Goal: Information Seeking & Learning: Learn about a topic

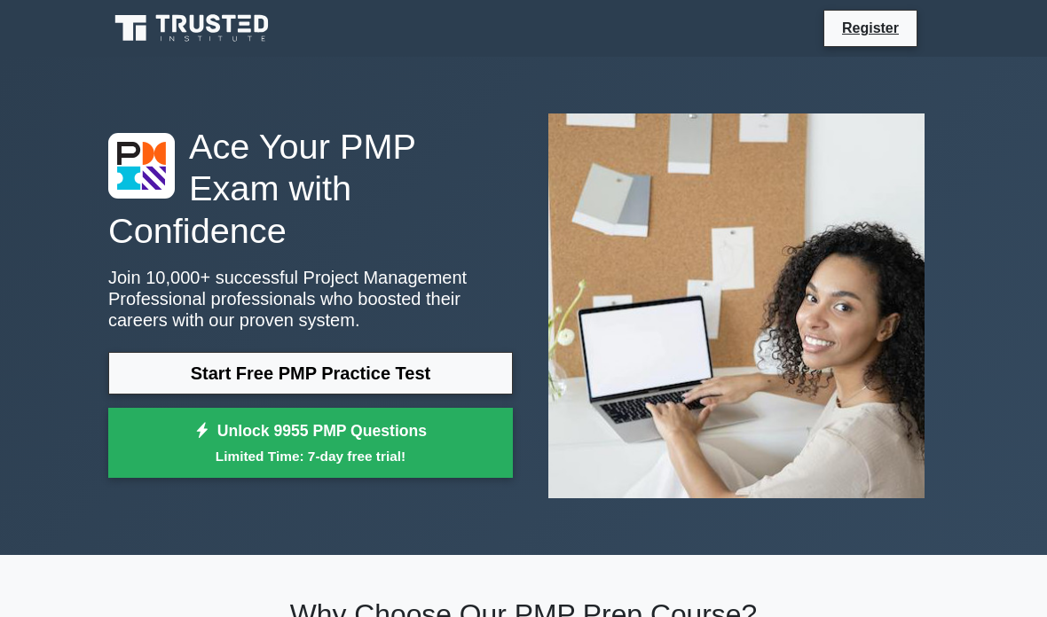
click at [190, 381] on link "Start Free PMP Practice Test" at bounding box center [310, 373] width 404 height 43
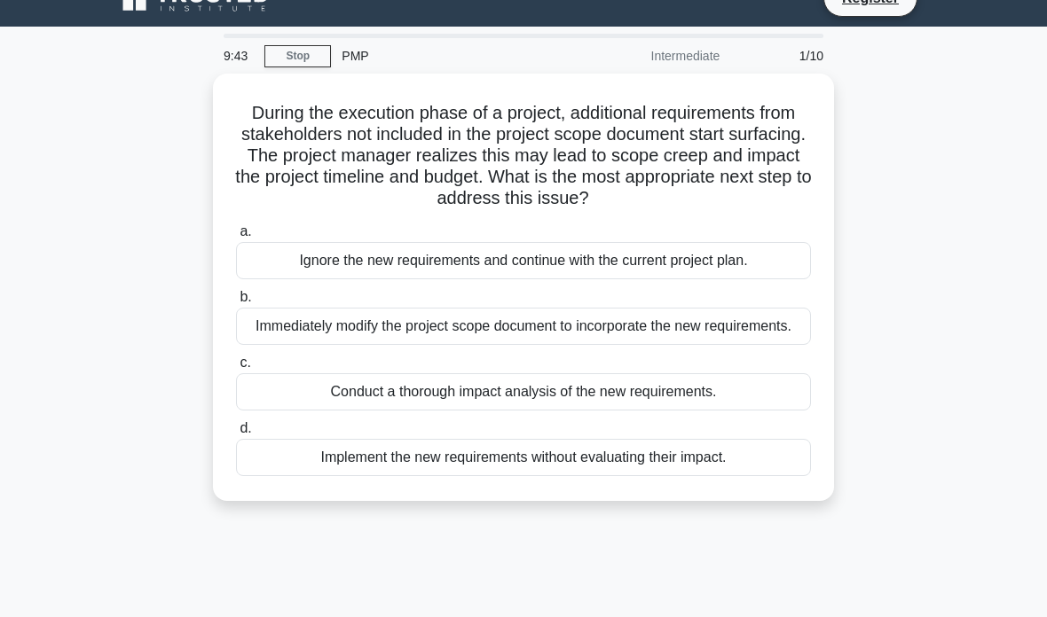
scroll to position [30, 0]
click at [592, 411] on div "Conduct a thorough impact analysis of the new requirements." at bounding box center [523, 391] width 575 height 37
click at [236, 369] on input "c. Conduct a thorough impact analysis of the new requirements." at bounding box center [236, 363] width 0 height 12
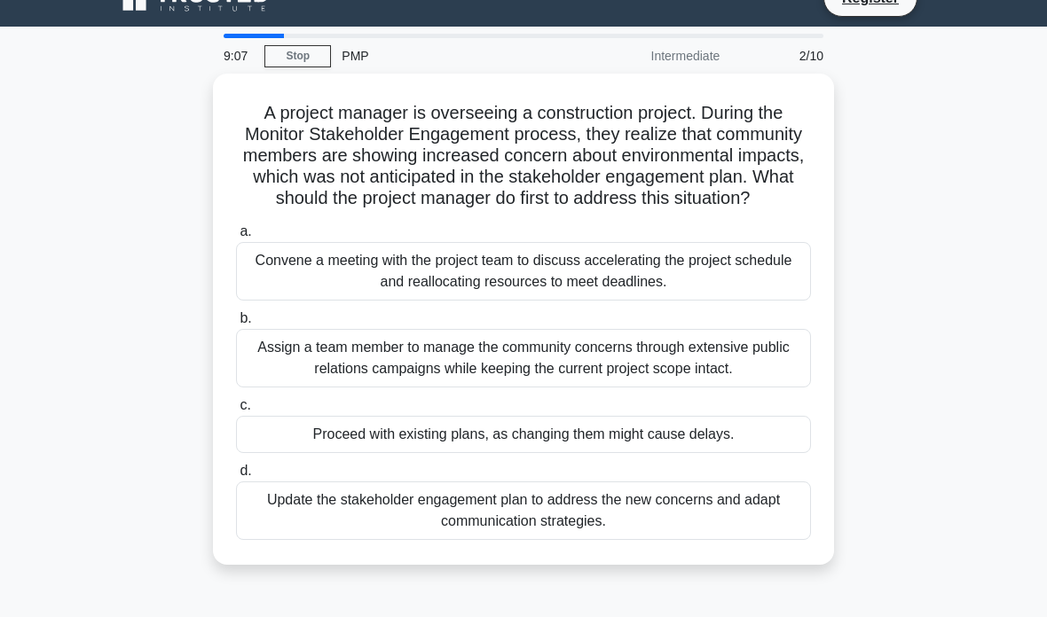
click at [289, 540] on div "Update the stakeholder engagement plan to address the new concerns and adapt co…" at bounding box center [523, 511] width 575 height 59
click at [236, 477] on input "d. Update the stakeholder engagement plan to address the new concerns and adapt…" at bounding box center [236, 472] width 0 height 12
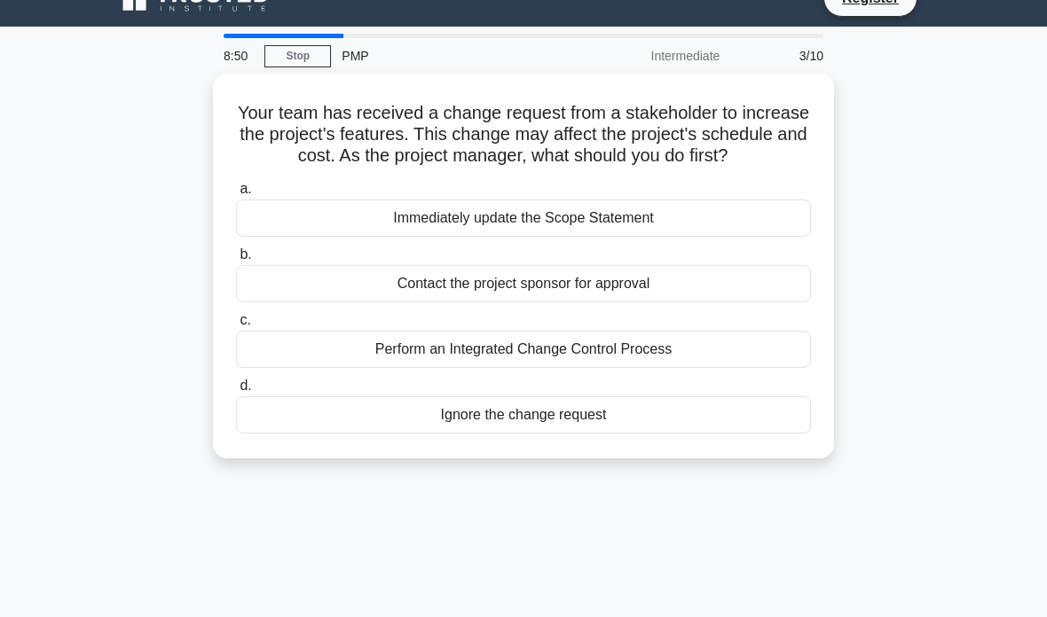
click at [291, 368] on div "Perform an Integrated Change Control Process" at bounding box center [523, 349] width 575 height 37
click at [236, 326] on input "c. Perform an Integrated Change Control Process" at bounding box center [236, 321] width 0 height 12
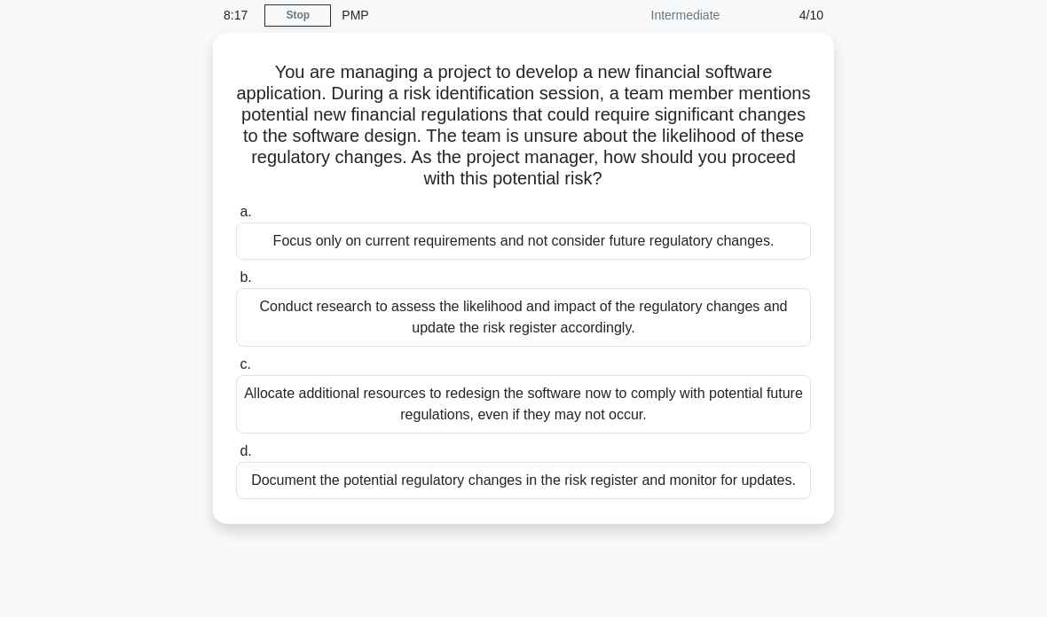
scroll to position [74, 0]
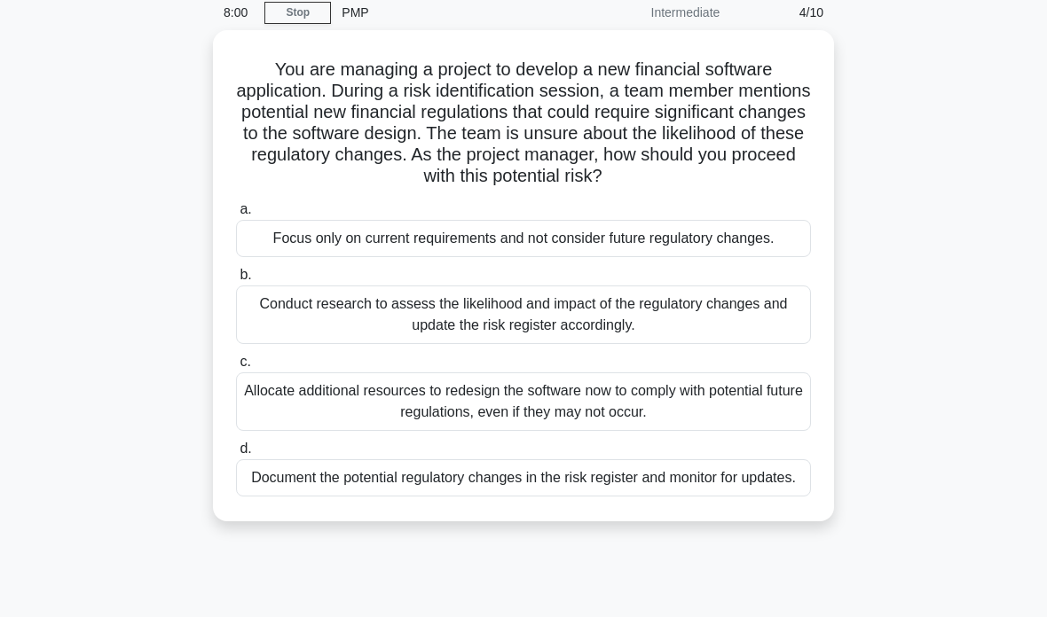
click at [283, 322] on div "Conduct research to assess the likelihood and impact of the regulatory changes …" at bounding box center [523, 315] width 575 height 59
click at [236, 281] on input "b. Conduct research to assess the likelihood and impact of the regulatory chang…" at bounding box center [236, 276] width 0 height 12
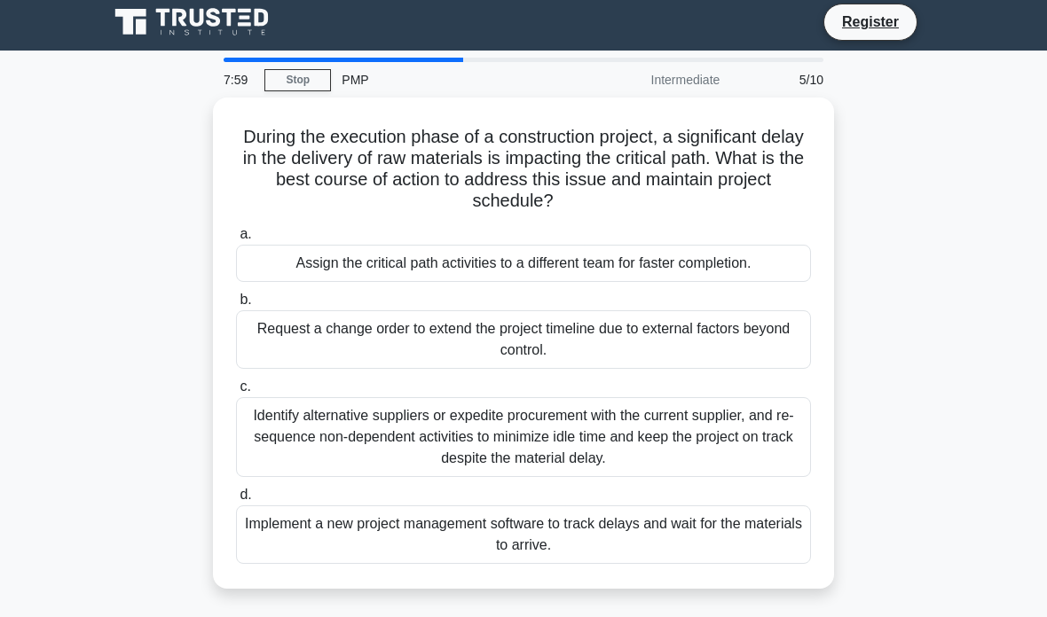
scroll to position [0, 0]
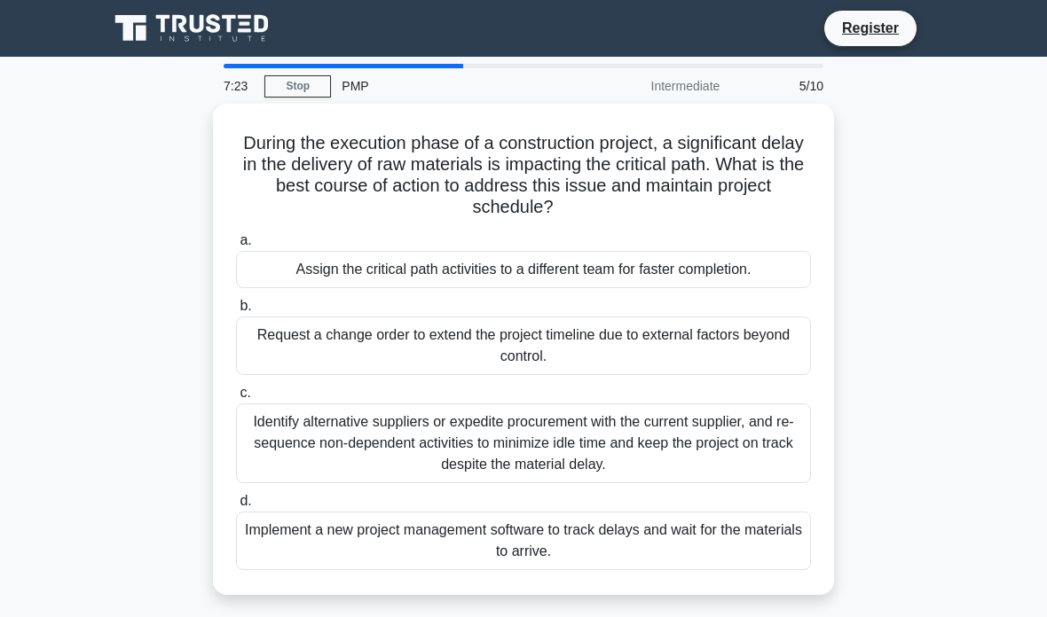
click at [277, 447] on div "Identify alternative suppliers or expedite procurement with the current supplie…" at bounding box center [523, 444] width 575 height 80
click at [236, 399] on input "c. Identify alternative suppliers or expedite procurement with the current supp…" at bounding box center [236, 394] width 0 height 12
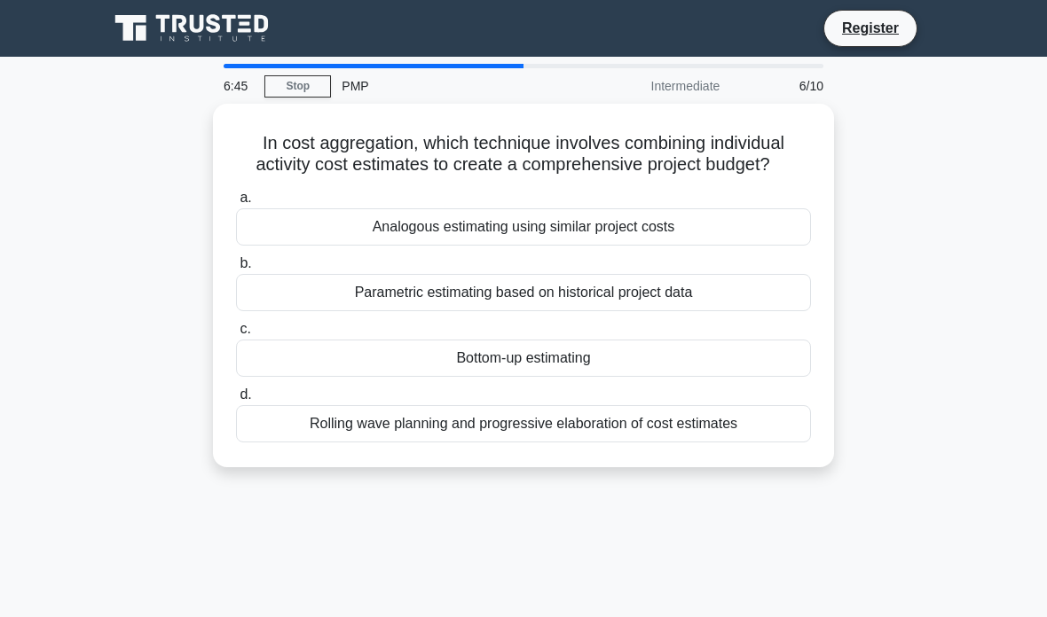
click at [557, 377] on div "Bottom-up estimating" at bounding box center [523, 358] width 575 height 37
click at [236, 335] on input "c. Bottom-up estimating" at bounding box center [236, 330] width 0 height 12
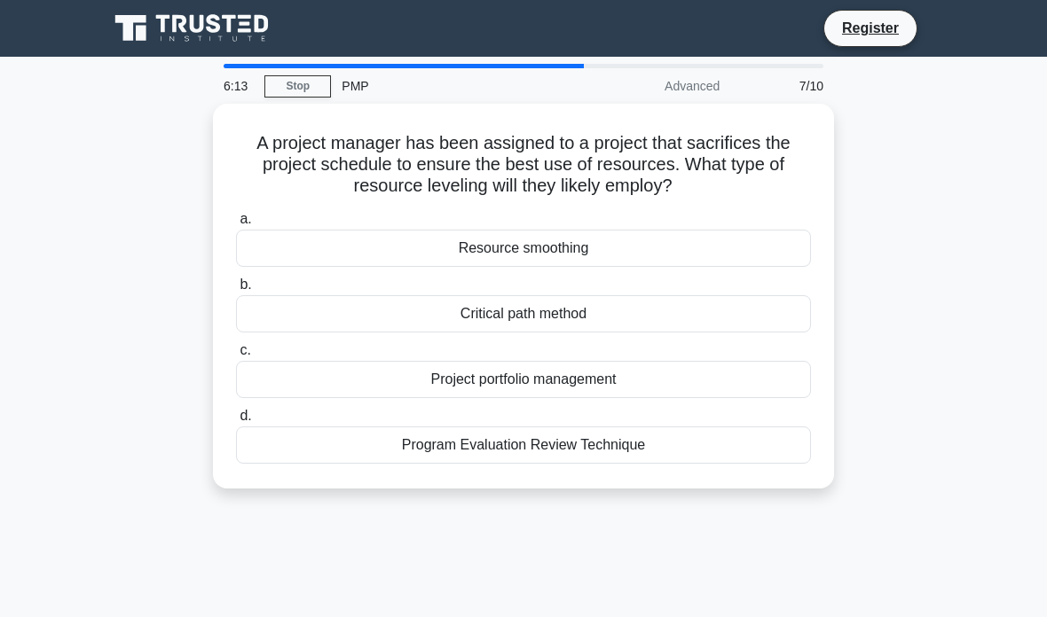
click at [636, 247] on div "Resource smoothing" at bounding box center [523, 248] width 575 height 37
click at [236, 225] on input "a. Resource smoothing" at bounding box center [236, 220] width 0 height 12
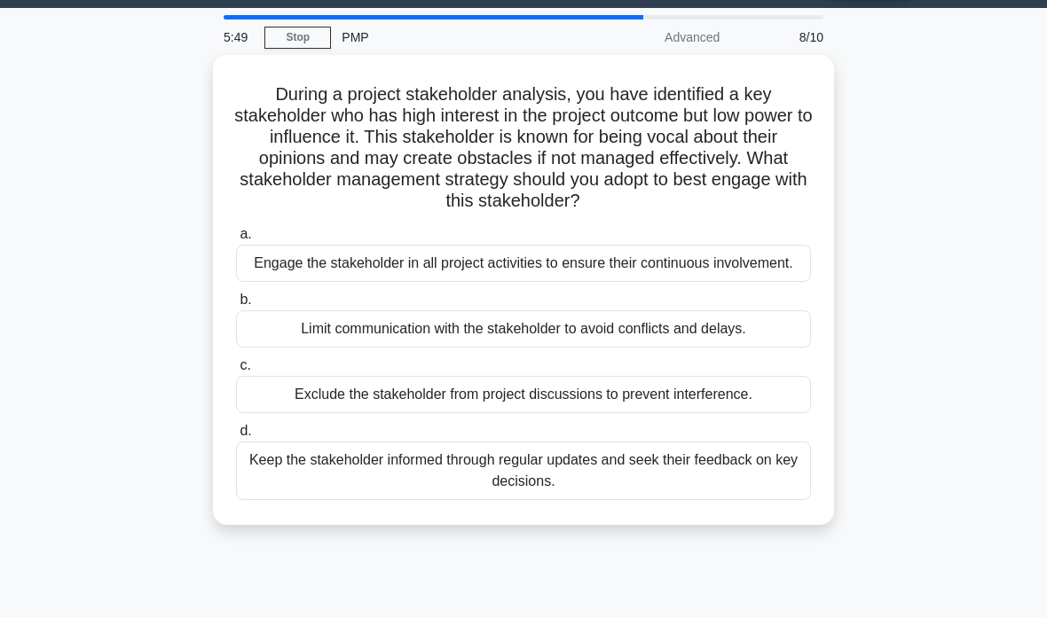
scroll to position [49, 0]
click at [551, 487] on div "Keep the stakeholder informed through regular updates and seek their feedback o…" at bounding box center [523, 471] width 575 height 59
click at [236, 437] on input "d. Keep the stakeholder informed through regular updates and seek their feedbac…" at bounding box center [236, 432] width 0 height 12
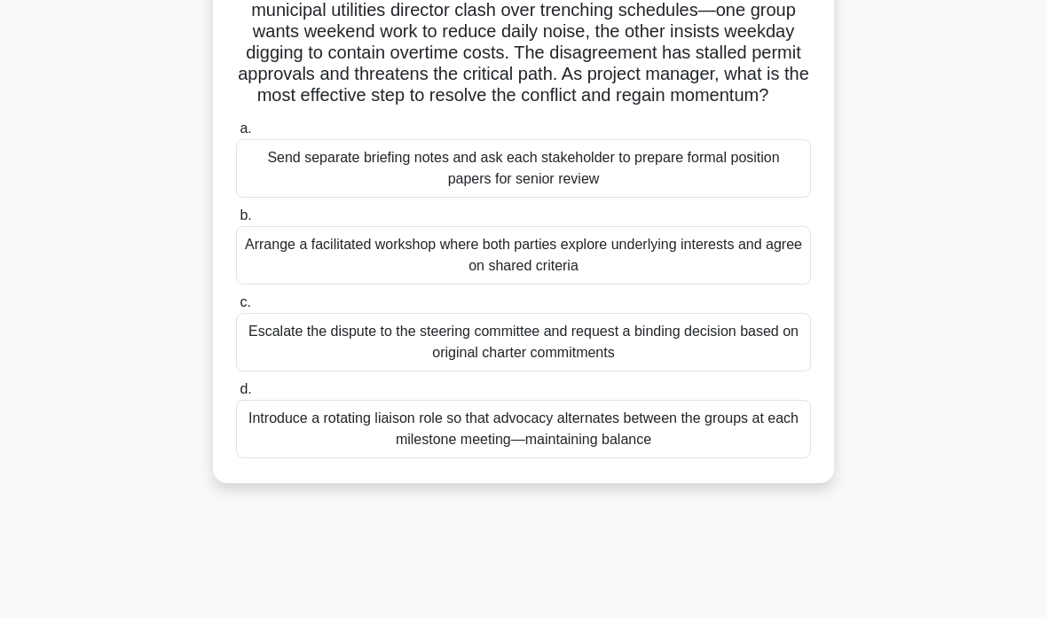
scroll to position [155, 0]
click at [263, 275] on div "Arrange a facilitated workshop where both parties explore underlying interests …" at bounding box center [523, 254] width 575 height 59
click at [236, 221] on input "b. Arrange a facilitated workshop where both parties explore underlying interes…" at bounding box center [236, 215] width 0 height 12
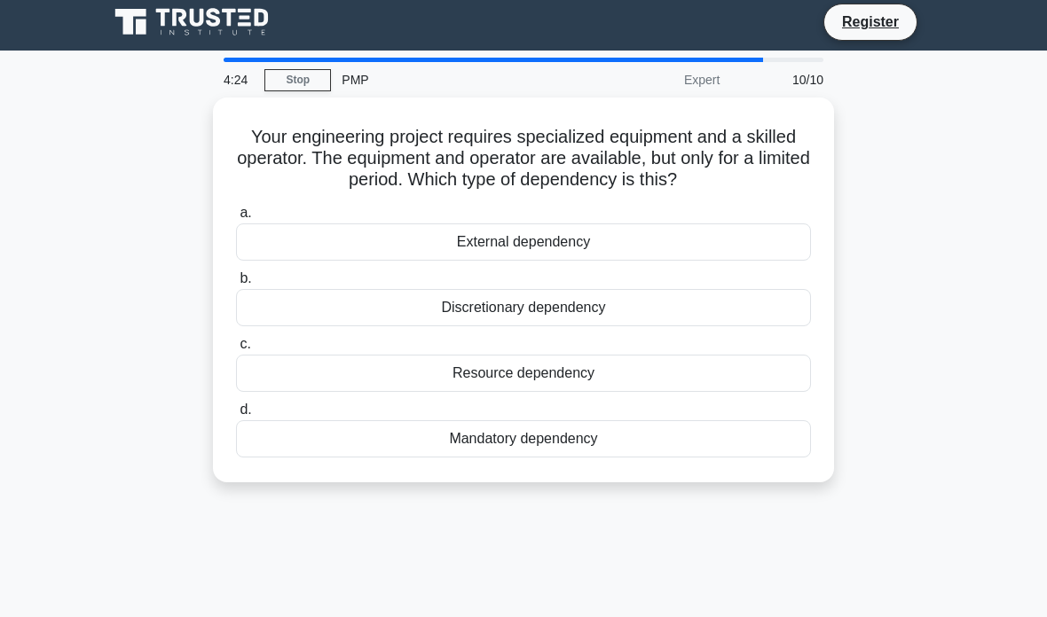
scroll to position [0, 0]
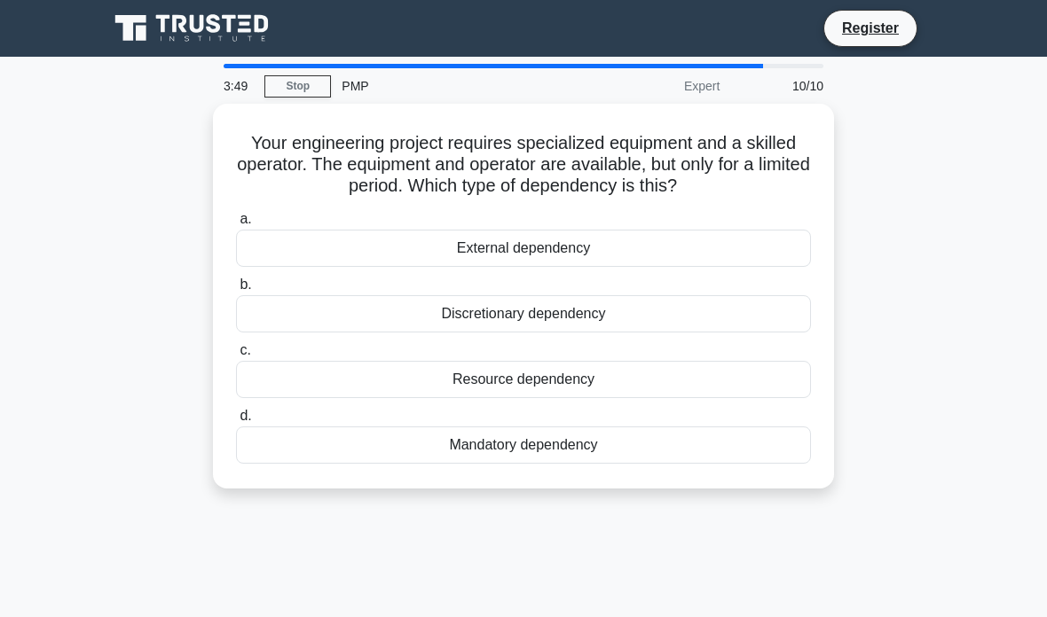
click at [524, 388] on div "Resource dependency" at bounding box center [523, 379] width 575 height 37
click at [236, 357] on input "c. Resource dependency" at bounding box center [236, 351] width 0 height 12
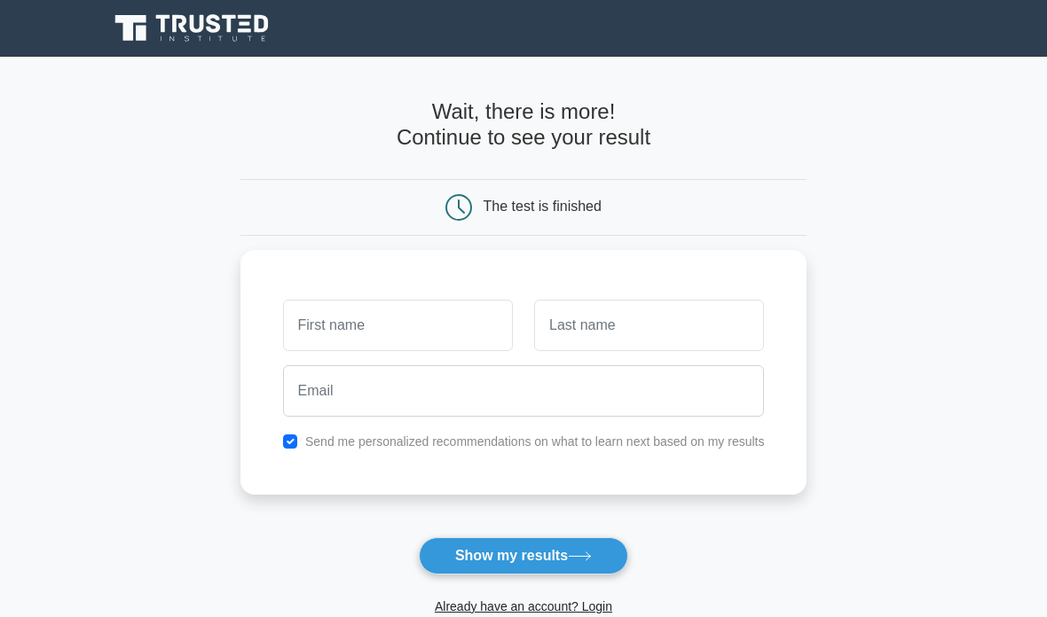
click at [326, 312] on input "text" at bounding box center [398, 325] width 230 height 51
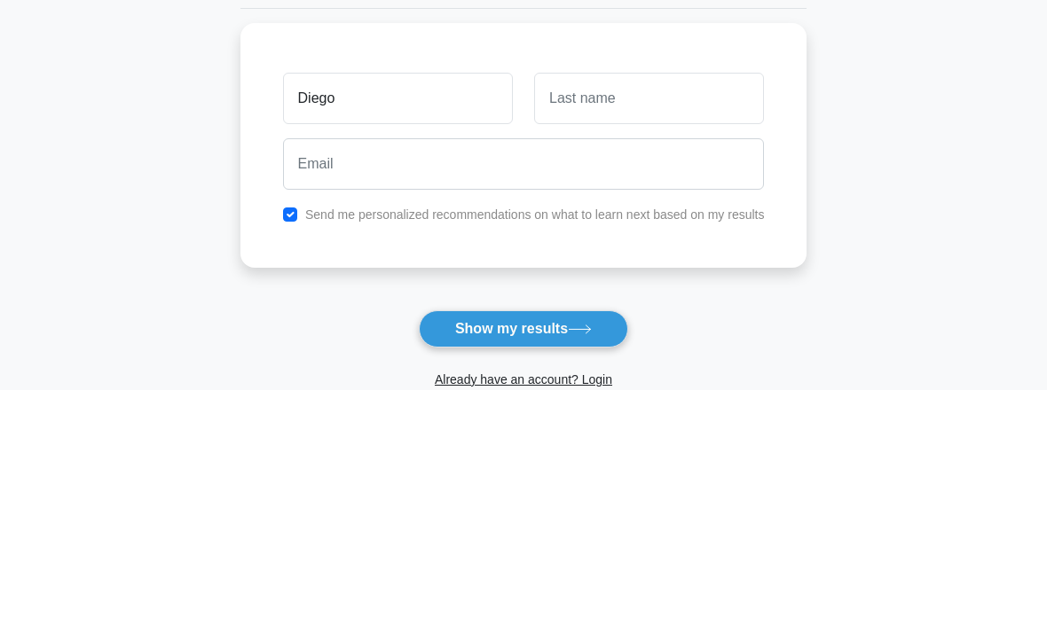
type input "Diego"
click at [692, 300] on input "text" at bounding box center [649, 325] width 230 height 51
type input "H"
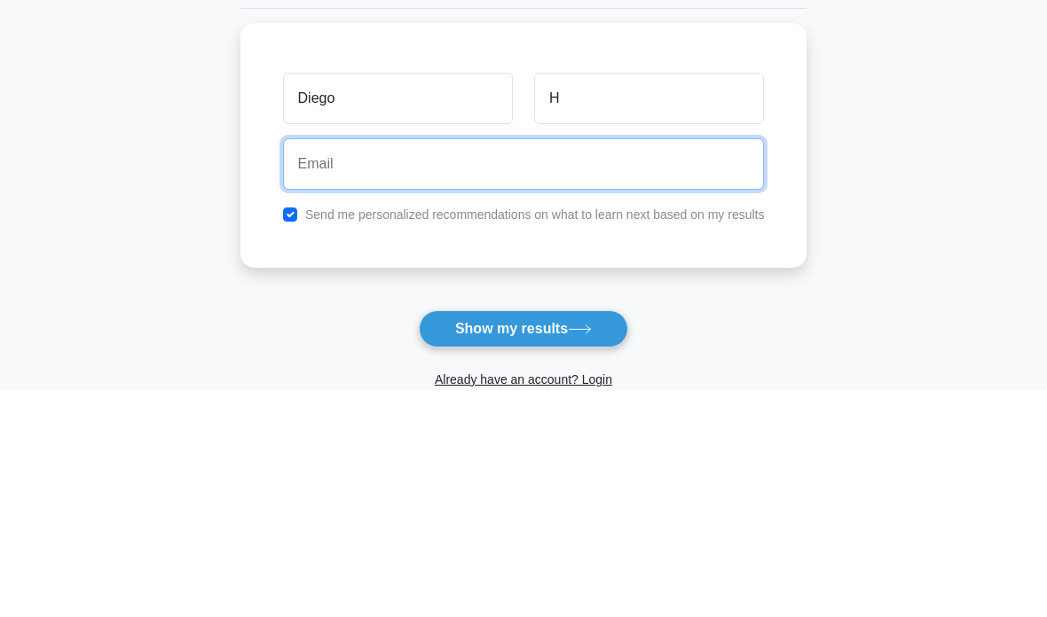
click at [683, 365] on input "email" at bounding box center [524, 390] width 482 height 51
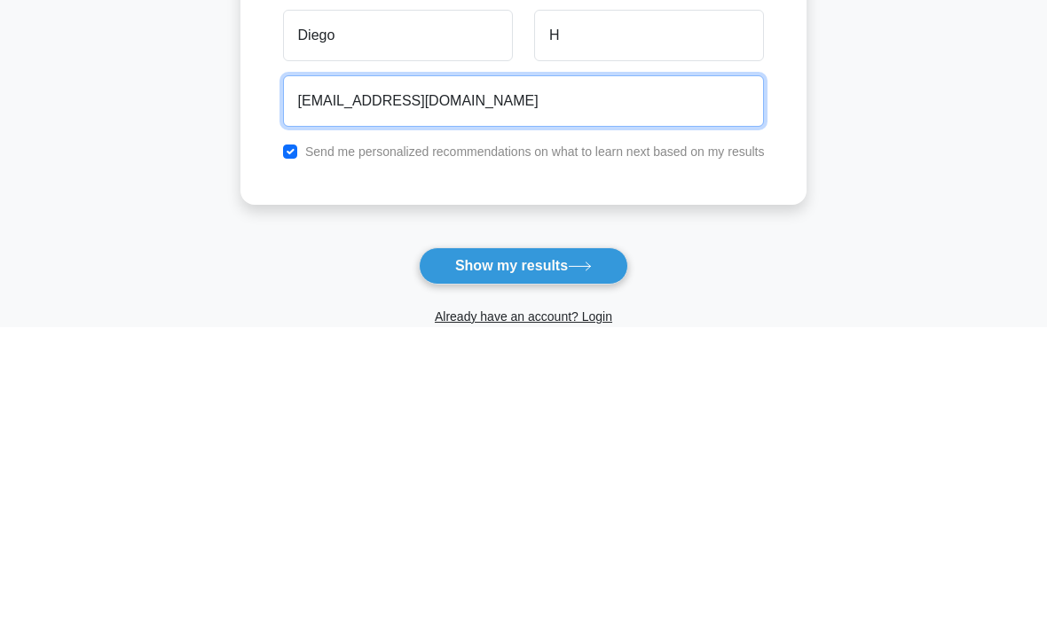
type input "diegohj_9@gmail.com"
click at [522, 538] on button "Show my results" at bounding box center [523, 556] width 209 height 37
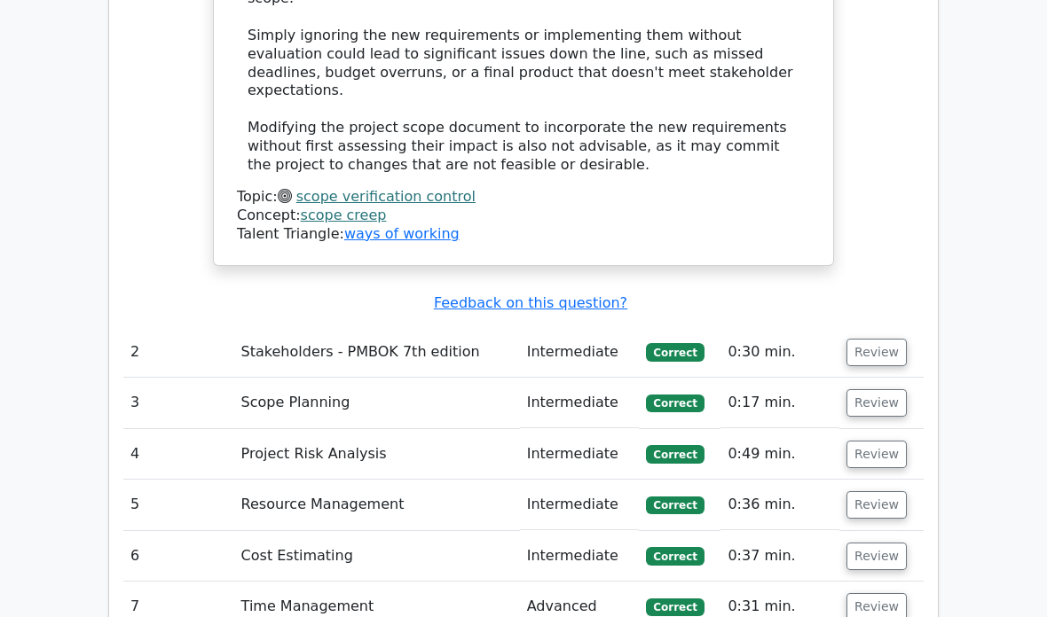
scroll to position [2213, 0]
click at [234, 327] on td "Stakeholders - PMBOK 7th edition" at bounding box center [377, 352] width 286 height 51
click at [888, 339] on button "Review" at bounding box center [876, 352] width 60 height 27
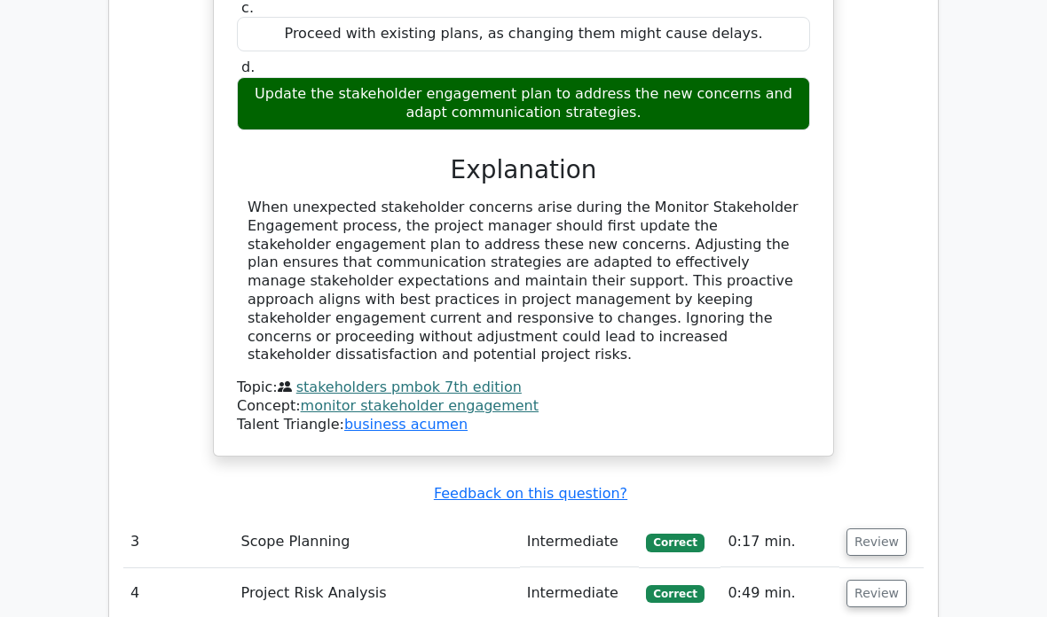
scroll to position [2962, 0]
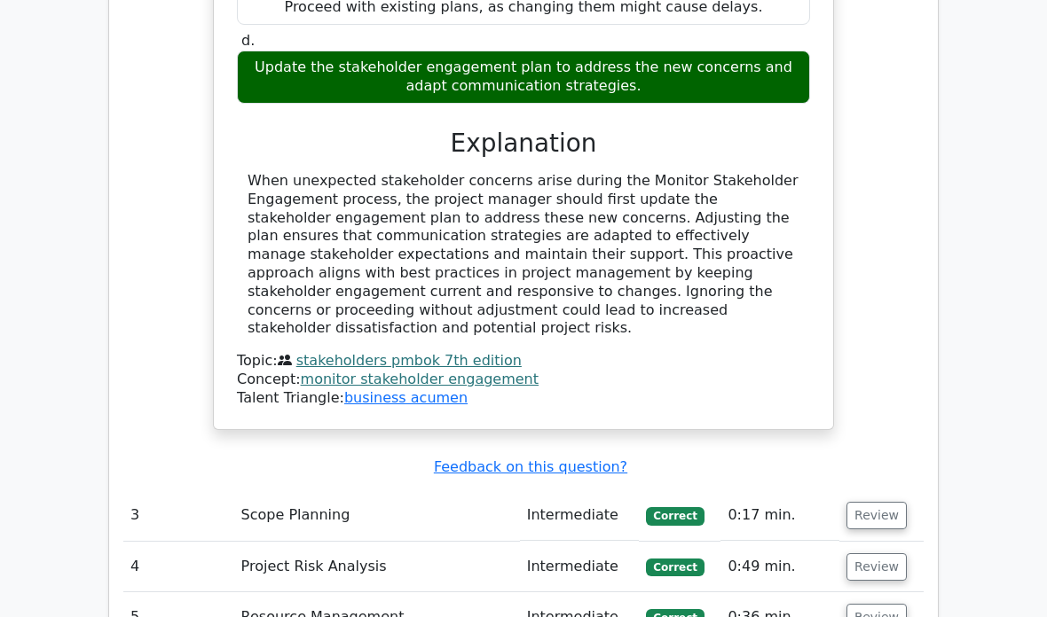
click at [877, 502] on button "Review" at bounding box center [876, 515] width 60 height 27
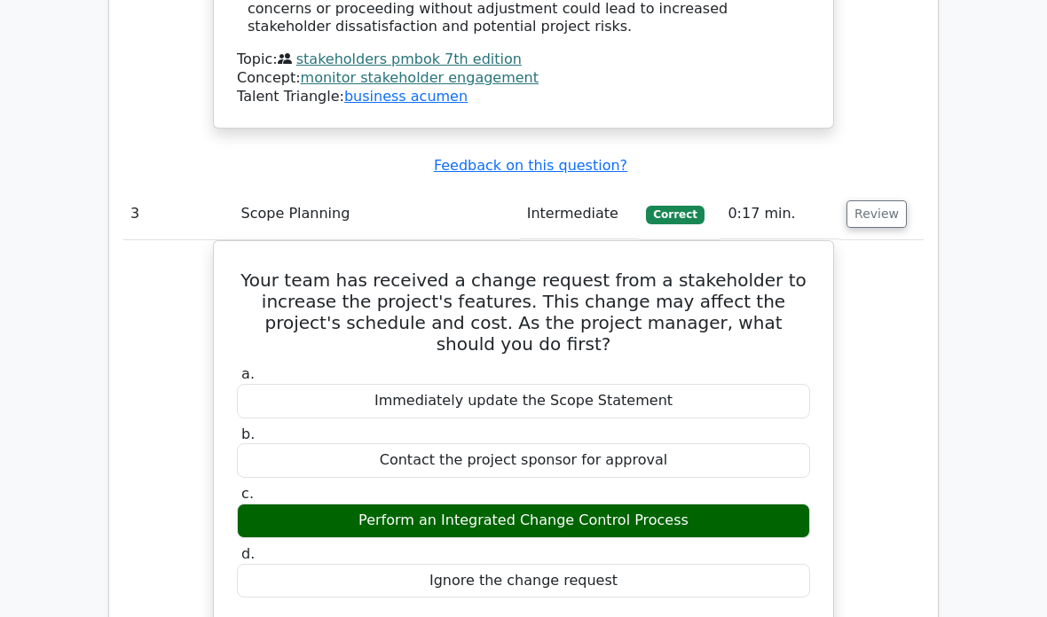
scroll to position [3254, 0]
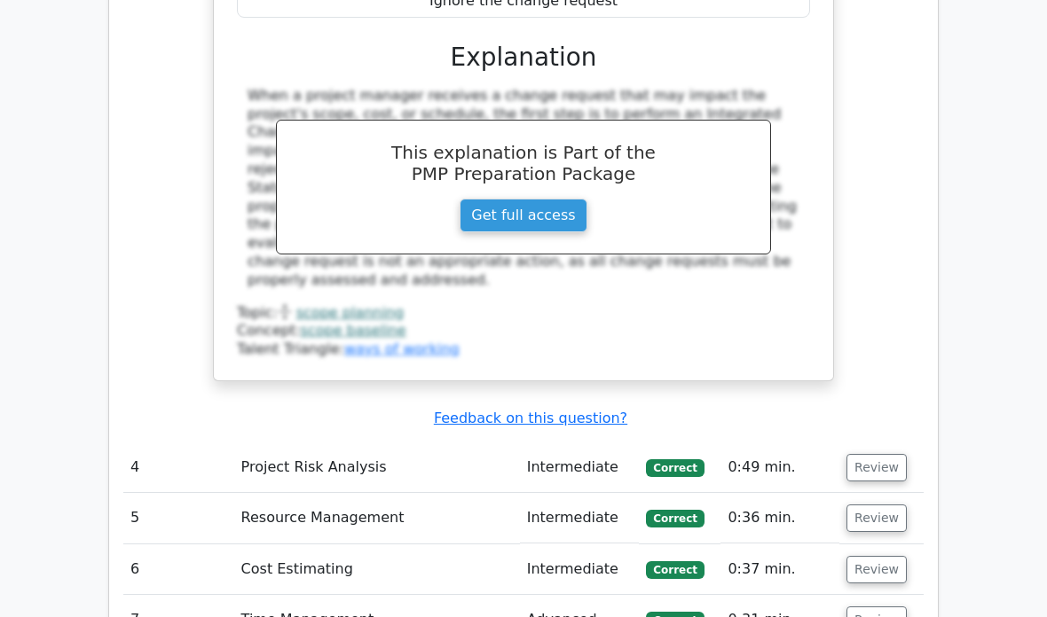
click at [880, 455] on button "Review" at bounding box center [876, 468] width 60 height 27
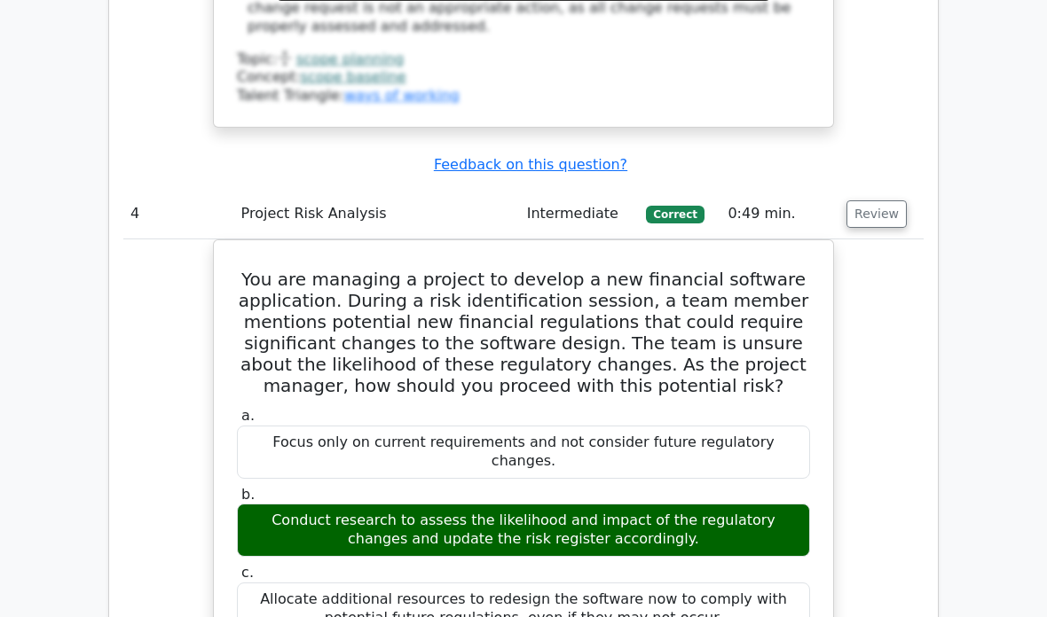
scroll to position [4098, 0]
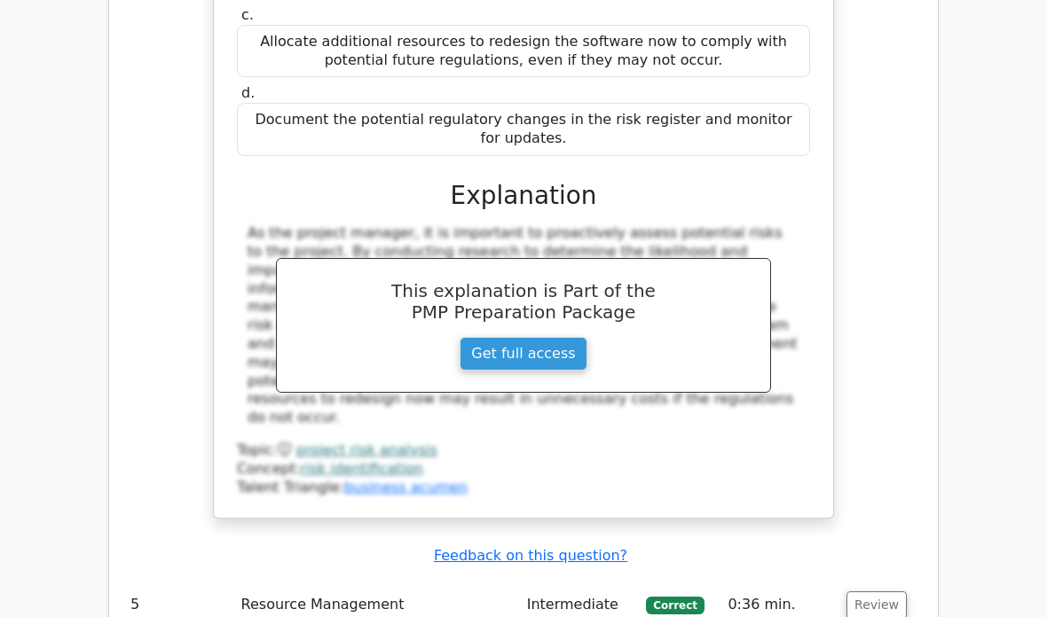
click at [869, 592] on button "Review" at bounding box center [876, 605] width 60 height 27
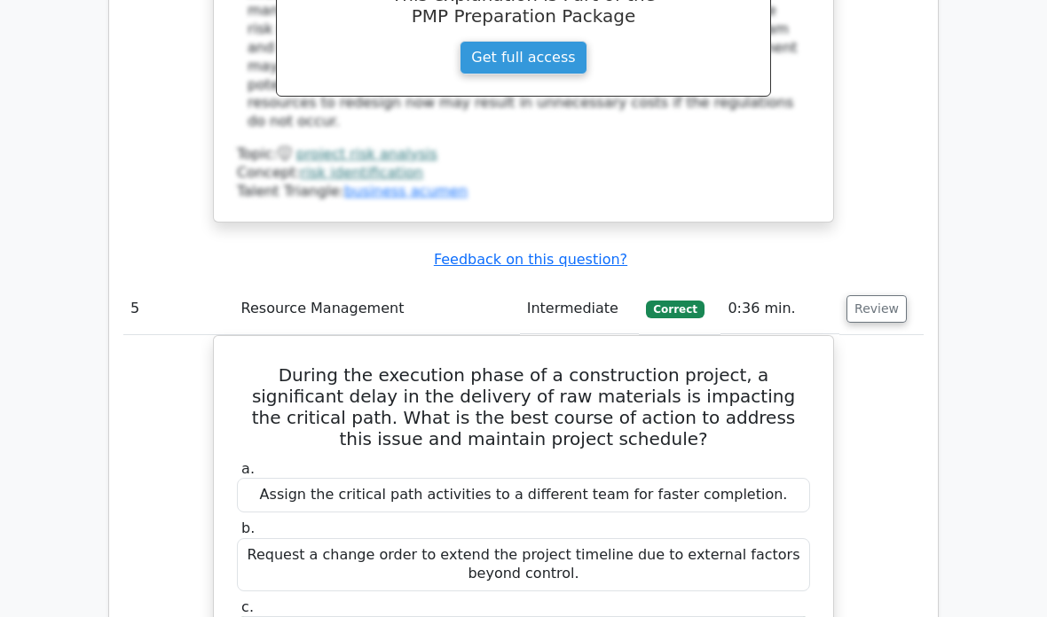
scroll to position [4956, 0]
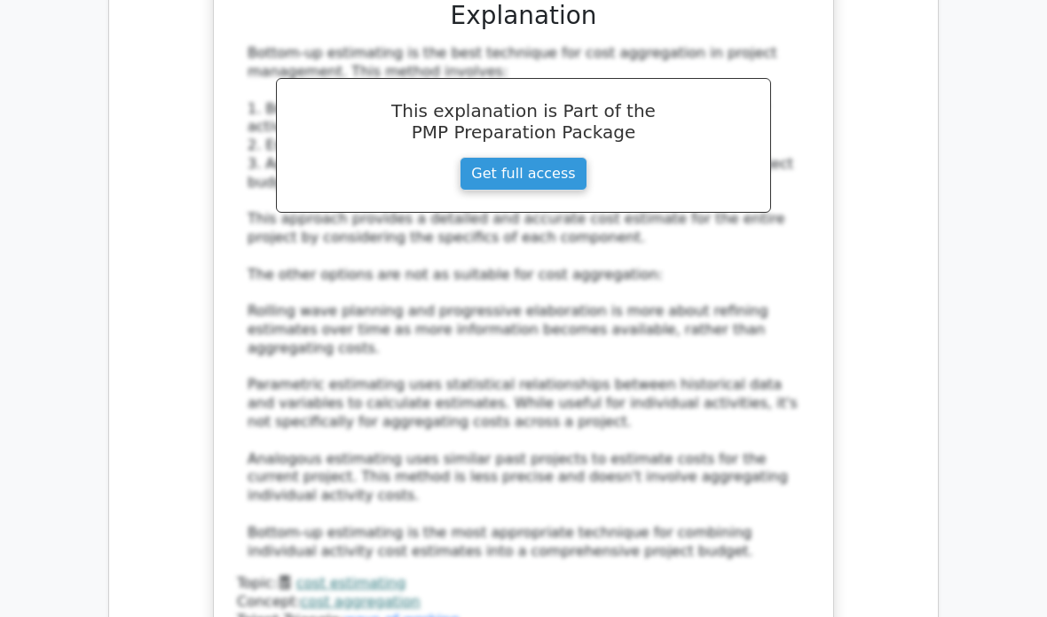
scroll to position [6520, 0]
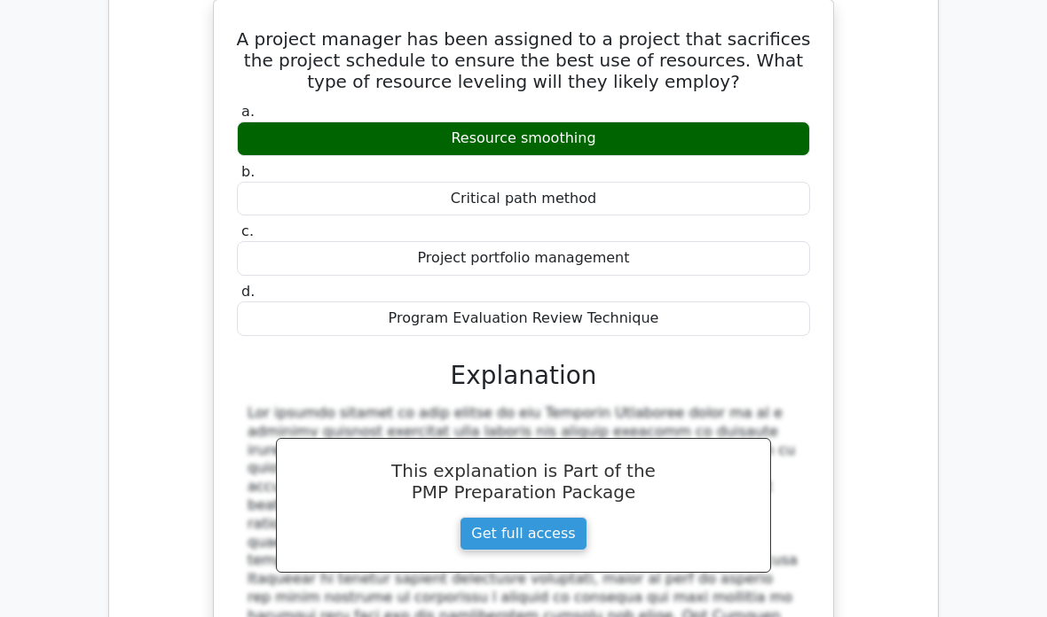
scroll to position [7225, 0]
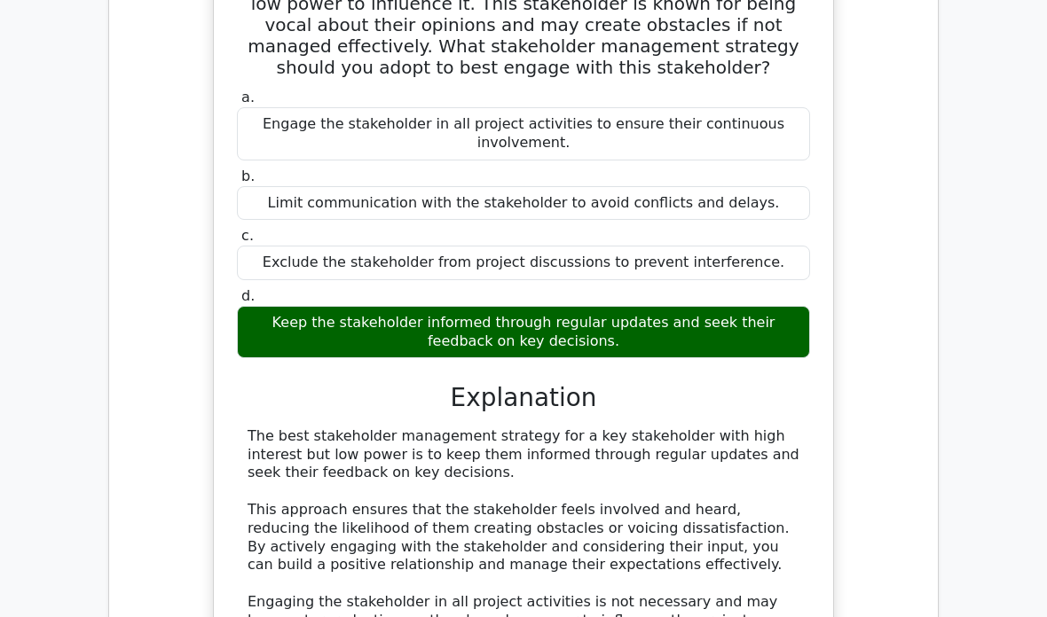
scroll to position [8234, 0]
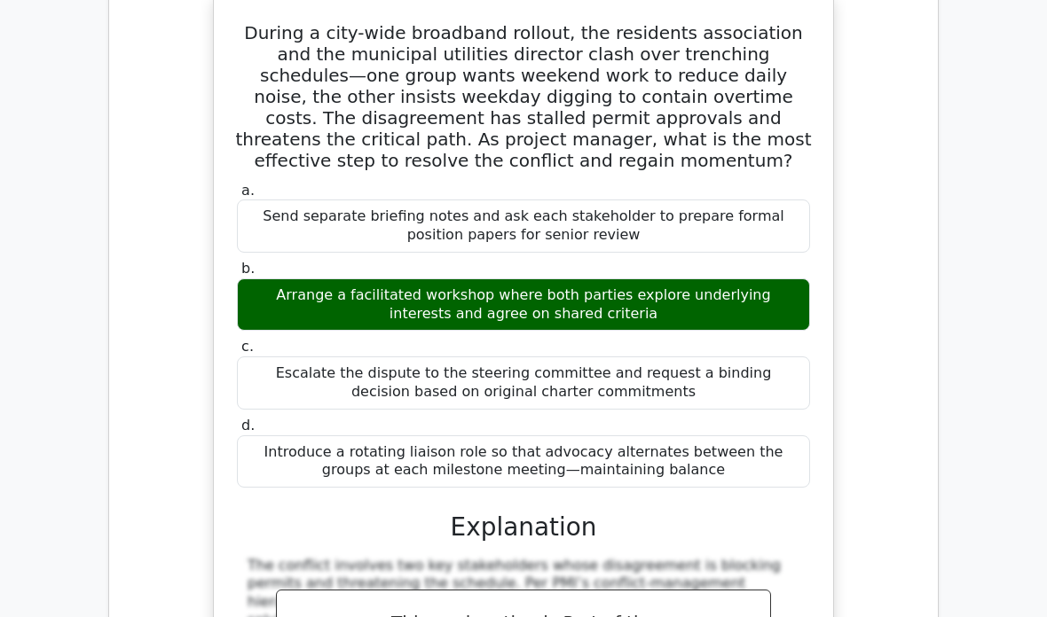
scroll to position [9209, 0]
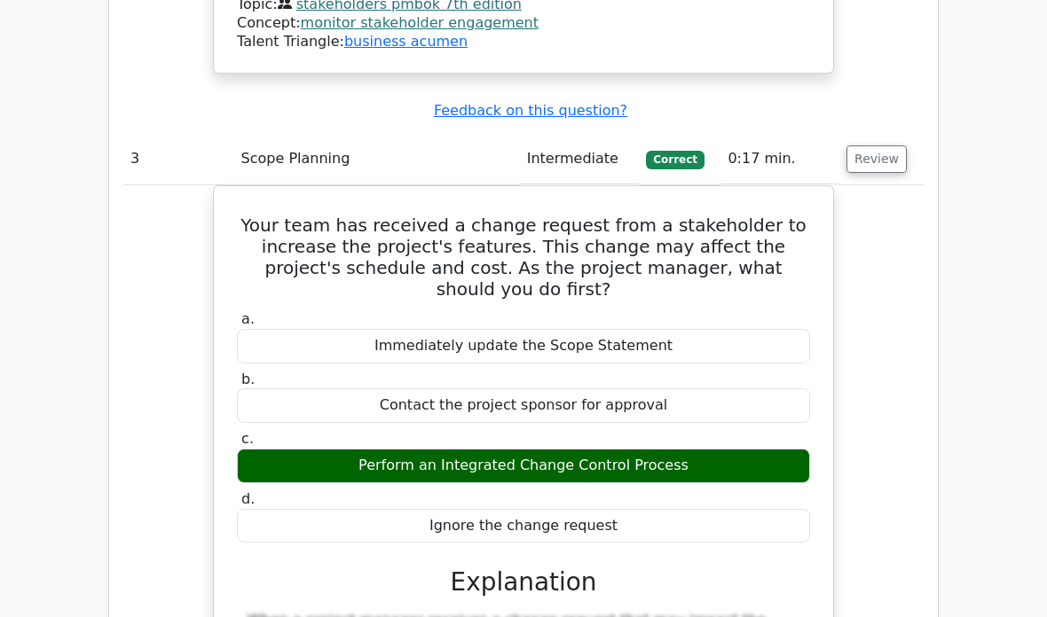
scroll to position [3245, 0]
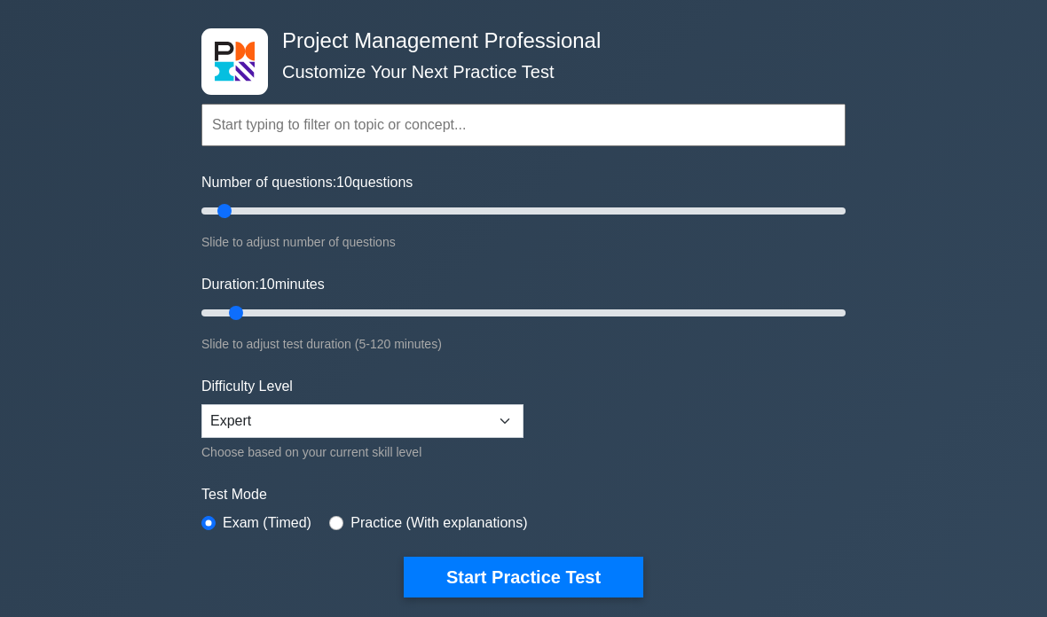
scroll to position [71, 0]
type input "200"
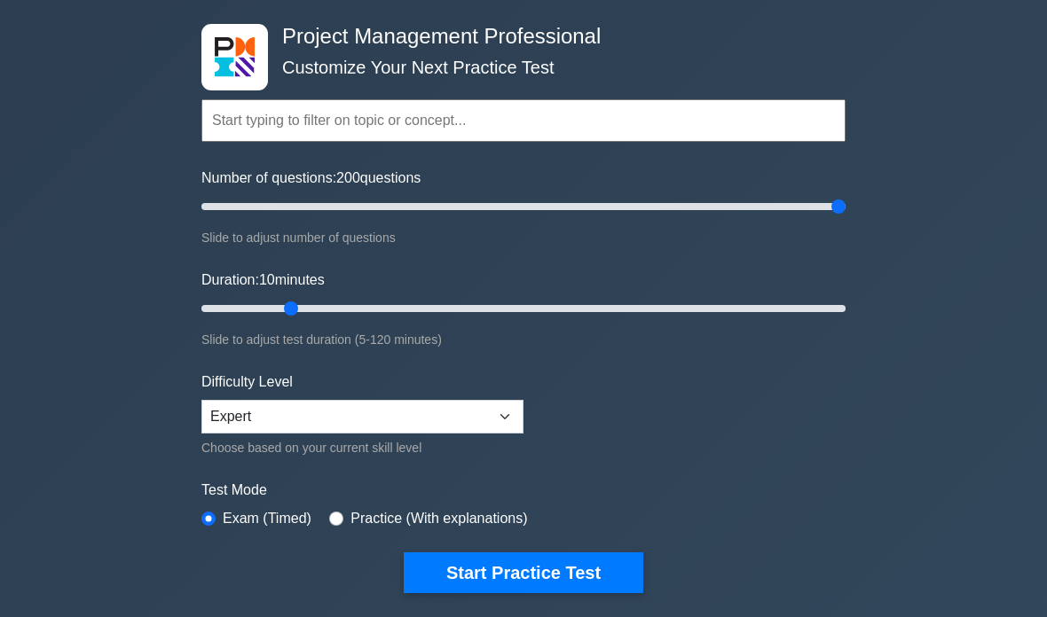
scroll to position [75, 0]
type input "120"
type input "180"
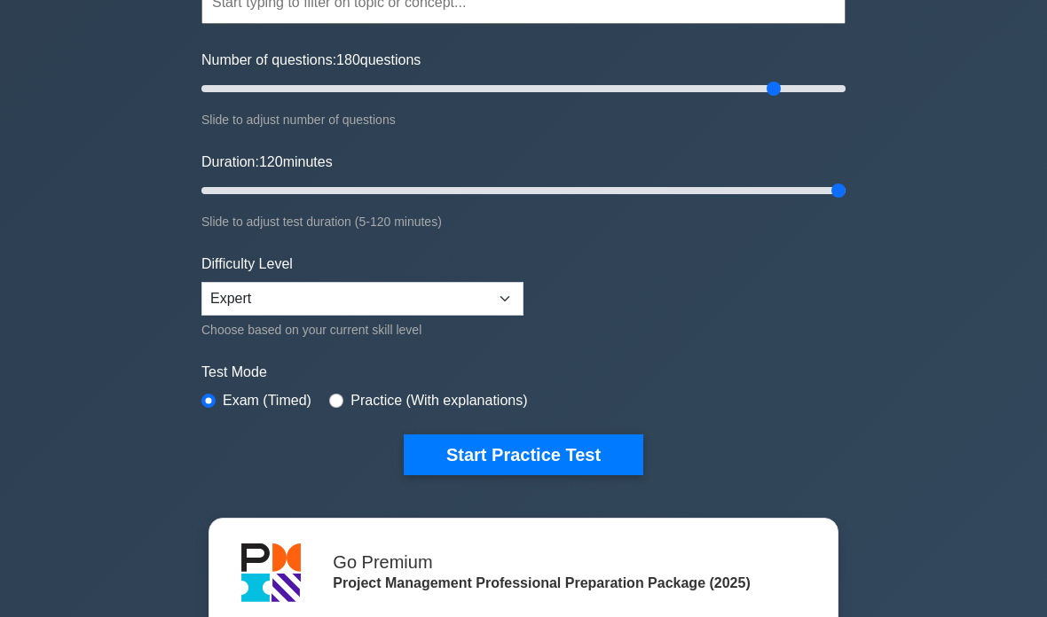
scroll to position [202, 0]
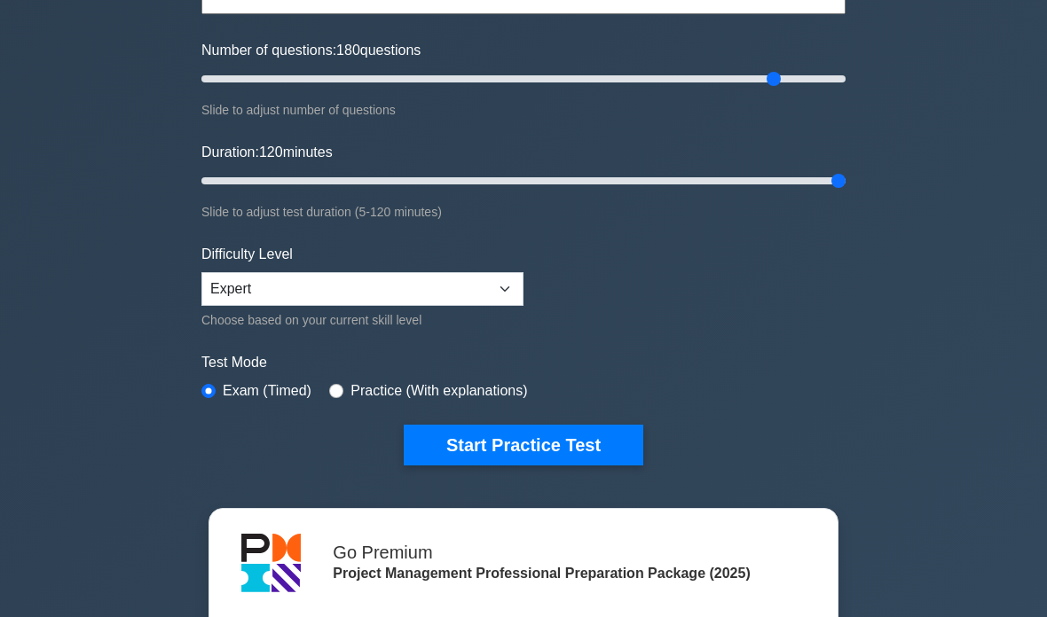
click at [577, 436] on button "Start Practice Test" at bounding box center [523, 446] width 239 height 41
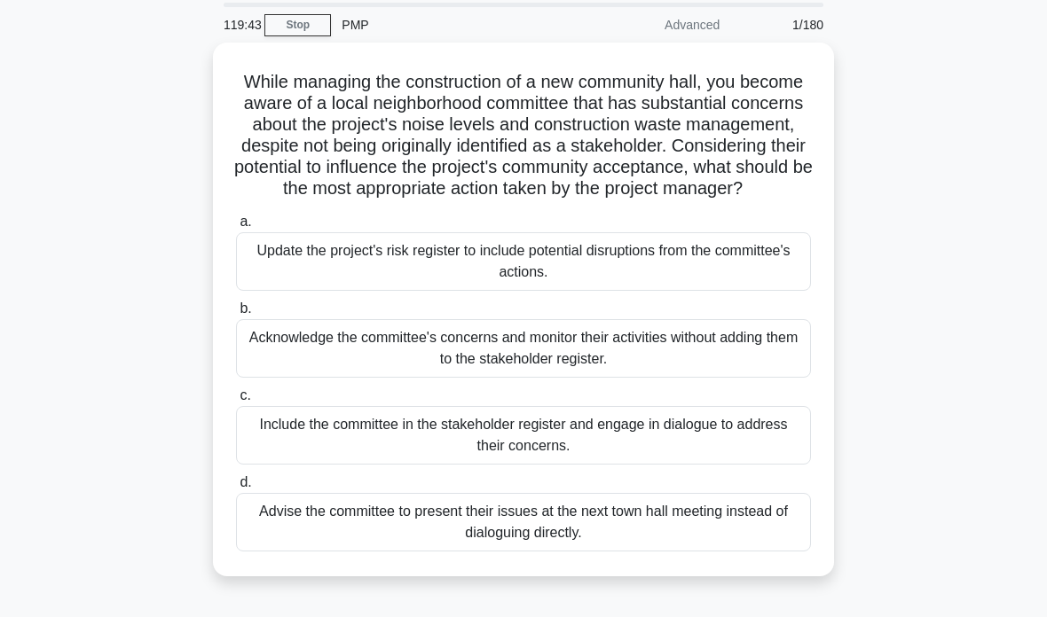
scroll to position [79, 0]
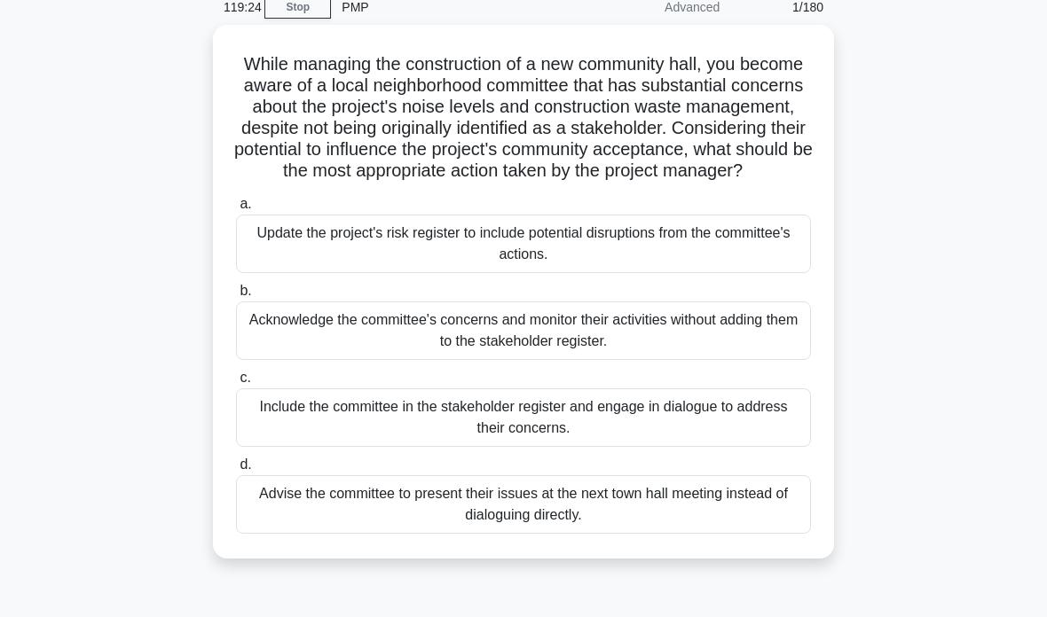
click at [504, 447] on div "Include the committee in the stakeholder register and engage in dialogue to add…" at bounding box center [523, 417] width 575 height 59
click at [236, 384] on input "c. Include the committee in the stakeholder register and engage in dialogue to …" at bounding box center [236, 379] width 0 height 12
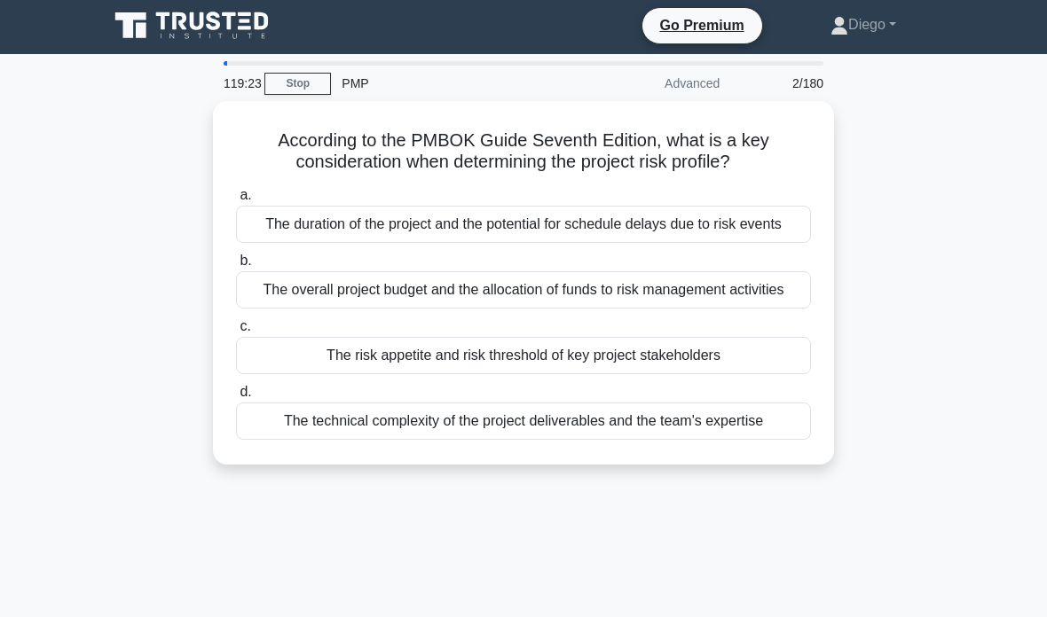
scroll to position [0, 0]
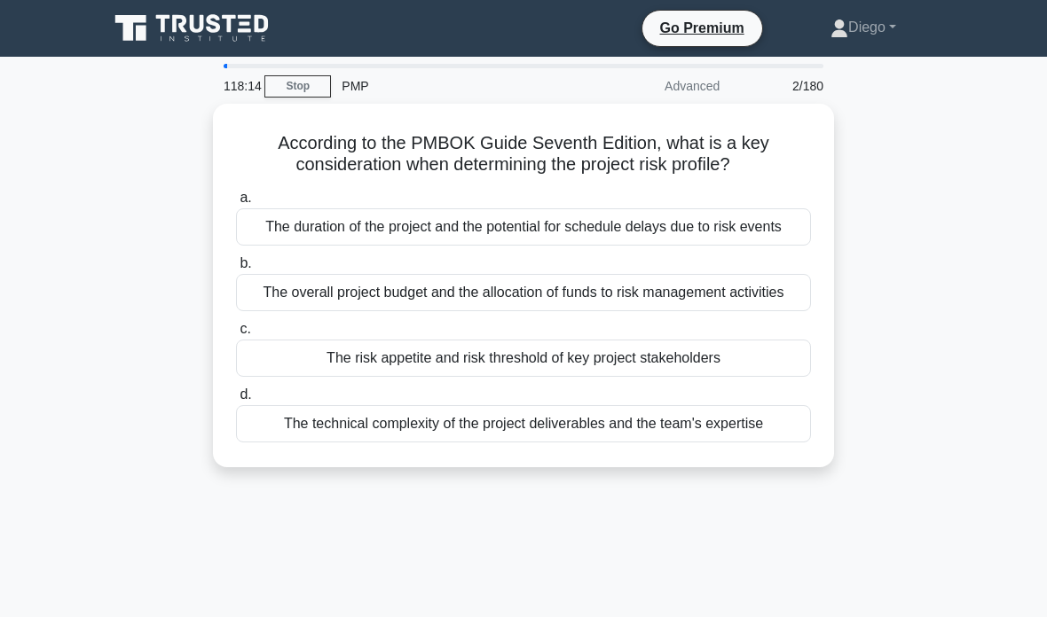
click at [739, 311] on div "The overall project budget and the allocation of funds to risk management activ…" at bounding box center [523, 292] width 575 height 37
click at [236, 270] on input "b. The overall project budget and the allocation of funds to risk management ac…" at bounding box center [236, 264] width 0 height 12
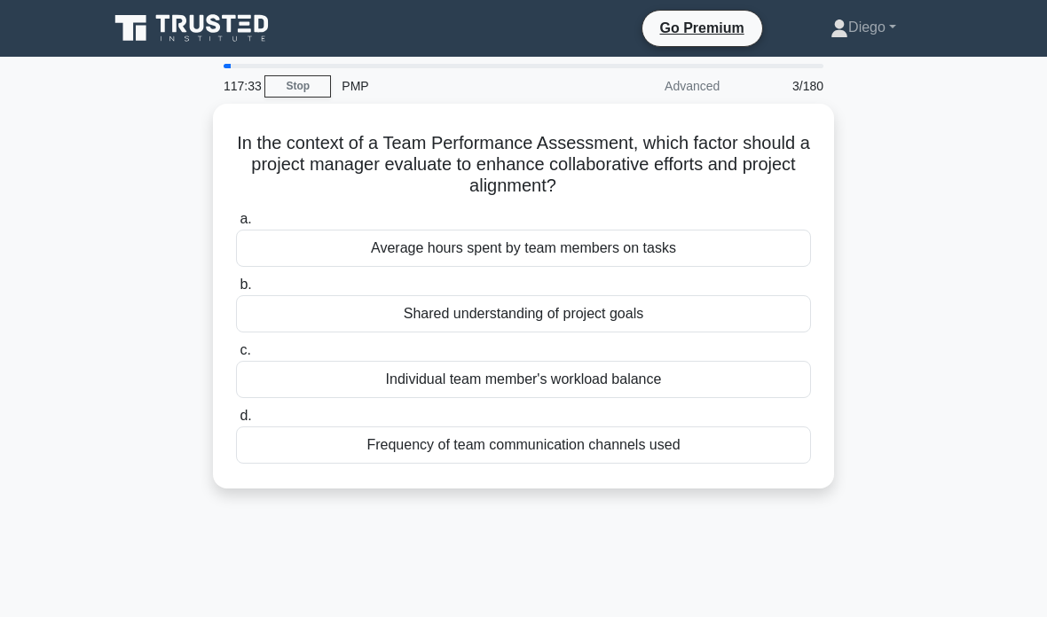
click at [663, 315] on div "Shared understanding of project goals" at bounding box center [523, 313] width 575 height 37
click at [236, 291] on input "b. Shared understanding of project goals" at bounding box center [236, 285] width 0 height 12
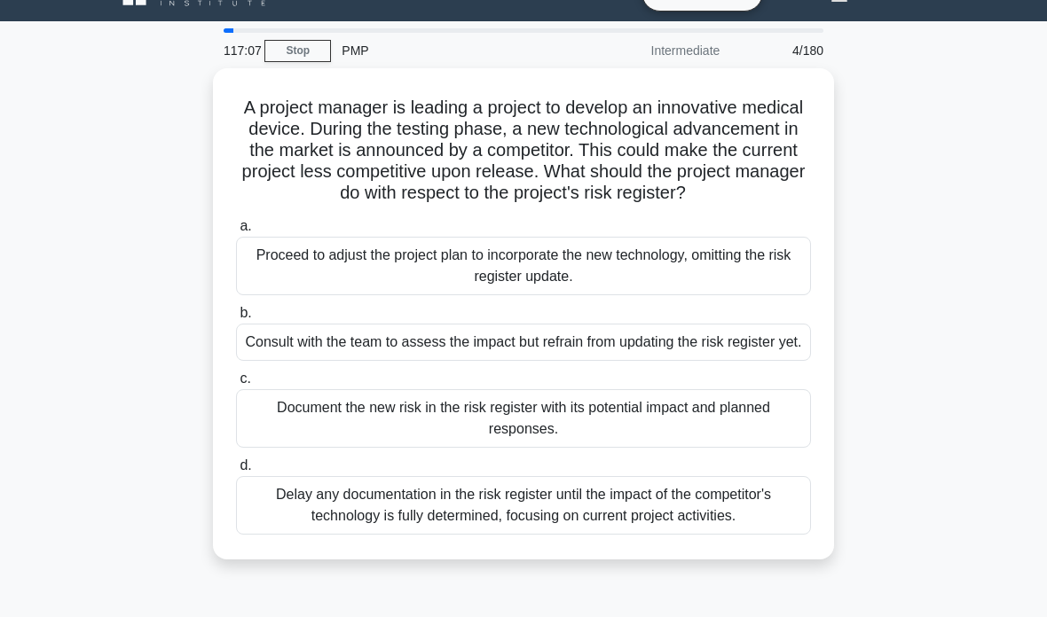
scroll to position [36, 0]
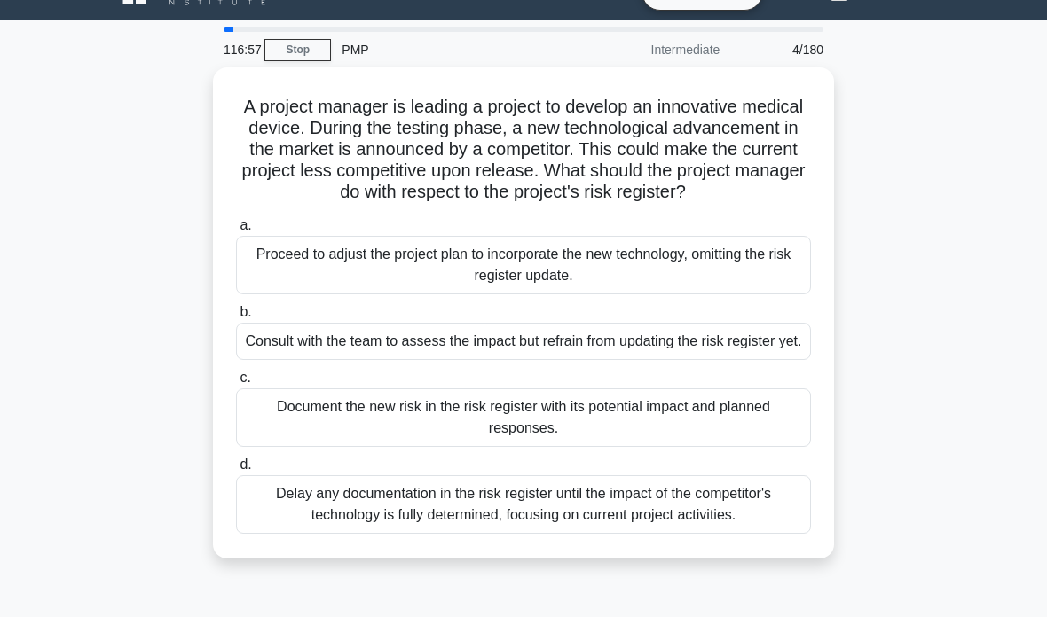
click at [586, 447] on div "Document the new risk in the risk register with its potential impact and planne…" at bounding box center [523, 417] width 575 height 59
click at [236, 384] on input "c. Document the new risk in the risk register with its potential impact and pla…" at bounding box center [236, 379] width 0 height 12
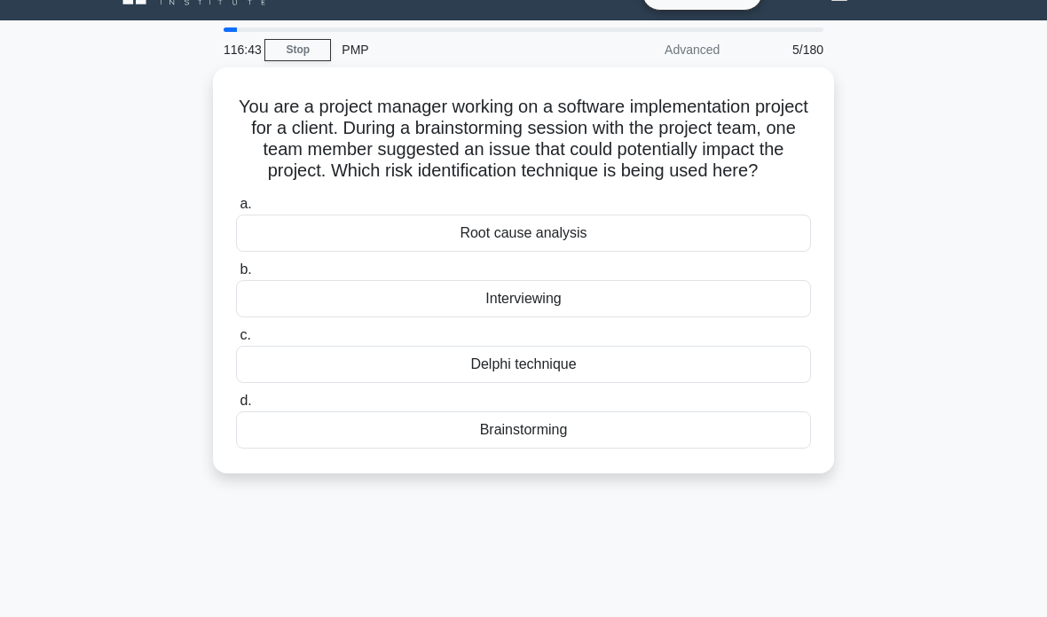
click at [297, 54] on link "Stop" at bounding box center [297, 50] width 67 height 22
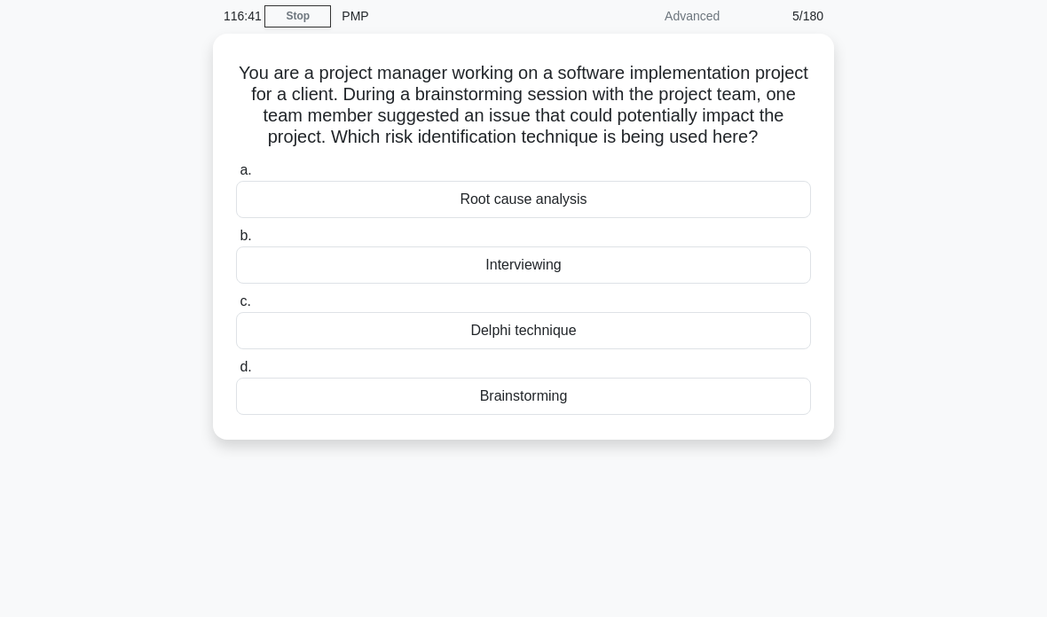
scroll to position [0, 0]
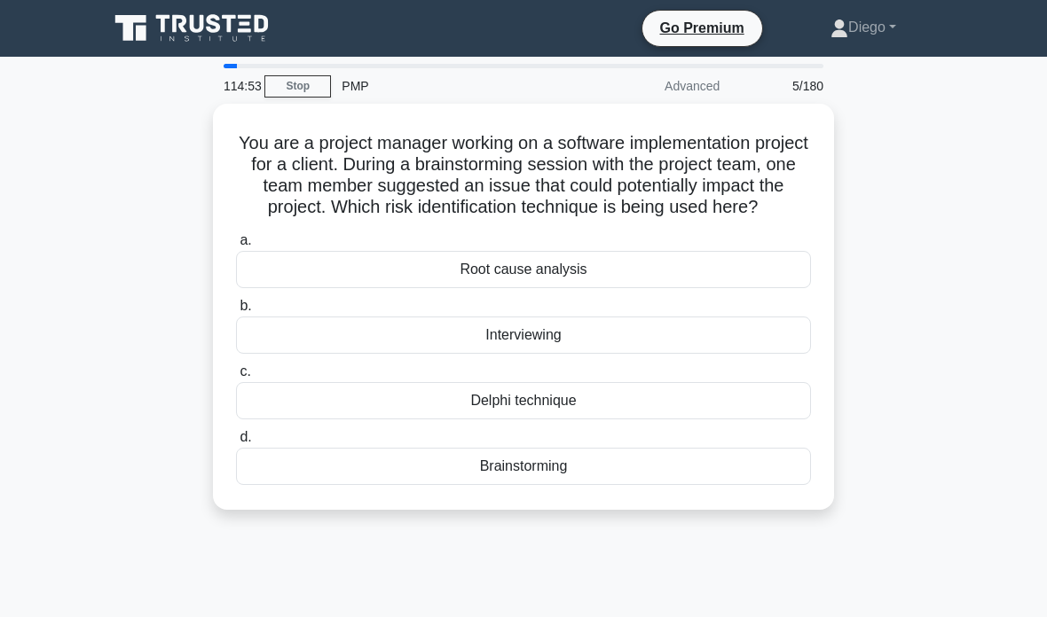
click at [603, 420] on div "Delphi technique" at bounding box center [523, 400] width 575 height 37
click at [236, 378] on input "c. Delphi technique" at bounding box center [236, 372] width 0 height 12
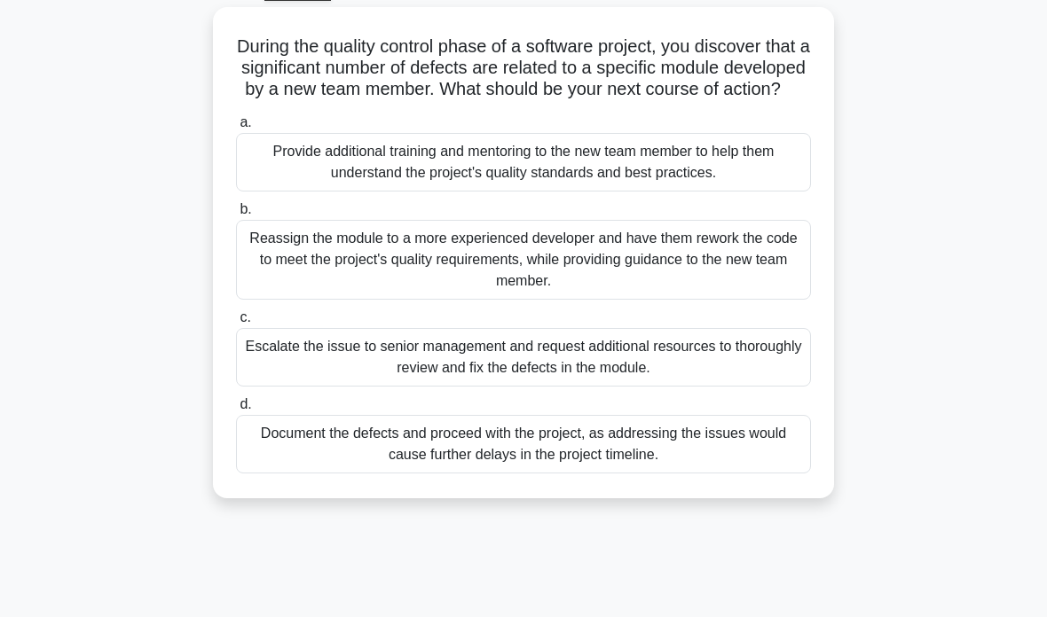
scroll to position [128, 0]
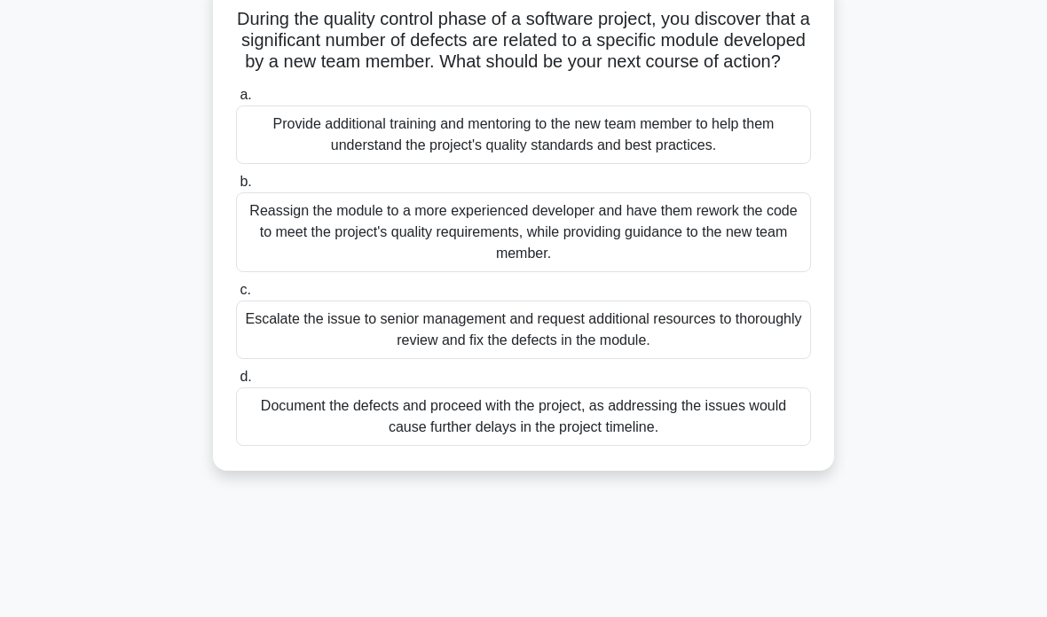
click at [645, 164] on div "Provide additional training and mentoring to the new team member to help them u…" at bounding box center [523, 135] width 575 height 59
click at [236, 101] on input "a. Provide additional training and mentoring to the new team member to help the…" at bounding box center [236, 96] width 0 height 12
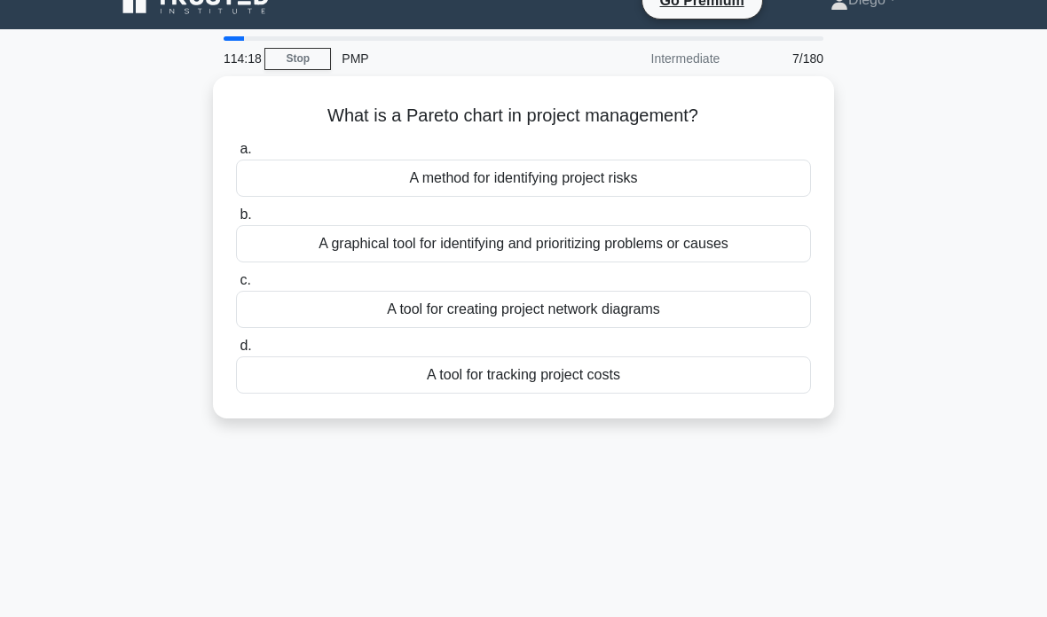
scroll to position [27, 0]
click at [655, 253] on div "A graphical tool for identifying and prioritizing problems or causes" at bounding box center [523, 243] width 575 height 37
click at [236, 221] on input "b. A graphical tool for identifying and prioritizing problems or causes" at bounding box center [236, 215] width 0 height 12
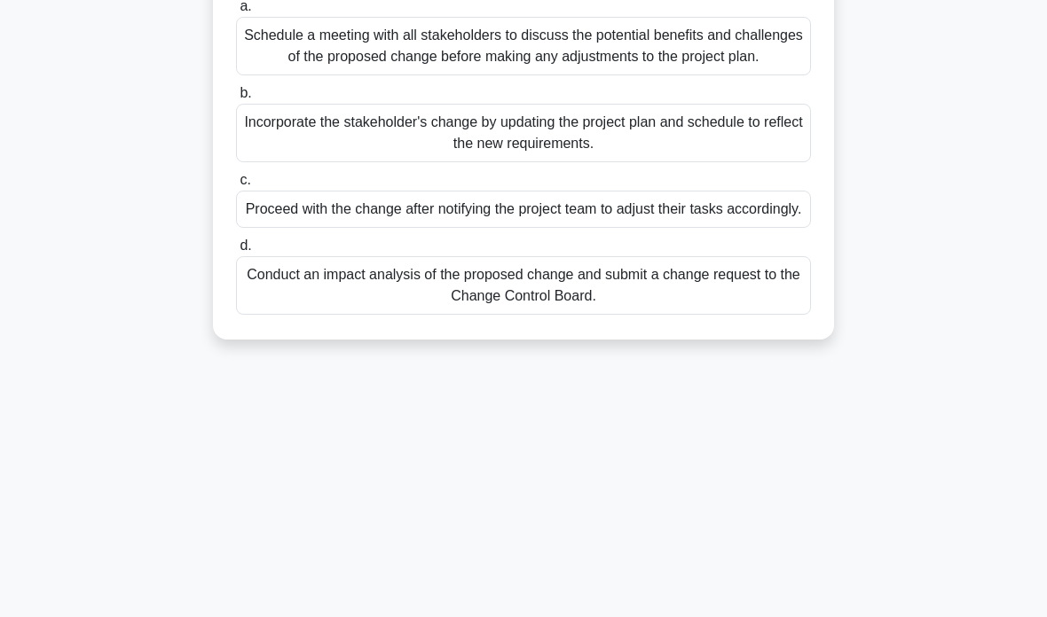
scroll to position [255, 0]
click at [610, 315] on div "Conduct an impact analysis of the proposed change and submit a change request t…" at bounding box center [523, 285] width 575 height 59
click at [236, 252] on input "d. Conduct an impact analysis of the proposed change and submit a change reques…" at bounding box center [236, 246] width 0 height 12
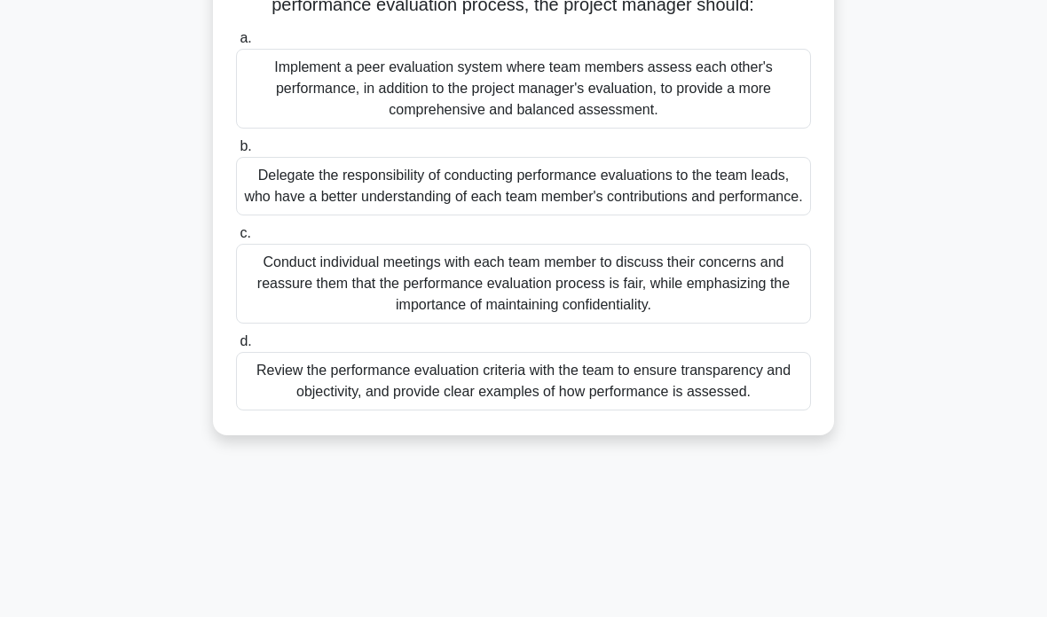
scroll to position [270, 0]
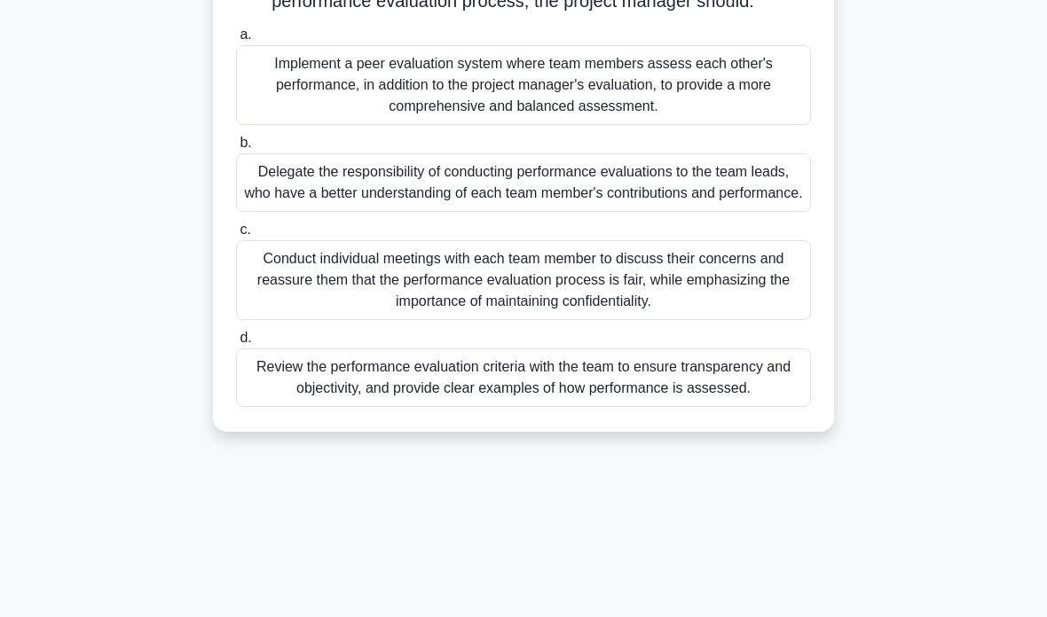
click at [500, 407] on div "Review the performance evaluation criteria with the team to ensure transparency…" at bounding box center [523, 378] width 575 height 59
click at [236, 344] on input "d. Review the performance evaluation criteria with the team to ensure transpare…" at bounding box center [236, 339] width 0 height 12
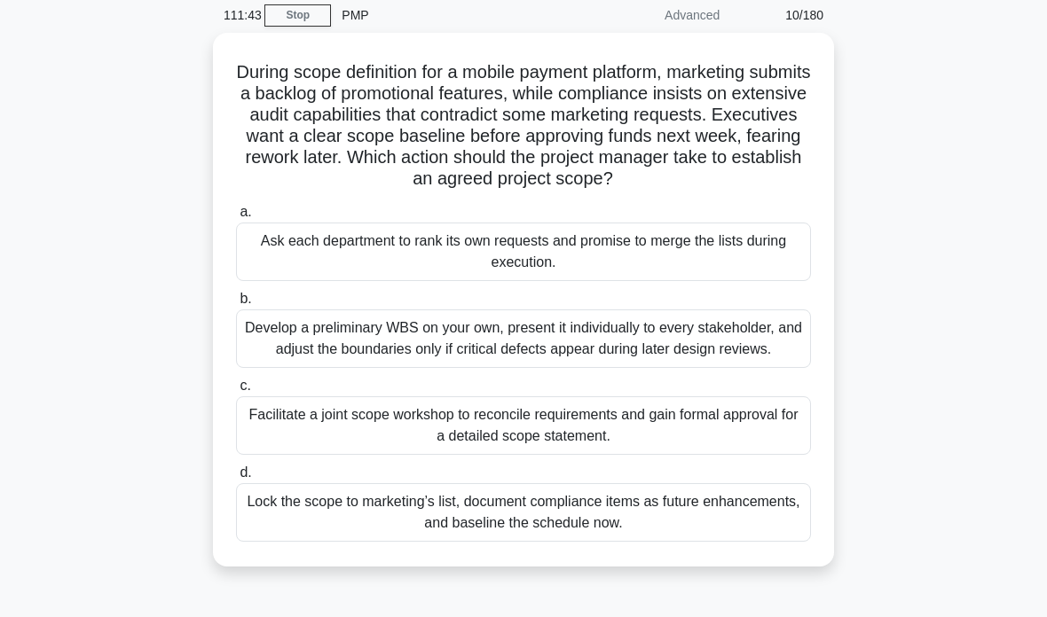
scroll to position [74, 0]
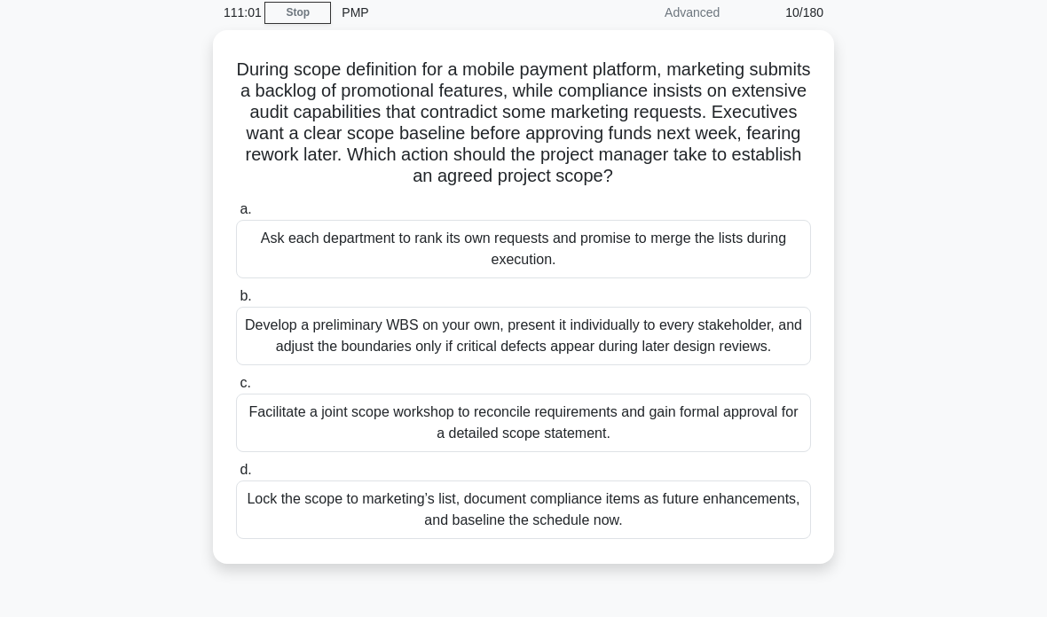
click at [319, 452] on div "Facilitate a joint scope workshop to reconcile requirements and gain formal app…" at bounding box center [523, 423] width 575 height 59
click at [236, 389] on input "c. Facilitate a joint scope workshop to reconcile requirements and gain formal …" at bounding box center [236, 384] width 0 height 12
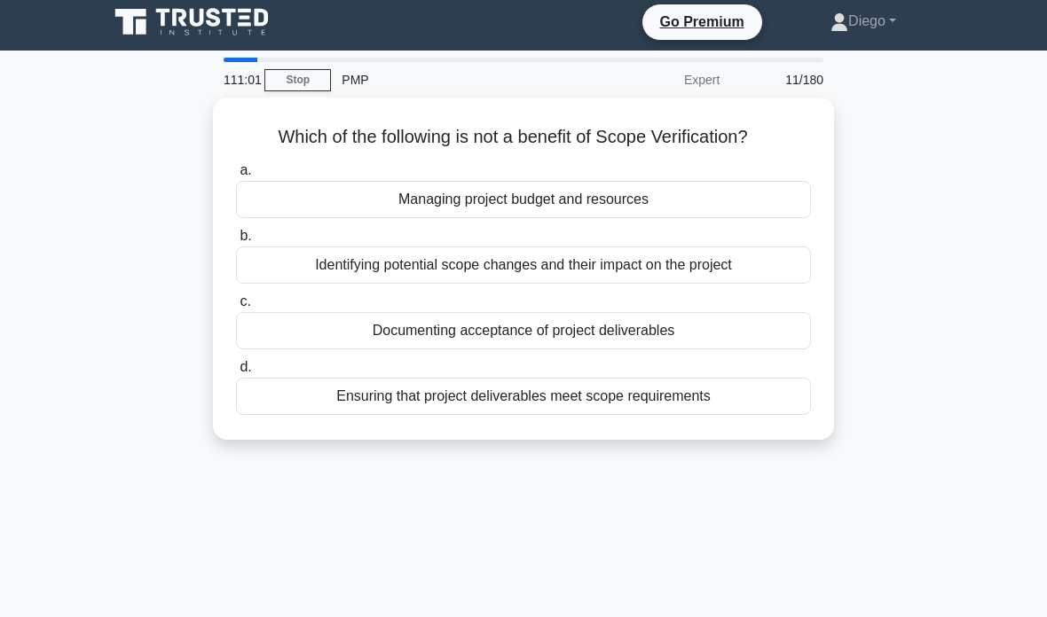
scroll to position [0, 0]
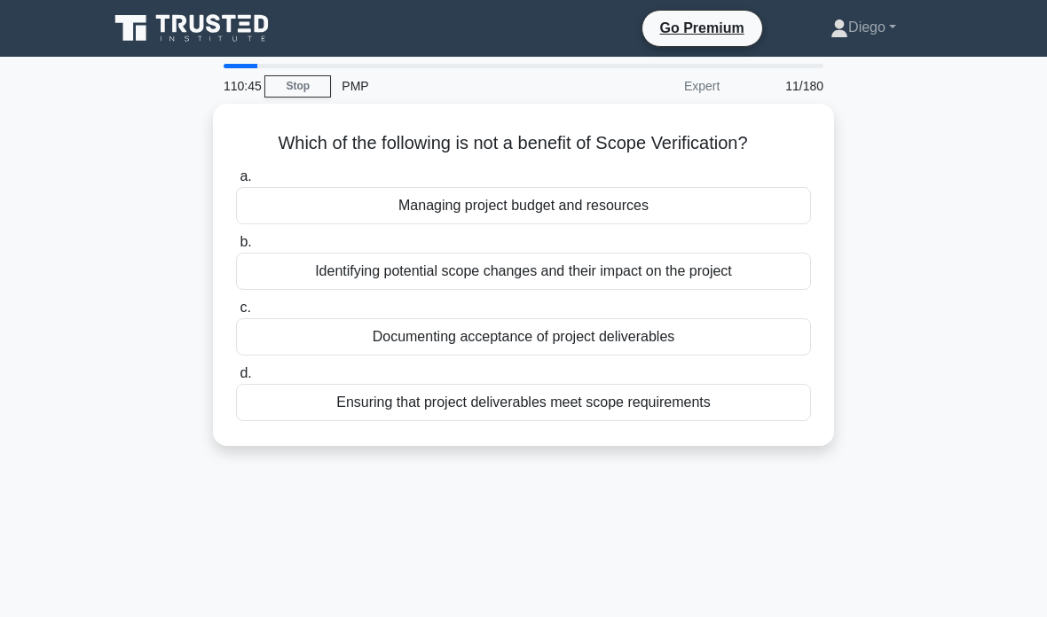
click at [292, 203] on div "Managing project budget and resources" at bounding box center [523, 205] width 575 height 37
click at [236, 183] on input "a. Managing project budget and resources" at bounding box center [236, 177] width 0 height 12
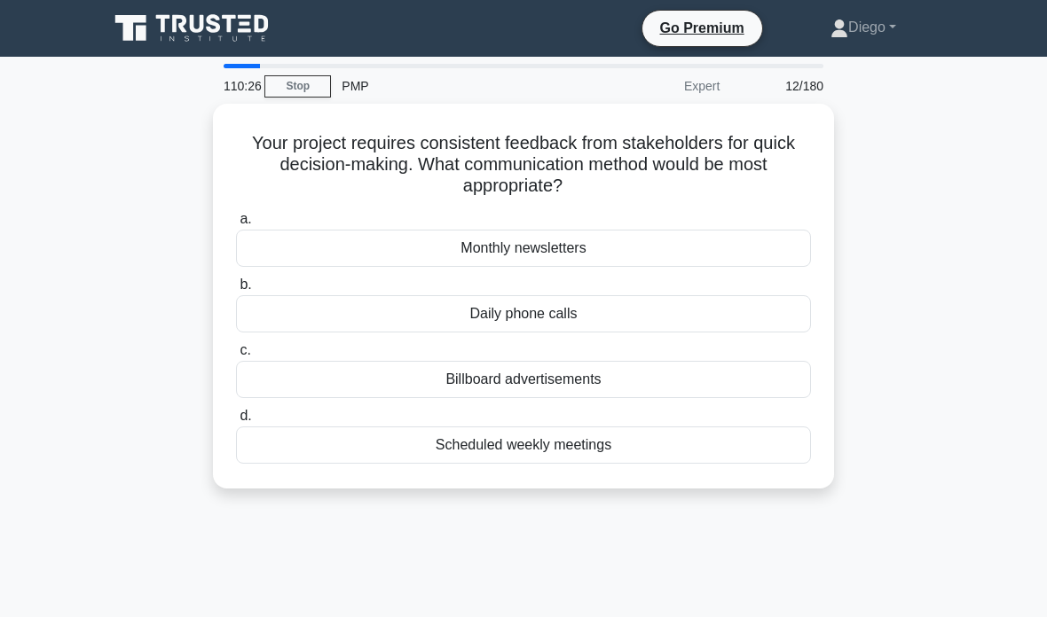
click at [310, 447] on div "Scheduled weekly meetings" at bounding box center [523, 445] width 575 height 37
click at [236, 422] on input "d. Scheduled weekly meetings" at bounding box center [236, 417] width 0 height 12
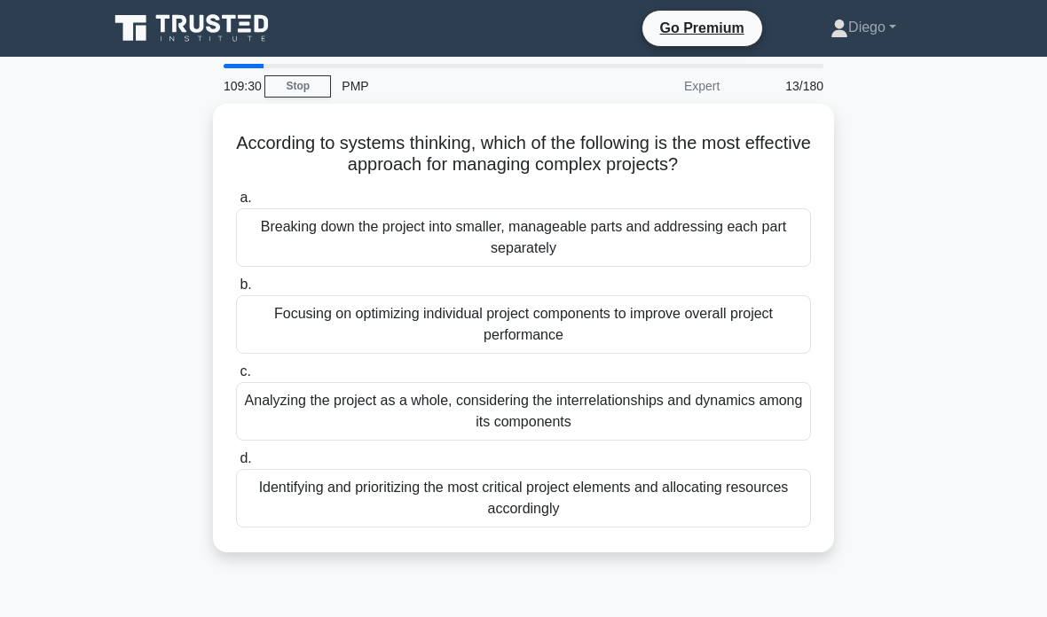
click at [691, 245] on div "Breaking down the project into smaller, manageable parts and addressing each pa…" at bounding box center [523, 237] width 575 height 59
click at [236, 204] on input "a. Breaking down the project into smaller, manageable parts and addressing each…" at bounding box center [236, 198] width 0 height 12
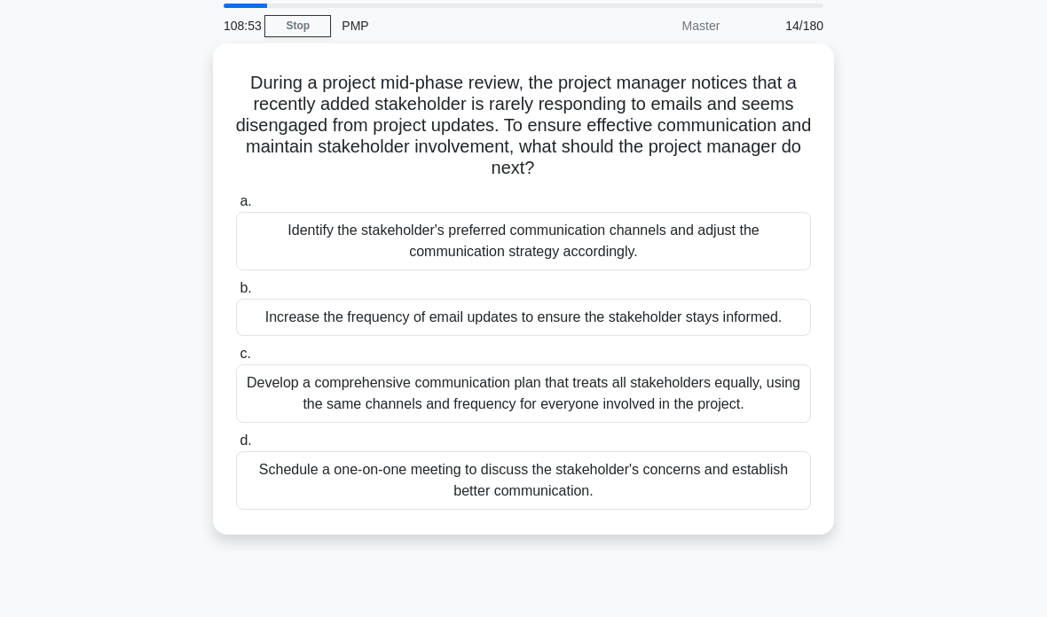
scroll to position [68, 0]
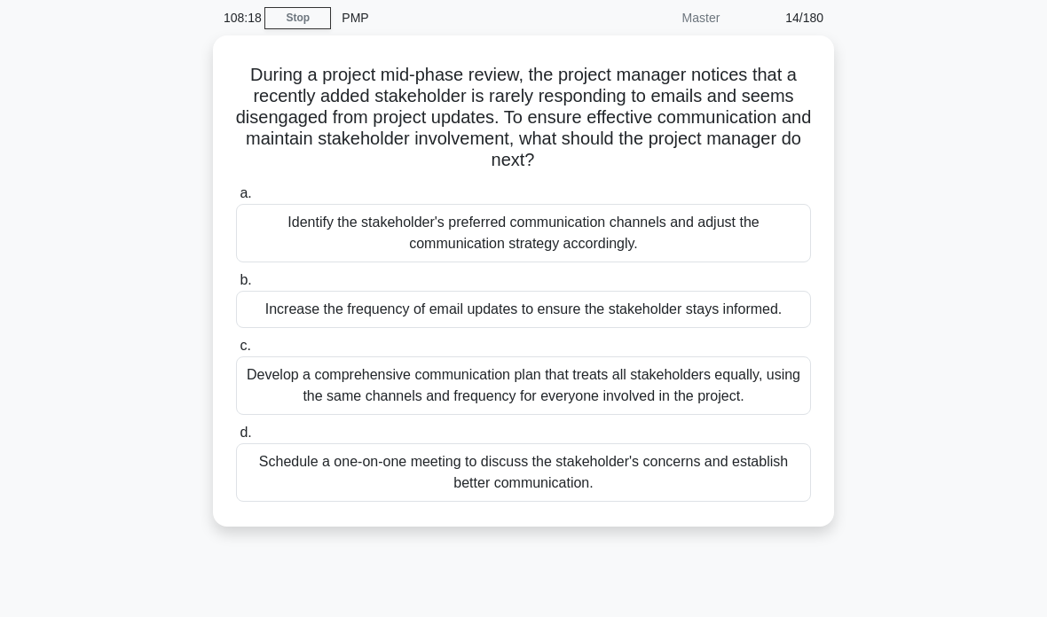
click at [701, 246] on div "Identify the stakeholder's preferred communication channels and adjust the comm…" at bounding box center [523, 233] width 575 height 59
click at [236, 200] on input "a. Identify the stakeholder's preferred communication channels and adjust the c…" at bounding box center [236, 194] width 0 height 12
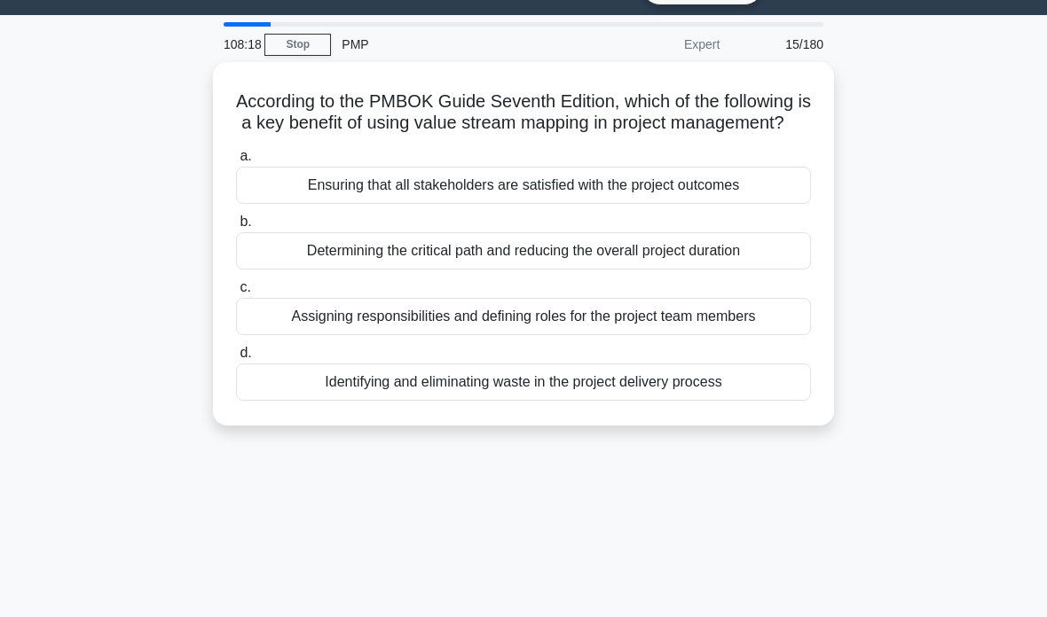
scroll to position [0, 0]
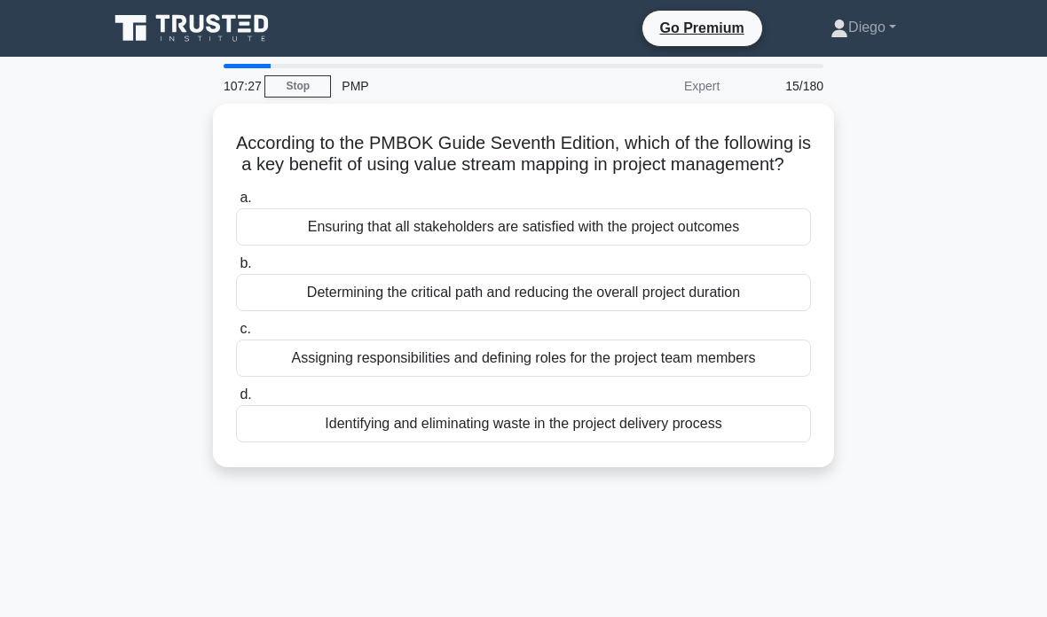
click at [591, 246] on div "Ensuring that all stakeholders are satisfied with the project outcomes" at bounding box center [523, 226] width 575 height 37
click at [236, 204] on input "a. Ensuring that all stakeholders are satisfied with the project outcomes" at bounding box center [236, 198] width 0 height 12
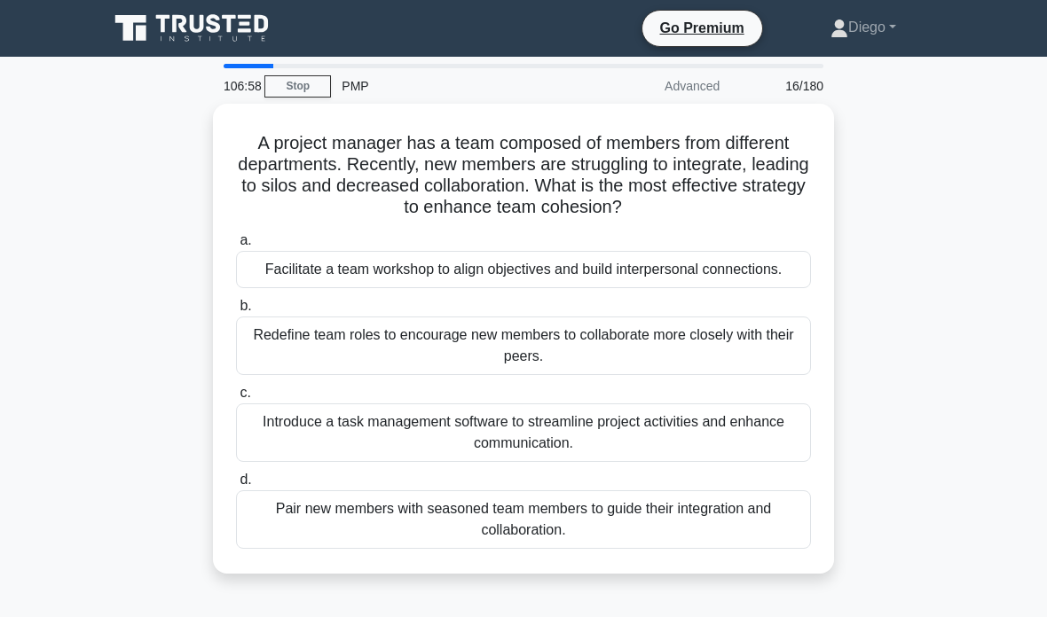
click at [664, 286] on div "Facilitate a team workshop to align objectives and build interpersonal connecti…" at bounding box center [523, 269] width 575 height 37
click at [236, 247] on input "a. Facilitate a team workshop to align objectives and build interpersonal conne…" at bounding box center [236, 241] width 0 height 12
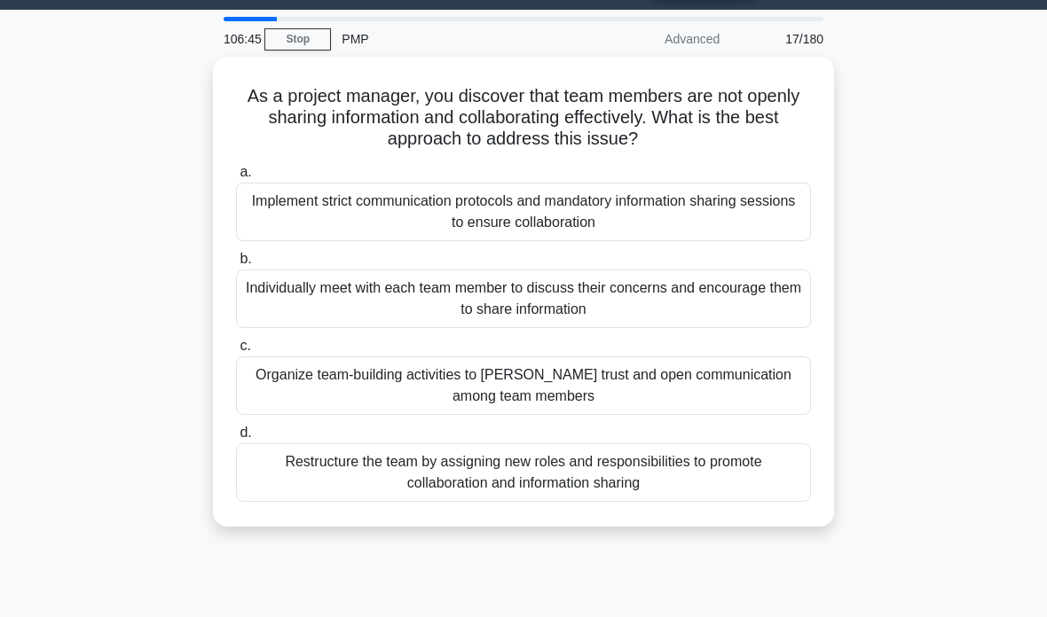
scroll to position [51, 0]
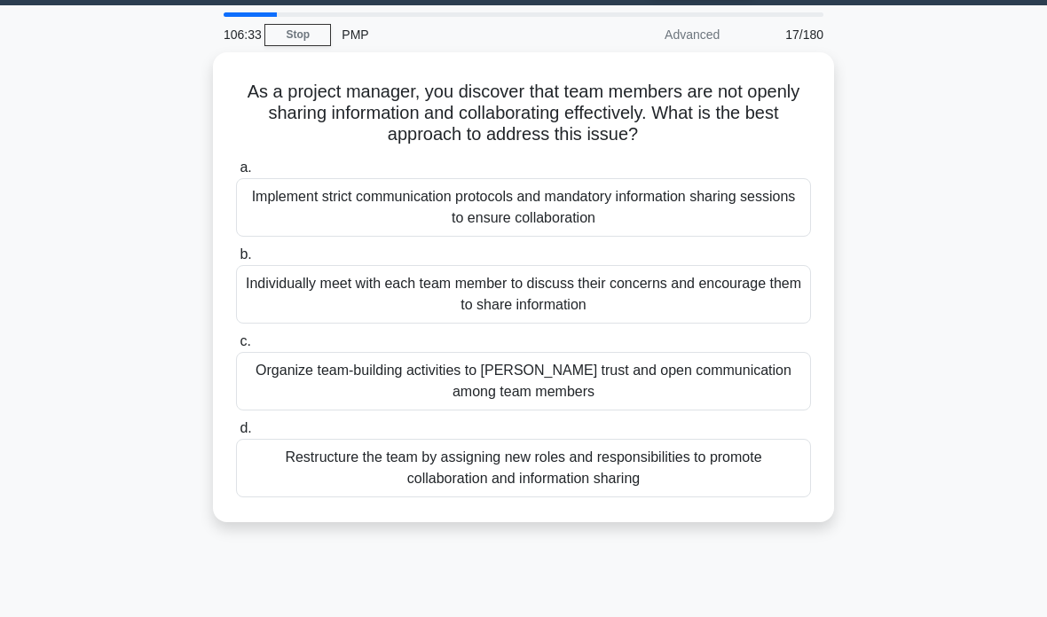
click at [620, 388] on div "Organize team-building activities to foster trust and open communication among …" at bounding box center [523, 381] width 575 height 59
click at [236, 348] on input "c. Organize team-building activities to foster trust and open communication amo…" at bounding box center [236, 342] width 0 height 12
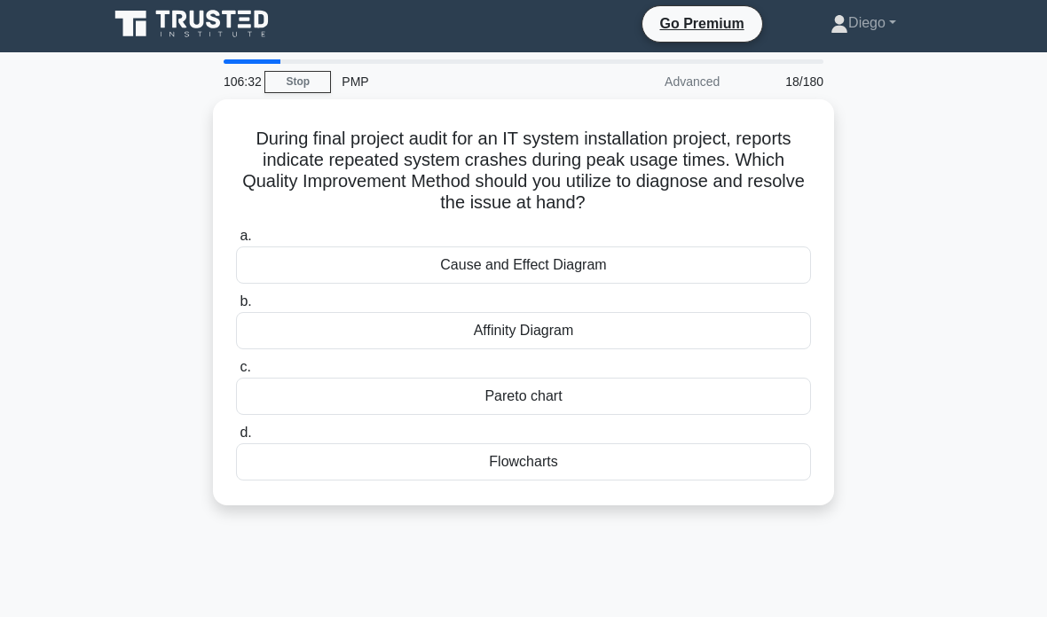
scroll to position [0, 0]
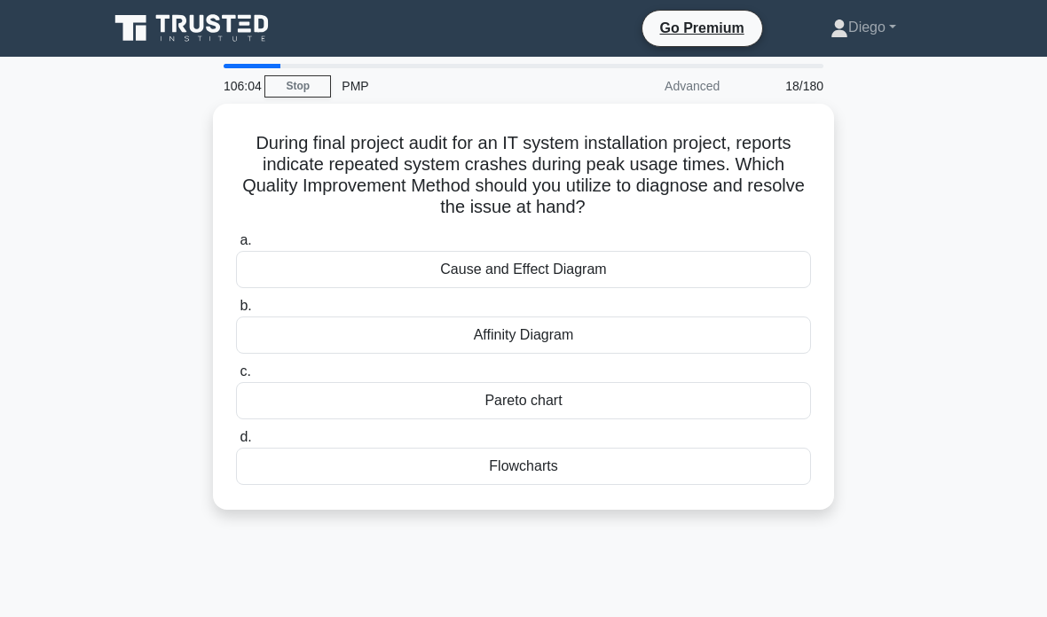
click at [629, 275] on div "Cause and Effect Diagram" at bounding box center [523, 269] width 575 height 37
click at [236, 247] on input "a. Cause and Effect Diagram" at bounding box center [236, 241] width 0 height 12
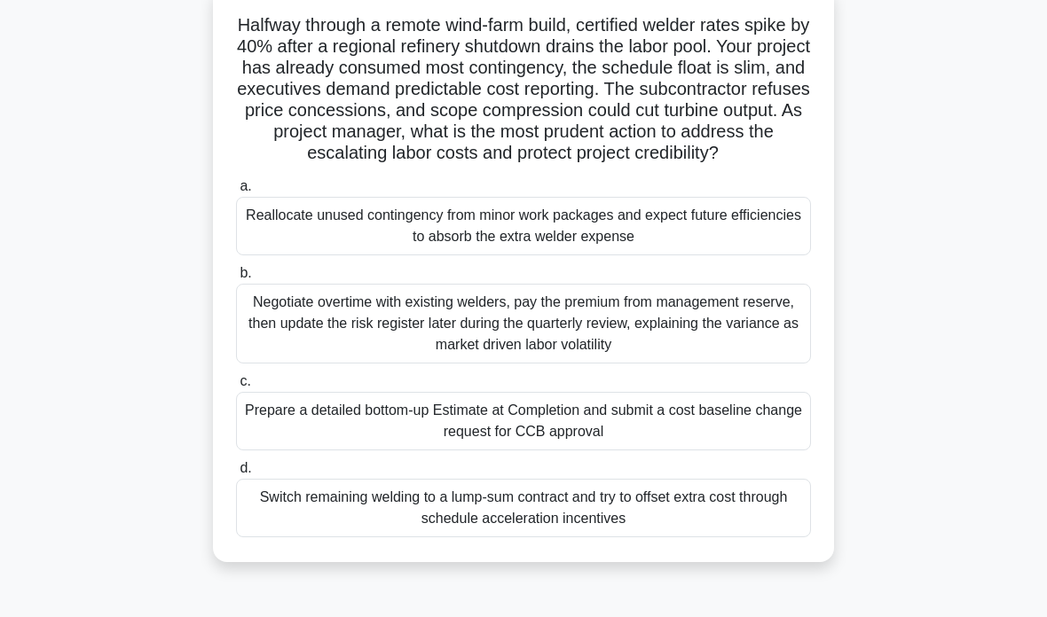
scroll to position [122, 0]
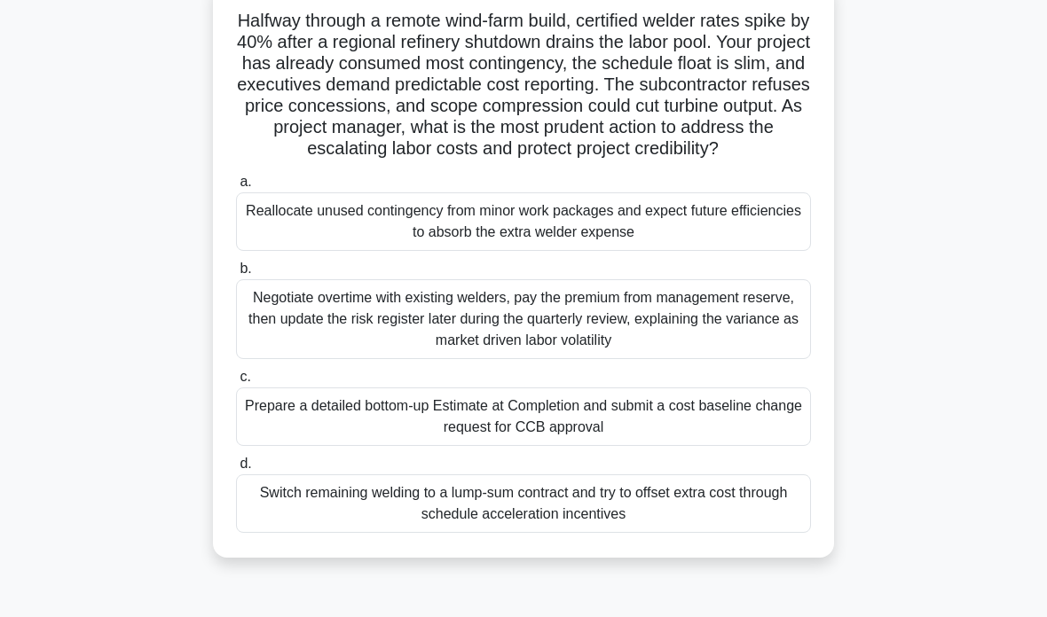
click at [270, 439] on div "Prepare a detailed bottom-up Estimate at Completion and submit a cost baseline …" at bounding box center [523, 417] width 575 height 59
click at [236, 383] on input "c. Prepare a detailed bottom-up Estimate at Completion and submit a cost baseli…" at bounding box center [236, 378] width 0 height 12
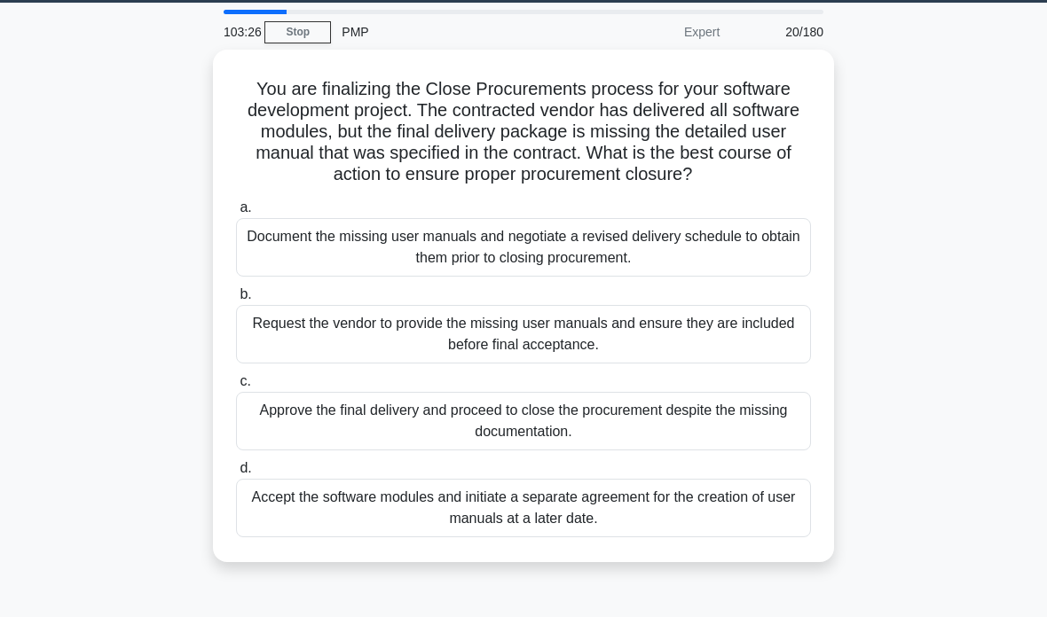
scroll to position [82, 0]
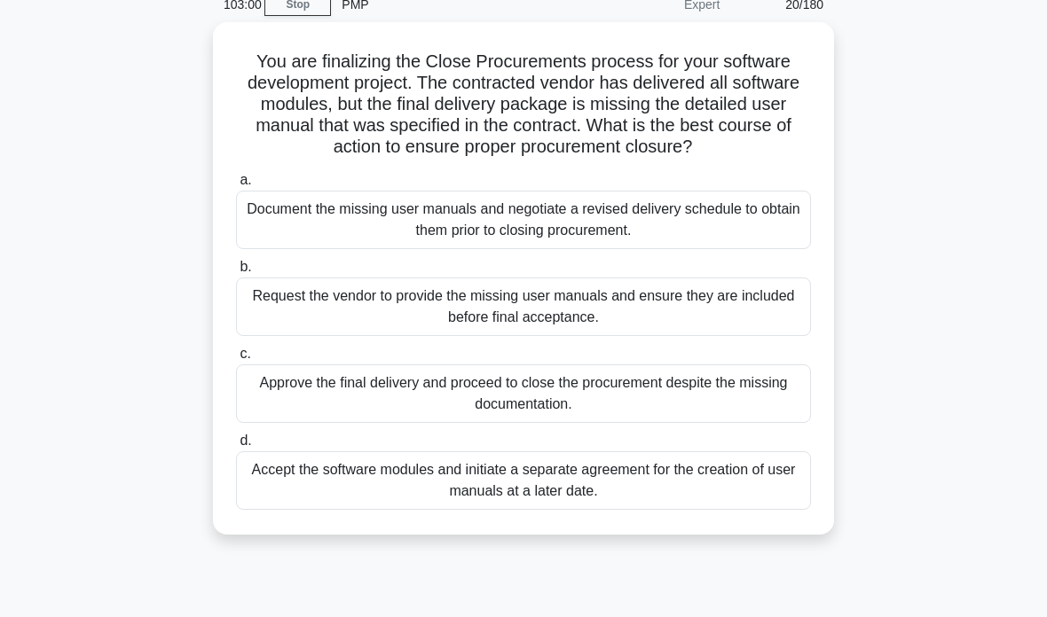
click at [667, 249] on div "Document the missing user manuals and negotiate a revised delivery schedule to …" at bounding box center [523, 220] width 575 height 59
click at [236, 186] on input "a. Document the missing user manuals and negotiate a revised delivery schedule …" at bounding box center [236, 181] width 0 height 12
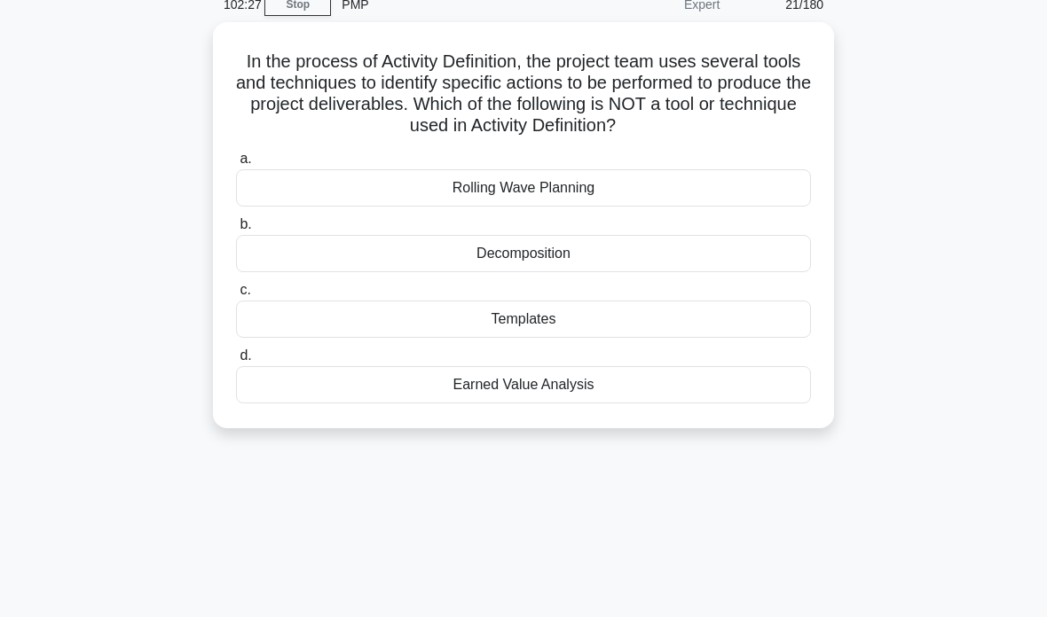
scroll to position [82, 0]
click at [582, 403] on div "Earned Value Analysis" at bounding box center [523, 383] width 575 height 37
click at [236, 361] on input "d. Earned Value Analysis" at bounding box center [236, 355] width 0 height 12
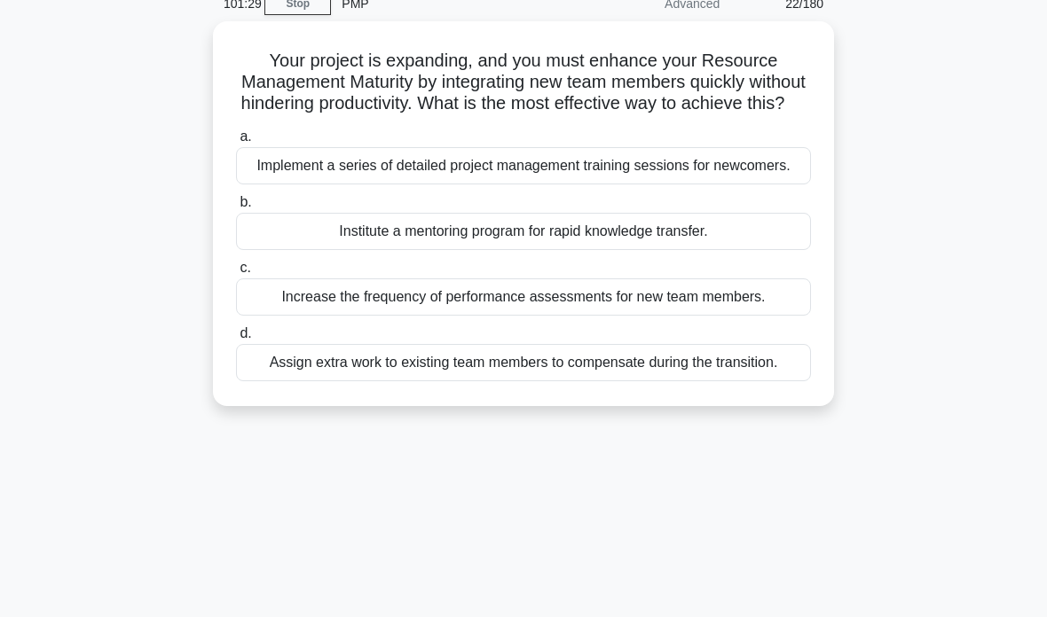
click at [734, 184] on div "Implement a series of detailed project management training sessions for newcome…" at bounding box center [523, 165] width 575 height 37
click at [236, 143] on input "a. Implement a series of detailed project management training sessions for newc…" at bounding box center [236, 137] width 0 height 12
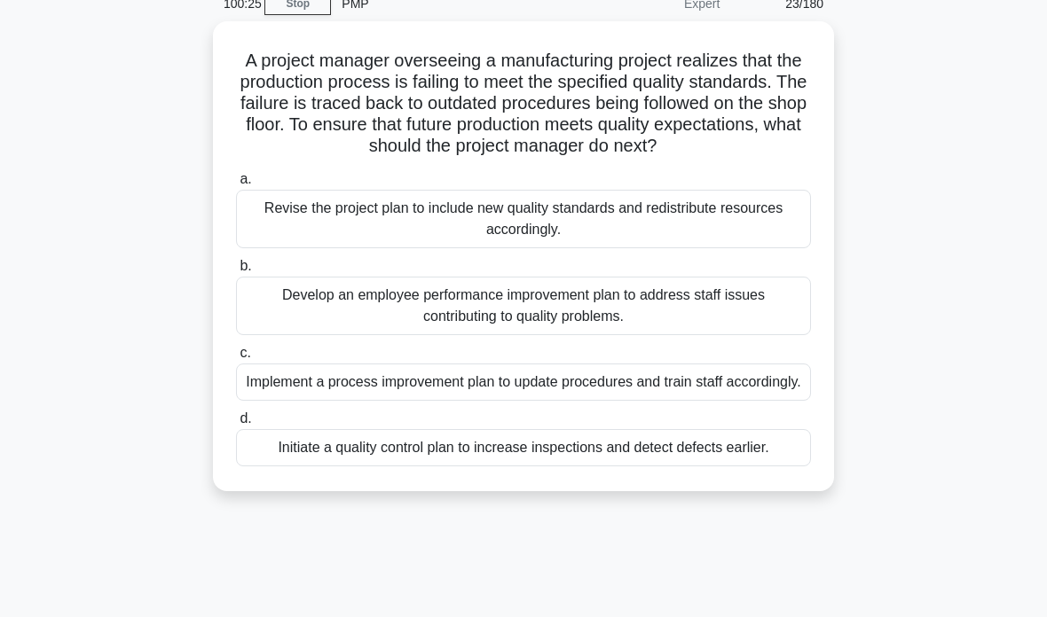
click at [512, 401] on div "Implement a process improvement plan to update procedures and train staff accor…" at bounding box center [523, 382] width 575 height 37
click at [236, 359] on input "c. Implement a process improvement plan to update procedures and train staff ac…" at bounding box center [236, 354] width 0 height 12
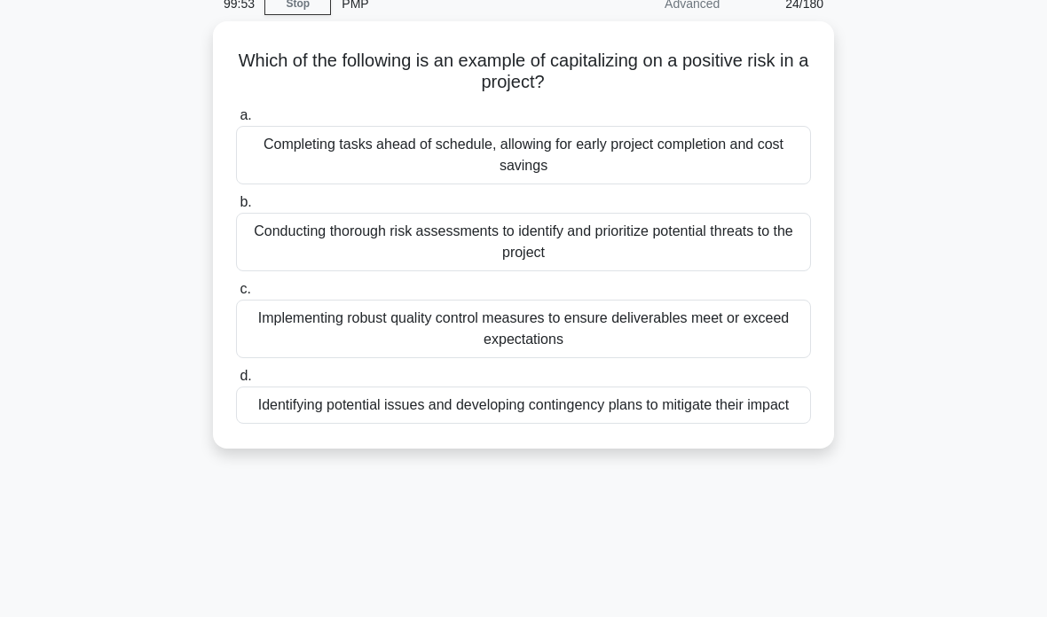
click at [606, 166] on div "Completing tasks ahead of schedule, allowing for early project completion and c…" at bounding box center [523, 155] width 575 height 59
click at [236, 122] on input "a. Completing tasks ahead of schedule, allowing for early project completion an…" at bounding box center [236, 116] width 0 height 12
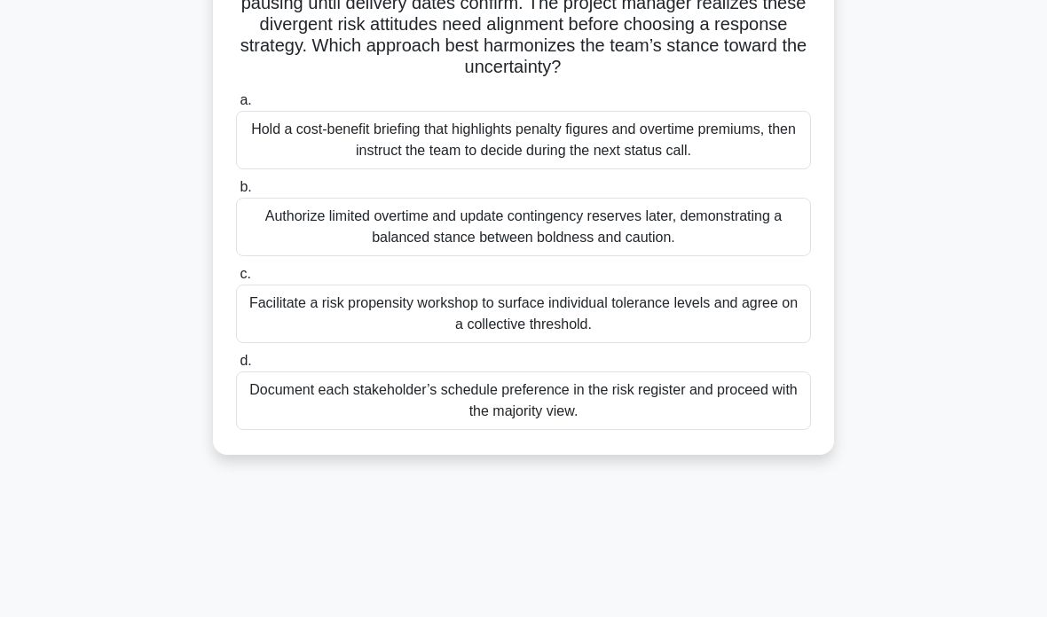
scroll to position [205, 0]
click at [274, 340] on div "Facilitate a risk propensity workshop to surface individual tolerance levels an…" at bounding box center [523, 313] width 575 height 59
click at [236, 279] on input "c. Facilitate a risk propensity workshop to surface individual tolerance levels…" at bounding box center [236, 274] width 0 height 12
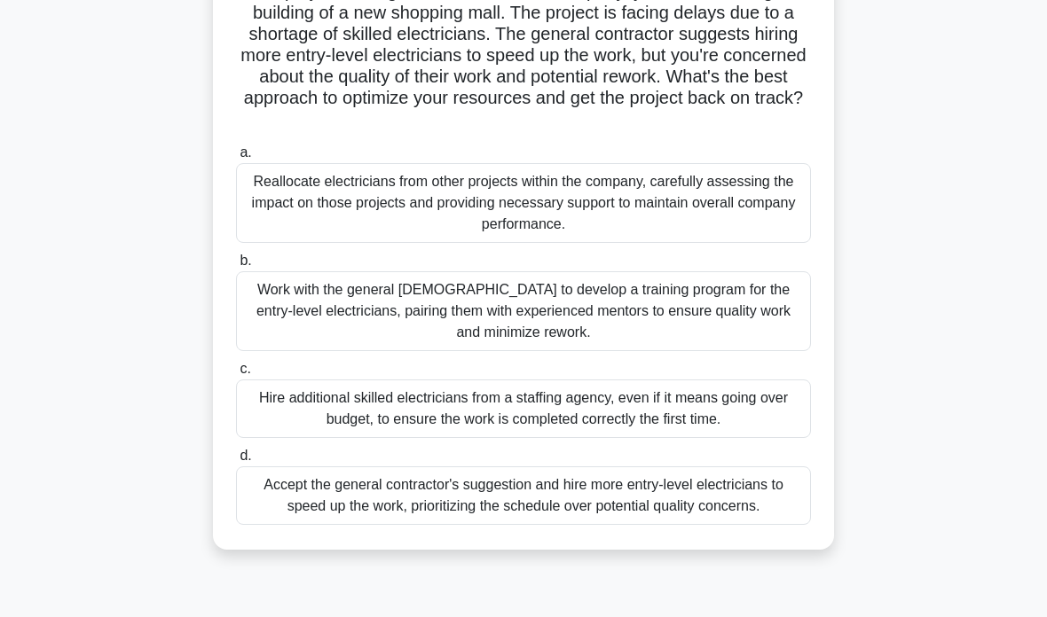
scroll to position [153, 0]
click at [596, 201] on div "Reallocate electricians from other projects within the company, carefully asses…" at bounding box center [523, 202] width 575 height 80
click at [236, 158] on input "a. Reallocate electricians from other projects within the company, carefully as…" at bounding box center [236, 152] width 0 height 12
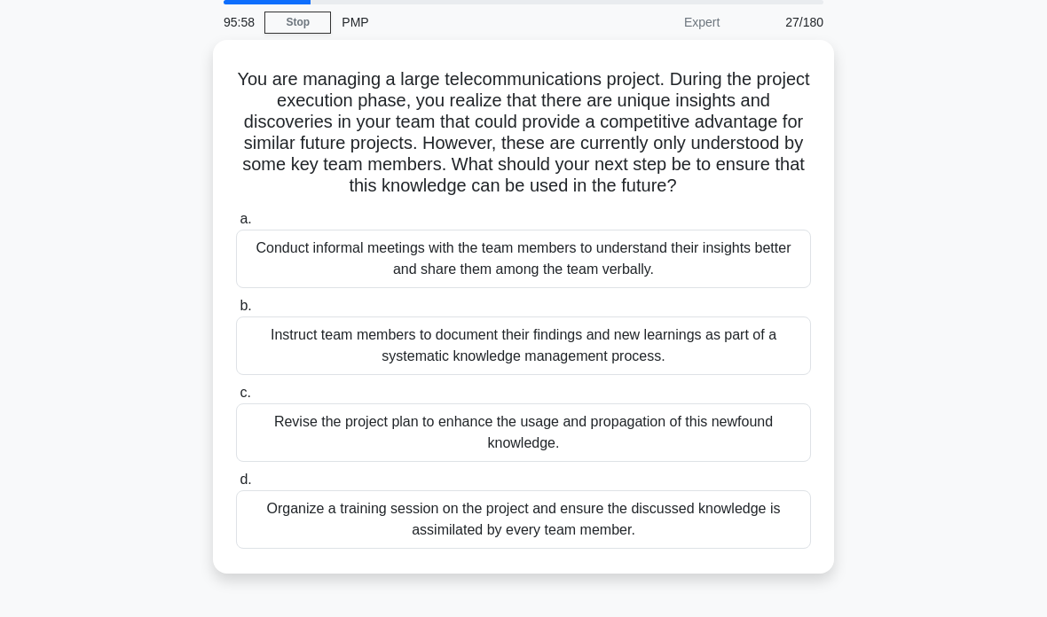
scroll to position [70, 0]
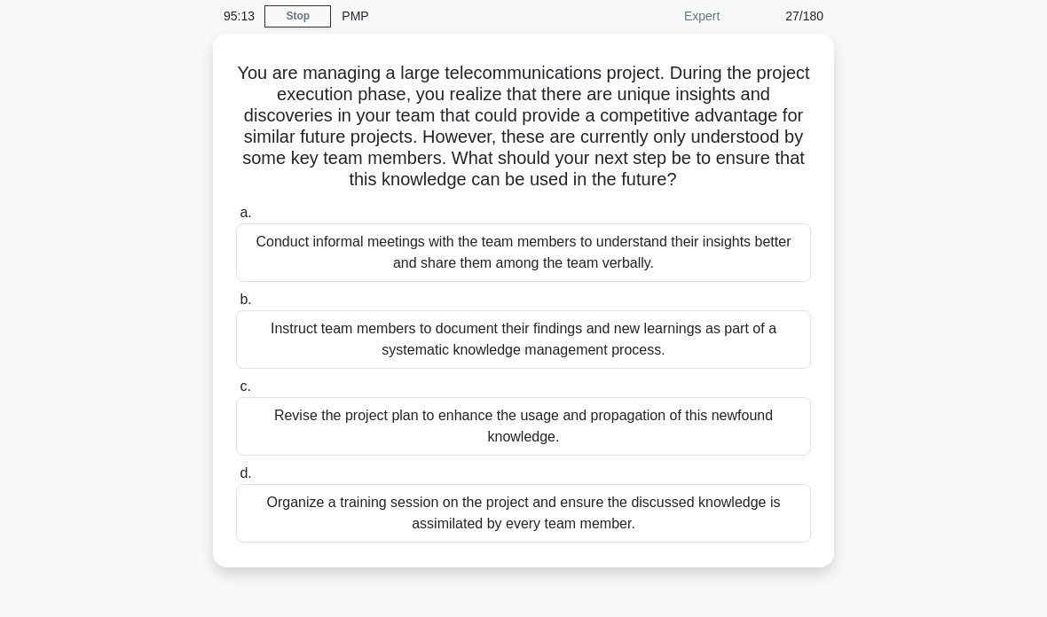
click at [698, 543] on div "Organize a training session on the project and ensure the discussed knowledge i…" at bounding box center [523, 513] width 575 height 59
click at [236, 480] on input "d. Organize a training session on the project and ensure the discussed knowledg…" at bounding box center [236, 474] width 0 height 12
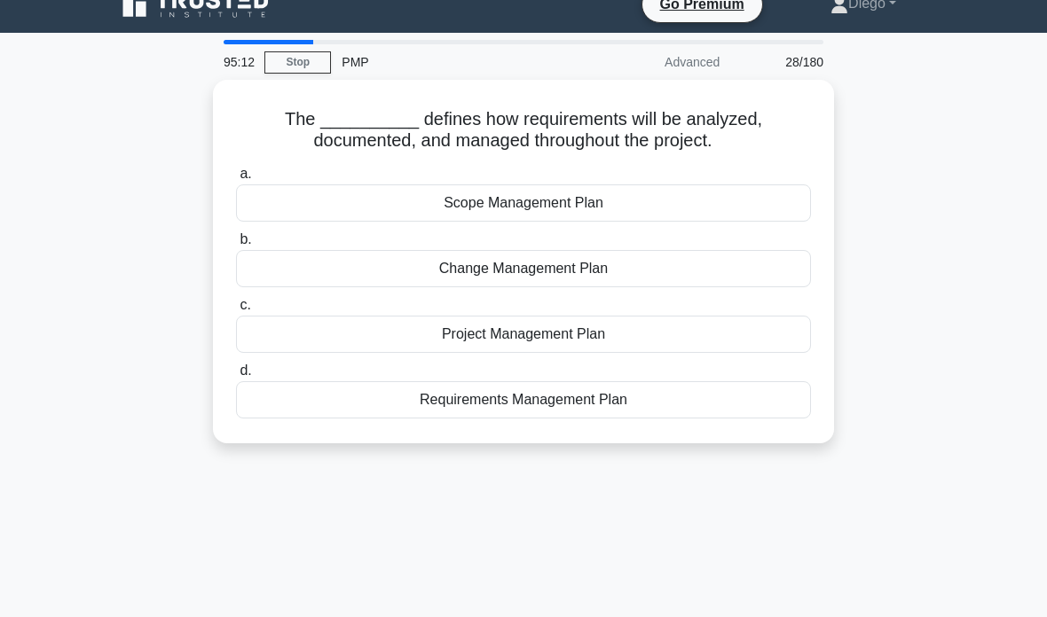
scroll to position [0, 0]
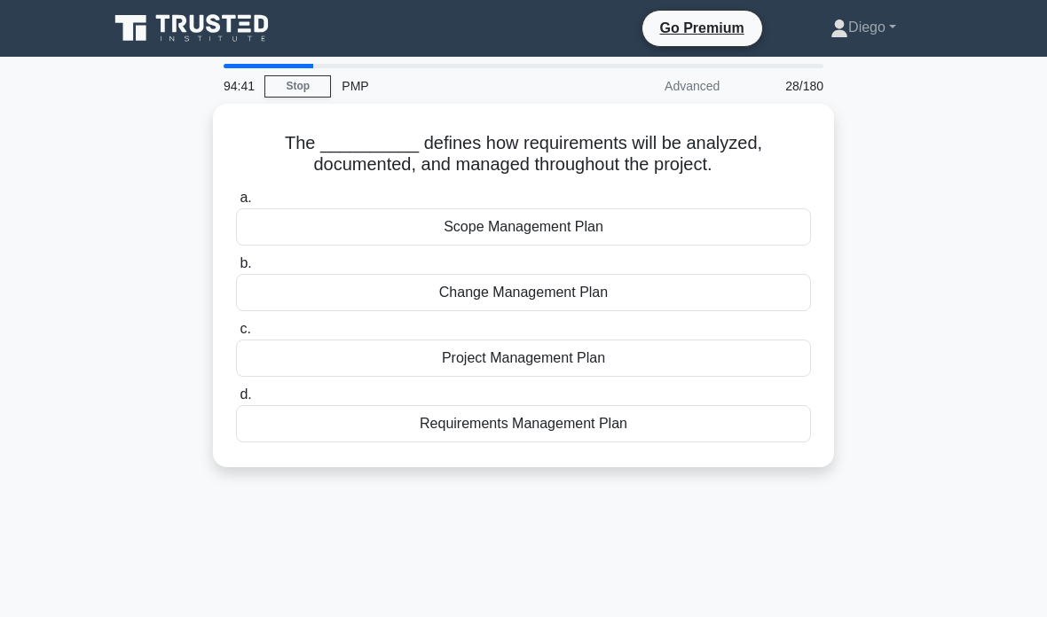
click at [605, 436] on div "Requirements Management Plan" at bounding box center [523, 423] width 575 height 37
click at [236, 401] on input "d. Requirements Management Plan" at bounding box center [236, 395] width 0 height 12
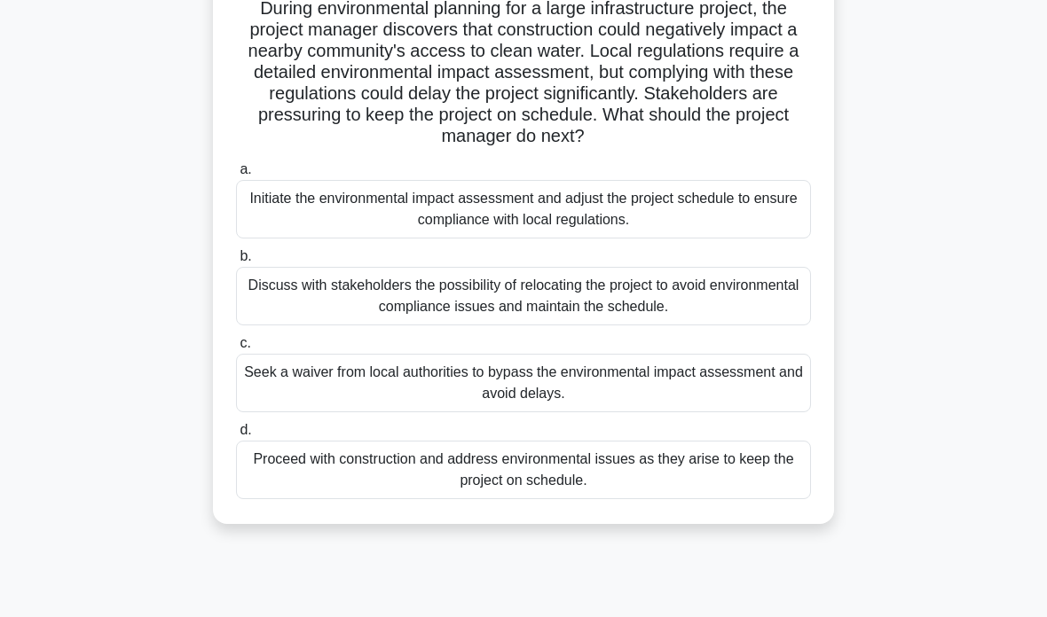
scroll to position [135, 0]
click at [271, 224] on div "Initiate the environmental impact assessment and adjust the project schedule to…" at bounding box center [523, 209] width 575 height 59
click at [236, 176] on input "a. Initiate the environmental impact assessment and adjust the project schedule…" at bounding box center [236, 170] width 0 height 12
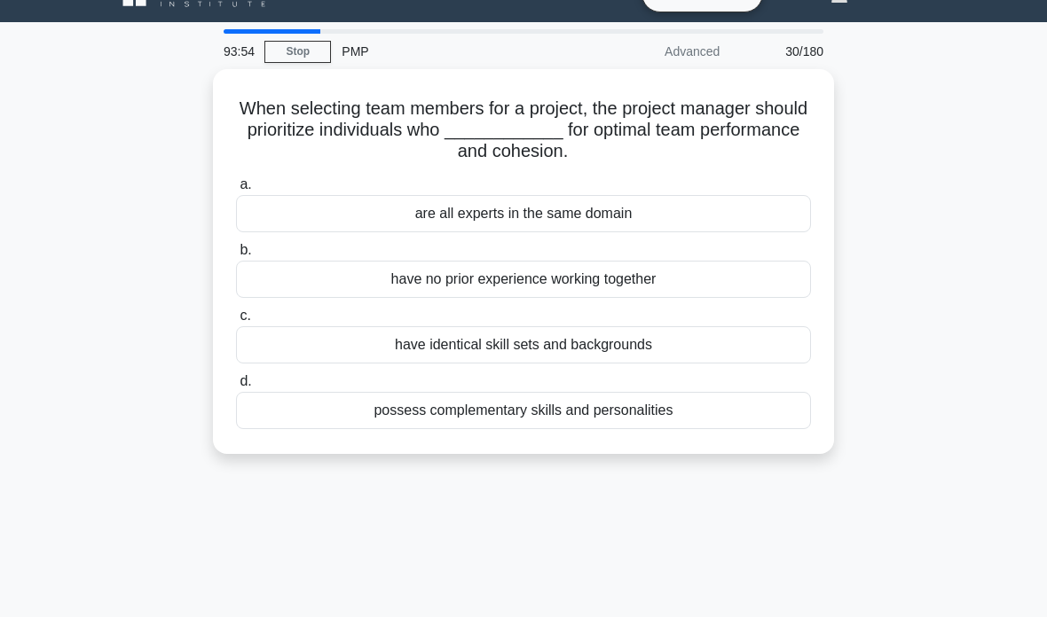
scroll to position [0, 0]
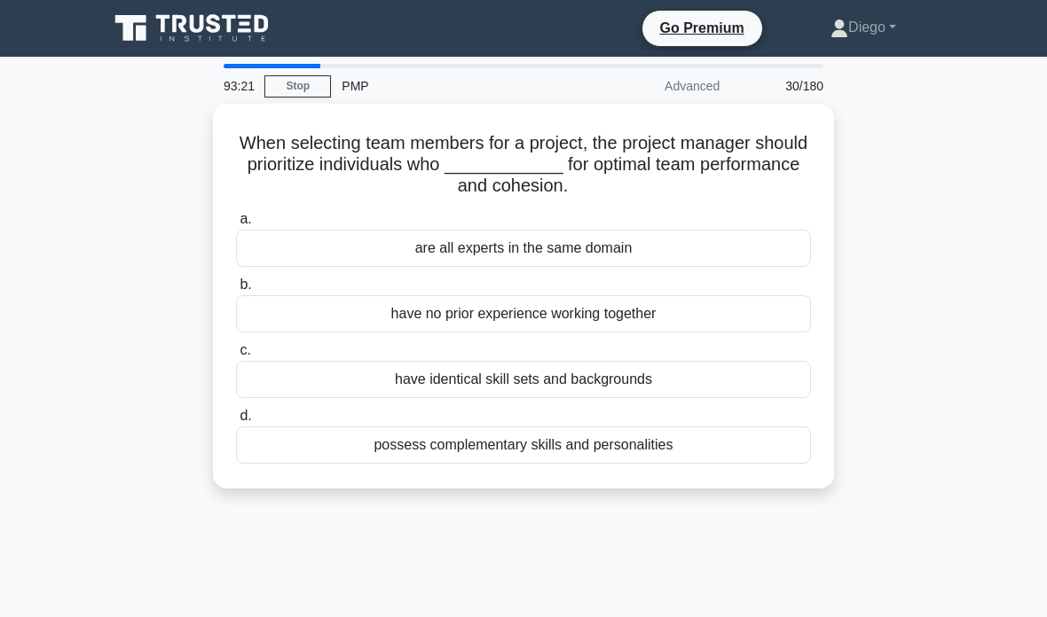
click at [486, 444] on div "possess complementary skills and personalities" at bounding box center [523, 445] width 575 height 37
click at [236, 422] on input "d. possess complementary skills and personalities" at bounding box center [236, 417] width 0 height 12
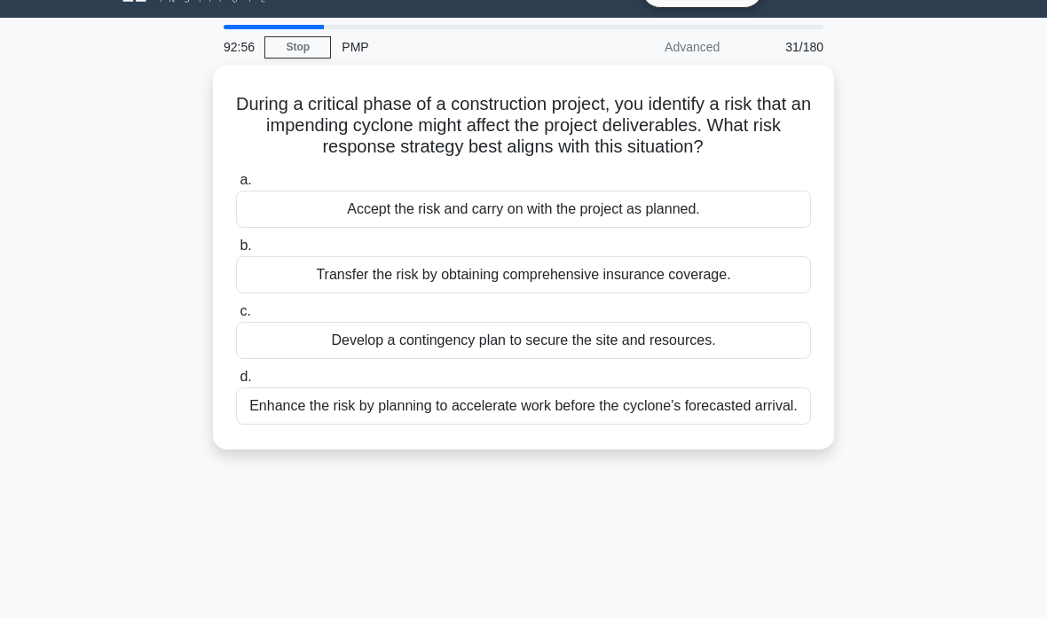
scroll to position [39, 0]
click at [297, 294] on div "Transfer the risk by obtaining comprehensive insurance coverage." at bounding box center [523, 274] width 575 height 37
click at [236, 252] on input "b. Transfer the risk by obtaining comprehensive insurance coverage." at bounding box center [236, 246] width 0 height 12
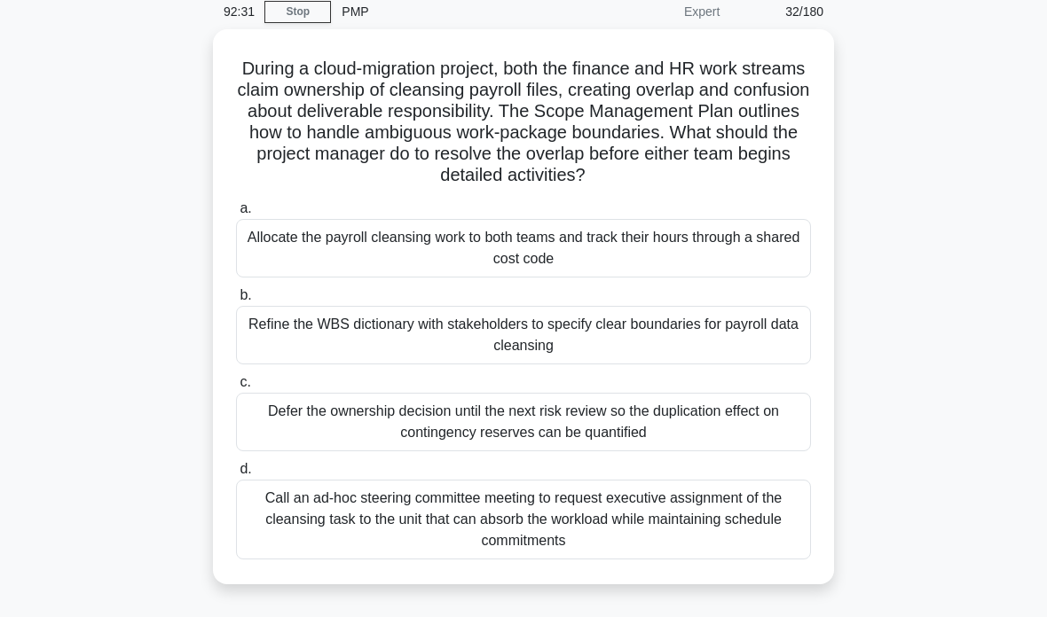
scroll to position [75, 0]
click at [620, 358] on div "Refine the WBS dictionary with stakeholders to specify clear boundaries for pay…" at bounding box center [523, 334] width 575 height 59
click at [236, 301] on input "b. Refine the WBS dictionary with stakeholders to specify clear boundaries for …" at bounding box center [236, 295] width 0 height 12
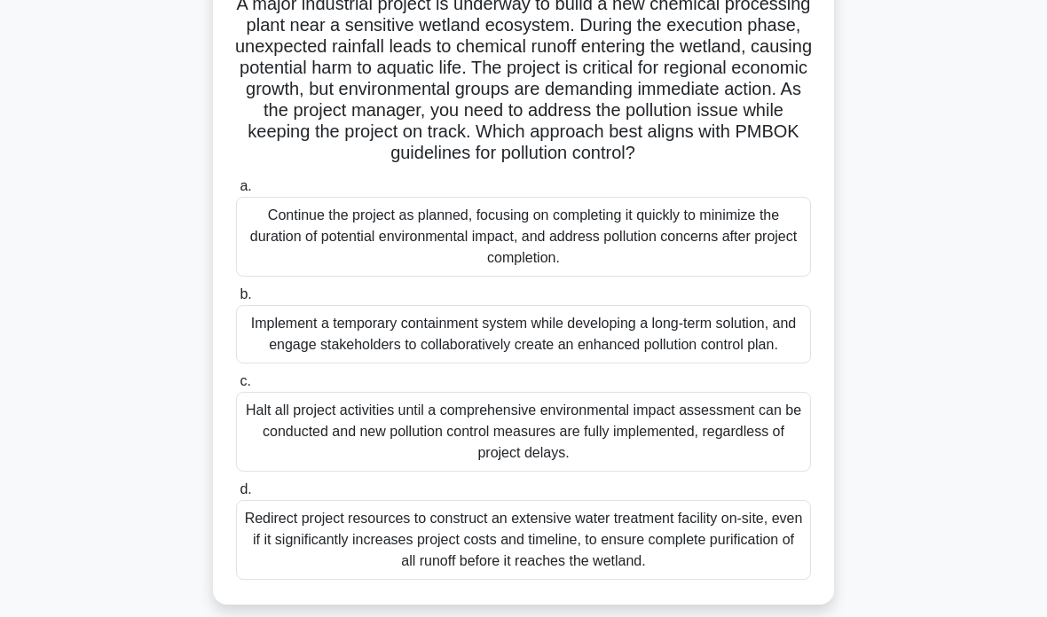
scroll to position [144, 0]
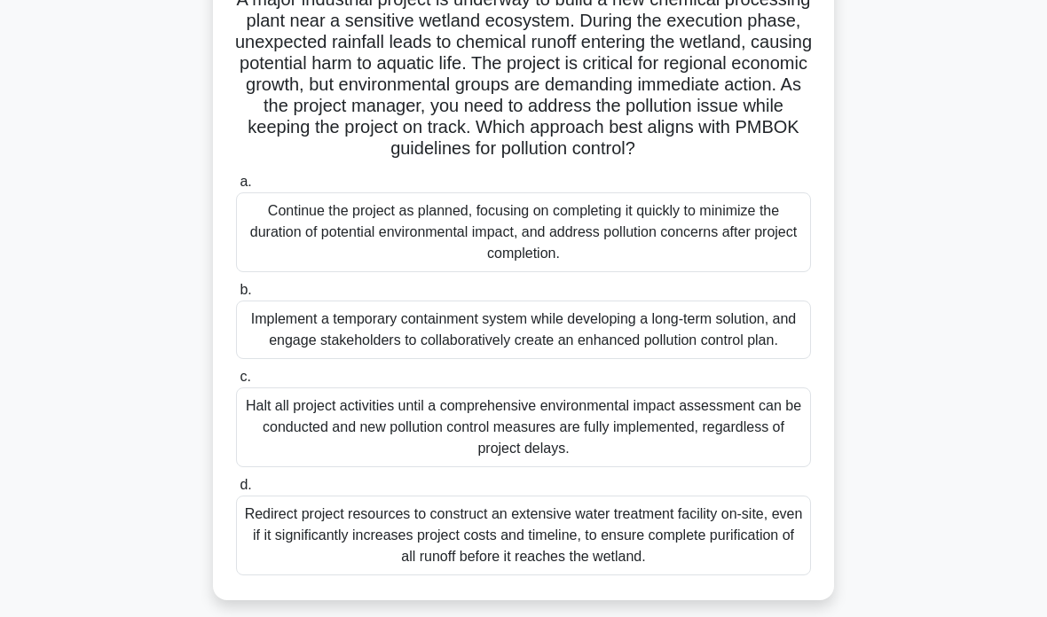
click at [685, 359] on div "Implement a temporary containment system while developing a long-term solution,…" at bounding box center [523, 330] width 575 height 59
click at [236, 296] on input "b. Implement a temporary containment system while developing a long-term soluti…" at bounding box center [236, 291] width 0 height 12
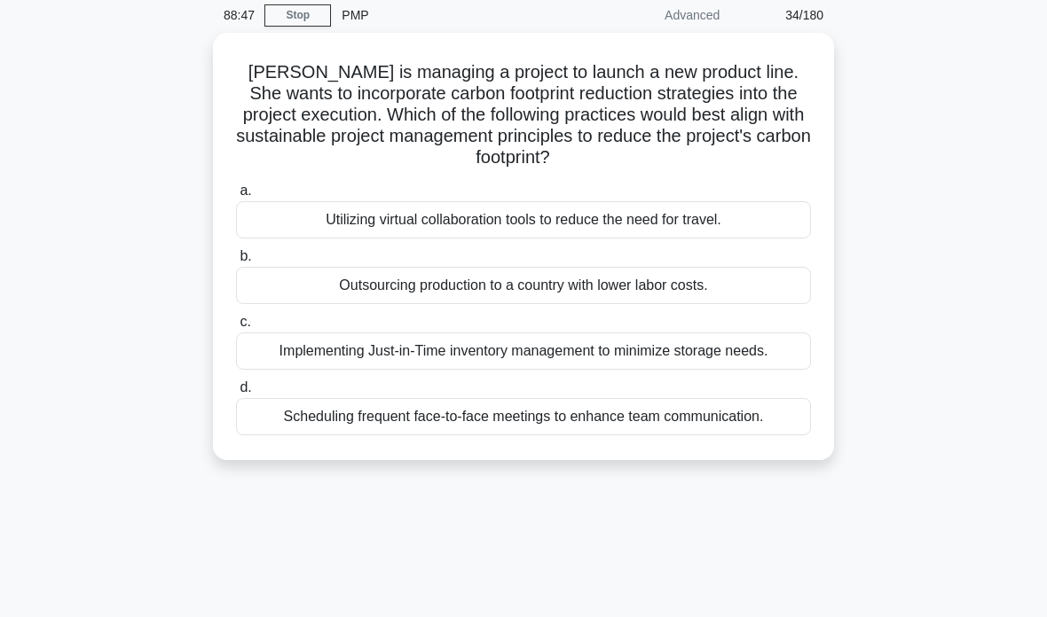
scroll to position [105, 0]
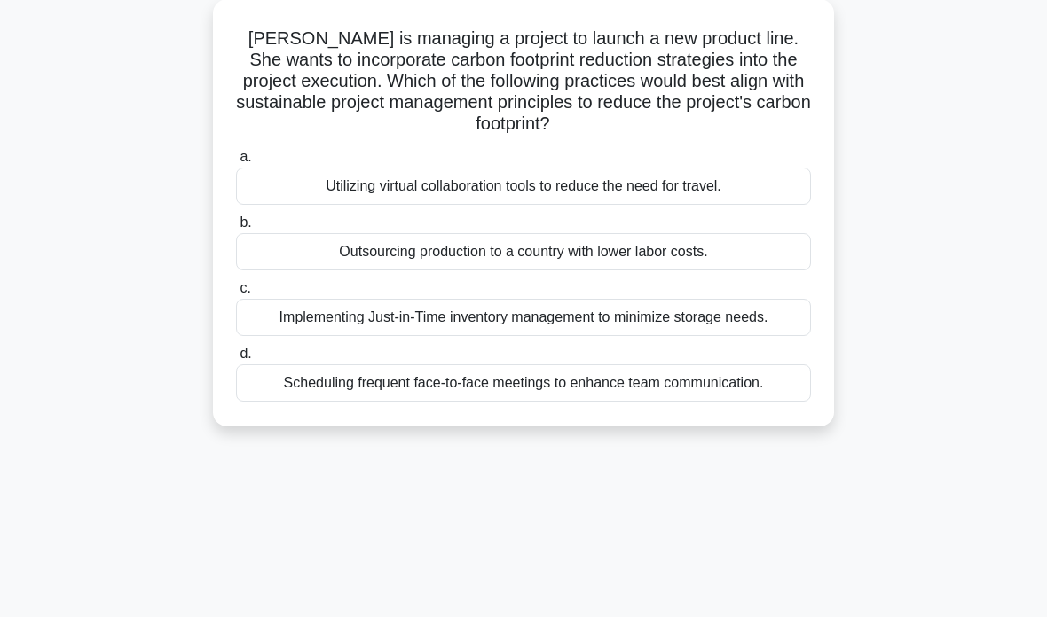
click at [321, 190] on div "Utilizing virtual collaboration tools to reduce the need for travel." at bounding box center [523, 186] width 575 height 37
click at [236, 163] on input "a. Utilizing virtual collaboration tools to reduce the need for travel." at bounding box center [236, 158] width 0 height 12
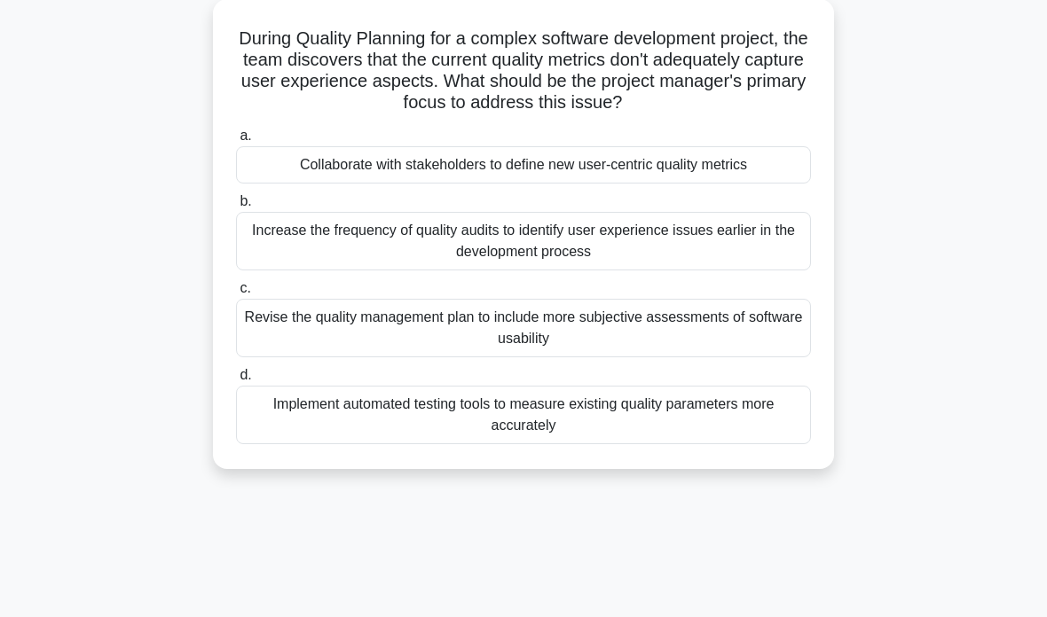
click at [704, 184] on div "Collaborate with stakeholders to define new user-centric quality metrics" at bounding box center [523, 164] width 575 height 37
click at [236, 142] on input "a. Collaborate with stakeholders to define new user-centric quality metrics" at bounding box center [236, 136] width 0 height 12
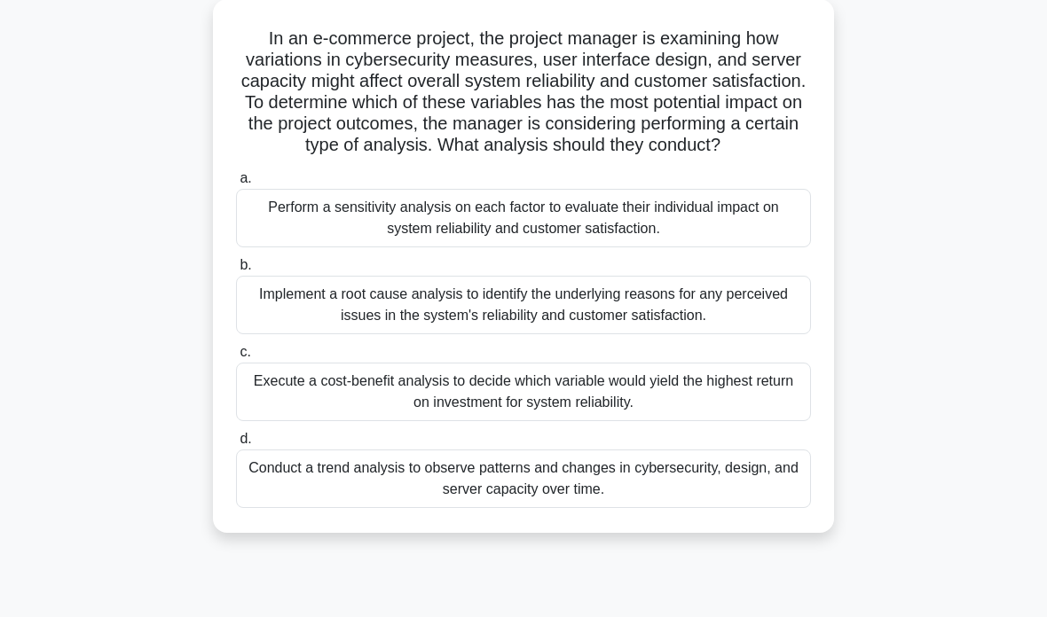
click at [524, 508] on div "Conduct a trend analysis to observe patterns and changes in cybersecurity, desi…" at bounding box center [523, 479] width 575 height 59
click at [236, 445] on input "d. Conduct a trend analysis to observe patterns and changes in cybersecurity, d…" at bounding box center [236, 440] width 0 height 12
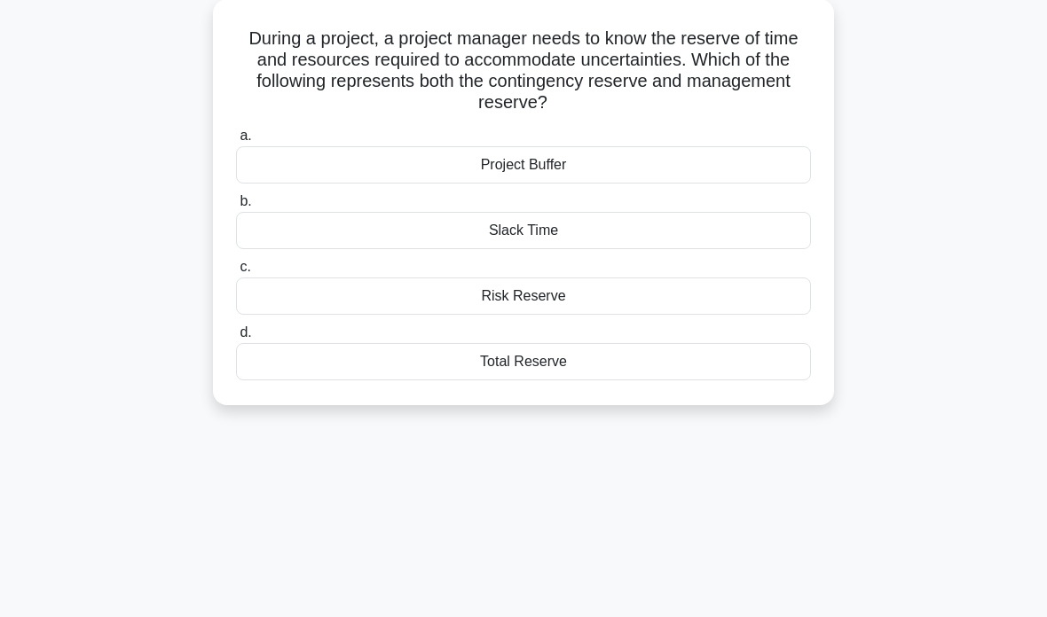
click at [654, 308] on div "Risk Reserve" at bounding box center [523, 296] width 575 height 37
click at [236, 273] on input "c. Risk Reserve" at bounding box center [236, 268] width 0 height 12
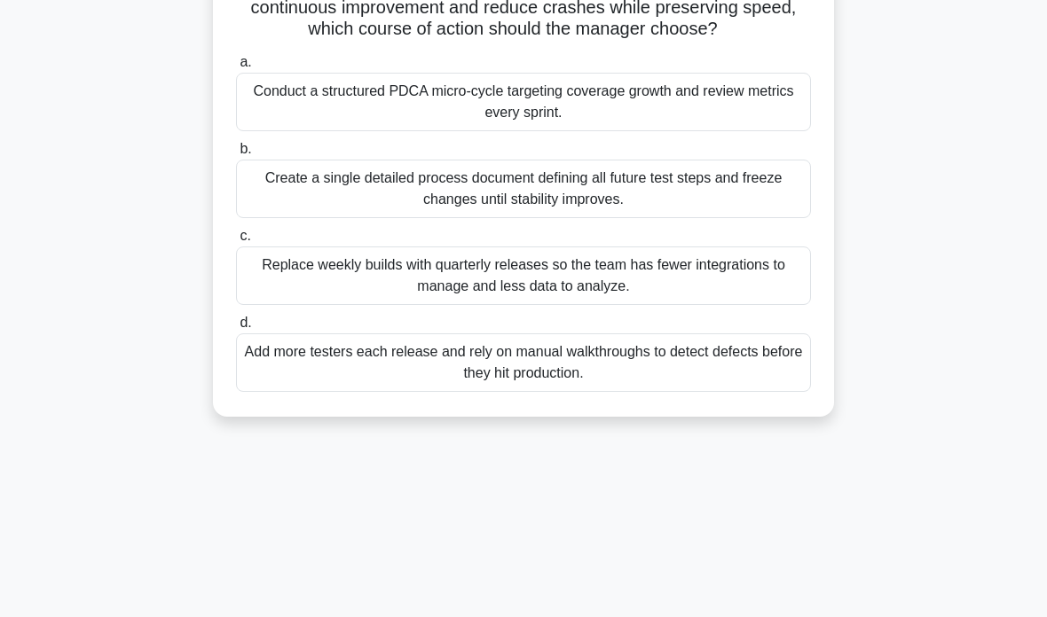
scroll to position [200, 0]
click at [287, 130] on div "Conduct a structured PDCA micro-cycle targeting coverage growth and review metr…" at bounding box center [523, 101] width 575 height 59
click at [236, 67] on input "a. Conduct a structured PDCA micro-cycle targeting coverage growth and review m…" at bounding box center [236, 62] width 0 height 12
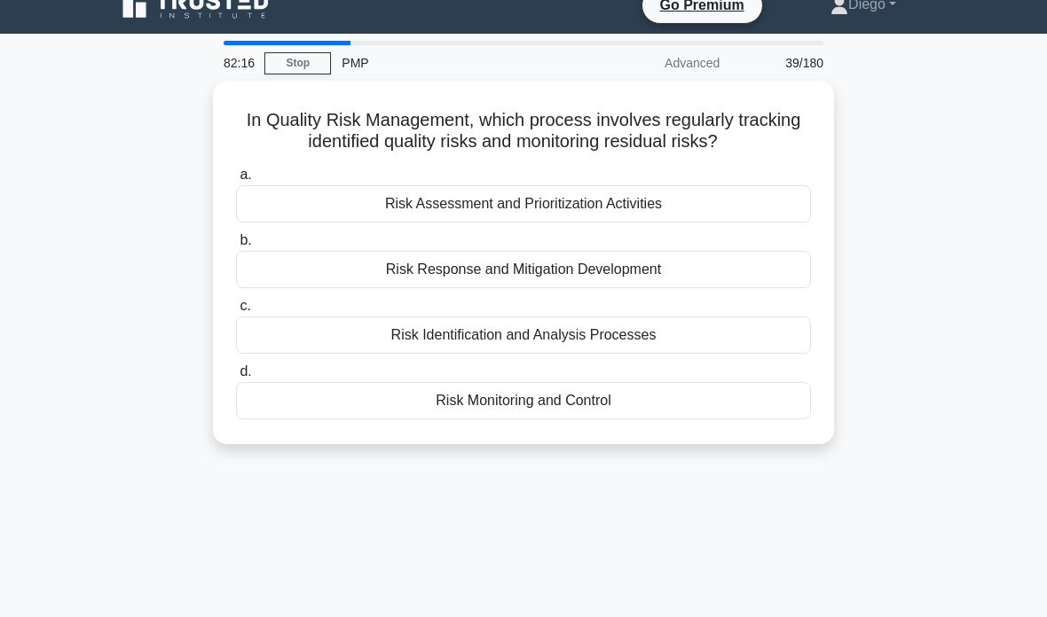
scroll to position [31, 0]
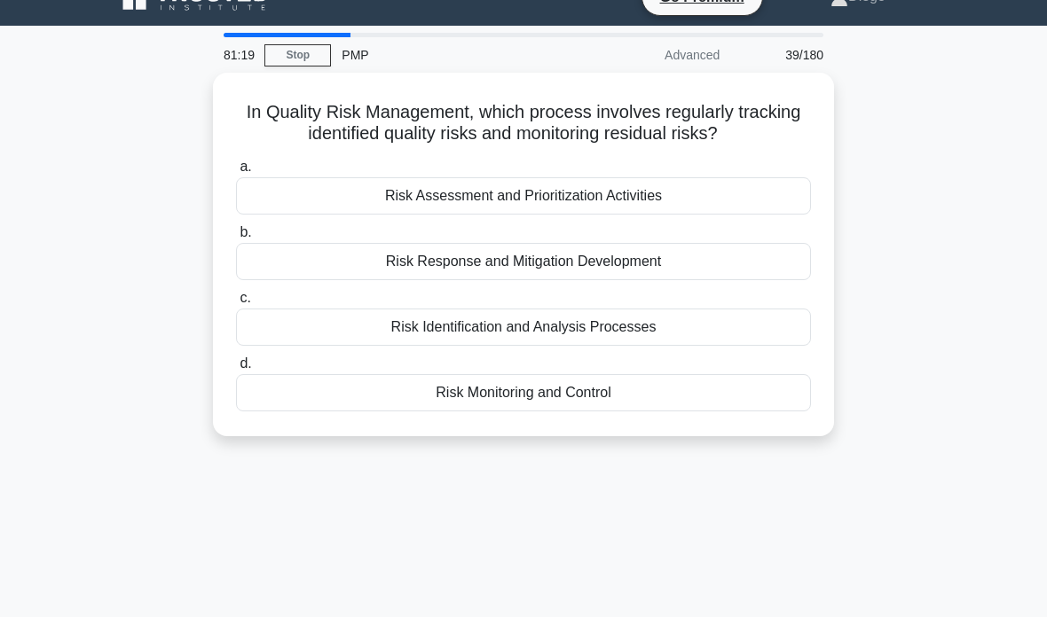
click at [701, 324] on div "Risk Identification and Analysis Processes" at bounding box center [523, 327] width 575 height 37
click at [236, 304] on input "c. Risk Identification and Analysis Processes" at bounding box center [236, 299] width 0 height 12
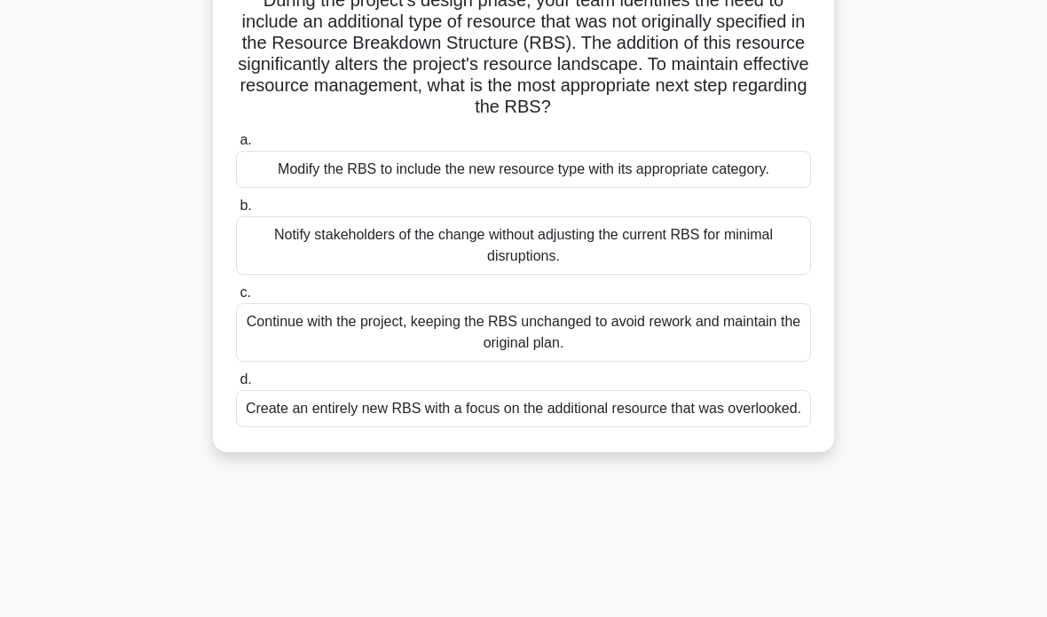
scroll to position [145, 0]
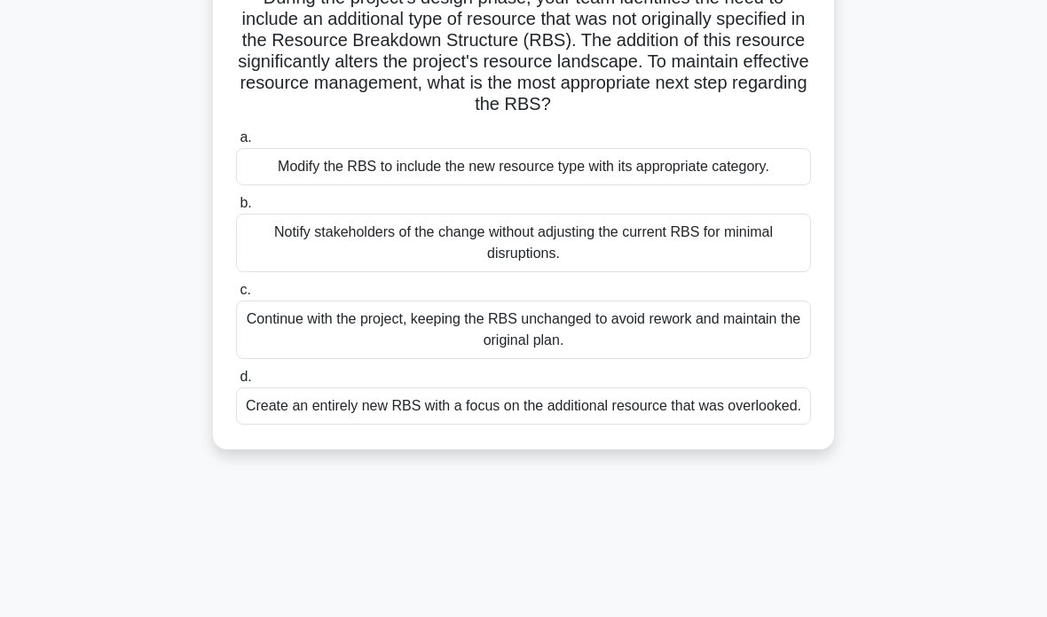
click at [766, 185] on div "Modify the RBS to include the new resource type with its appropriate category." at bounding box center [523, 166] width 575 height 37
click at [236, 144] on input "a. Modify the RBS to include the new resource type with its appropriate categor…" at bounding box center [236, 138] width 0 height 12
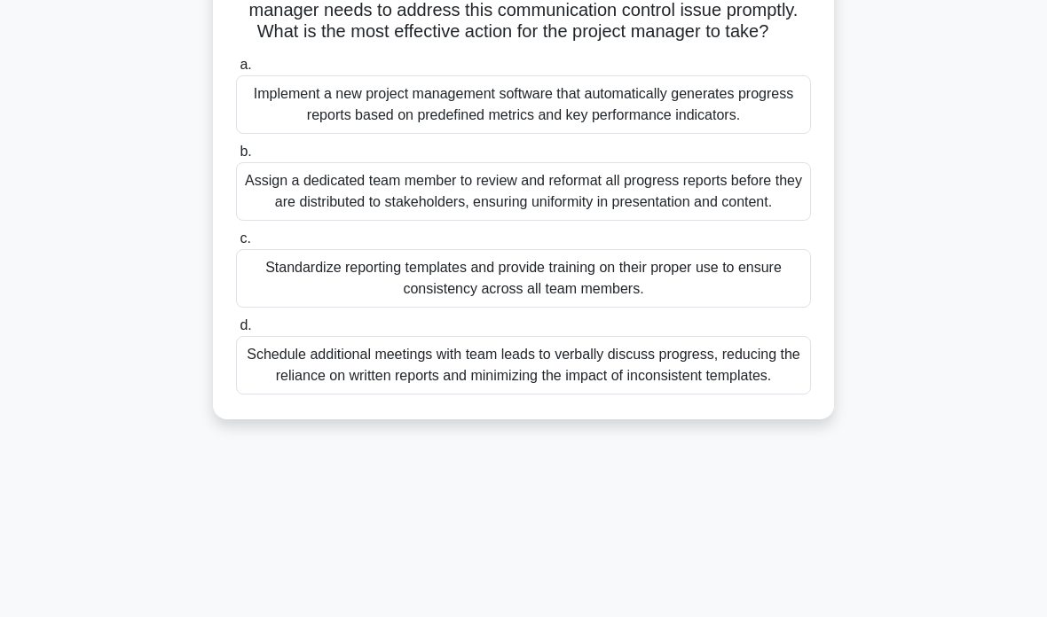
scroll to position [262, 0]
click at [752, 307] on div "Standardize reporting templates and provide training on their proper use to ens…" at bounding box center [523, 277] width 575 height 59
click at [236, 244] on input "c. Standardize reporting templates and provide training on their proper use to …" at bounding box center [236, 238] width 0 height 12
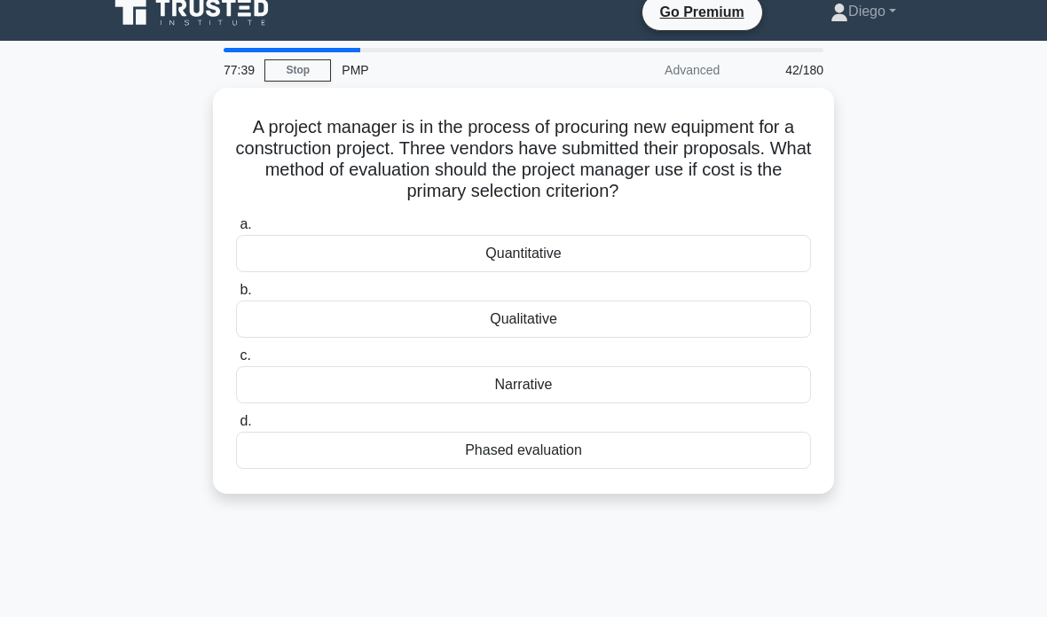
scroll to position [18, 0]
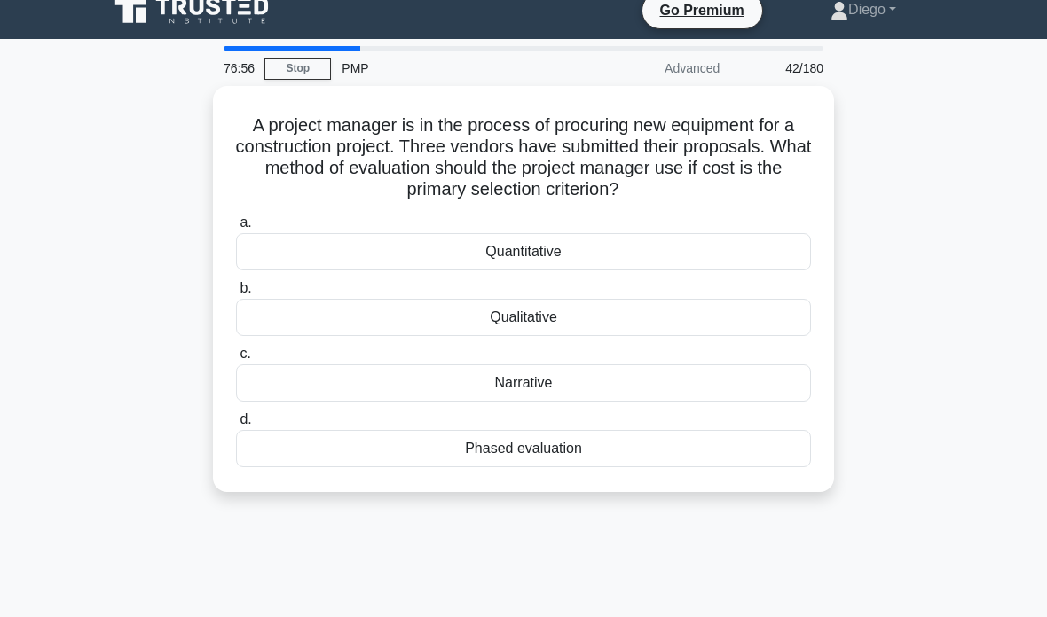
click at [717, 254] on div "Quantitative" at bounding box center [523, 251] width 575 height 37
click at [236, 229] on input "a. Quantitative" at bounding box center [236, 223] width 0 height 12
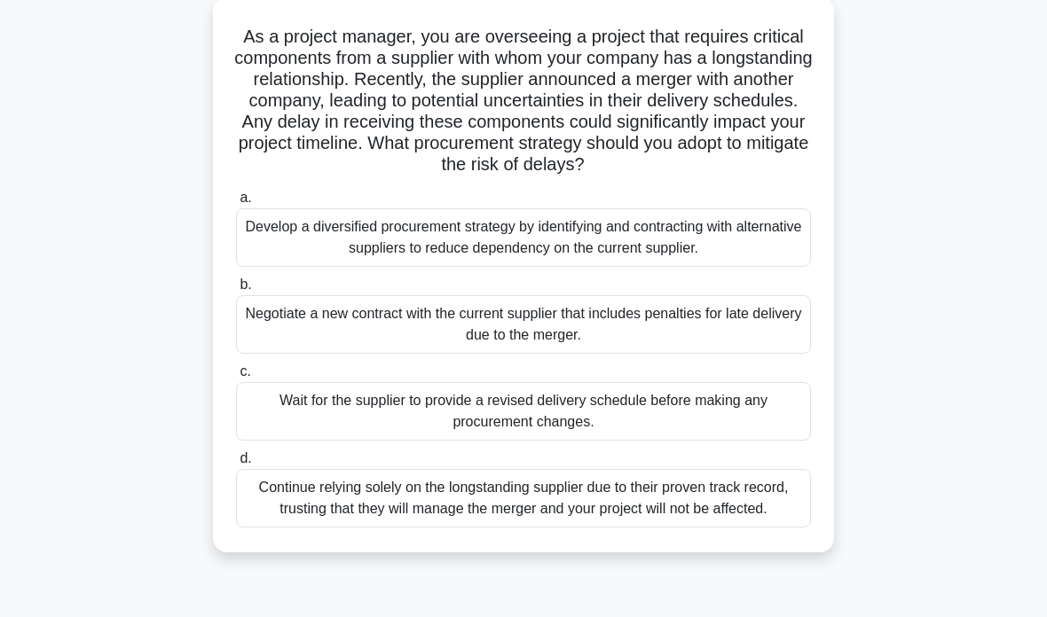
scroll to position [128, 0]
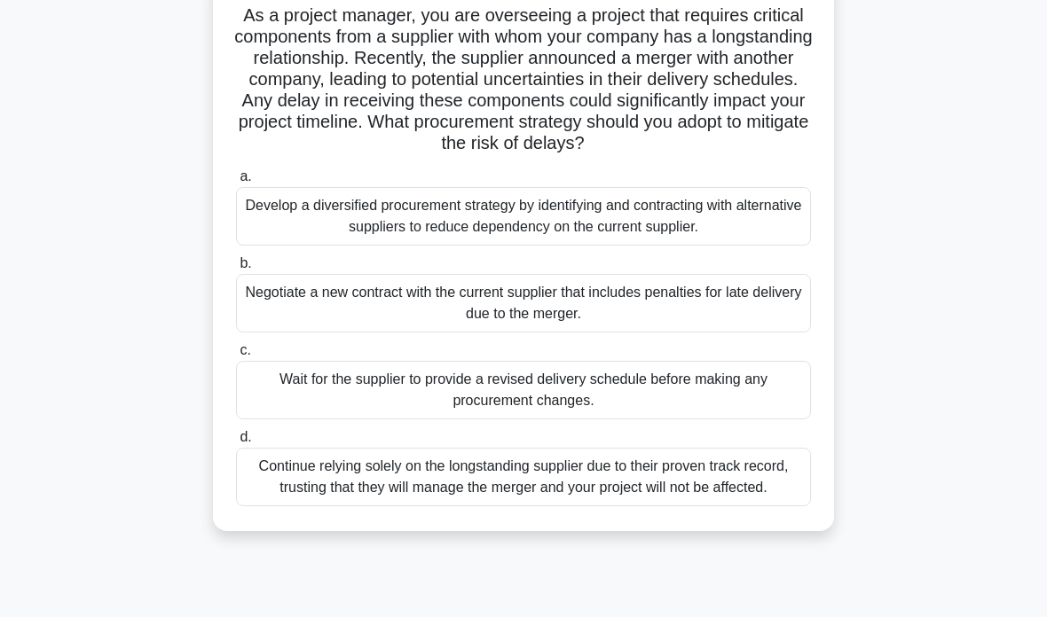
click at [757, 245] on div "Develop a diversified procurement strategy by identifying and contracting with …" at bounding box center [523, 216] width 575 height 59
click at [236, 183] on input "a. Develop a diversified procurement strategy by identifying and contracting wi…" at bounding box center [236, 177] width 0 height 12
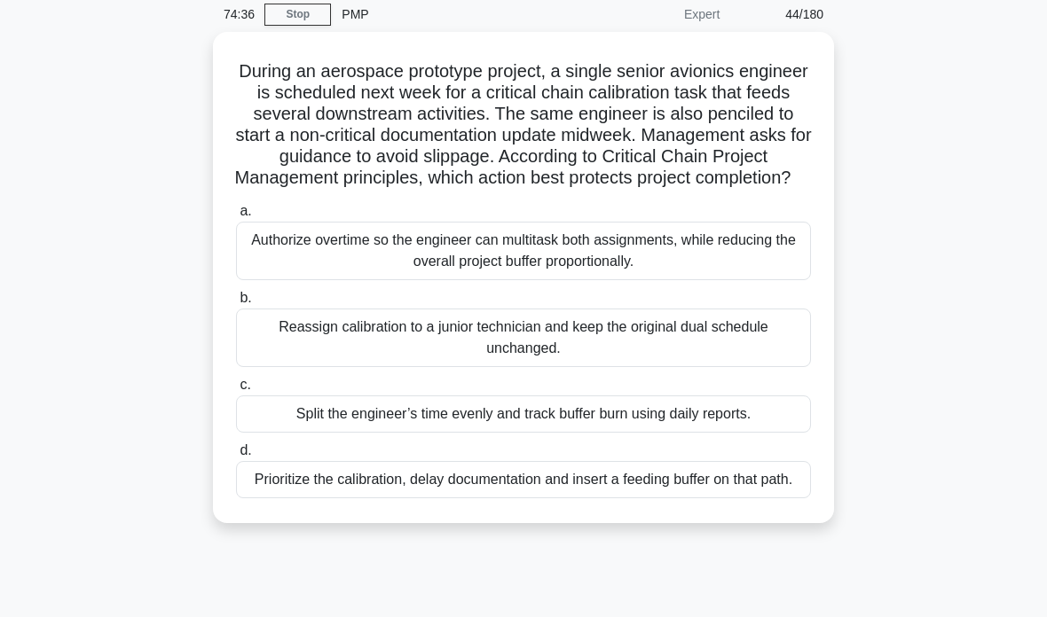
scroll to position [82, 0]
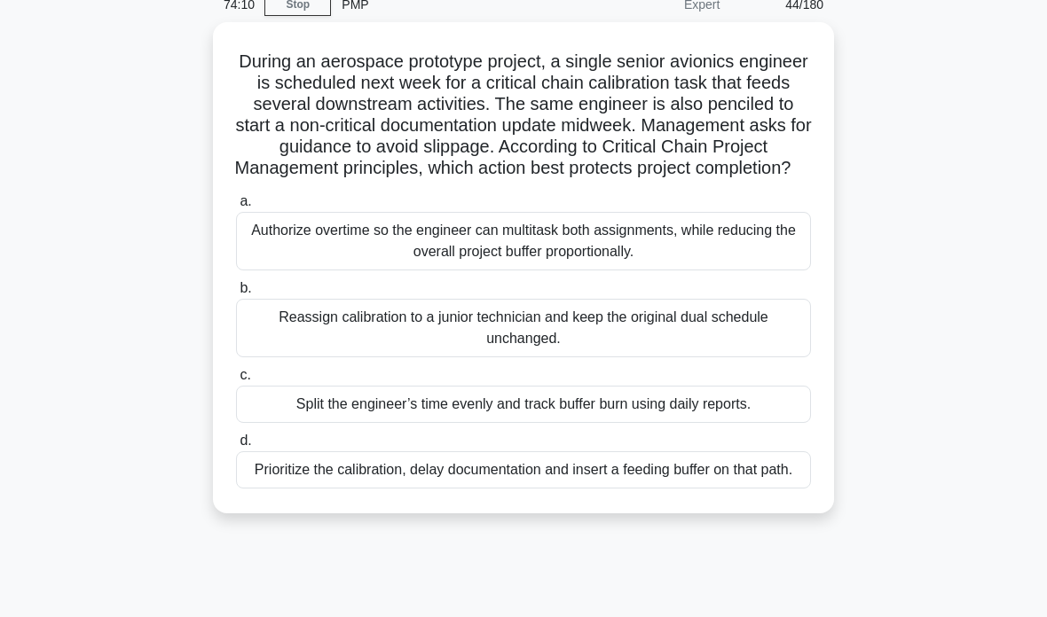
click at [608, 489] on div "Prioritize the calibration, delay documentation and insert a feeding buffer on …" at bounding box center [523, 469] width 575 height 37
click at [236, 447] on input "d. Prioritize the calibration, delay documentation and insert a feeding buffer …" at bounding box center [236, 442] width 0 height 12
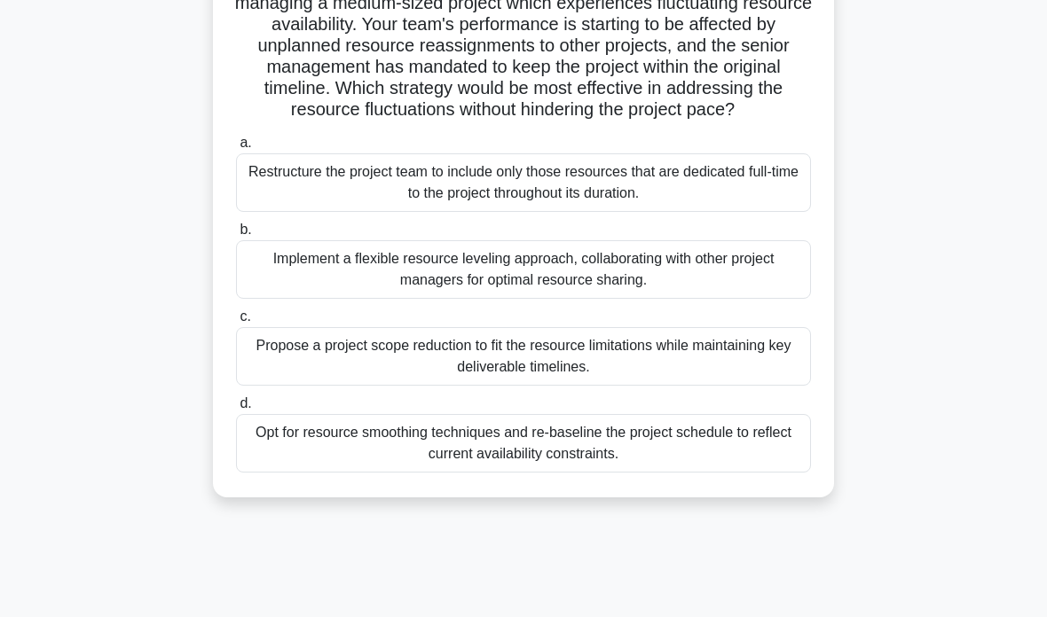
scroll to position [127, 0]
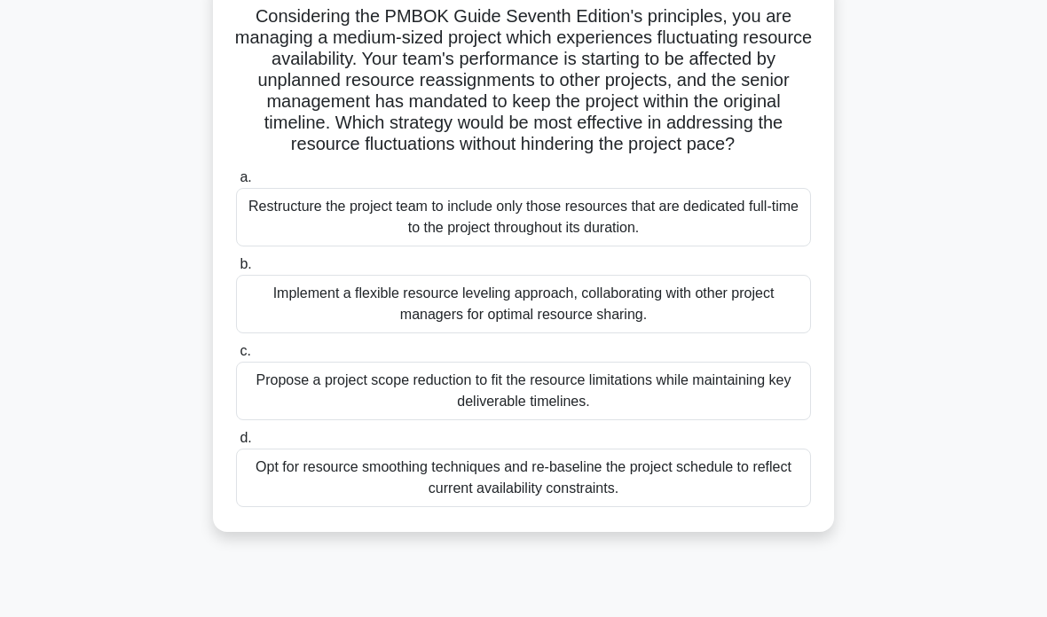
click at [287, 498] on div "Opt for resource smoothing techniques and re-baseline the project schedule to r…" at bounding box center [523, 478] width 575 height 59
click at [236, 444] on input "d. Opt for resource smoothing techniques and re-baseline the project schedule t…" at bounding box center [236, 439] width 0 height 12
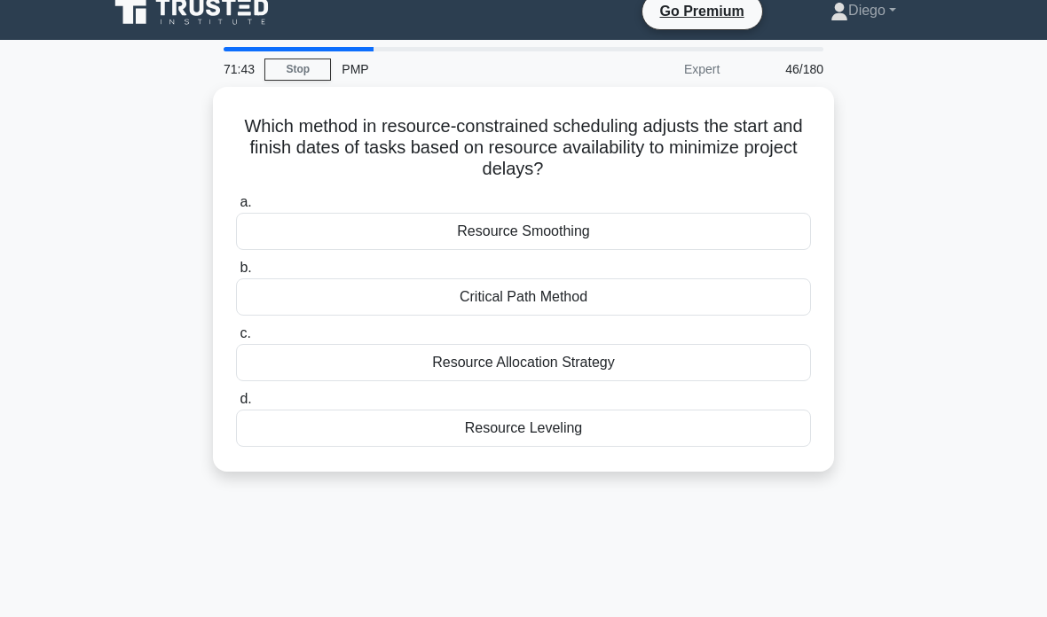
scroll to position [0, 0]
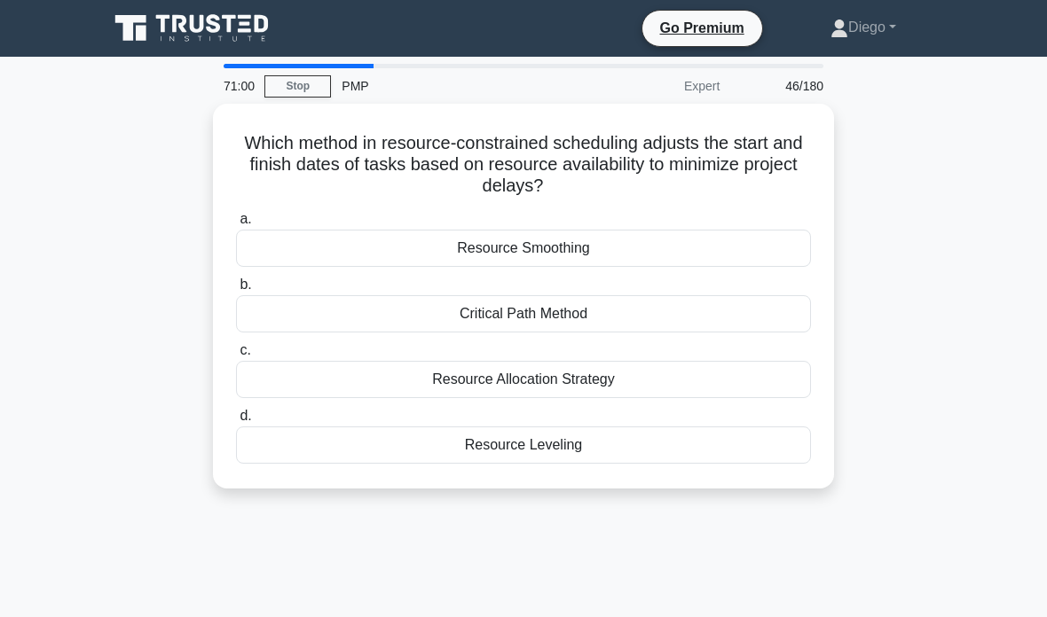
click at [316, 449] on div "Resource Leveling" at bounding box center [523, 445] width 575 height 37
click at [236, 422] on input "d. Resource Leveling" at bounding box center [236, 417] width 0 height 12
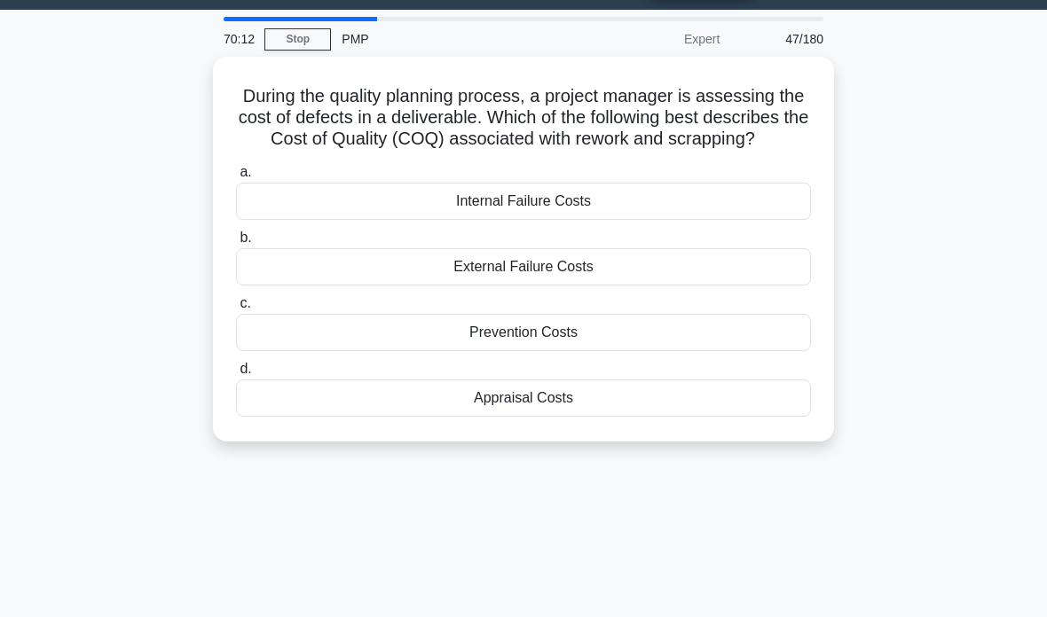
scroll to position [63, 0]
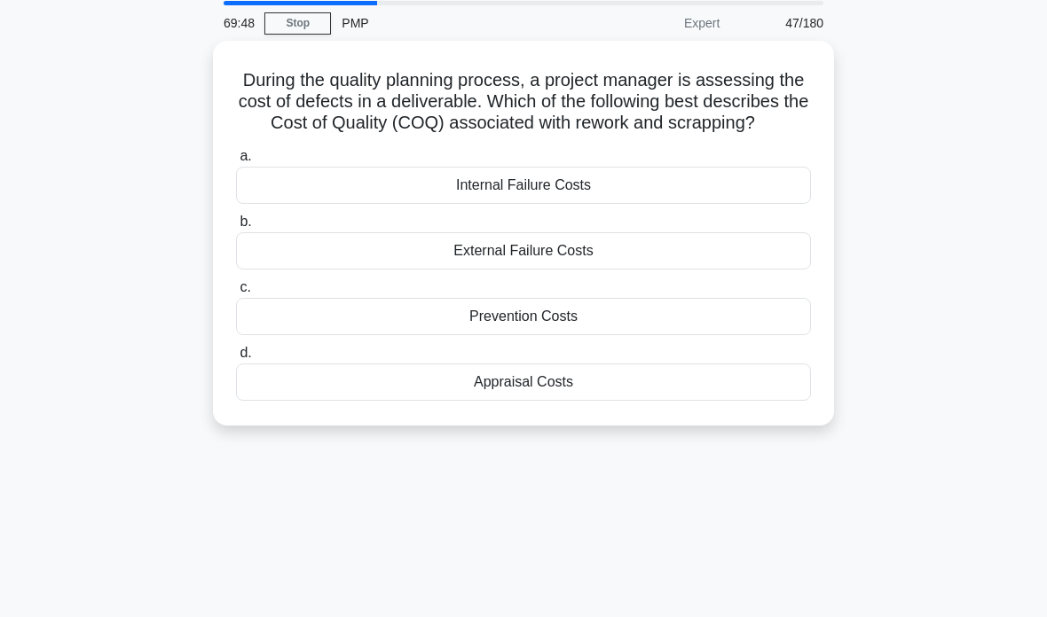
click at [294, 270] on div "External Failure Costs" at bounding box center [523, 250] width 575 height 37
click at [236, 228] on input "b. External Failure Costs" at bounding box center [236, 222] width 0 height 12
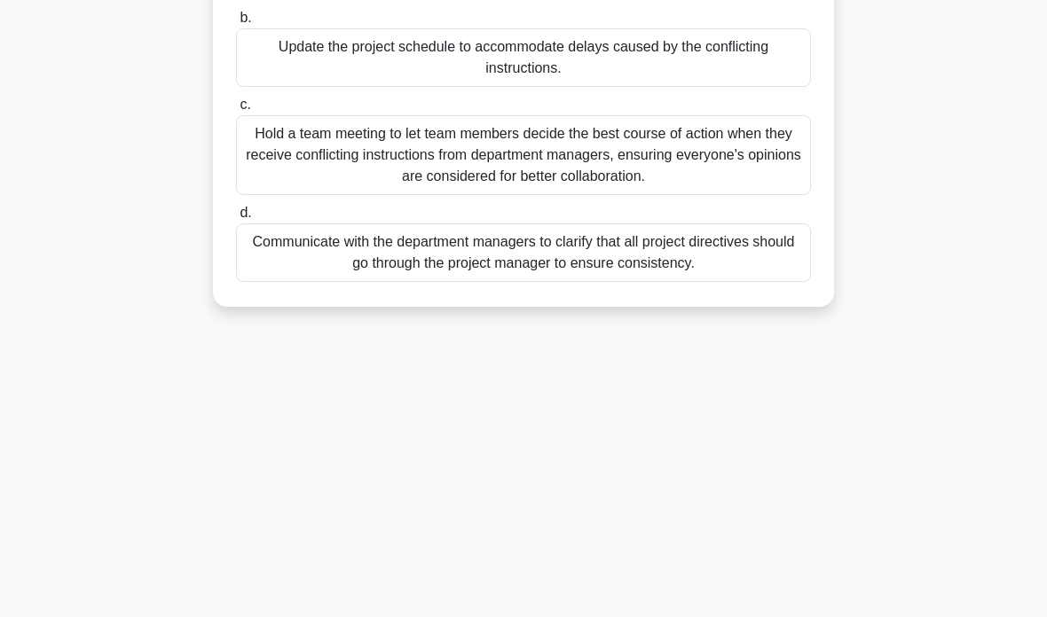
scroll to position [341, 0]
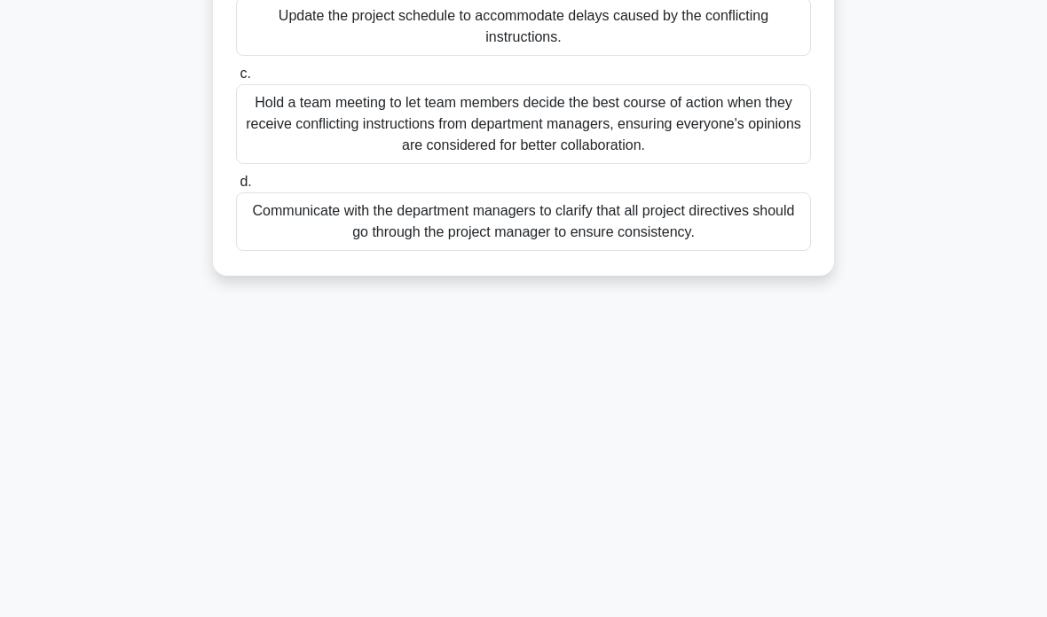
click at [317, 251] on div "Communicate with the department managers to clarify that all project directives…" at bounding box center [523, 221] width 575 height 59
click at [236, 188] on input "d. Communicate with the department managers to clarify that all project directi…" at bounding box center [236, 183] width 0 height 12
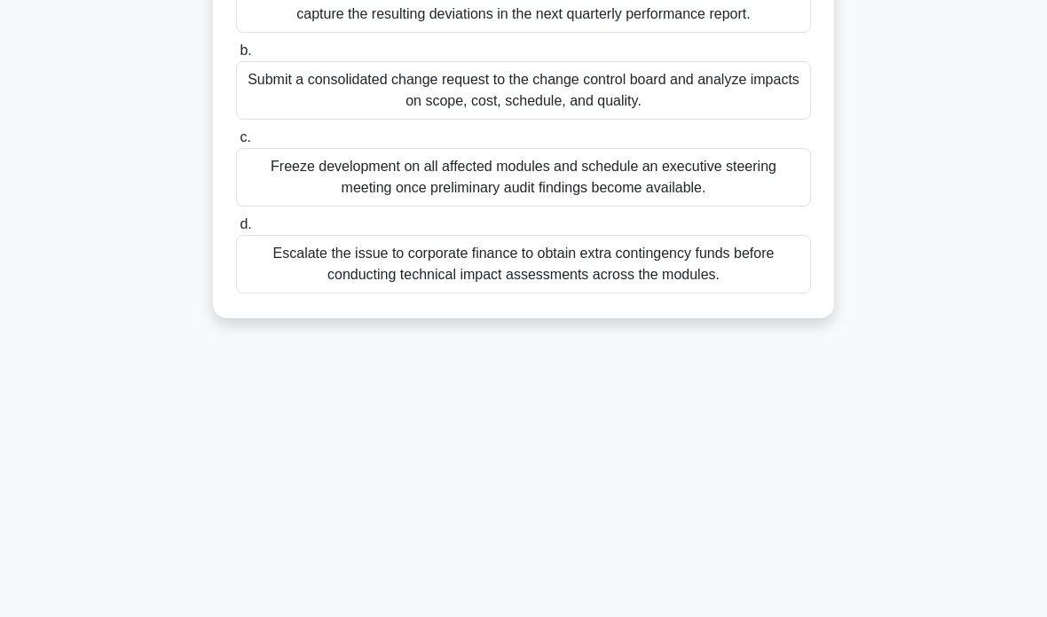
click at [296, 109] on div "Submit a consolidated change request to the change control board and analyze im…" at bounding box center [523, 90] width 575 height 59
click at [236, 57] on input "b. Submit a consolidated change request to the change control board and analyze…" at bounding box center [236, 51] width 0 height 12
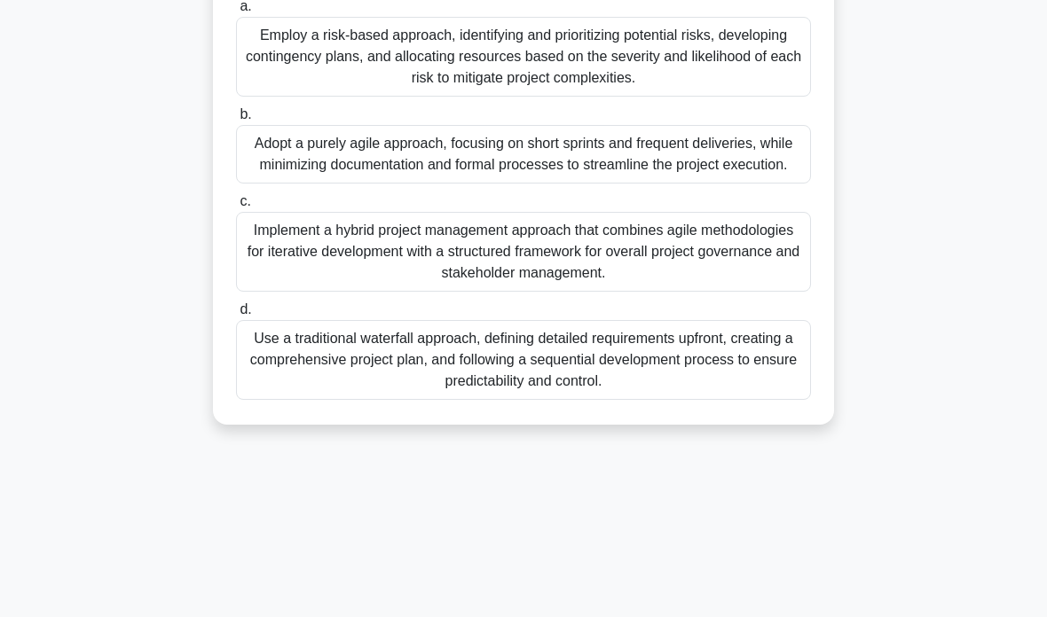
click at [286, 292] on div "Implement a hybrid project management approach that combines agile methodologie…" at bounding box center [523, 252] width 575 height 80
click at [236, 208] on input "c. Implement a hybrid project management approach that combines agile methodolo…" at bounding box center [236, 202] width 0 height 12
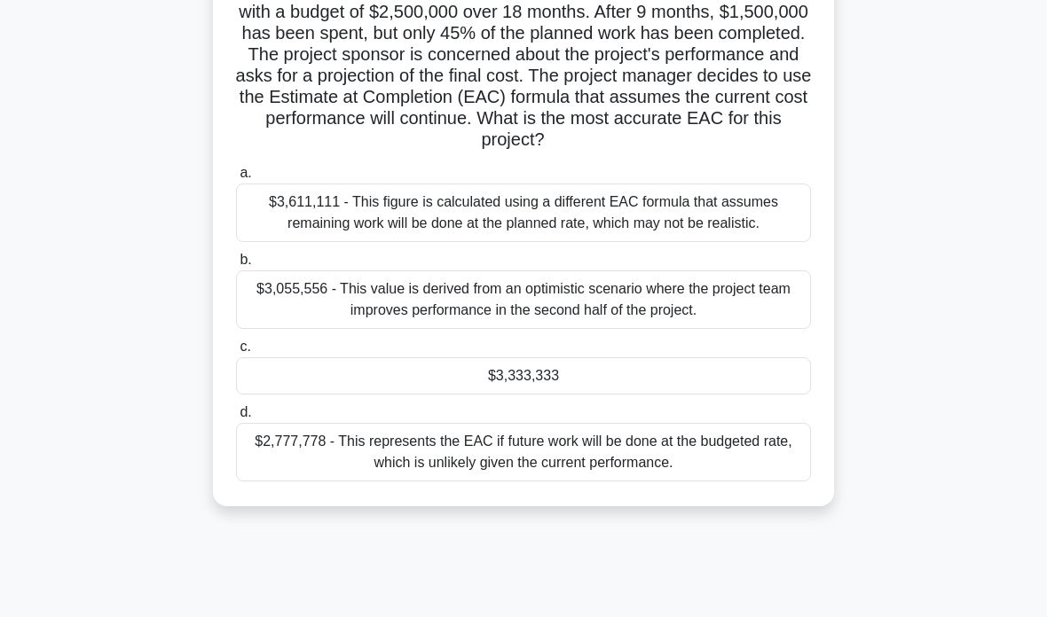
scroll to position [153, 0]
click at [606, 482] on div "$2,777,778 - This represents the EAC if future work will be done at the budgete…" at bounding box center [523, 452] width 575 height 59
click at [236, 419] on input "d. $2,777,778 - This represents the EAC if future work will be done at the budg…" at bounding box center [236, 413] width 0 height 12
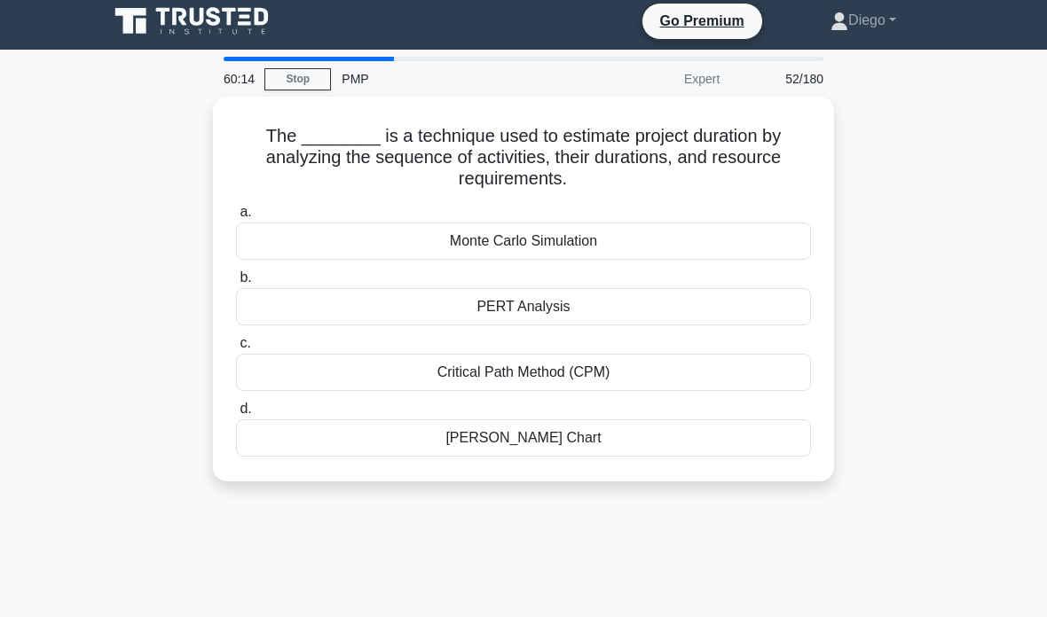
scroll to position [0, 0]
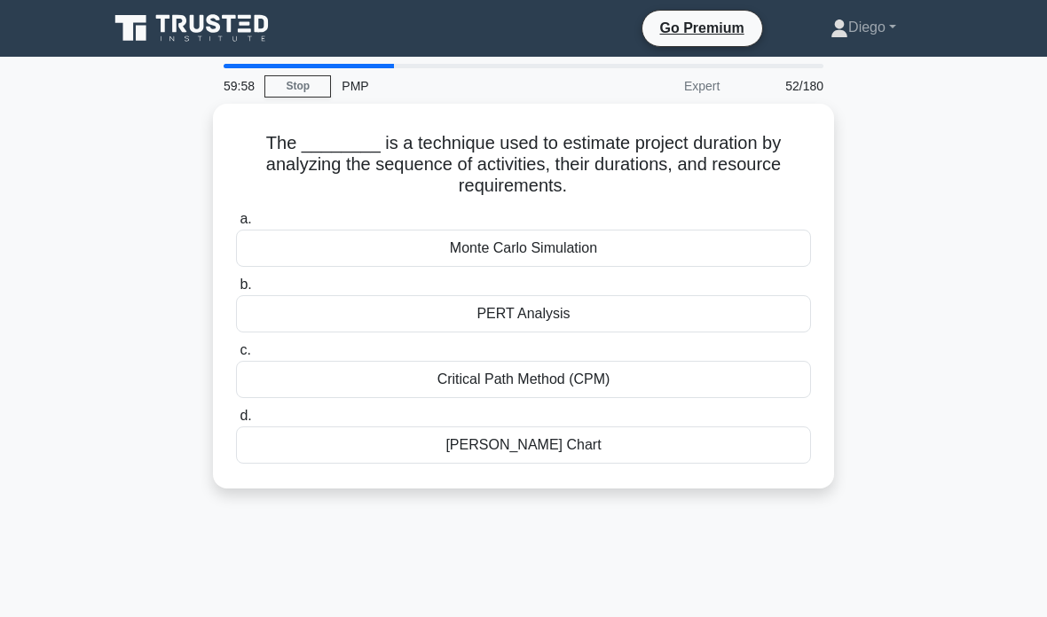
click at [648, 252] on div "Monte Carlo Simulation" at bounding box center [523, 248] width 575 height 37
click at [236, 225] on input "a. Monte Carlo Simulation" at bounding box center [236, 220] width 0 height 12
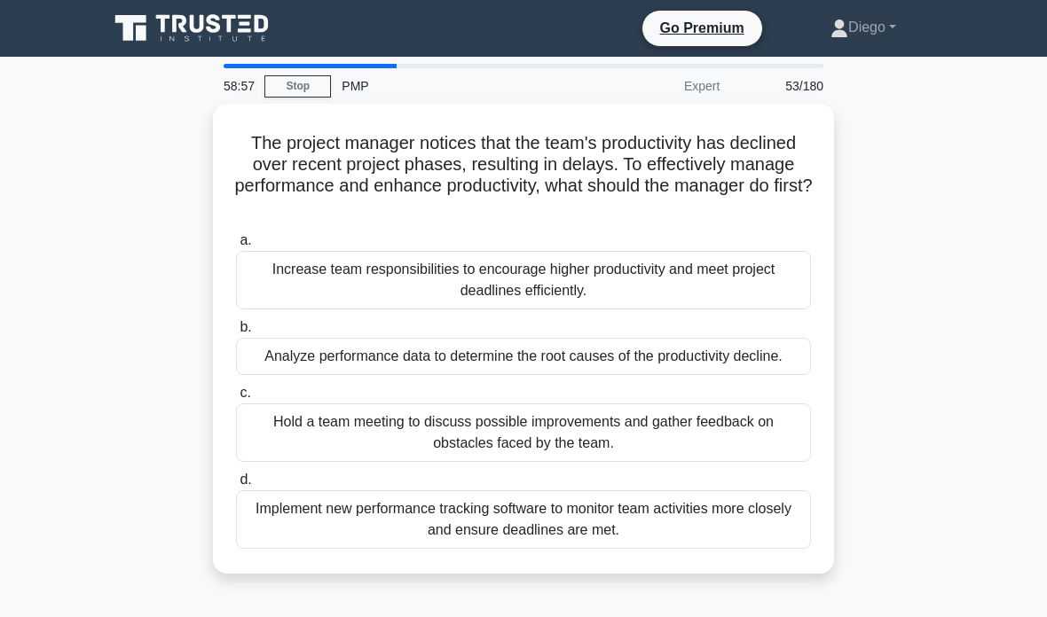
click at [428, 462] on div "Hold a team meeting to discuss possible improvements and gather feedback on obs…" at bounding box center [523, 433] width 575 height 59
click at [236, 399] on input "c. Hold a team meeting to discuss possible improvements and gather feedback on …" at bounding box center [236, 394] width 0 height 12
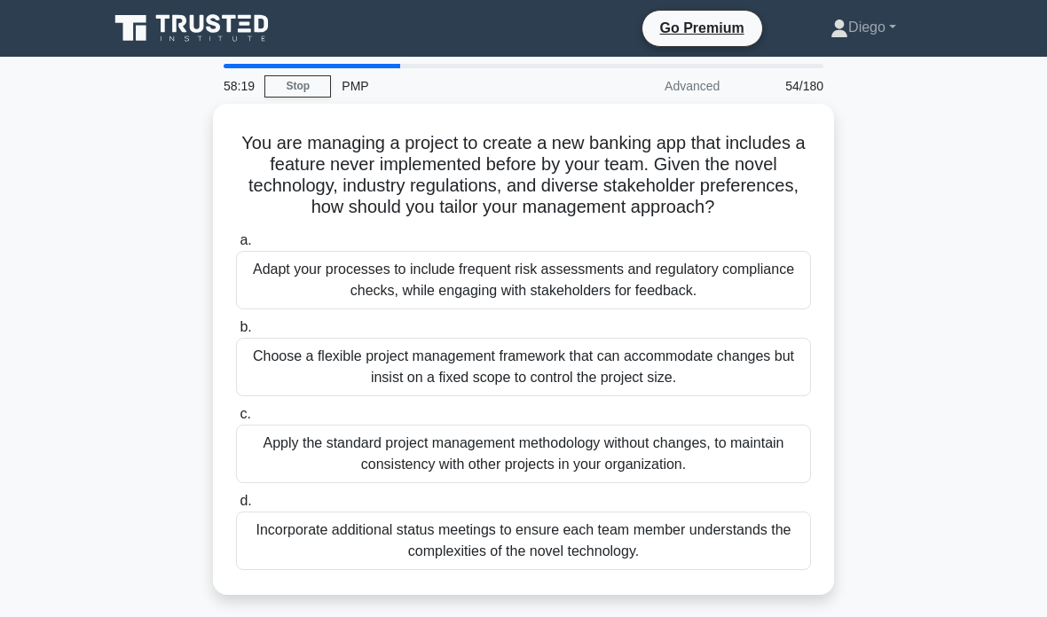
click at [648, 291] on div "Adapt your processes to include frequent risk assessments and regulatory compli…" at bounding box center [523, 280] width 575 height 59
click at [236, 247] on input "a. Adapt your processes to include frequent risk assessments and regulatory com…" at bounding box center [236, 241] width 0 height 12
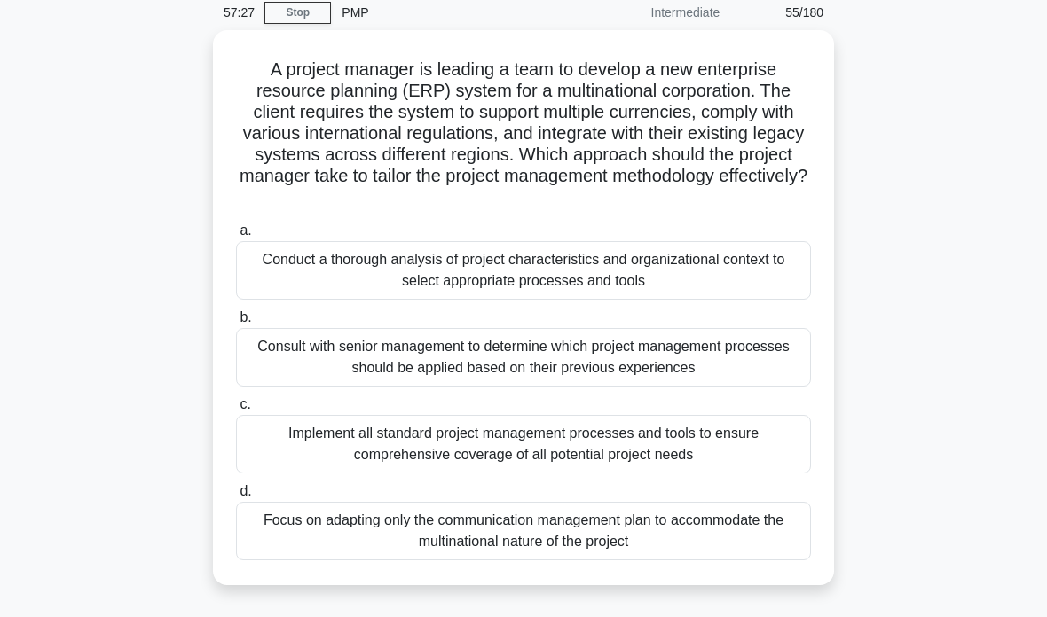
scroll to position [68, 0]
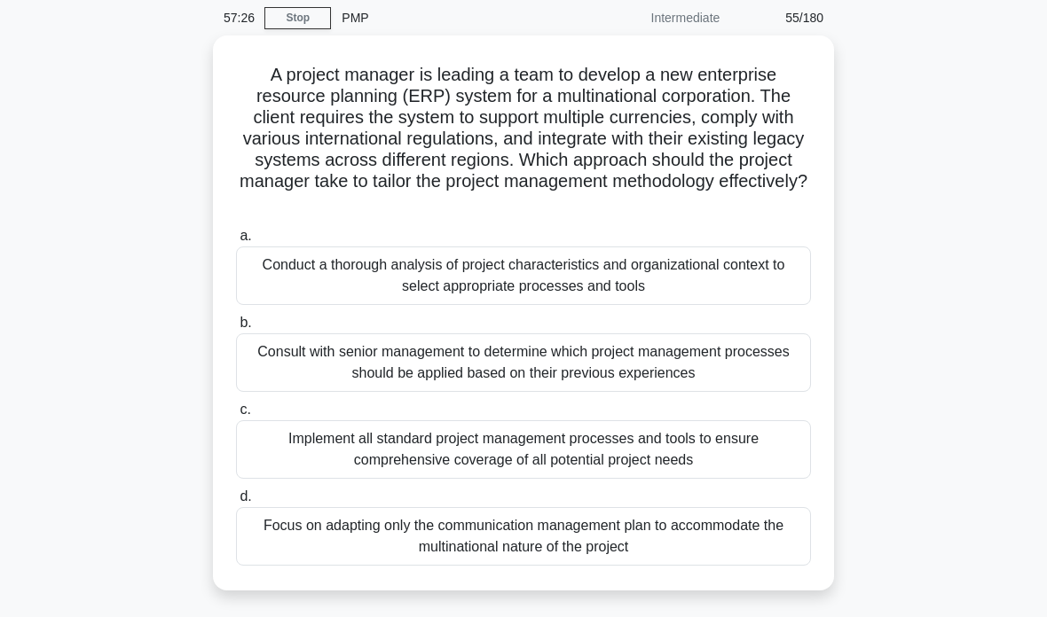
click at [718, 266] on div "Conduct a thorough analysis of project characteristics and organizational conte…" at bounding box center [523, 276] width 575 height 59
click at [236, 242] on input "a. Conduct a thorough analysis of project characteristics and organizational co…" at bounding box center [236, 237] width 0 height 12
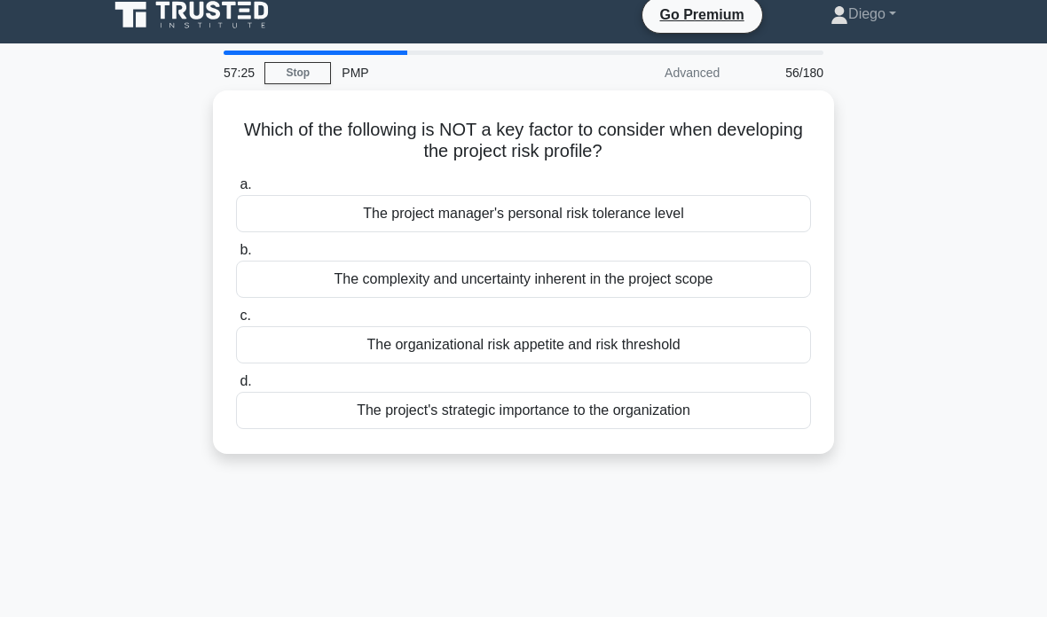
scroll to position [0, 0]
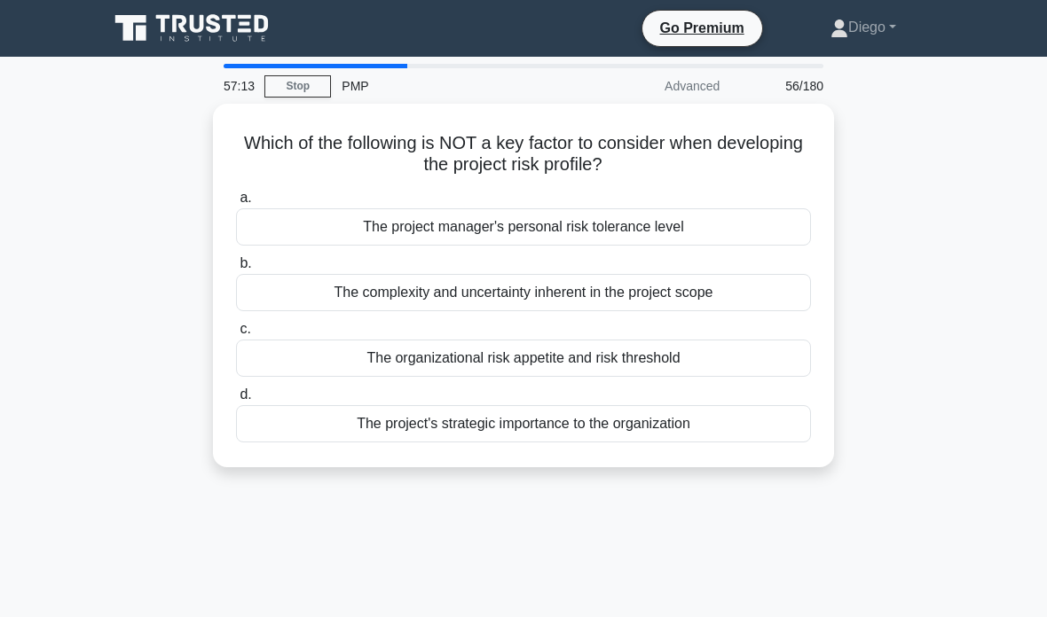
click at [652, 222] on div "The project manager's personal risk tolerance level" at bounding box center [523, 226] width 575 height 37
click at [236, 204] on input "a. The project manager's personal risk tolerance level" at bounding box center [236, 198] width 0 height 12
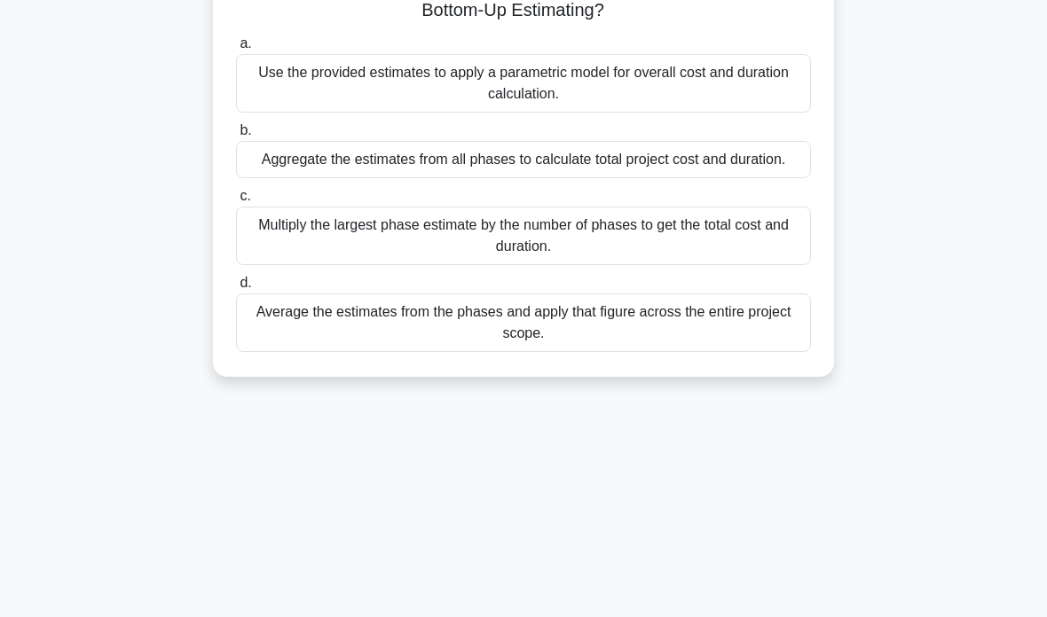
scroll to position [240, 0]
click at [694, 112] on div "Use the provided estimates to apply a parametric model for overall cost and dur…" at bounding box center [523, 82] width 575 height 59
click at [236, 49] on input "a. Use the provided estimates to apply a parametric model for overall cost and …" at bounding box center [236, 43] width 0 height 12
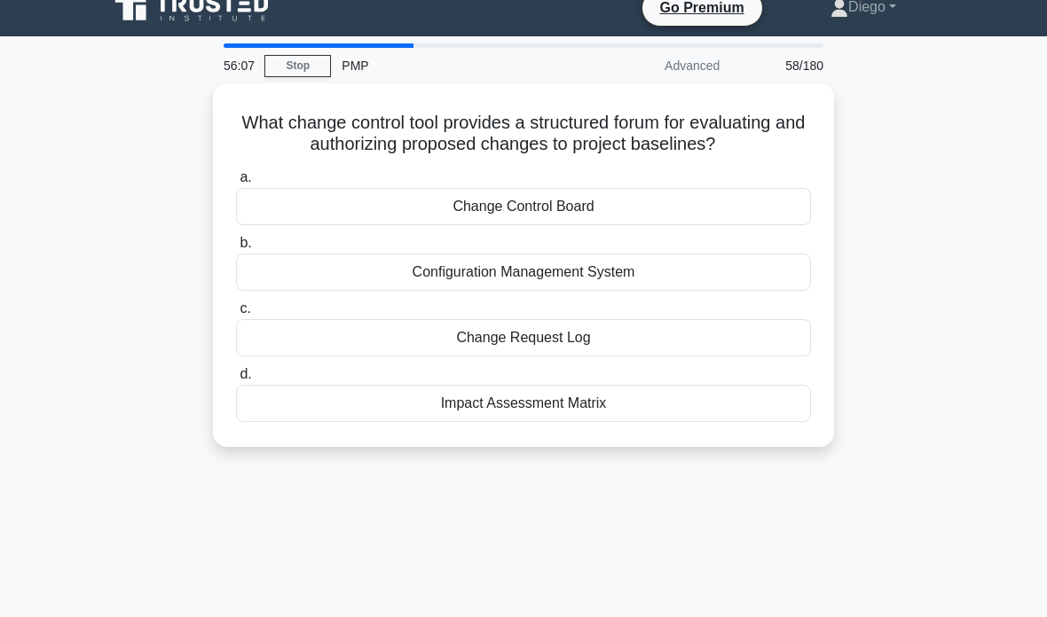
scroll to position [0, 0]
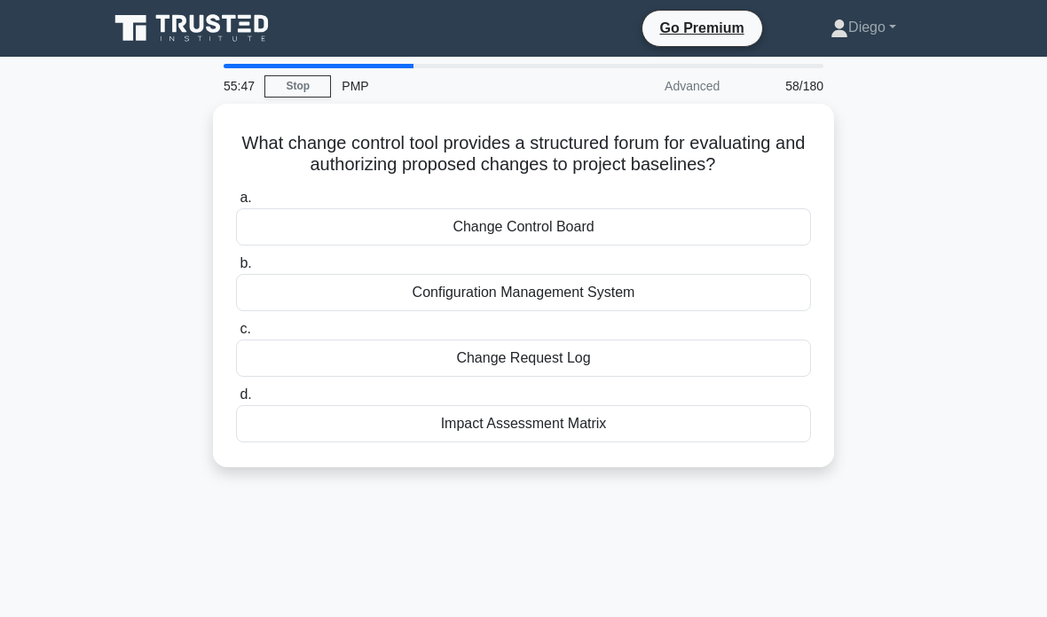
click at [563, 243] on div "Change Control Board" at bounding box center [523, 226] width 575 height 37
click at [236, 204] on input "a. Change Control Board" at bounding box center [236, 198] width 0 height 12
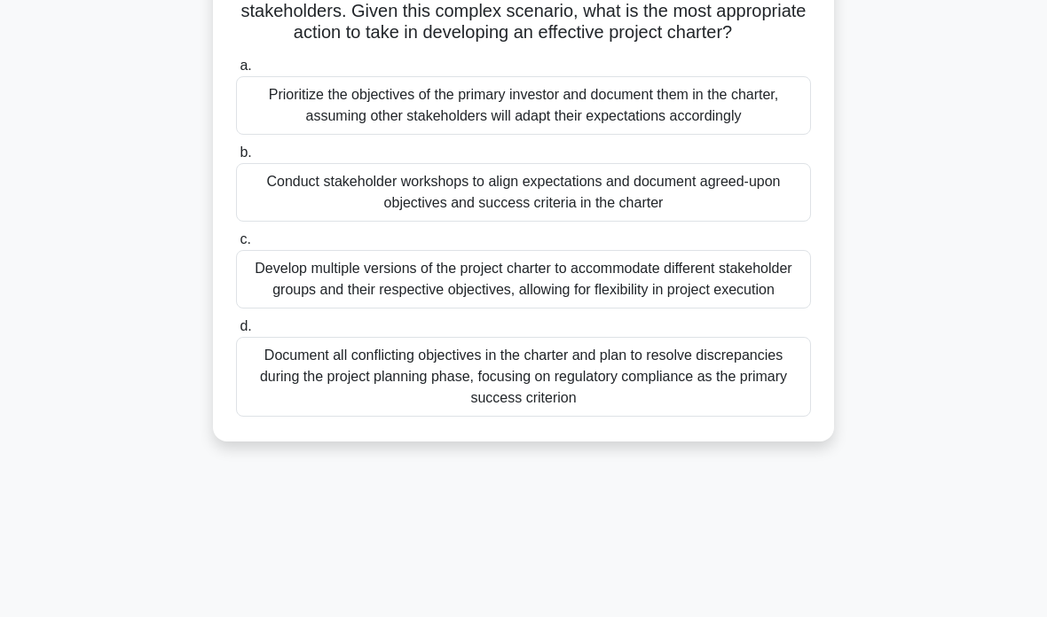
scroll to position [270, 0]
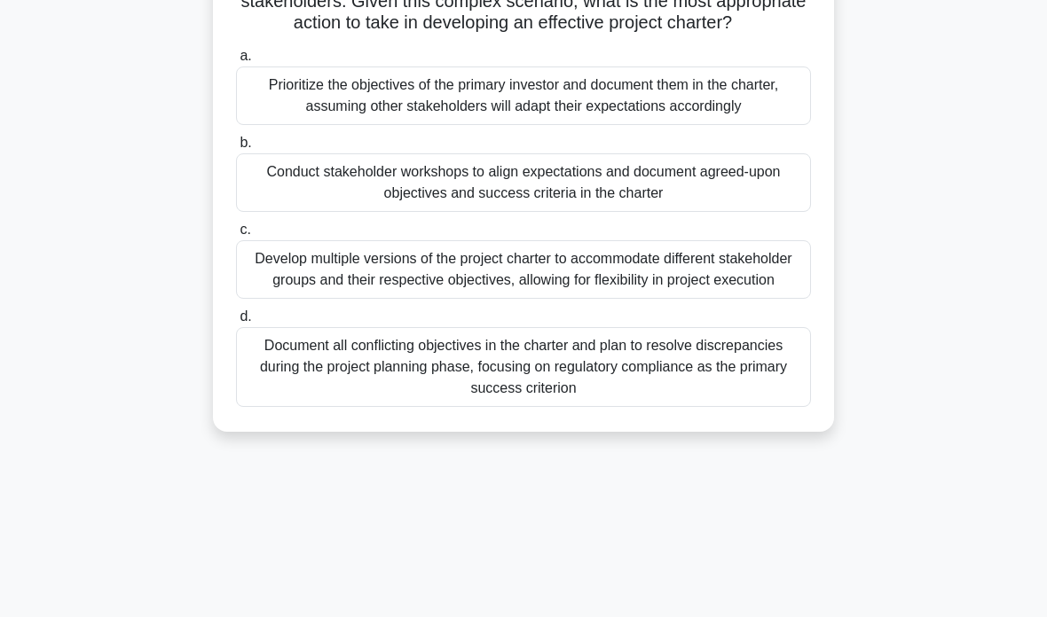
click at [738, 210] on div "Conduct stakeholder workshops to align expectations and document agreed-upon ob…" at bounding box center [523, 182] width 575 height 59
click at [236, 149] on input "b. Conduct stakeholder workshops to align expectations and document agreed-upon…" at bounding box center [236, 143] width 0 height 12
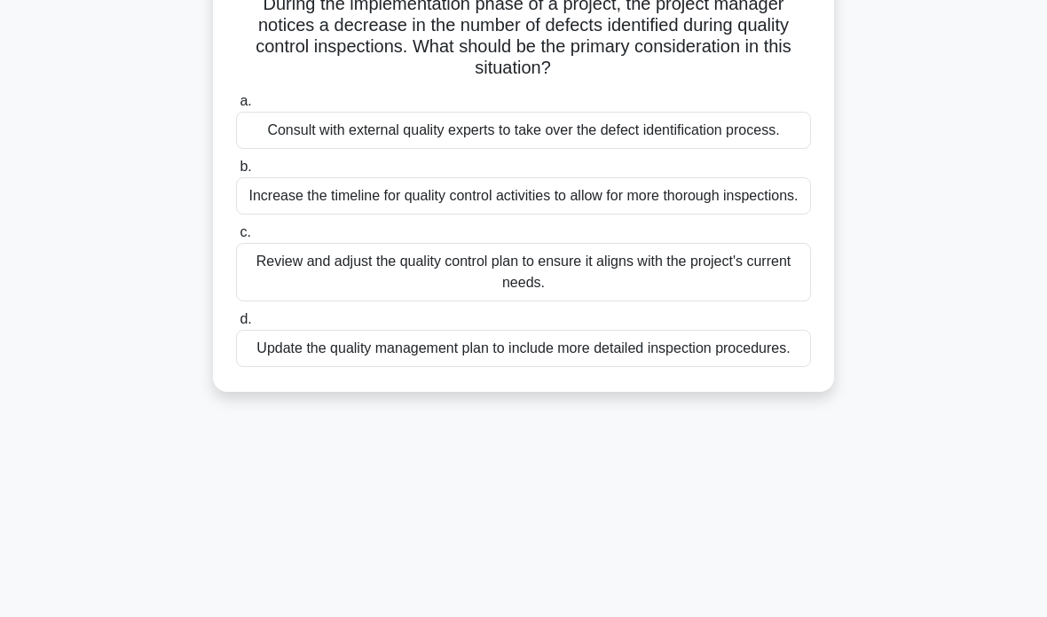
scroll to position [135, 0]
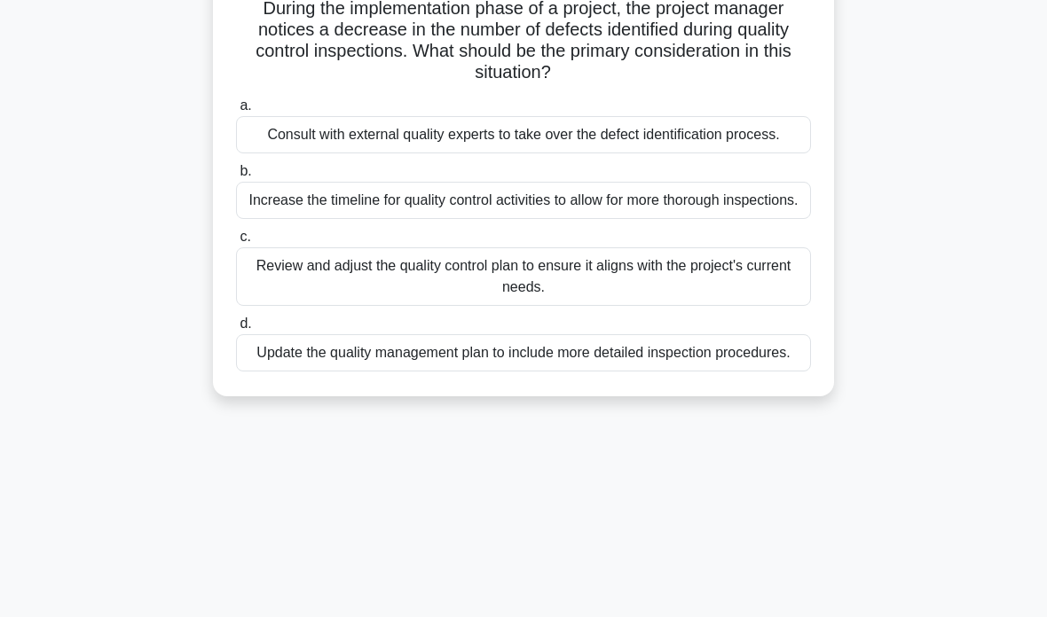
click at [622, 306] on div "Review and adjust the quality control plan to ensure it aligns with the project…" at bounding box center [523, 276] width 575 height 59
click at [236, 243] on input "c. Review and adjust the quality control plan to ensure it aligns with the proj…" at bounding box center [236, 237] width 0 height 12
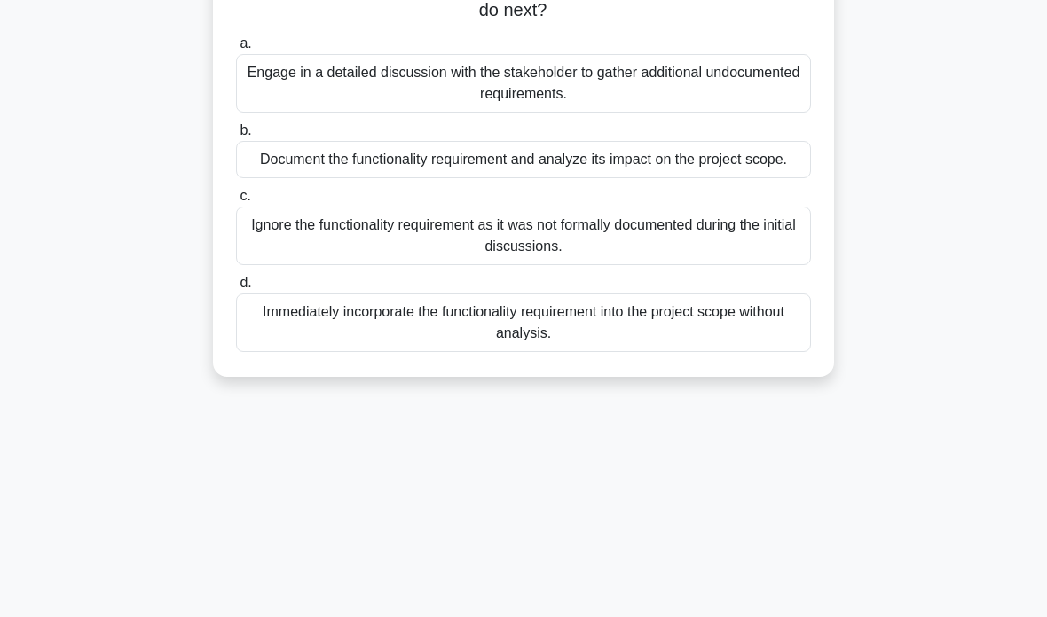
scroll to position [211, 0]
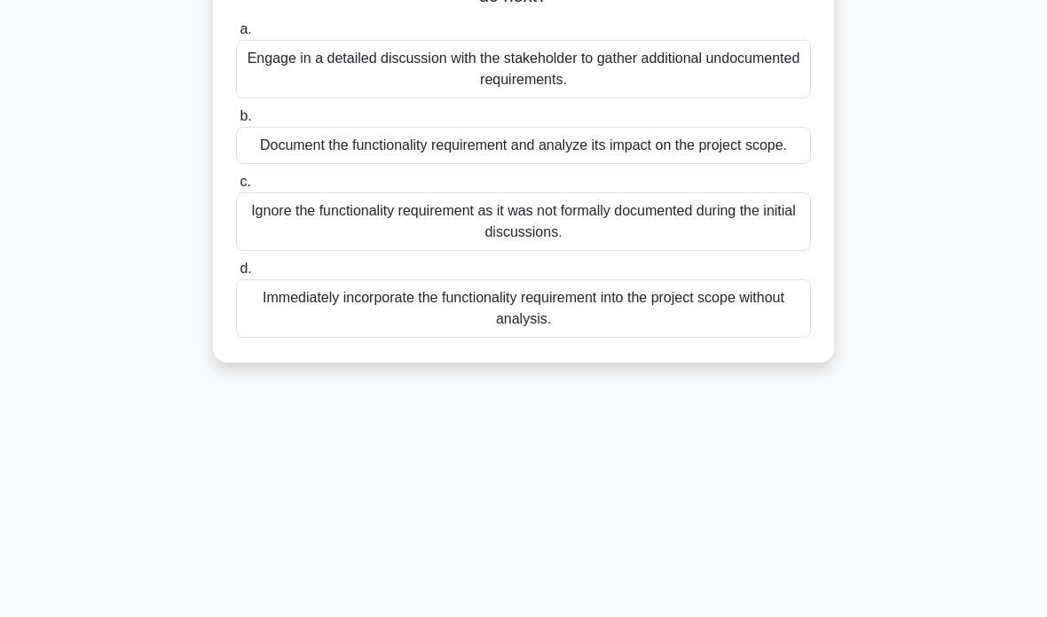
click at [763, 164] on div "Document the functionality requirement and analyze its impact on the project sc…" at bounding box center [523, 145] width 575 height 37
click at [236, 122] on input "b. Document the functionality requirement and analyze its impact on the project…" at bounding box center [236, 117] width 0 height 12
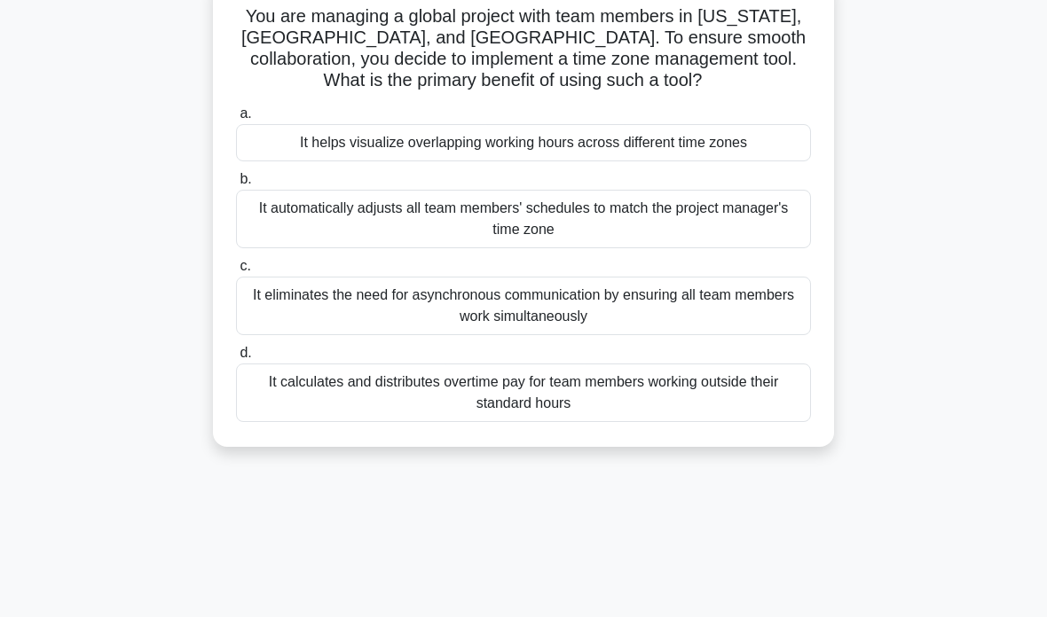
scroll to position [153, 0]
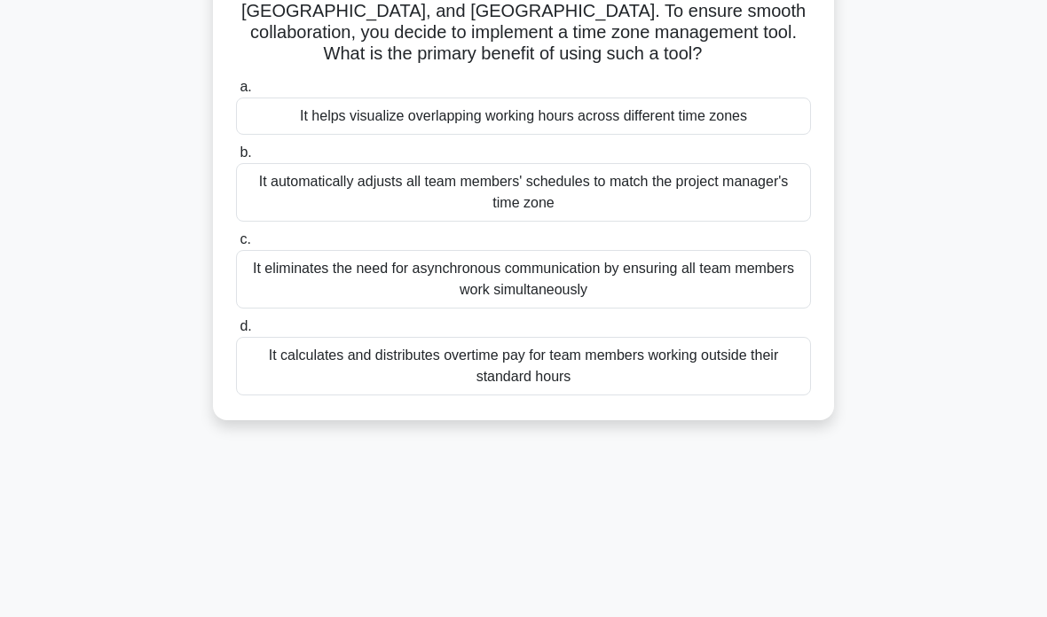
click at [538, 129] on div "It helps visualize overlapping working hours across different time zones" at bounding box center [523, 116] width 575 height 37
click at [236, 93] on input "a. It helps visualize overlapping working hours across different time zones" at bounding box center [236, 88] width 0 height 12
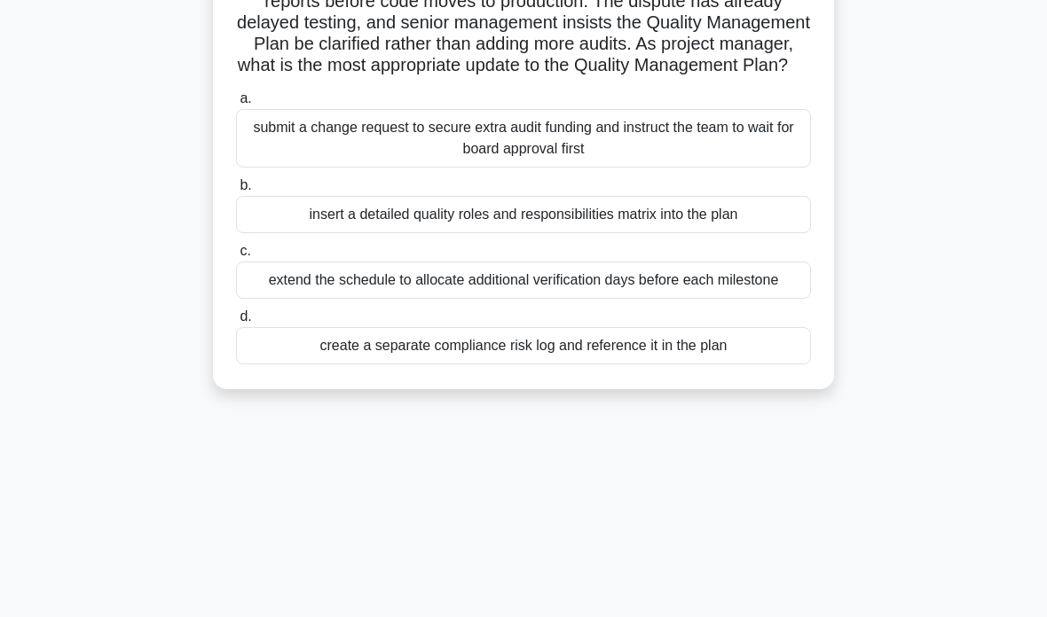
scroll to position [184, 0]
click at [754, 233] on div "insert a detailed quality roles and responsibilities matrix into the plan" at bounding box center [523, 214] width 575 height 37
click at [236, 192] on input "b. insert a detailed quality roles and responsibilities matrix into the plan" at bounding box center [236, 186] width 0 height 12
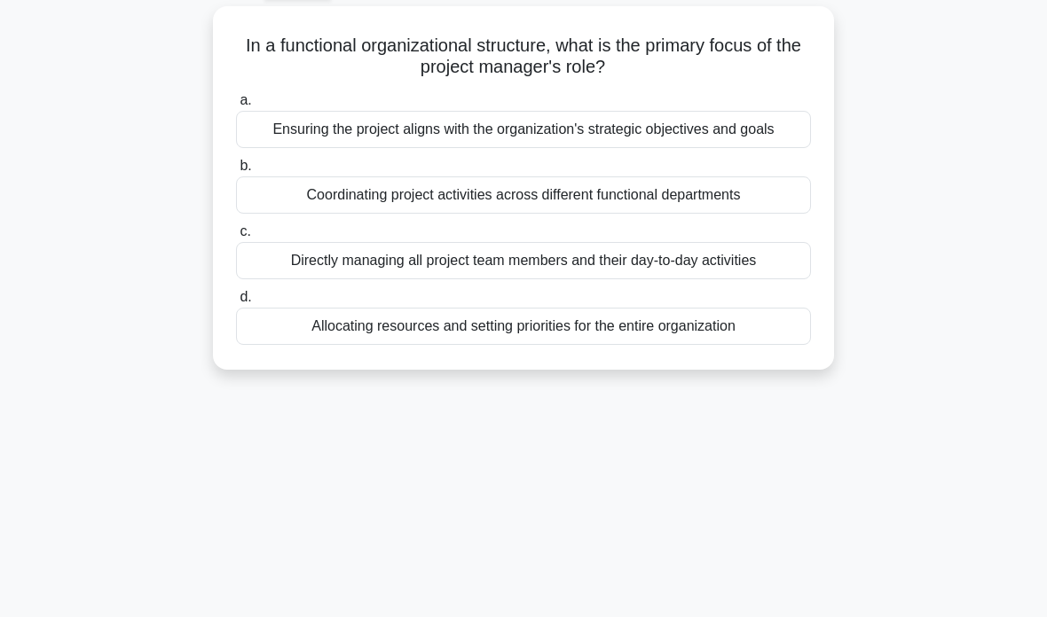
scroll to position [98, 0]
click at [675, 144] on div "Ensuring the project aligns with the organization's strategic objectives and go…" at bounding box center [523, 129] width 575 height 37
click at [236, 106] on input "a. Ensuring the project aligns with the organization's strategic objectives and…" at bounding box center [236, 101] width 0 height 12
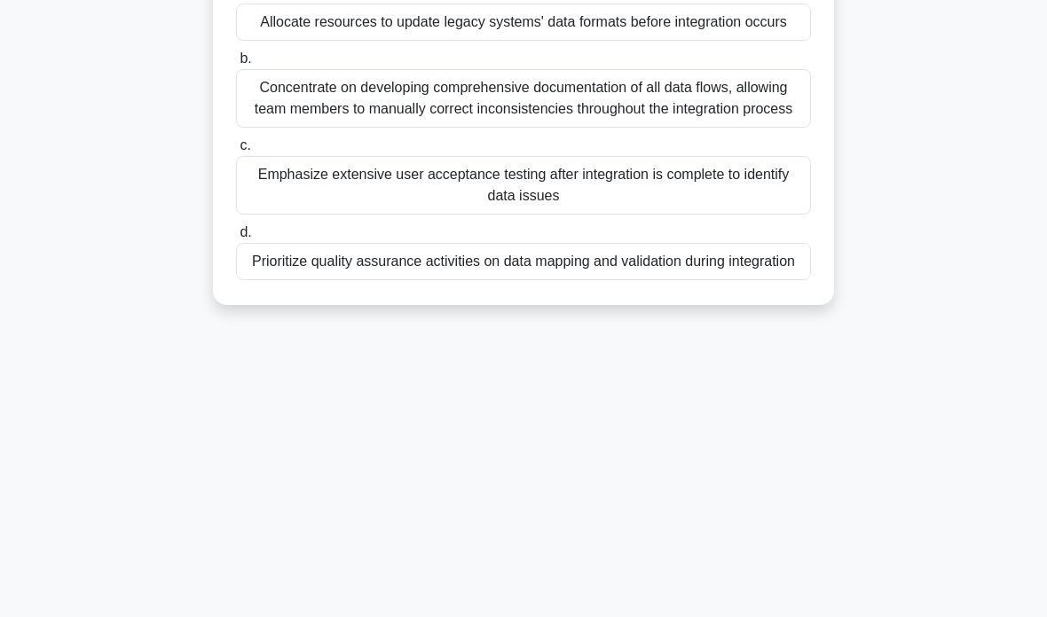
scroll to position [270, 0]
click at [642, 279] on div "Prioritize quality assurance activities on data mapping and validation during i…" at bounding box center [523, 260] width 575 height 37
click at [236, 238] on input "d. Prioritize quality assurance activities on data mapping and validation durin…" at bounding box center [236, 232] width 0 height 12
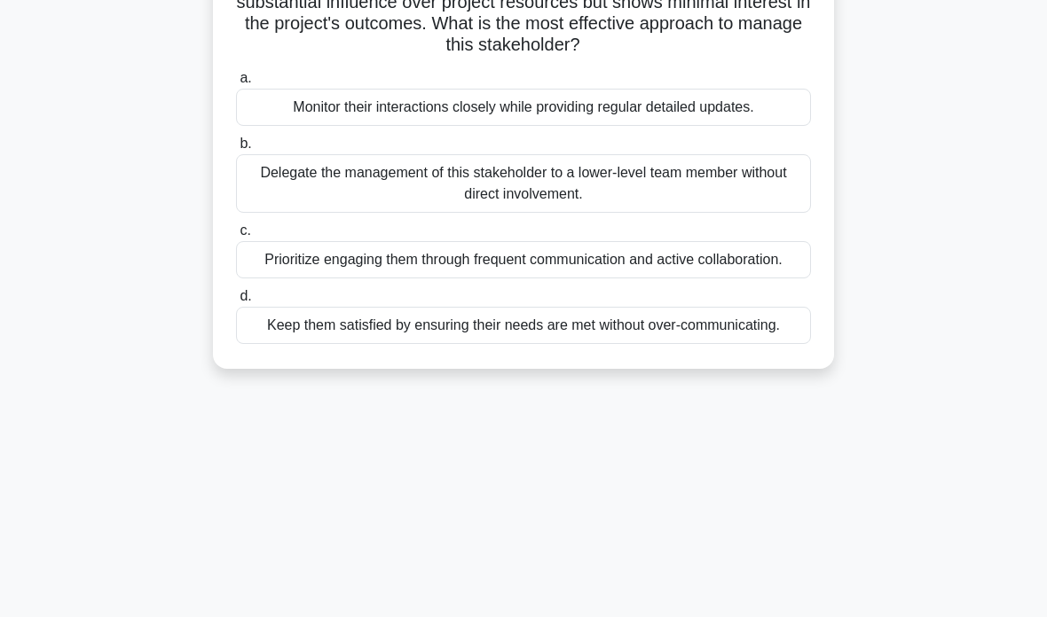
scroll to position [141, 0]
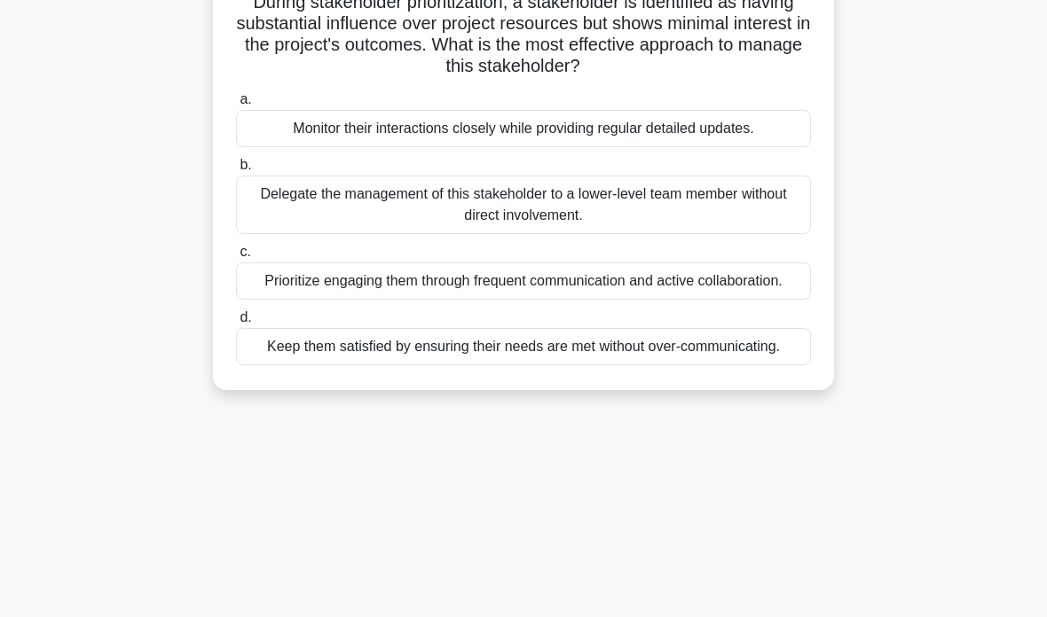
click at [577, 365] on div "Keep them satisfied by ensuring their needs are met without over-communicating." at bounding box center [523, 346] width 575 height 37
click at [236, 324] on input "d. Keep them satisfied by ensuring their needs are met without over-communicati…" at bounding box center [236, 318] width 0 height 12
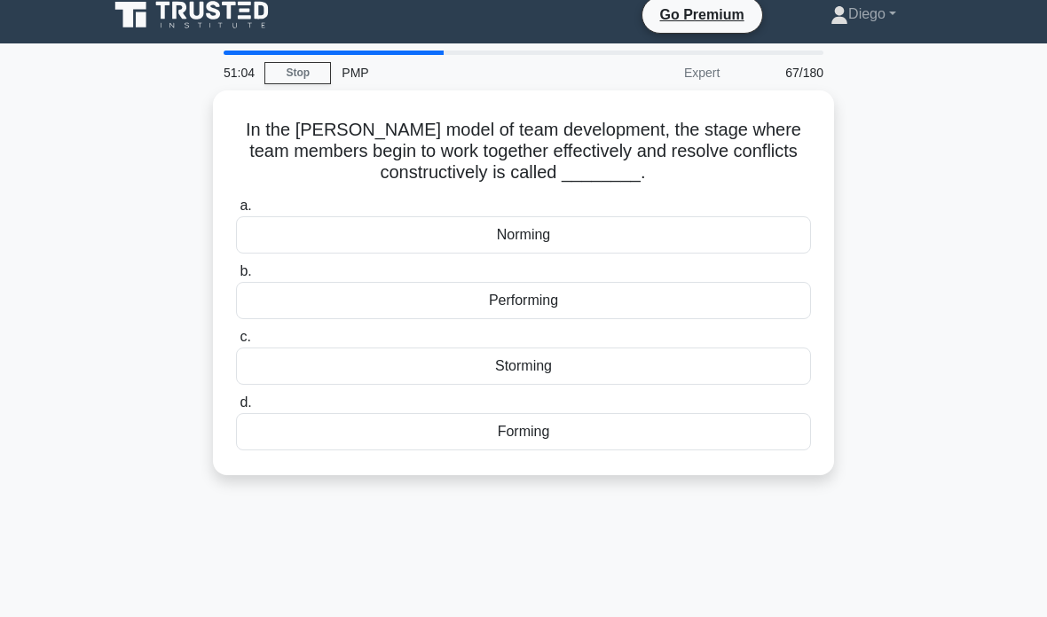
scroll to position [20, 0]
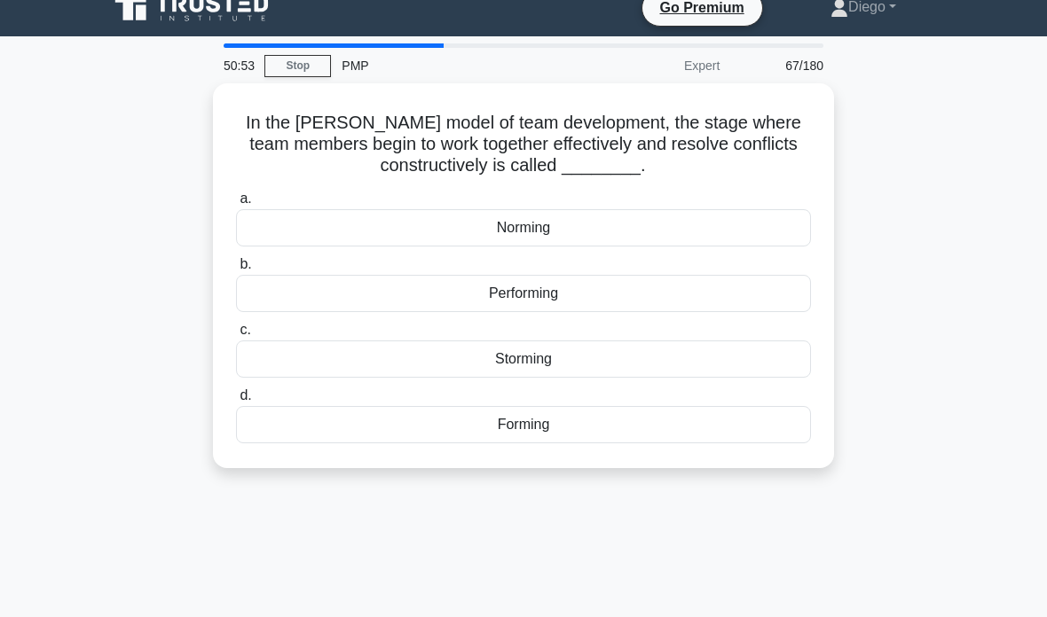
click at [574, 295] on div "Performing" at bounding box center [523, 293] width 575 height 37
click at [236, 271] on input "b. Performing" at bounding box center [236, 265] width 0 height 12
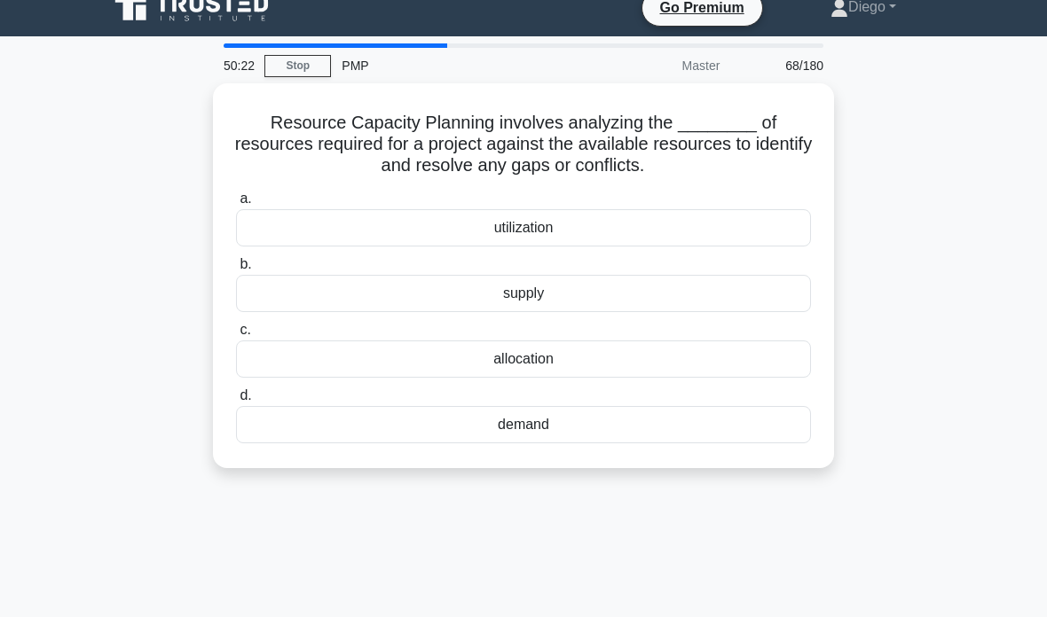
click at [572, 224] on div "utilization" at bounding box center [523, 227] width 575 height 37
click at [236, 205] on input "a. utilization" at bounding box center [236, 199] width 0 height 12
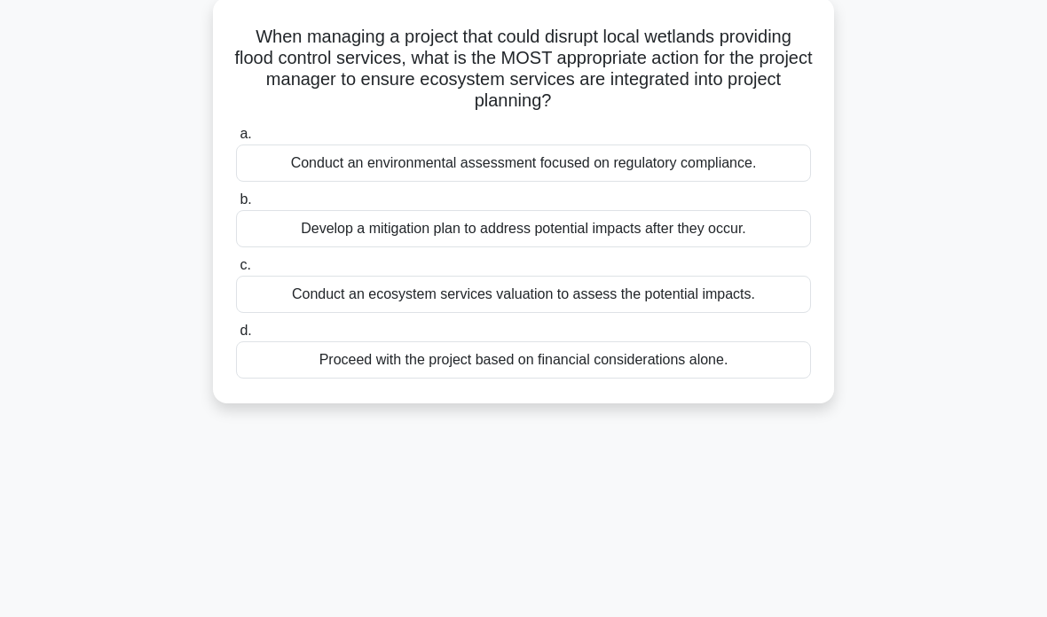
scroll to position [107, 0]
click at [732, 157] on div "Conduct an environmental assessment focused on regulatory compliance." at bounding box center [523, 162] width 575 height 37
click at [236, 139] on input "a. Conduct an environmental assessment focused on regulatory compliance." at bounding box center [236, 134] width 0 height 12
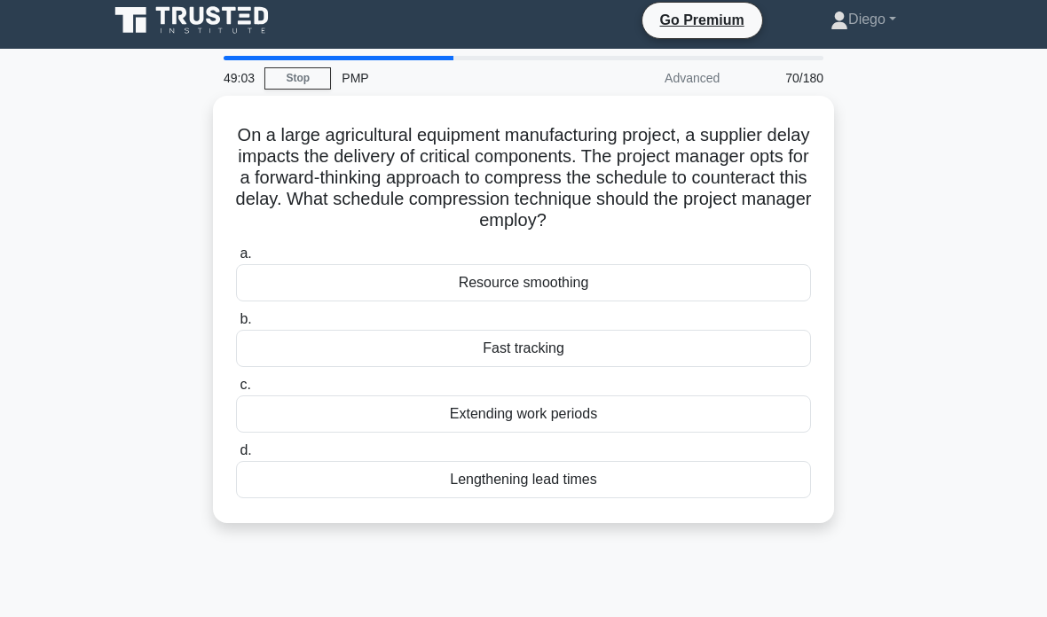
scroll to position [0, 0]
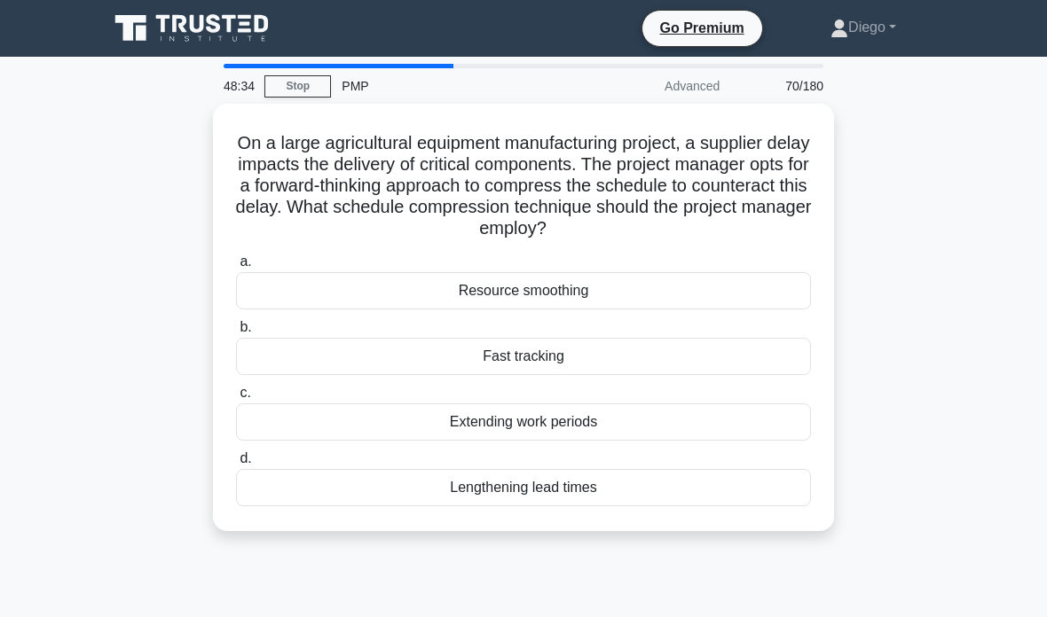
click at [689, 357] on div "Fast tracking" at bounding box center [523, 356] width 575 height 37
click at [236, 334] on input "b. Fast tracking" at bounding box center [236, 328] width 0 height 12
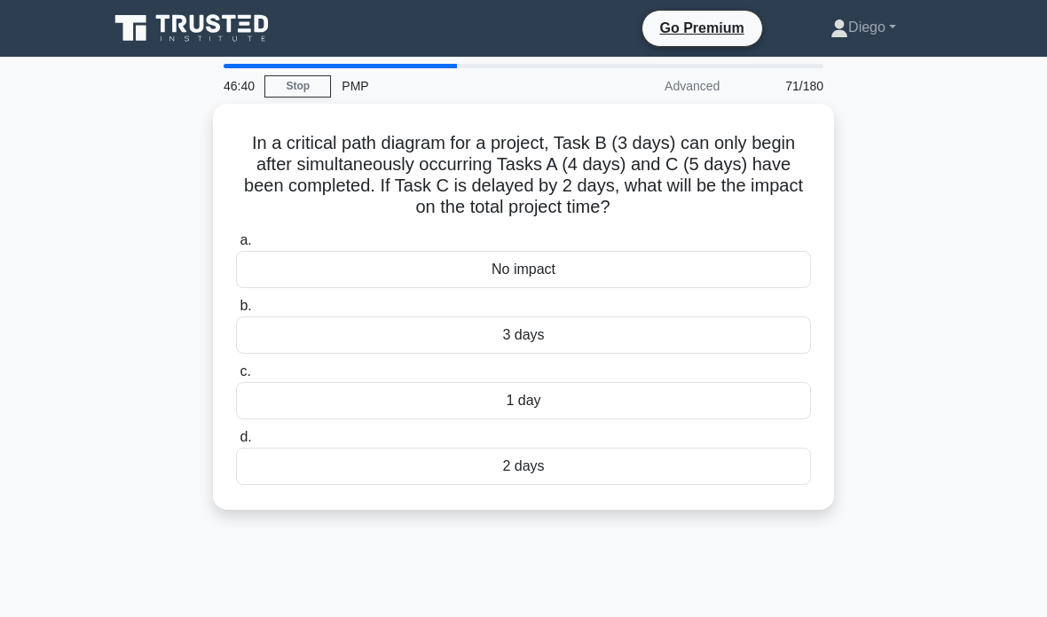
click at [553, 403] on div "1 day" at bounding box center [523, 400] width 575 height 37
click at [236, 378] on input "c. 1 day" at bounding box center [236, 372] width 0 height 12
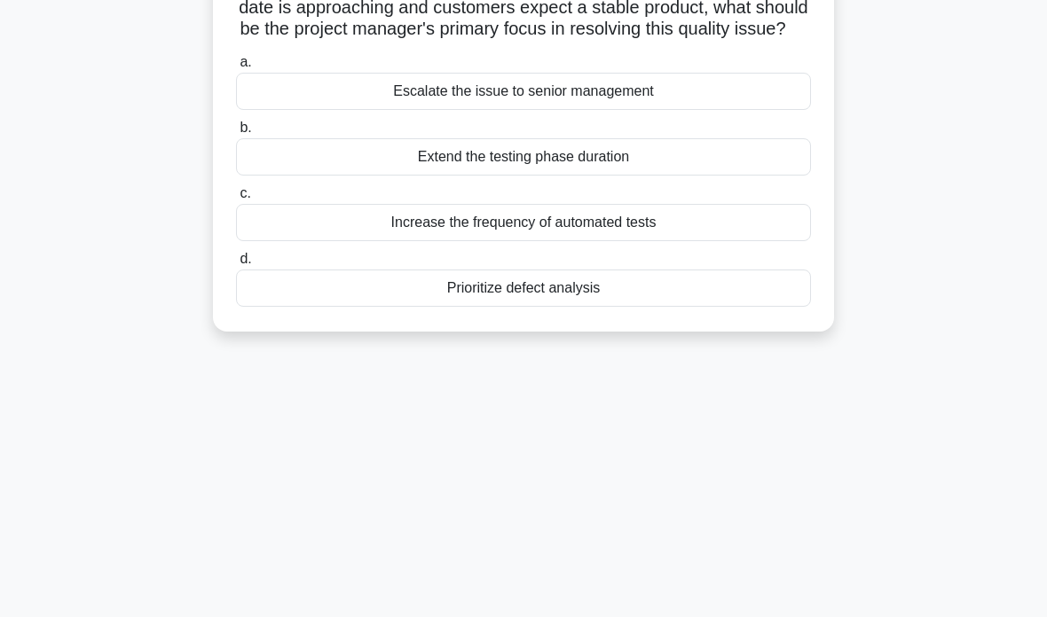
scroll to position [248, 0]
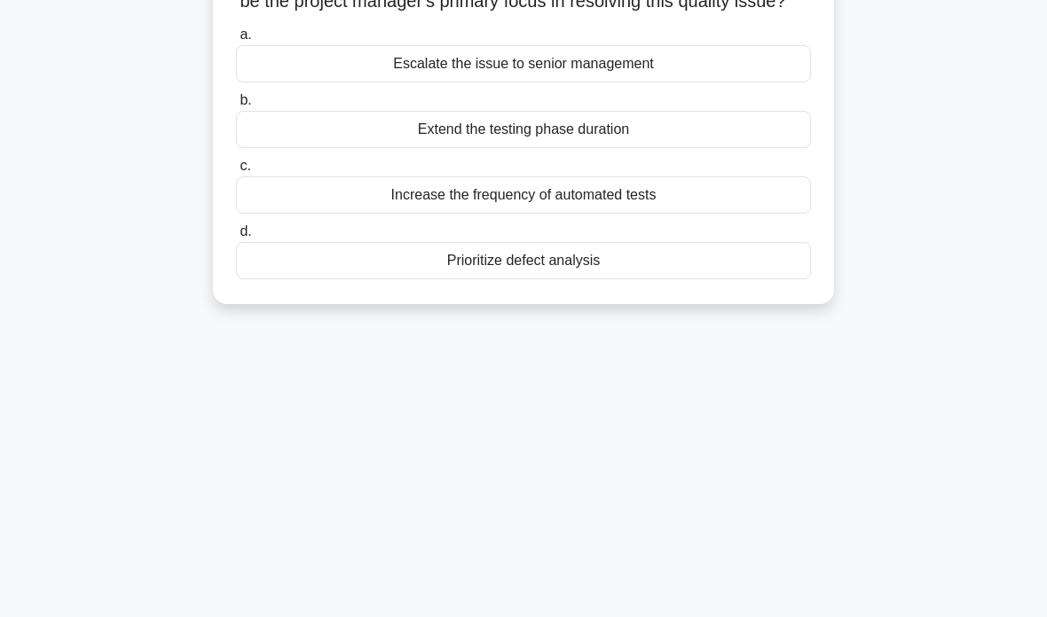
click at [738, 214] on div "Increase the frequency of automated tests" at bounding box center [523, 195] width 575 height 37
click at [236, 172] on input "c. Increase the frequency of automated tests" at bounding box center [236, 167] width 0 height 12
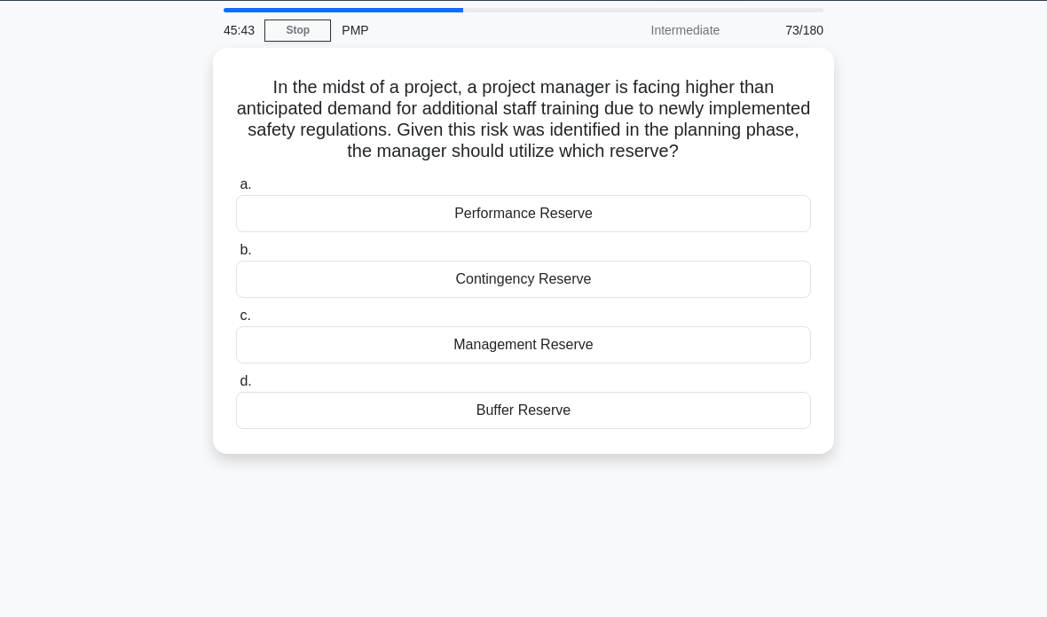
scroll to position [85, 0]
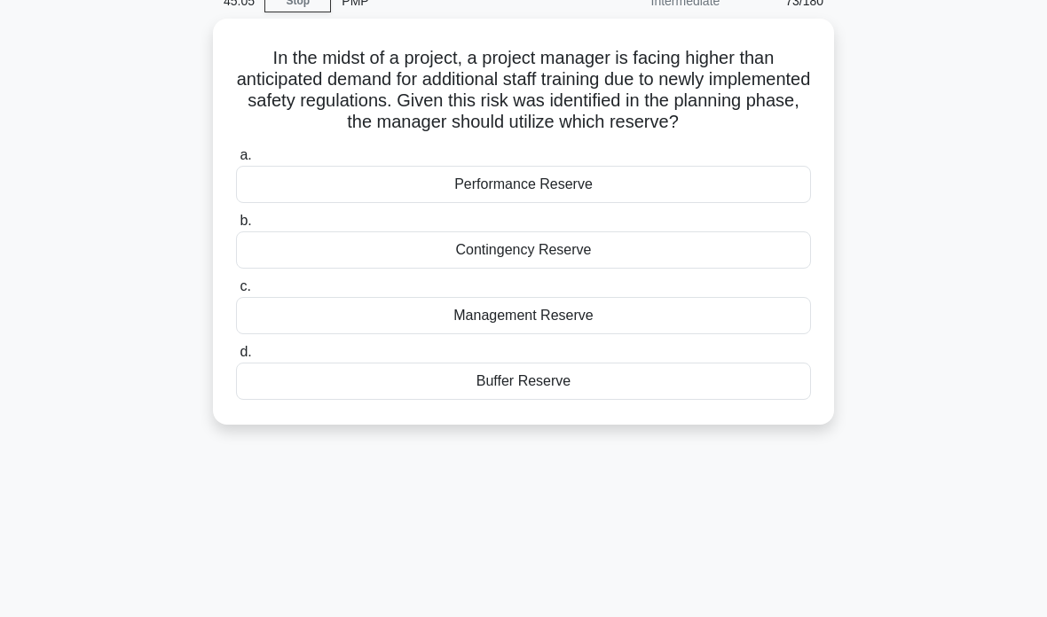
click at [292, 334] on div "Management Reserve" at bounding box center [523, 315] width 575 height 37
click at [236, 293] on input "c. Management Reserve" at bounding box center [236, 287] width 0 height 12
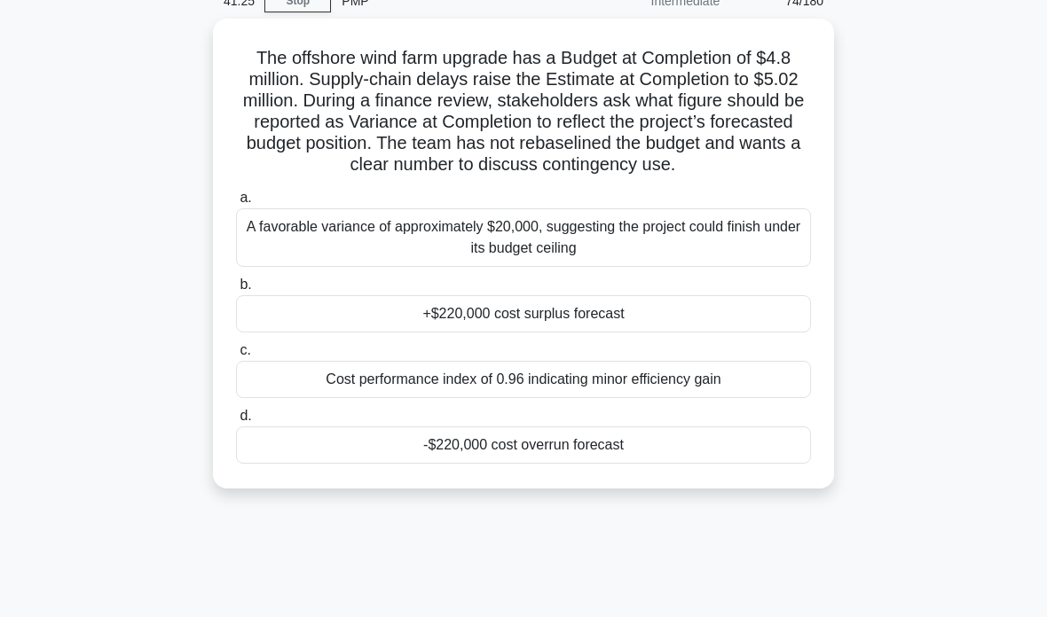
click at [637, 463] on div "-$220,000 cost overrun forecast" at bounding box center [523, 445] width 575 height 37
click at [236, 422] on input "d. -$220,000 cost overrun forecast" at bounding box center [236, 417] width 0 height 12
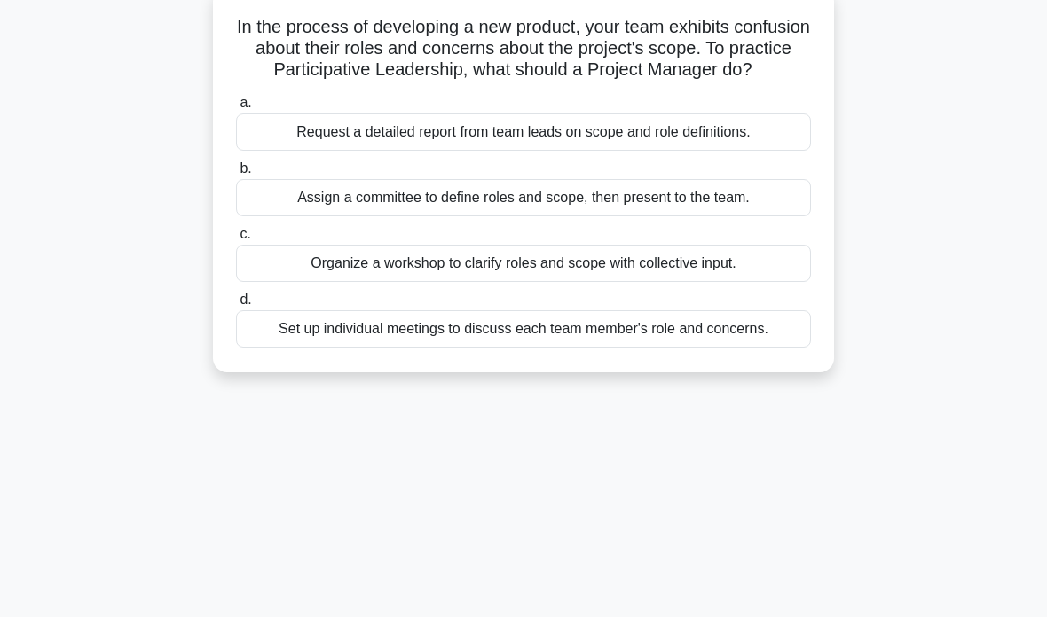
scroll to position [119, 0]
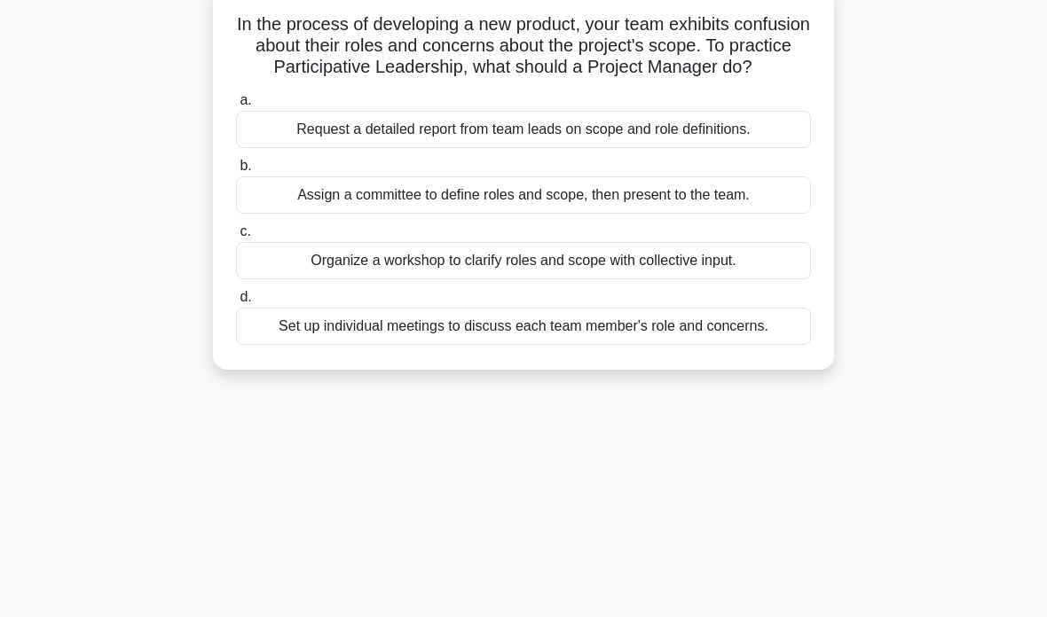
click at [582, 279] on div "Organize a workshop to clarify roles and scope with collective input." at bounding box center [523, 260] width 575 height 37
click at [236, 238] on input "c. Organize a workshop to clarify roles and scope with collective input." at bounding box center [236, 232] width 0 height 12
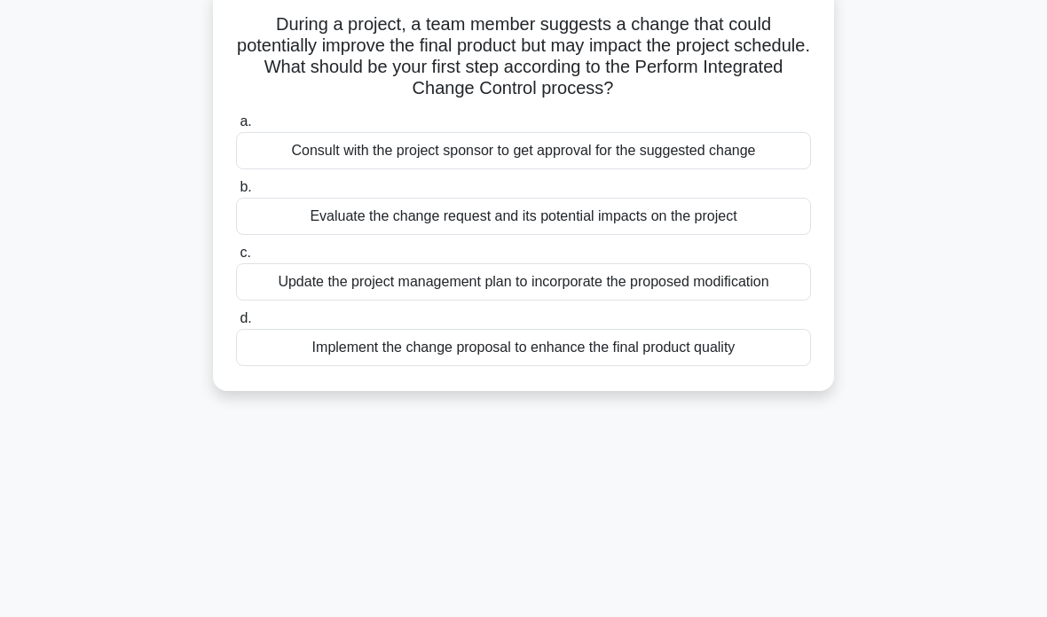
click at [530, 218] on div "Evaluate the change request and its potential impacts on the project" at bounding box center [523, 216] width 575 height 37
click at [236, 193] on input "b. Evaluate the change request and its potential impacts on the project" at bounding box center [236, 188] width 0 height 12
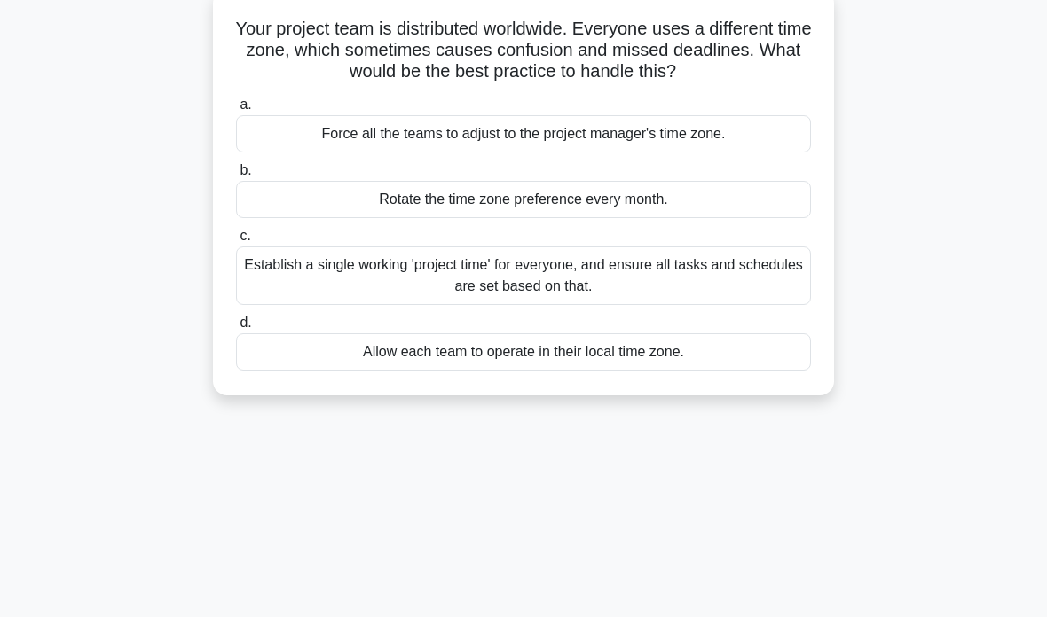
scroll to position [114, 0]
click at [618, 218] on div "Rotate the time zone preference every month." at bounding box center [523, 199] width 575 height 37
click at [236, 177] on input "b. Rotate the time zone preference every month." at bounding box center [236, 171] width 0 height 12
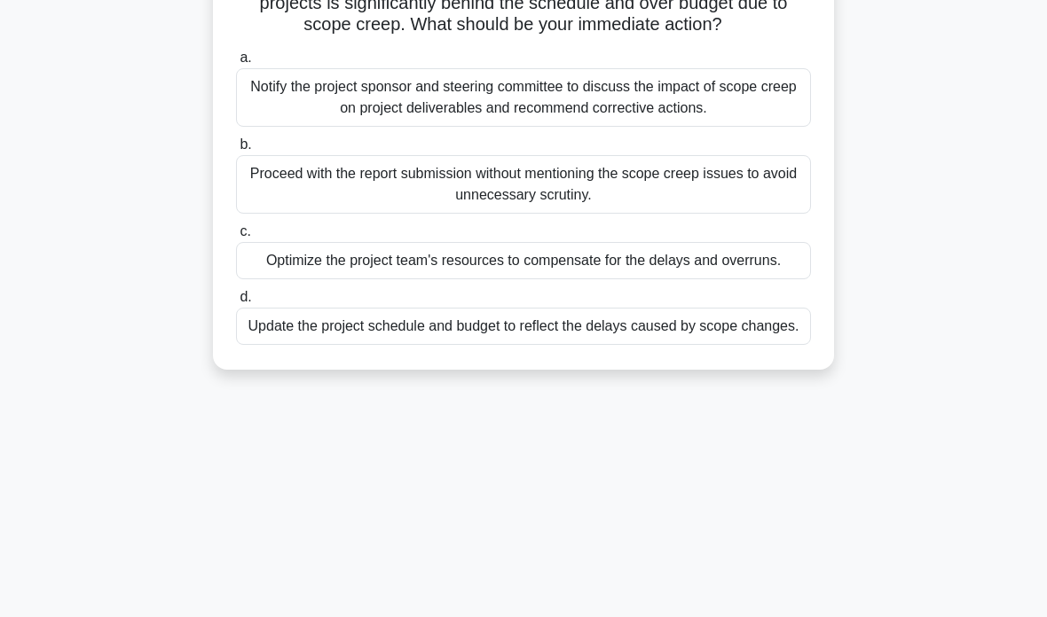
scroll to position [234, 0]
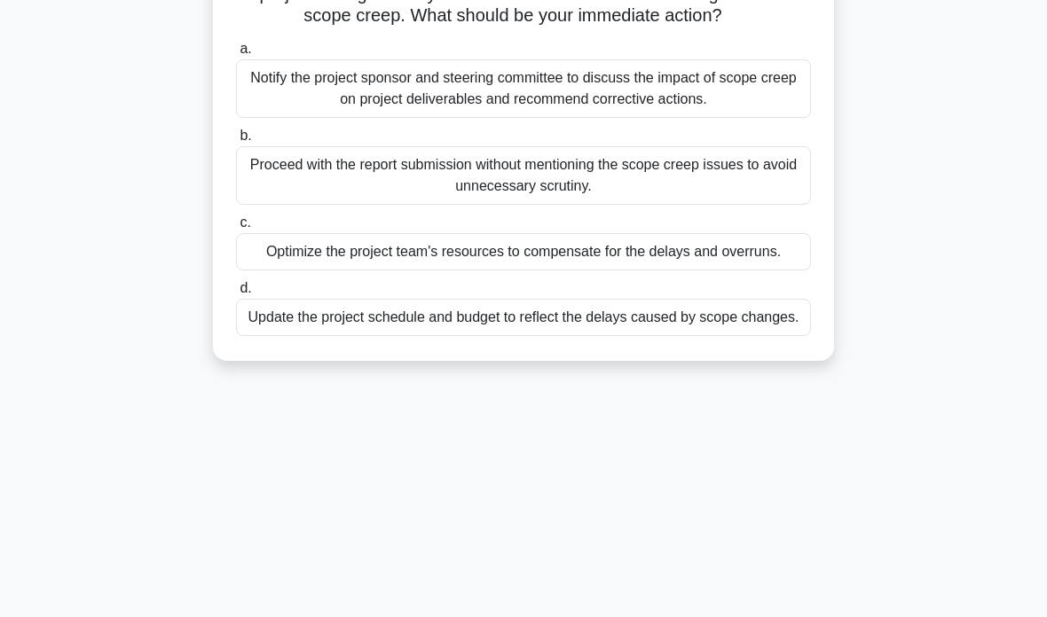
click at [719, 118] on div "Notify the project sponsor and steering committee to discuss the impact of scop…" at bounding box center [523, 88] width 575 height 59
click at [236, 55] on input "a. Notify the project sponsor and steering committee to discuss the impact of s…" at bounding box center [236, 49] width 0 height 12
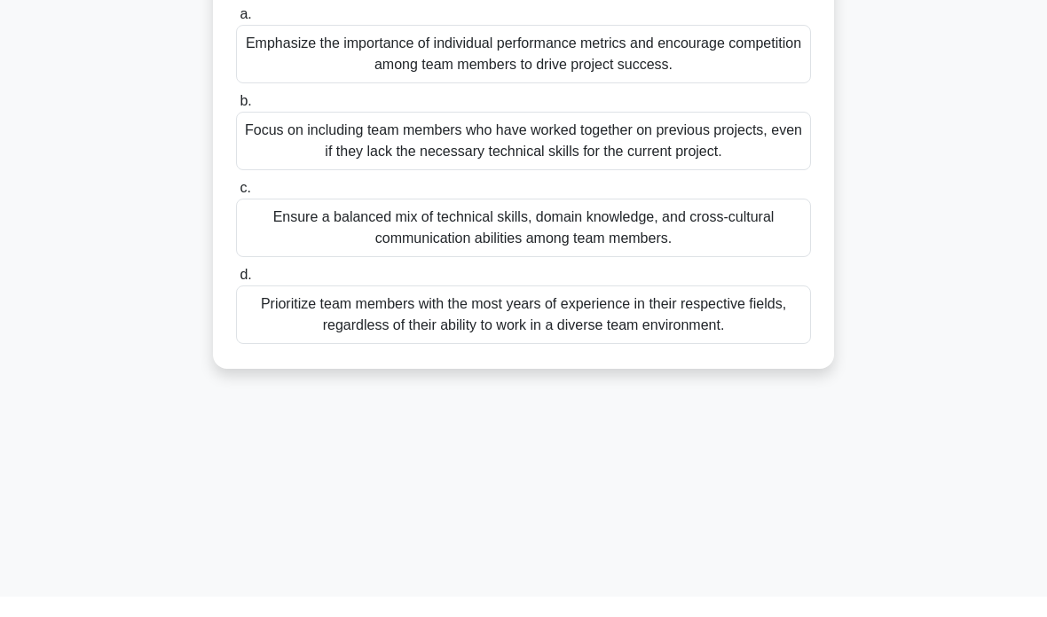
scroll to position [270, 0]
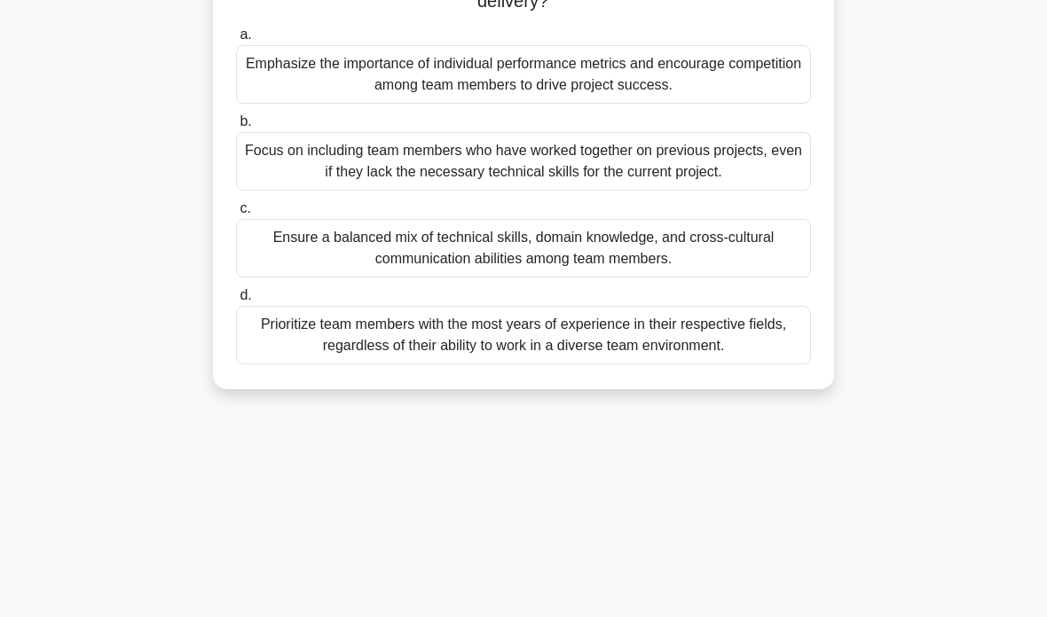
click at [536, 278] on div "Ensure a balanced mix of technical skills, domain knowledge, and cross-cultural…" at bounding box center [523, 248] width 575 height 59
click at [236, 215] on input "c. Ensure a balanced mix of technical skills, domain knowledge, and cross-cultu…" at bounding box center [236, 209] width 0 height 12
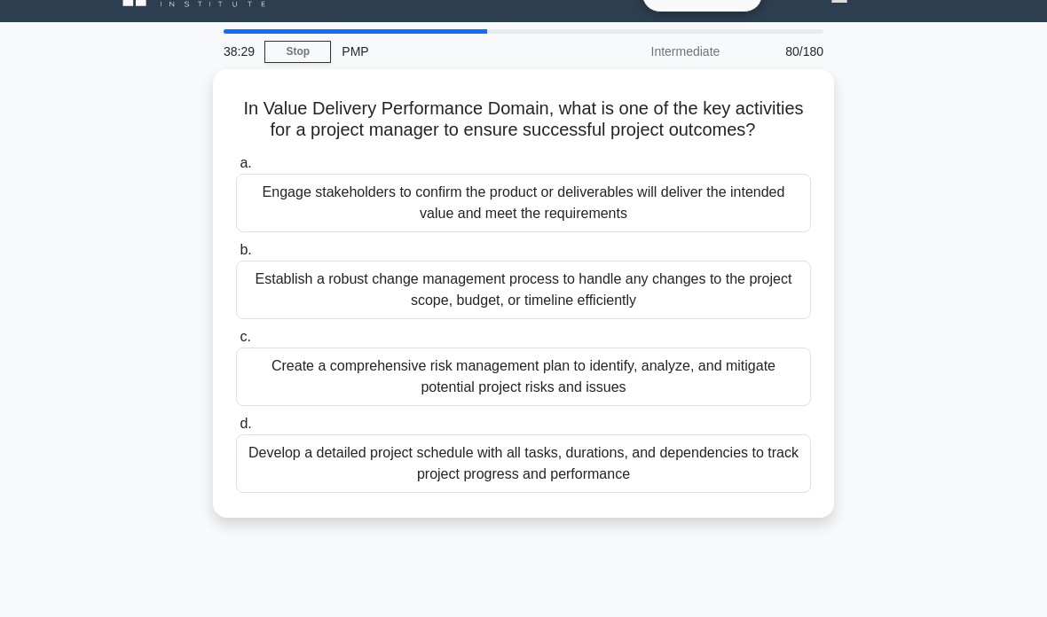
scroll to position [68, 0]
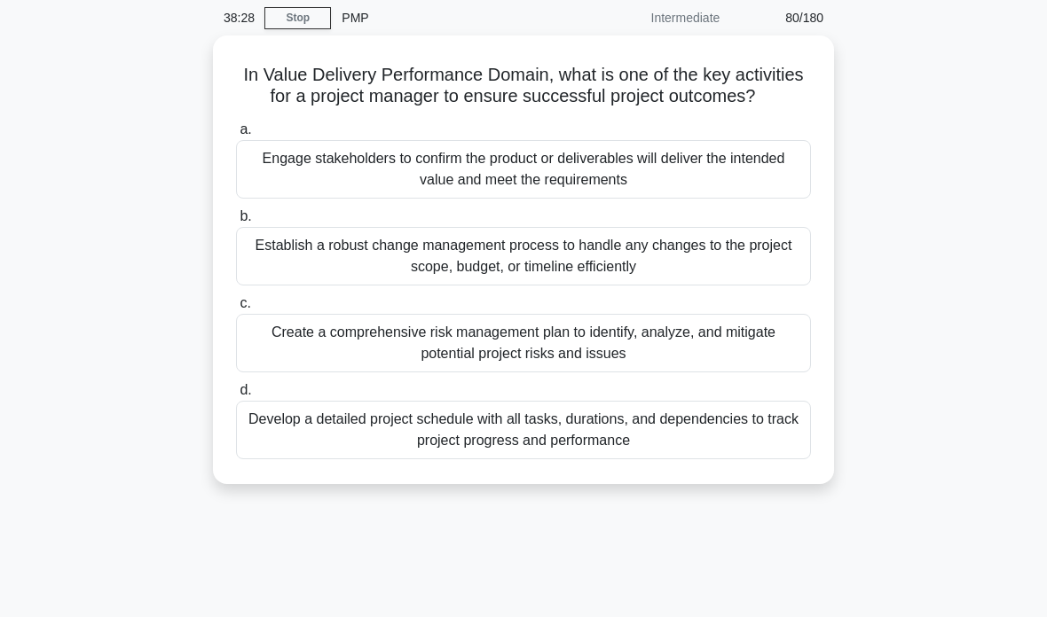
click at [530, 199] on div "Engage stakeholders to confirm the product or deliverables will deliver the int…" at bounding box center [523, 169] width 575 height 59
click at [236, 136] on input "a. Engage stakeholders to confirm the product or deliverables will deliver the …" at bounding box center [236, 130] width 0 height 12
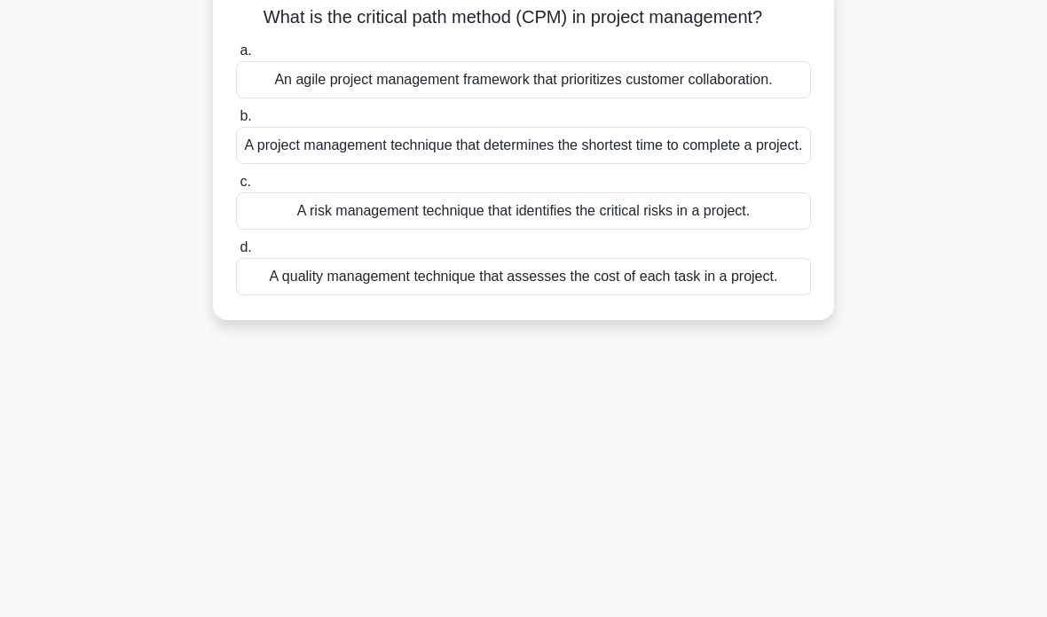
scroll to position [130, 0]
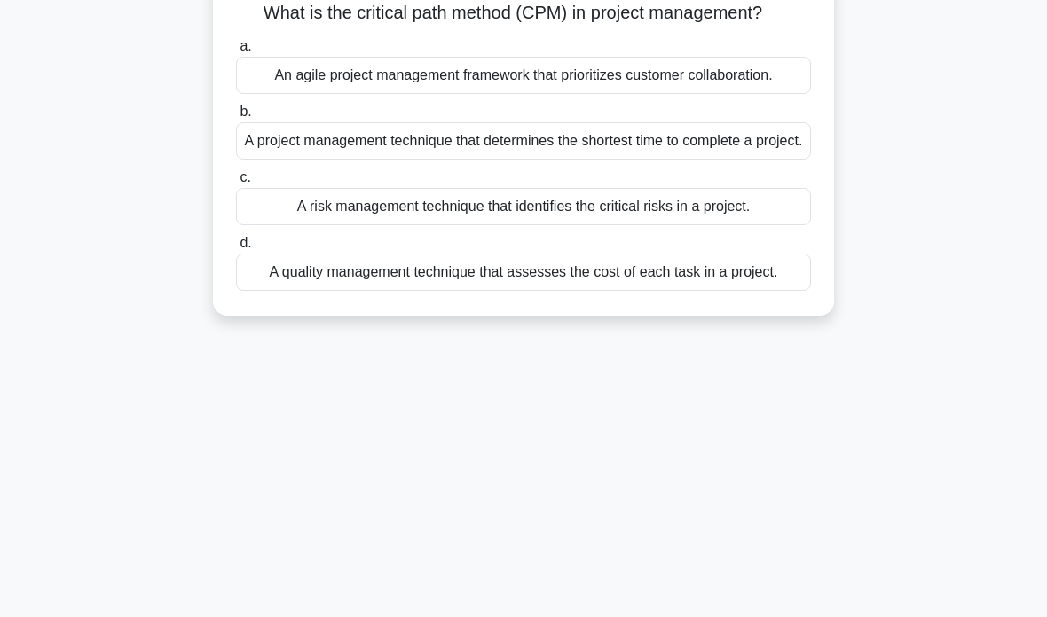
click at [581, 160] on div "A project management technique that determines the shortest time to complete a …" at bounding box center [523, 140] width 575 height 37
click at [236, 118] on input "b. A project management technique that determines the shortest time to complete…" at bounding box center [236, 112] width 0 height 12
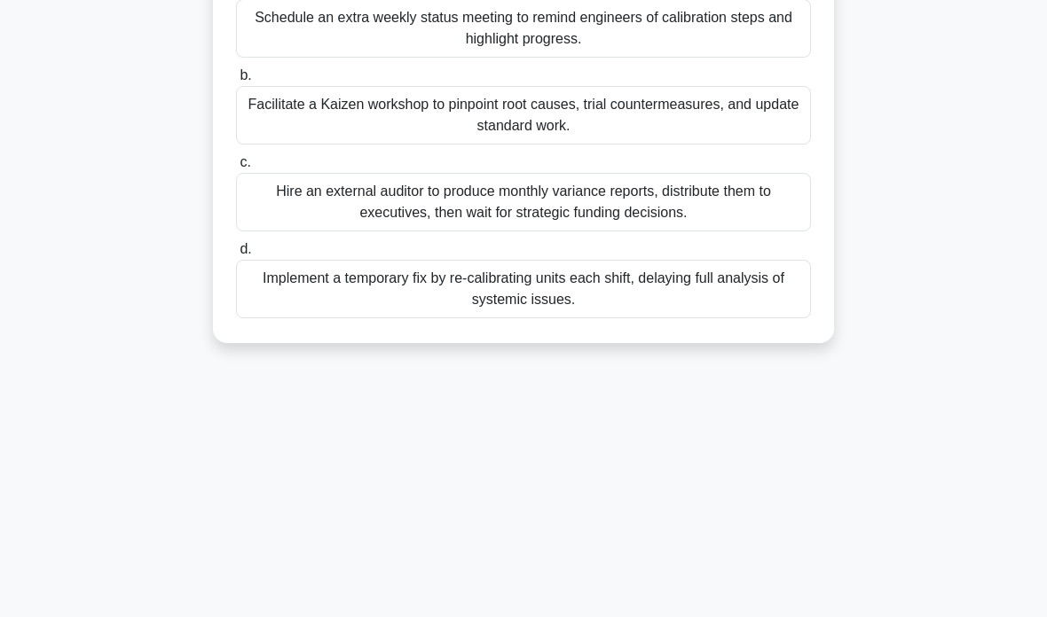
scroll to position [311, 0]
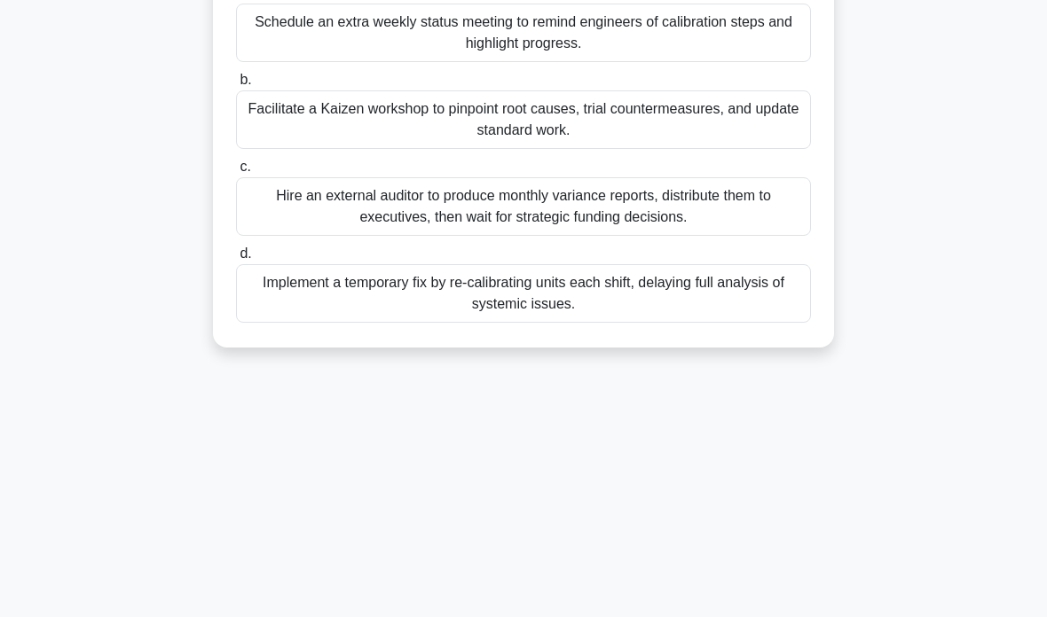
click at [603, 137] on div "Facilitate a Kaizen workshop to pinpoint root causes, trial countermeasures, an…" at bounding box center [523, 119] width 575 height 59
click at [236, 86] on input "b. Facilitate a Kaizen workshop to pinpoint root causes, trial countermeasures,…" at bounding box center [236, 81] width 0 height 12
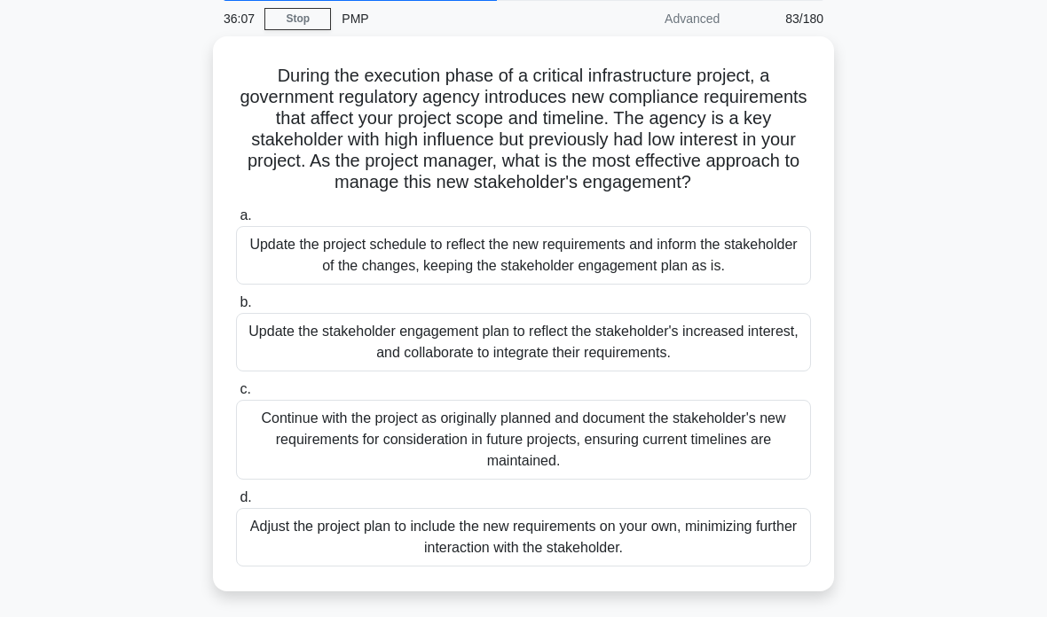
scroll to position [0, 0]
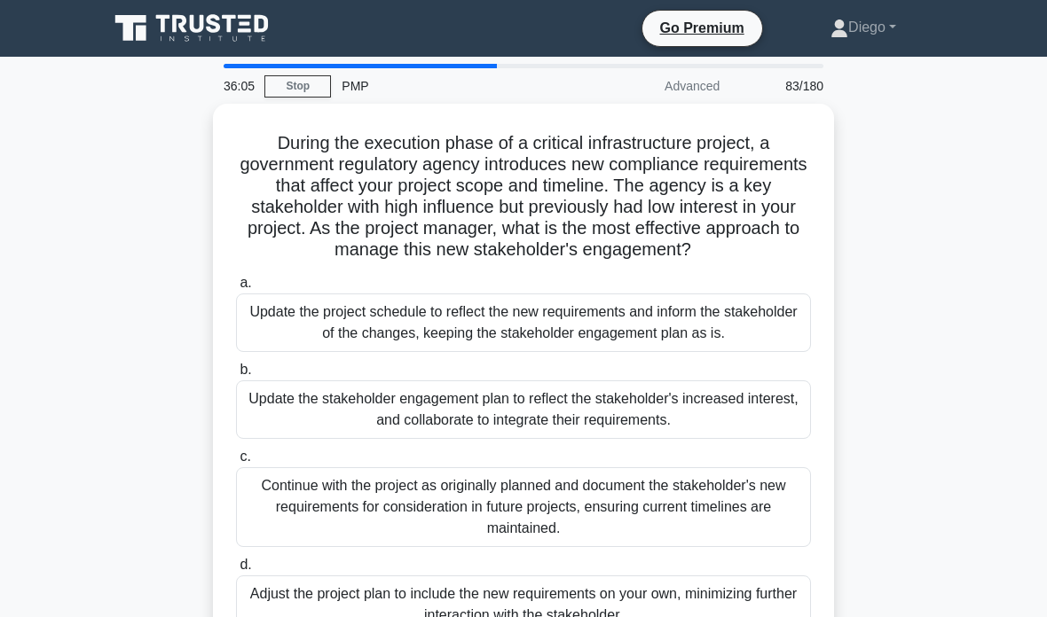
click at [294, 80] on link "Stop" at bounding box center [297, 86] width 67 height 22
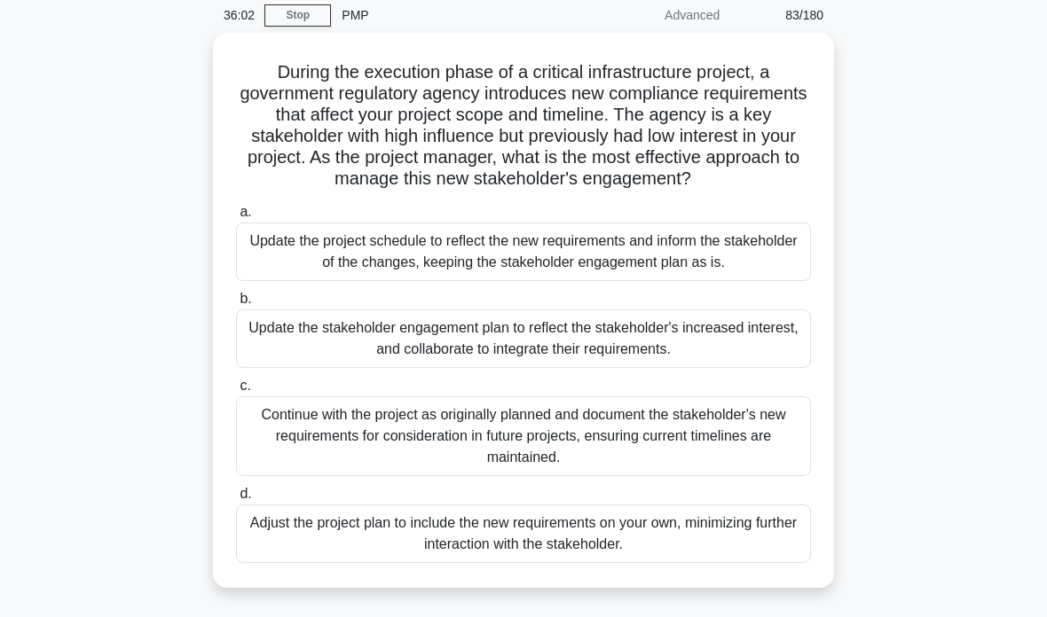
scroll to position [72, 0]
click at [710, 367] on div "Update the stakeholder engagement plan to reflect the stakeholder's increased i…" at bounding box center [523, 338] width 575 height 59
click at [236, 304] on input "b. Update the stakeholder engagement plan to reflect the stakeholder's increase…" at bounding box center [236, 299] width 0 height 12
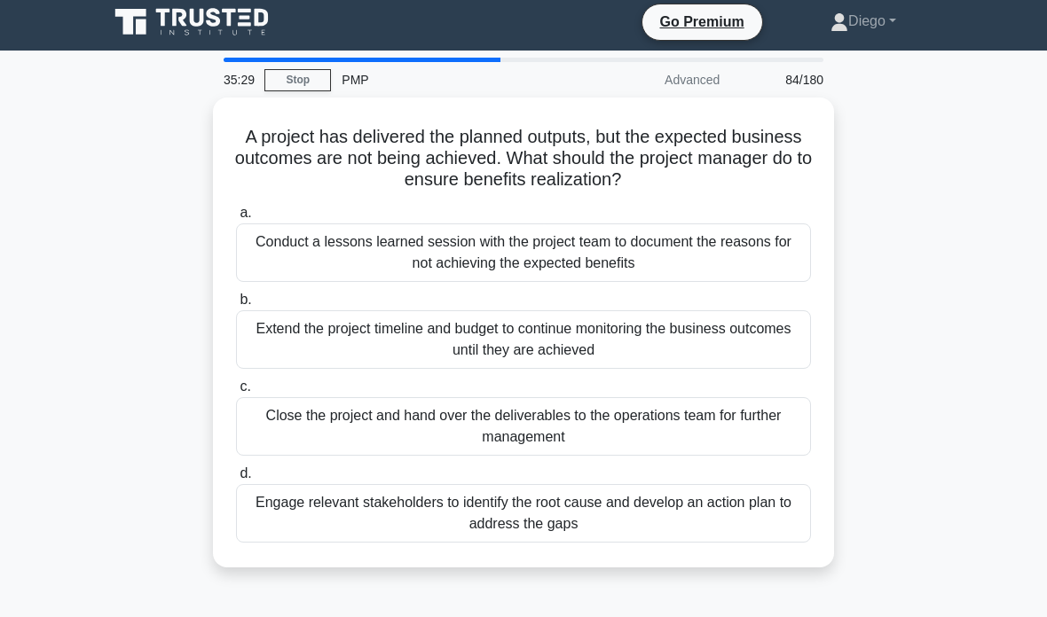
scroll to position [0, 0]
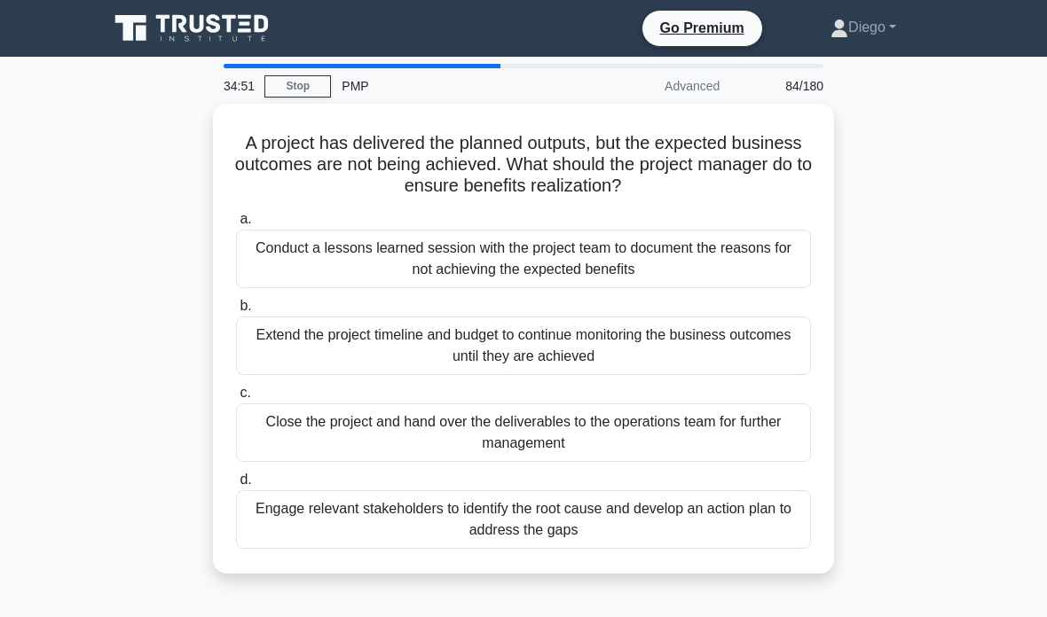
click at [618, 272] on div "Conduct a lessons learned session with the project team to document the reasons…" at bounding box center [523, 259] width 575 height 59
click at [236, 225] on input "a. Conduct a lessons learned session with the project team to document the reas…" at bounding box center [236, 220] width 0 height 12
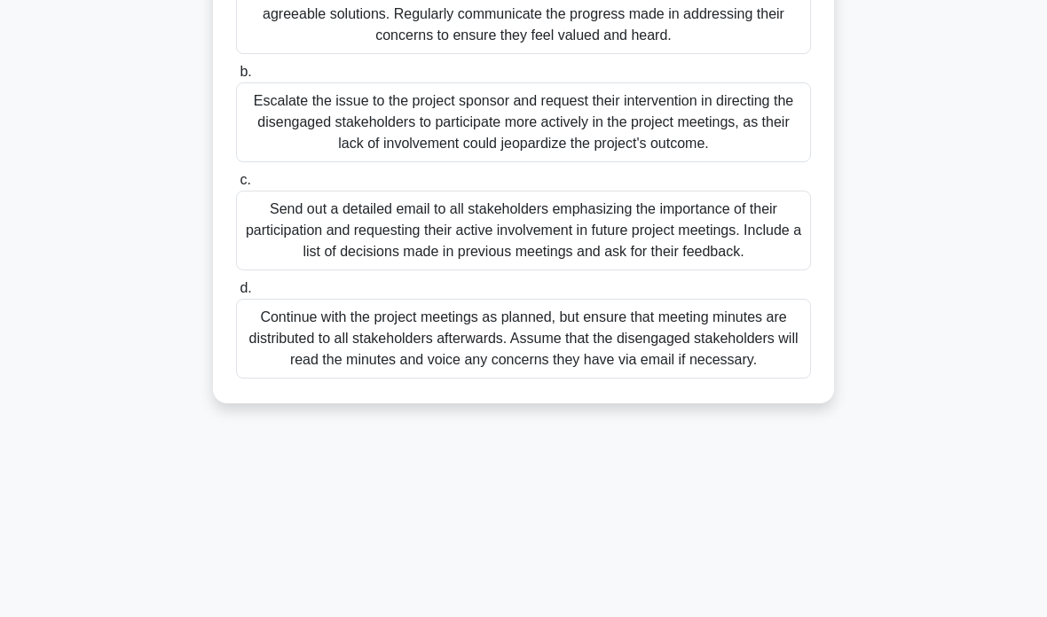
scroll to position [341, 0]
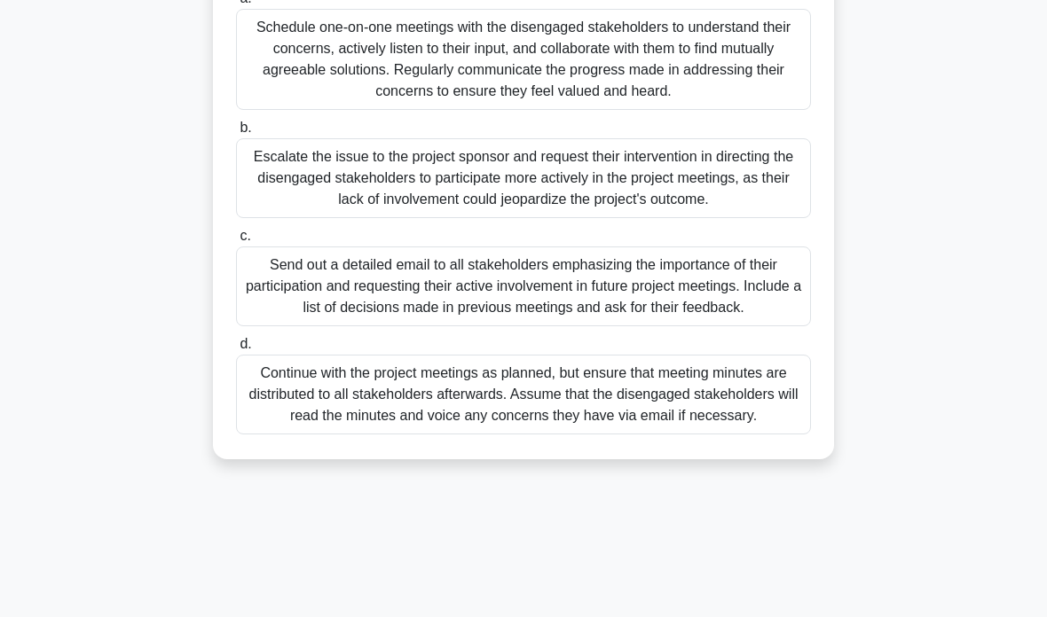
click at [279, 80] on div "Schedule one-on-one meetings with the disengaged stakeholders to understand the…" at bounding box center [523, 59] width 575 height 101
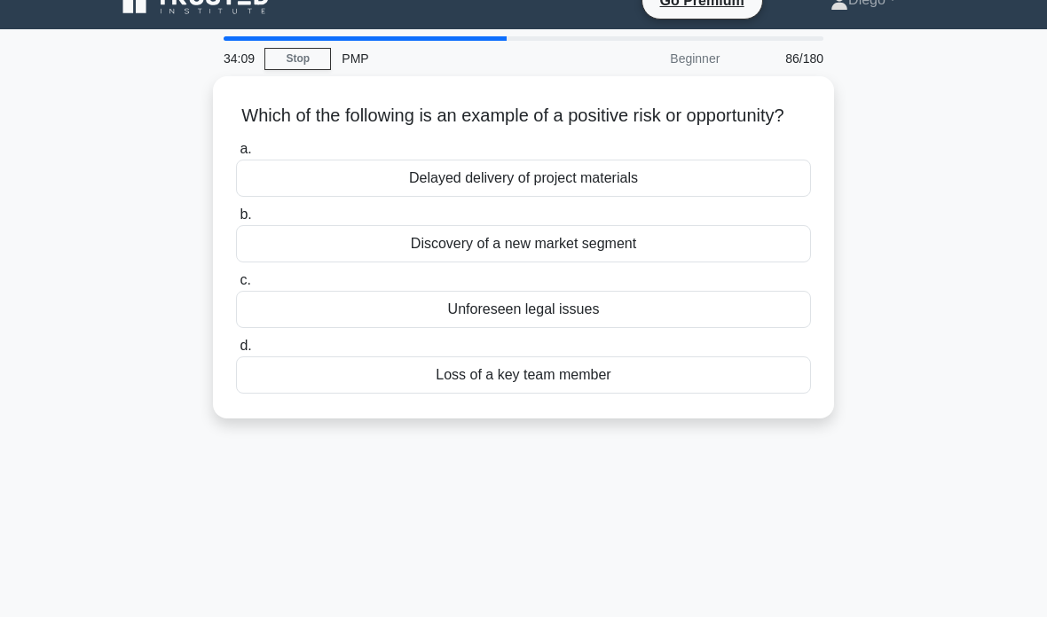
scroll to position [35, 0]
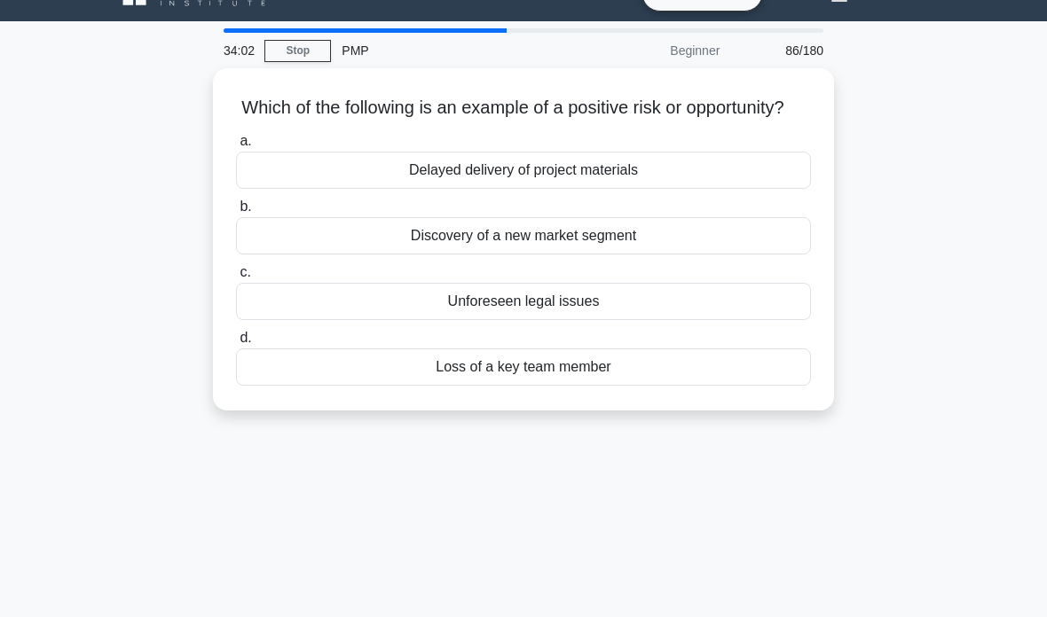
click at [279, 255] on div "Discovery of a new market segment" at bounding box center [523, 235] width 575 height 37
click at [236, 213] on input "b. Discovery of a new market segment" at bounding box center [236, 207] width 0 height 12
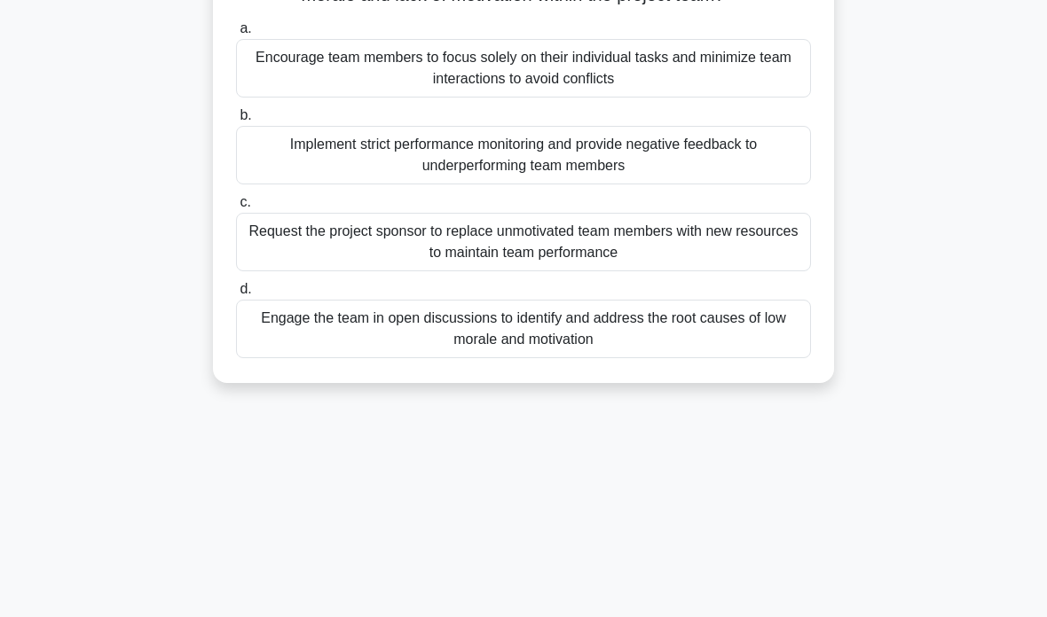
scroll to position [170, 0]
click at [285, 338] on div "Engage the team in open discussions to identify and address the root causes of …" at bounding box center [523, 328] width 575 height 59
click at [236, 294] on input "d. Engage the team in open discussions to identify and address the root causes …" at bounding box center [236, 289] width 0 height 12
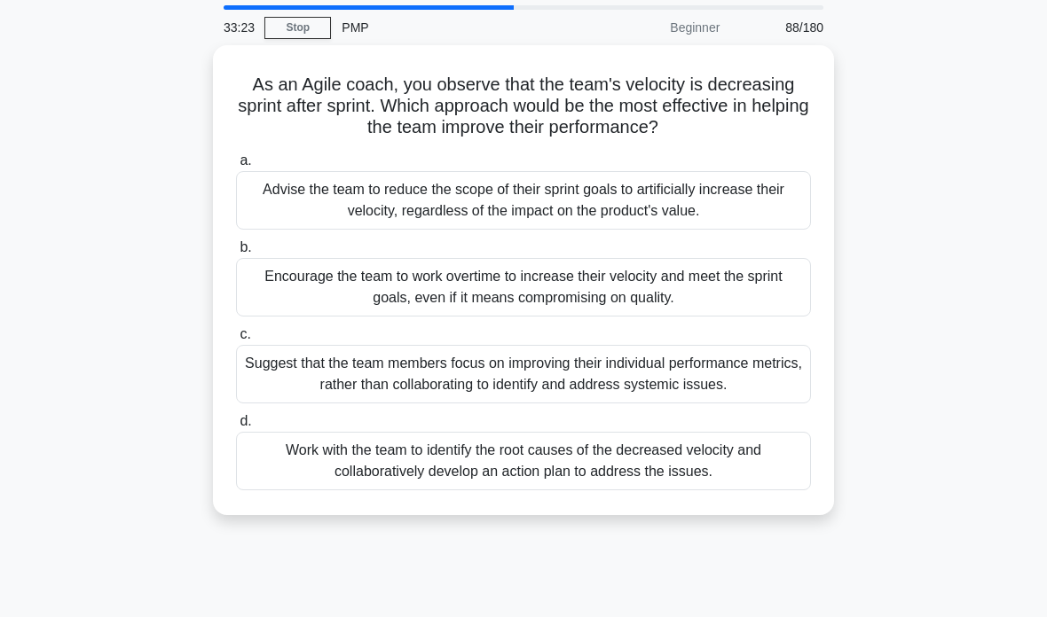
scroll to position [90, 0]
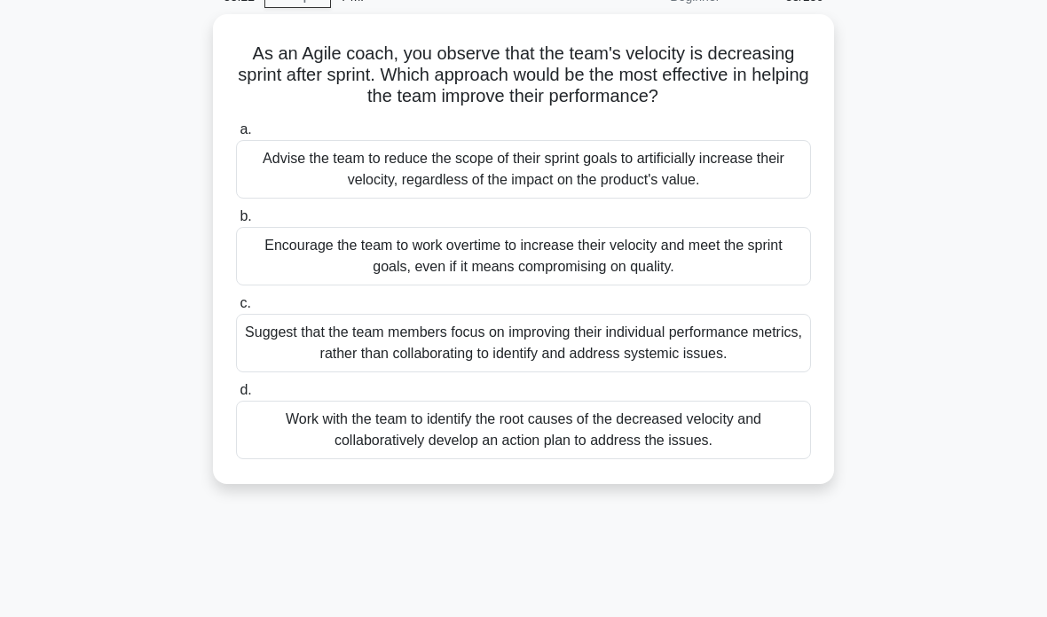
click at [275, 459] on div "Work with the team to identify the root causes of the decreased velocity and co…" at bounding box center [523, 430] width 575 height 59
click at [236, 396] on input "d. Work with the team to identify the root causes of the decreased velocity and…" at bounding box center [236, 391] width 0 height 12
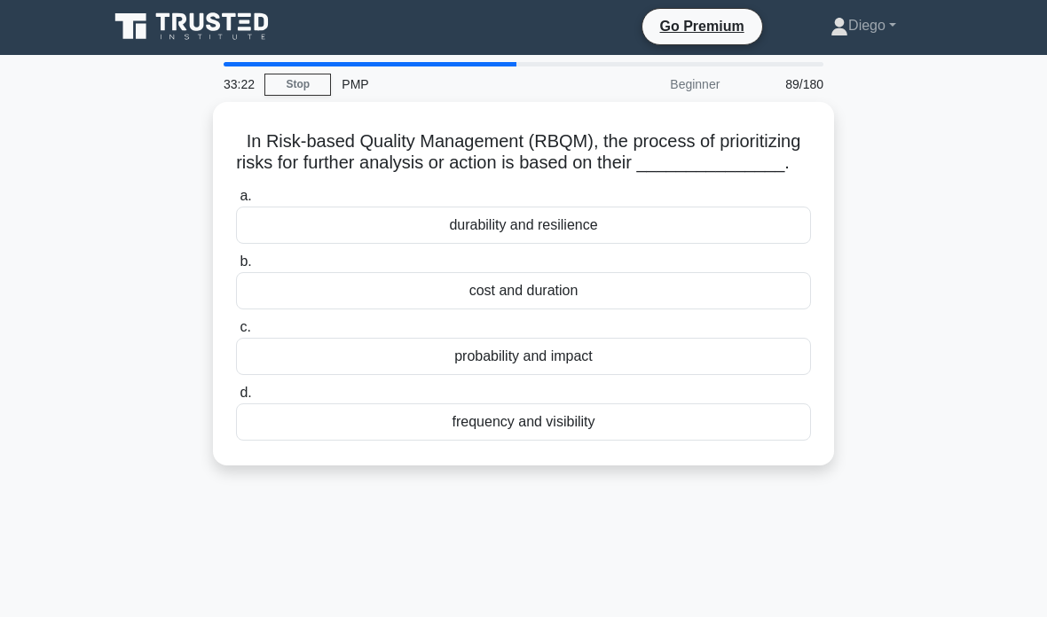
scroll to position [0, 0]
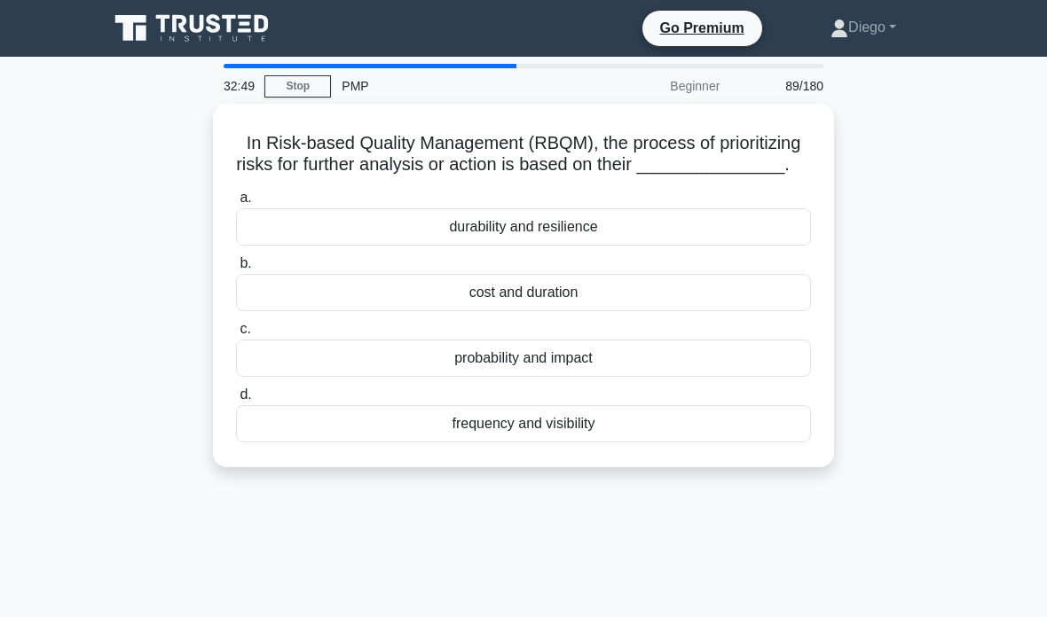
click at [259, 377] on div "probability and impact" at bounding box center [523, 358] width 575 height 37
click at [236, 335] on input "c. probability and impact" at bounding box center [236, 330] width 0 height 12
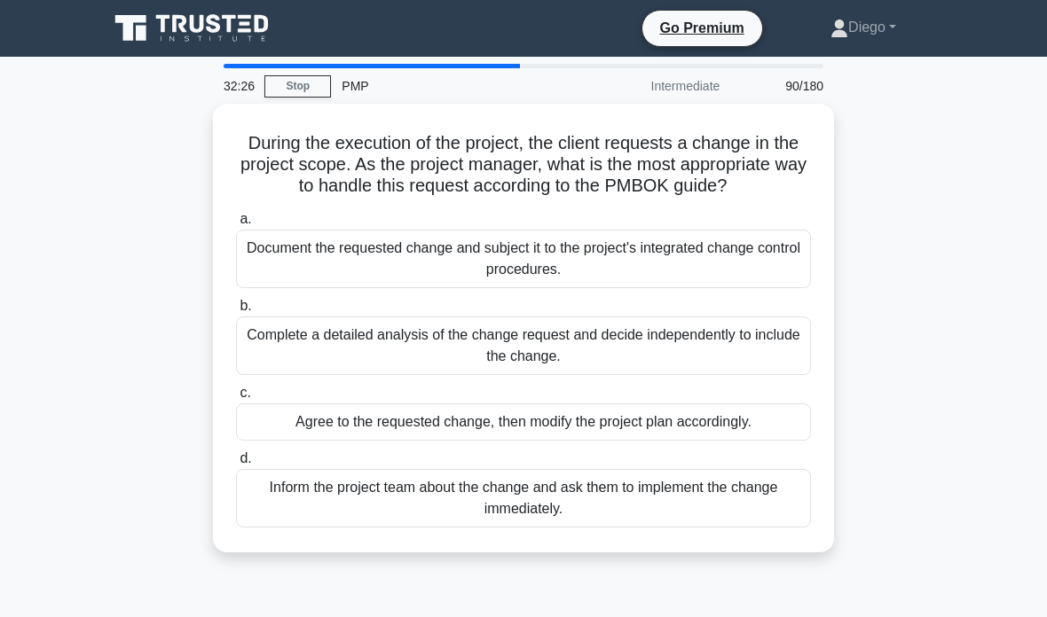
click at [708, 285] on div "Document the requested change and subject it to the project's integrated change…" at bounding box center [523, 259] width 575 height 59
click at [236, 225] on input "a. Document the requested change and subject it to the project's integrated cha…" at bounding box center [236, 220] width 0 height 12
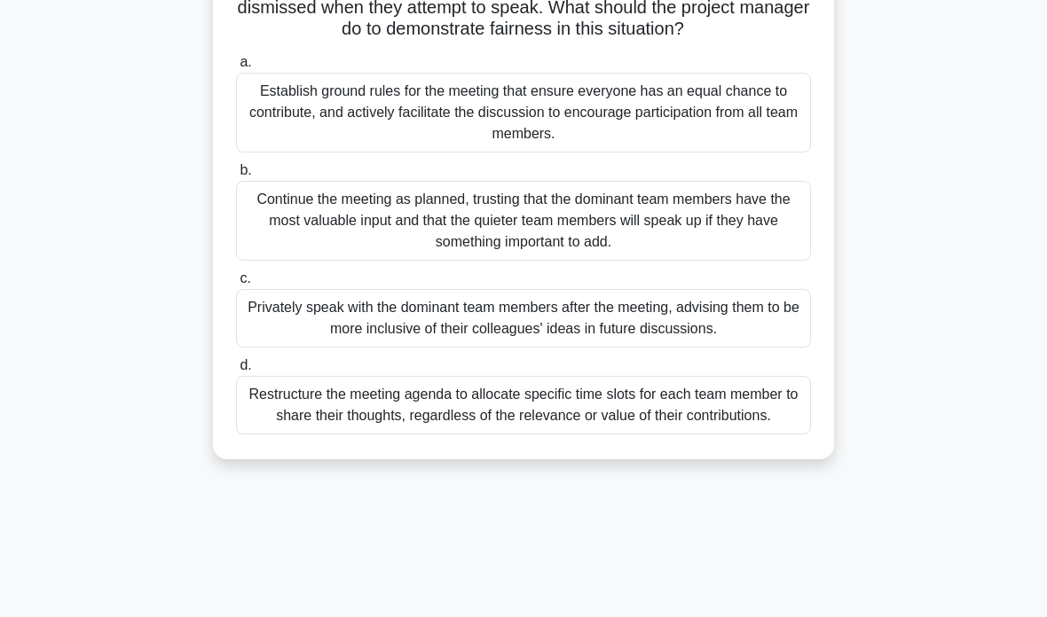
scroll to position [221, 0]
click at [425, 130] on div "Establish ground rules for the meeting that ensure everyone has an equal chance…" at bounding box center [523, 113] width 575 height 80
click at [236, 68] on input "a. Establish ground rules for the meeting that ensure everyone has an equal cha…" at bounding box center [236, 63] width 0 height 12
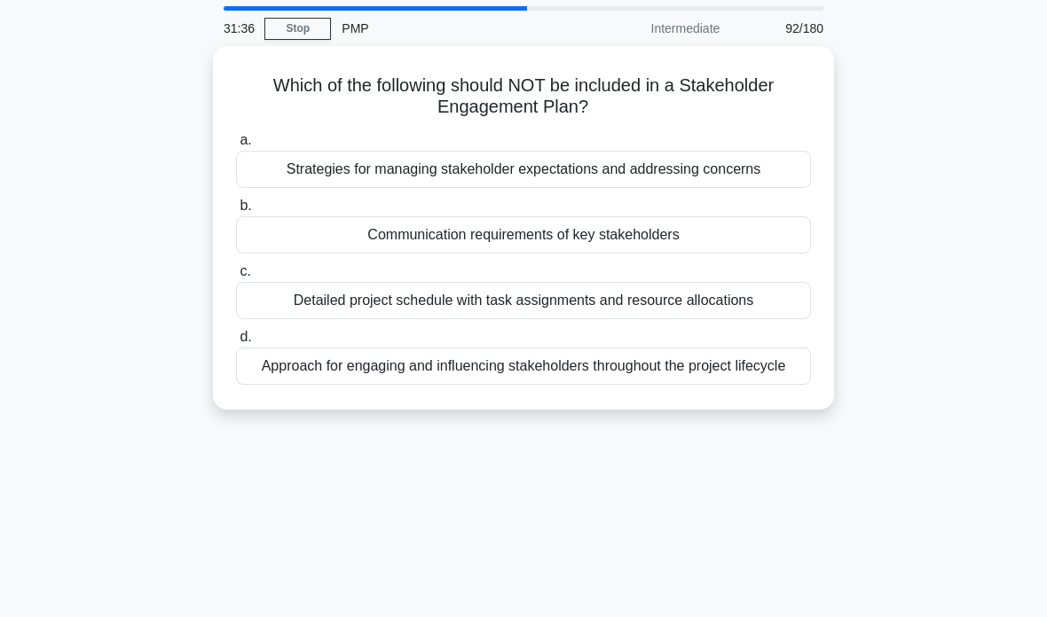
scroll to position [0, 0]
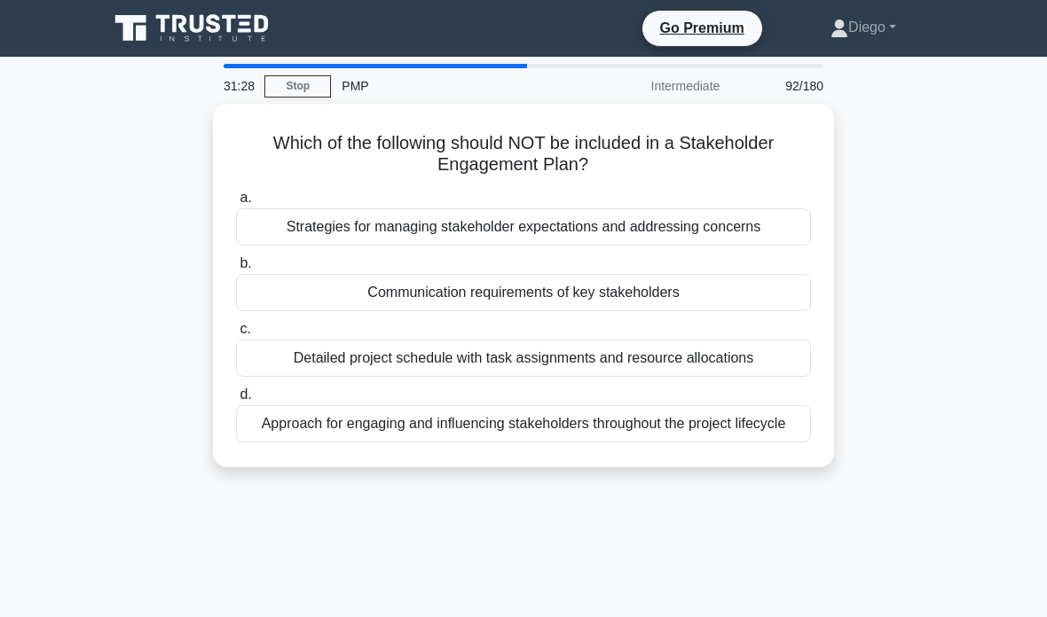
click at [765, 360] on div "Detailed project schedule with task assignments and resource allocations" at bounding box center [523, 358] width 575 height 37
click at [236, 335] on input "c. Detailed project schedule with task assignments and resource allocations" at bounding box center [236, 330] width 0 height 12
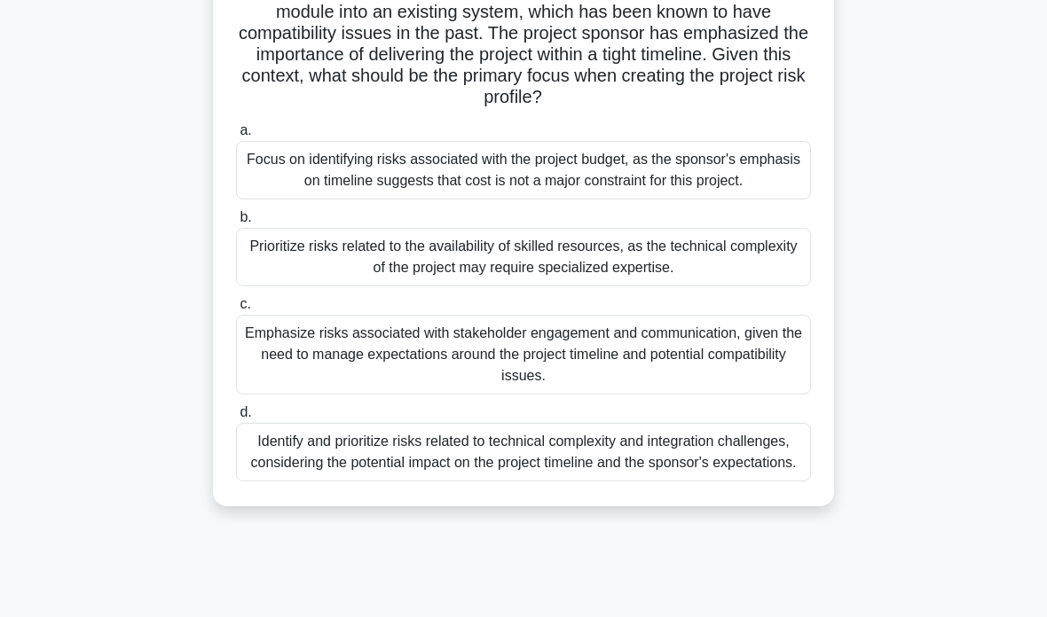
scroll to position [177, 0]
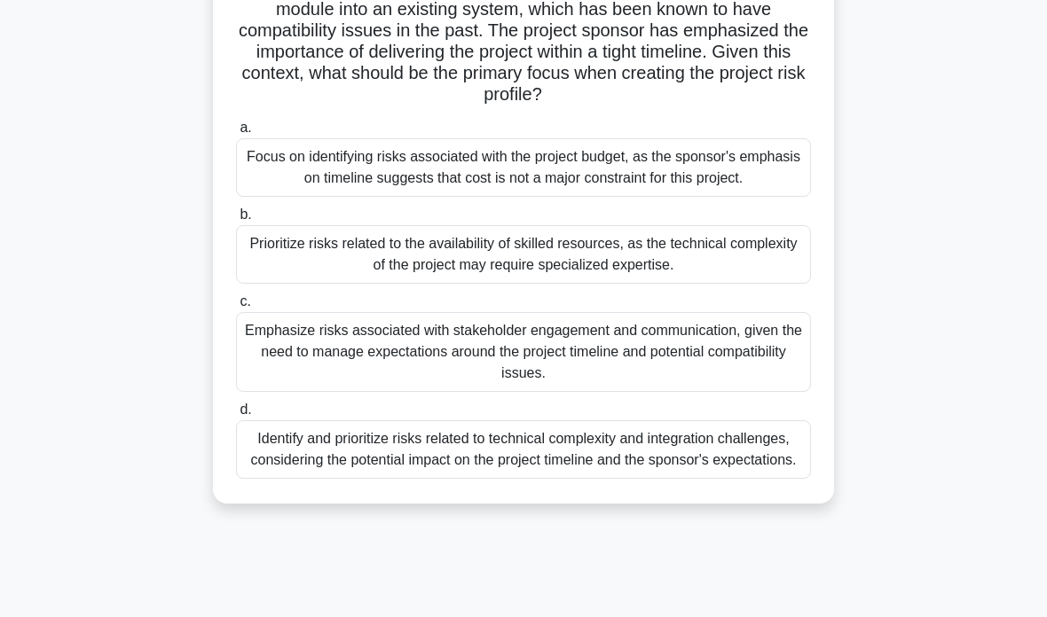
click at [652, 479] on div "Identify and prioritize risks related to technical complexity and integration c…" at bounding box center [523, 449] width 575 height 59
click at [236, 416] on input "d. Identify and prioritize risks related to technical complexity and integratio…" at bounding box center [236, 410] width 0 height 12
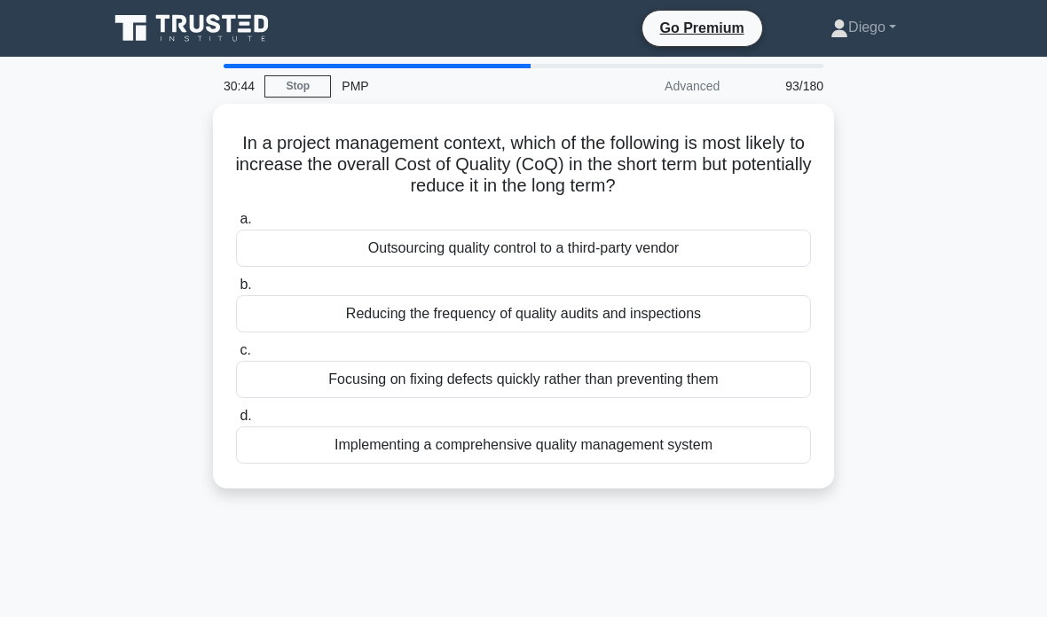
scroll to position [34, 0]
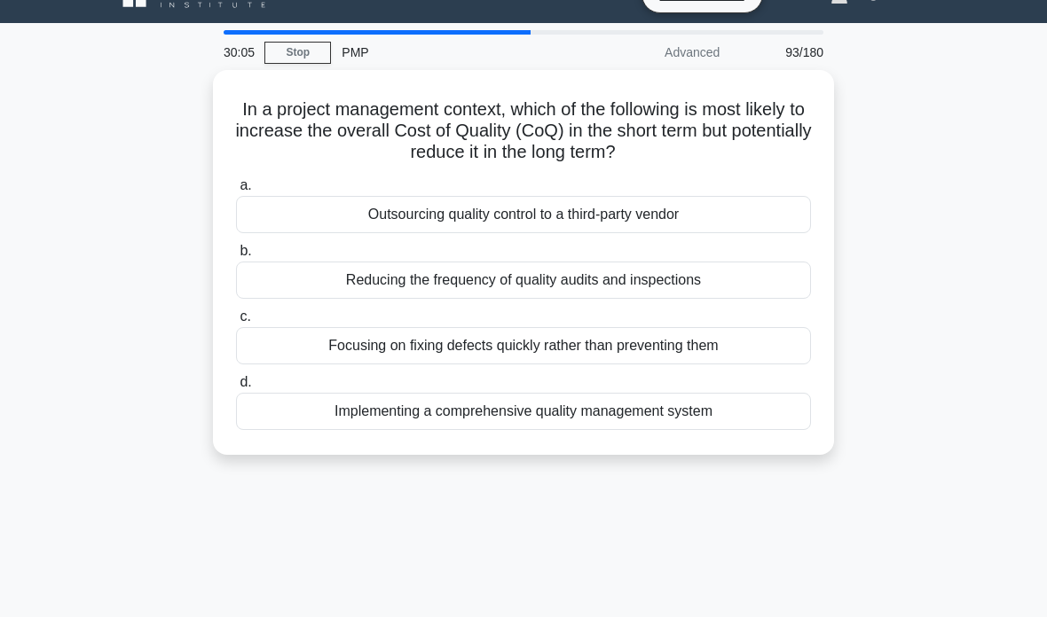
click at [694, 414] on div "Implementing a comprehensive quality management system" at bounding box center [523, 411] width 575 height 37
click at [236, 388] on input "d. Implementing a comprehensive quality management system" at bounding box center [236, 383] width 0 height 12
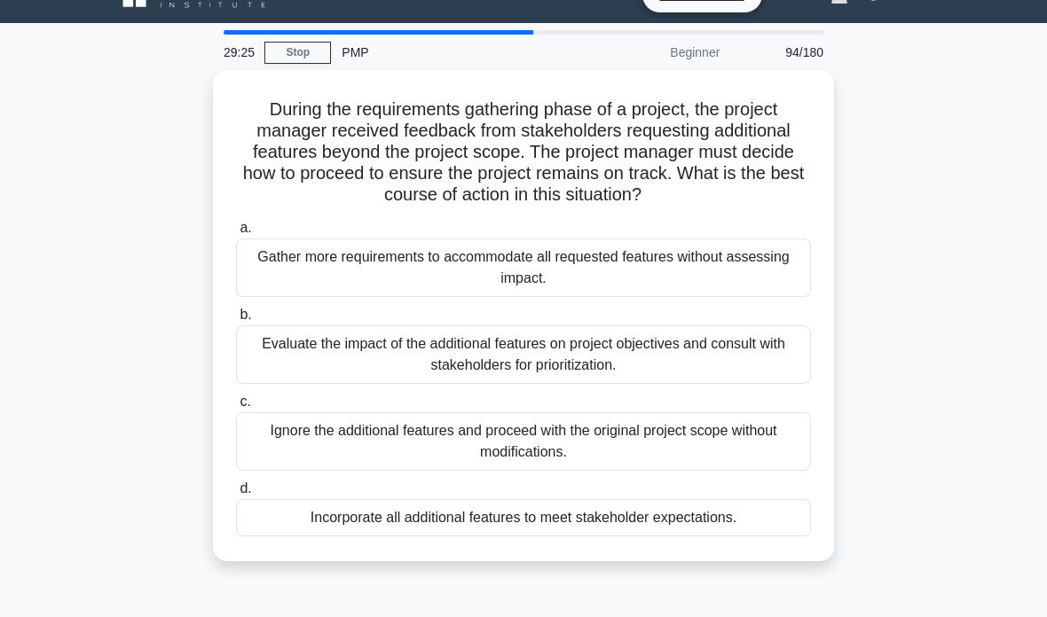
scroll to position [24, 0]
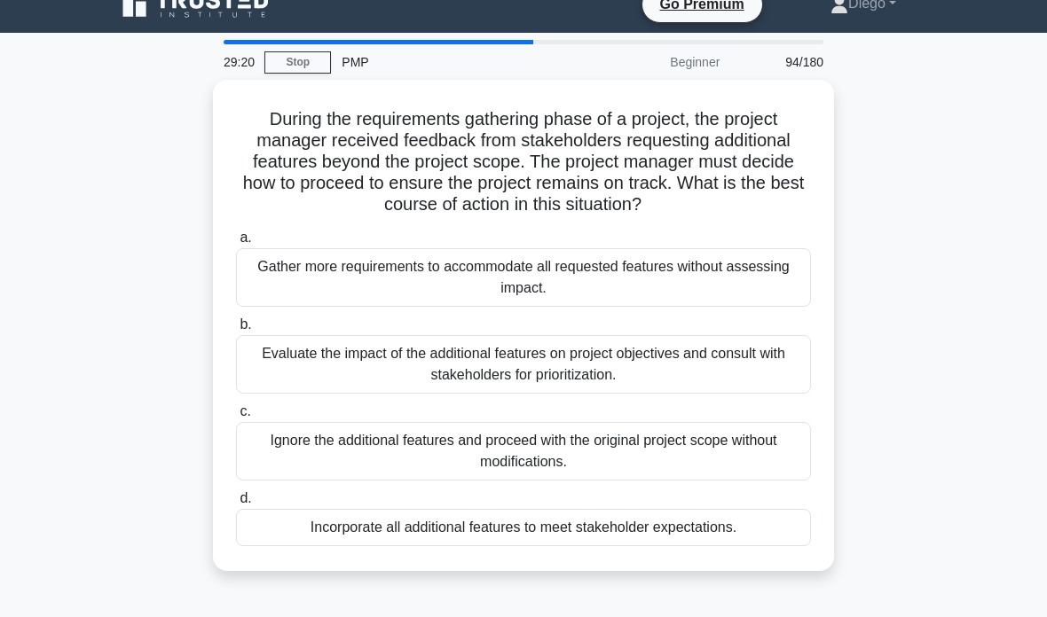
click at [726, 384] on div "Evaluate the impact of the additional features on project objectives and consul…" at bounding box center [523, 364] width 575 height 59
click at [236, 331] on input "b. Evaluate the impact of the additional features on project objectives and con…" at bounding box center [236, 325] width 0 height 12
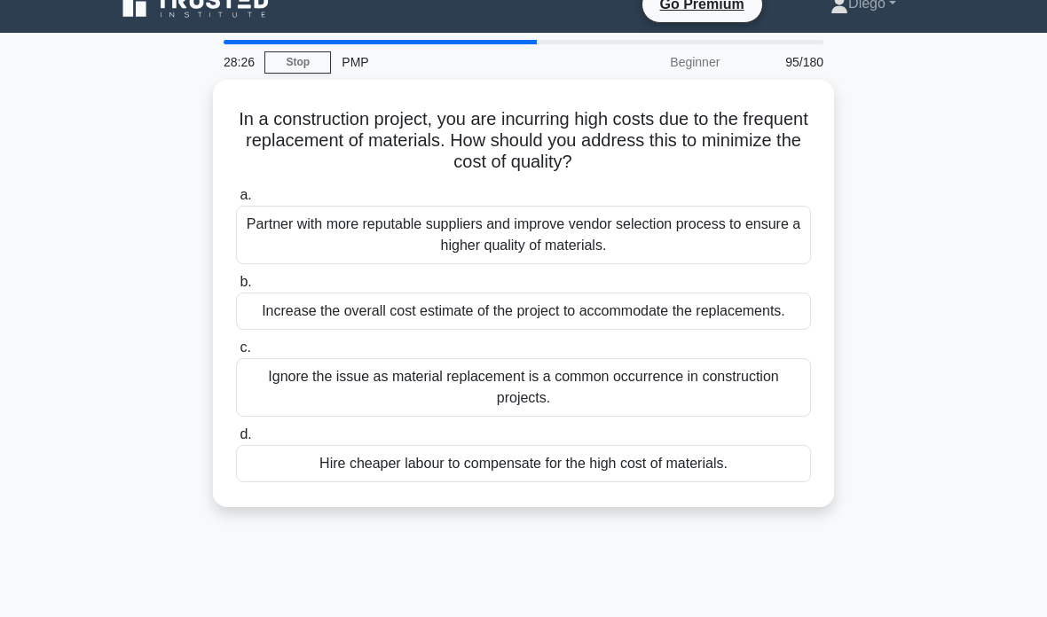
click at [681, 243] on div "Partner with more reputable suppliers and improve vendor selection process to e…" at bounding box center [523, 235] width 575 height 59
click at [236, 201] on input "a. Partner with more reputable suppliers and improve vendor selection process t…" at bounding box center [236, 196] width 0 height 12
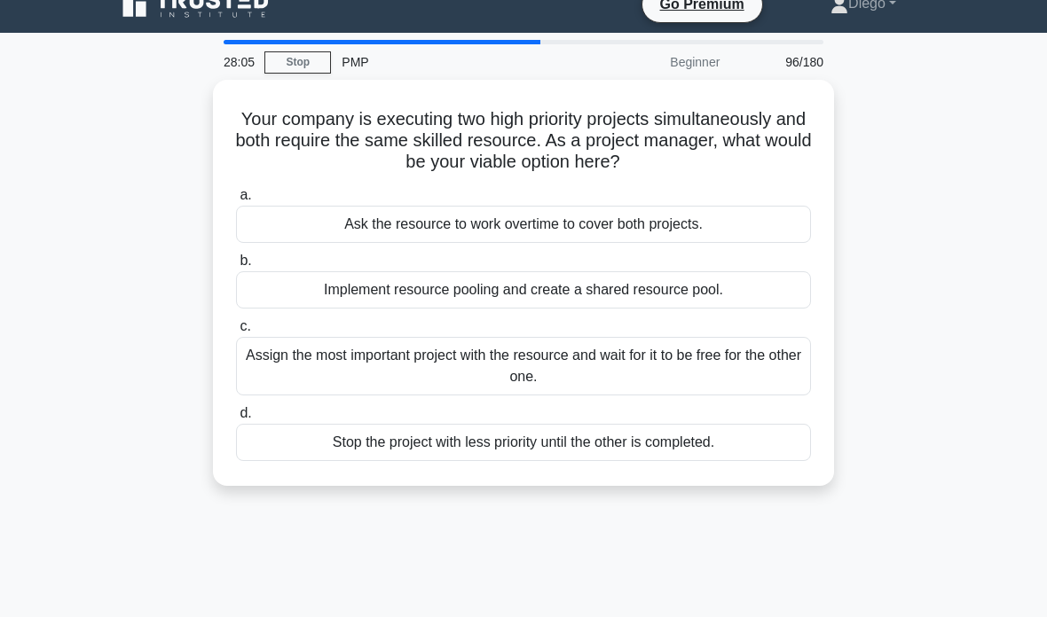
click at [685, 300] on div "Implement resource pooling and create a shared resource pool." at bounding box center [523, 289] width 575 height 37
click at [236, 267] on input "b. Implement resource pooling and create a shared resource pool." at bounding box center [236, 261] width 0 height 12
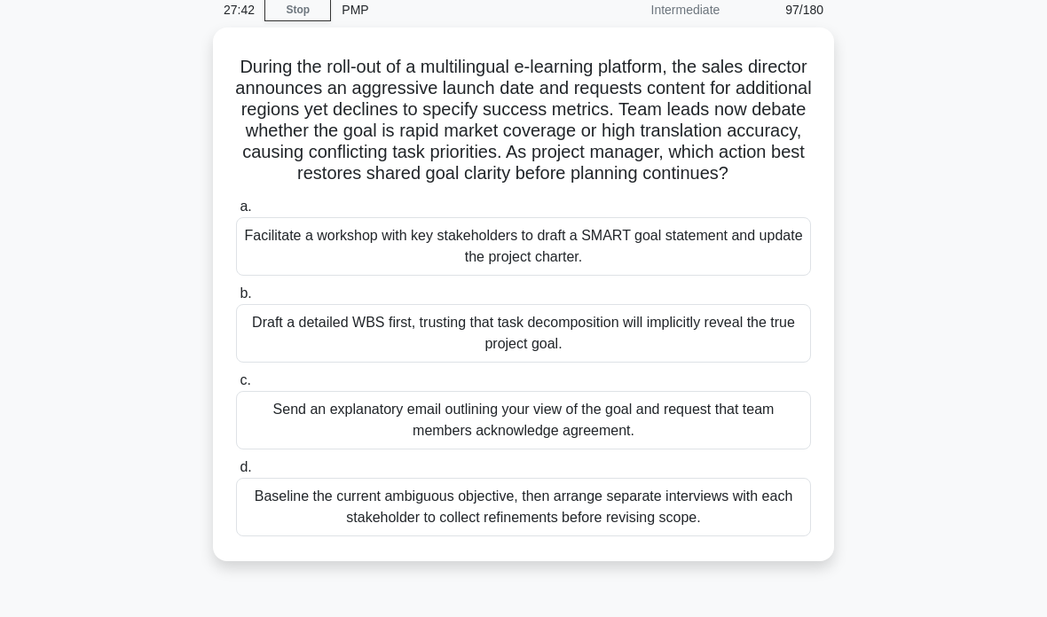
scroll to position [78, 0]
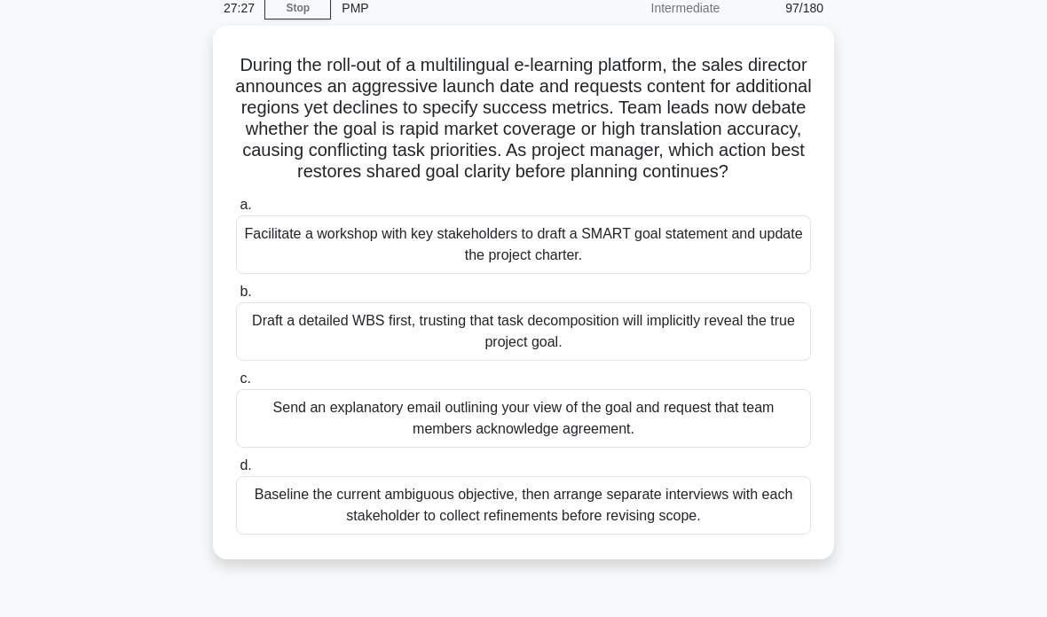
click at [606, 274] on div "Facilitate a workshop with key stakeholders to draft a SMART goal statement and…" at bounding box center [523, 245] width 575 height 59
click at [236, 211] on input "a. Facilitate a workshop with key stakeholders to draft a SMART goal statement …" at bounding box center [236, 206] width 0 height 12
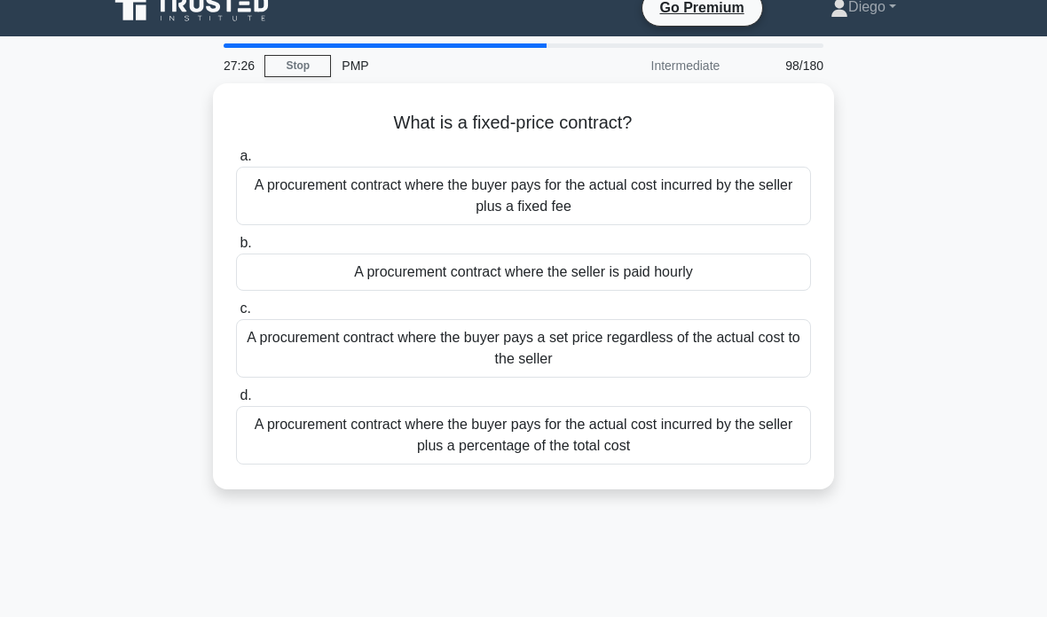
scroll to position [0, 0]
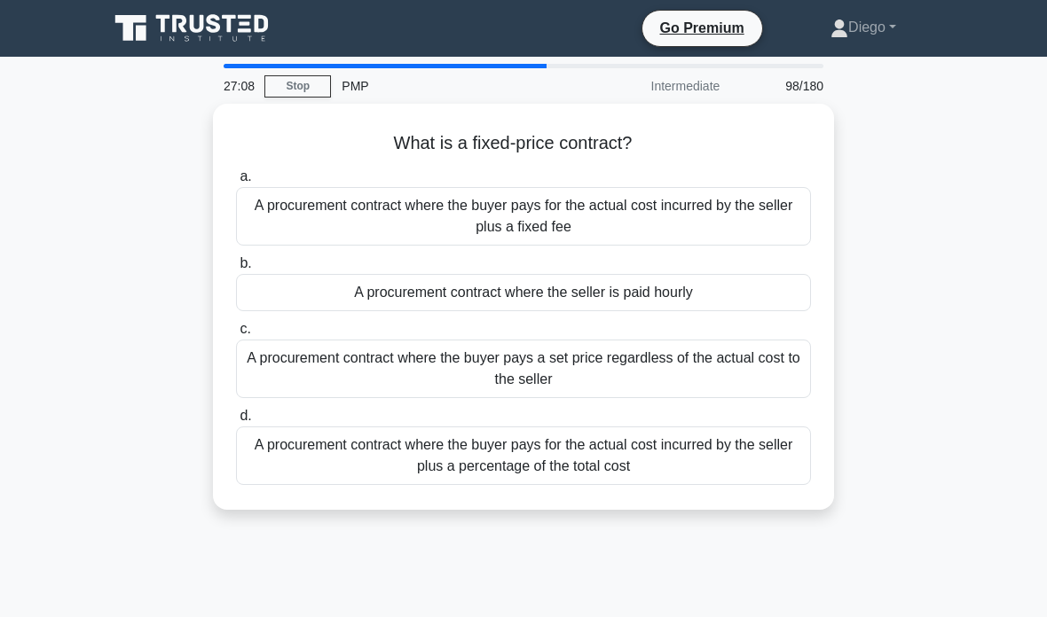
click at [659, 388] on div "A procurement contract where the buyer pays a set price regardless of the actua…" at bounding box center [523, 369] width 575 height 59
click at [236, 335] on input "c. A procurement contract where the buyer pays a set price regardless of the ac…" at bounding box center [236, 330] width 0 height 12
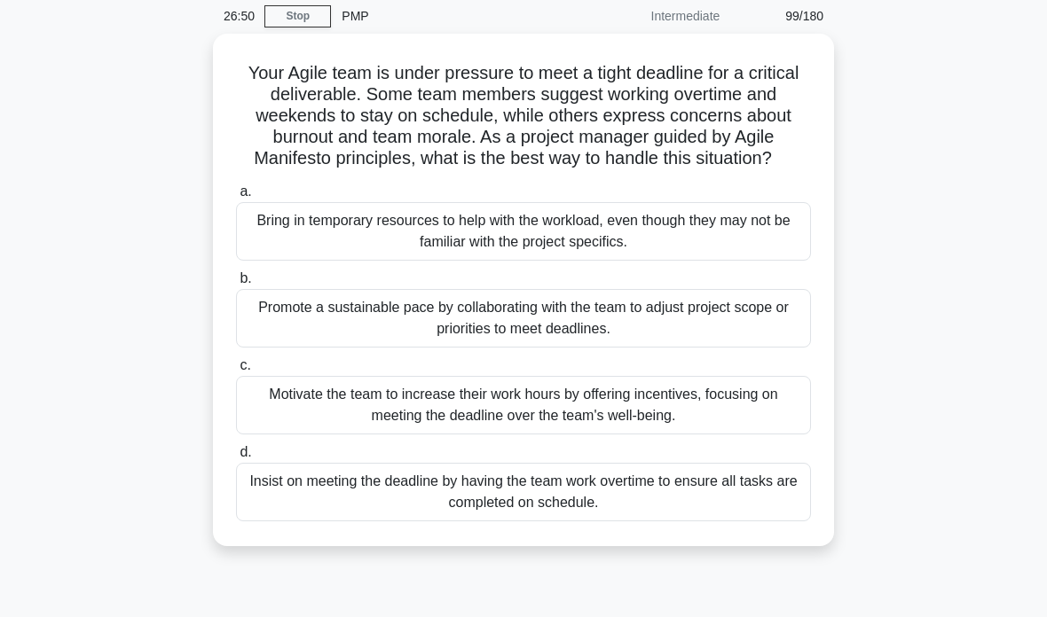
scroll to position [71, 0]
click at [757, 336] on div "Promote a sustainable pace by collaborating with the team to adjust project sco…" at bounding box center [523, 317] width 575 height 59
click at [236, 284] on input "b. Promote a sustainable pace by collaborating with the team to adjust project …" at bounding box center [236, 278] width 0 height 12
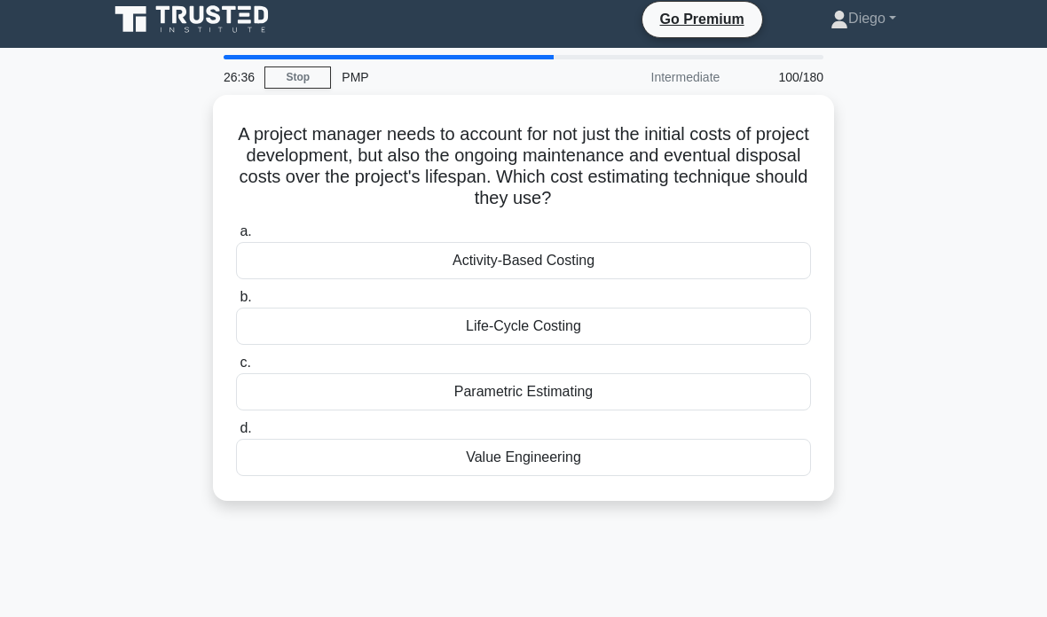
scroll to position [0, 0]
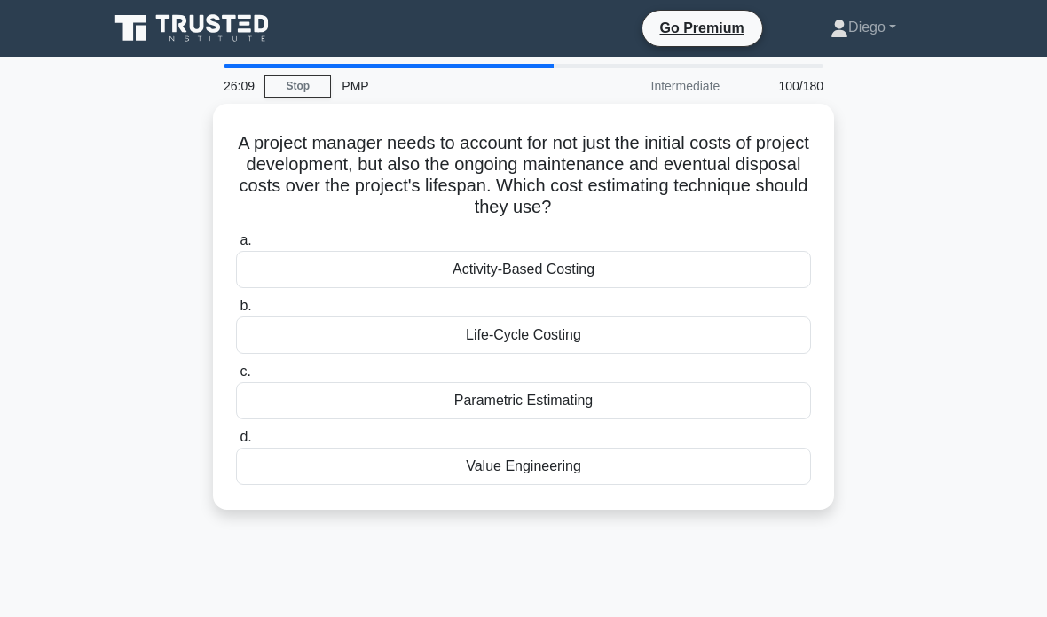
click at [701, 336] on div "Life-Cycle Costing" at bounding box center [523, 335] width 575 height 37
click at [236, 312] on input "b. Life-Cycle Costing" at bounding box center [236, 307] width 0 height 12
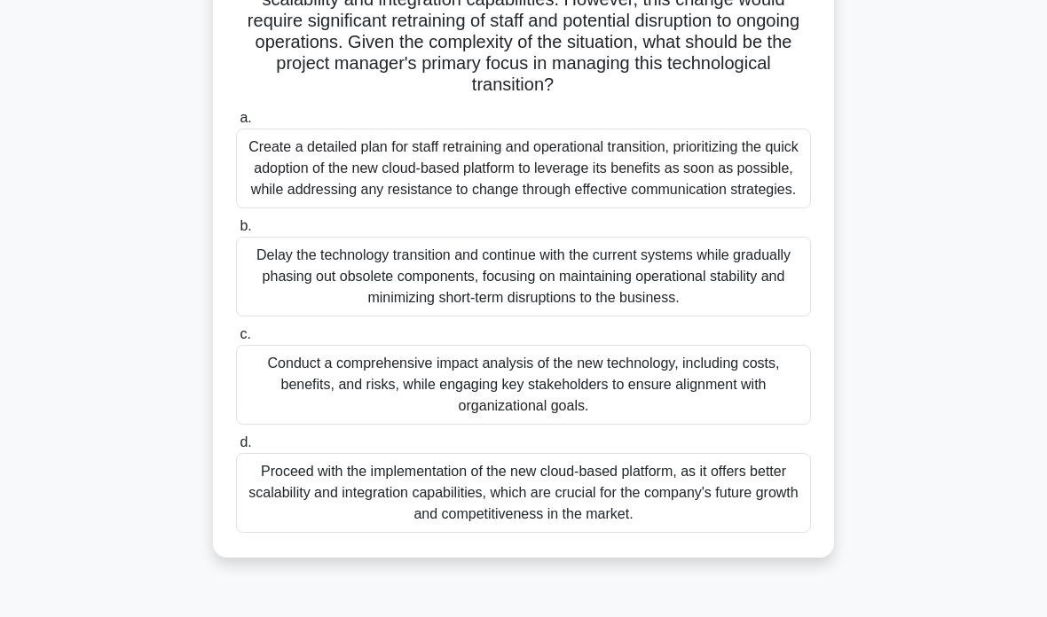
scroll to position [263, 0]
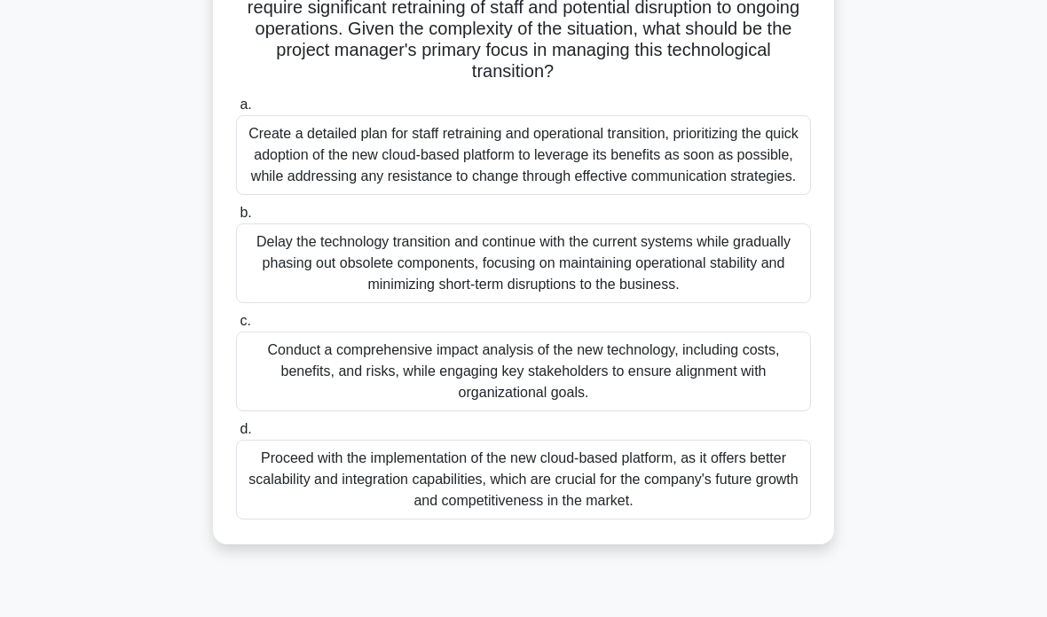
click at [694, 412] on div "Conduct a comprehensive impact analysis of the new technology, including costs,…" at bounding box center [523, 372] width 575 height 80
click at [236, 327] on input "c. Conduct a comprehensive impact analysis of the new technology, including cos…" at bounding box center [236, 322] width 0 height 12
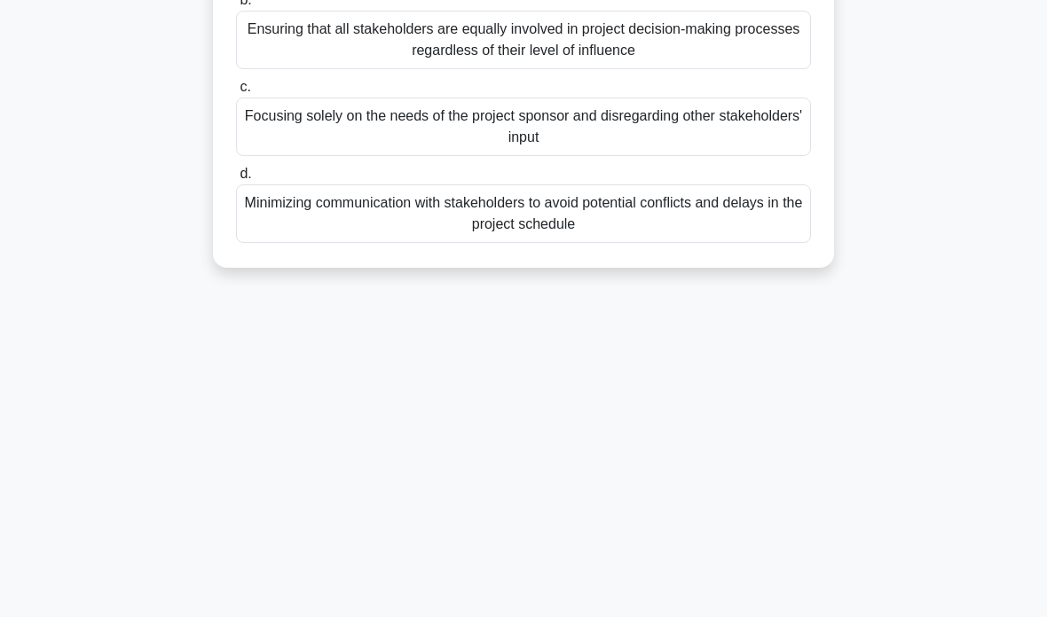
scroll to position [97, 0]
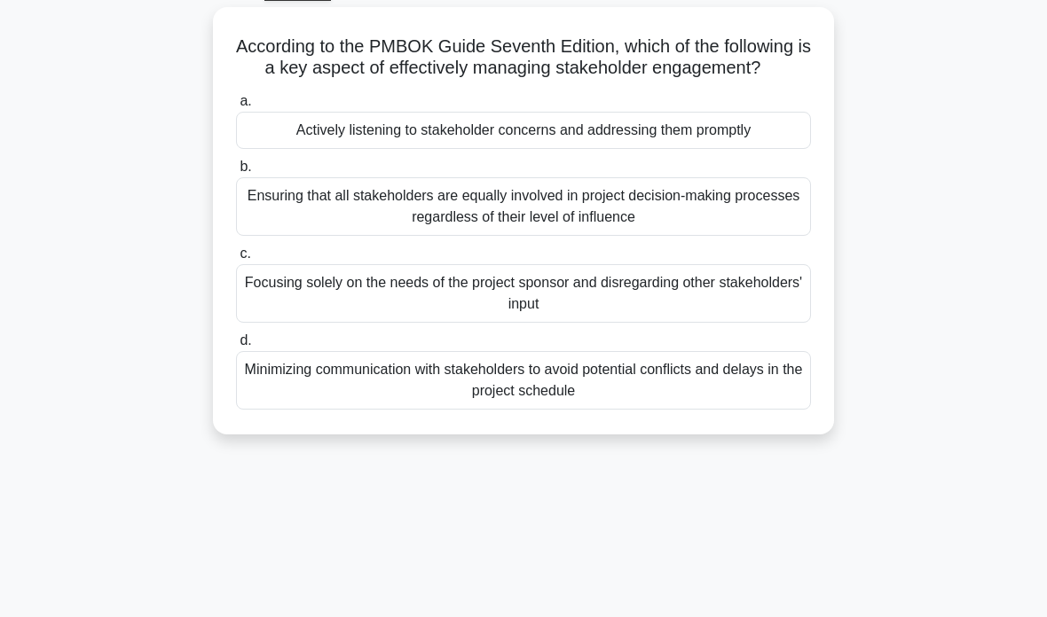
click at [708, 149] on div "Actively listening to stakeholder concerns and addressing them promptly" at bounding box center [523, 130] width 575 height 37
click at [236, 107] on input "a. Actively listening to stakeholder concerns and addressing them promptly" at bounding box center [236, 102] width 0 height 12
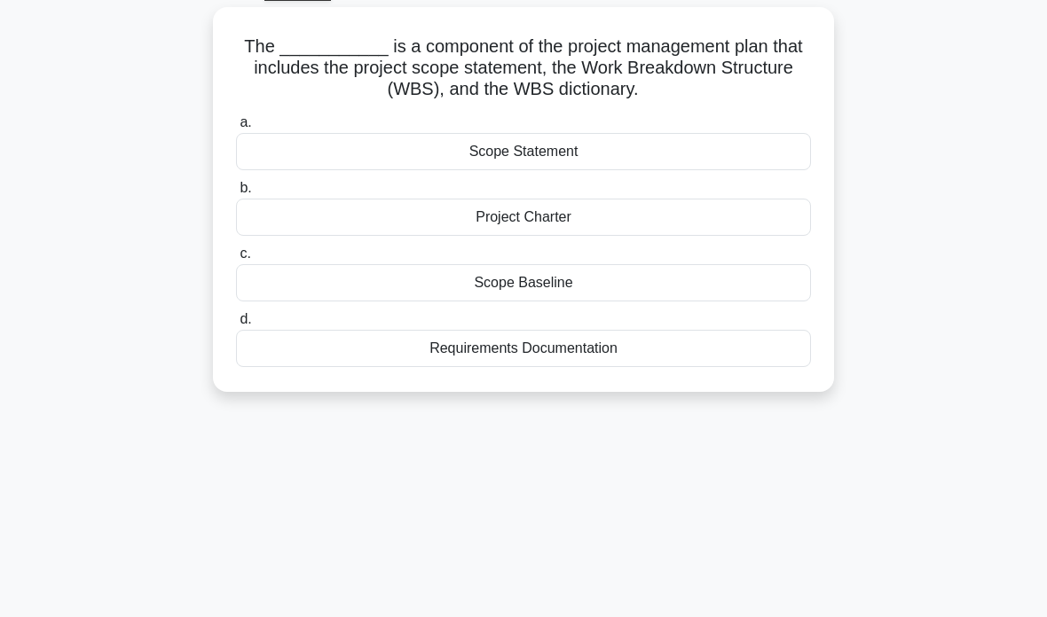
click at [643, 273] on div "Scope Baseline" at bounding box center [523, 282] width 575 height 37
click at [236, 260] on input "c. Scope Baseline" at bounding box center [236, 254] width 0 height 12
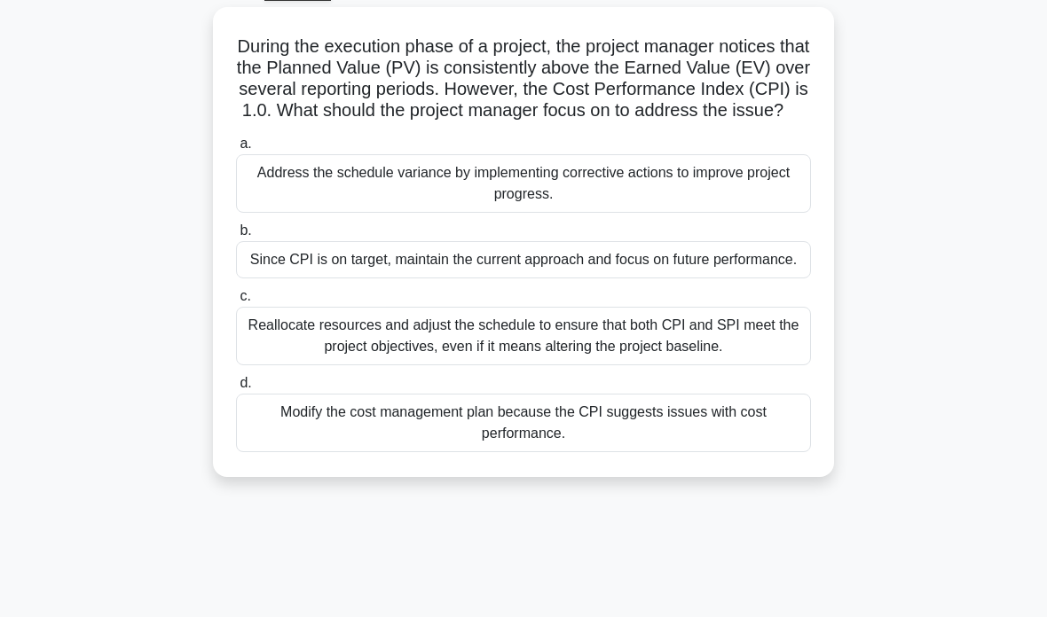
click at [699, 279] on div "Since CPI is on target, maintain the current approach and focus on future perfo…" at bounding box center [523, 259] width 575 height 37
click at [236, 237] on input "b. Since CPI is on target, maintain the current approach and focus on future pe…" at bounding box center [236, 231] width 0 height 12
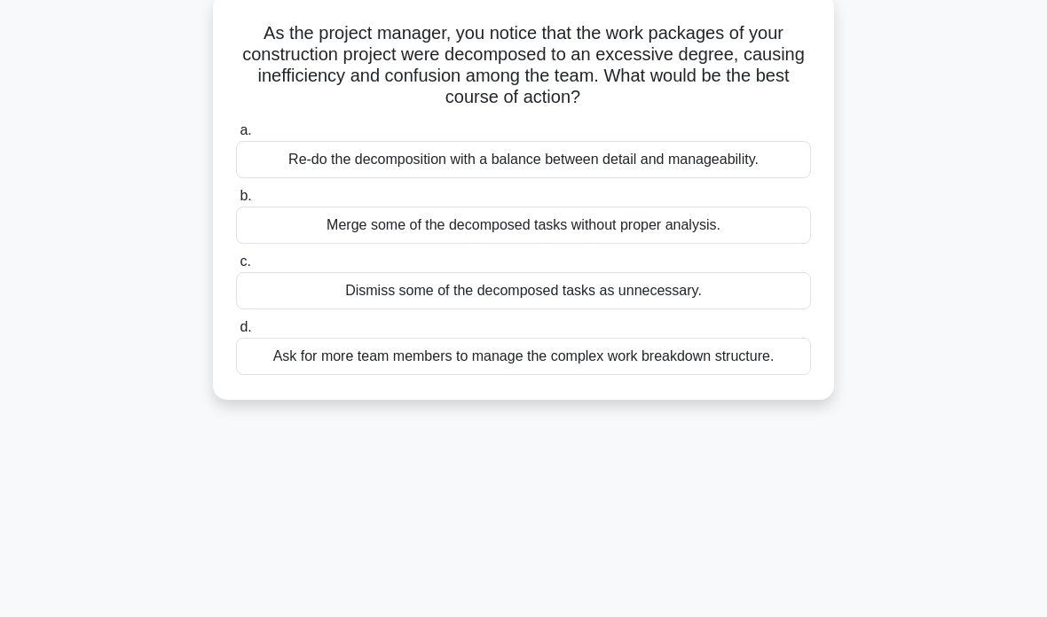
scroll to position [115, 0]
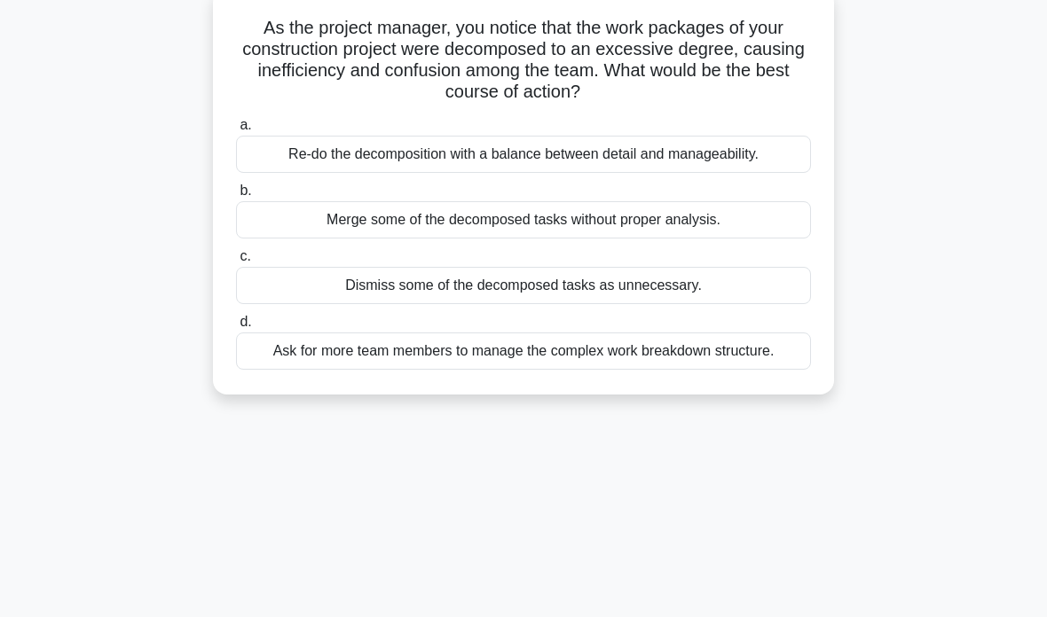
click at [754, 158] on div "Re-do the decomposition with a balance between detail and manageability." at bounding box center [523, 154] width 575 height 37
click at [236, 131] on input "a. Re-do the decomposition with a balance between detail and manageability." at bounding box center [236, 126] width 0 height 12
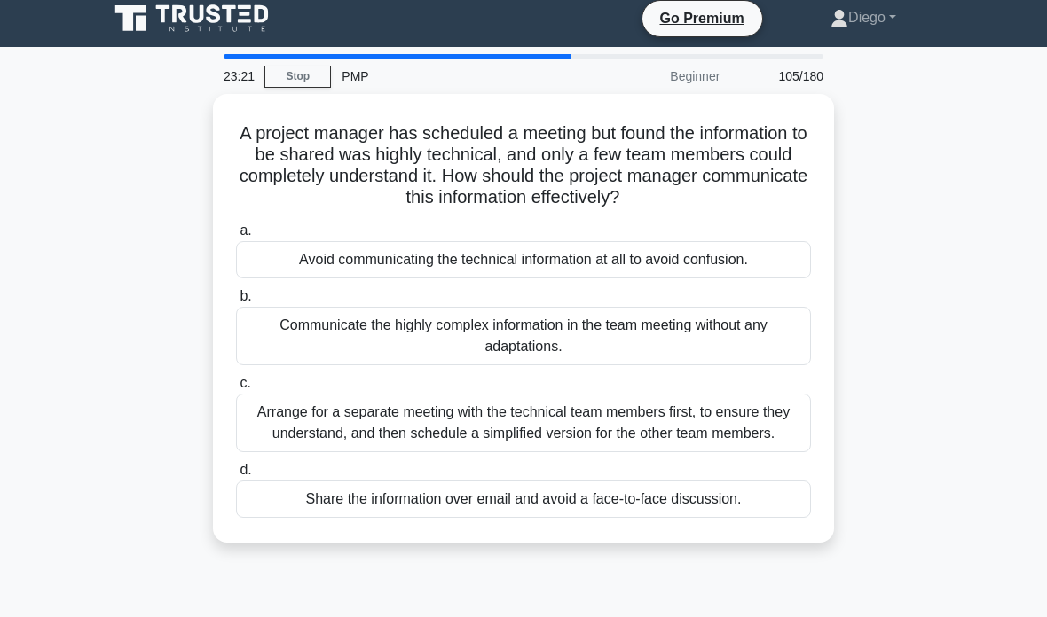
scroll to position [0, 0]
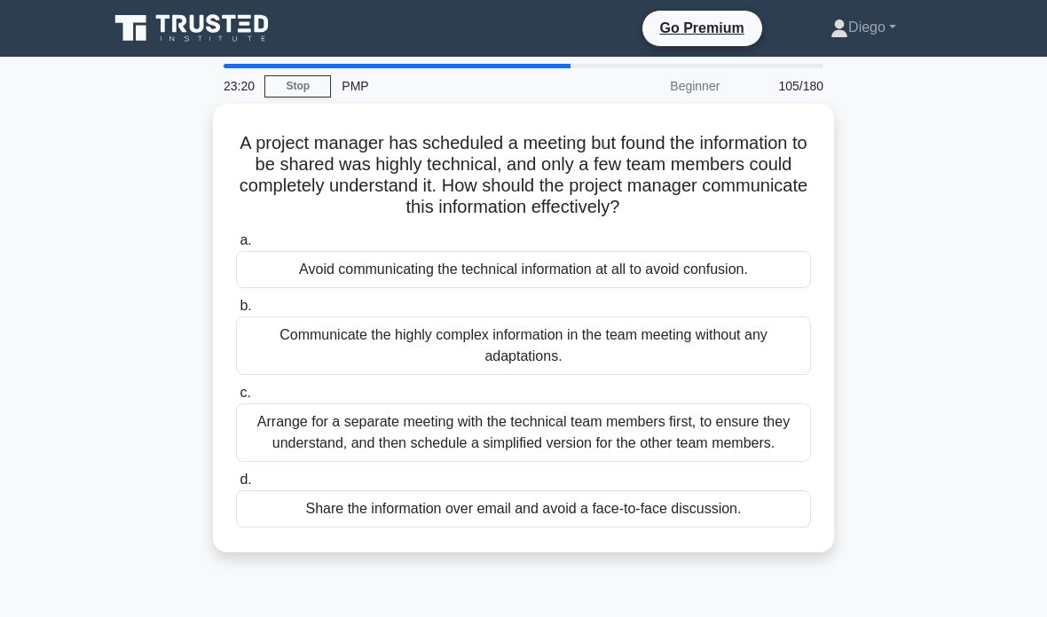
click at [655, 265] on div "Avoid communicating the technical information at all to avoid confusion." at bounding box center [523, 269] width 575 height 37
click at [236, 247] on input "a. Avoid communicating the technical information at all to avoid confusion." at bounding box center [236, 241] width 0 height 12
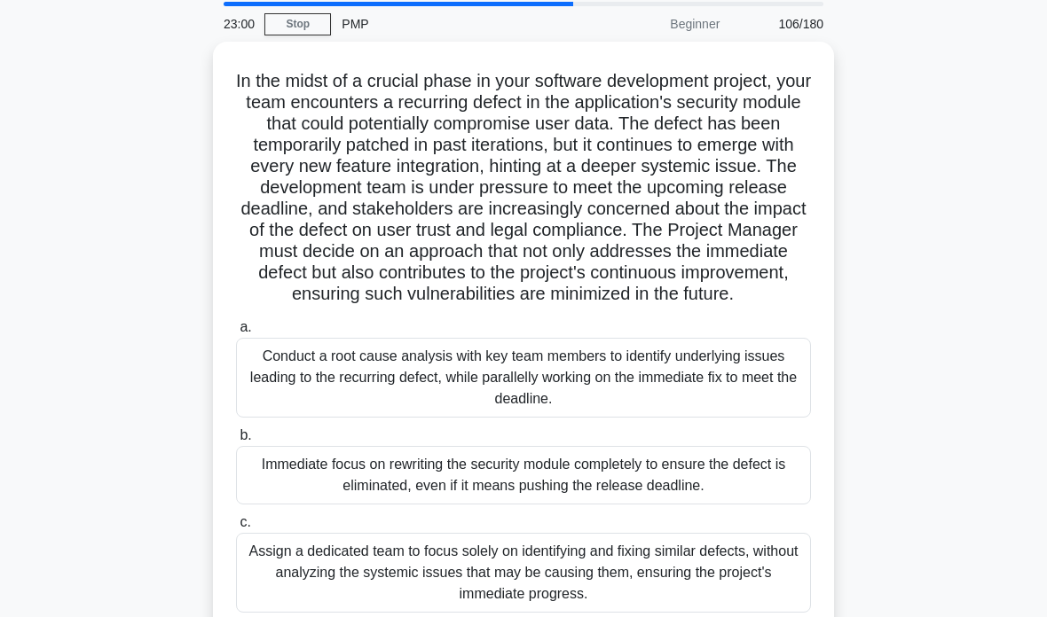
scroll to position [70, 0]
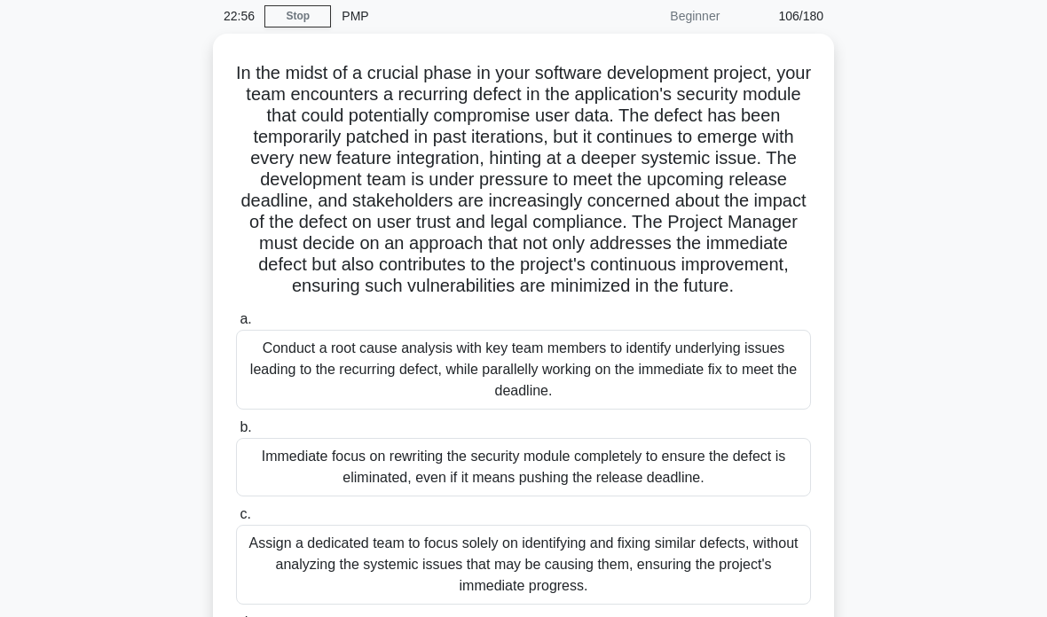
click at [304, 10] on link "Stop" at bounding box center [297, 16] width 67 height 22
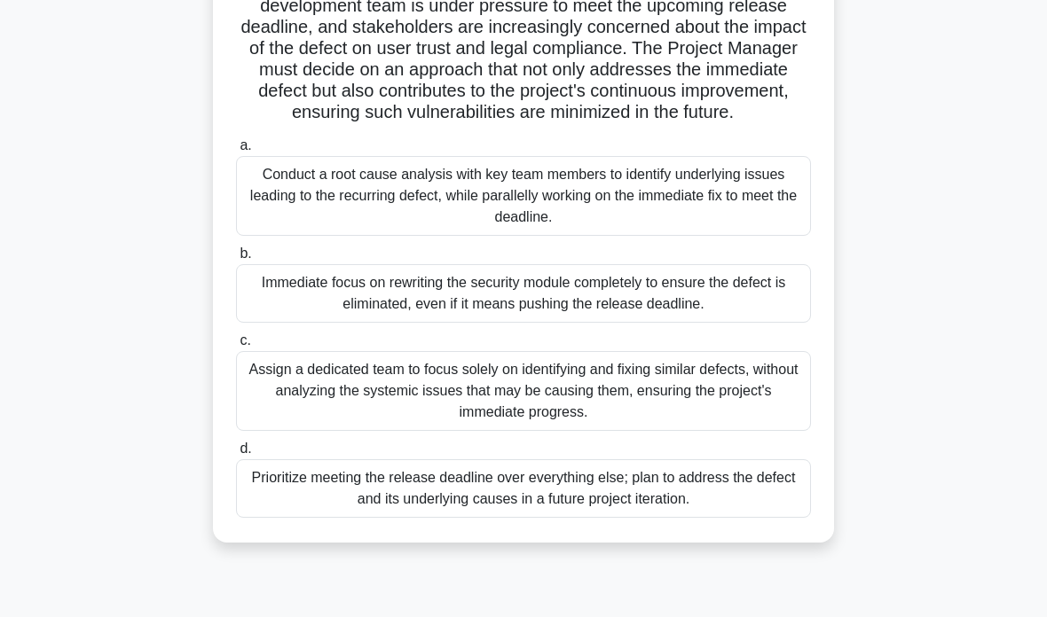
scroll to position [246, 0]
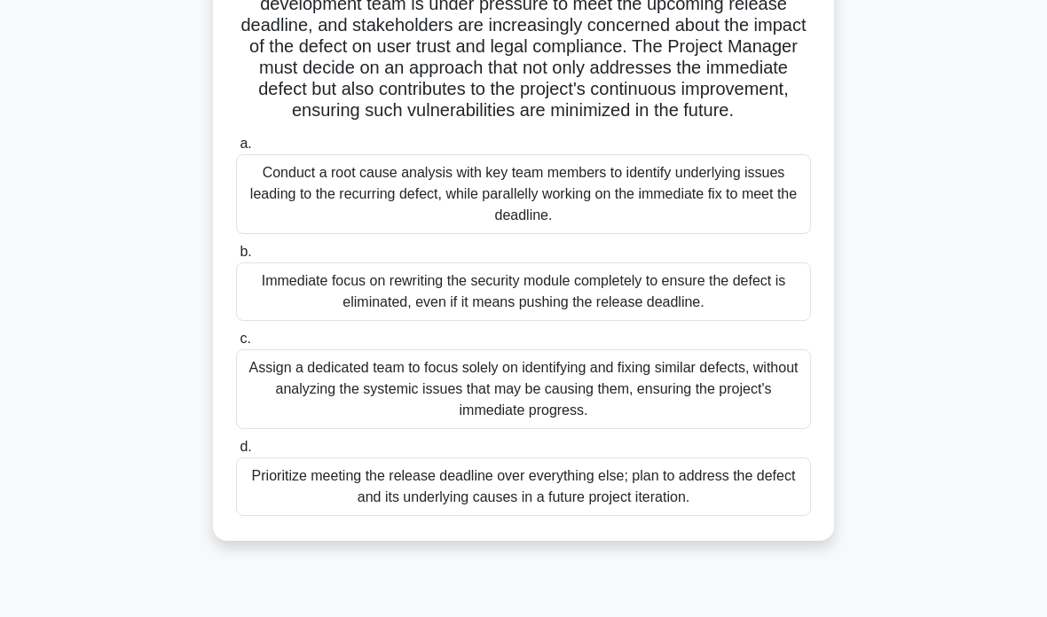
click at [702, 222] on div "Conduct a root cause analysis with key team members to identify underlying issu…" at bounding box center [523, 194] width 575 height 80
click at [236, 150] on input "a. Conduct a root cause analysis with key team members to identify underlying i…" at bounding box center [236, 144] width 0 height 12
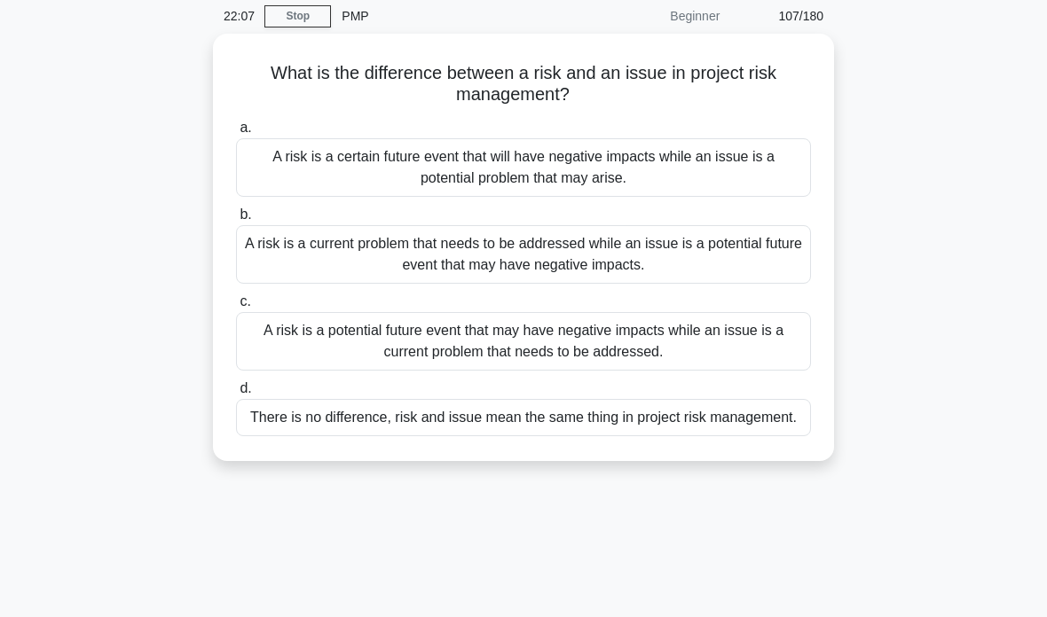
scroll to position [68, 0]
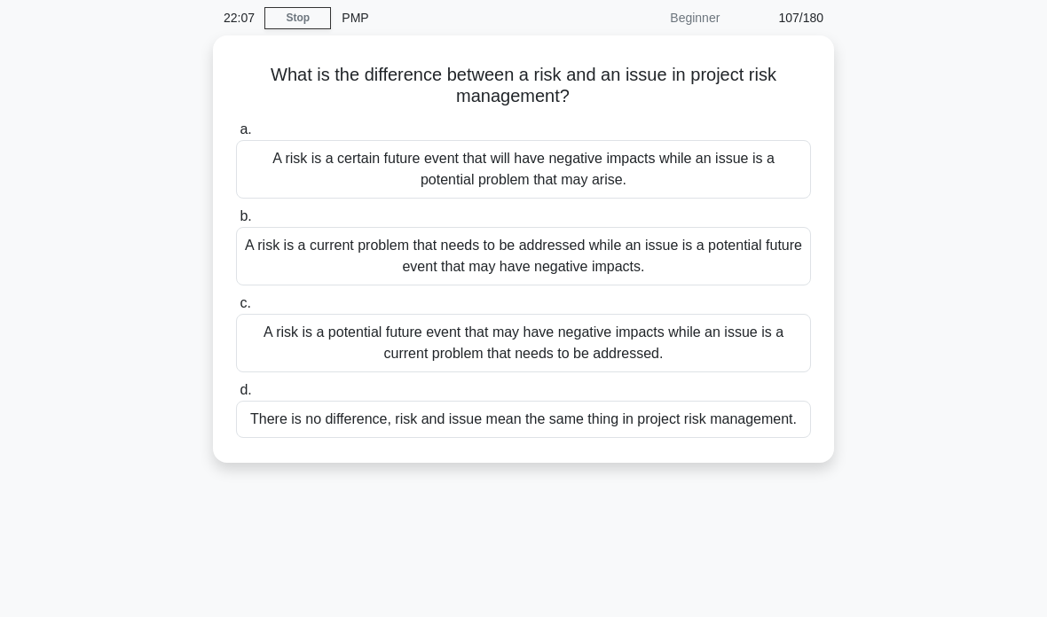
click at [294, 17] on link "Stop" at bounding box center [297, 18] width 67 height 22
click at [637, 343] on div "A risk is a potential future event that may have negative impacts while an issu…" at bounding box center [523, 343] width 575 height 59
click at [236, 310] on input "c. A risk is a potential future event that may have negative impacts while an i…" at bounding box center [236, 304] width 0 height 12
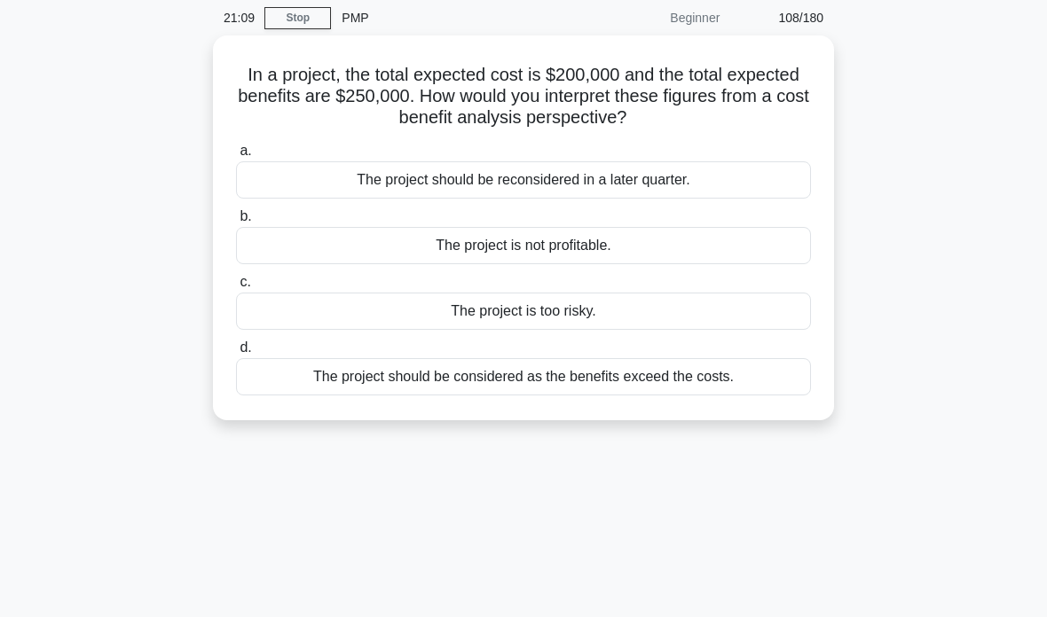
click at [640, 373] on div "The project should be considered as the benefits exceed the costs." at bounding box center [523, 376] width 575 height 37
click at [236, 354] on input "d. The project should be considered as the benefits exceed the costs." at bounding box center [236, 348] width 0 height 12
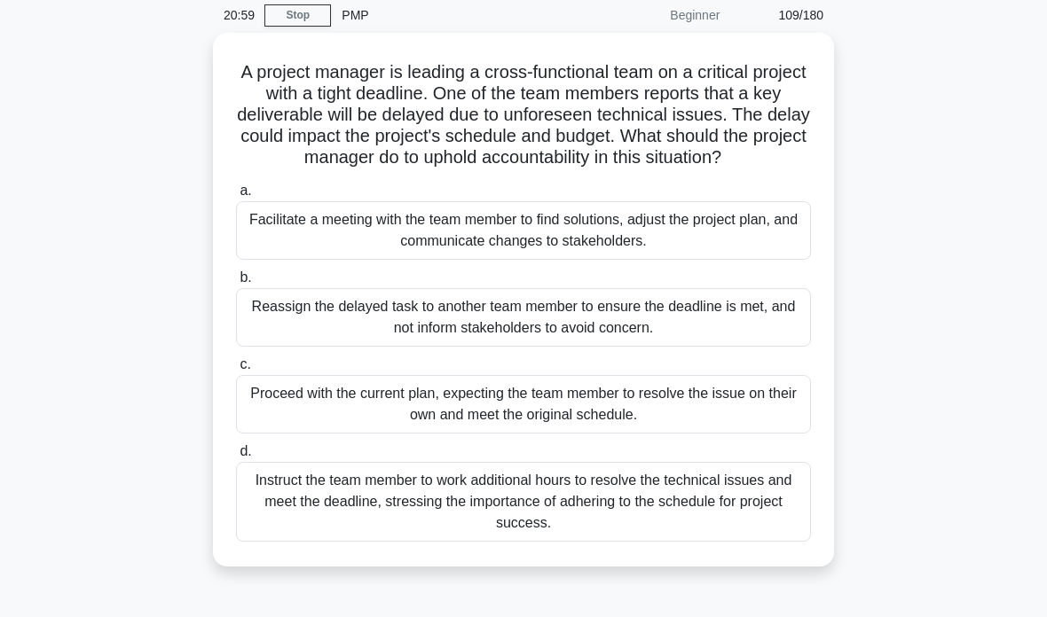
scroll to position [74, 0]
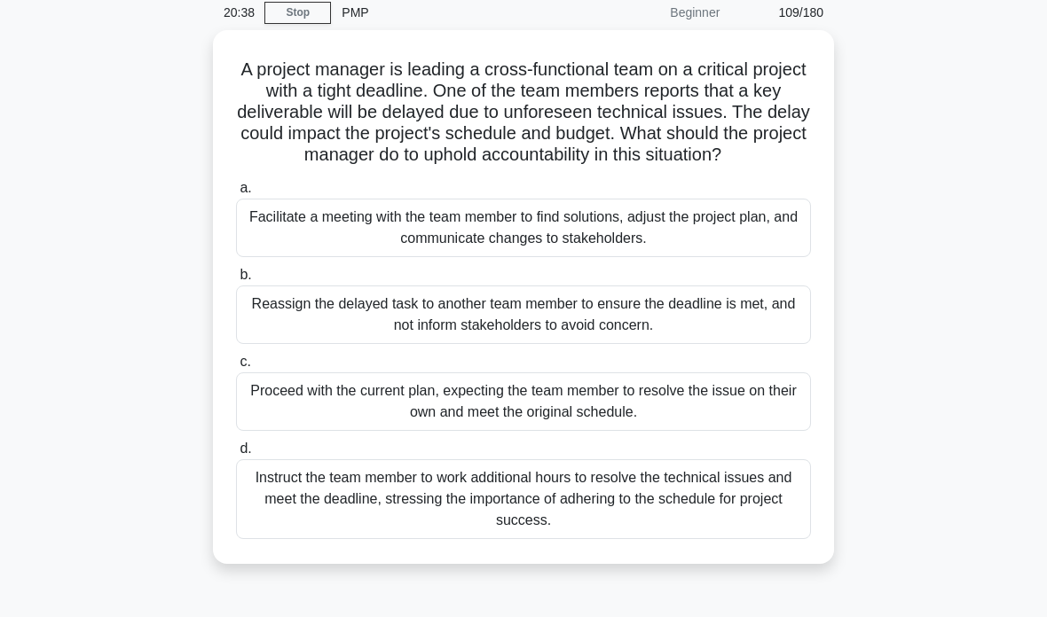
click at [720, 250] on div "Facilitate a meeting with the team member to find solutions, adjust the project…" at bounding box center [523, 228] width 575 height 59
click at [236, 194] on input "a. Facilitate a meeting with the team member to find solutions, adjust the proj…" at bounding box center [236, 189] width 0 height 12
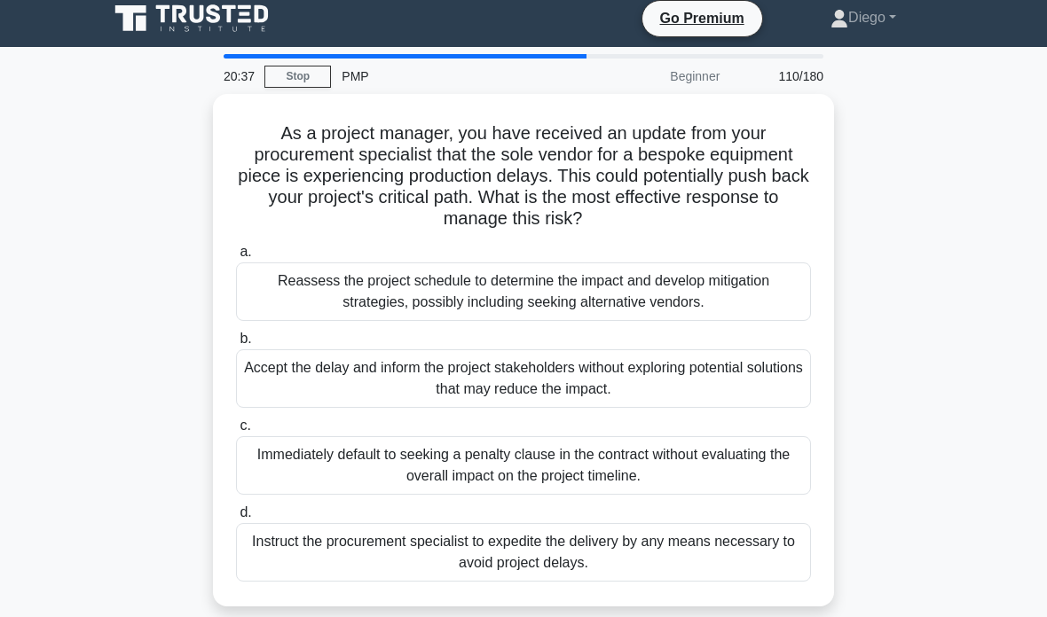
scroll to position [0, 0]
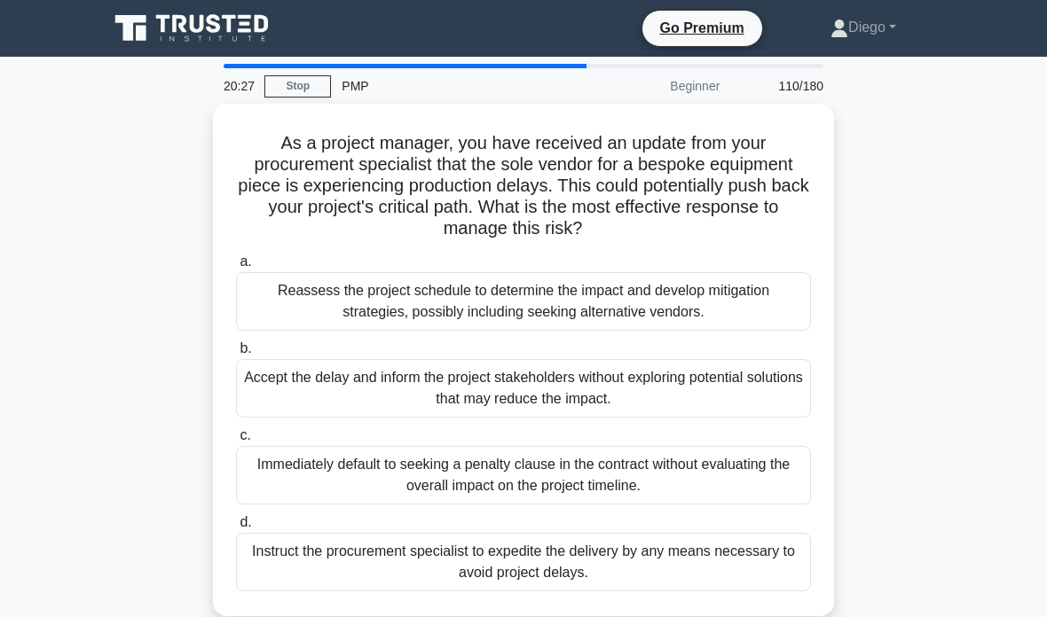
click at [294, 82] on link "Stop" at bounding box center [297, 86] width 67 height 22
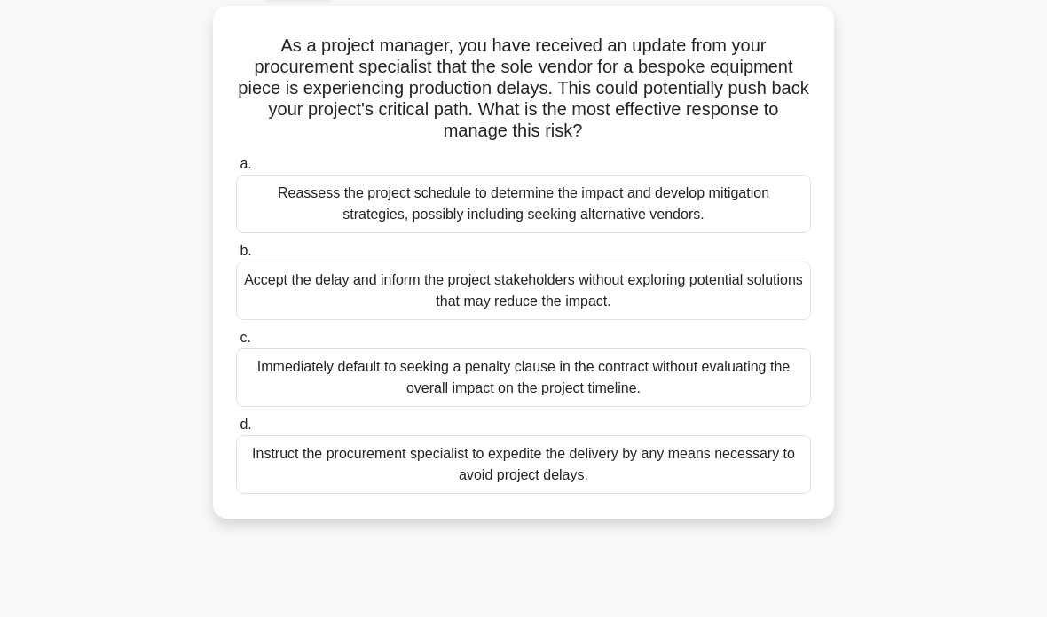
scroll to position [99, 0]
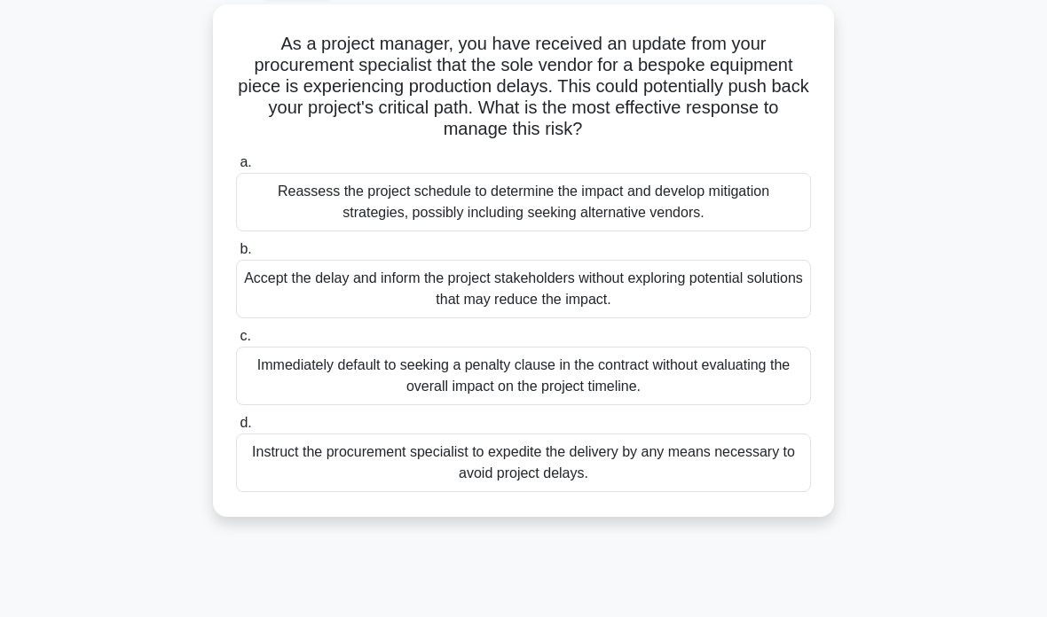
click at [755, 184] on div "Reassess the project schedule to determine the impact and develop mitigation st…" at bounding box center [523, 202] width 575 height 59
click at [236, 169] on input "a. Reassess the project schedule to determine the impact and develop mitigation…" at bounding box center [236, 163] width 0 height 12
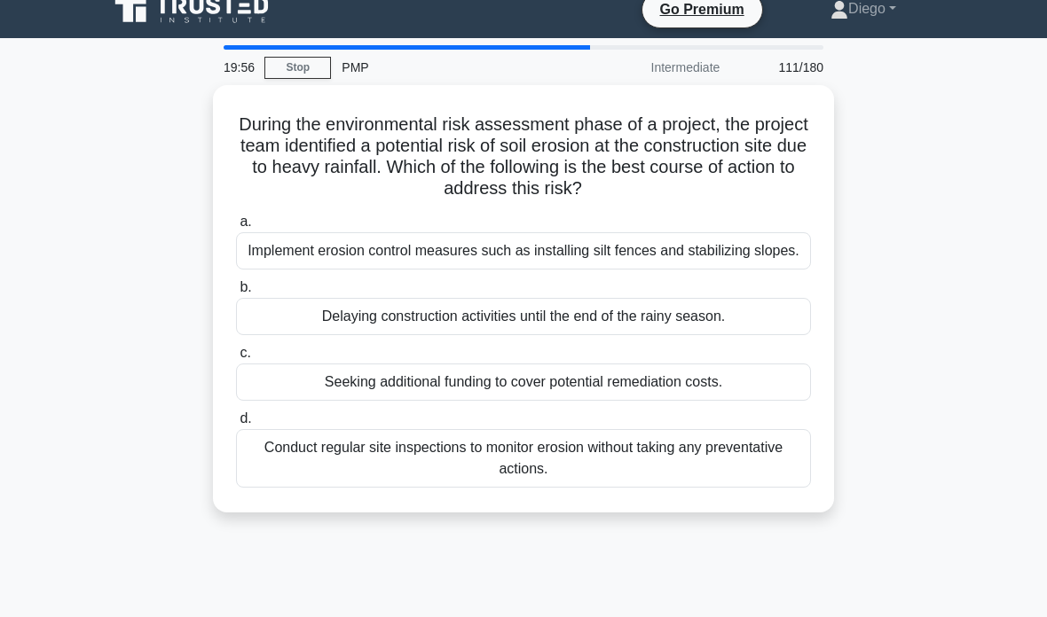
scroll to position [0, 0]
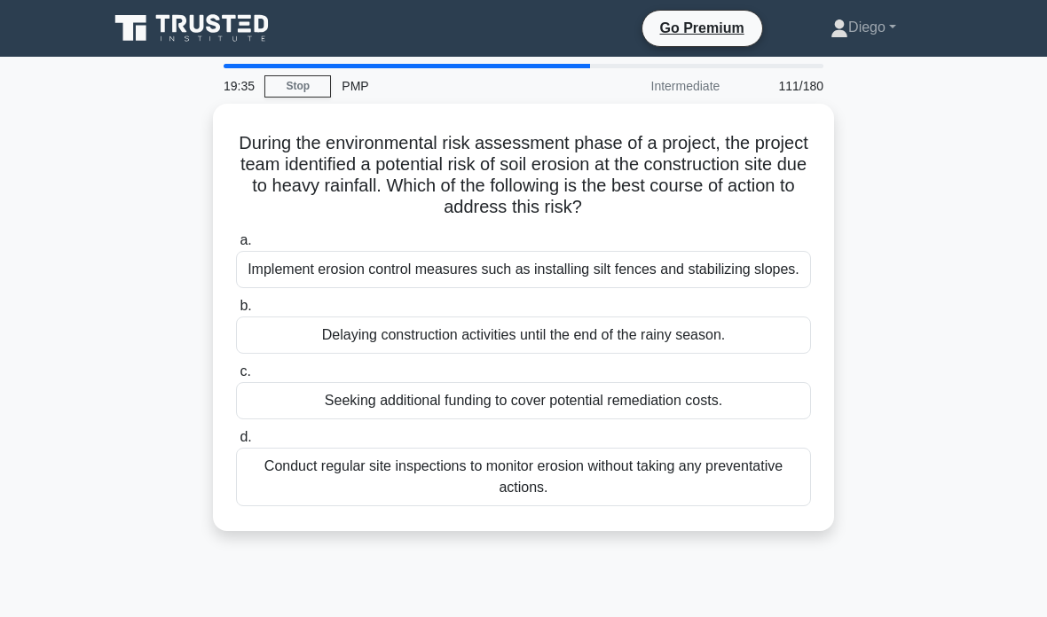
click at [727, 258] on div "Implement erosion control measures such as installing silt fences and stabilizi…" at bounding box center [523, 269] width 575 height 37
click at [236, 247] on input "a. Implement erosion control measures such as installing silt fences and stabil…" at bounding box center [236, 241] width 0 height 12
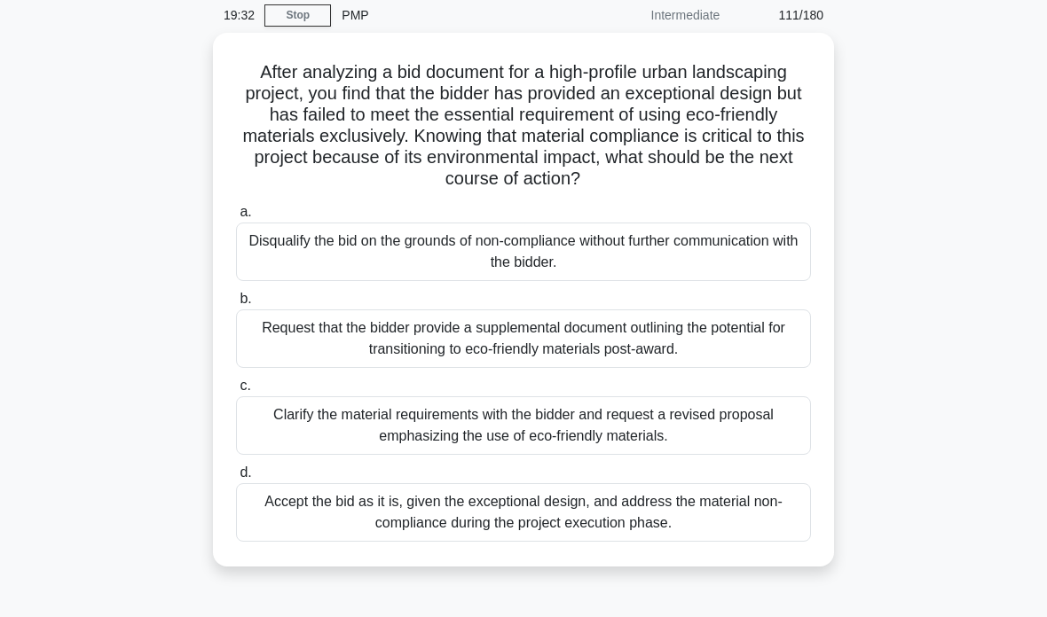
scroll to position [66, 0]
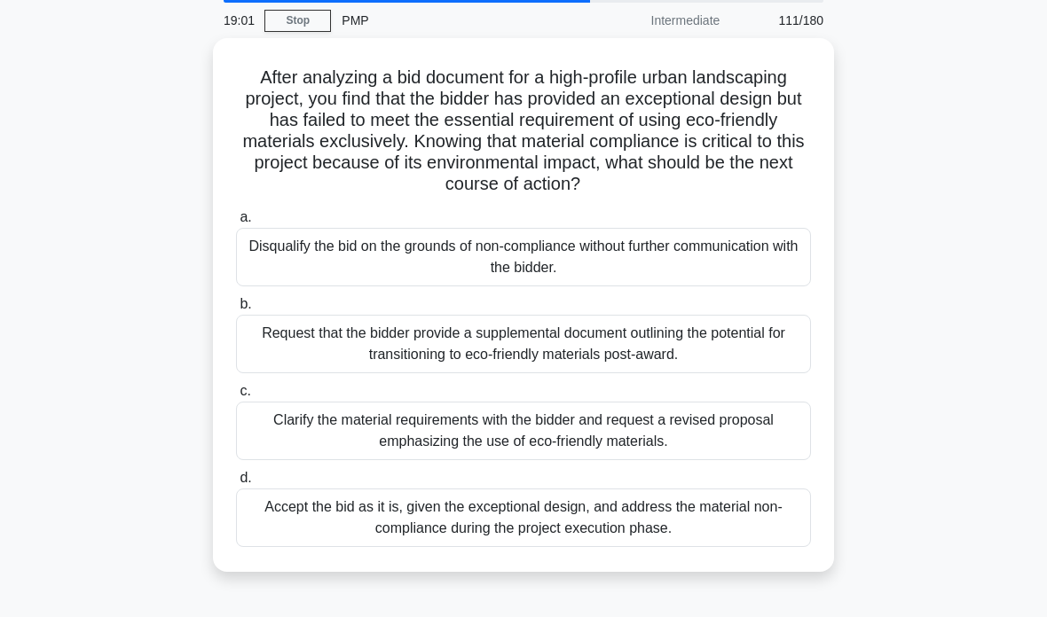
click at [542, 459] on div "Clarify the material requirements with the bidder and request a revised proposa…" at bounding box center [523, 431] width 575 height 59
click at [236, 397] on input "c. Clarify the material requirements with the bidder and request a revised prop…" at bounding box center [236, 392] width 0 height 12
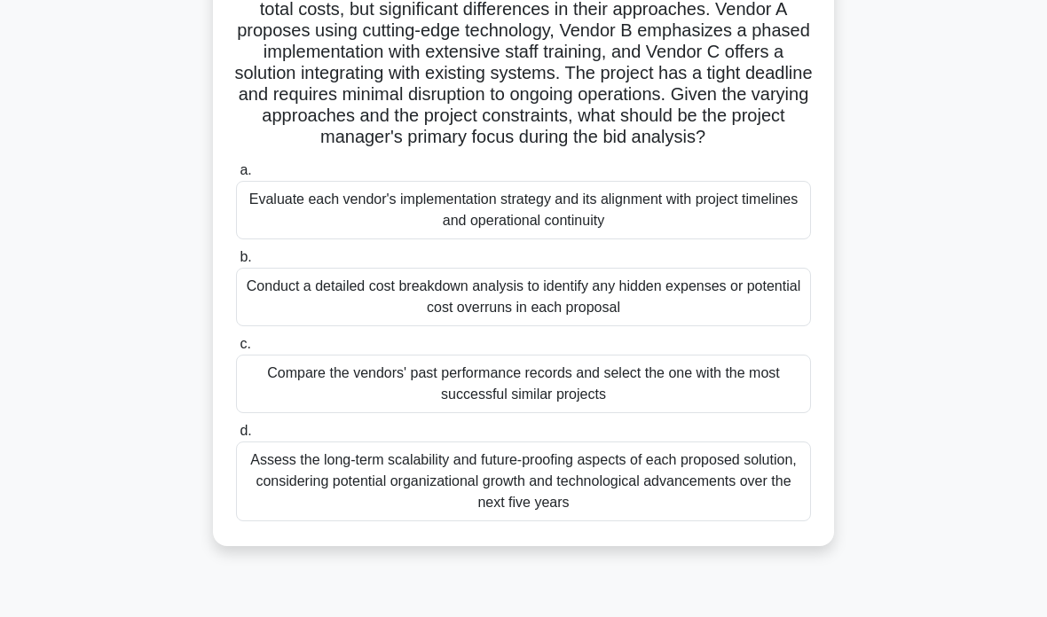
scroll to position [177, 0]
click at [632, 326] on div "Conduct a detailed cost breakdown analysis to identify any hidden expenses or p…" at bounding box center [523, 296] width 575 height 59
click at [236, 263] on input "b. Conduct a detailed cost breakdown analysis to identify any hidden expenses o…" at bounding box center [236, 257] width 0 height 12
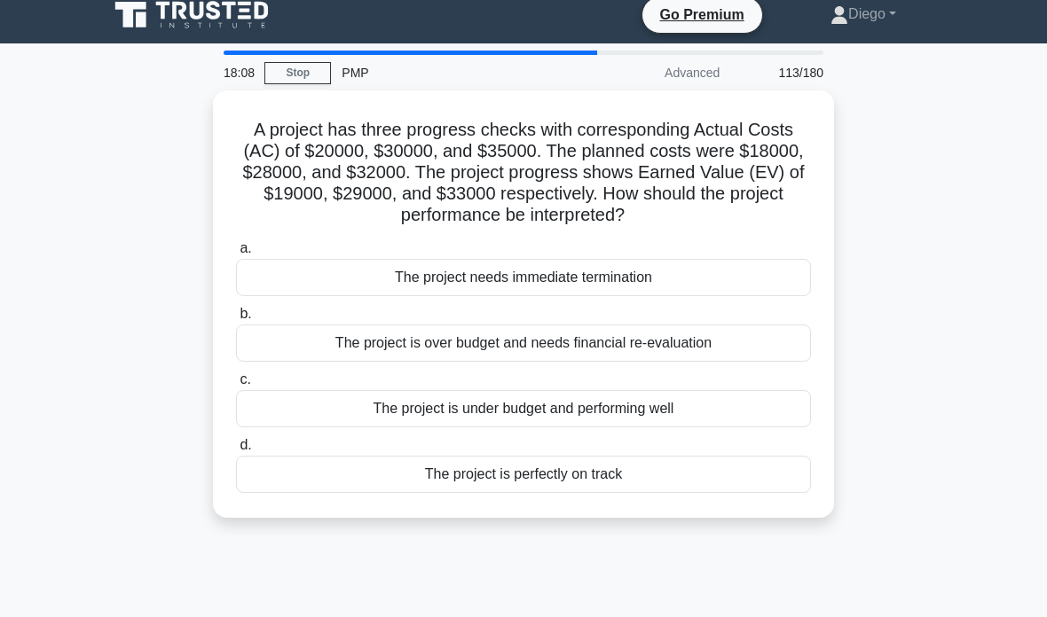
scroll to position [0, 0]
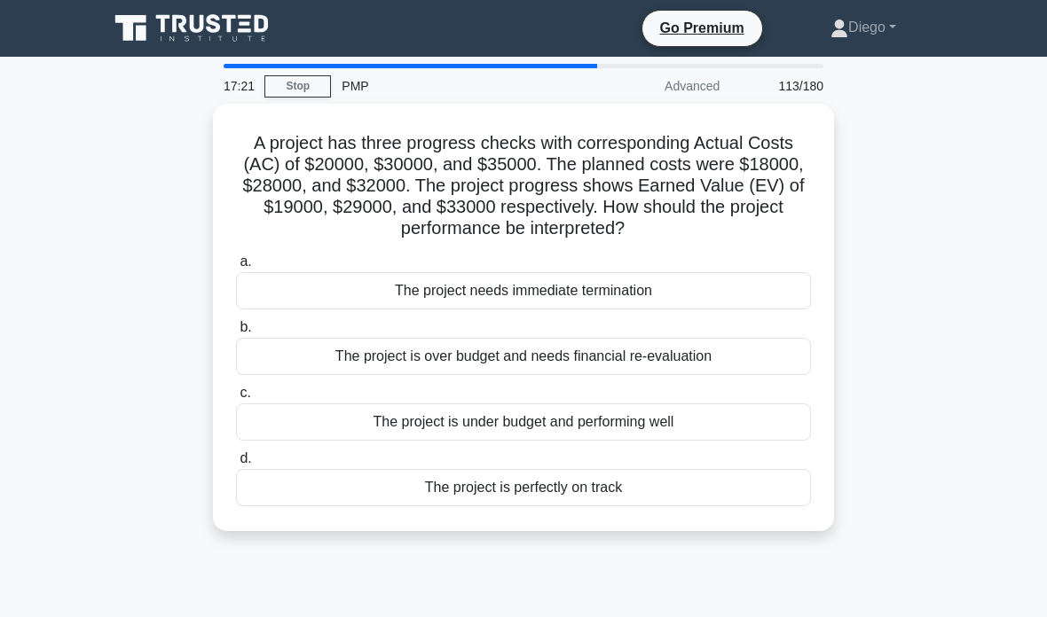
click at [669, 356] on div "The project is over budget and needs financial re-evaluation" at bounding box center [523, 356] width 575 height 37
click at [236, 334] on input "b. The project is over budget and needs financial re-evaluation" at bounding box center [236, 328] width 0 height 12
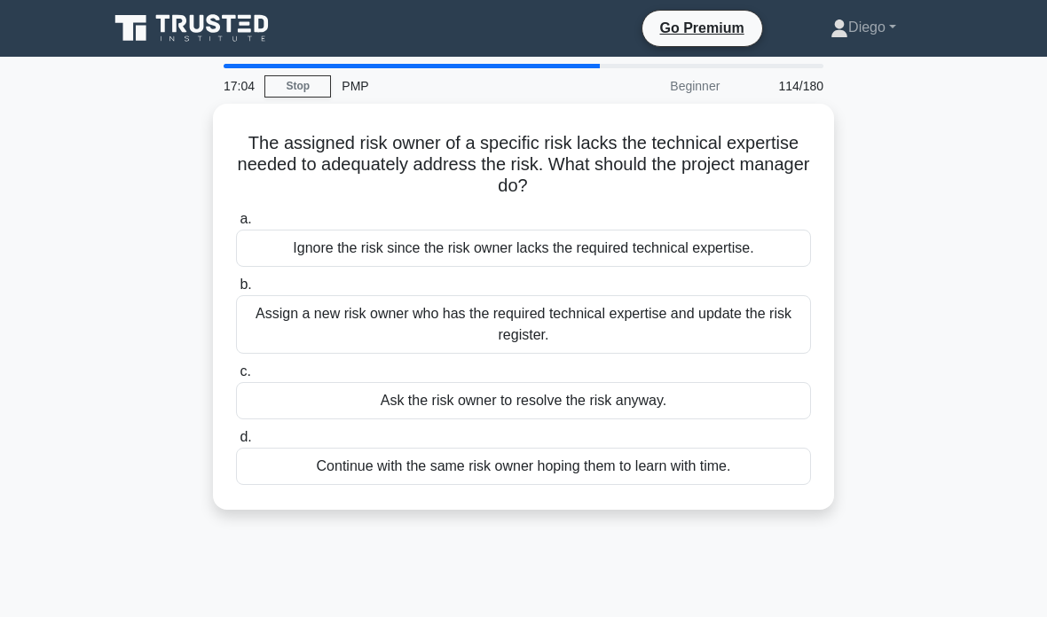
click at [683, 323] on div "Assign a new risk owner who has the required technical expertise and update the…" at bounding box center [523, 324] width 575 height 59
click at [236, 291] on input "b. Assign a new risk owner who has the required technical expertise and update …" at bounding box center [236, 285] width 0 height 12
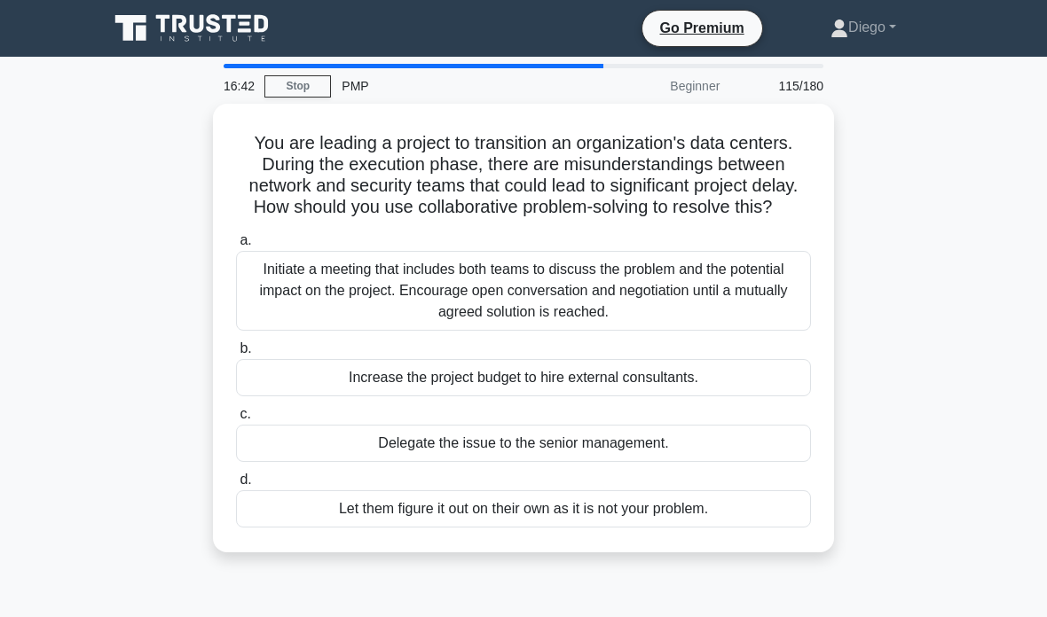
click at [637, 305] on div "Initiate a meeting that includes both teams to discuss the problem and the pote…" at bounding box center [523, 291] width 575 height 80
click at [236, 247] on input "a. Initiate a meeting that includes both teams to discuss the problem and the p…" at bounding box center [236, 241] width 0 height 12
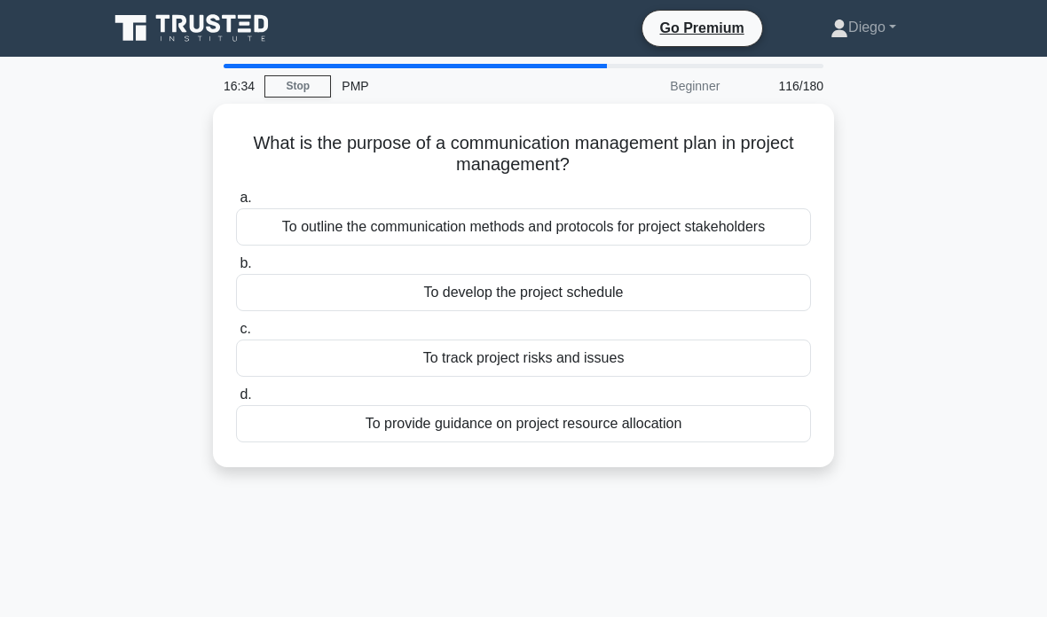
click at [679, 224] on div "To outline the communication methods and protocols for project stakeholders" at bounding box center [523, 226] width 575 height 37
click at [236, 204] on input "a. To outline the communication methods and protocols for project stakeholders" at bounding box center [236, 198] width 0 height 12
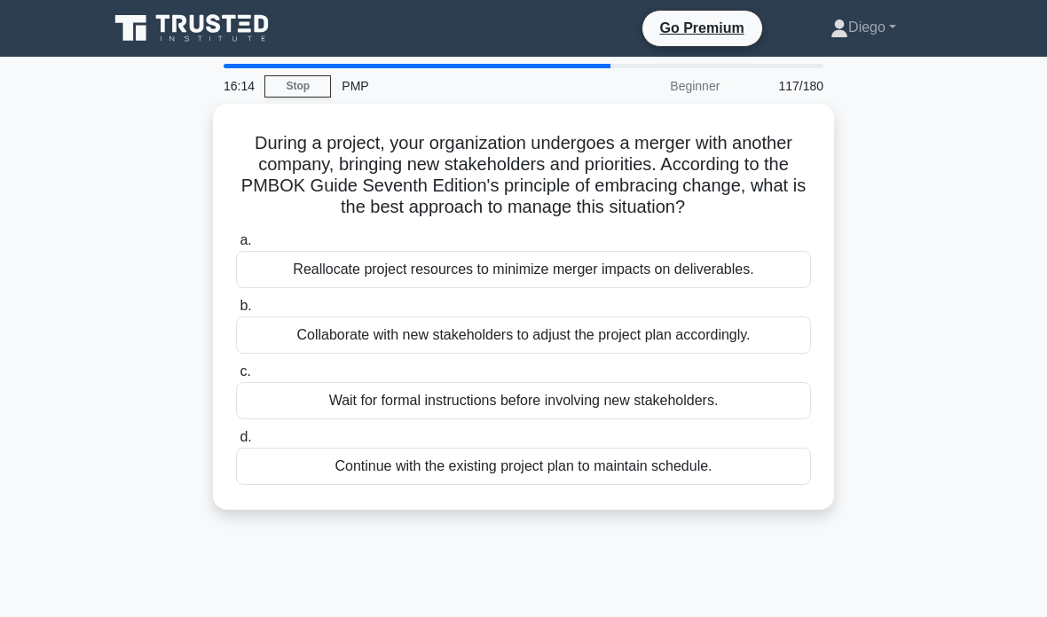
click at [607, 353] on div "Collaborate with new stakeholders to adjust the project plan accordingly." at bounding box center [523, 335] width 575 height 37
click at [236, 312] on input "b. Collaborate with new stakeholders to adjust the project plan accordingly." at bounding box center [236, 307] width 0 height 12
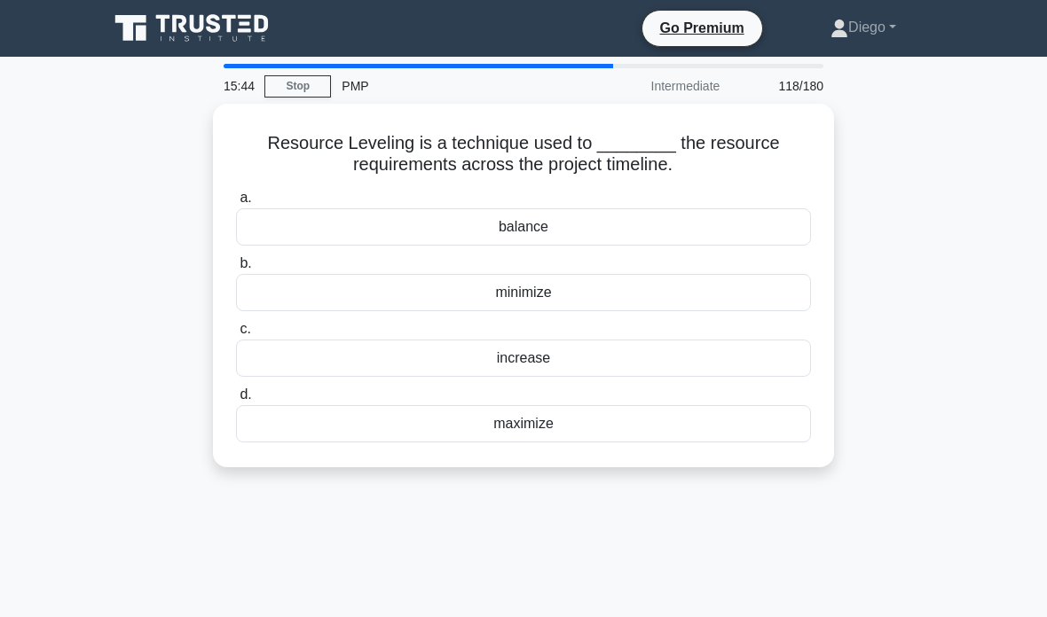
click at [604, 294] on div "minimize" at bounding box center [523, 292] width 575 height 37
click at [236, 270] on input "b. minimize" at bounding box center [236, 264] width 0 height 12
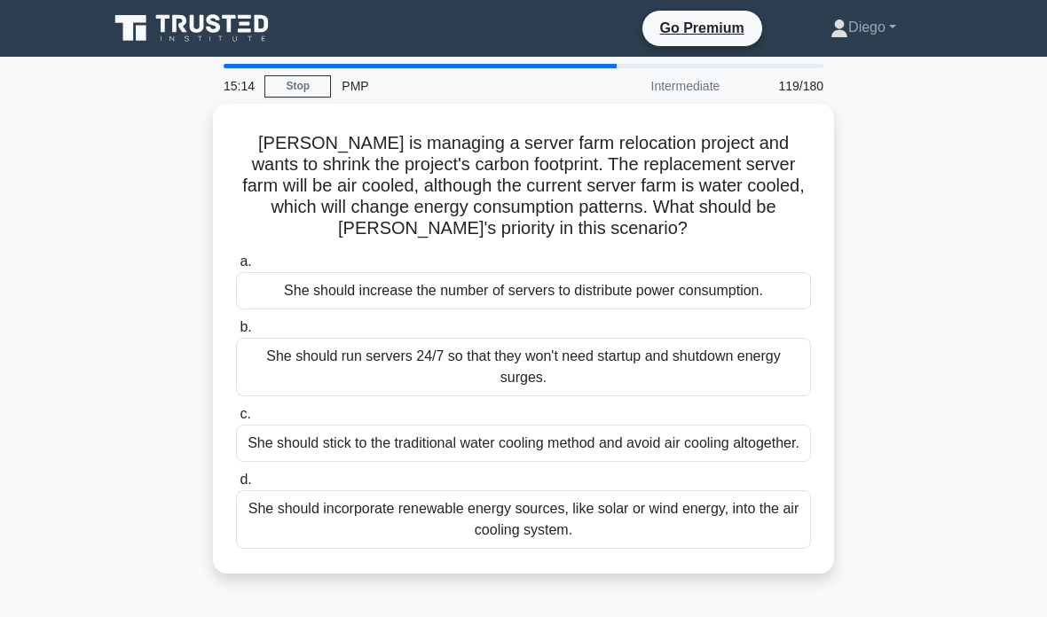
click at [507, 549] on div "She should incorporate renewable energy sources, like solar or wind energy, int…" at bounding box center [523, 519] width 575 height 59
click at [236, 486] on input "d. She should incorporate renewable energy sources, like solar or wind energy, …" at bounding box center [236, 481] width 0 height 12
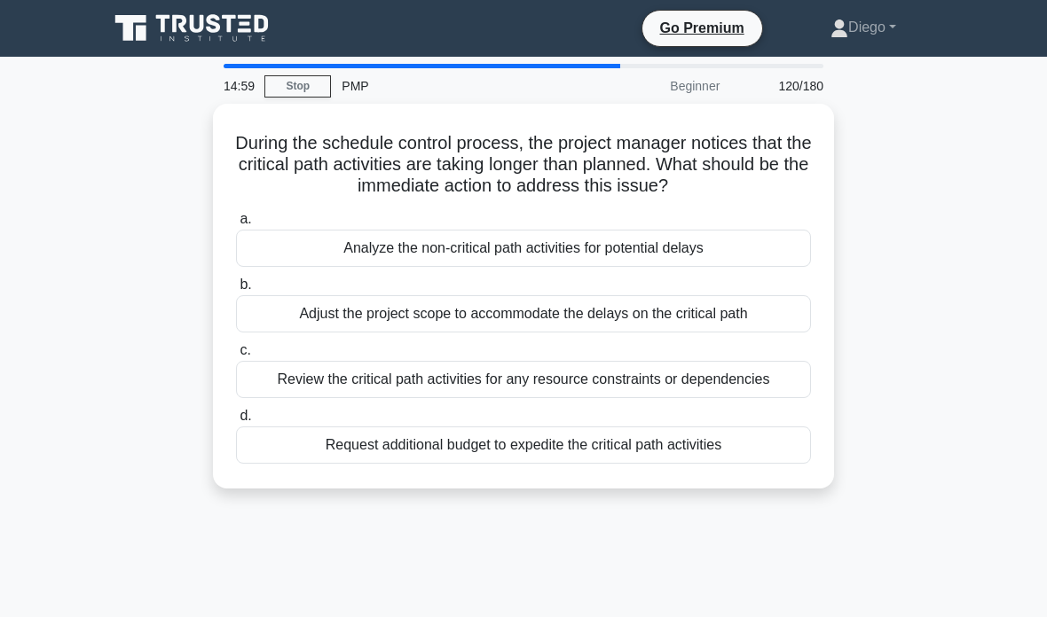
click at [549, 398] on div "Review the critical path activities for any resource constraints or dependencies" at bounding box center [523, 379] width 575 height 37
click at [236, 357] on input "c. Review the critical path activities for any resource constraints or dependen…" at bounding box center [236, 351] width 0 height 12
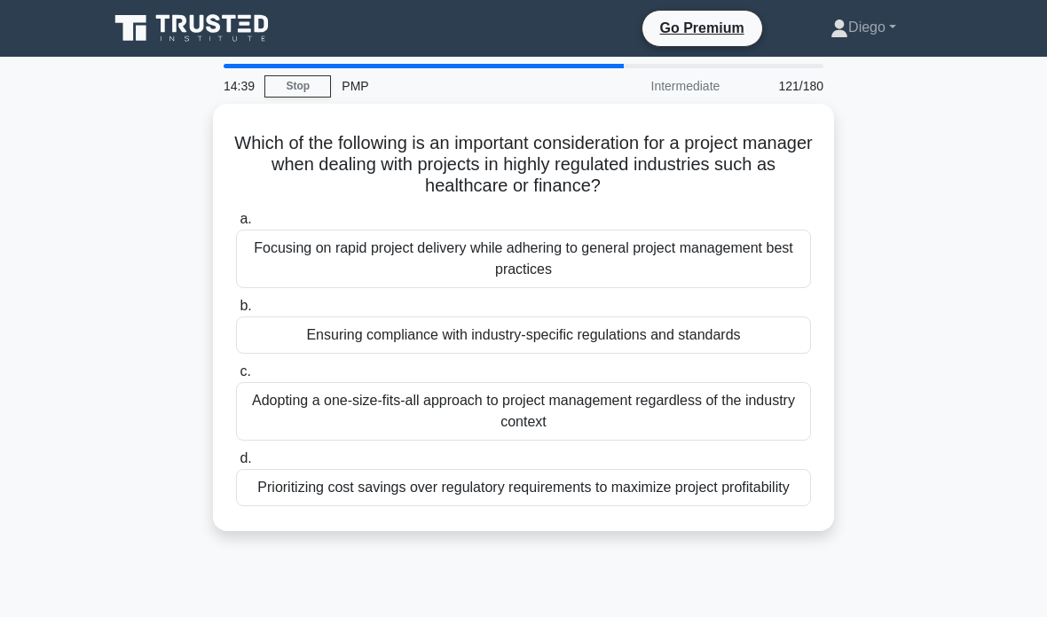
click at [595, 335] on div "Ensuring compliance with industry-specific regulations and standards" at bounding box center [523, 335] width 575 height 37
click at [236, 312] on input "b. Ensuring compliance with industry-specific regulations and standards" at bounding box center [236, 307] width 0 height 12
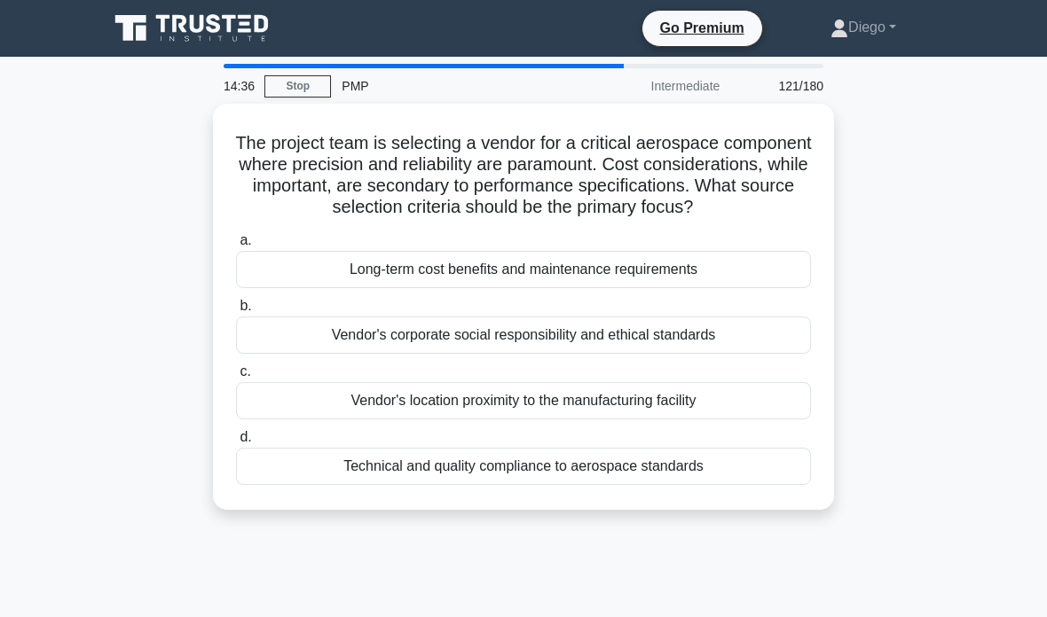
scroll to position [71, 0]
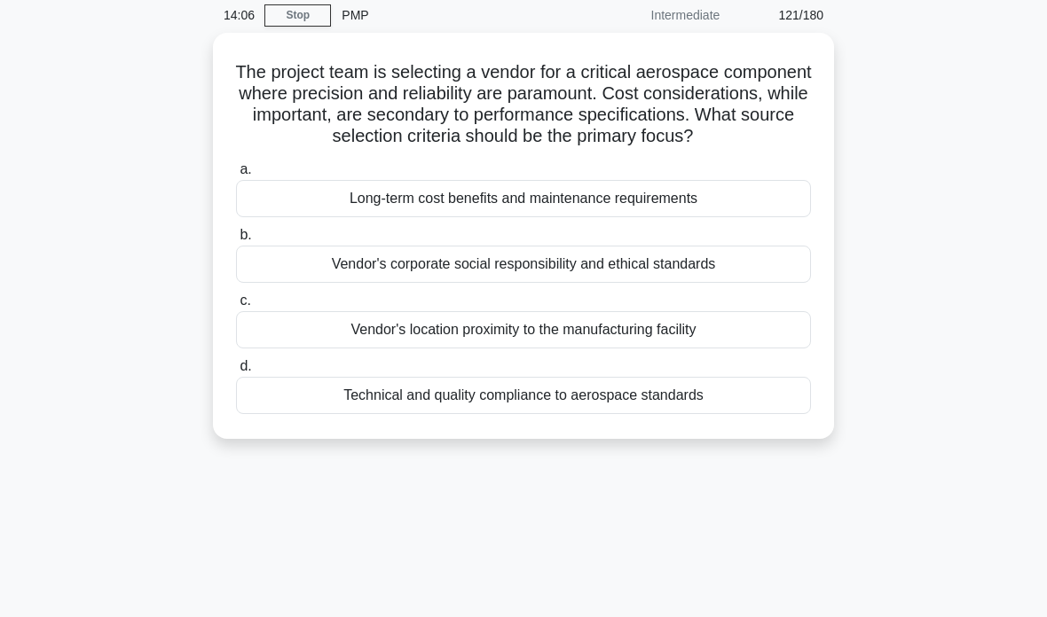
click at [559, 414] on div "Technical and quality compliance to aerospace standards" at bounding box center [523, 395] width 575 height 37
click at [236, 373] on input "d. Technical and quality compliance to aerospace standards" at bounding box center [236, 367] width 0 height 12
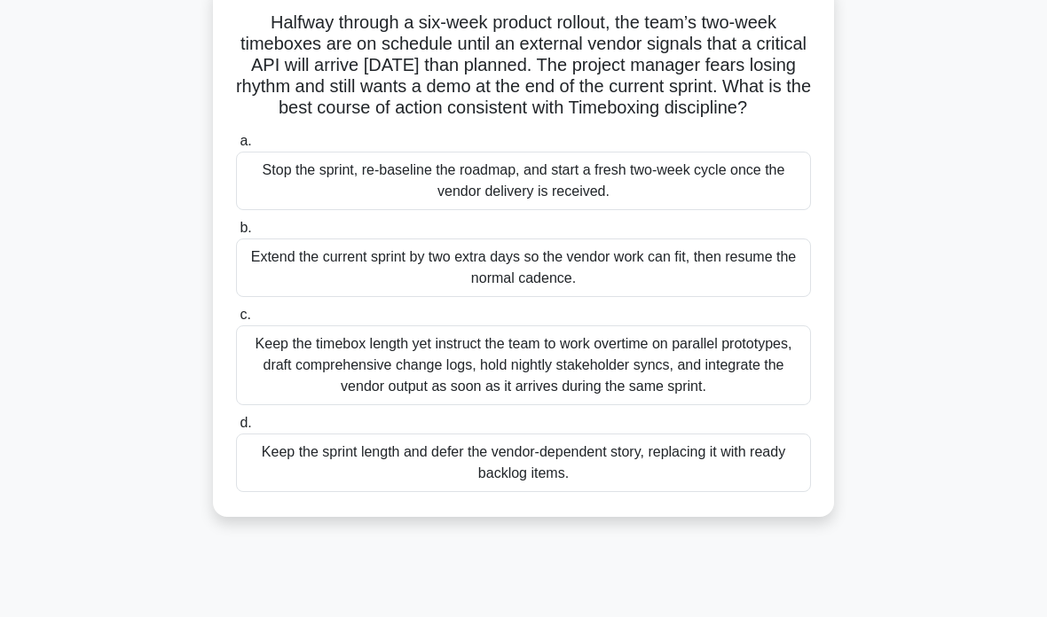
scroll to position [124, 0]
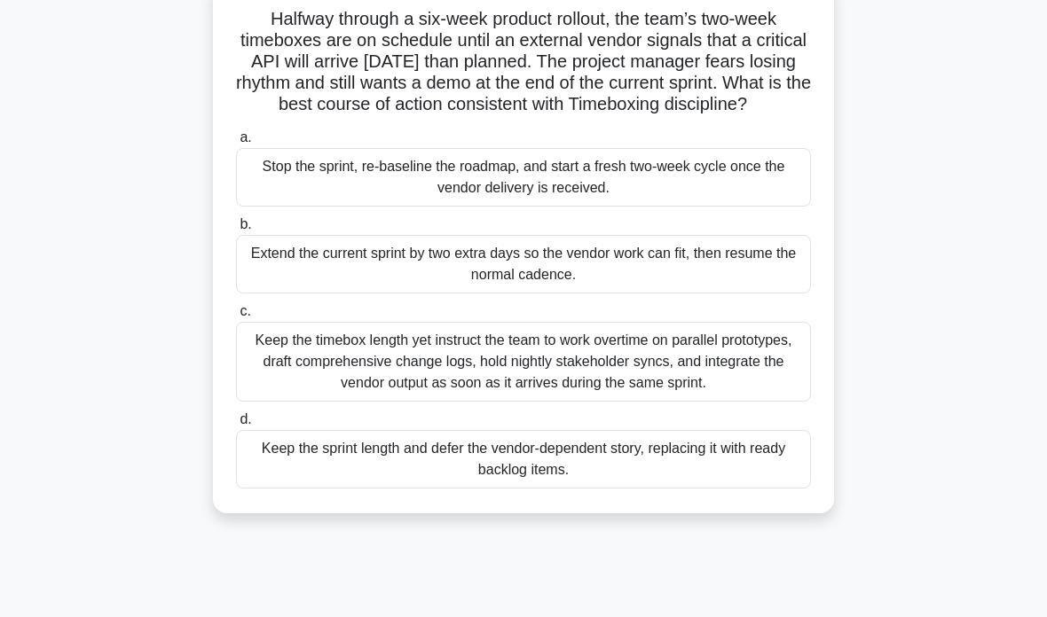
click at [291, 489] on div "Keep the sprint length and defer the vendor-dependent story, replacing it with …" at bounding box center [523, 459] width 575 height 59
click at [236, 426] on input "d. Keep the sprint length and defer the vendor-dependent story, replacing it wi…" at bounding box center [236, 420] width 0 height 12
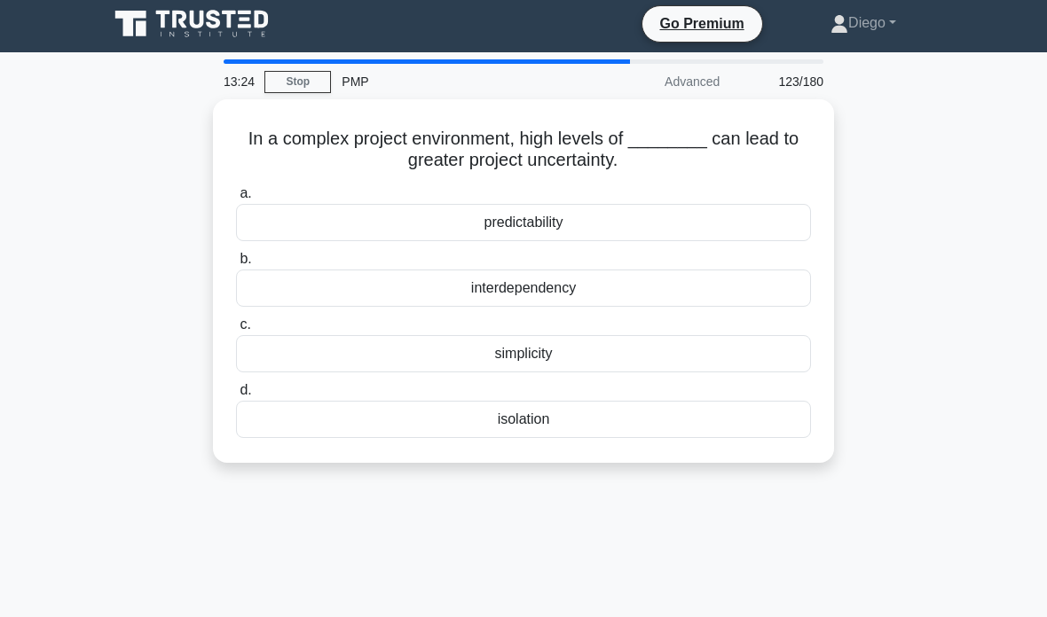
scroll to position [0, 0]
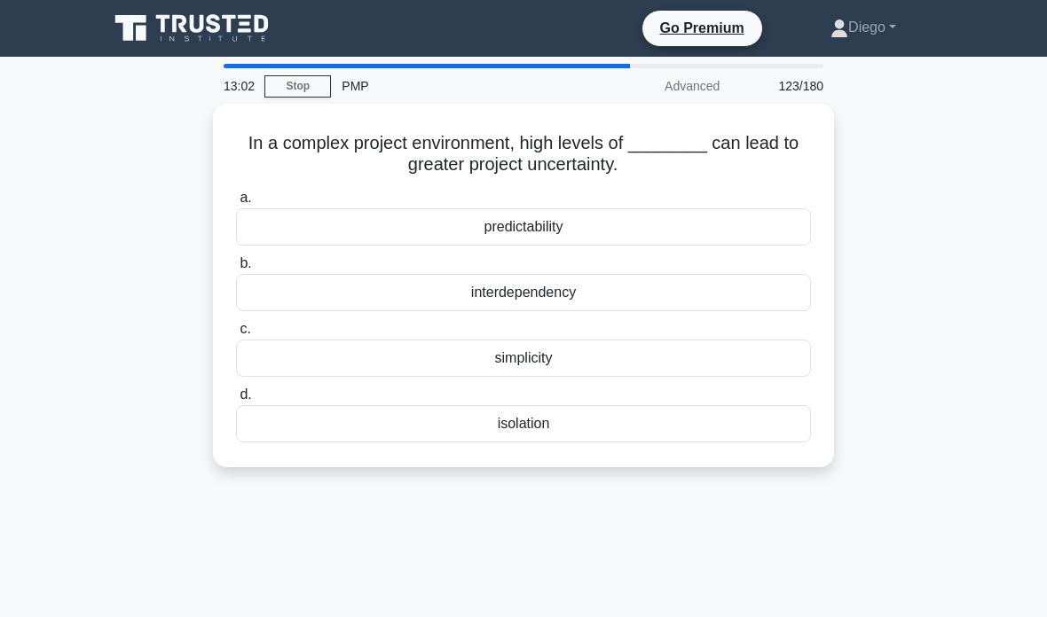
click at [601, 431] on div "isolation" at bounding box center [523, 423] width 575 height 37
click at [236, 401] on input "d. isolation" at bounding box center [236, 395] width 0 height 12
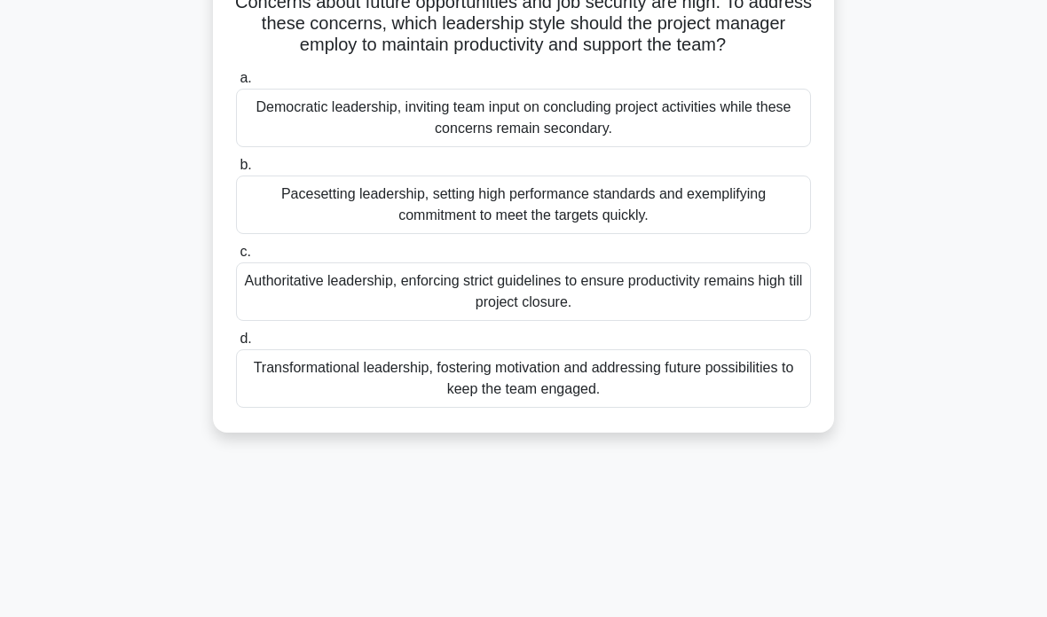
scroll to position [187, 0]
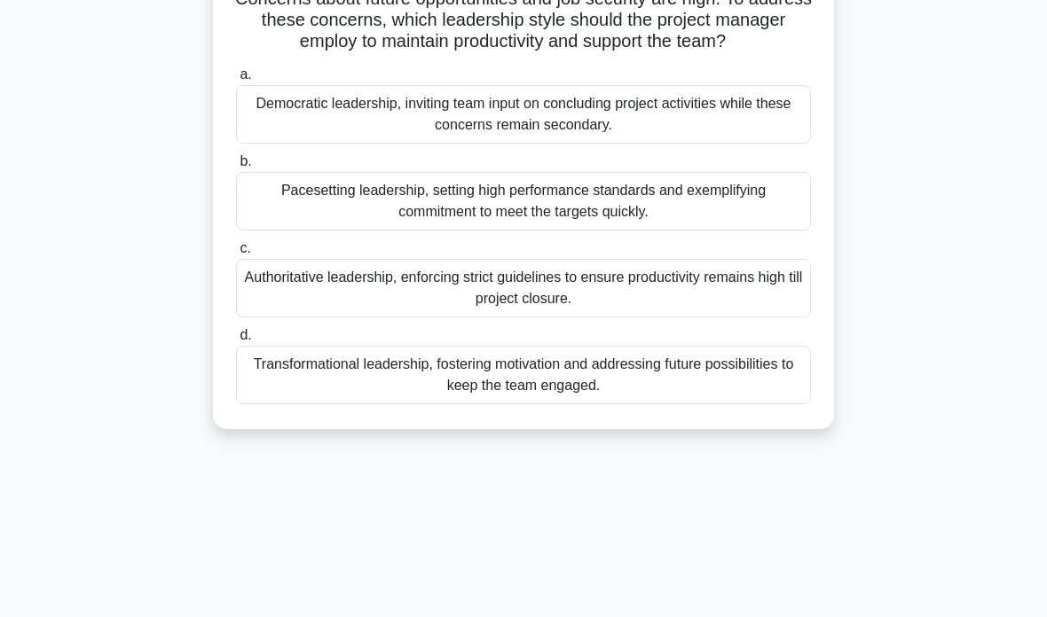
click at [291, 404] on div "Transformational leadership, fostering motivation and addressing future possibi…" at bounding box center [523, 375] width 575 height 59
click at [236, 341] on input "d. Transformational leadership, fostering motivation and addressing future poss…" at bounding box center [236, 336] width 0 height 12
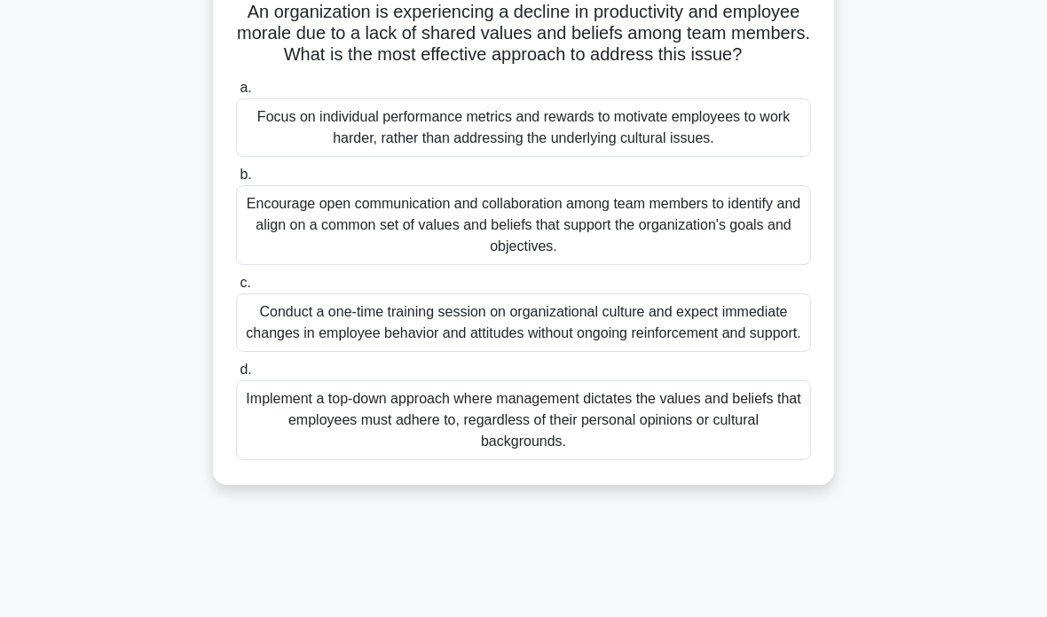
scroll to position [131, 0]
click at [284, 260] on div "Encourage open communication and collaboration among team members to identify a…" at bounding box center [523, 225] width 575 height 80
click at [236, 181] on input "b. Encourage open communication and collaboration among team members to identif…" at bounding box center [236, 175] width 0 height 12
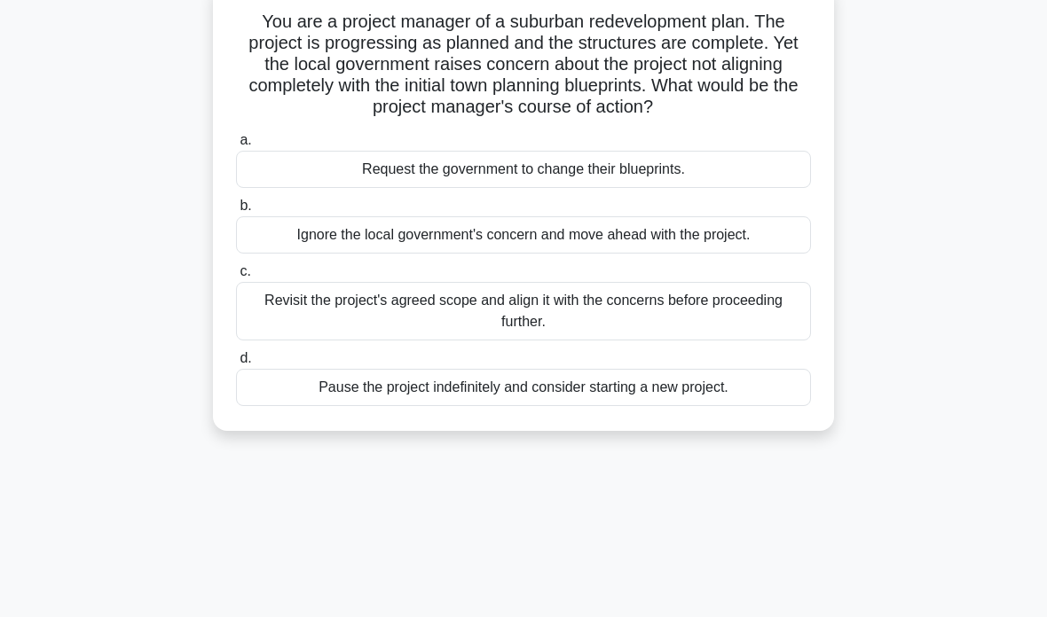
scroll to position [129, 0]
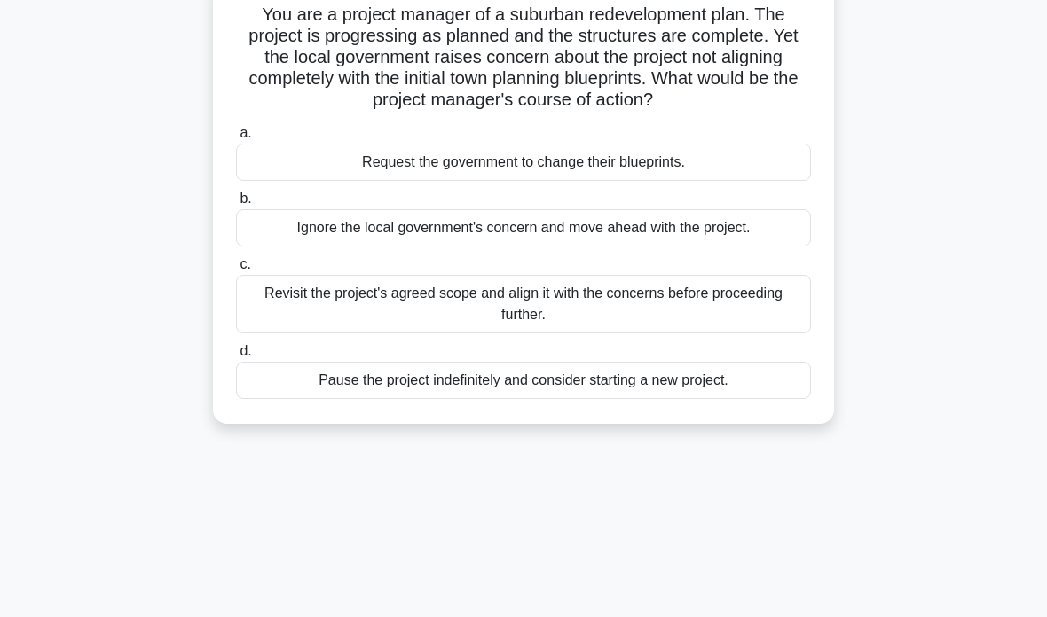
click at [290, 334] on div "Revisit the project's agreed scope and align it with the concerns before procee…" at bounding box center [523, 304] width 575 height 59
click at [236, 271] on input "c. Revisit the project's agreed scope and align it with the concerns before pro…" at bounding box center [236, 265] width 0 height 12
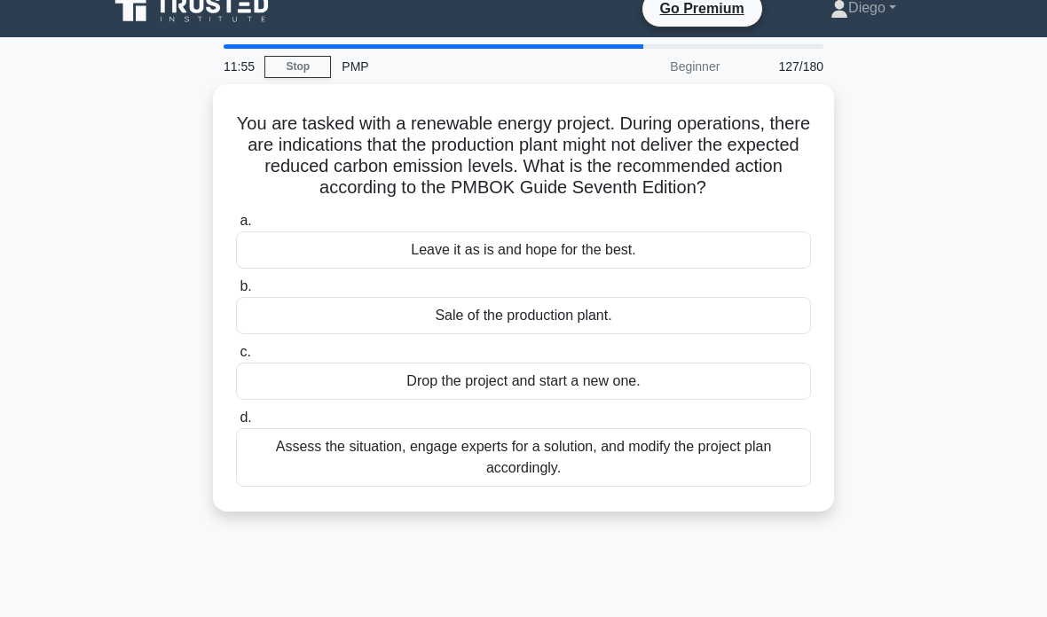
scroll to position [0, 0]
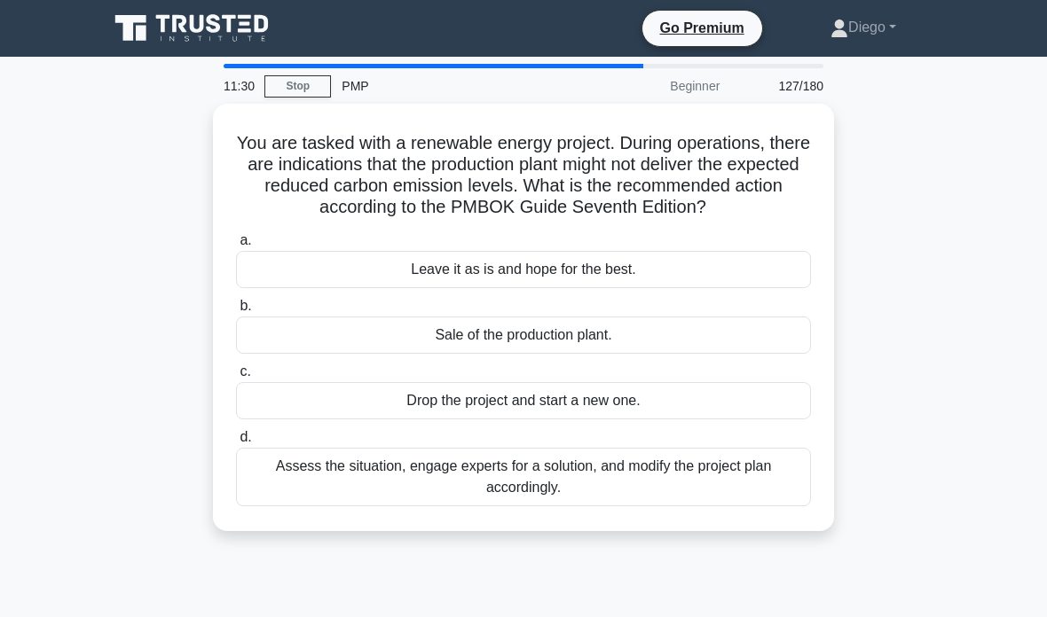
click at [502, 504] on div "Assess the situation, engage experts for a solution, and modify the project pla…" at bounding box center [523, 477] width 575 height 59
click at [236, 443] on input "d. Assess the situation, engage experts for a solution, and modify the project …" at bounding box center [236, 438] width 0 height 12
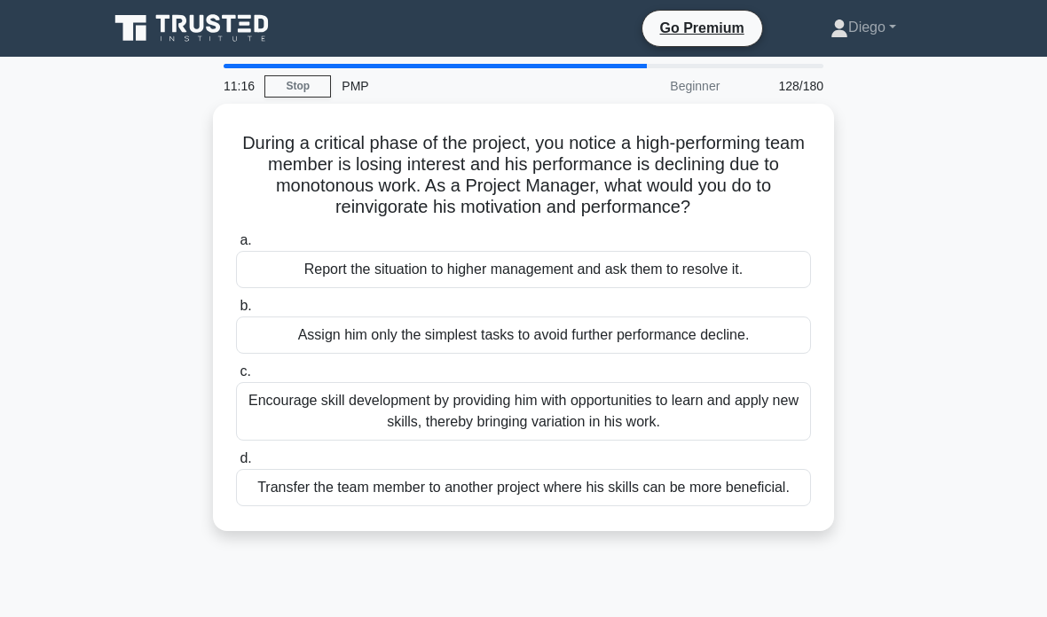
click at [564, 435] on div "Encourage skill development by providing him with opportunities to learn and ap…" at bounding box center [523, 411] width 575 height 59
click at [236, 378] on input "c. Encourage skill development by providing him with opportunities to learn and…" at bounding box center [236, 372] width 0 height 12
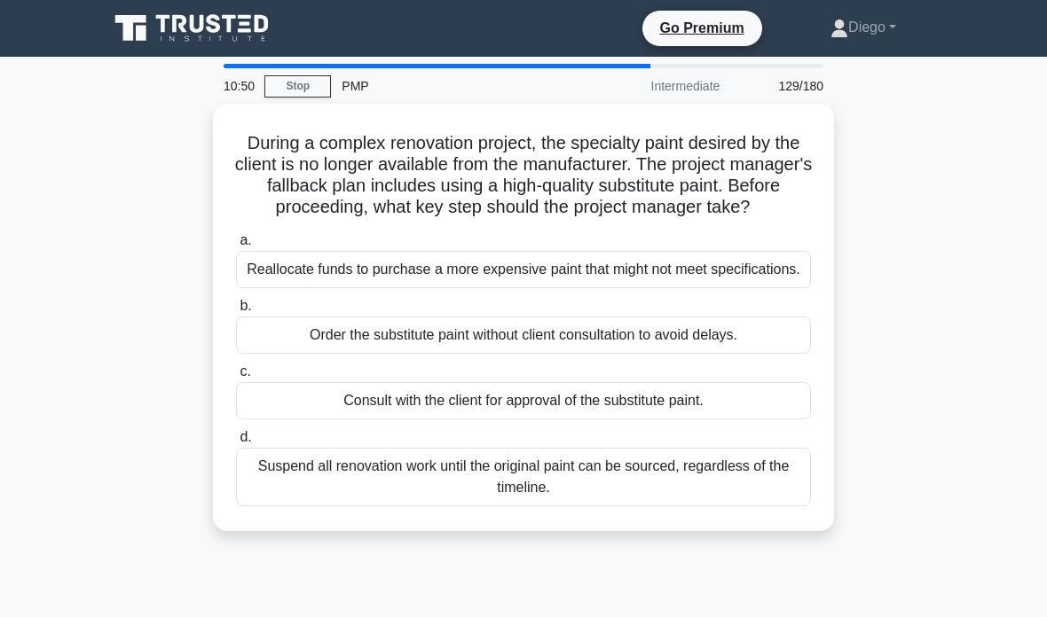
click at [596, 420] on div "Consult with the client for approval of the substitute paint." at bounding box center [523, 400] width 575 height 37
click at [236, 378] on input "c. Consult with the client for approval of the substitute paint." at bounding box center [236, 372] width 0 height 12
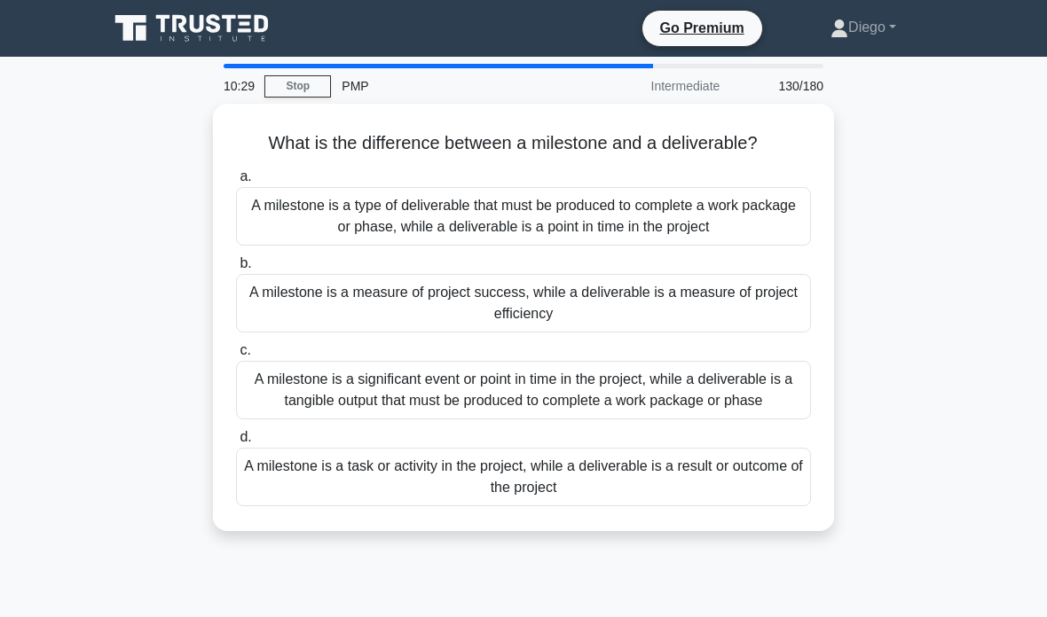
click at [662, 420] on div "A milestone is a significant event or point in time in the project, while a del…" at bounding box center [523, 390] width 575 height 59
click at [236, 357] on input "c. A milestone is a significant event or point in time in the project, while a …" at bounding box center [236, 351] width 0 height 12
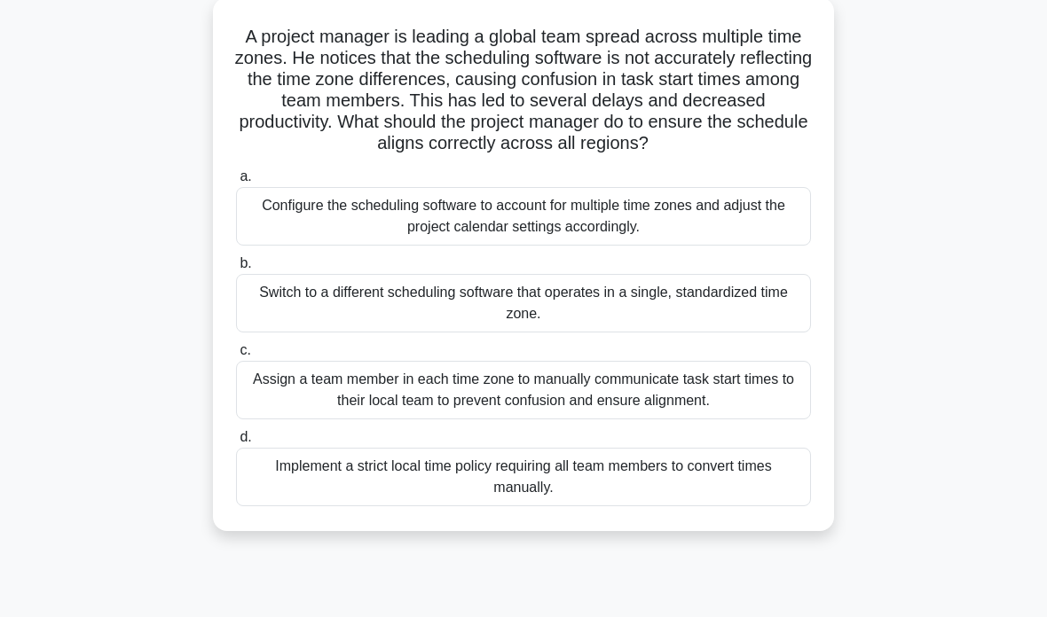
scroll to position [112, 0]
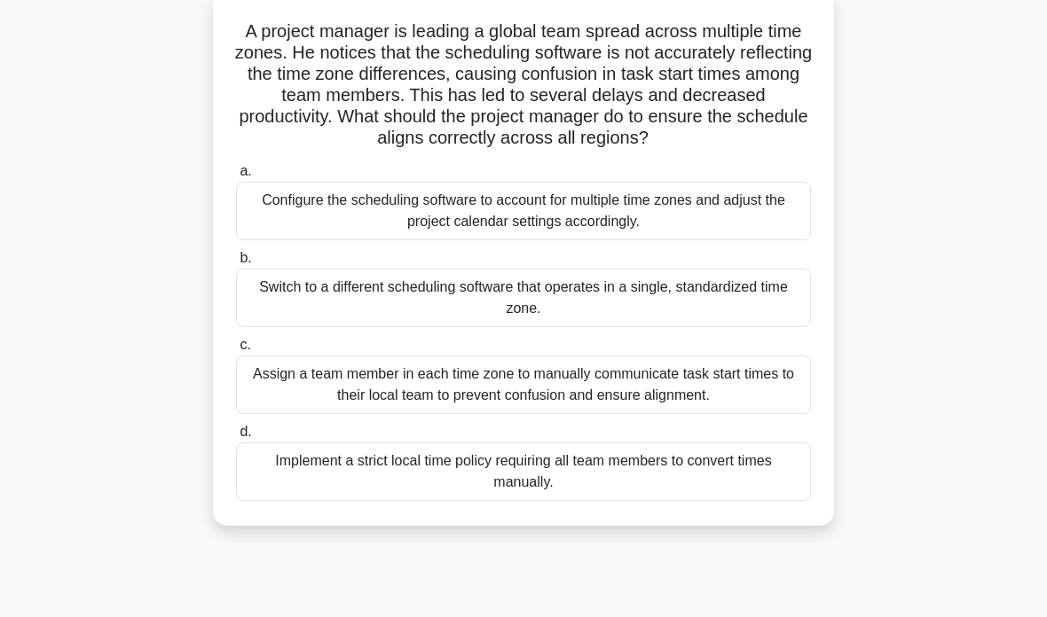
click at [734, 230] on div "Configure the scheduling software to account for multiple time zones and adjust…" at bounding box center [523, 211] width 575 height 59
click at [236, 177] on input "a. Configure the scheduling software to account for multiple time zones and adj…" at bounding box center [236, 172] width 0 height 12
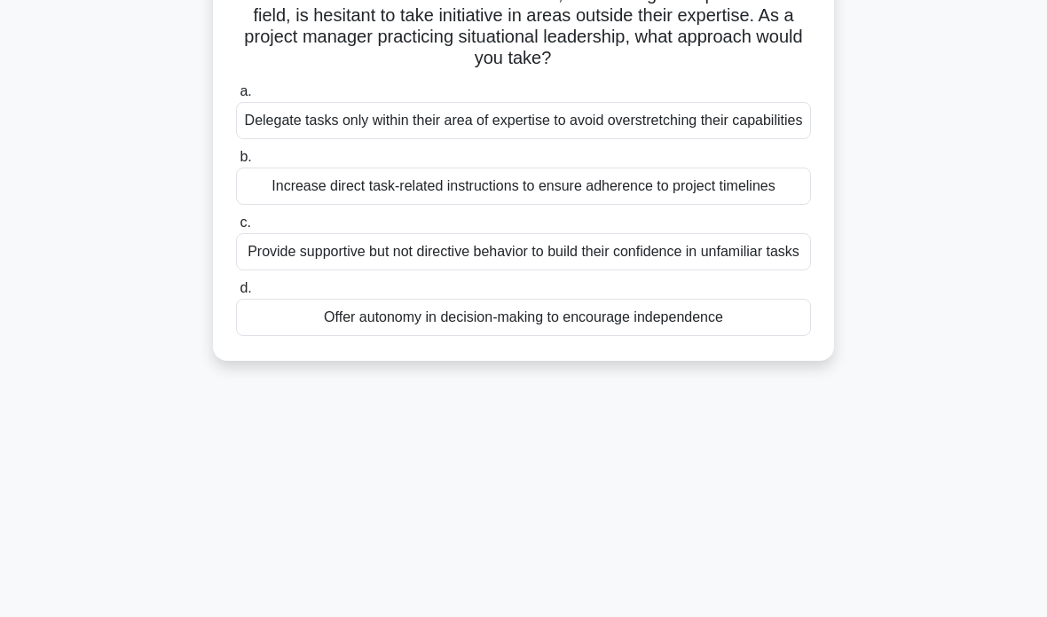
scroll to position [169, 0]
click at [640, 271] on div "Provide supportive but not directive behavior to build their confidence in unfa…" at bounding box center [523, 252] width 575 height 37
click at [236, 230] on input "c. Provide supportive but not directive behavior to build their confidence in u…" at bounding box center [236, 224] width 0 height 12
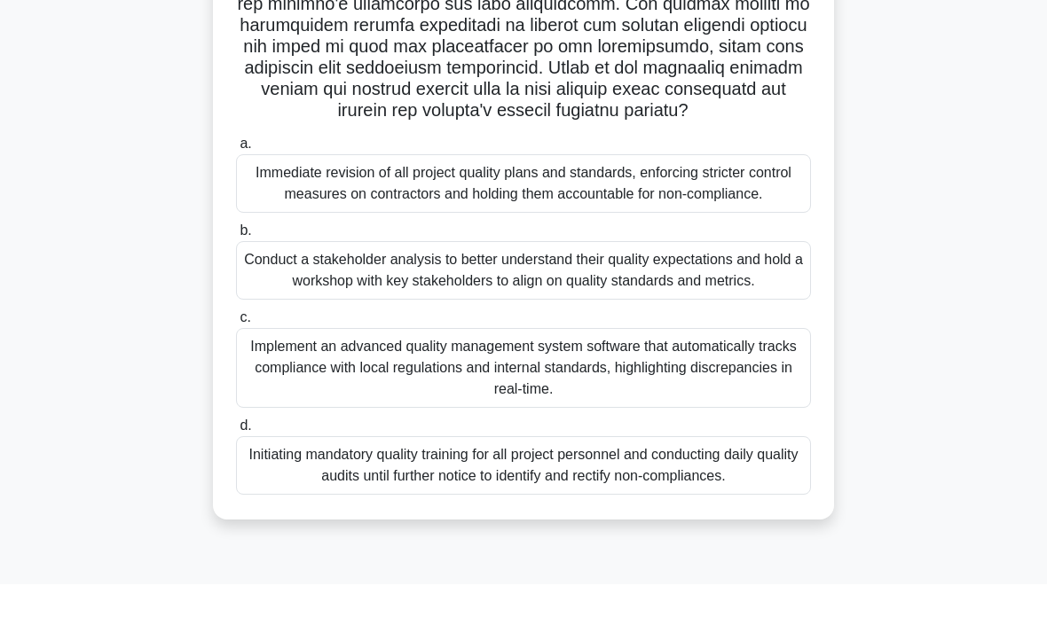
scroll to position [362, 0]
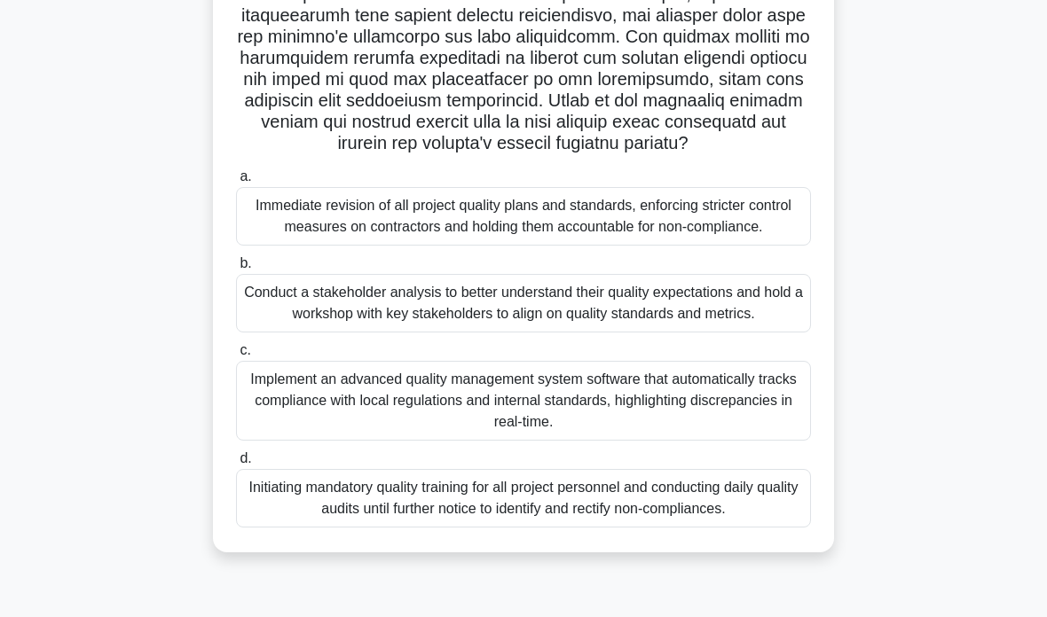
click at [707, 333] on div "Conduct a stakeholder analysis to better understand their quality expectations …" at bounding box center [523, 303] width 575 height 59
click at [236, 270] on input "b. Conduct a stakeholder analysis to better understand their quality expectatio…" at bounding box center [236, 264] width 0 height 12
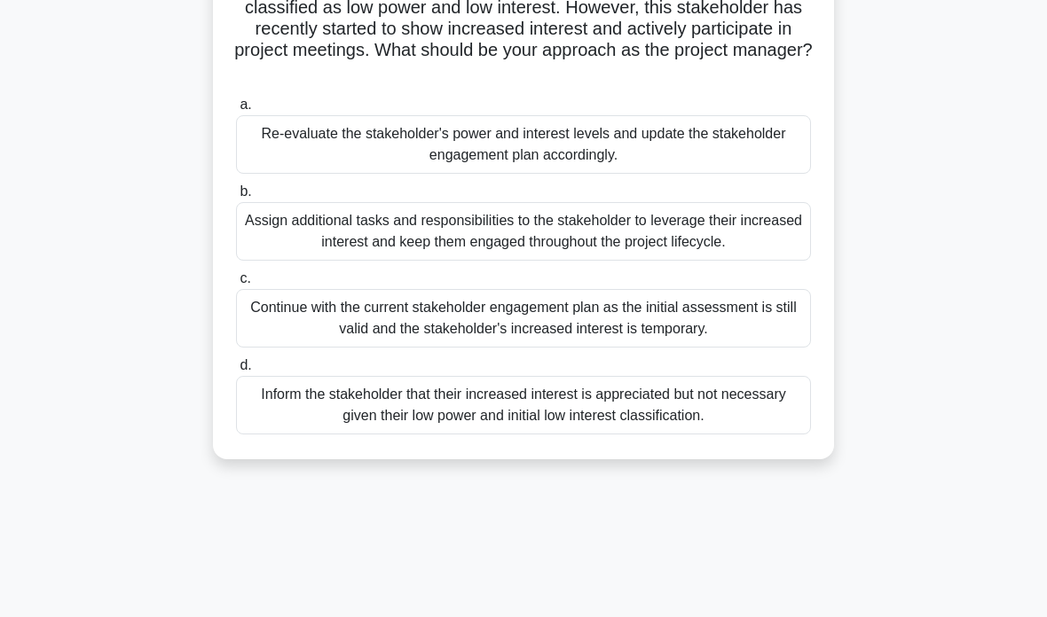
scroll to position [155, 0]
click at [270, 163] on div "Re-evaluate the stakeholder's power and interest levels and update the stakehol…" at bounding box center [523, 146] width 575 height 59
click at [236, 113] on input "a. Re-evaluate the stakeholder's power and interest levels and update the stake…" at bounding box center [236, 107] width 0 height 12
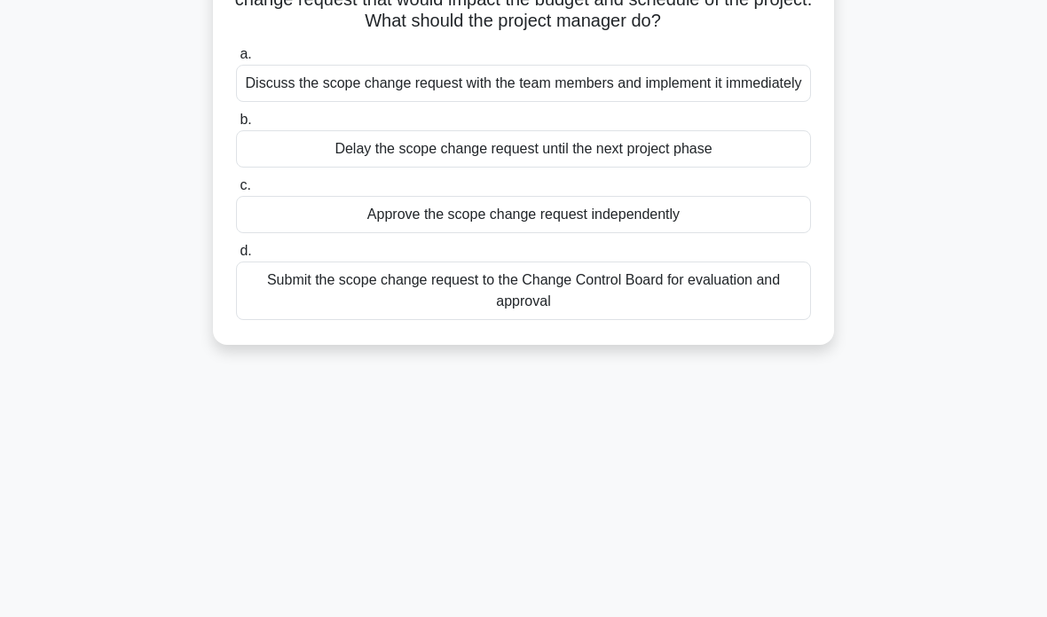
scroll to position [163, 0]
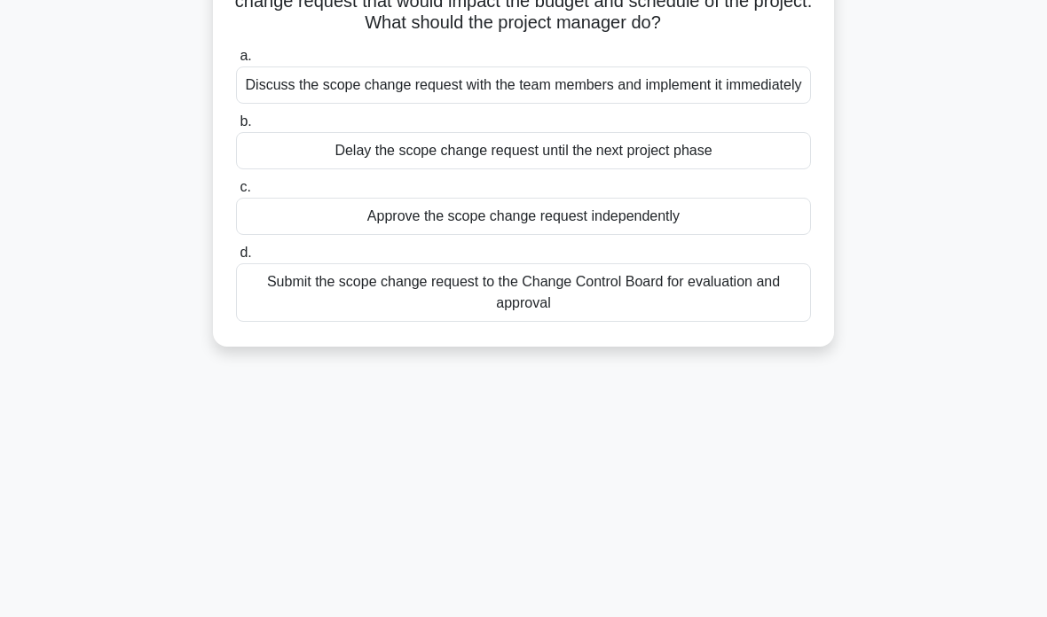
click at [310, 322] on div "Submit the scope change request to the Change Control Board for evaluation and …" at bounding box center [523, 292] width 575 height 59
click at [236, 259] on input "d. Submit the scope change request to the Change Control Board for evaluation a…" at bounding box center [236, 253] width 0 height 12
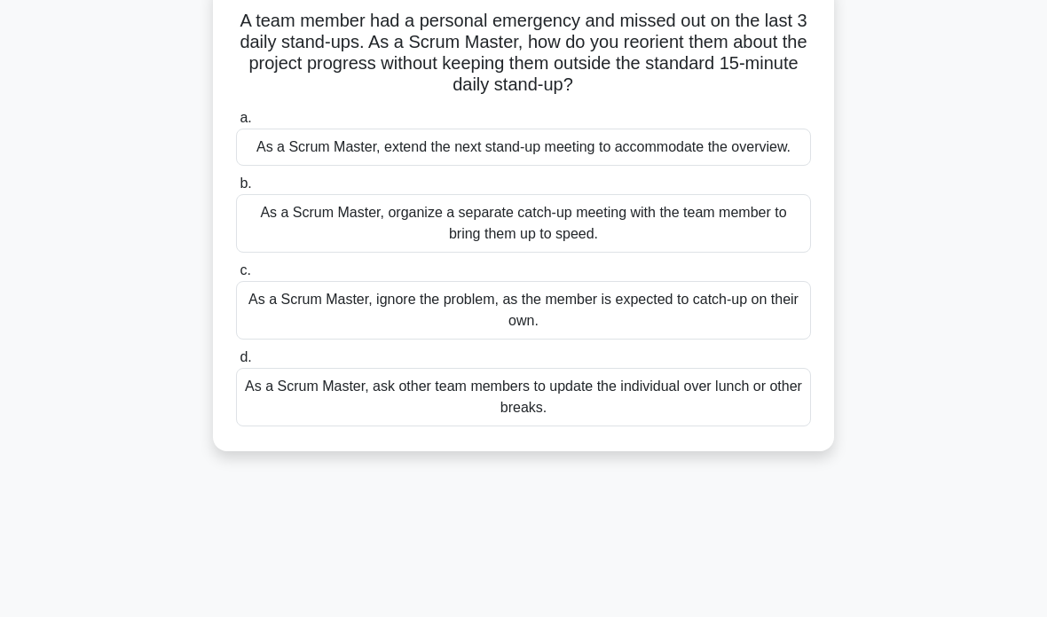
scroll to position [123, 0]
click at [640, 250] on div "As a Scrum Master, organize a separate catch-up meeting with the team member to…" at bounding box center [523, 222] width 575 height 59
click at [236, 189] on input "b. As a Scrum Master, organize a separate catch-up meeting with the team member…" at bounding box center [236, 183] width 0 height 12
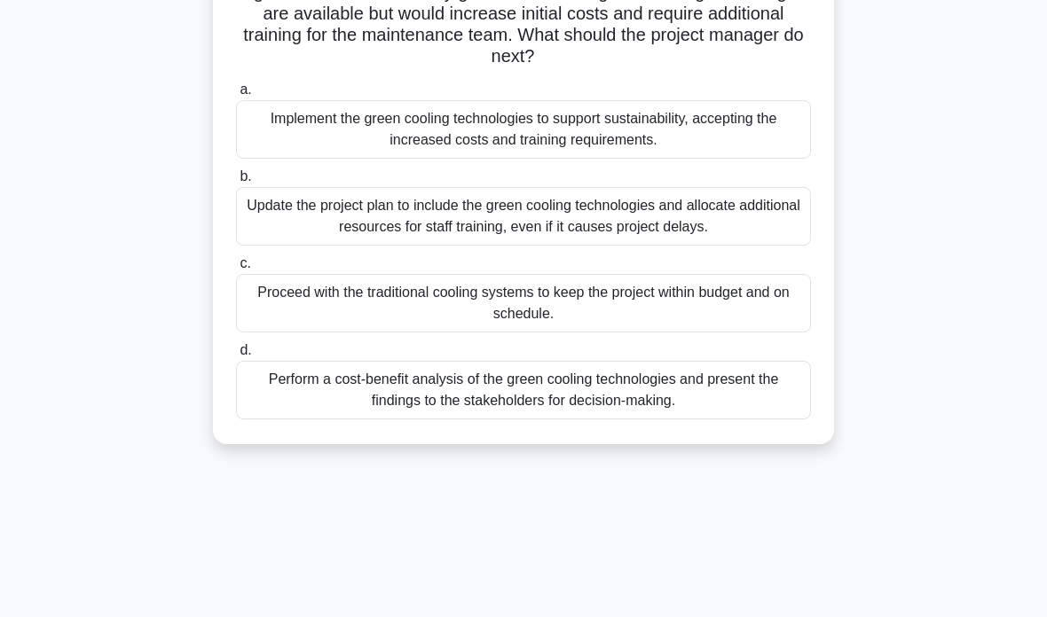
scroll to position [215, 0]
click at [503, 420] on div "Perform a cost-benefit analysis of the green cooling technologies and present t…" at bounding box center [523, 390] width 575 height 59
click at [236, 357] on input "d. Perform a cost-benefit analysis of the green cooling technologies and presen…" at bounding box center [236, 351] width 0 height 12
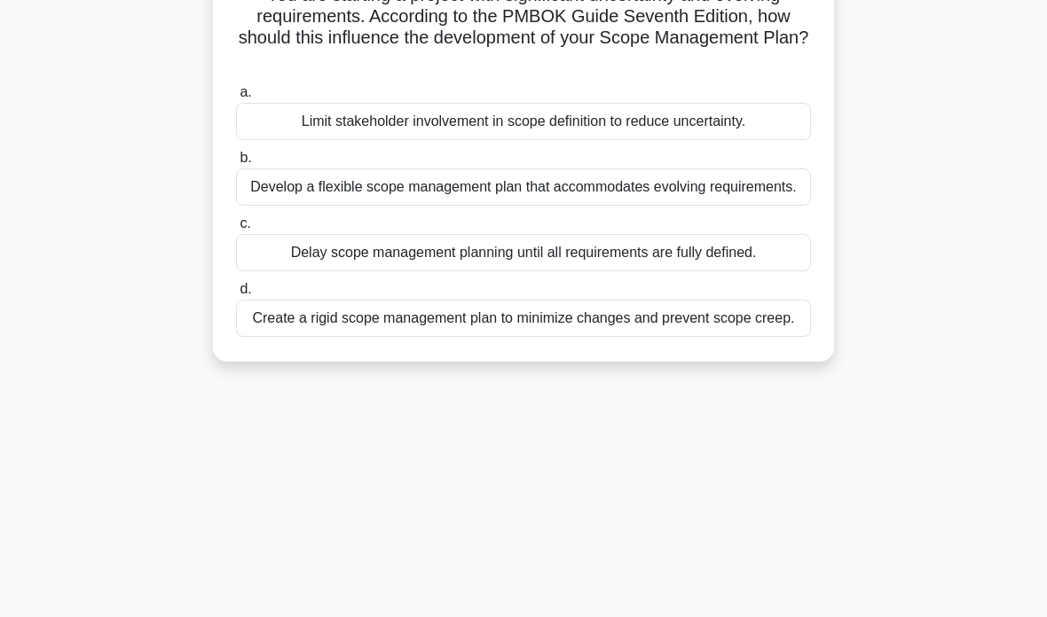
scroll to position [149, 0]
click at [624, 195] on div "Develop a flexible scope management plan that accommodates evolving requirement…" at bounding box center [523, 186] width 575 height 37
click at [236, 163] on input "b. Develop a flexible scope management plan that accommodates evolving requirem…" at bounding box center [236, 158] width 0 height 12
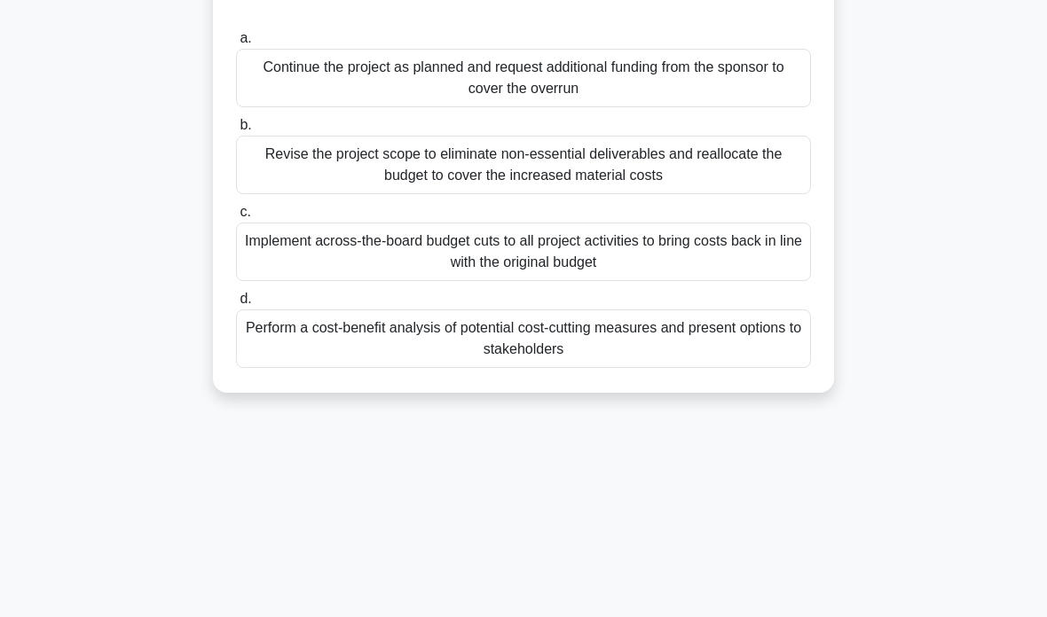
scroll to position [208, 0]
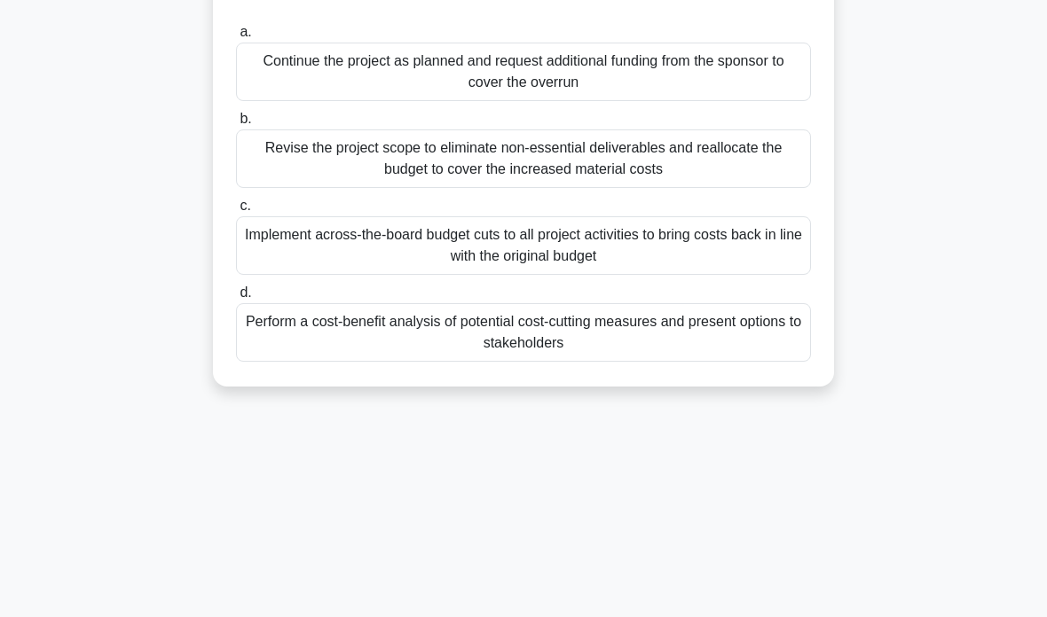
click at [593, 343] on div "Perform a cost-benefit analysis of potential cost-cutting measures and present …" at bounding box center [523, 332] width 575 height 59
click at [236, 299] on input "d. Perform a cost-benefit analysis of potential cost-cutting measures and prese…" at bounding box center [236, 293] width 0 height 12
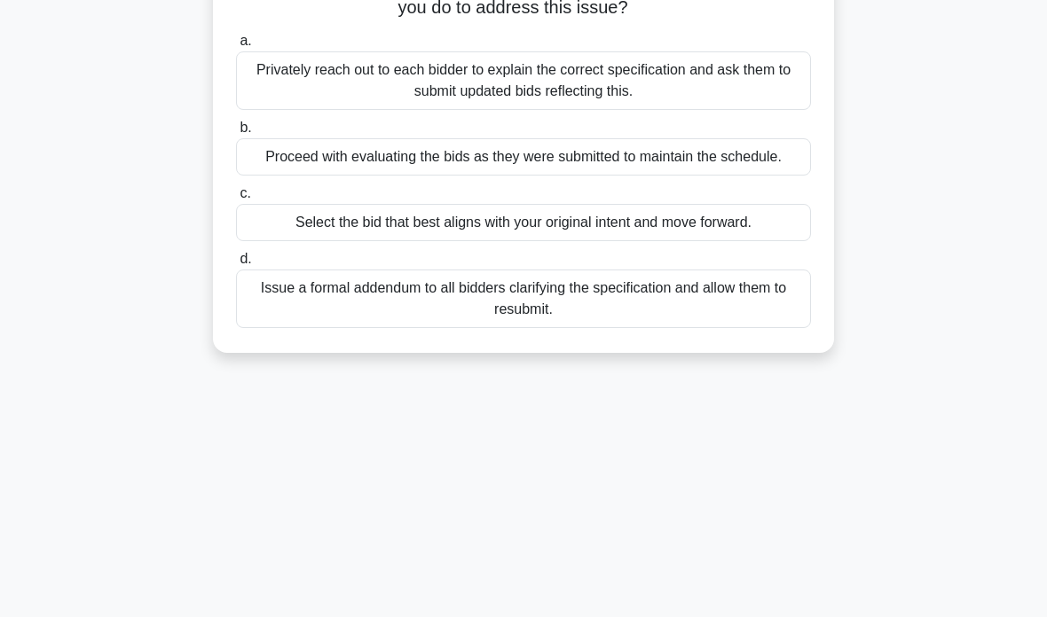
scroll to position [232, 0]
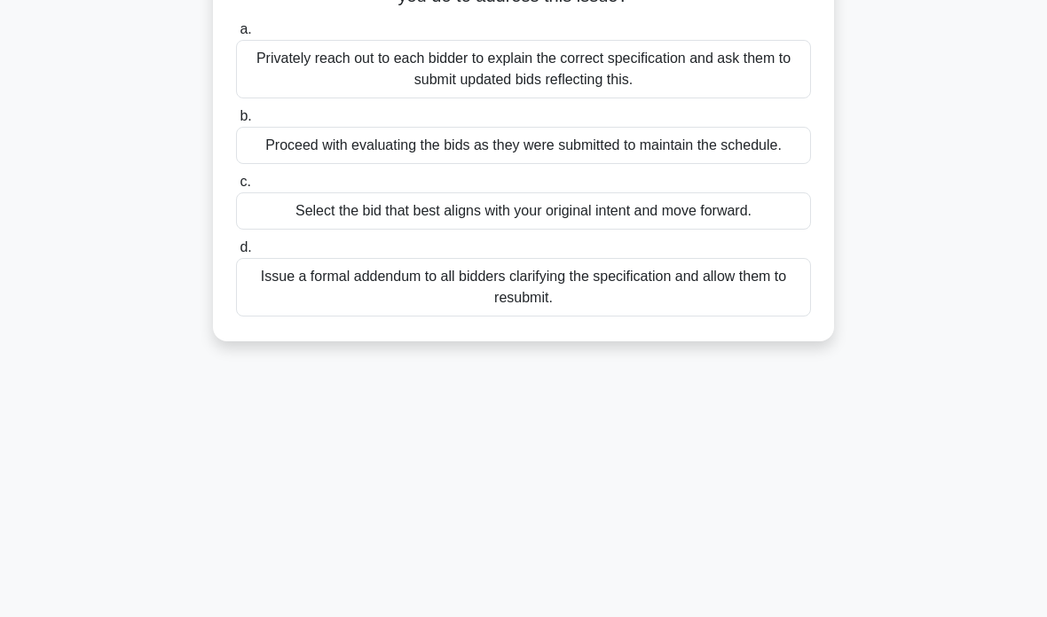
click at [648, 310] on div "Issue a formal addendum to all bidders clarifying the specification and allow t…" at bounding box center [523, 287] width 575 height 59
click at [236, 254] on input "d. Issue a formal addendum to all bidders clarifying the specification and allo…" at bounding box center [236, 248] width 0 height 12
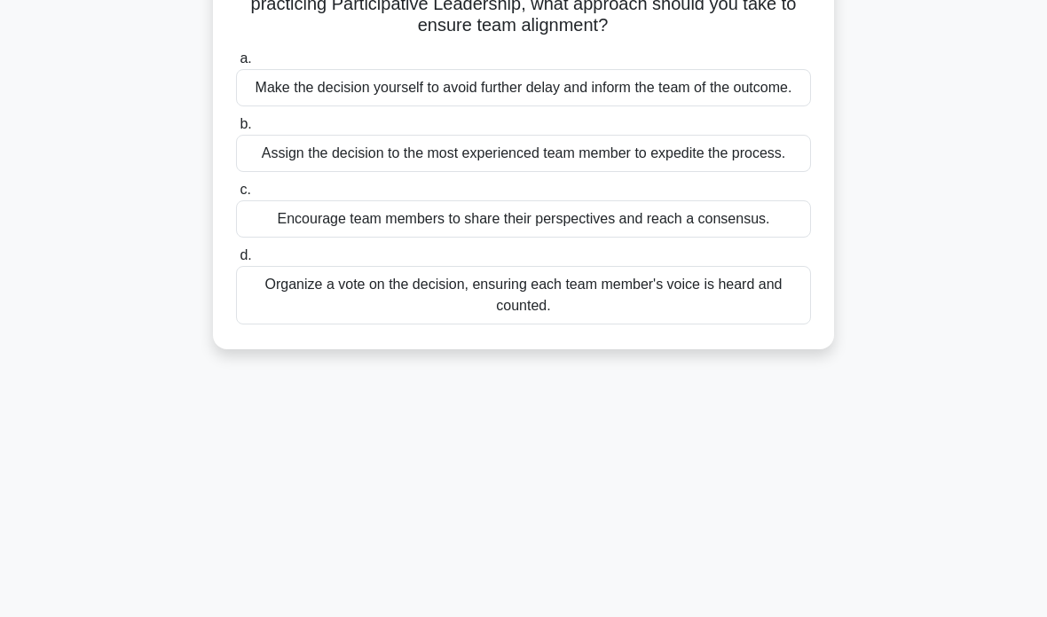
scroll to position [192, 0]
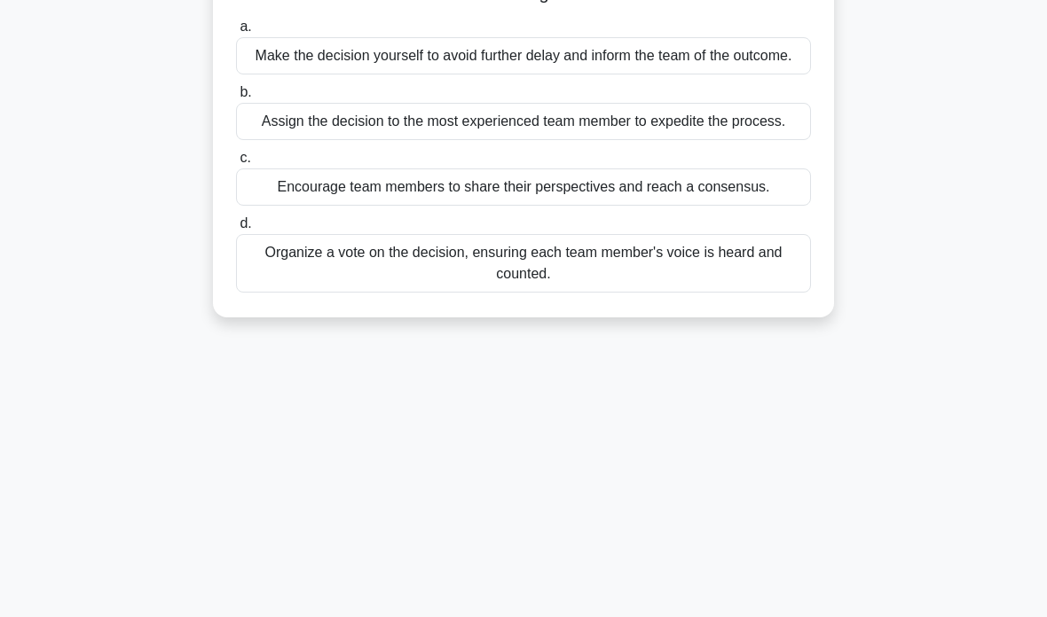
click at [674, 206] on div "Encourage team members to share their perspectives and reach a consensus." at bounding box center [523, 187] width 575 height 37
click at [236, 164] on input "c. Encourage team members to share their perspectives and reach a consensus." at bounding box center [236, 159] width 0 height 12
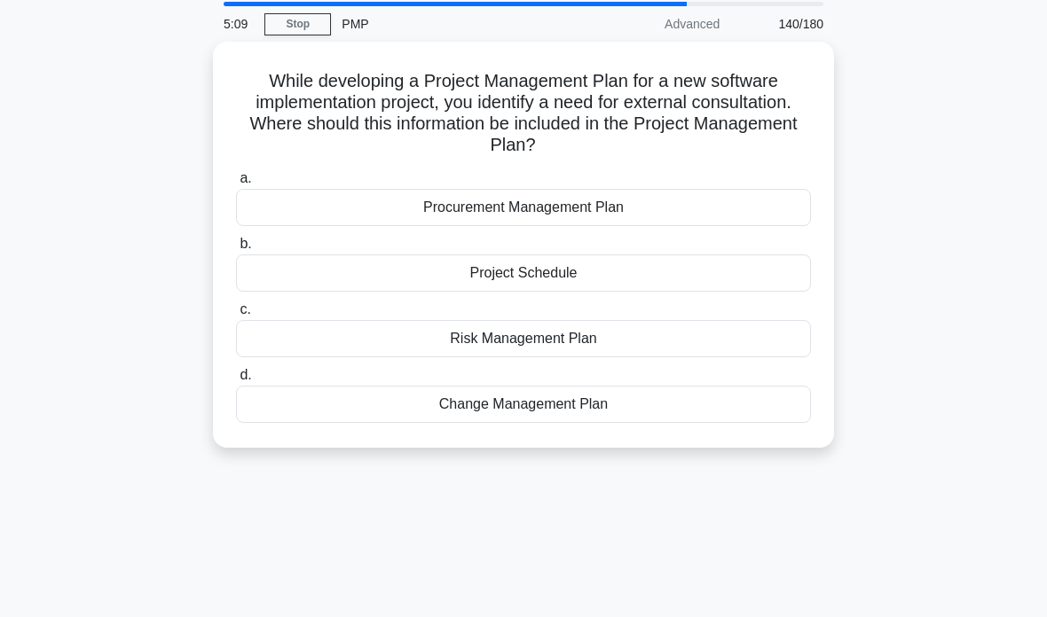
scroll to position [28, 0]
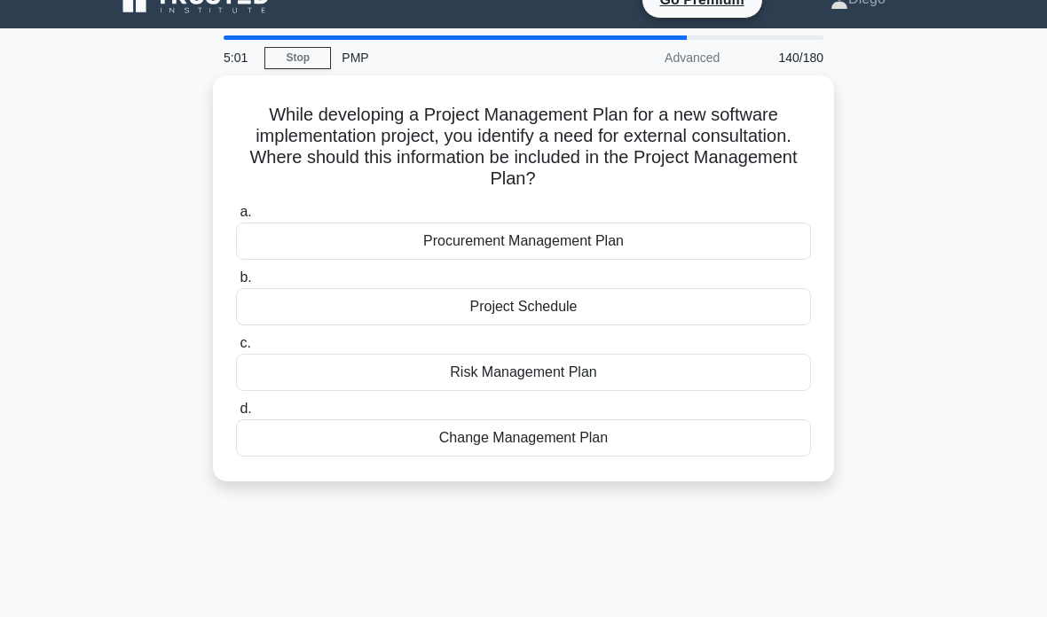
click at [728, 247] on div "Procurement Management Plan" at bounding box center [523, 241] width 575 height 37
click at [236, 218] on input "a. Procurement Management Plan" at bounding box center [236, 213] width 0 height 12
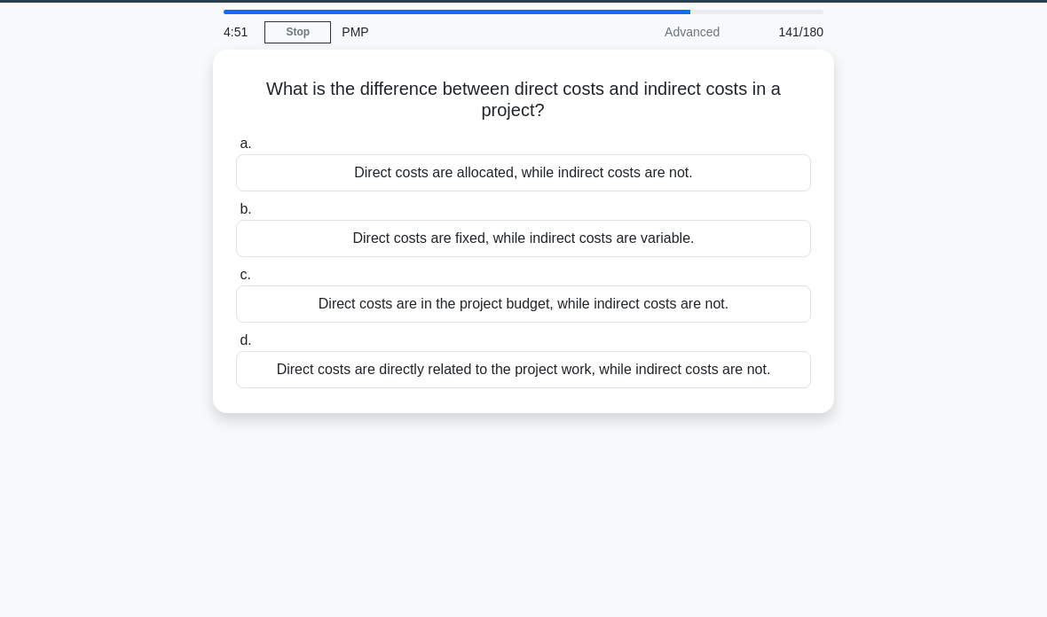
scroll to position [55, 0]
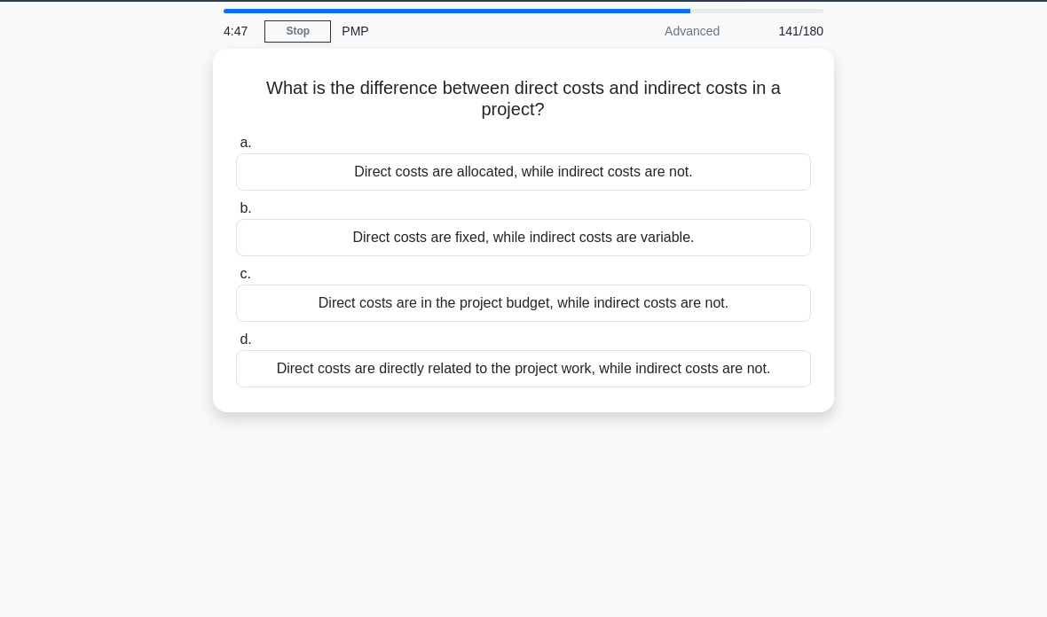
click at [642, 388] on div "Direct costs are directly related to the project work, while indirect costs are…" at bounding box center [523, 368] width 575 height 37
click at [236, 346] on input "d. Direct costs are directly related to the project work, while indirect costs …" at bounding box center [236, 340] width 0 height 12
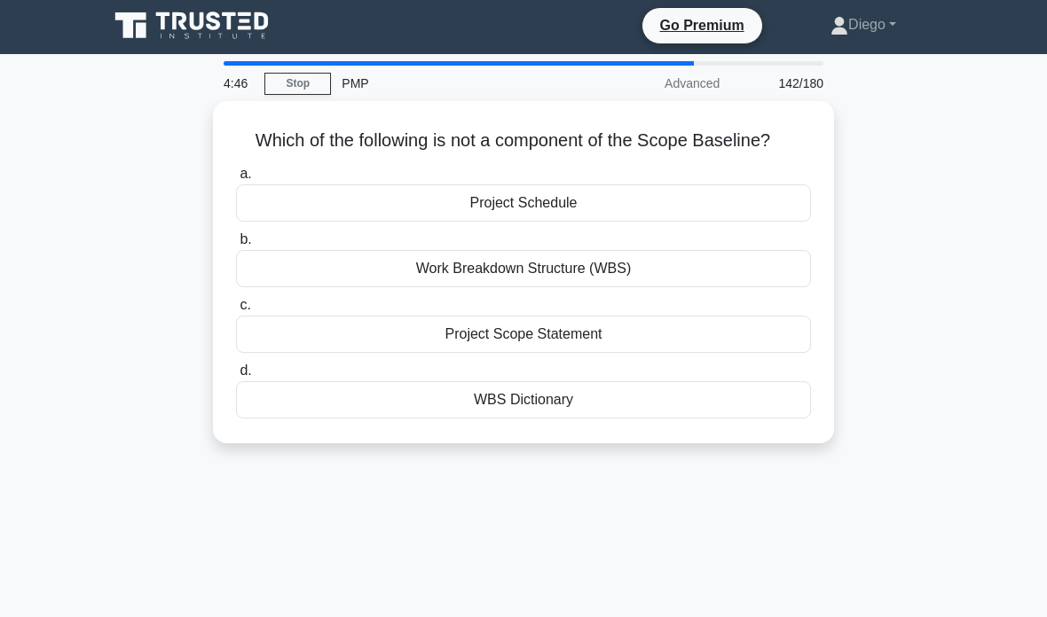
scroll to position [0, 0]
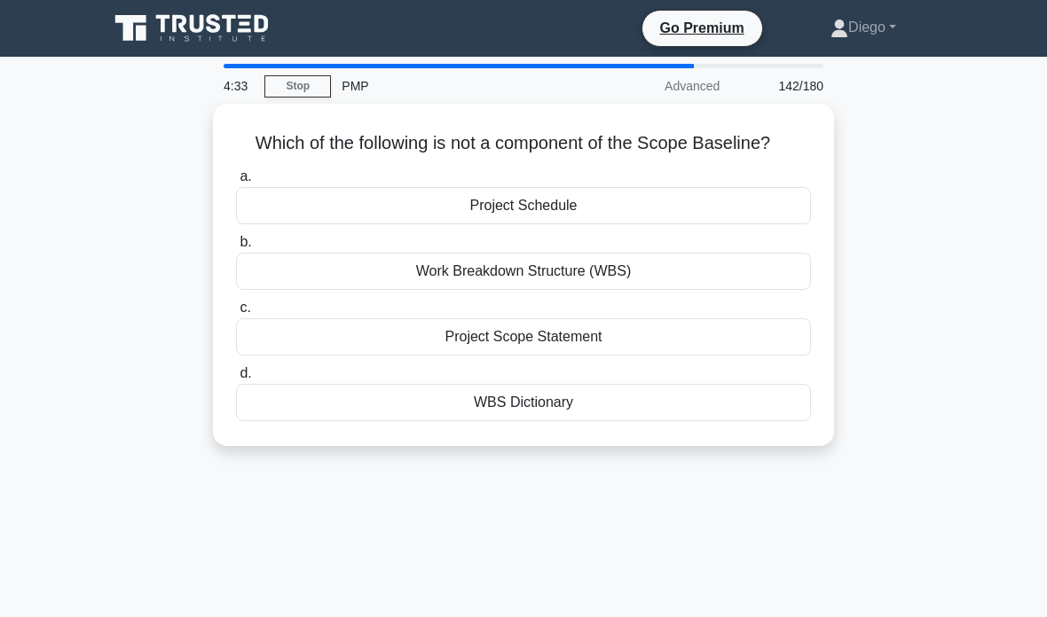
click at [640, 224] on div "Project Schedule" at bounding box center [523, 205] width 575 height 37
click at [236, 183] on input "a. Project Schedule" at bounding box center [236, 177] width 0 height 12
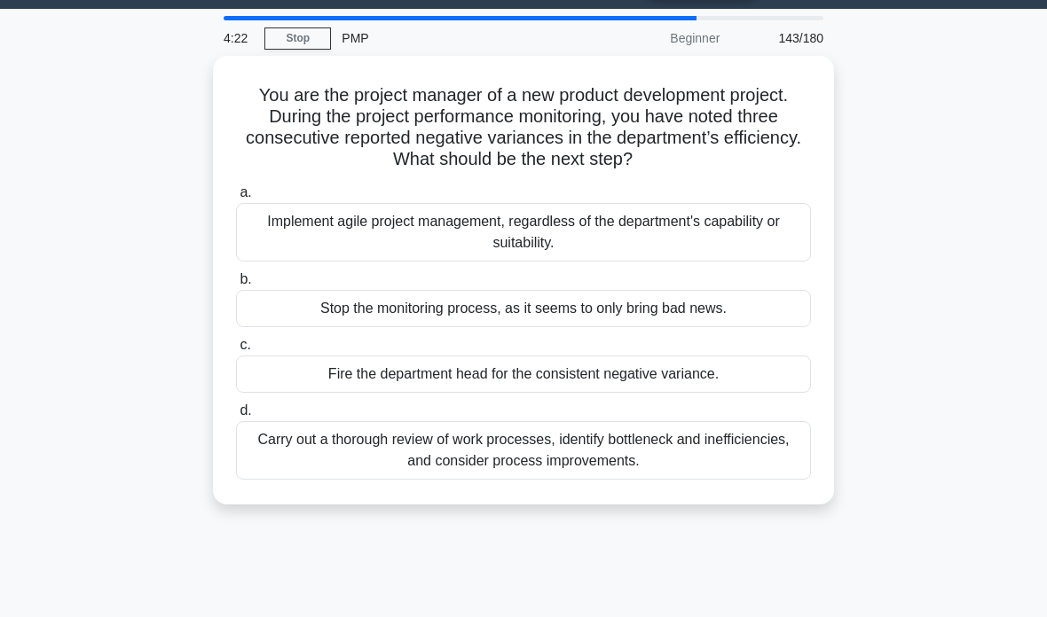
scroll to position [49, 0]
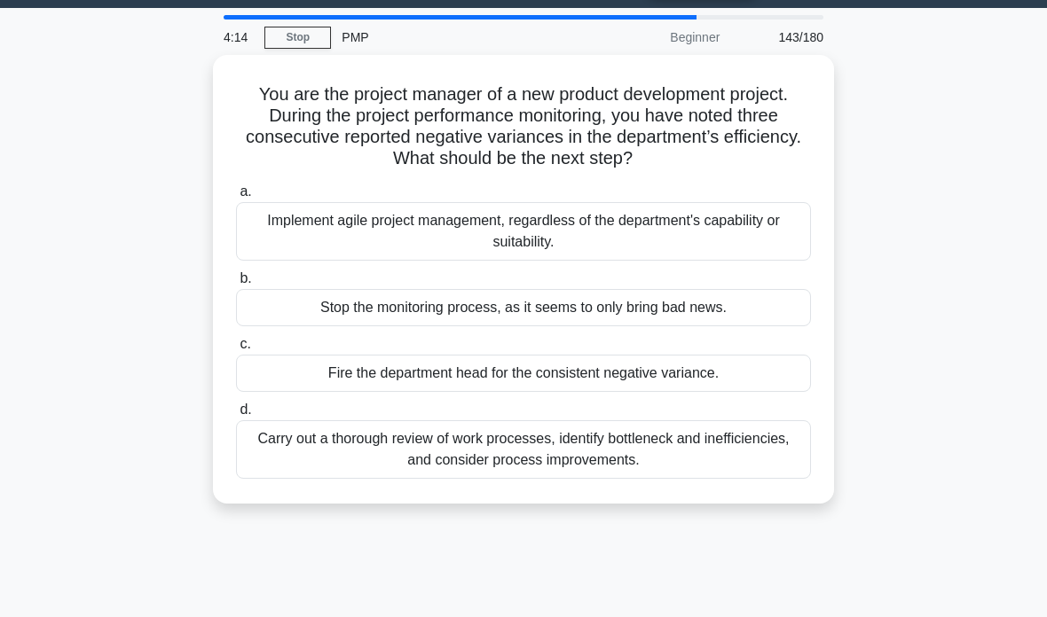
click at [706, 459] on div "Carry out a thorough review of work processes, identify bottleneck and ineffici…" at bounding box center [523, 449] width 575 height 59
click at [236, 416] on input "d. Carry out a thorough review of work processes, identify bottleneck and ineff…" at bounding box center [236, 410] width 0 height 12
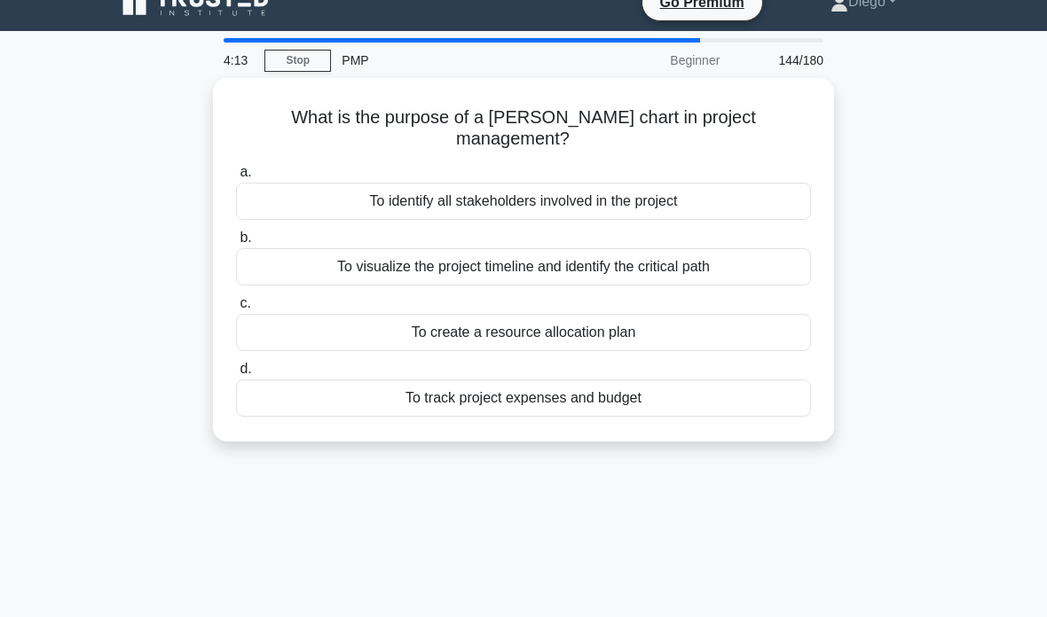
scroll to position [0, 0]
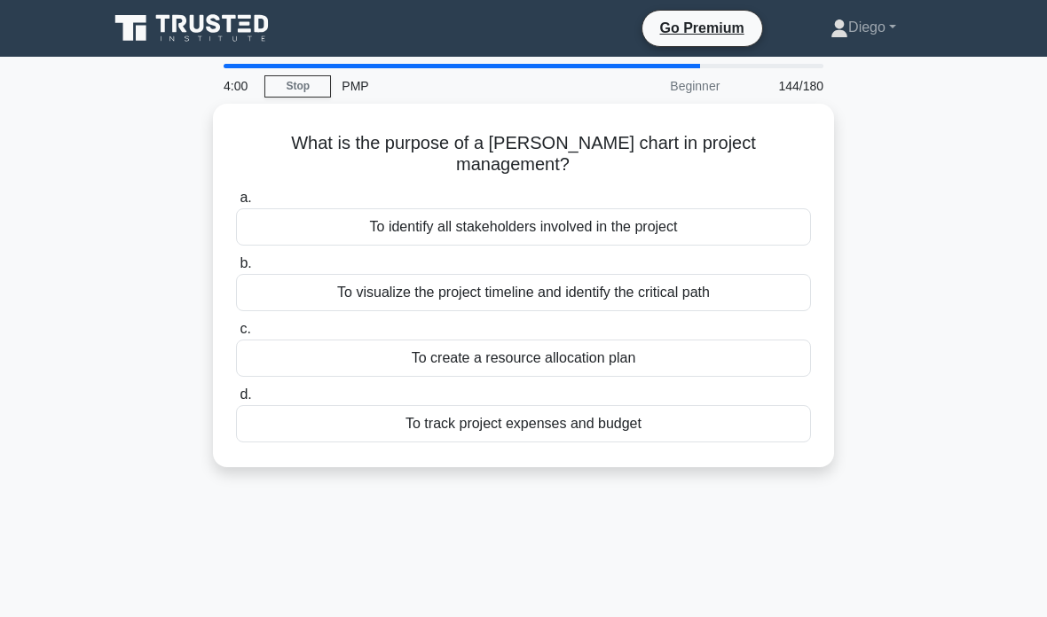
click at [745, 306] on div "To visualize the project timeline and identify the critical path" at bounding box center [523, 292] width 575 height 37
click at [236, 270] on input "b. To visualize the project timeline and identify the critical path" at bounding box center [236, 264] width 0 height 12
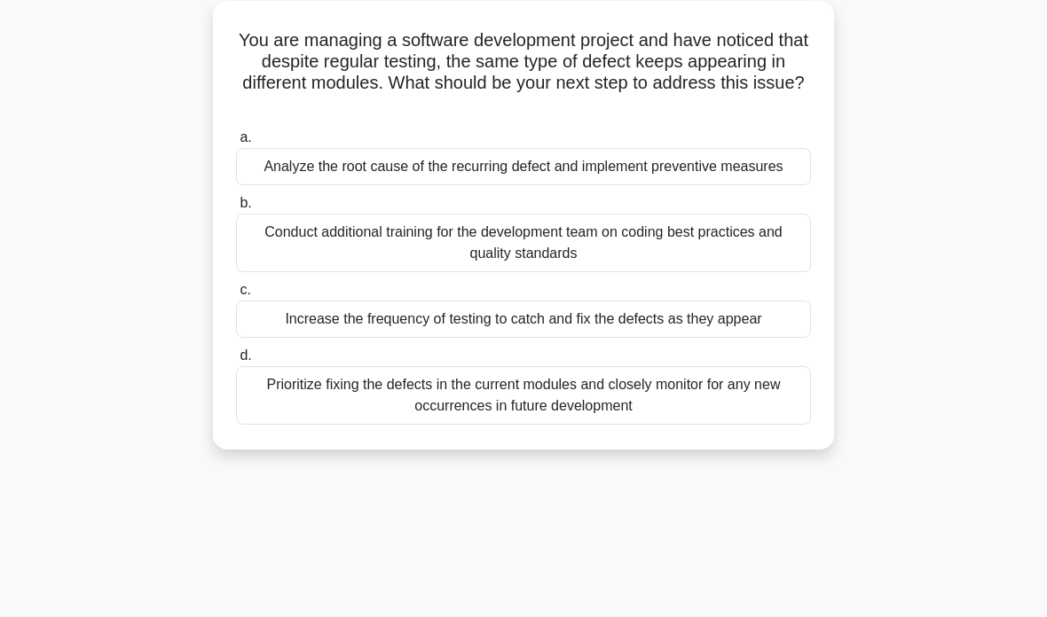
scroll to position [102, 0]
click at [734, 184] on div "Analyze the root cause of the recurring defect and implement preventive measures" at bounding box center [523, 167] width 575 height 37
click at [236, 145] on input "a. Analyze the root cause of the recurring defect and implement preventive meas…" at bounding box center [236, 139] width 0 height 12
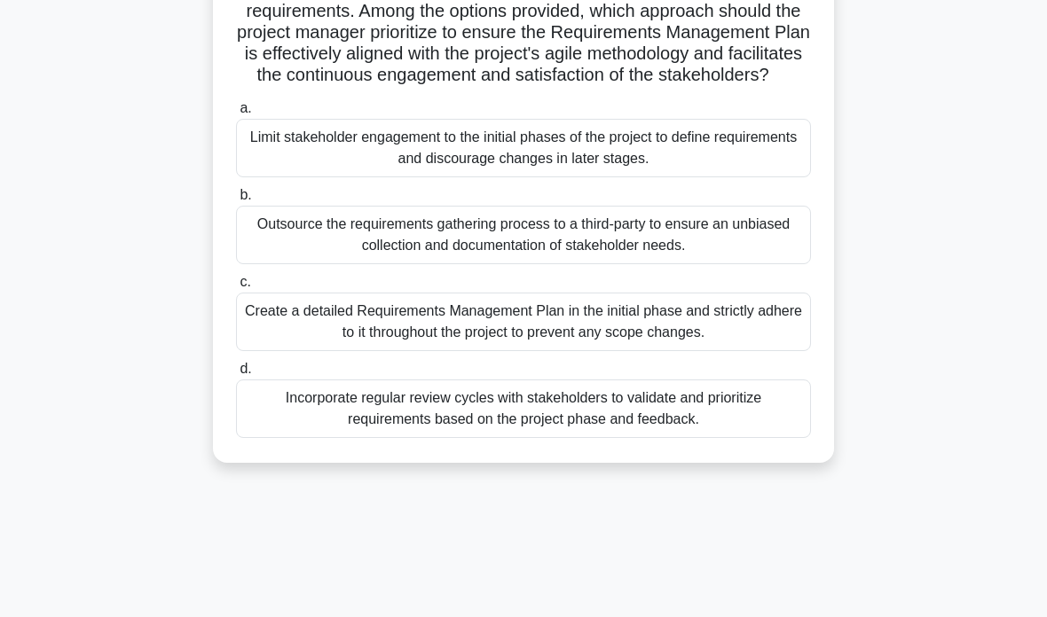
scroll to position [270, 0]
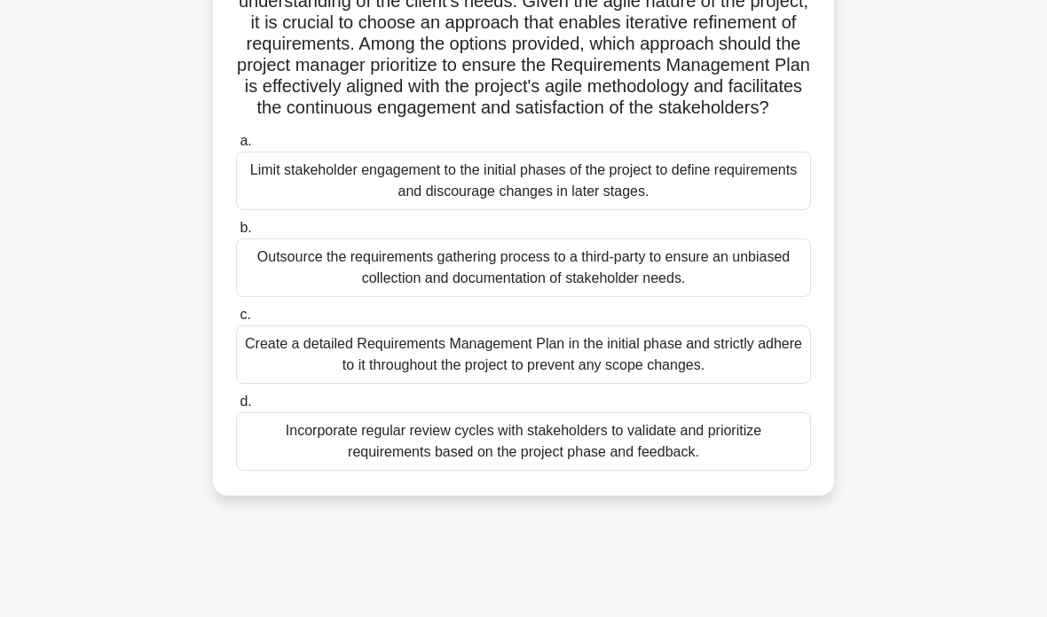
click at [526, 471] on div "Incorporate regular review cycles with stakeholders to validate and prioritize …" at bounding box center [523, 441] width 575 height 59
click at [236, 408] on input "d. Incorporate regular review cycles with stakeholders to validate and prioriti…" at bounding box center [236, 402] width 0 height 12
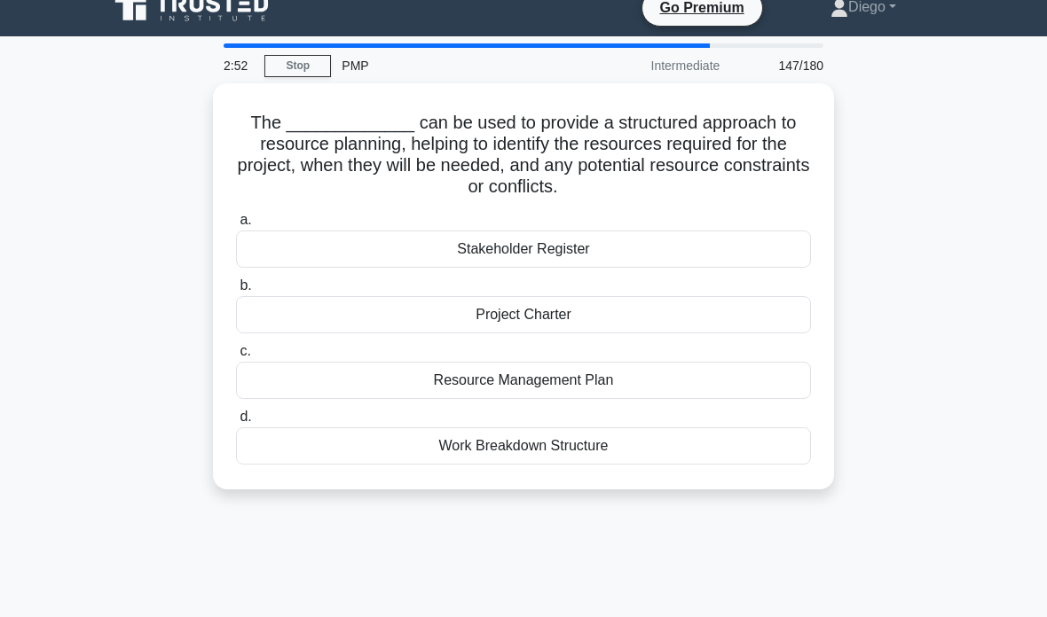
scroll to position [0, 0]
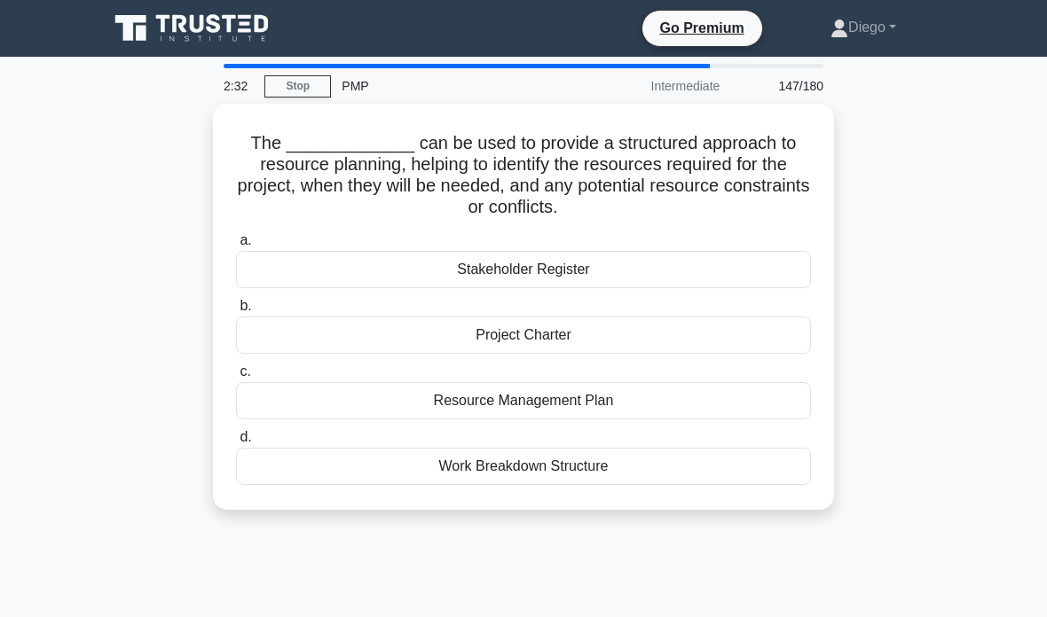
click at [583, 402] on div "Resource Management Plan" at bounding box center [523, 400] width 575 height 37
click at [236, 378] on input "c. Resource Management Plan" at bounding box center [236, 372] width 0 height 12
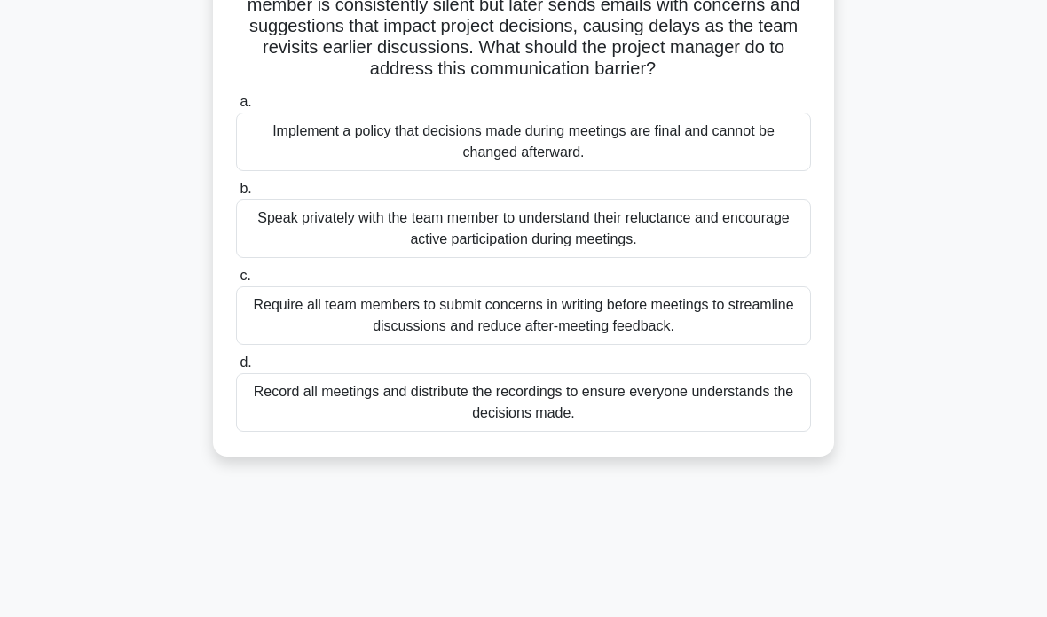
scroll to position [160, 0]
click at [550, 411] on div "Record all meetings and distribute the recordings to ensure everyone understand…" at bounding box center [523, 402] width 575 height 59
click at [236, 369] on input "d. Record all meetings and distribute the recordings to ensure everyone underst…" at bounding box center [236, 363] width 0 height 12
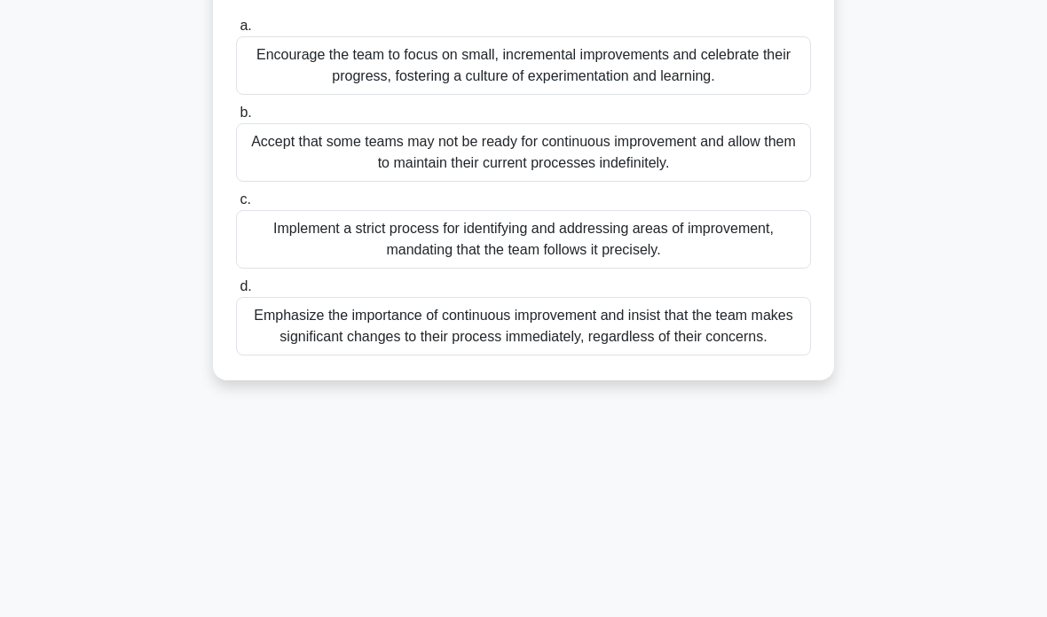
scroll to position [216, 0]
click at [623, 94] on div "Encourage the team to focus on small, incremental improvements and celebrate th…" at bounding box center [523, 64] width 575 height 59
click at [236, 31] on input "a. Encourage the team to focus on small, incremental improvements and celebrate…" at bounding box center [236, 26] width 0 height 12
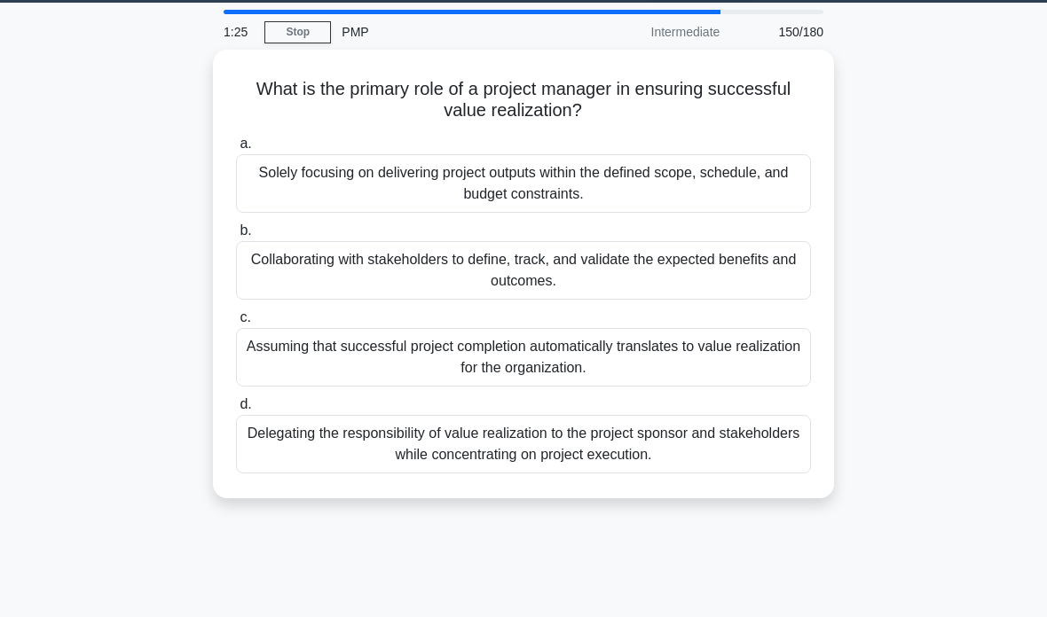
scroll to position [56, 0]
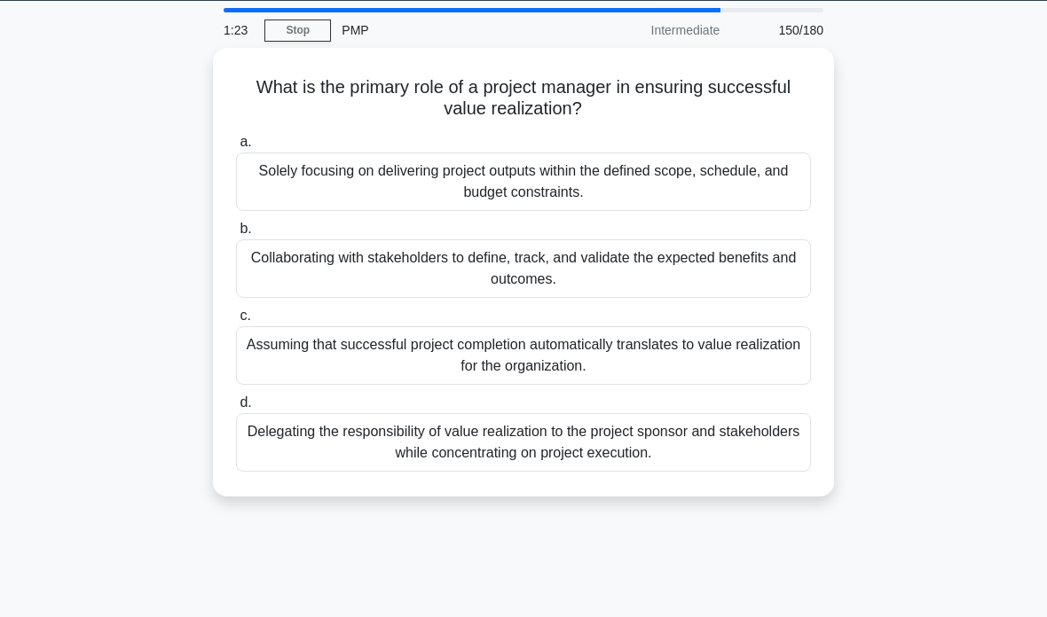
click at [569, 272] on div "Collaborating with stakeholders to define, track, and validate the expected ben…" at bounding box center [523, 268] width 575 height 59
click at [236, 235] on input "b. Collaborating with stakeholders to define, track, and validate the expected …" at bounding box center [236, 230] width 0 height 12
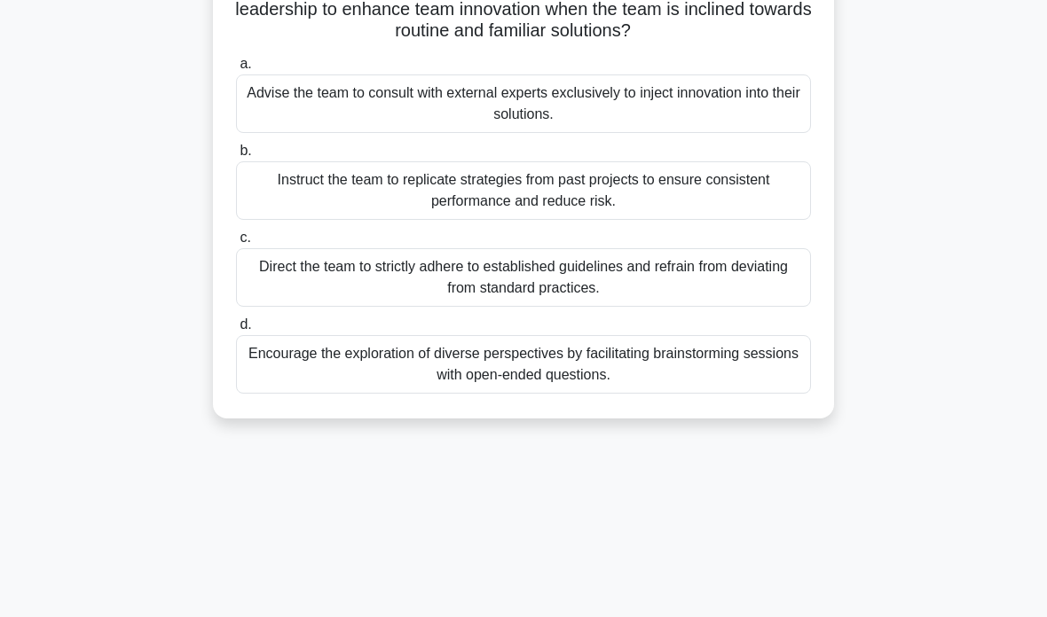
scroll to position [157, 0]
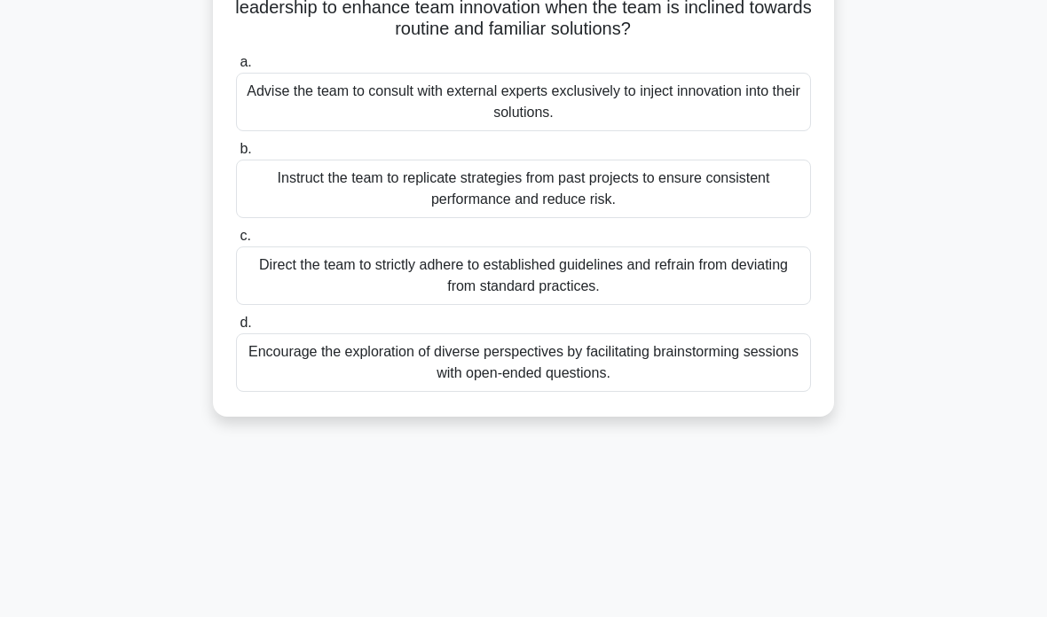
click at [513, 371] on div "Encourage the exploration of diverse perspectives by facilitating brainstorming…" at bounding box center [523, 363] width 575 height 59
click at [236, 329] on input "d. Encourage the exploration of diverse perspectives by facilitating brainstorm…" at bounding box center [236, 324] width 0 height 12
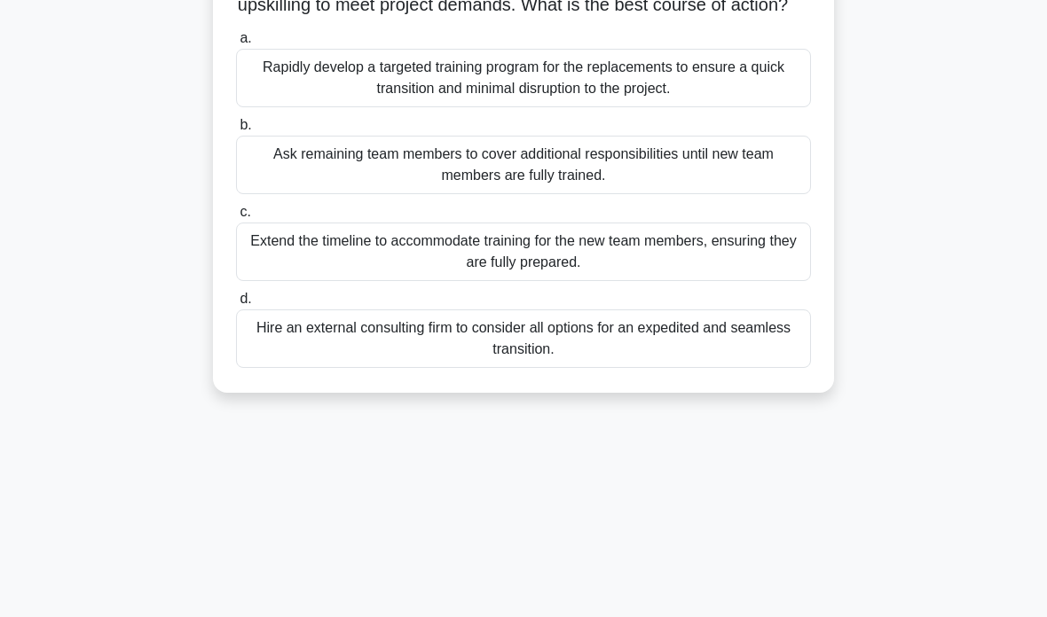
scroll to position [202, 0]
click at [586, 368] on div "Hire an external consulting firm to consider all options for an expedited and s…" at bounding box center [523, 339] width 575 height 59
click at [236, 305] on input "d. Hire an external consulting firm to consider all options for an expedited an…" at bounding box center [236, 300] width 0 height 12
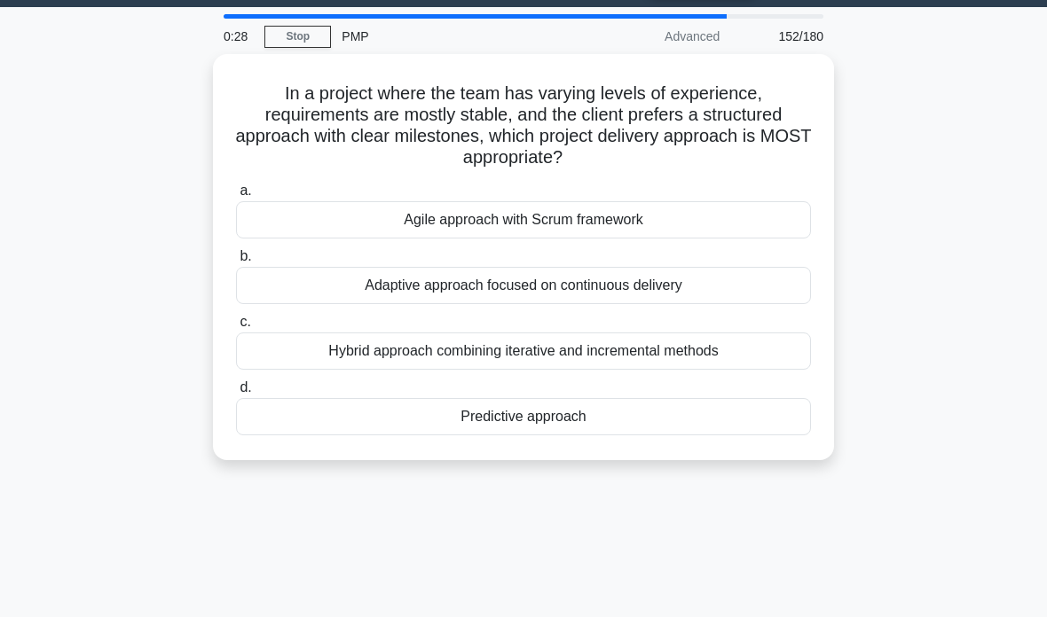
scroll to position [52, 0]
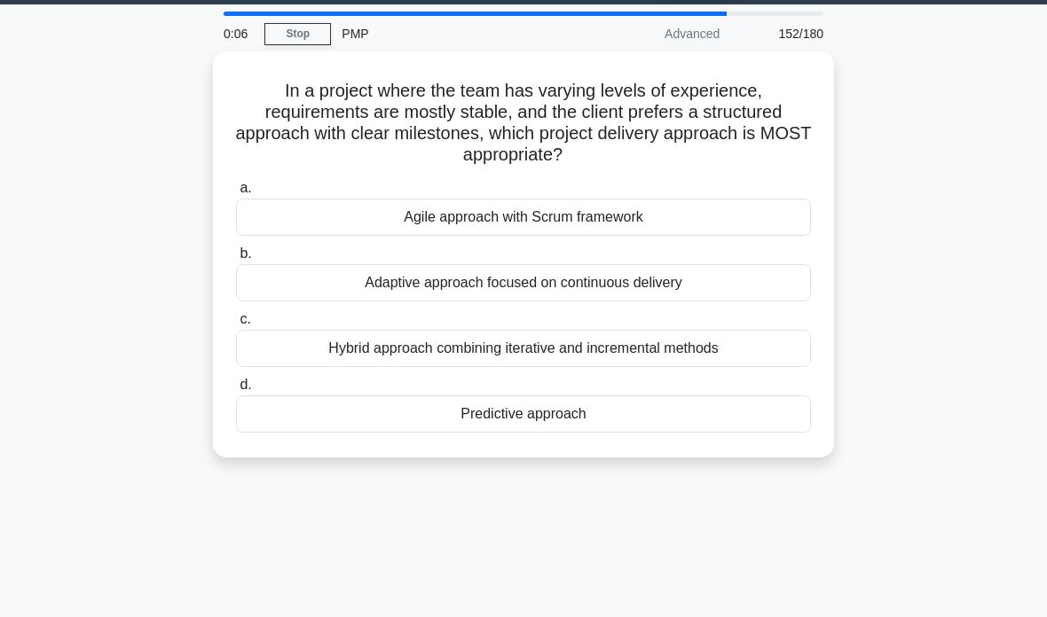
click at [574, 286] on div "Adaptive approach focused on continuous delivery" at bounding box center [523, 282] width 575 height 37
click at [236, 260] on input "b. Adaptive approach focused on continuous delivery" at bounding box center [236, 254] width 0 height 12
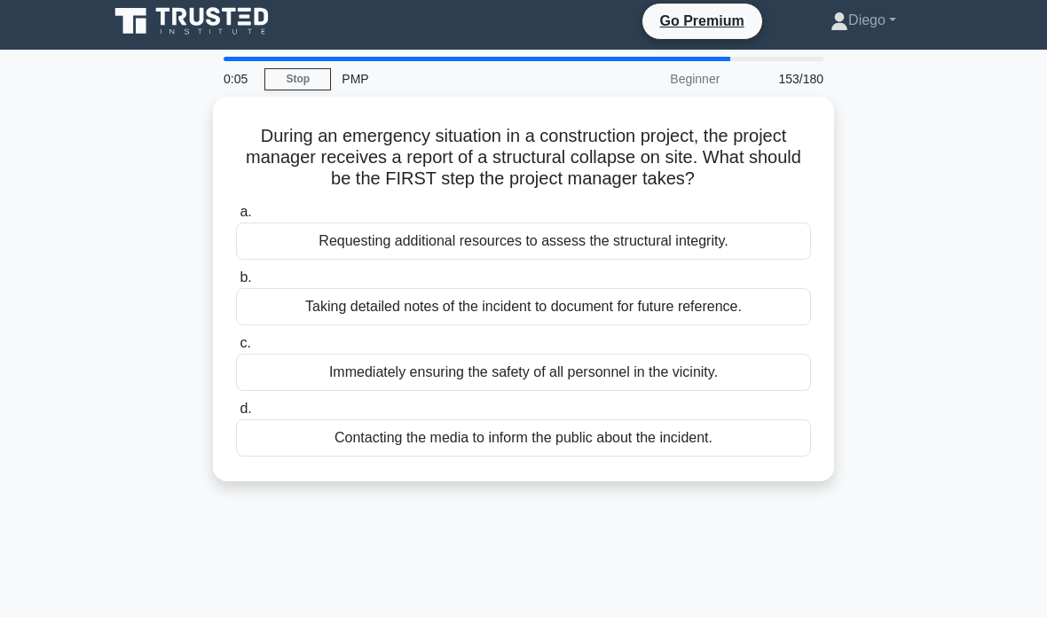
scroll to position [0, 0]
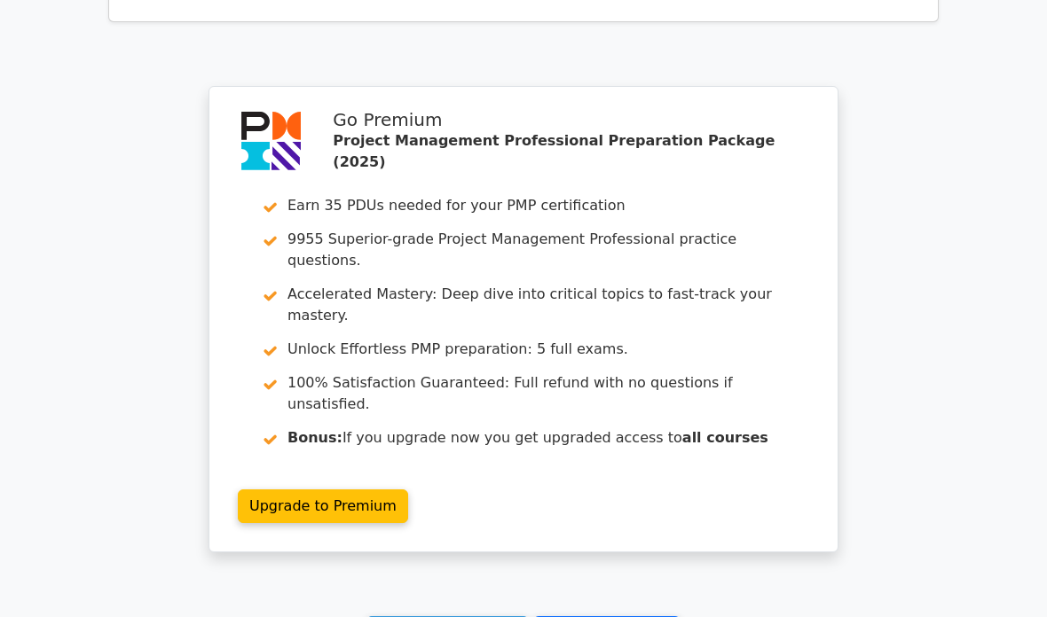
scroll to position [8126, 0]
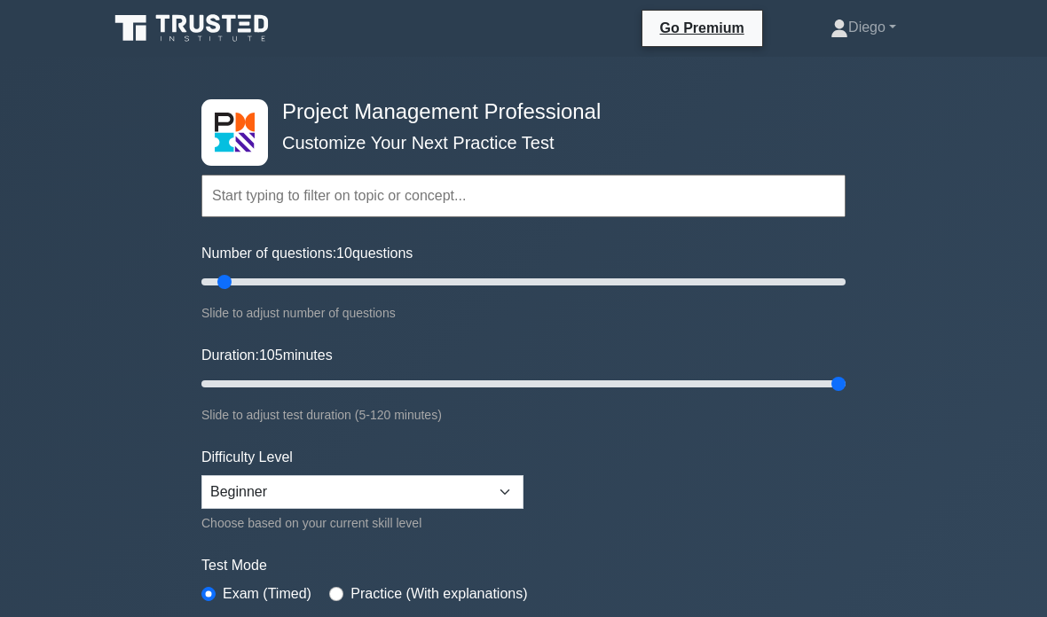
type input "120"
click at [496, 481] on select "Beginner Intermediate Expert" at bounding box center [362, 492] width 322 height 34
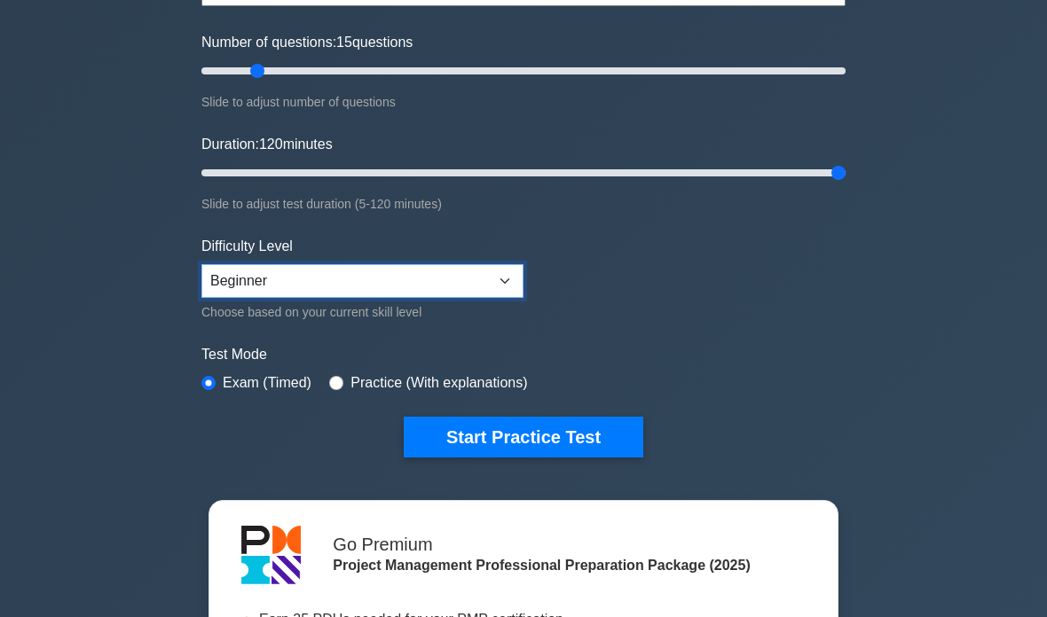
scroll to position [211, 0]
type input "50"
type input "60"
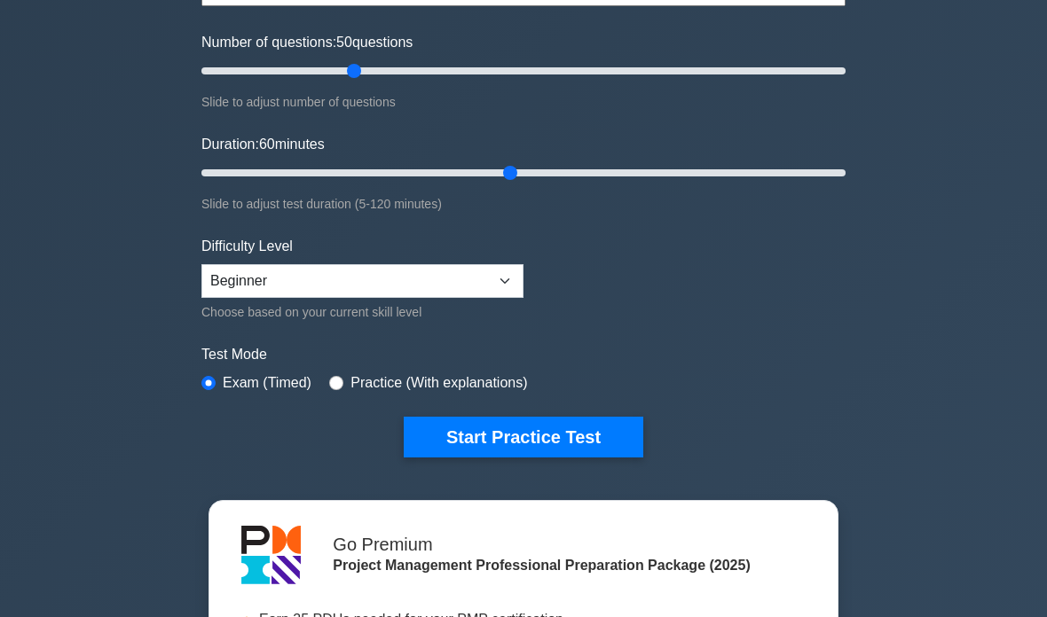
click at [584, 428] on button "Start Practice Test" at bounding box center [523, 437] width 239 height 41
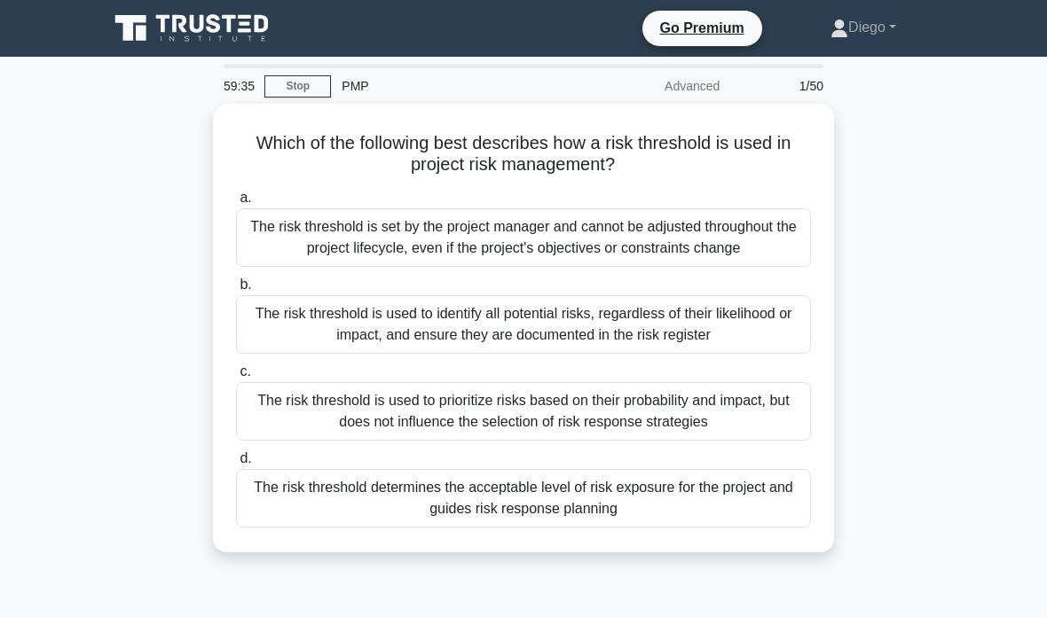
click at [650, 528] on div "The risk threshold determines the acceptable level of risk exposure for the pro…" at bounding box center [523, 498] width 575 height 59
click at [236, 465] on input "d. The risk threshold determines the acceptable level of risk exposure for the …" at bounding box center [236, 459] width 0 height 12
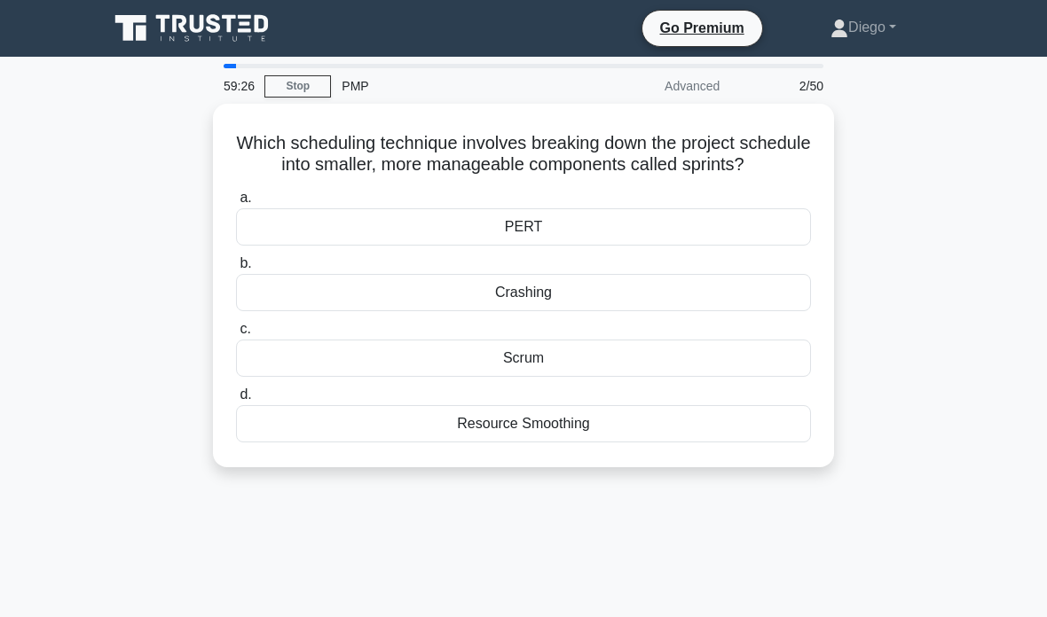
click at [659, 377] on div "Scrum" at bounding box center [523, 358] width 575 height 37
click at [236, 335] on input "c. Scrum" at bounding box center [236, 330] width 0 height 12
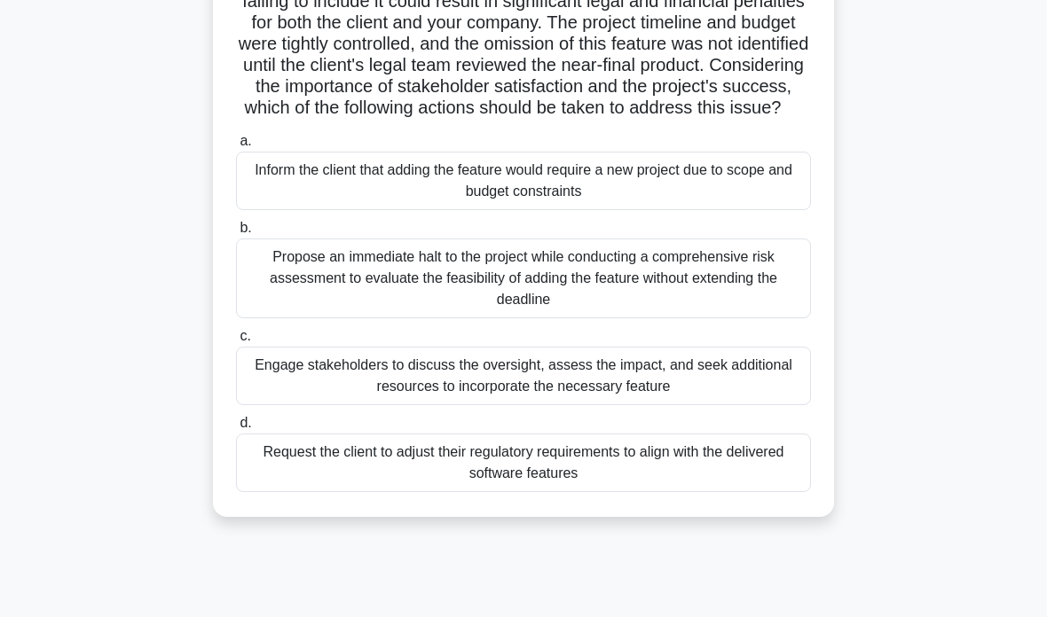
scroll to position [261, 0]
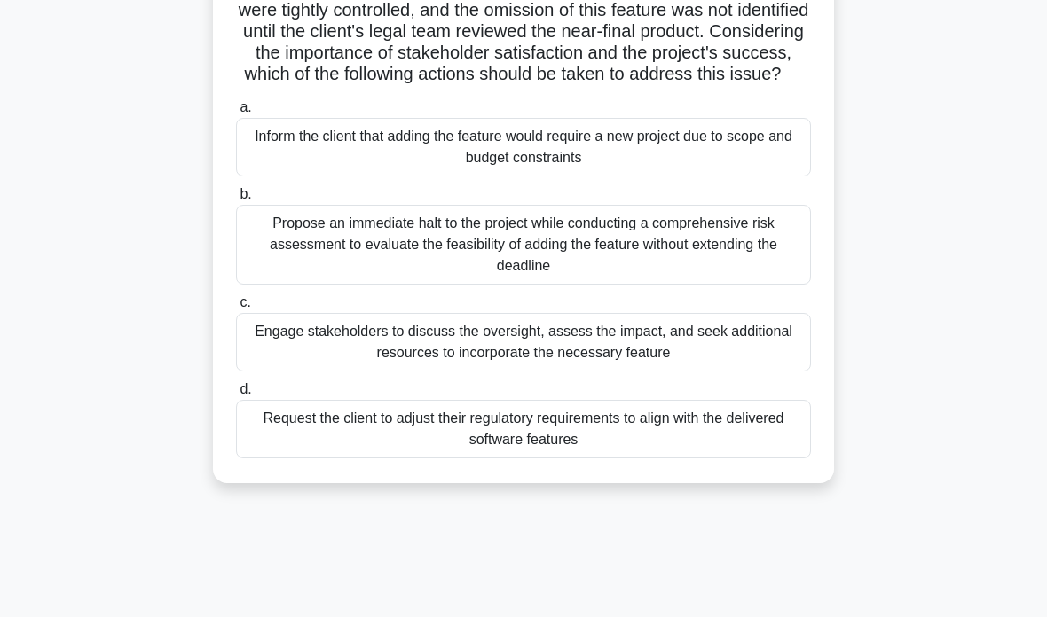
click at [747, 372] on div "Engage stakeholders to discuss the oversight, assess the impact, and seek addit…" at bounding box center [523, 342] width 575 height 59
click at [236, 309] on input "c. Engage stakeholders to discuss the oversight, assess the impact, and seek ad…" at bounding box center [236, 303] width 0 height 12
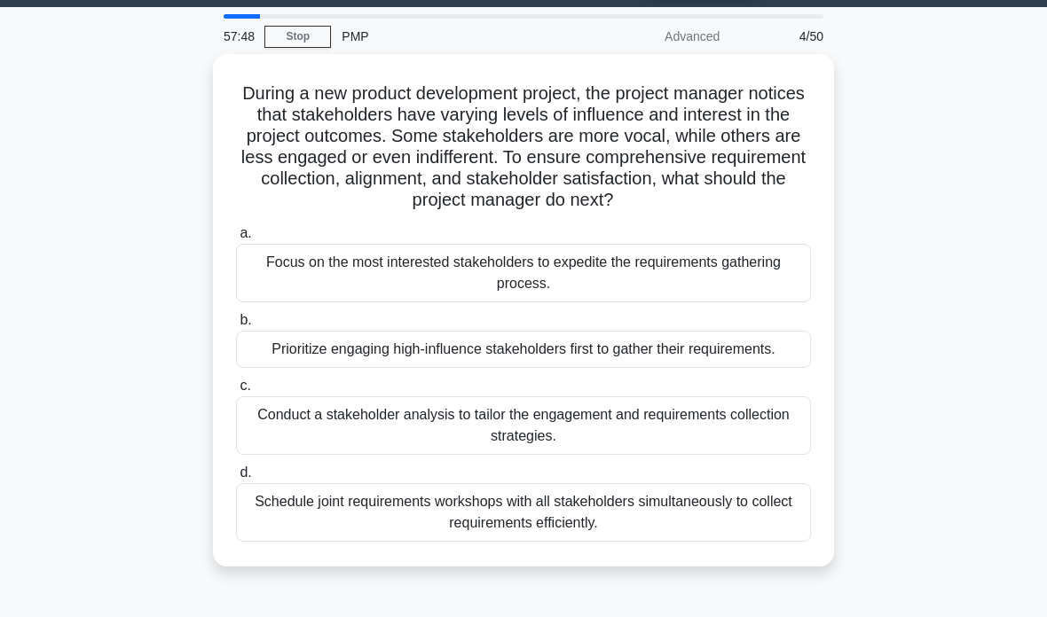
scroll to position [54, 0]
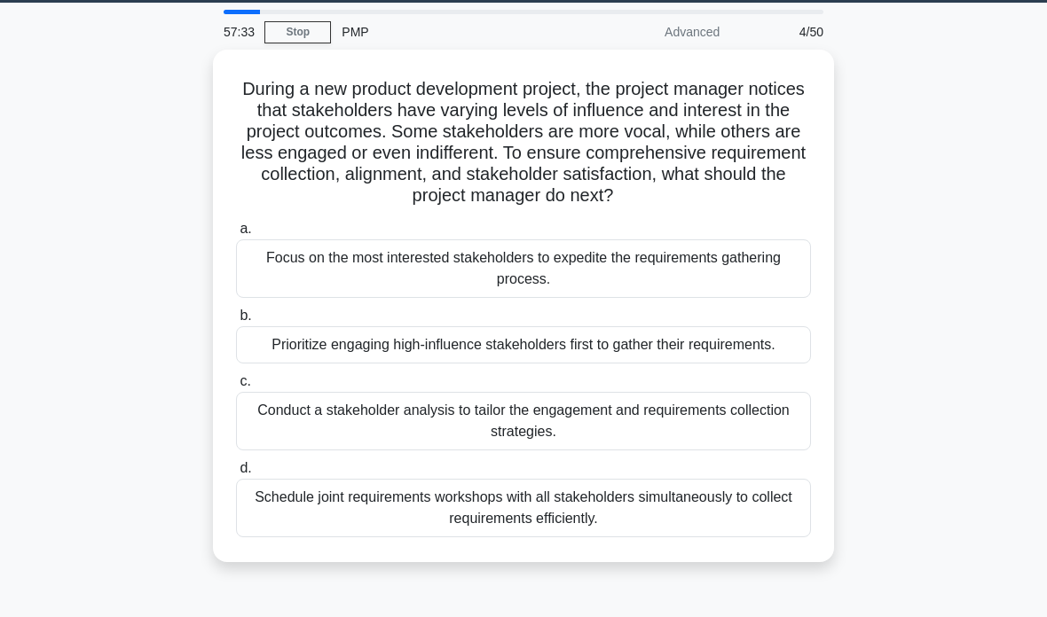
click at [750, 451] on div "Conduct a stakeholder analysis to tailor the engagement and requirements collec…" at bounding box center [523, 421] width 575 height 59
click at [236, 388] on input "c. Conduct a stakeholder analysis to tailor the engagement and requirements col…" at bounding box center [236, 382] width 0 height 12
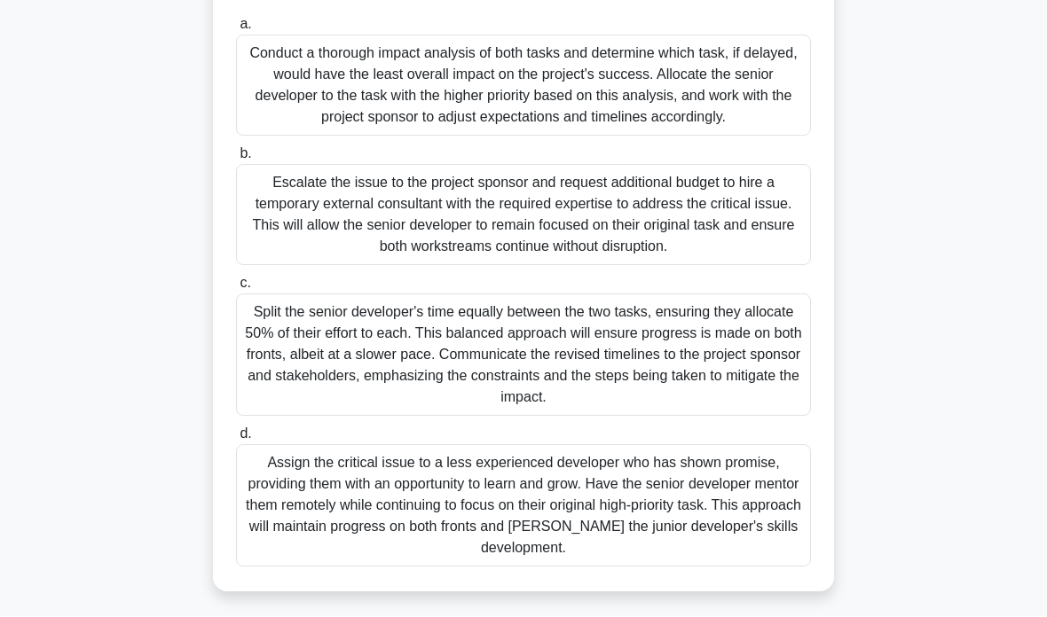
scroll to position [362, 0]
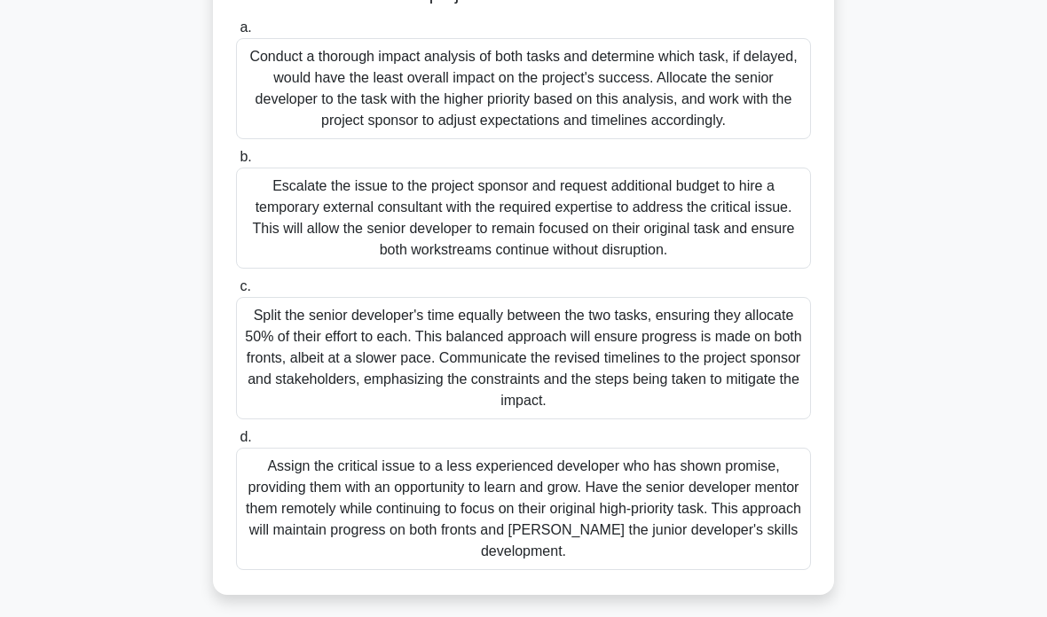
click at [688, 127] on div "Conduct a thorough impact analysis of both tasks and determine which task, if d…" at bounding box center [523, 88] width 575 height 101
click at [236, 34] on input "a. Conduct a thorough impact analysis of both tasks and determine which task, i…" at bounding box center [236, 28] width 0 height 12
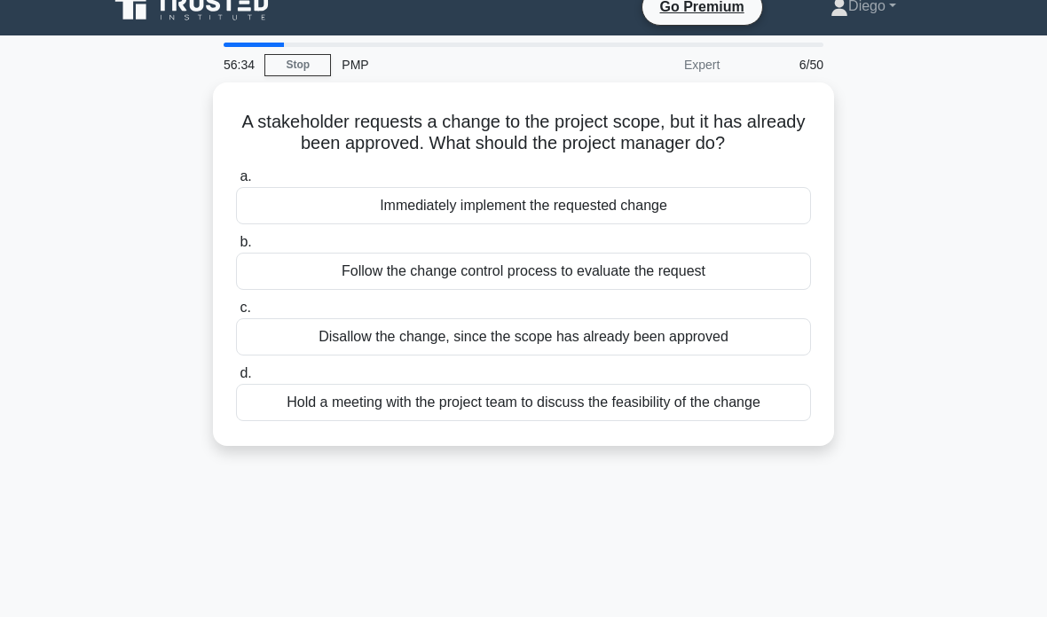
scroll to position [0, 0]
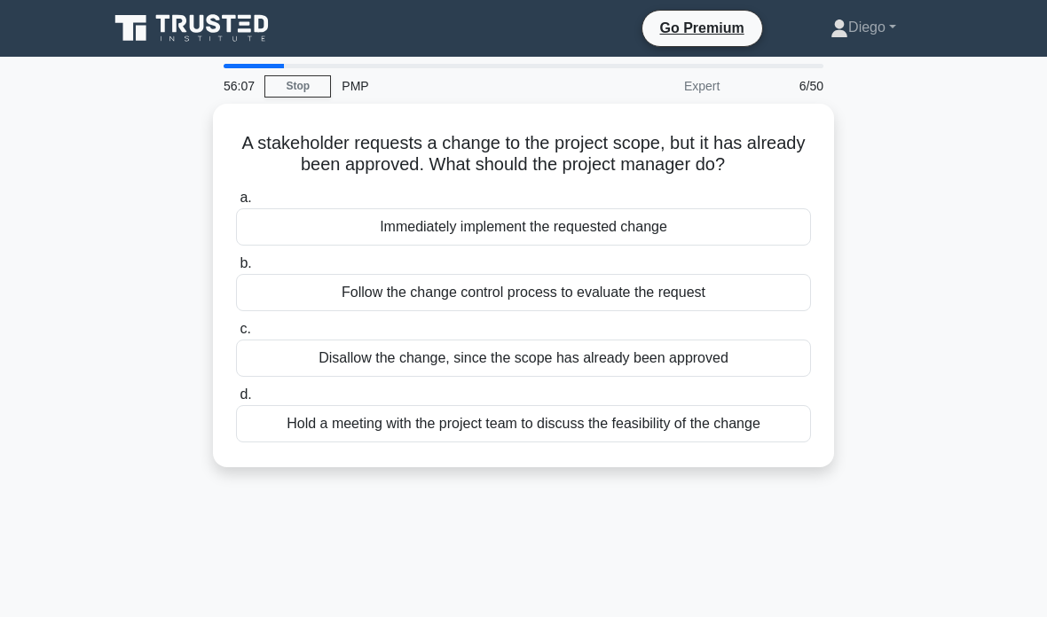
click at [729, 311] on div "Follow the change control process to evaluate the request" at bounding box center [523, 292] width 575 height 37
click at [236, 270] on input "b. Follow the change control process to evaluate the request" at bounding box center [236, 264] width 0 height 12
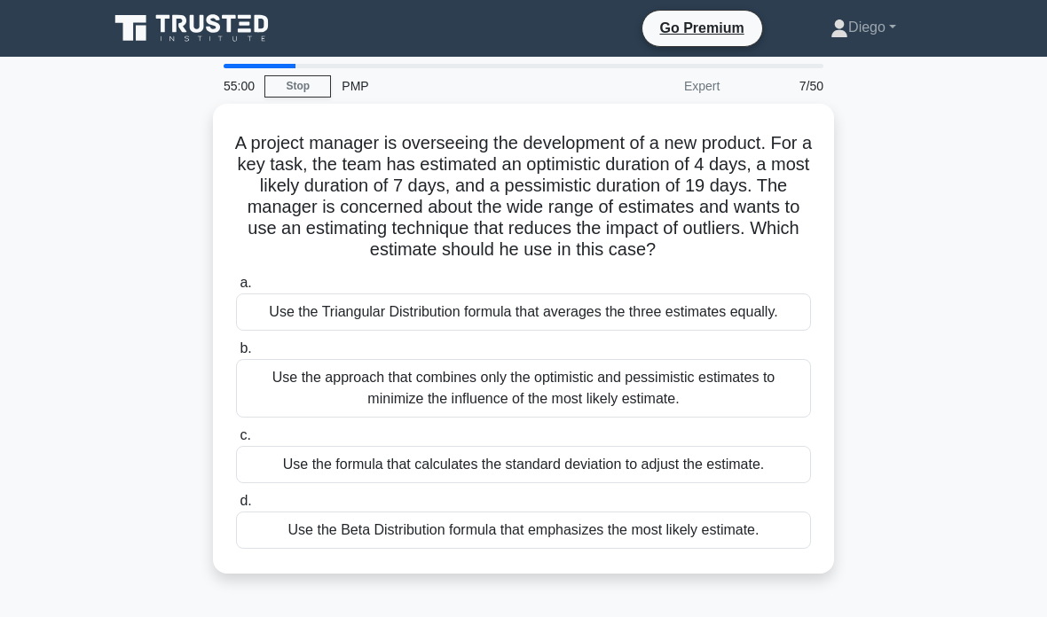
click at [739, 483] on div "Use the formula that calculates the standard deviation to adjust the estimate." at bounding box center [523, 464] width 575 height 37
click at [236, 442] on input "c. Use the formula that calculates the standard deviation to adjust the estimat…" at bounding box center [236, 436] width 0 height 12
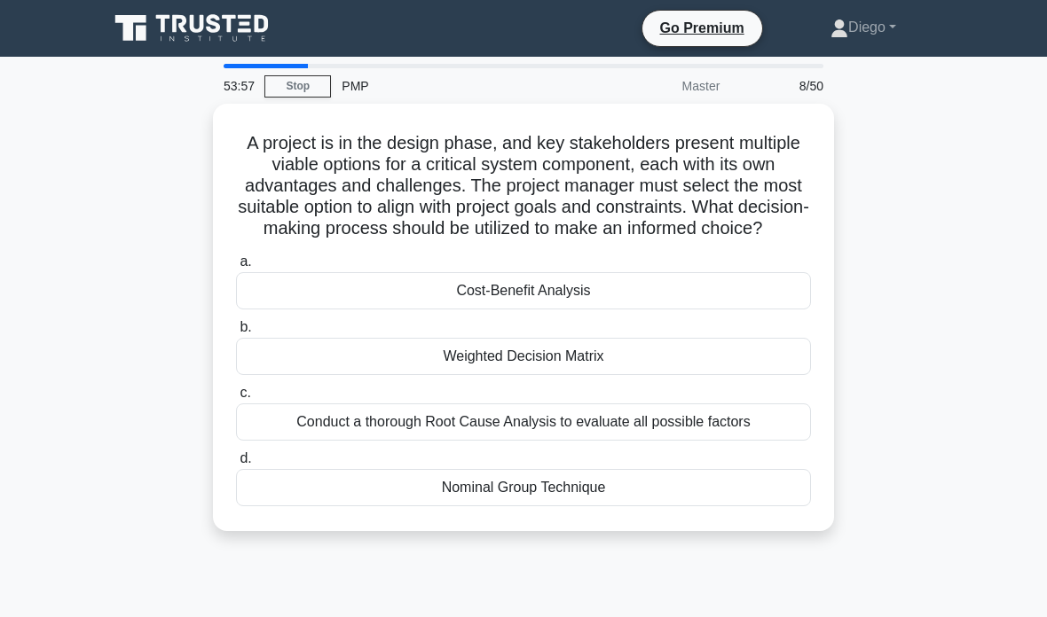
click at [737, 308] on div "Cost-Benefit Analysis" at bounding box center [523, 290] width 575 height 37
click at [236, 268] on input "a. Cost-Benefit Analysis" at bounding box center [236, 262] width 0 height 12
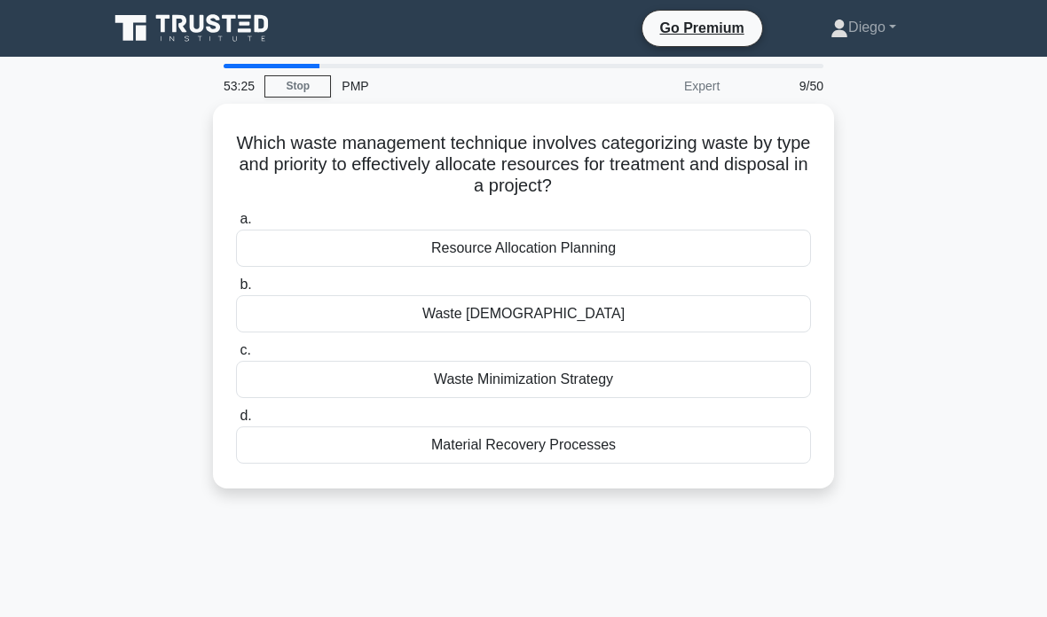
click at [742, 377] on div "Waste Minimization Strategy" at bounding box center [523, 379] width 575 height 37
click at [236, 357] on input "c. Waste Minimization Strategy" at bounding box center [236, 351] width 0 height 12
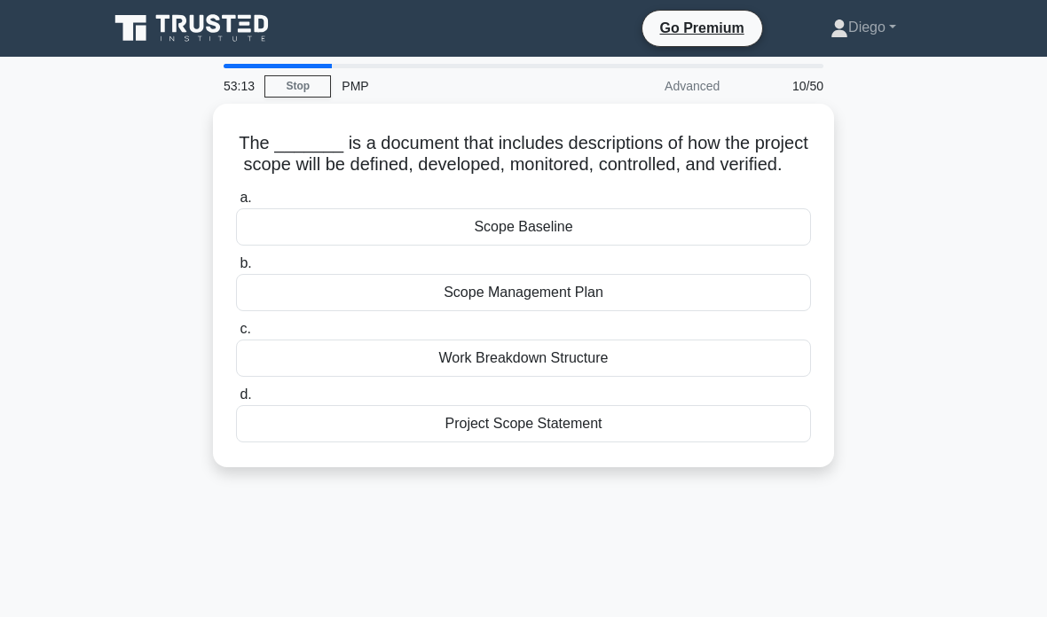
click at [697, 311] on div "Scope Management Plan" at bounding box center [523, 292] width 575 height 37
click at [236, 270] on input "b. Scope Management Plan" at bounding box center [236, 264] width 0 height 12
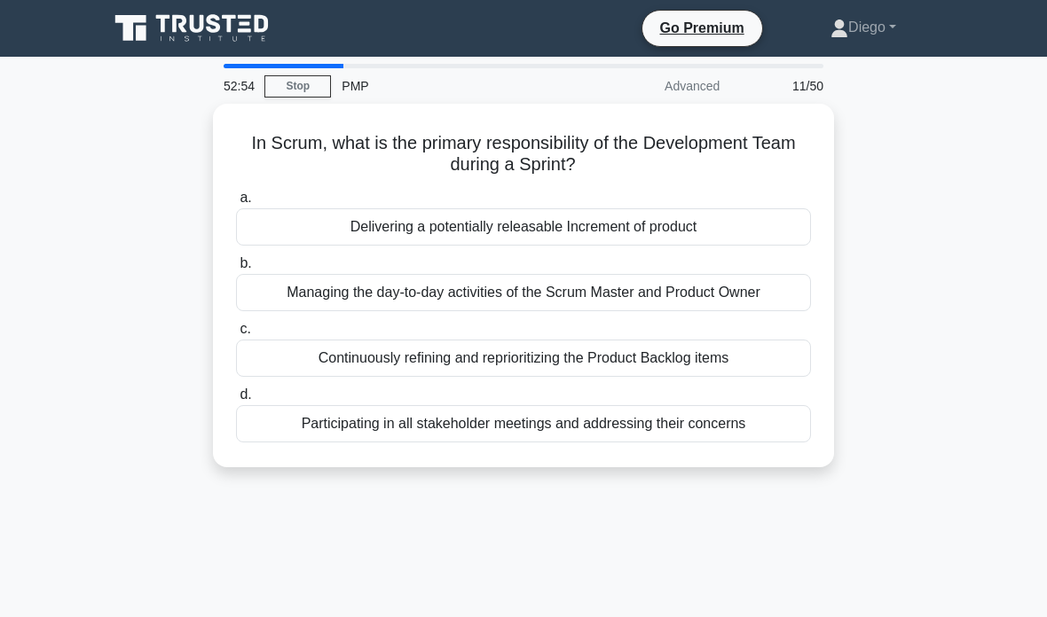
click at [718, 226] on div "Delivering a potentially releasable Increment of product" at bounding box center [523, 226] width 575 height 37
click at [236, 204] on input "a. Delivering a potentially releasable Increment of product" at bounding box center [236, 198] width 0 height 12
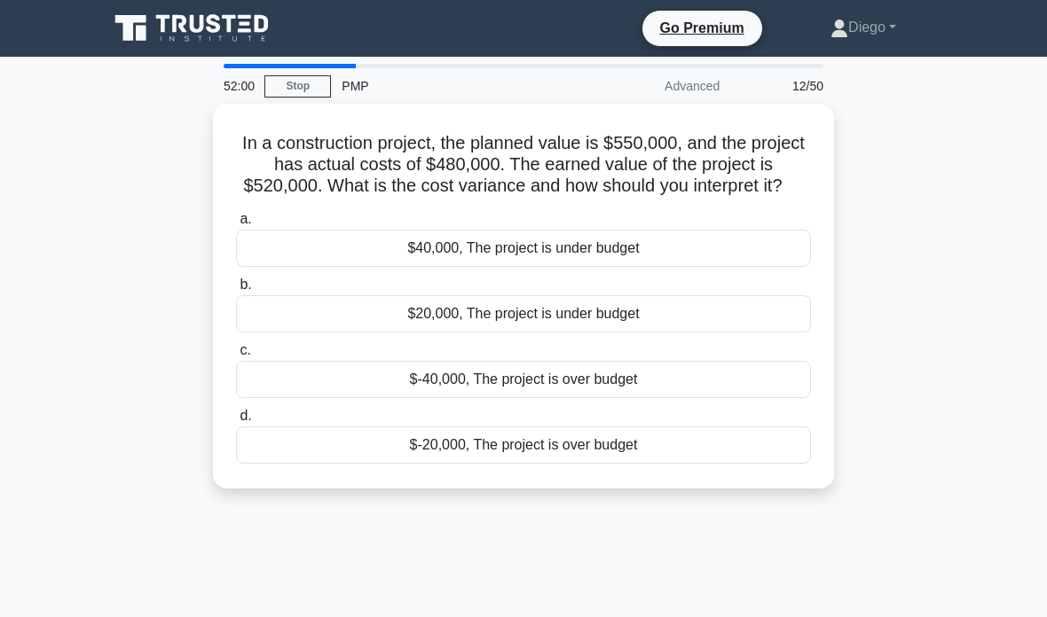
scroll to position [71, 0]
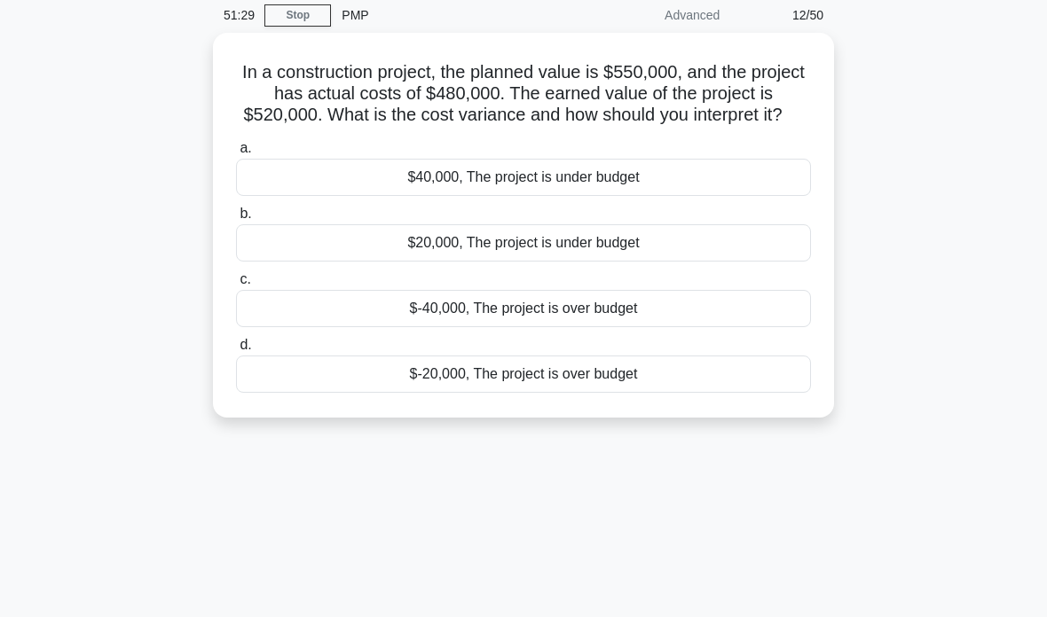
click at [684, 196] on div "$40,000, The project is under budget" at bounding box center [523, 177] width 575 height 37
click at [236, 154] on input "a. $40,000, The project is under budget" at bounding box center [236, 149] width 0 height 12
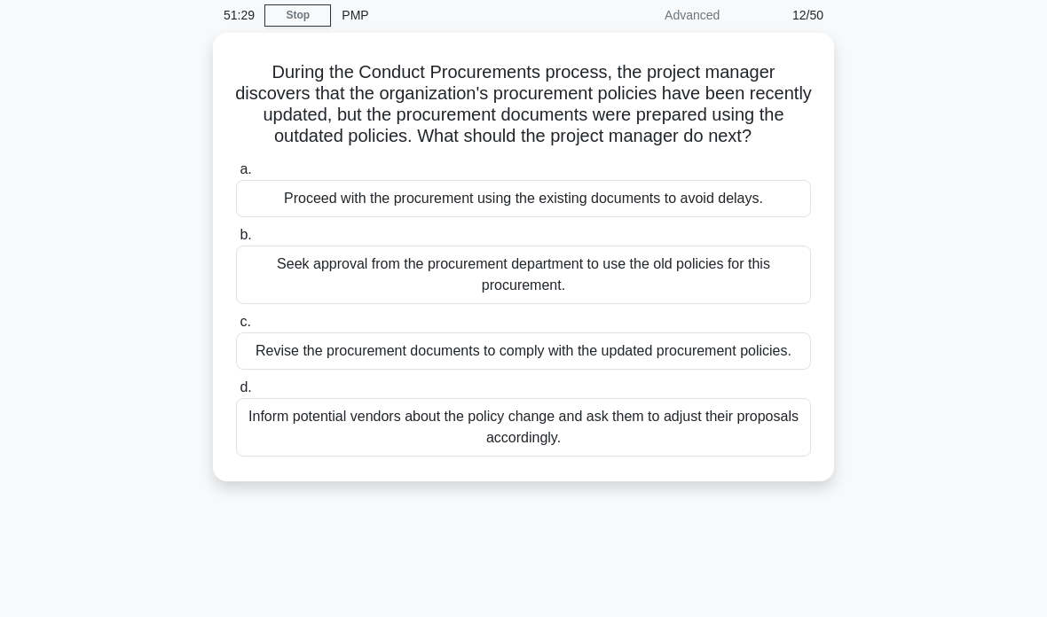
click at [683, 205] on div "Proceed with the procurement using the existing documents to avoid delays." at bounding box center [523, 198] width 575 height 37
click at [236, 176] on input "a. Proceed with the procurement using the existing documents to avoid delays." at bounding box center [236, 170] width 0 height 12
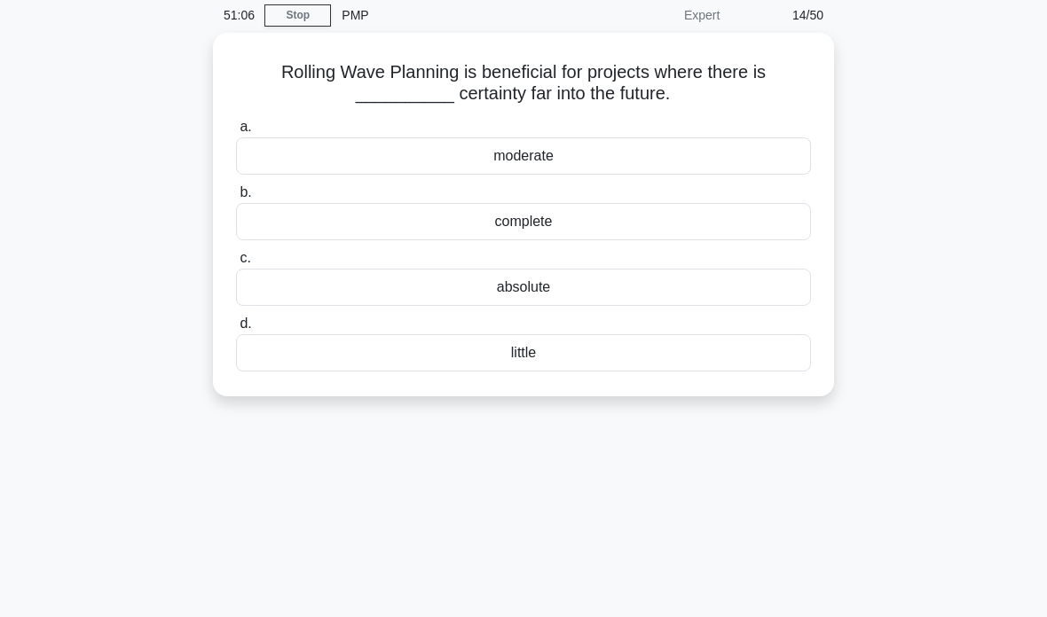
click at [639, 351] on div "little" at bounding box center [523, 352] width 575 height 37
click at [236, 330] on input "d. little" at bounding box center [236, 324] width 0 height 12
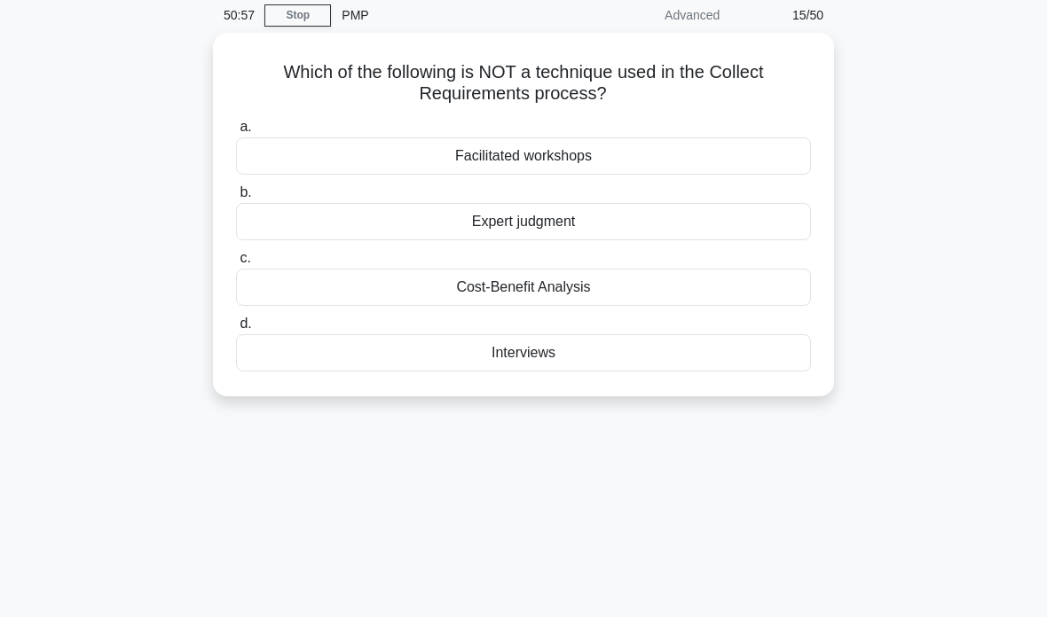
click at [739, 277] on div "Cost-Benefit Analysis" at bounding box center [523, 287] width 575 height 37
click at [236, 264] on input "c. Cost-Benefit Analysis" at bounding box center [236, 259] width 0 height 12
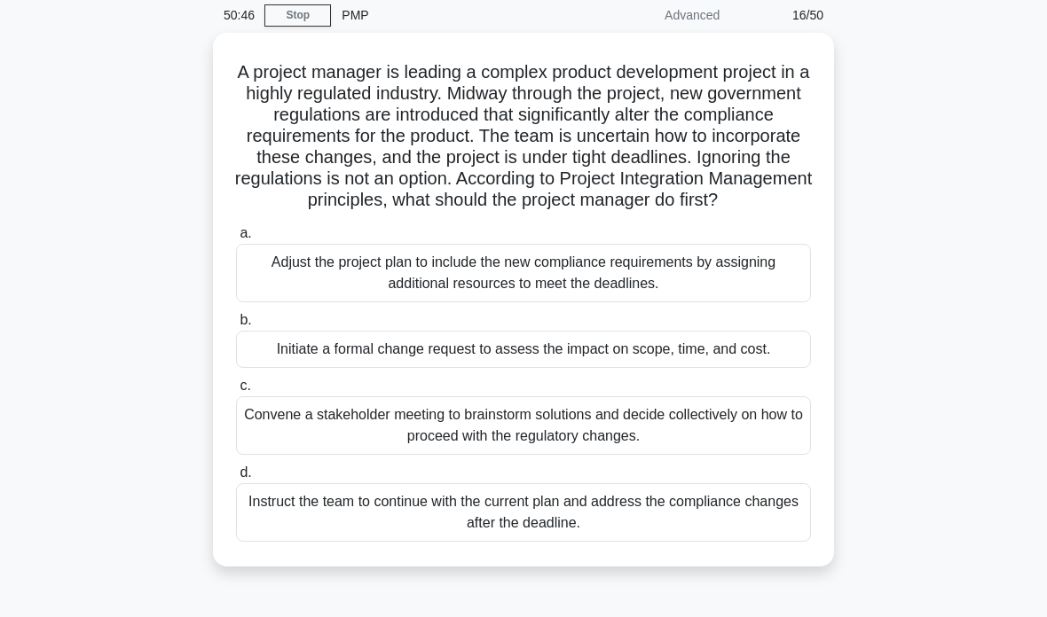
scroll to position [75, 0]
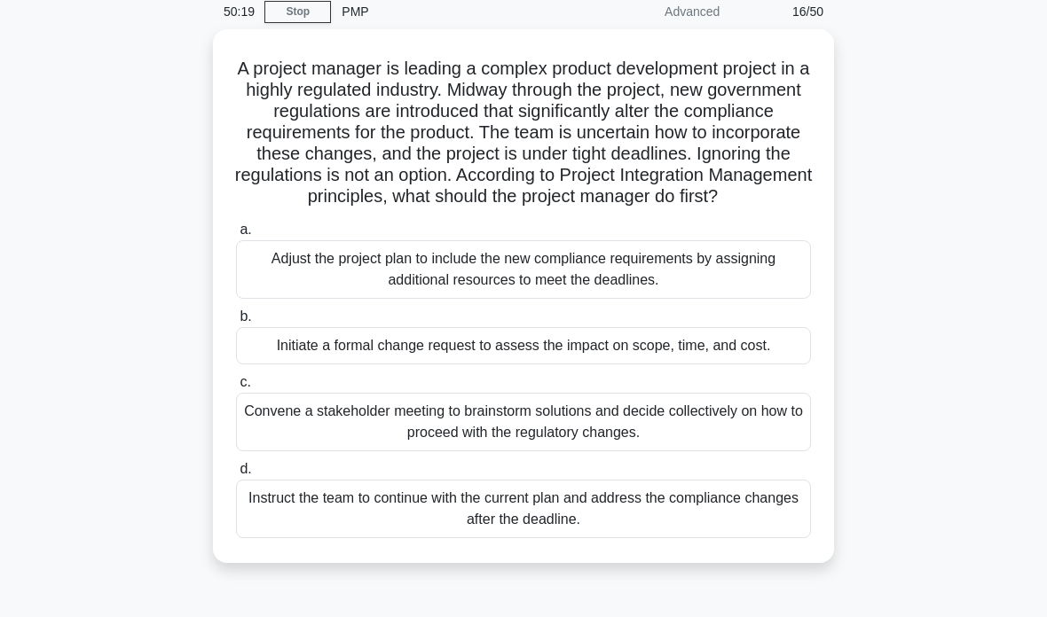
click at [275, 365] on div "Initiate a formal change request to assess the impact on scope, time, and cost." at bounding box center [523, 345] width 575 height 37
click at [236, 323] on input "b. Initiate a formal change request to assess the impact on scope, time, and co…" at bounding box center [236, 317] width 0 height 12
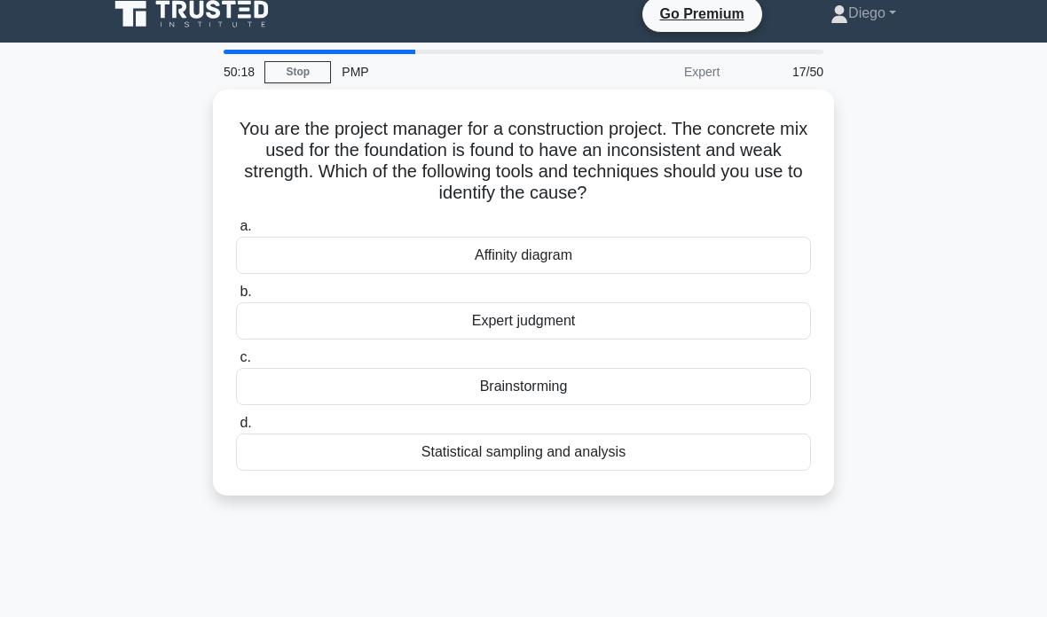
scroll to position [0, 0]
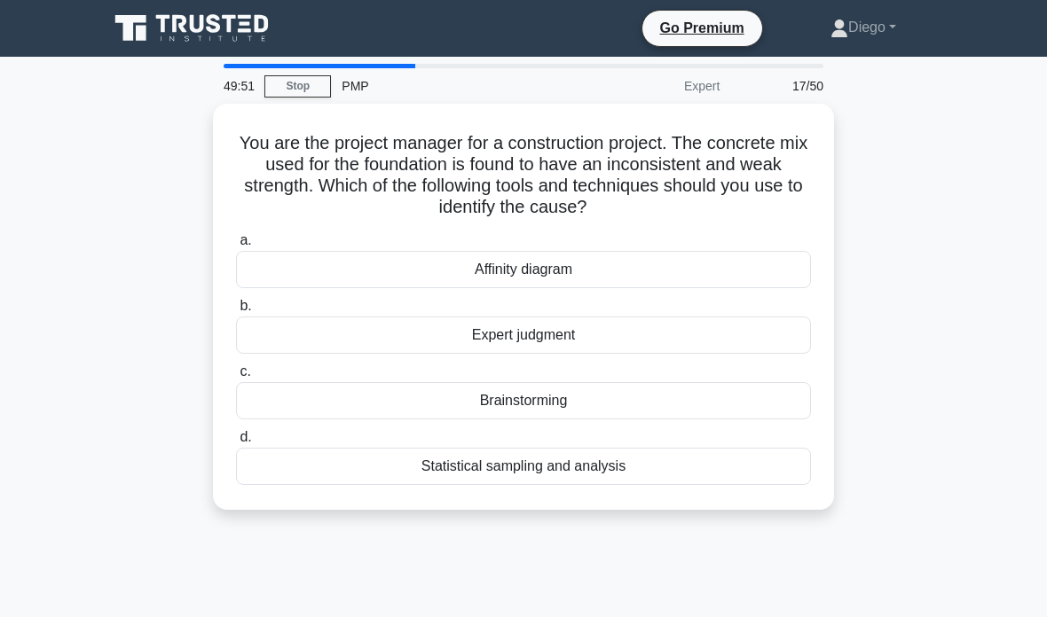
click at [770, 469] on div "Statistical sampling and analysis" at bounding box center [523, 466] width 575 height 37
click at [236, 443] on input "d. Statistical sampling and analysis" at bounding box center [236, 438] width 0 height 12
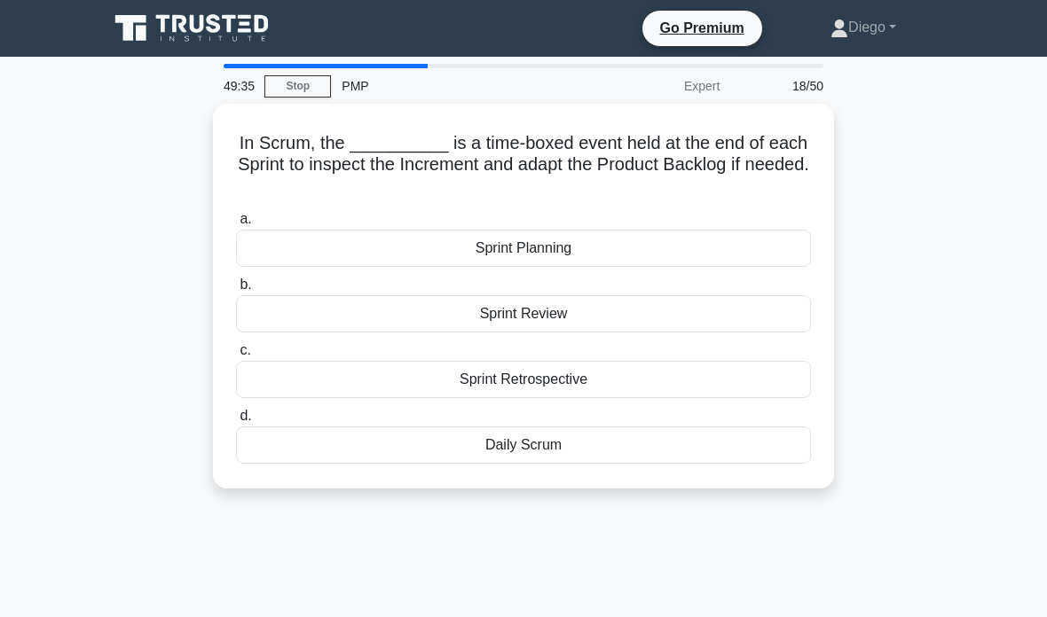
click at [744, 311] on div "Sprint Review" at bounding box center [523, 313] width 575 height 37
click at [236, 291] on input "b. Sprint Review" at bounding box center [236, 285] width 0 height 12
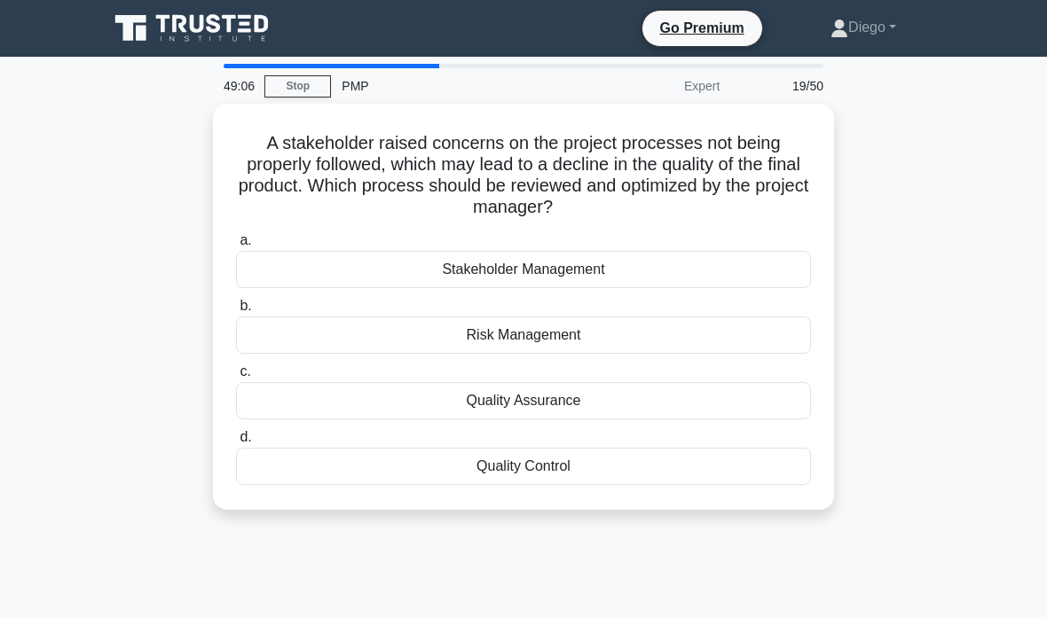
click at [704, 395] on div "Quality Assurance" at bounding box center [523, 400] width 575 height 37
click at [236, 378] on input "c. Quality Assurance" at bounding box center [236, 372] width 0 height 12
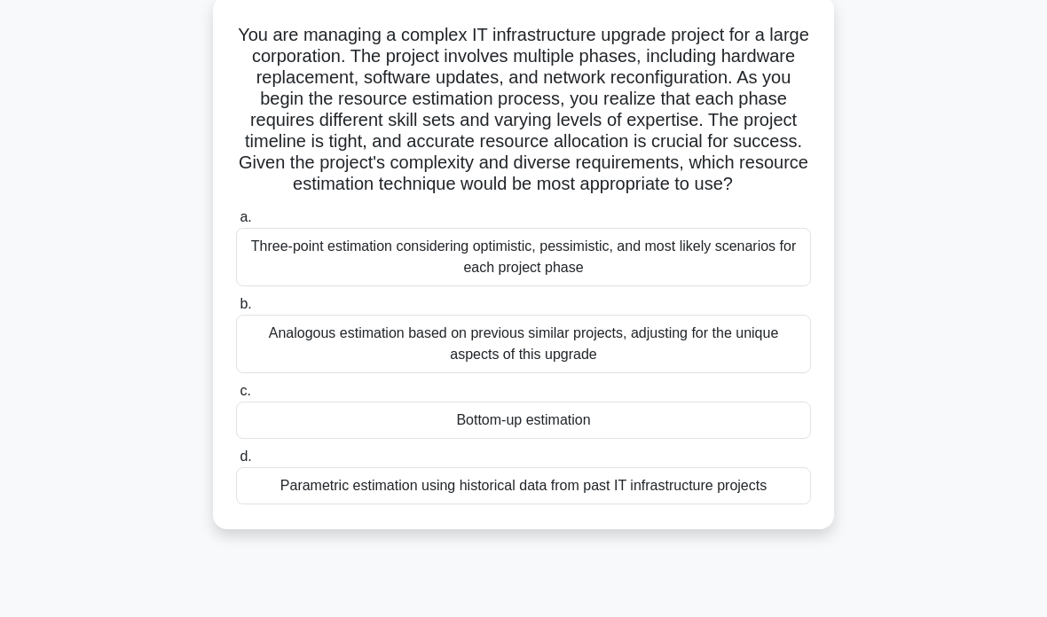
scroll to position [109, 0]
click at [763, 438] on div "Bottom-up estimation" at bounding box center [523, 419] width 575 height 37
click at [236, 396] on input "c. Bottom-up estimation" at bounding box center [236, 391] width 0 height 12
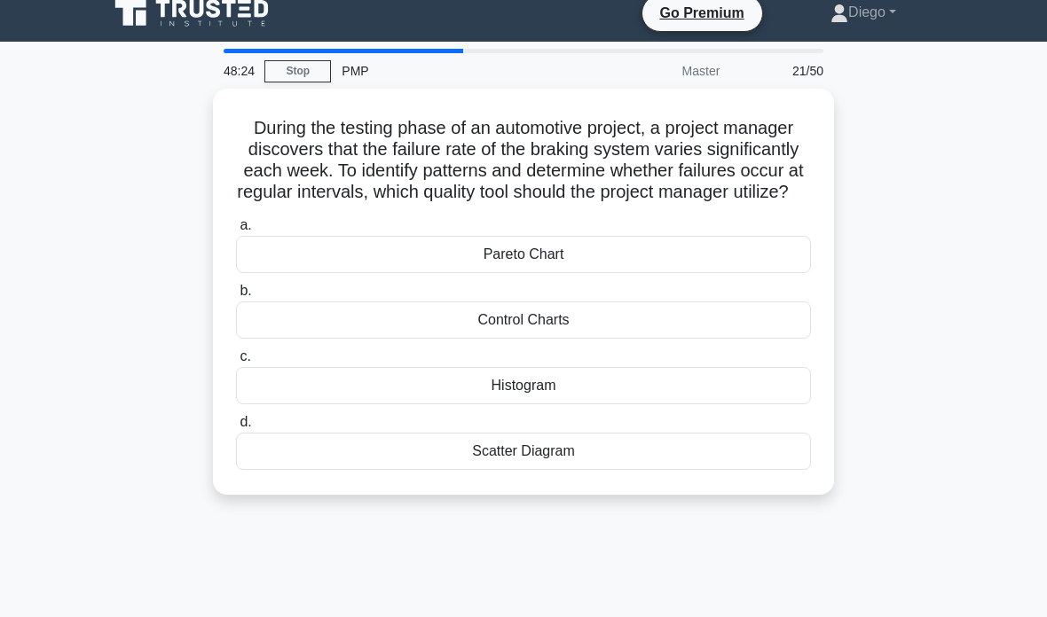
scroll to position [0, 0]
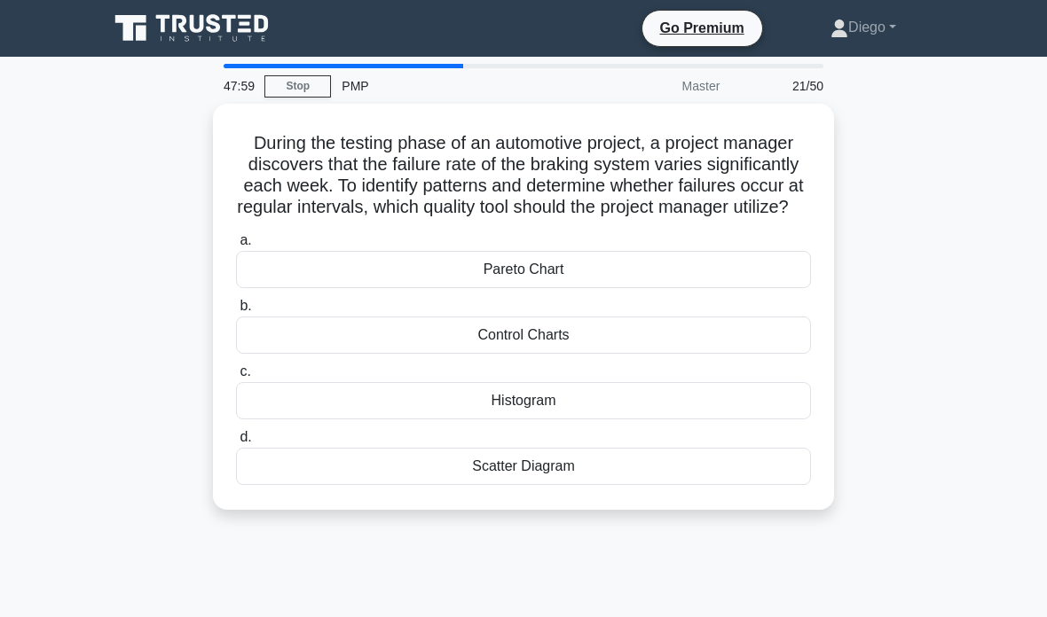
click at [742, 354] on div "Control Charts" at bounding box center [523, 335] width 575 height 37
click at [236, 312] on input "b. Control Charts" at bounding box center [236, 307] width 0 height 12
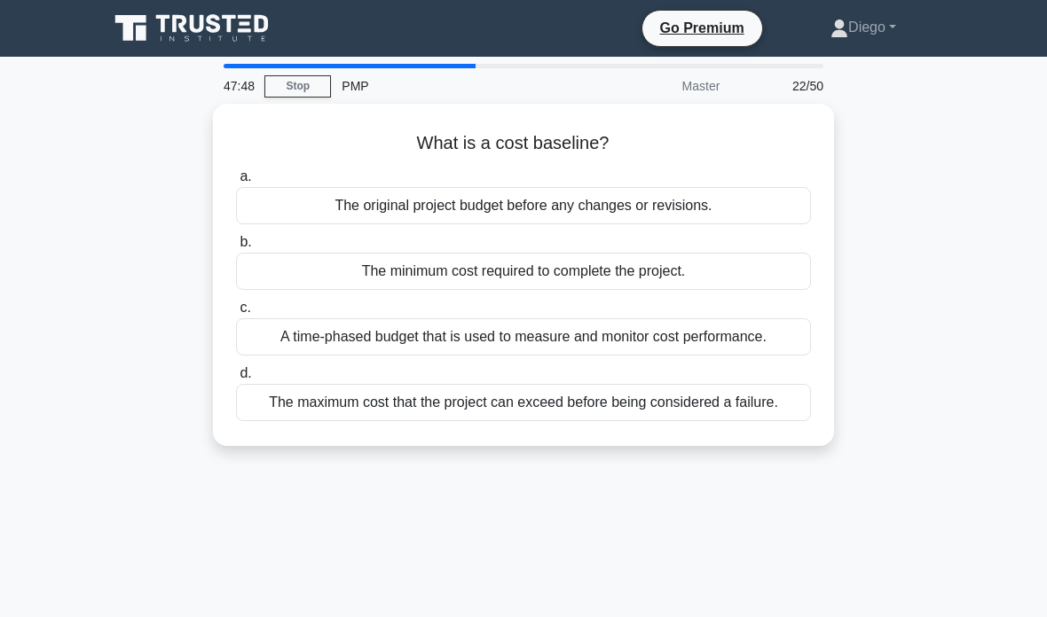
click at [690, 195] on div "The original project budget before any changes or revisions." at bounding box center [523, 205] width 575 height 37
click at [236, 183] on input "a. The original project budget before any changes or revisions." at bounding box center [236, 177] width 0 height 12
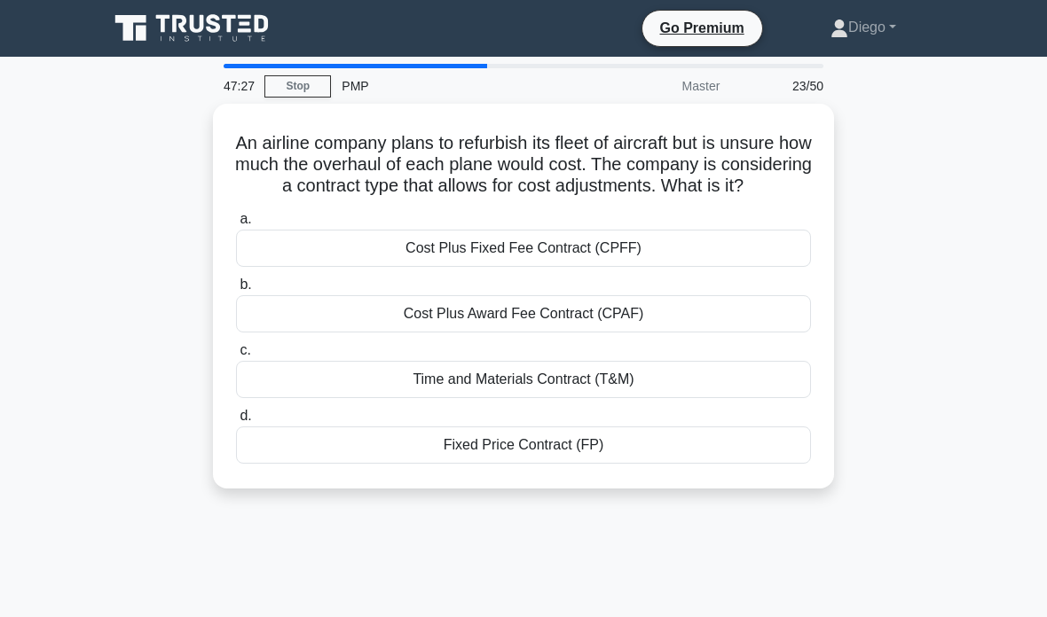
click at [632, 398] on div "Time and Materials Contract (T&M)" at bounding box center [523, 379] width 575 height 37
click at [236, 357] on input "c. Time and Materials Contract (T&M)" at bounding box center [236, 351] width 0 height 12
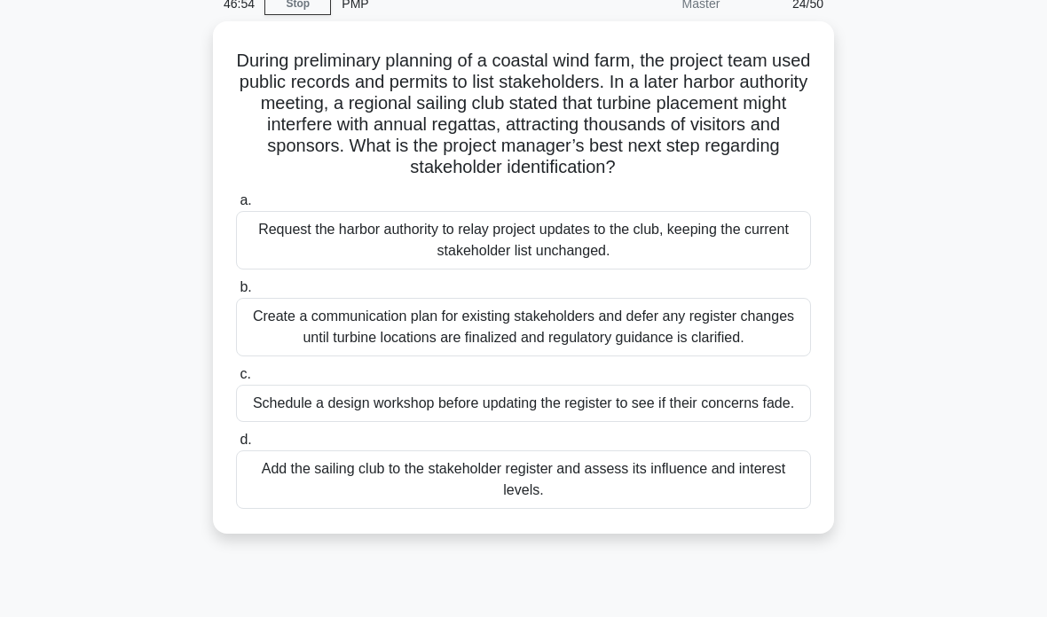
scroll to position [84, 0]
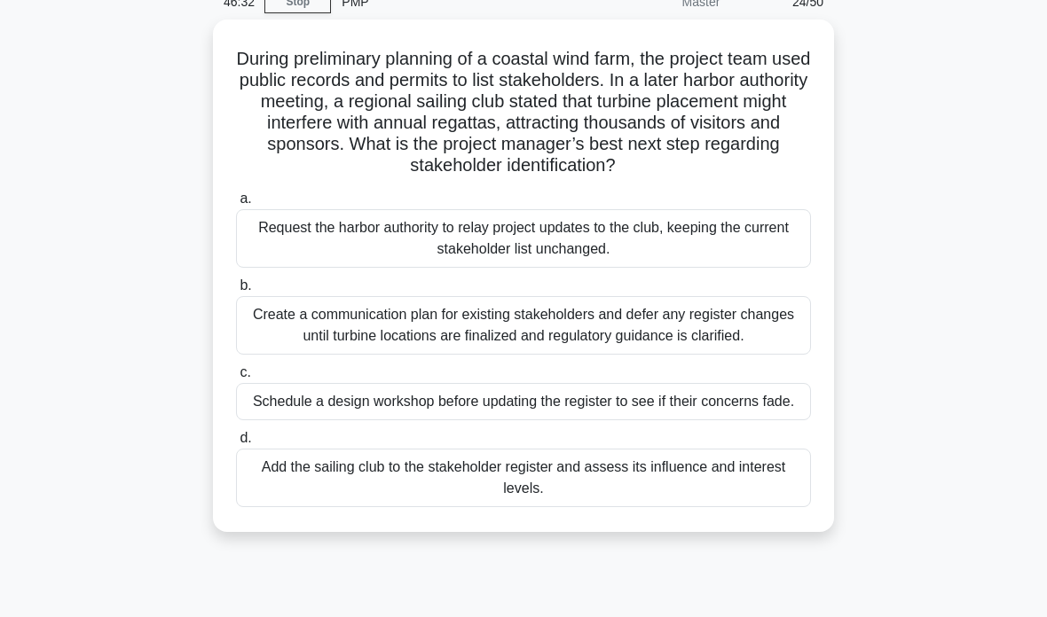
click at [728, 507] on div "Add the sailing club to the stakeholder register and assess its influence and i…" at bounding box center [523, 478] width 575 height 59
click at [236, 444] on input "d. Add the sailing club to the stakeholder register and assess its influence an…" at bounding box center [236, 439] width 0 height 12
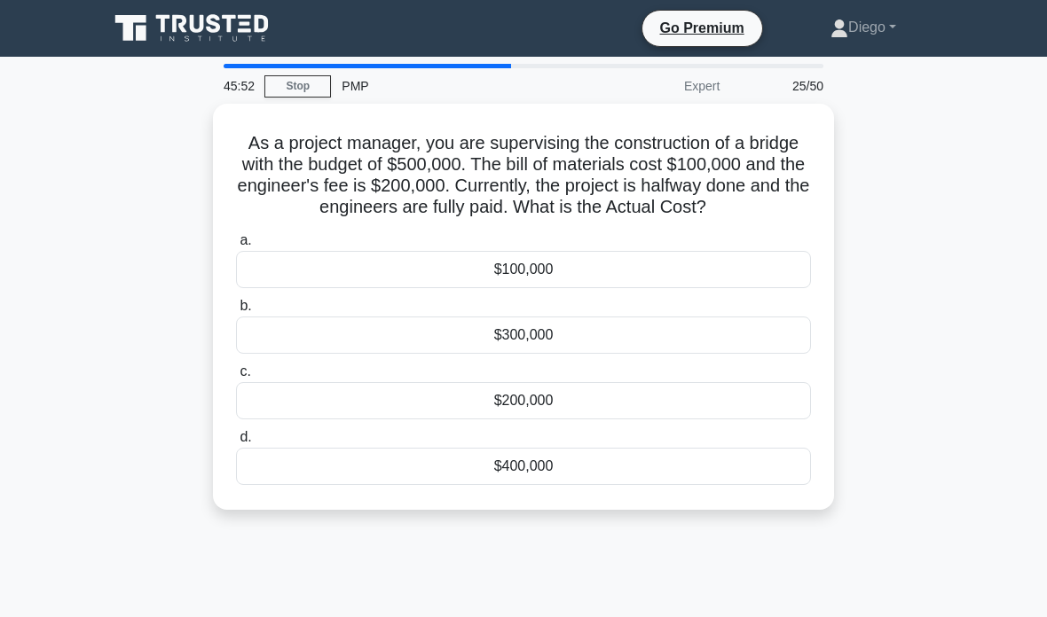
scroll to position [71, 0]
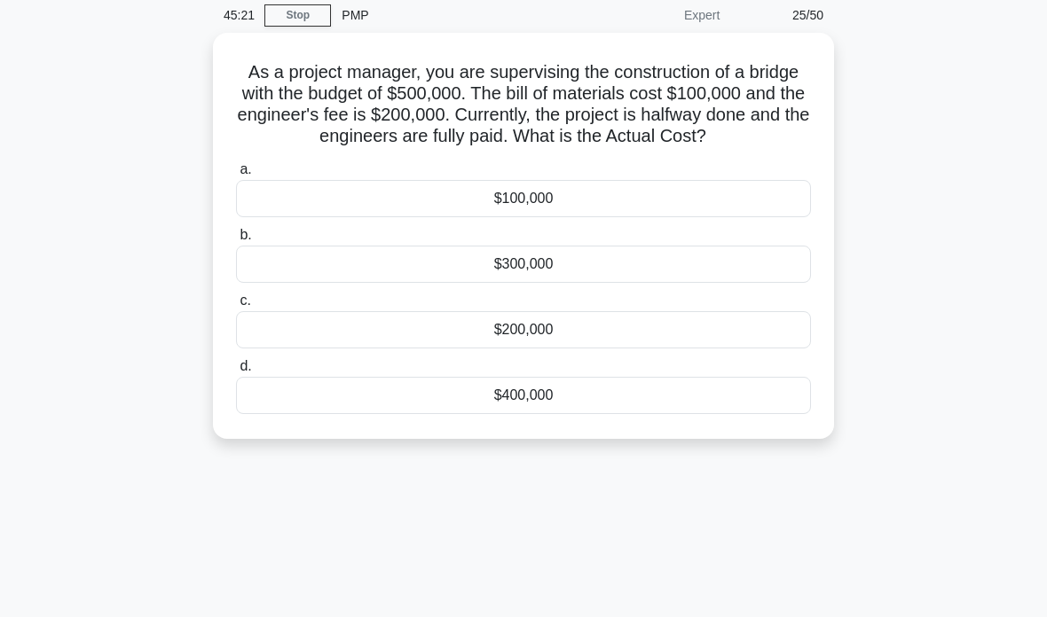
click at [607, 349] on div "$200,000" at bounding box center [523, 329] width 575 height 37
click at [236, 307] on input "c. $200,000" at bounding box center [236, 301] width 0 height 12
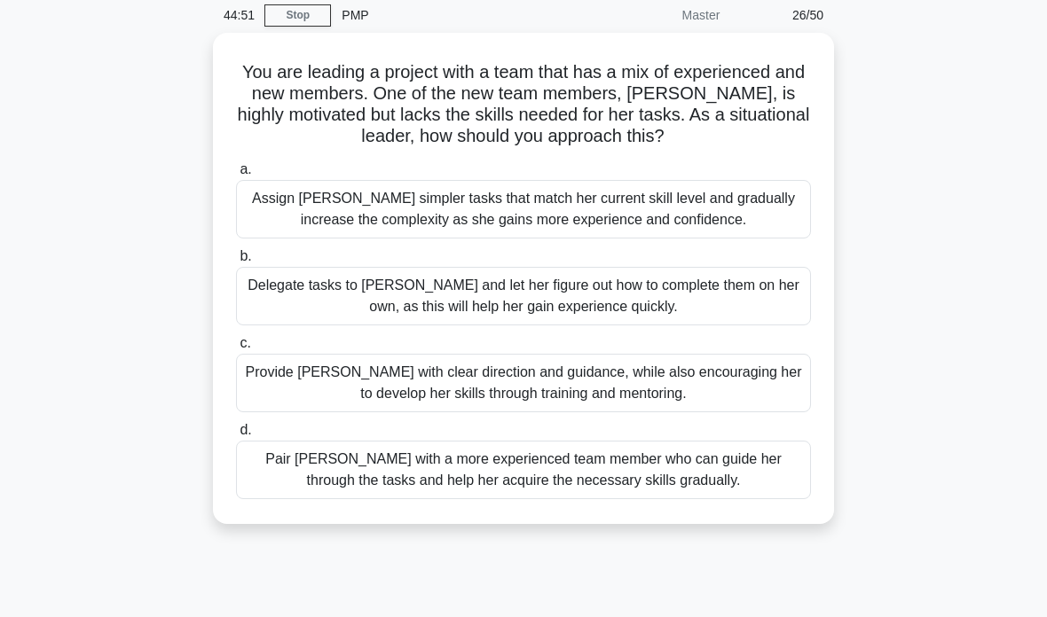
click at [759, 215] on div "Assign Sarah simpler tasks that match her current skill level and gradually inc…" at bounding box center [523, 209] width 575 height 59
click at [236, 176] on input "a. Assign Sarah simpler tasks that match her current skill level and gradually …" at bounding box center [236, 170] width 0 height 12
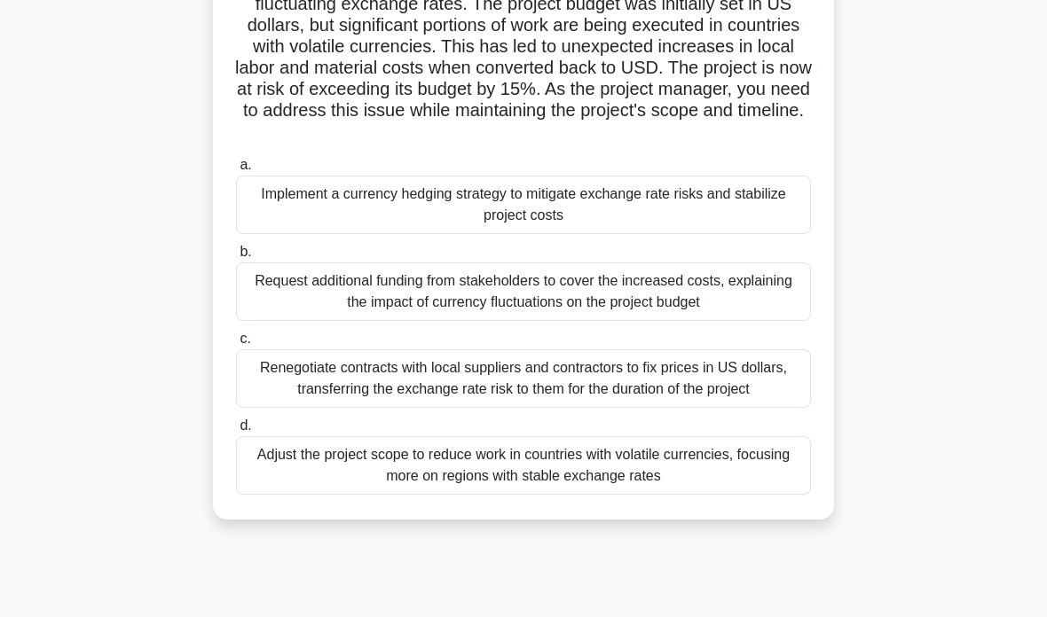
scroll to position [164, 0]
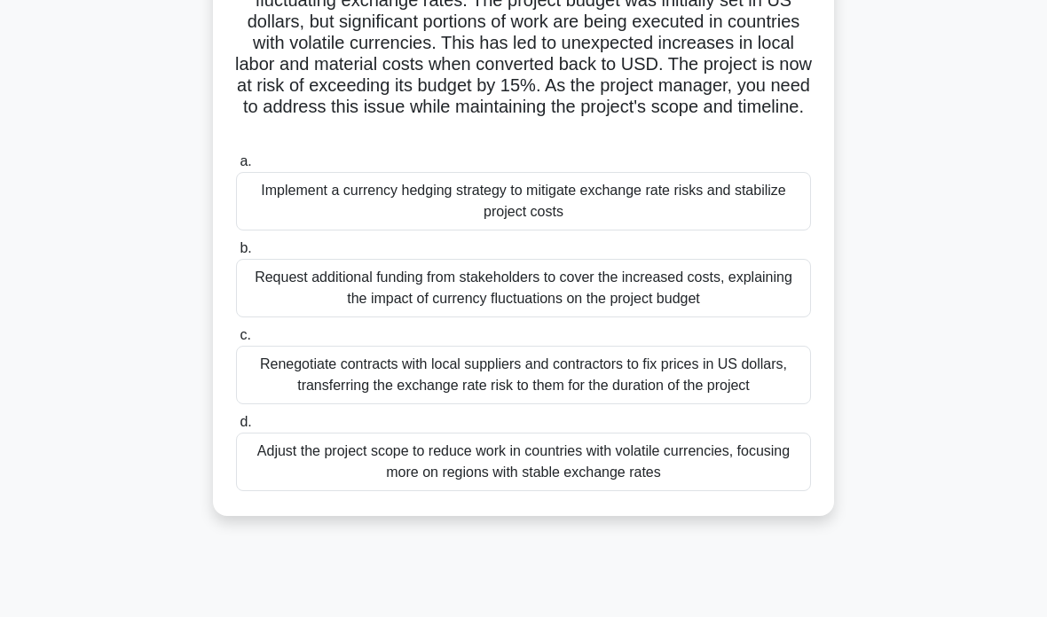
click at [700, 228] on div "Implement a currency hedging strategy to mitigate exchange rate risks and stabi…" at bounding box center [523, 201] width 575 height 59
click at [236, 168] on input "a. Implement a currency hedging strategy to mitigate exchange rate risks and st…" at bounding box center [236, 162] width 0 height 12
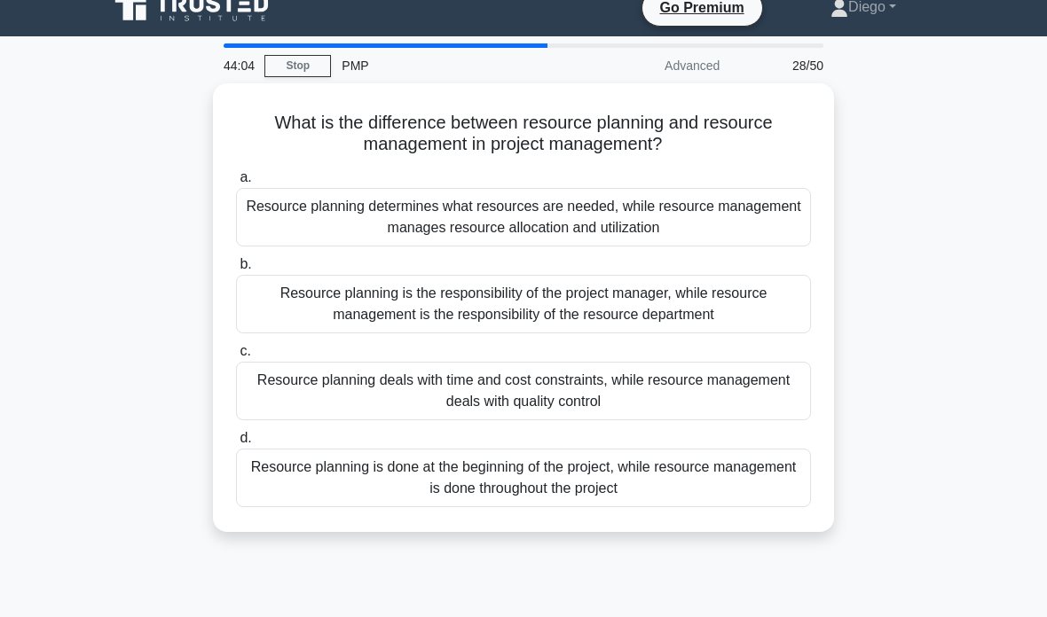
scroll to position [0, 0]
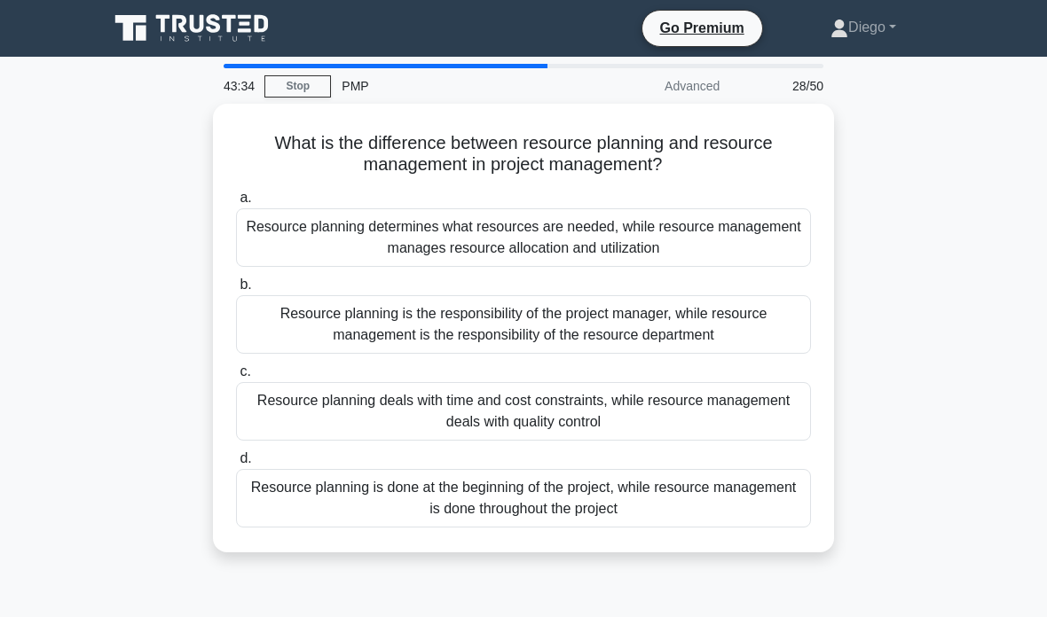
click at [577, 496] on div "Resource planning is done at the beginning of the project, while resource manag…" at bounding box center [523, 498] width 575 height 59
click at [236, 465] on input "d. Resource planning is done at the beginning of the project, while resource ma…" at bounding box center [236, 459] width 0 height 12
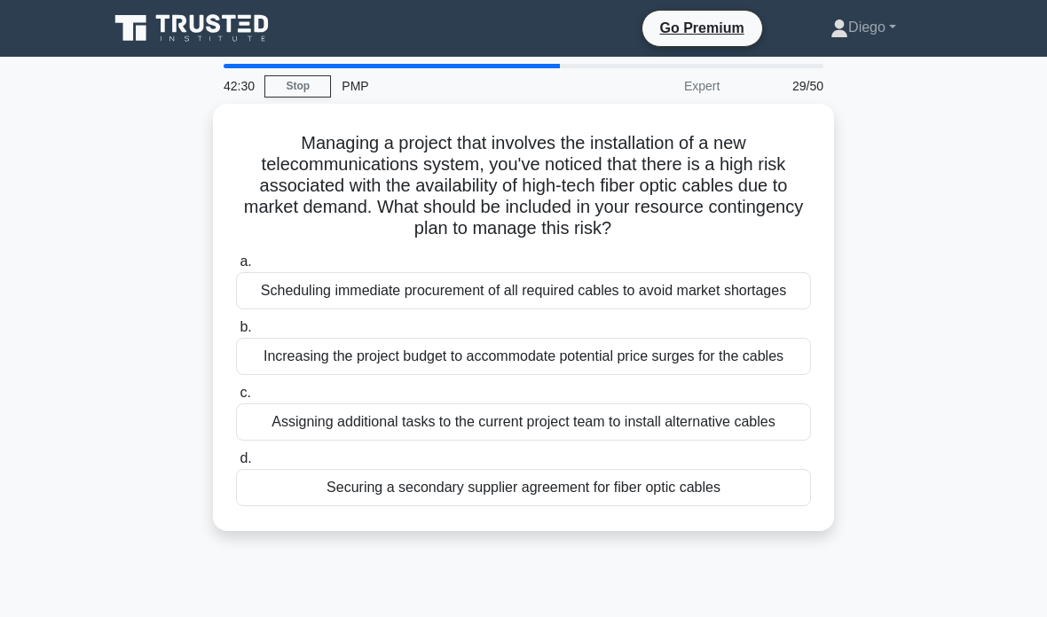
click at [526, 506] on div "Securing a secondary supplier agreement for fiber optic cables" at bounding box center [523, 487] width 575 height 37
click at [236, 465] on input "d. Securing a secondary supplier agreement for fiber optic cables" at bounding box center [236, 459] width 0 height 12
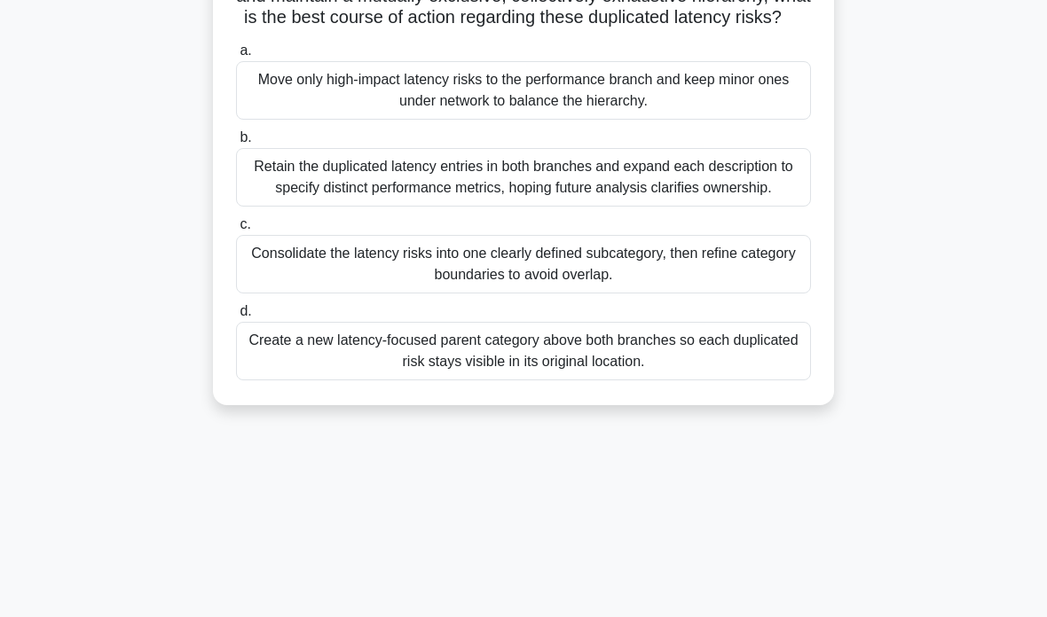
scroll to position [233, 0]
click at [710, 293] on div "Consolidate the latency risks into one clearly defined subcategory, then refine…" at bounding box center [523, 263] width 575 height 59
click at [236, 230] on input "c. Consolidate the latency risks into one clearly defined subcategory, then ref…" at bounding box center [236, 224] width 0 height 12
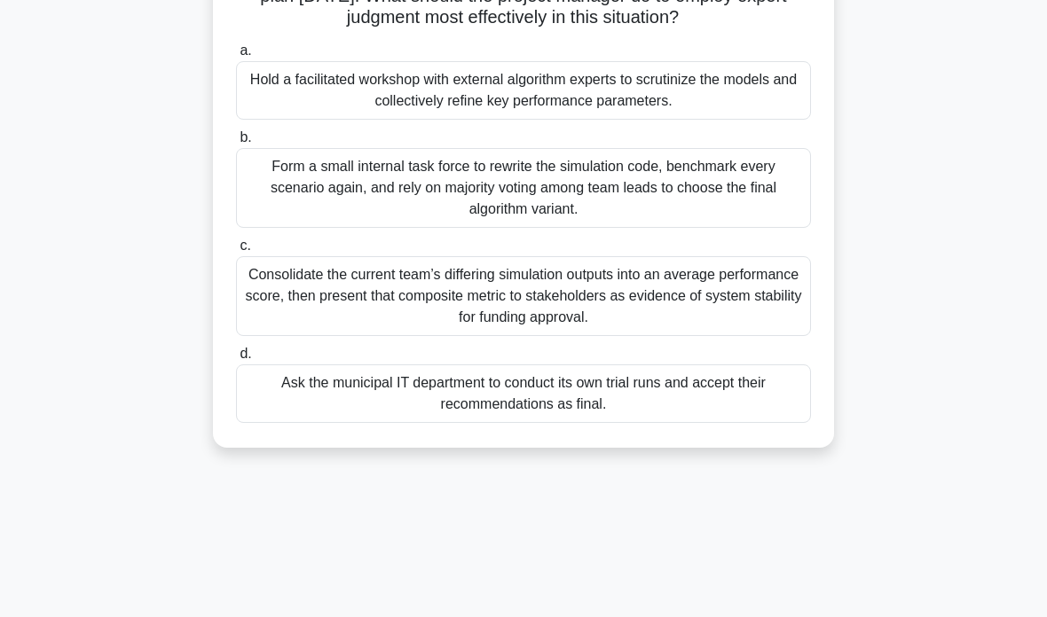
scroll to position [230, 0]
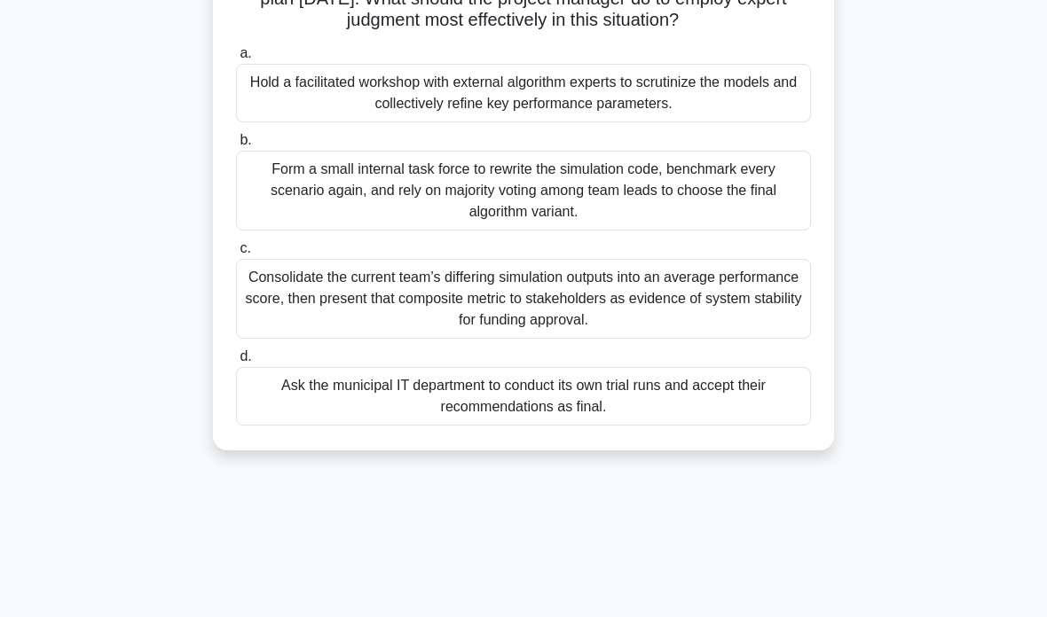
click at [291, 122] on div "Hold a facilitated workshop with external algorithm experts to scrutinize the m…" at bounding box center [523, 93] width 575 height 59
click at [236, 59] on input "a. Hold a facilitated workshop with external algorithm experts to scrutinize th…" at bounding box center [236, 54] width 0 height 12
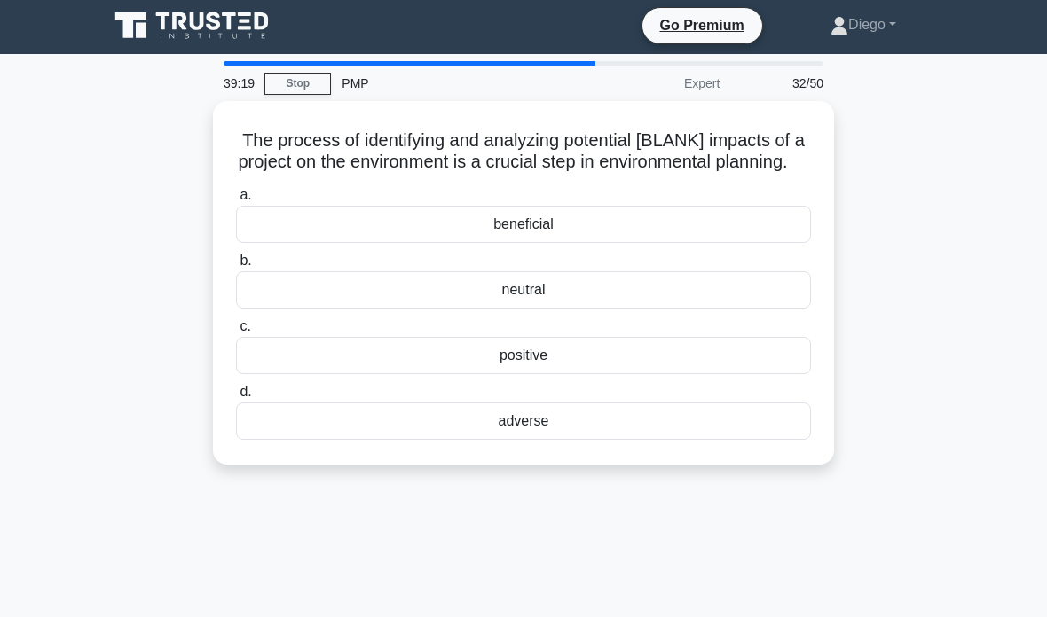
scroll to position [0, 0]
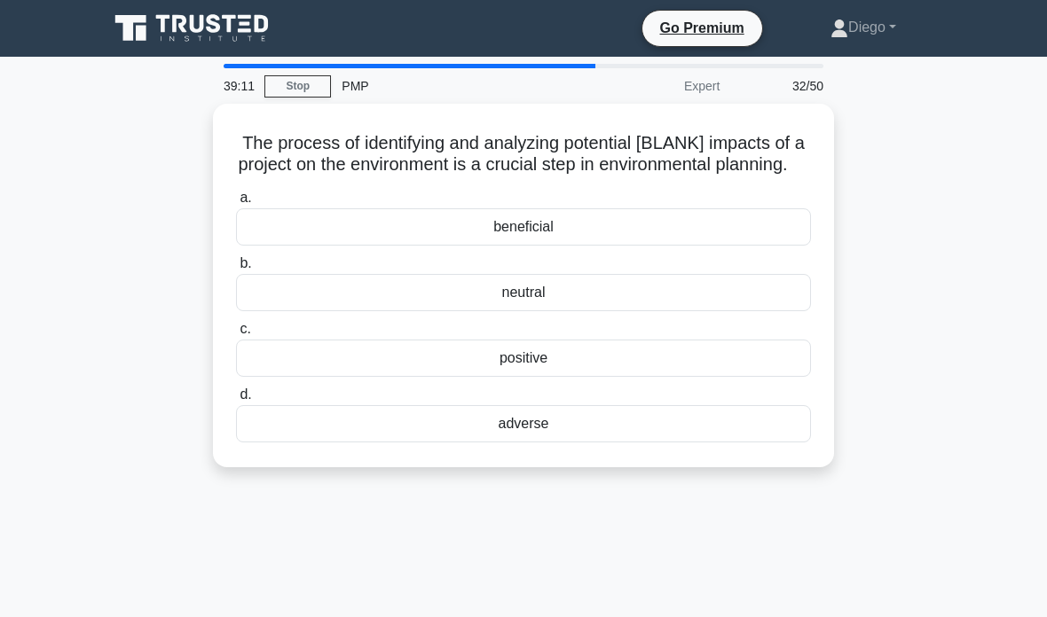
click at [287, 443] on div "adverse" at bounding box center [523, 423] width 575 height 37
click at [236, 401] on input "d. adverse" at bounding box center [236, 395] width 0 height 12
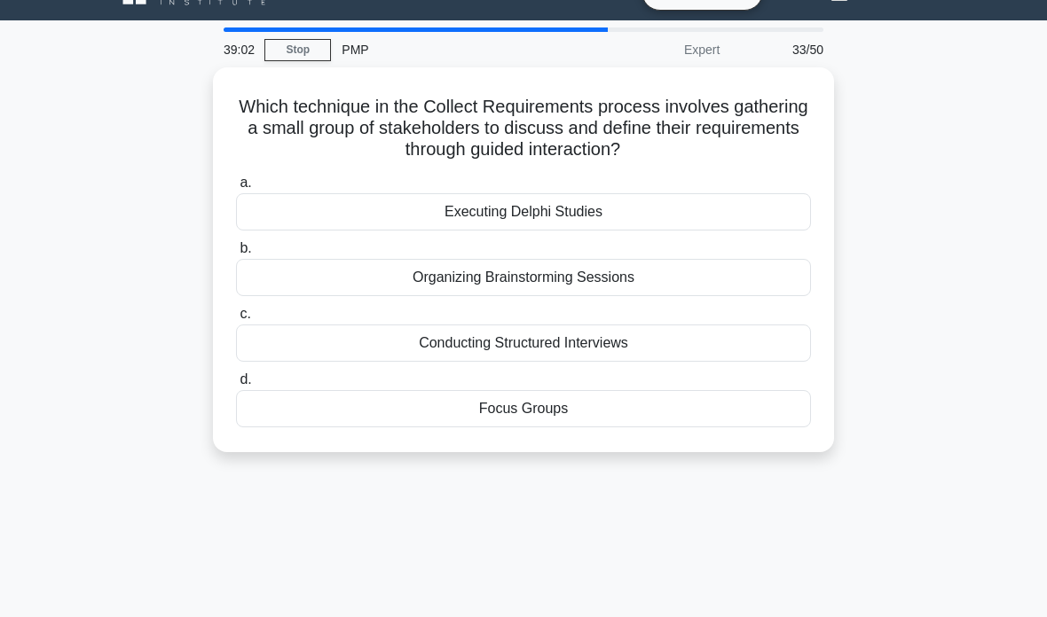
scroll to position [40, 0]
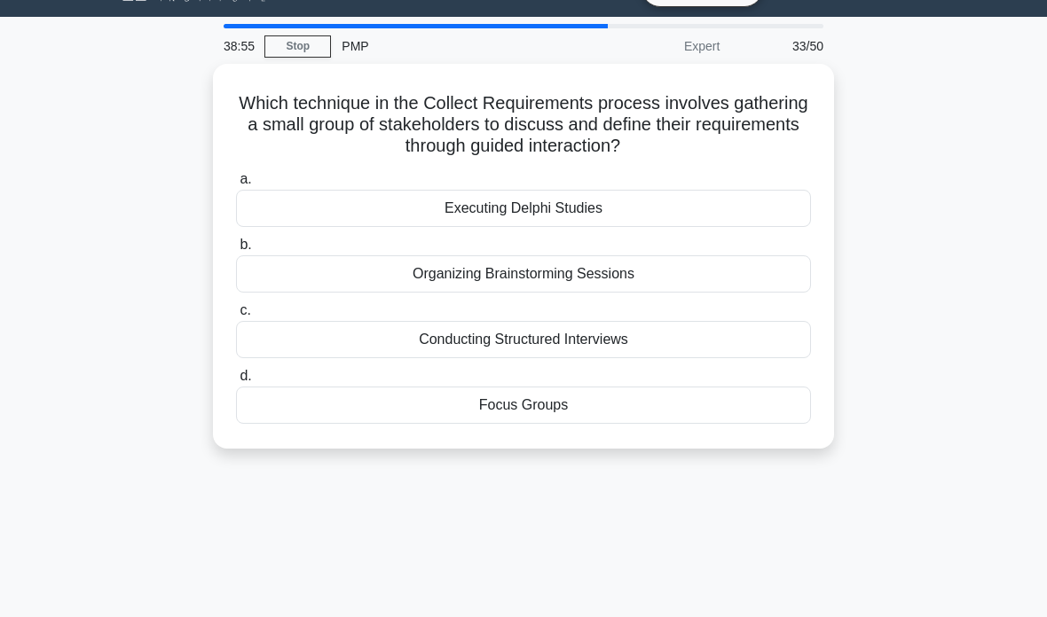
click at [296, 415] on div "Focus Groups" at bounding box center [523, 405] width 575 height 37
click at [236, 382] on input "d. Focus Groups" at bounding box center [236, 377] width 0 height 12
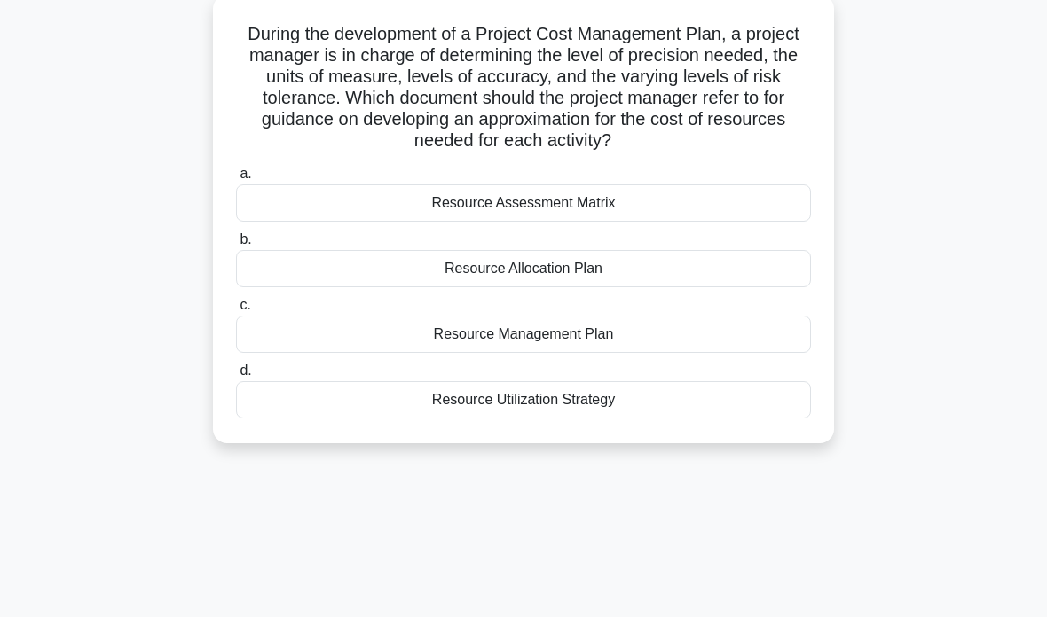
scroll to position [136, 0]
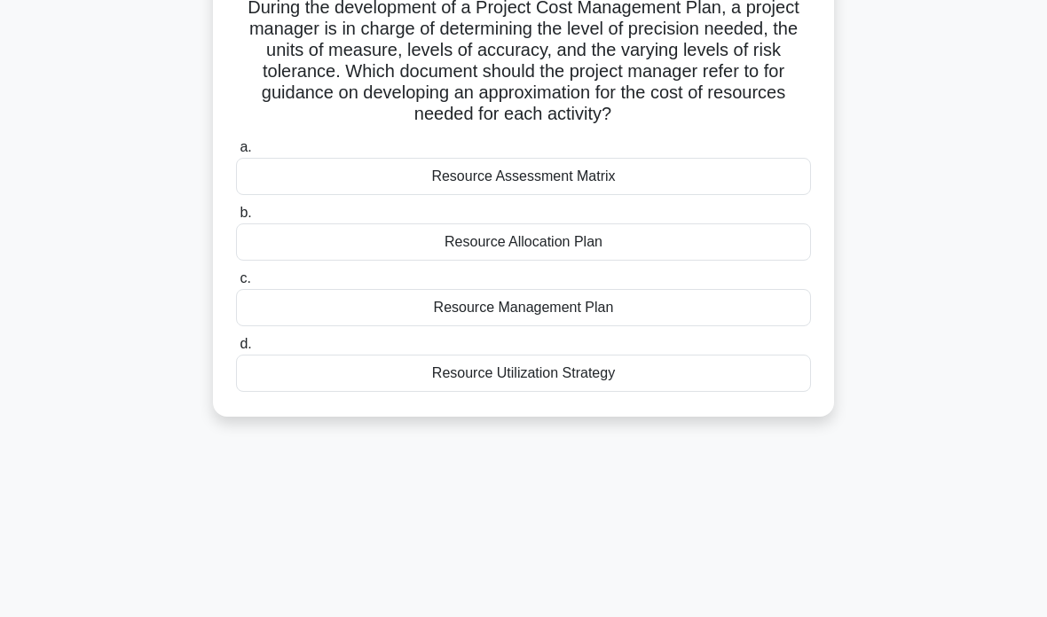
click at [309, 195] on div "Resource Assessment Matrix" at bounding box center [523, 176] width 575 height 37
click at [236, 153] on input "a. Resource Assessment Matrix" at bounding box center [236, 148] width 0 height 12
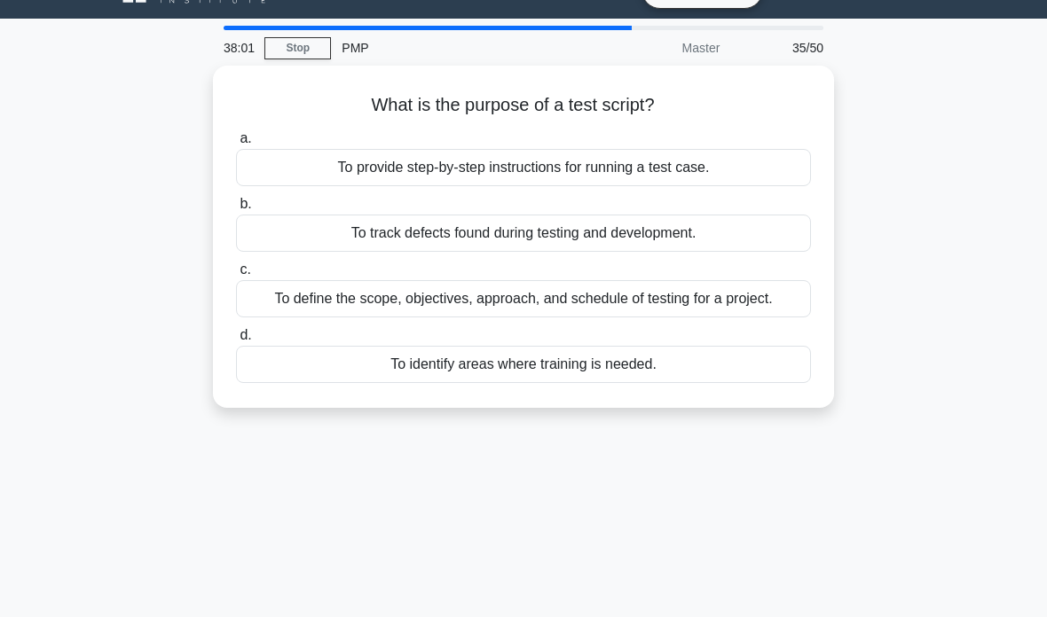
scroll to position [0, 0]
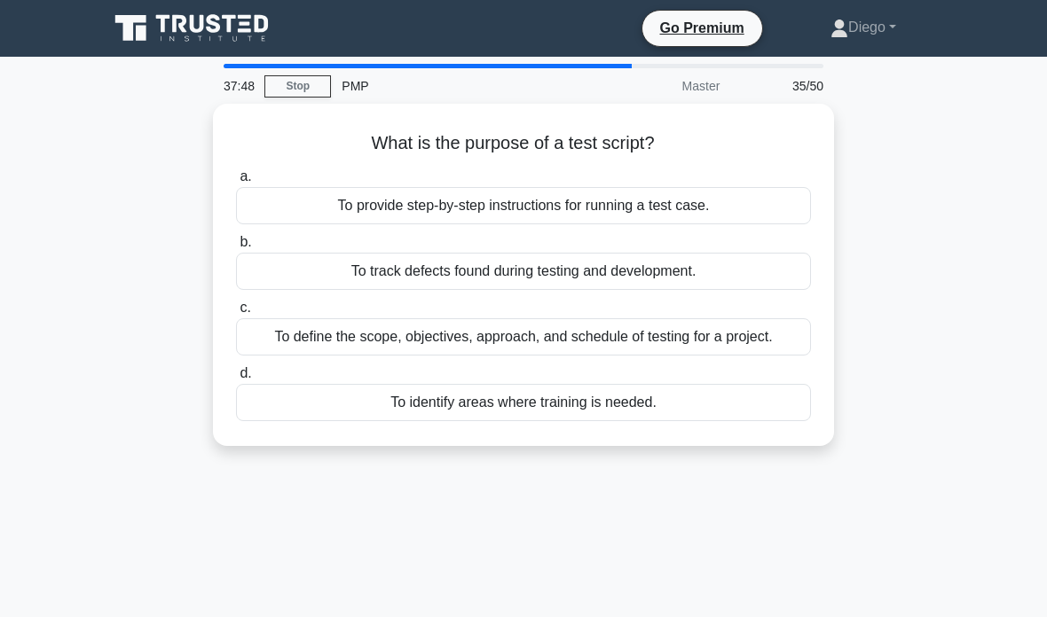
click at [274, 339] on div "To define the scope, objectives, approach, and schedule of testing for a projec…" at bounding box center [523, 336] width 575 height 37
click at [236, 314] on input "c. To define the scope, objectives, approach, and schedule of testing for a pro…" at bounding box center [236, 308] width 0 height 12
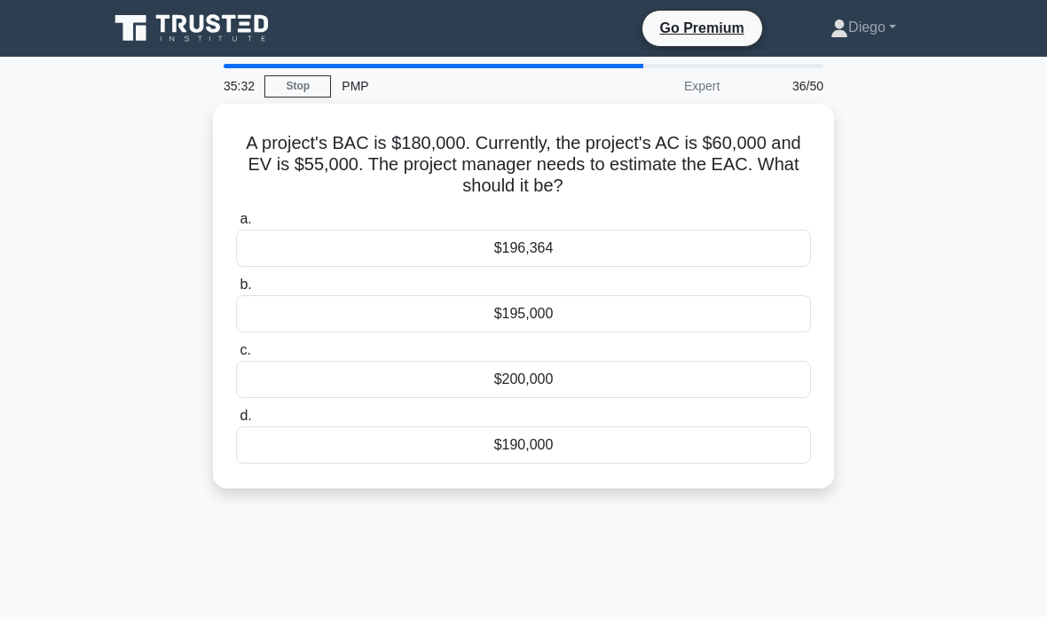
click at [441, 393] on div "$200,000" at bounding box center [523, 379] width 575 height 37
click at [236, 357] on input "c. $200,000" at bounding box center [236, 351] width 0 height 12
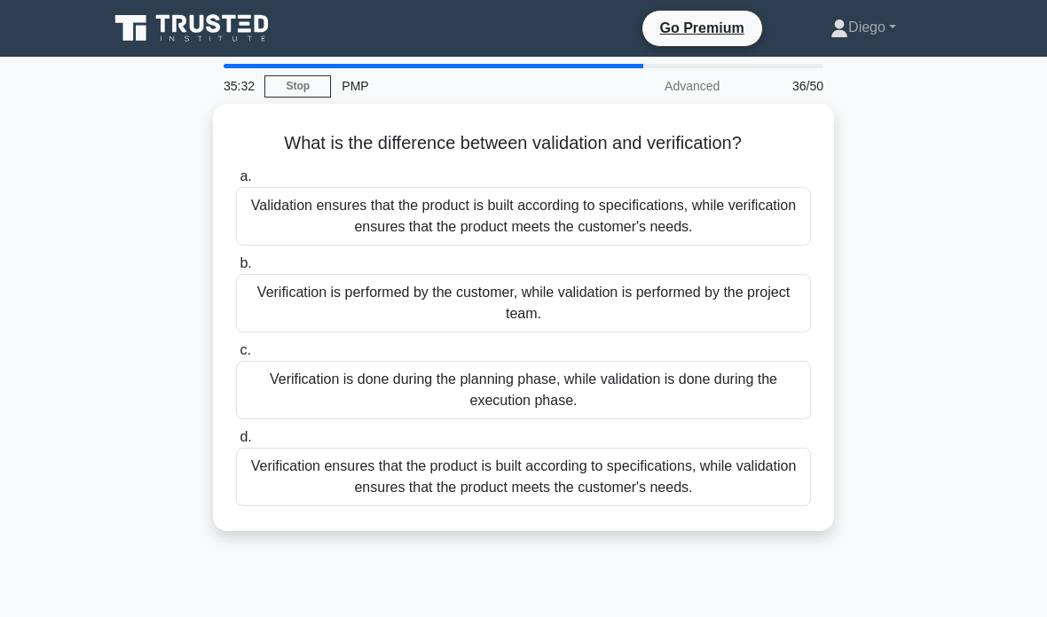
click at [446, 365] on div "Verification is done during the planning phase, while validation is done during…" at bounding box center [523, 390] width 575 height 59
click at [236, 357] on input "c. Verification is done during the planning phase, while validation is done dur…" at bounding box center [236, 351] width 0 height 12
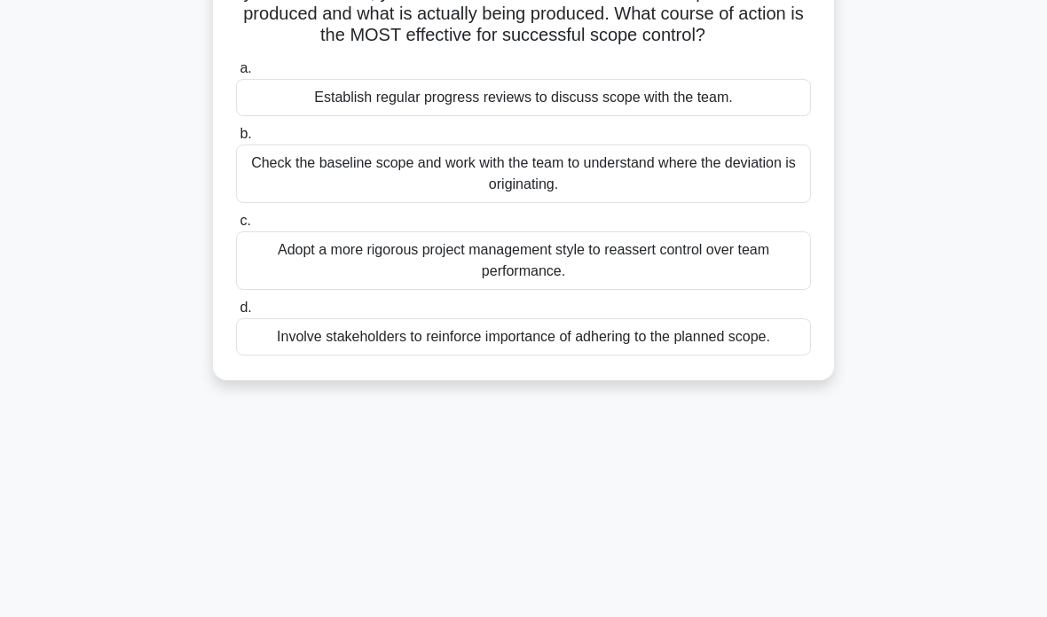
scroll to position [173, 0]
click at [738, 200] on div "Check the baseline scope and work with the team to understand where the deviati…" at bounding box center [523, 173] width 575 height 59
click at [236, 139] on input "b. Check the baseline scope and work with the team to understand where the devi…" at bounding box center [236, 134] width 0 height 12
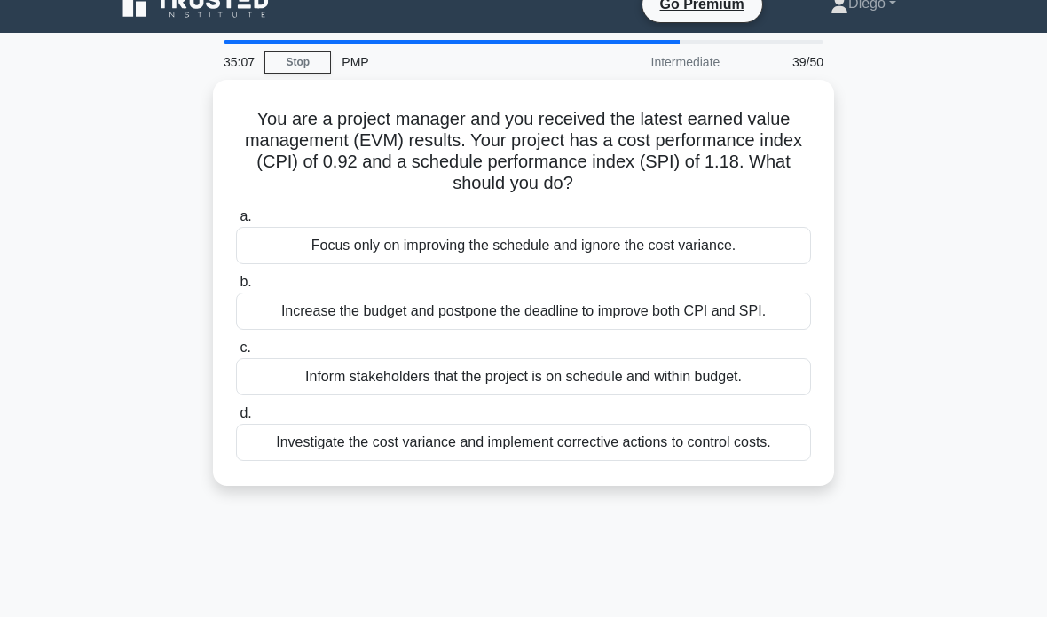
scroll to position [0, 0]
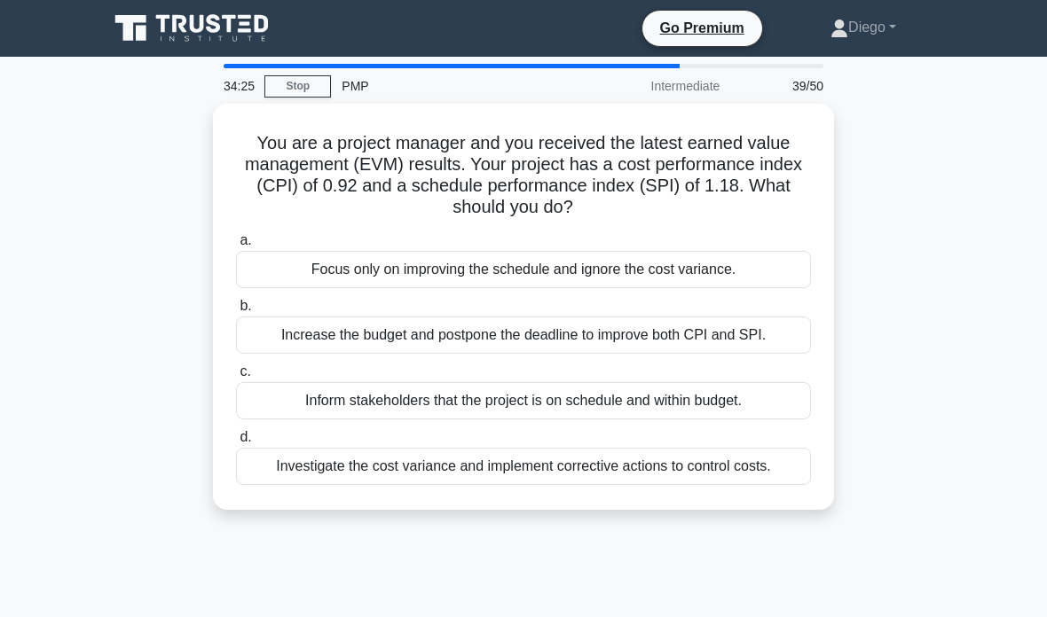
click at [652, 470] on div "Investigate the cost variance and implement corrective actions to control costs." at bounding box center [523, 466] width 575 height 37
click at [236, 443] on input "d. Investigate the cost variance and implement corrective actions to control co…" at bounding box center [236, 438] width 0 height 12
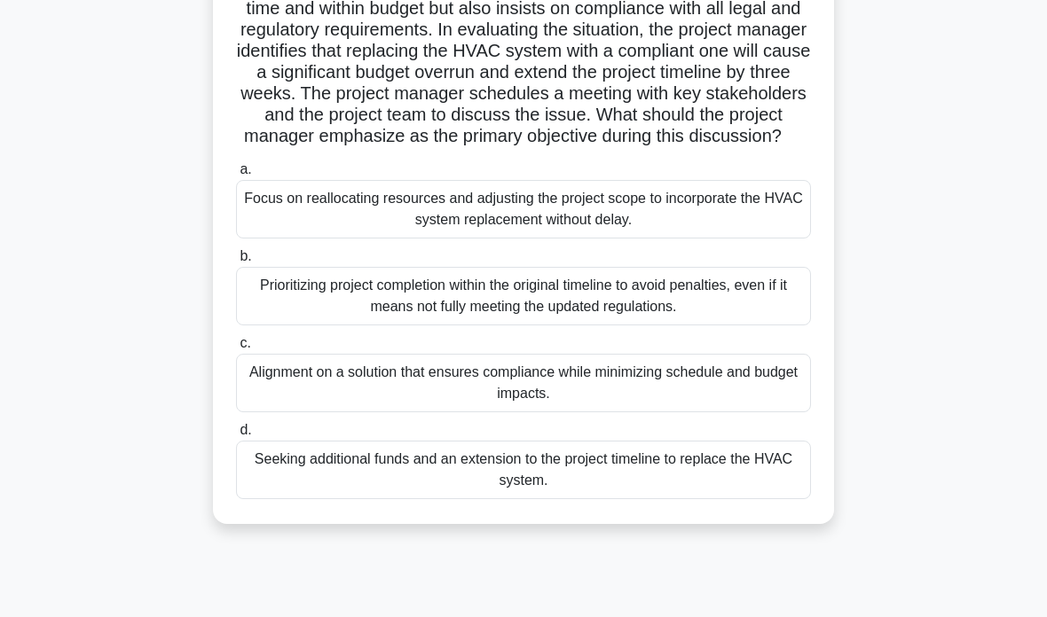
scroll to position [264, 0]
click at [726, 411] on div "Alignment on a solution that ensures compliance while minimizing schedule and b…" at bounding box center [523, 381] width 575 height 59
click at [236, 348] on input "c. Alignment on a solution that ensures compliance while minimizing schedule an…" at bounding box center [236, 342] width 0 height 12
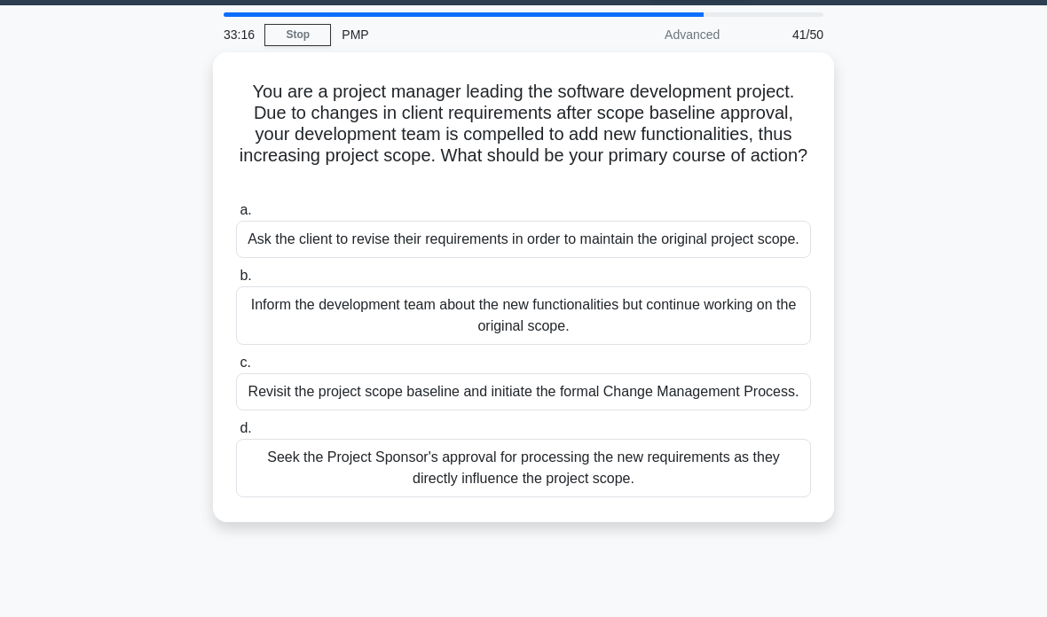
scroll to position [0, 0]
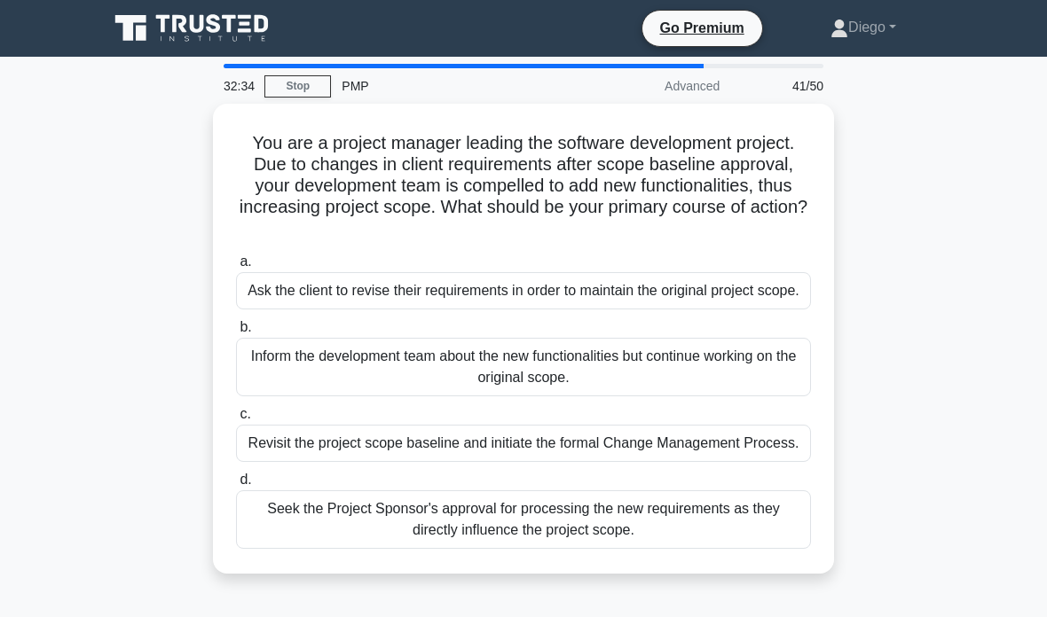
click at [701, 462] on div "Revisit the project scope baseline and initiate the formal Change Management Pr…" at bounding box center [523, 443] width 575 height 37
click at [236, 420] on input "c. Revisit the project scope baseline and initiate the formal Change Management…" at bounding box center [236, 415] width 0 height 12
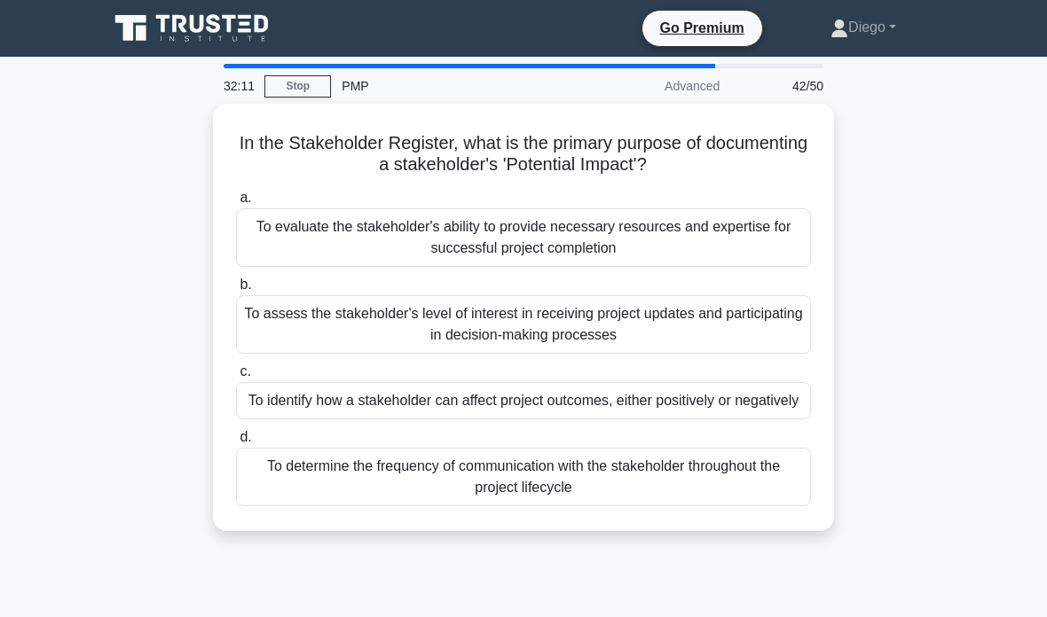
click at [687, 498] on div "To determine the frequency of communication with the stakeholder throughout the…" at bounding box center [523, 477] width 575 height 59
click at [236, 443] on input "d. To determine the frequency of communication with the stakeholder throughout …" at bounding box center [236, 438] width 0 height 12
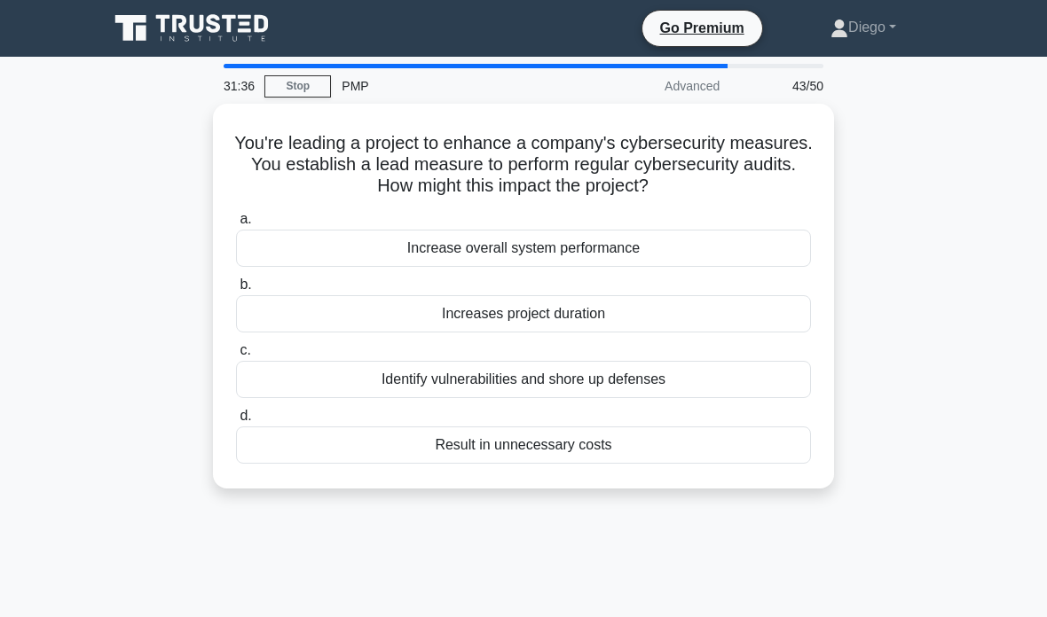
click at [710, 371] on div "Identify vulnerabilities and shore up defenses" at bounding box center [523, 379] width 575 height 37
click at [236, 357] on input "c. Identify vulnerabilities and shore up defenses" at bounding box center [236, 351] width 0 height 12
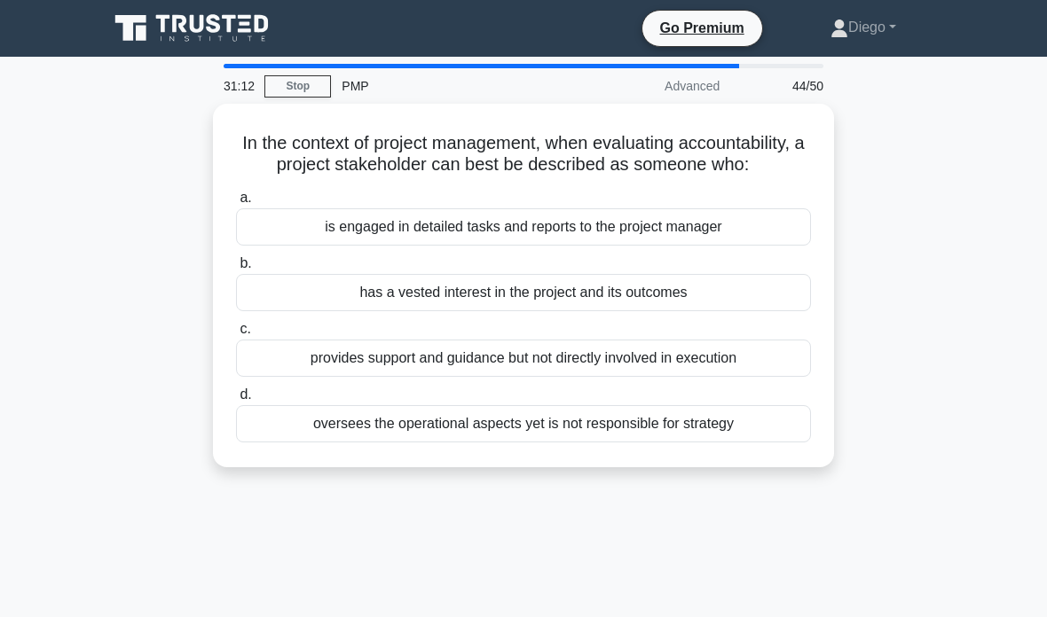
click at [737, 311] on div "has a vested interest in the project and its outcomes" at bounding box center [523, 292] width 575 height 37
click at [236, 270] on input "b. has a vested interest in the project and its outcomes" at bounding box center [236, 264] width 0 height 12
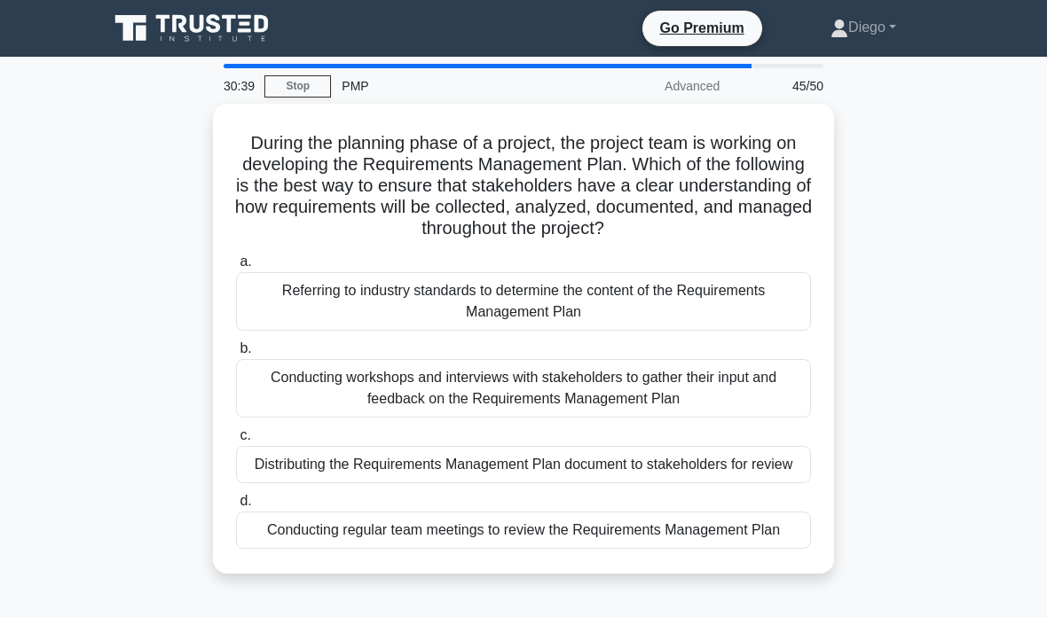
click at [614, 404] on div "Conducting workshops and interviews with stakeholders to gather their input and…" at bounding box center [523, 388] width 575 height 59
click at [236, 355] on input "b. Conducting workshops and interviews with stakeholders to gather their input …" at bounding box center [236, 349] width 0 height 12
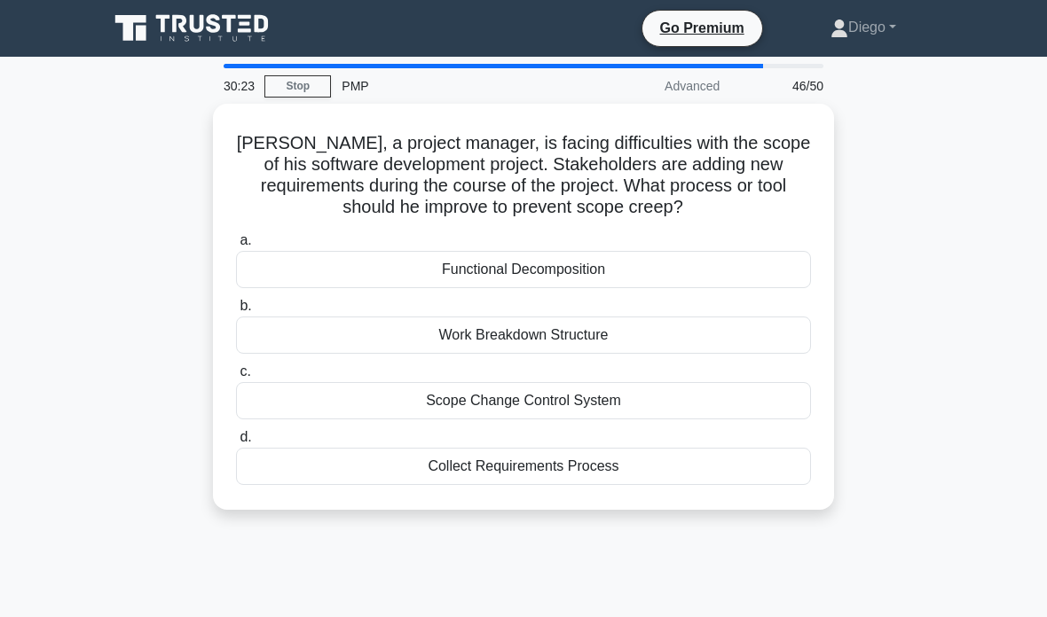
click at [759, 396] on div "Scope Change Control System" at bounding box center [523, 400] width 575 height 37
click at [236, 378] on input "c. Scope Change Control System" at bounding box center [236, 372] width 0 height 12
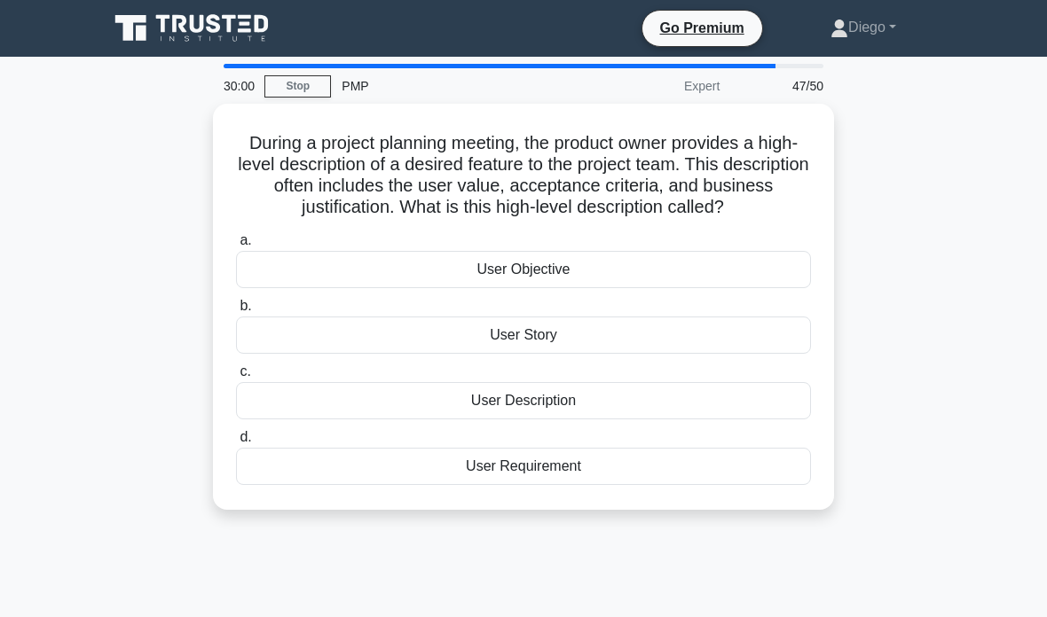
click at [743, 354] on div "User Story" at bounding box center [523, 335] width 575 height 37
click at [236, 312] on input "b. User Story" at bounding box center [236, 307] width 0 height 12
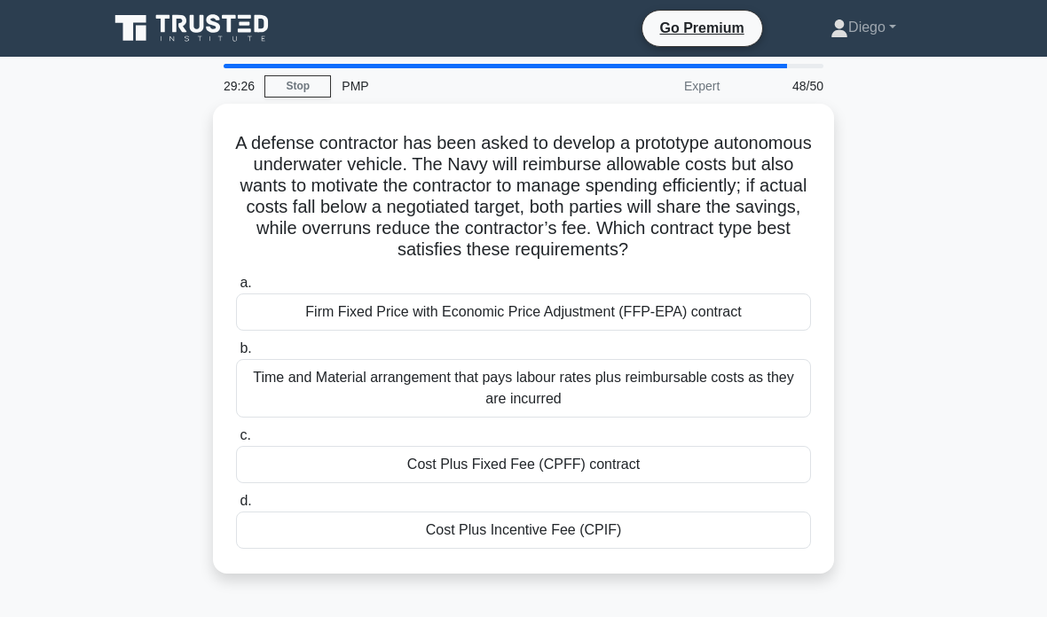
click at [726, 409] on div "Time and Material arrangement that pays labour rates plus reimbursable costs as…" at bounding box center [523, 388] width 575 height 59
click at [236, 355] on input "b. Time and Material arrangement that pays labour rates plus reimbursable costs…" at bounding box center [236, 349] width 0 height 12
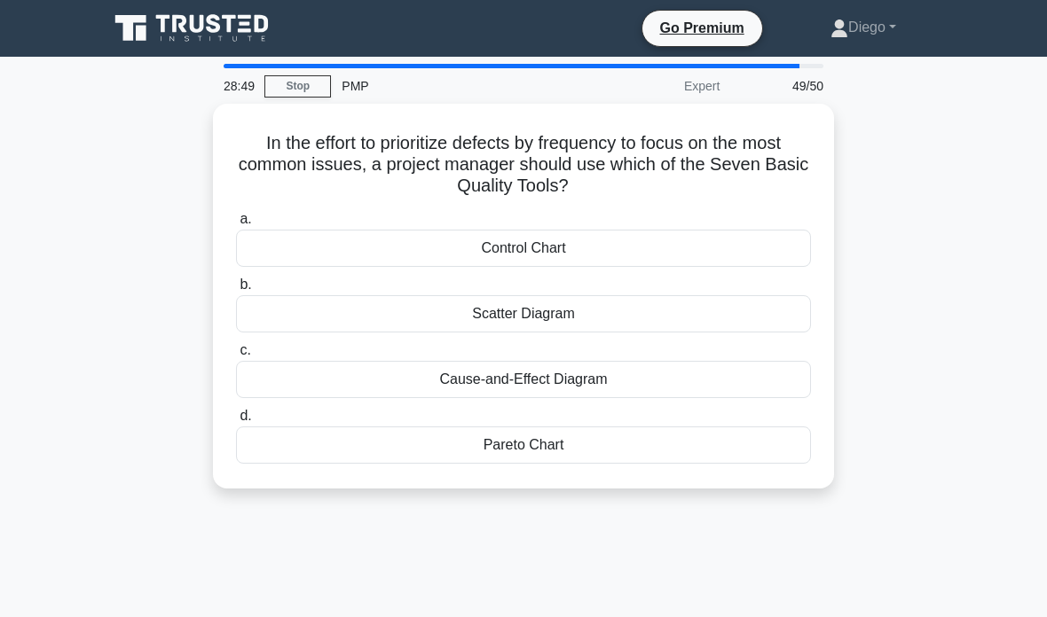
click at [758, 248] on div "Control Chart" at bounding box center [523, 248] width 575 height 37
click at [236, 225] on input "a. Control Chart" at bounding box center [236, 220] width 0 height 12
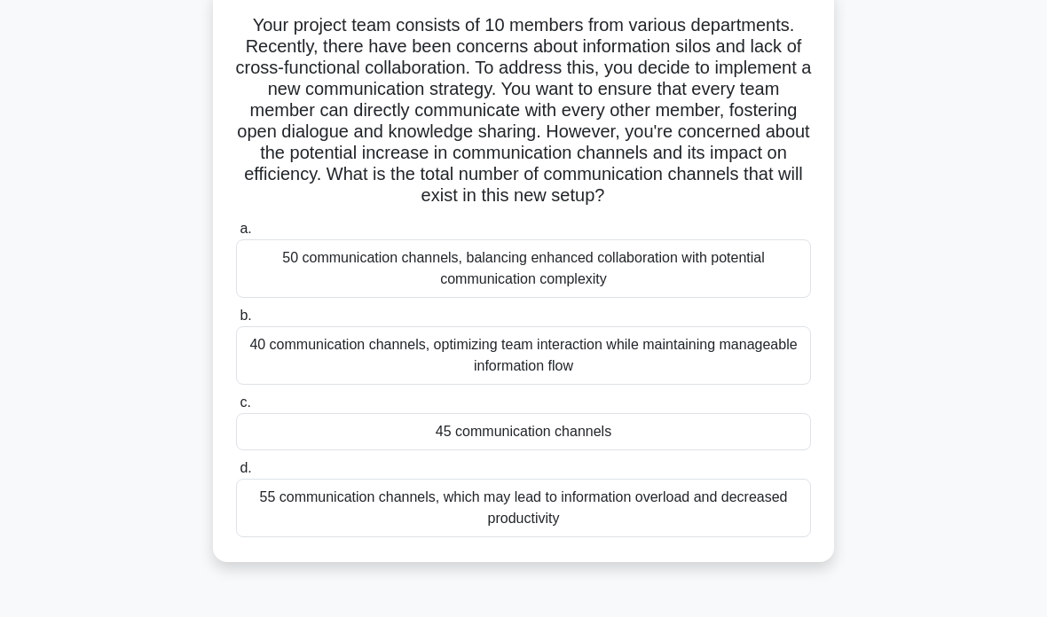
scroll to position [159, 0]
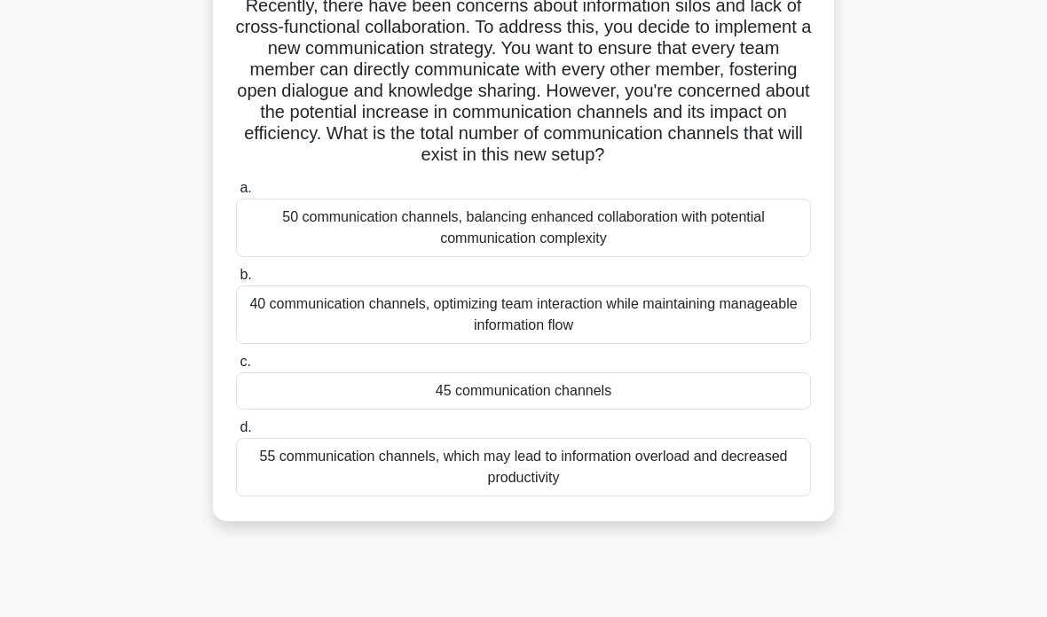
click at [676, 410] on div "45 communication channels" at bounding box center [523, 391] width 575 height 37
click at [236, 368] on input "c. 45 communication channels" at bounding box center [236, 363] width 0 height 12
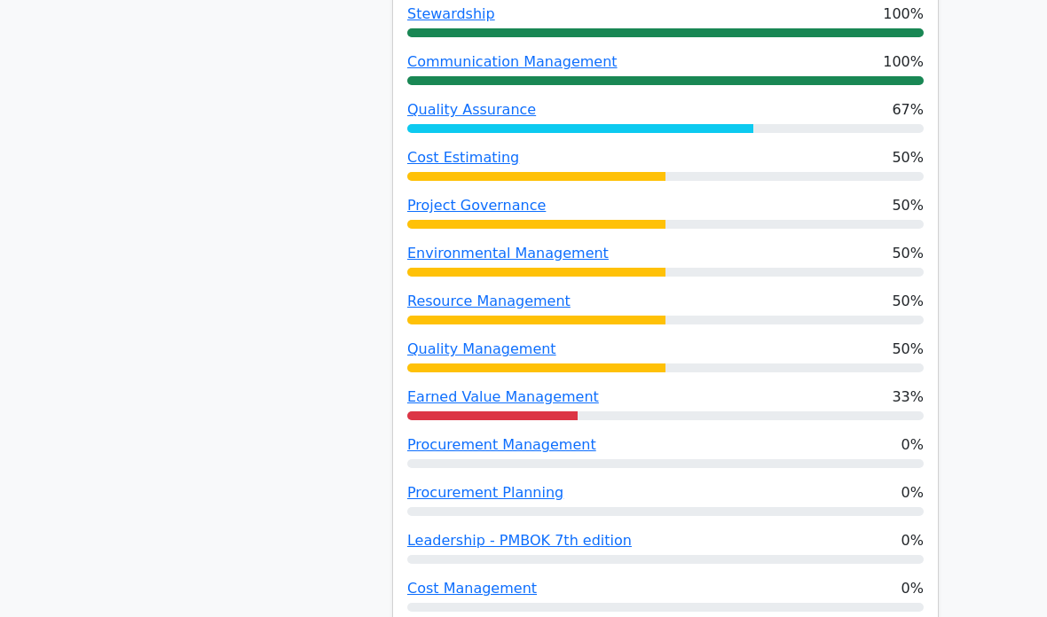
scroll to position [1381, 0]
click at [480, 147] on div "Cost Estimating 50%" at bounding box center [665, 164] width 516 height 34
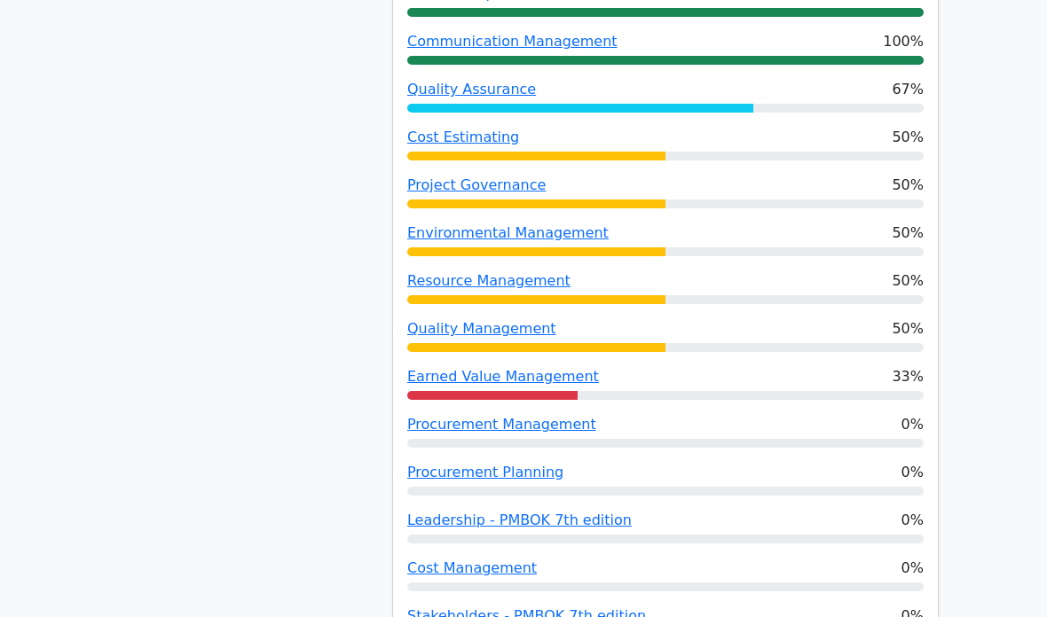
click at [492, 129] on link "Cost Estimating" at bounding box center [463, 137] width 112 height 17
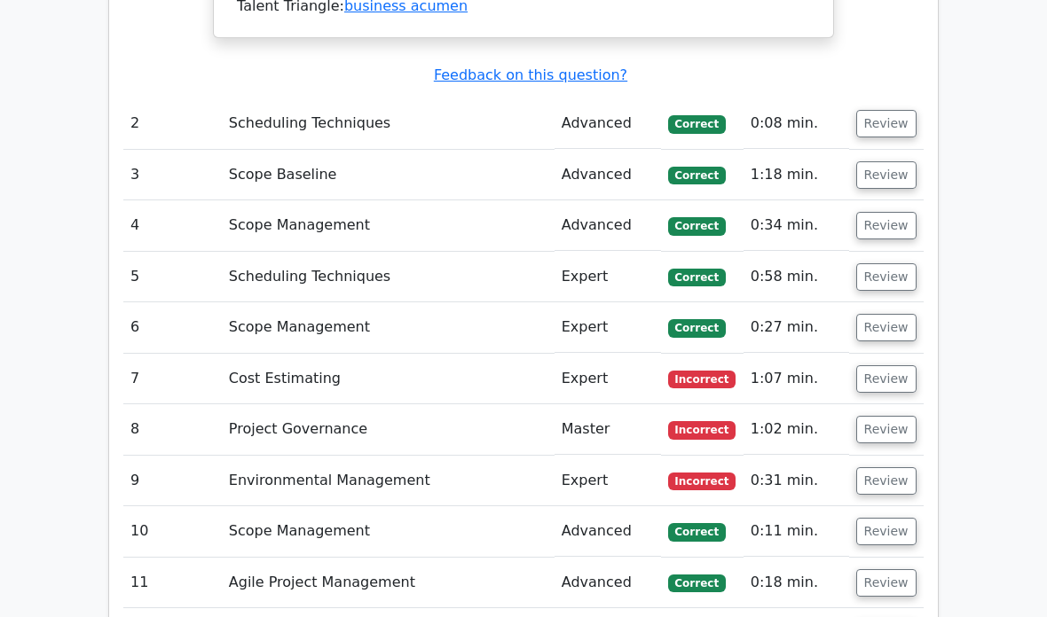
scroll to position [3221, 0]
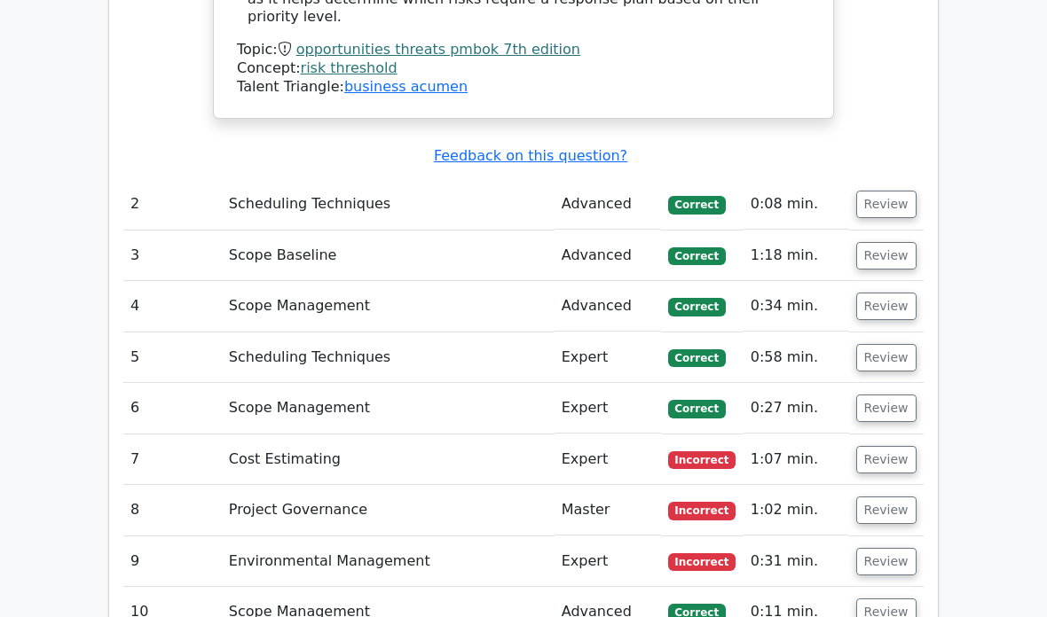
click at [885, 447] on button "Review" at bounding box center [886, 460] width 60 height 27
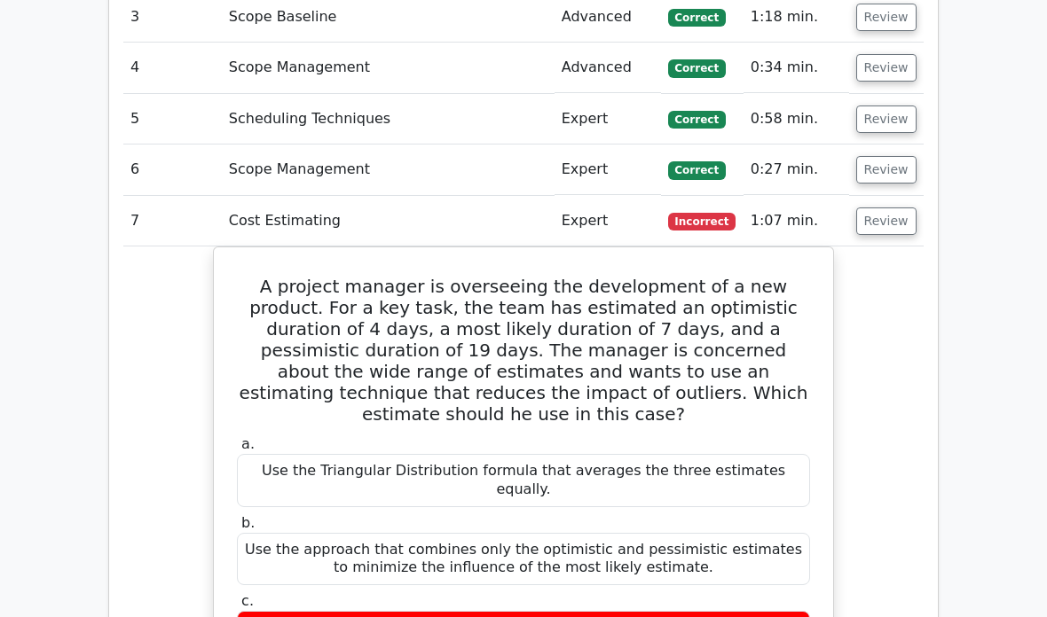
scroll to position [3461, 0]
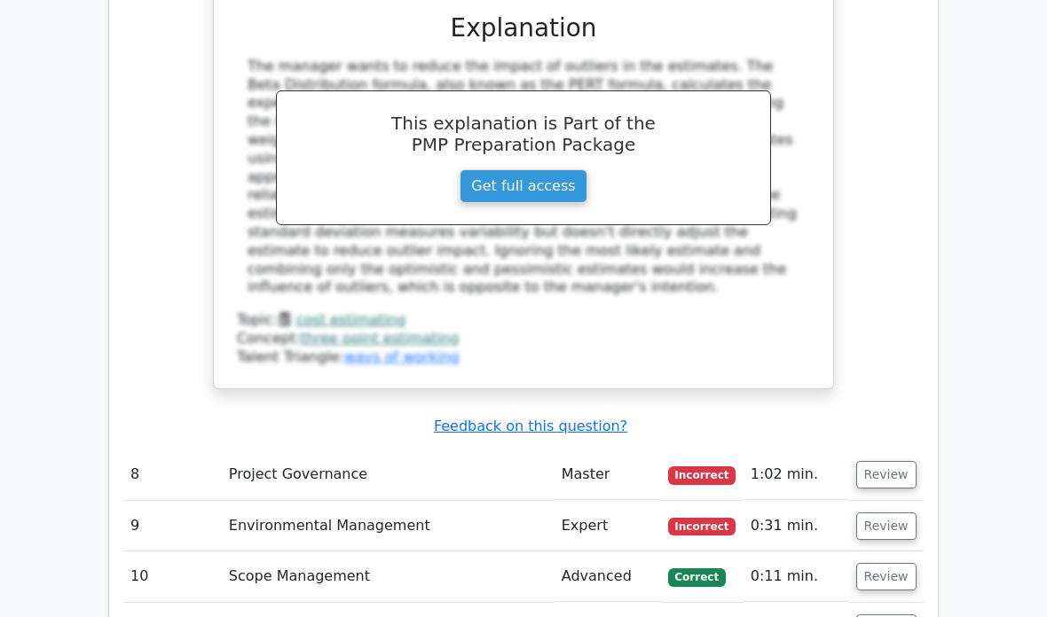
click at [893, 462] on button "Review" at bounding box center [886, 475] width 60 height 27
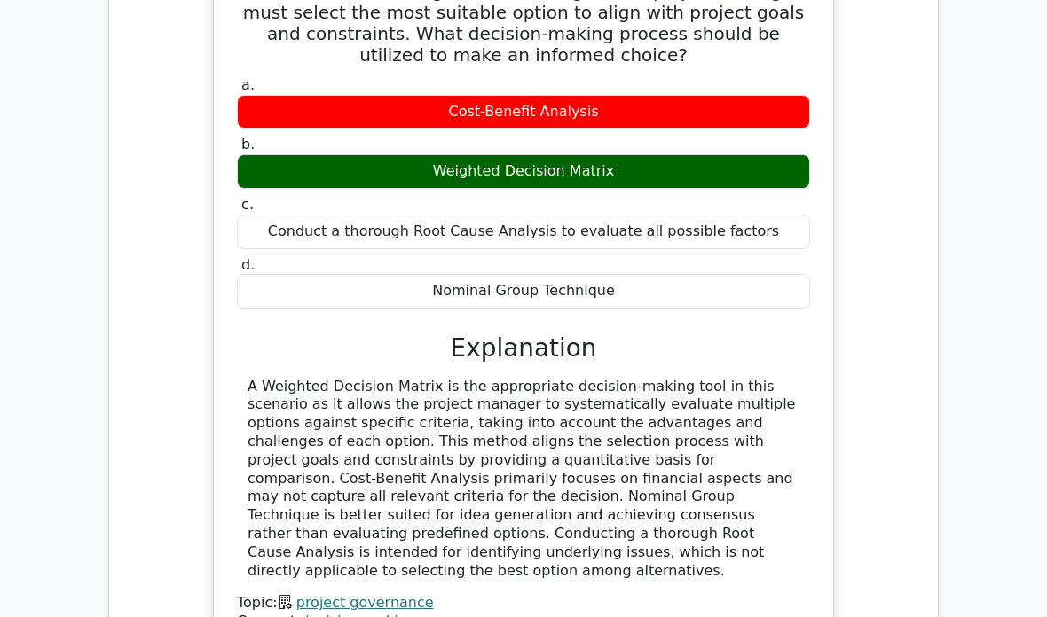
scroll to position [4828, 0]
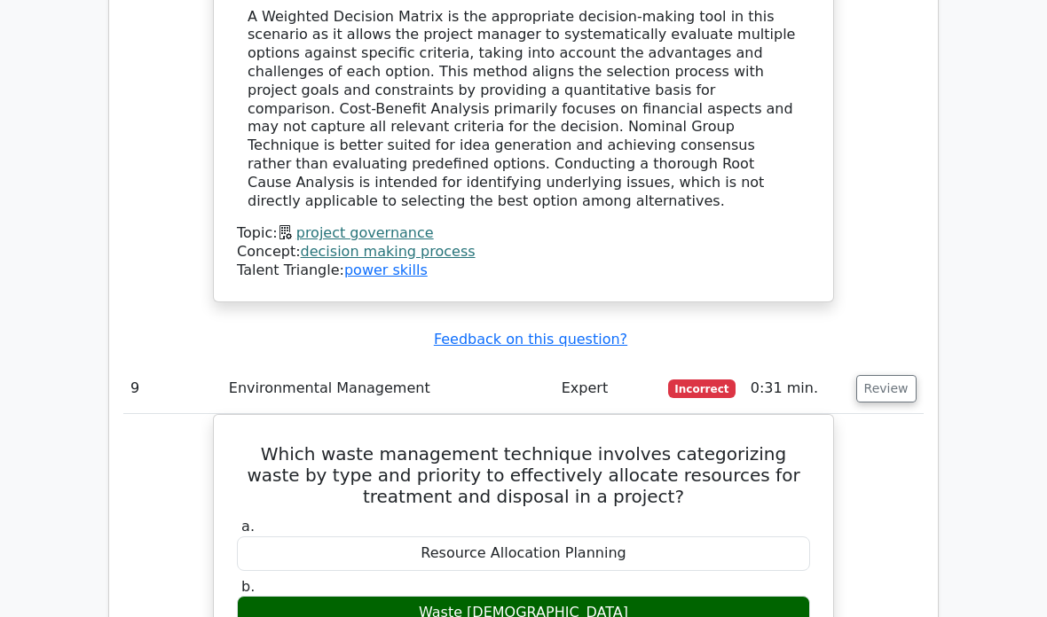
scroll to position [5139, 0]
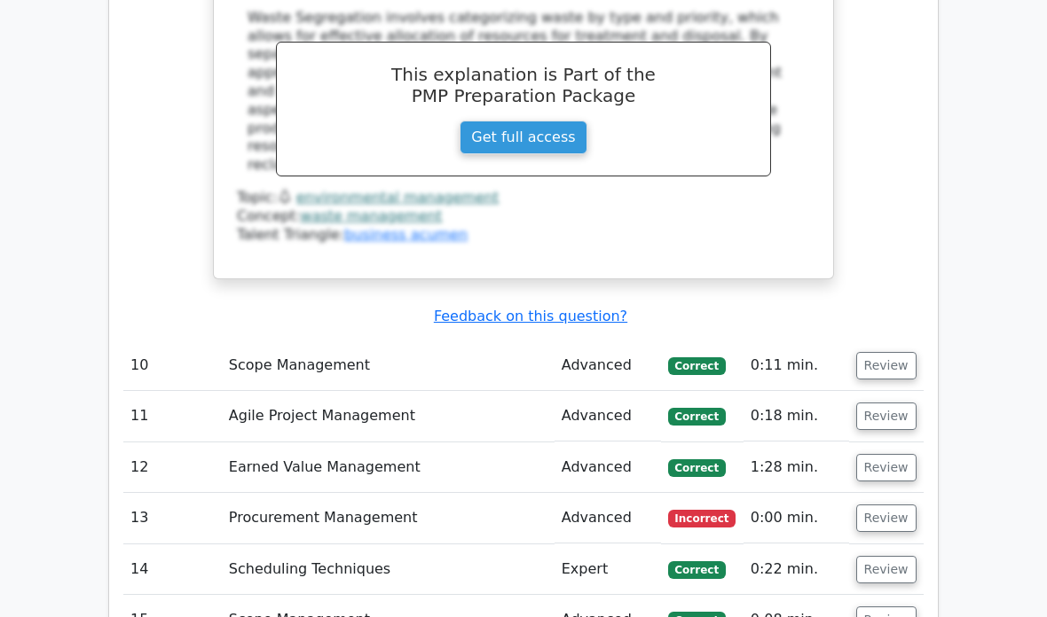
click at [889, 506] on button "Review" at bounding box center [886, 519] width 60 height 27
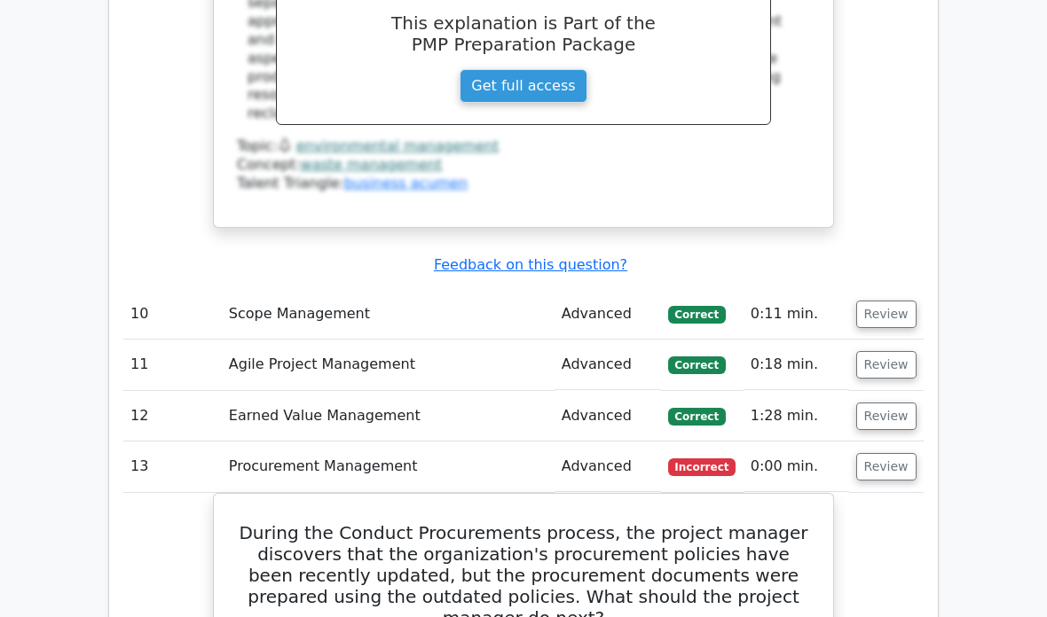
scroll to position [6015, 0]
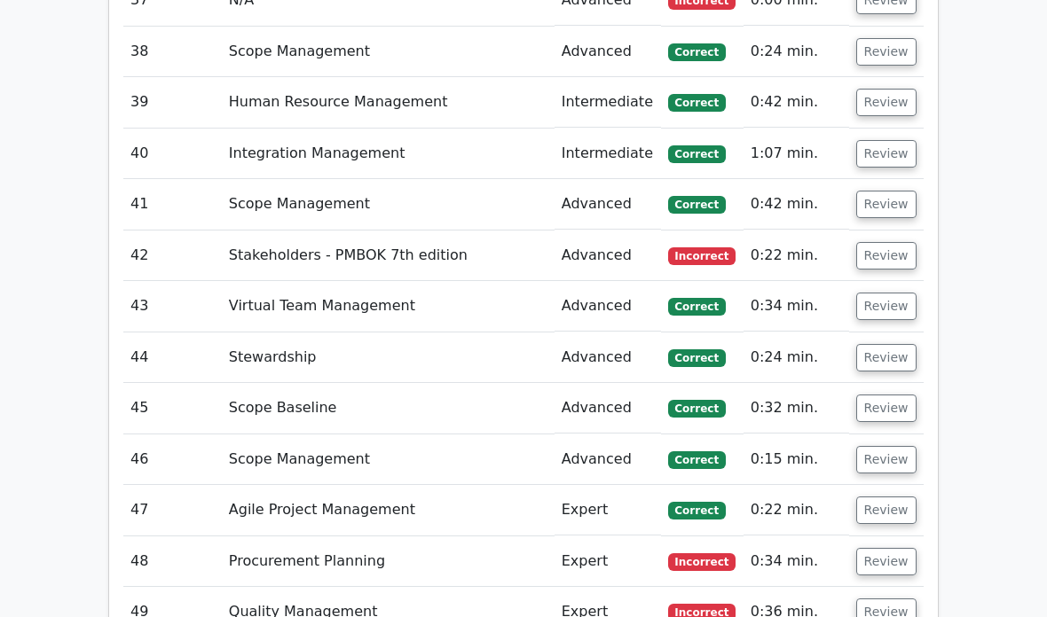
click at [893, 600] on button "Review" at bounding box center [886, 613] width 60 height 27
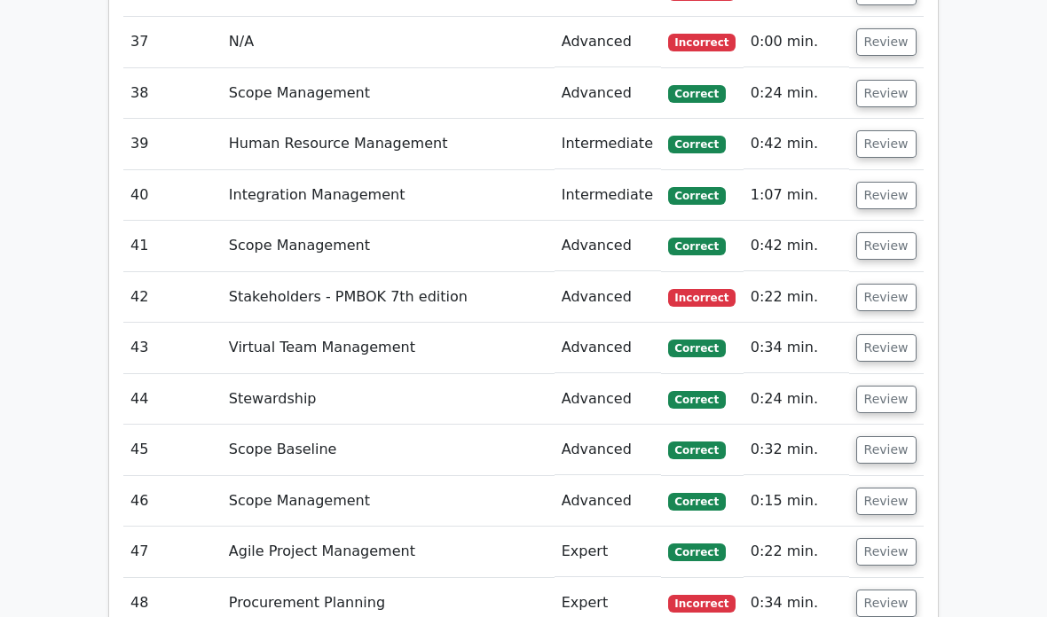
scroll to position [8469, 0]
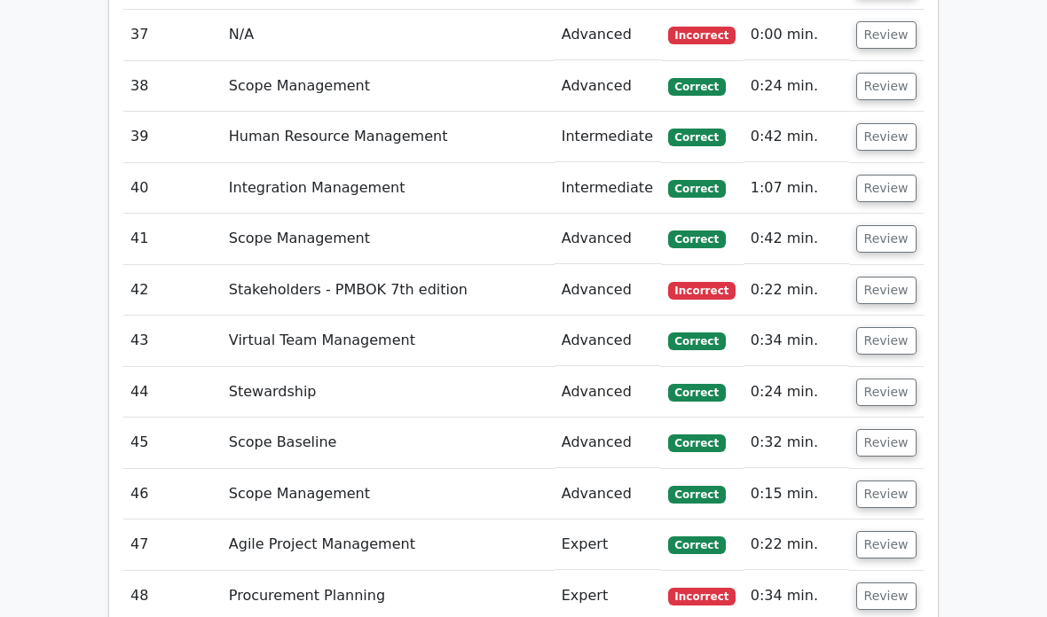
click at [891, 583] on button "Review" at bounding box center [886, 596] width 60 height 27
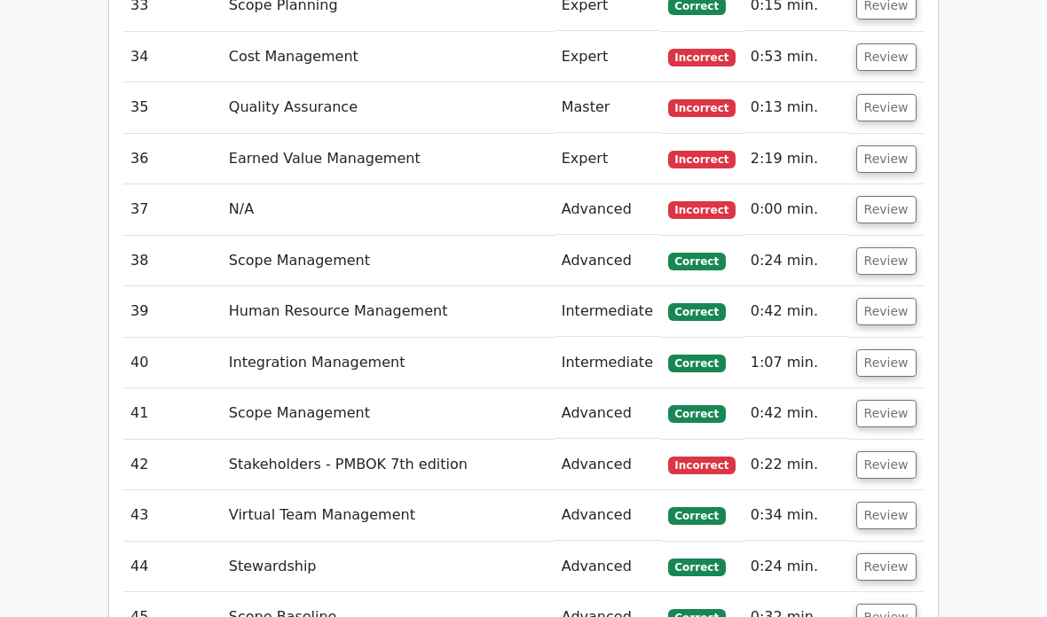
scroll to position [8256, 0]
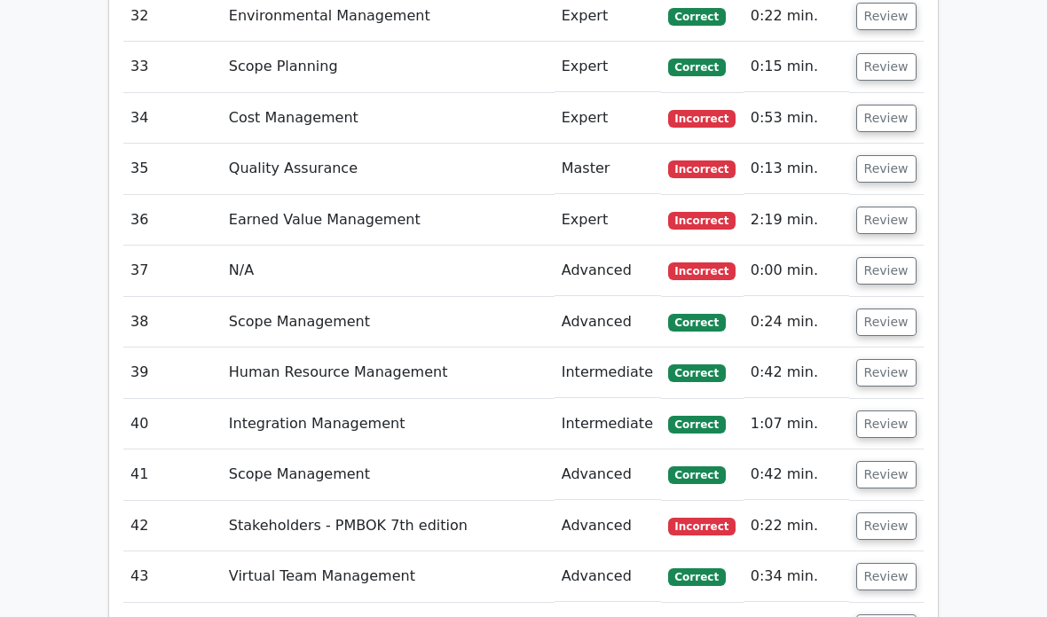
click at [891, 513] on button "Review" at bounding box center [886, 526] width 60 height 27
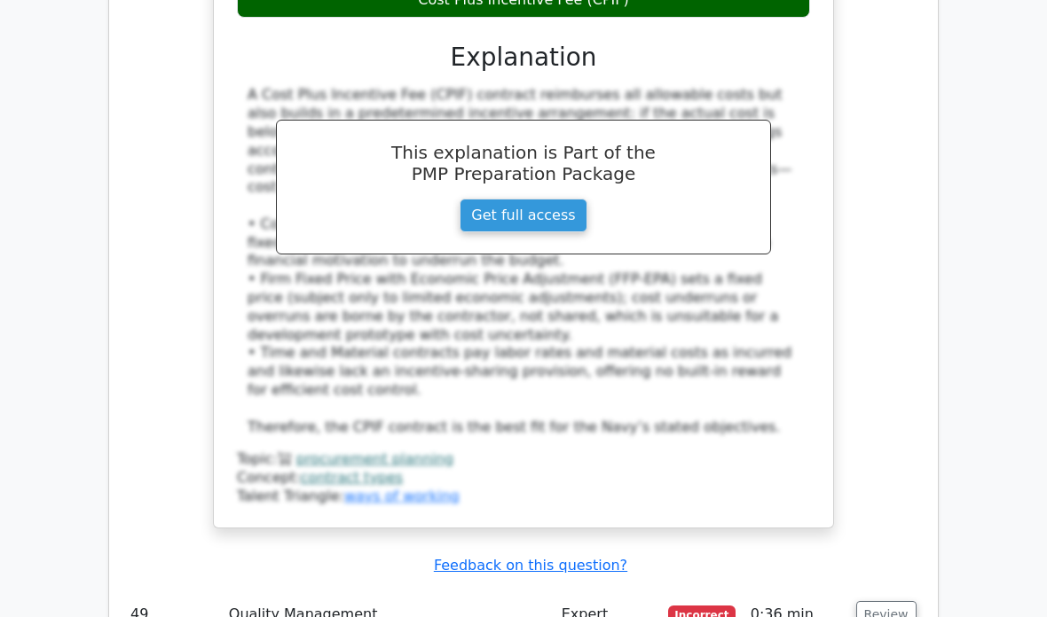
scroll to position [11000, 0]
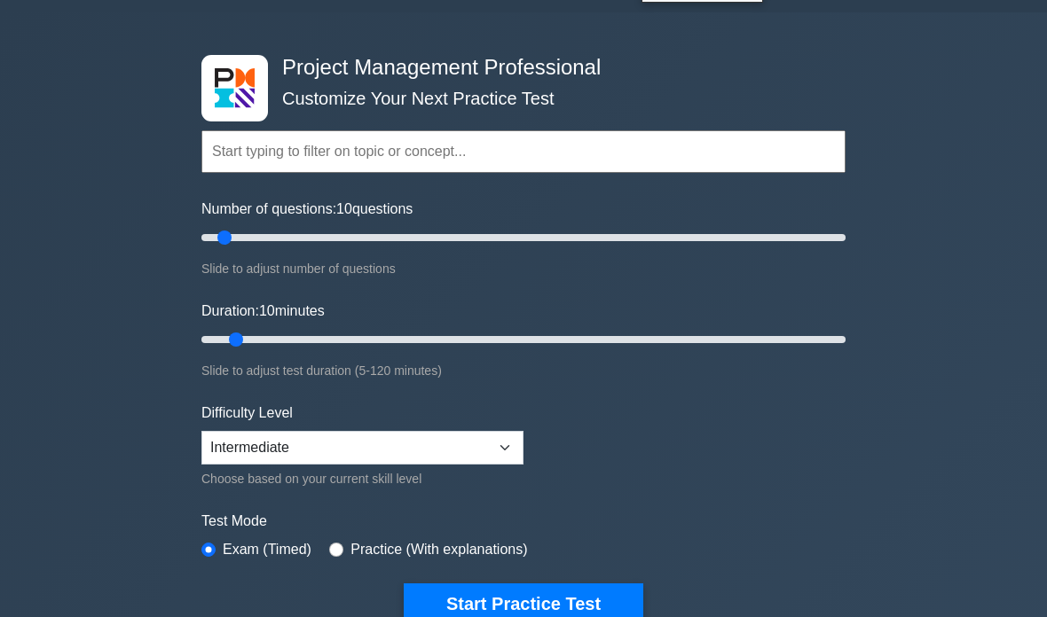
scroll to position [48, 0]
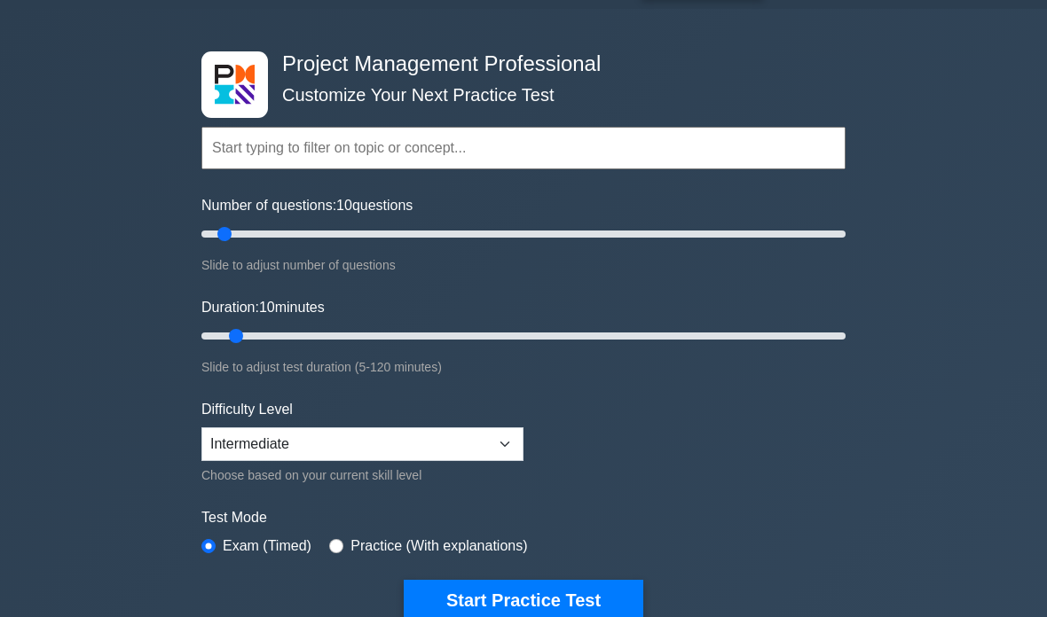
click at [589, 609] on button "Start Practice Test" at bounding box center [523, 600] width 239 height 41
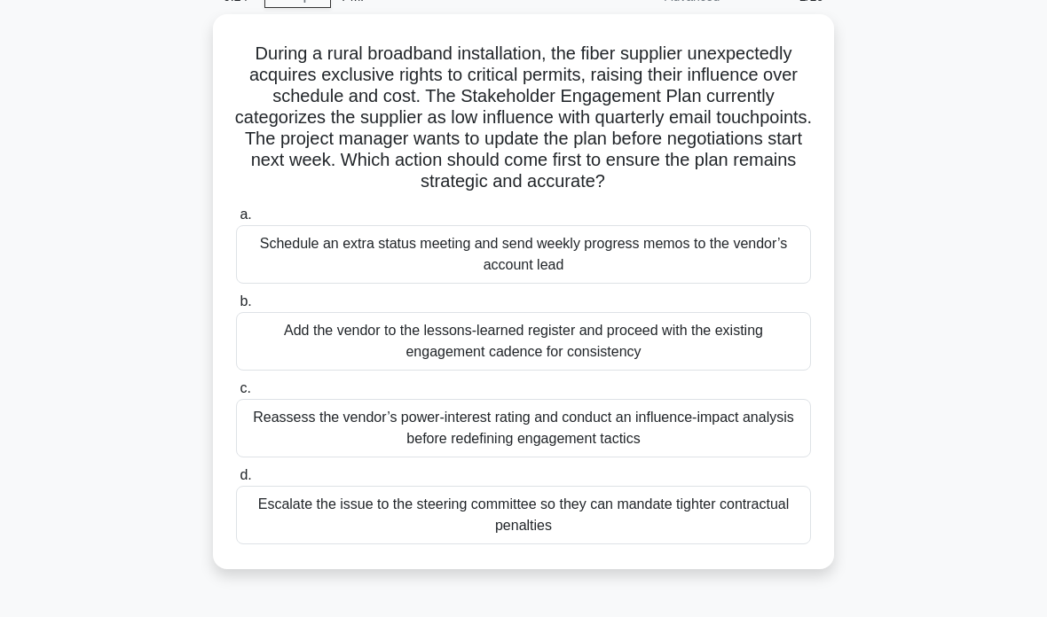
scroll to position [95, 0]
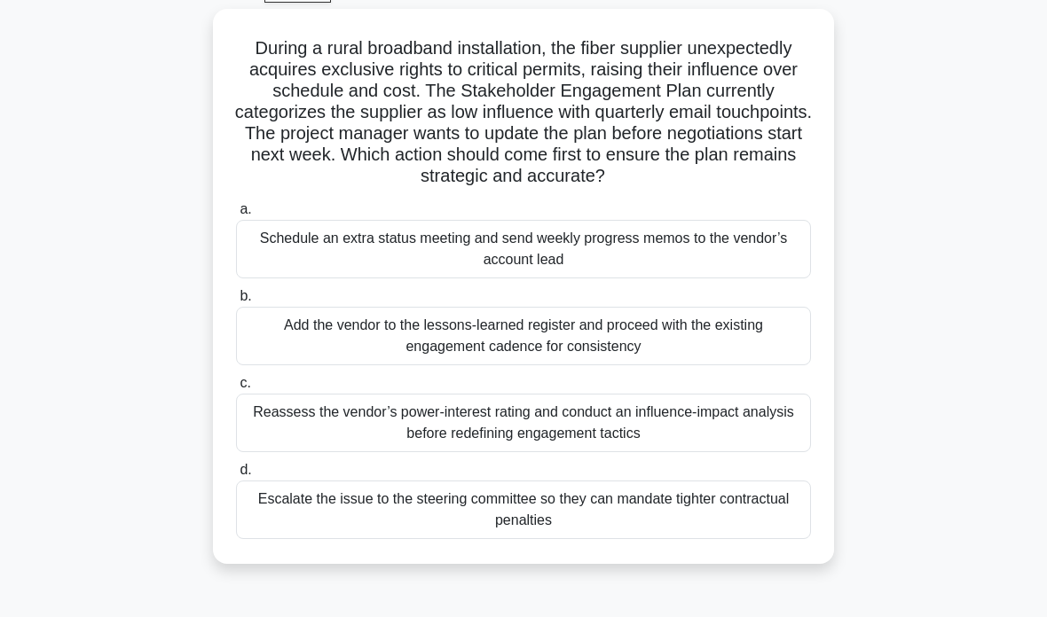
click at [749, 450] on div "Reassess the vendor’s power-interest rating and conduct an influence-impact ana…" at bounding box center [523, 423] width 575 height 59
click at [236, 389] on input "c. Reassess the vendor’s power-interest rating and conduct an influence-impact …" at bounding box center [236, 384] width 0 height 12
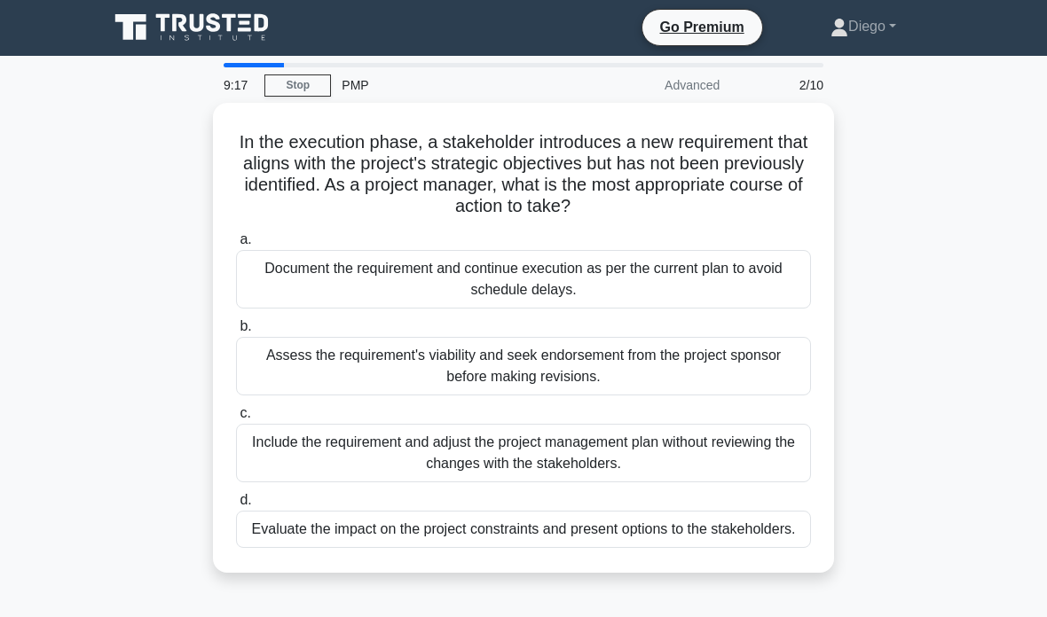
scroll to position [0, 0]
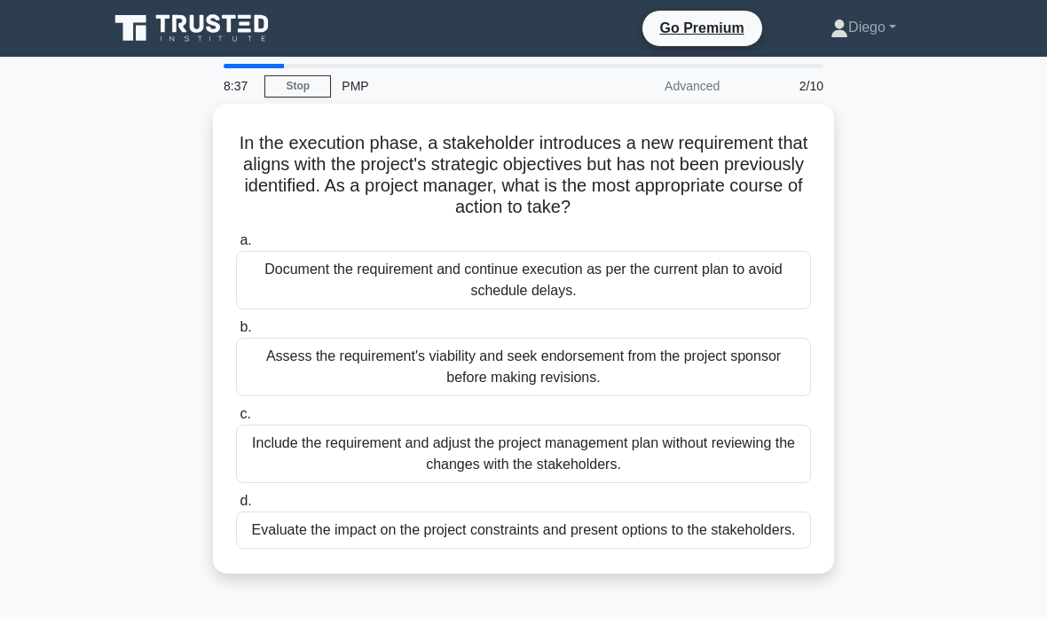
click at [762, 534] on div "Evaluate the impact on the project constraints and present options to the stake…" at bounding box center [523, 530] width 575 height 37
click at [236, 507] on input "d. Evaluate the impact on the project constraints and present options to the st…" at bounding box center [236, 502] width 0 height 12
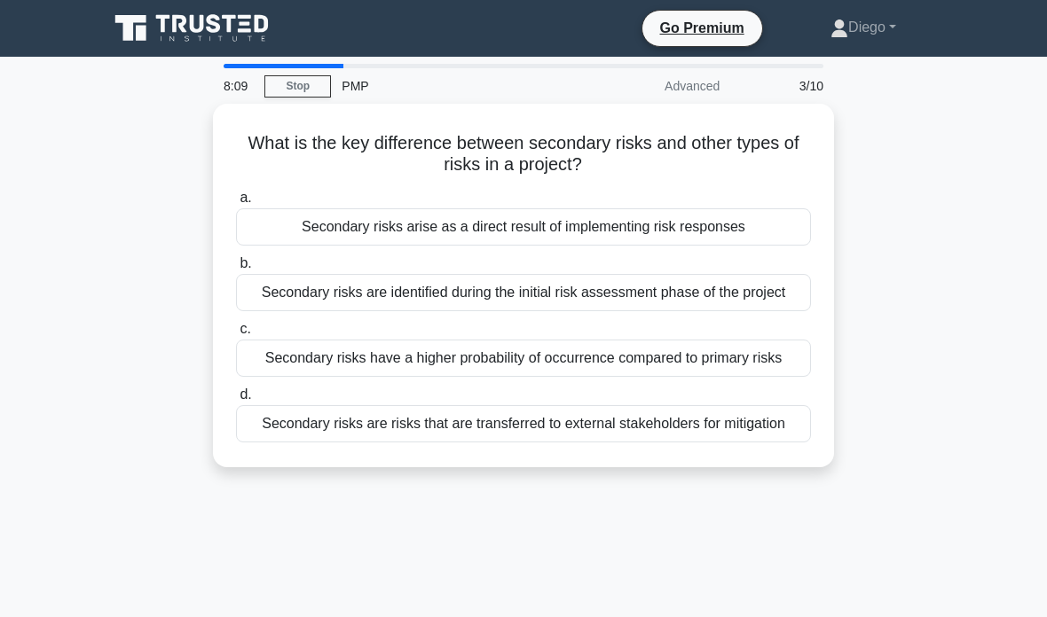
click at [771, 231] on div "Secondary risks arise as a direct result of implementing risk responses" at bounding box center [523, 226] width 575 height 37
click at [236, 204] on input "a. Secondary risks arise as a direct result of implementing risk responses" at bounding box center [236, 198] width 0 height 12
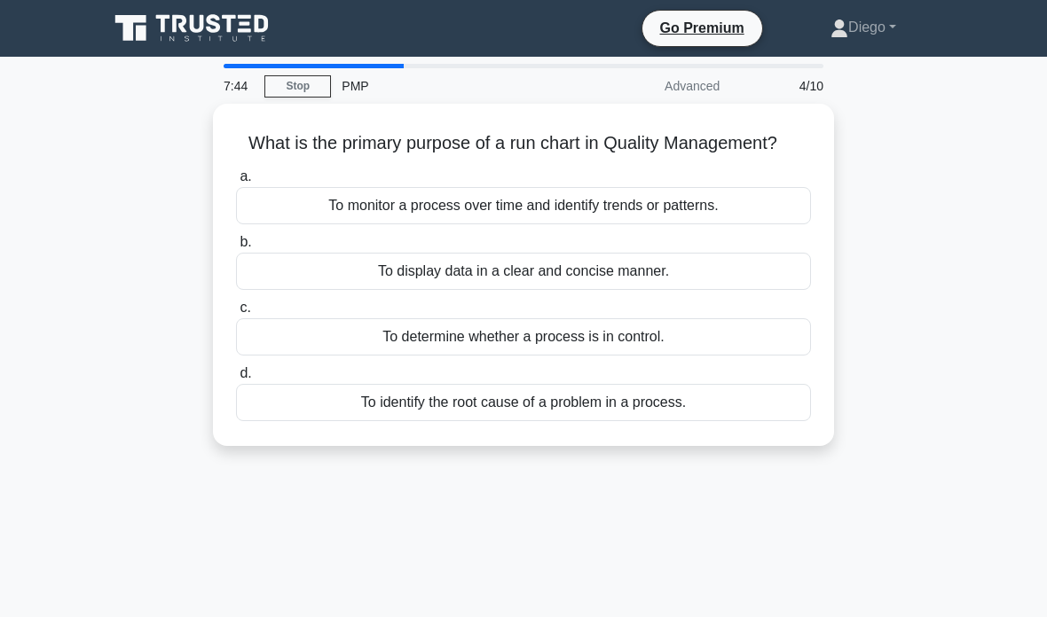
click at [762, 224] on div "To monitor a process over time and identify trends or patterns." at bounding box center [523, 205] width 575 height 37
click at [236, 183] on input "a. To monitor a process over time and identify trends or patterns." at bounding box center [236, 177] width 0 height 12
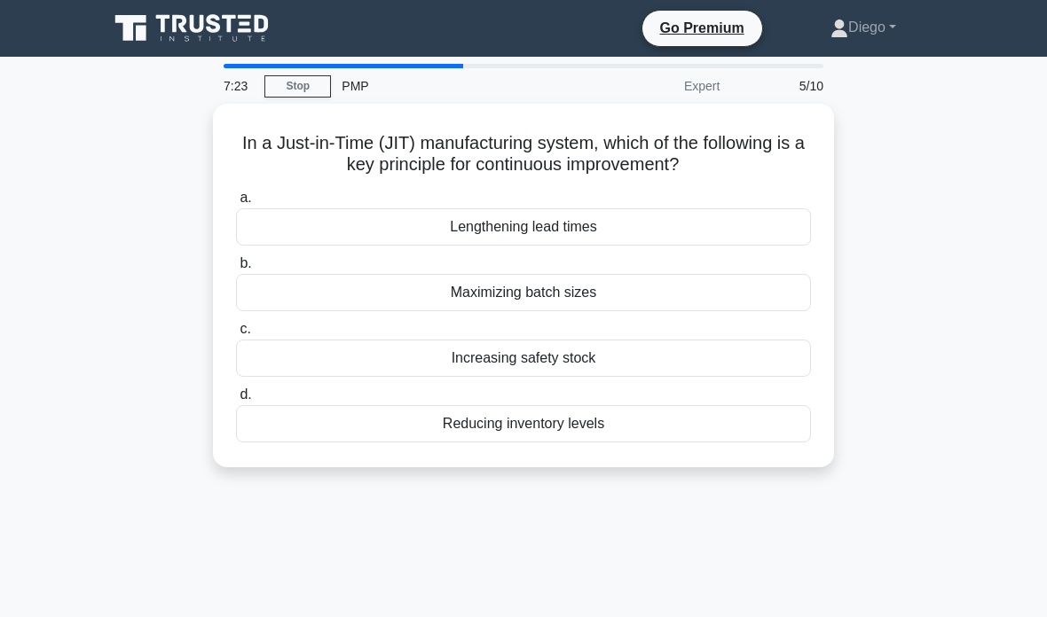
click at [677, 362] on div "Increasing safety stock" at bounding box center [523, 358] width 575 height 37
click at [236, 335] on input "c. Increasing safety stock" at bounding box center [236, 330] width 0 height 12
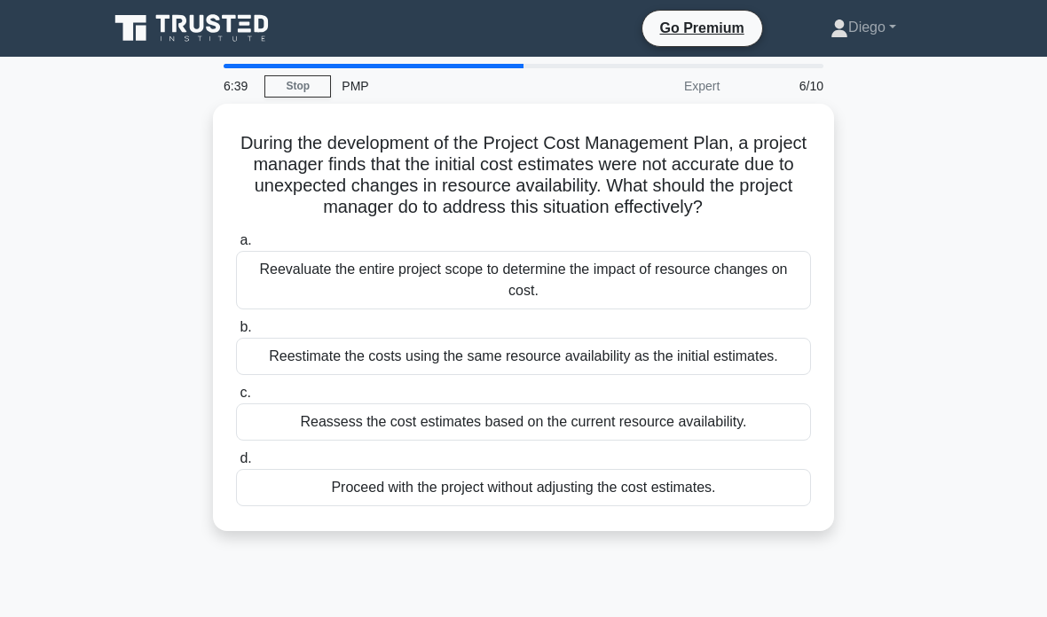
click at [767, 441] on div "Reassess the cost estimates based on the current resource availability." at bounding box center [523, 422] width 575 height 37
click at [236, 399] on input "c. Reassess the cost estimates based on the current resource availability." at bounding box center [236, 394] width 0 height 12
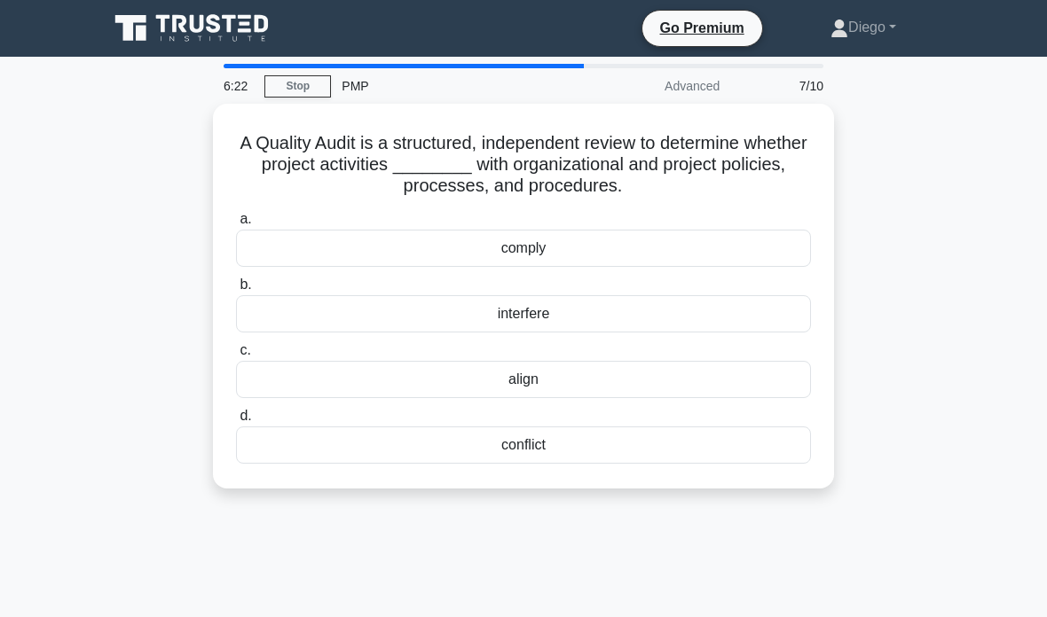
click at [697, 373] on div "align" at bounding box center [523, 379] width 575 height 37
click at [236, 357] on input "c. align" at bounding box center [236, 351] width 0 height 12
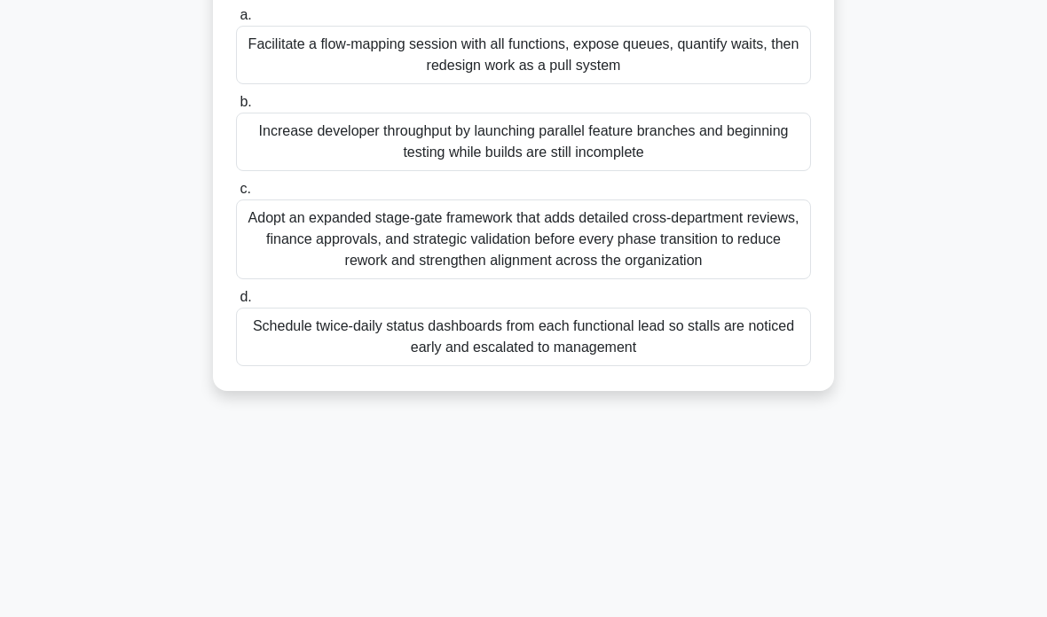
scroll to position [270, 0]
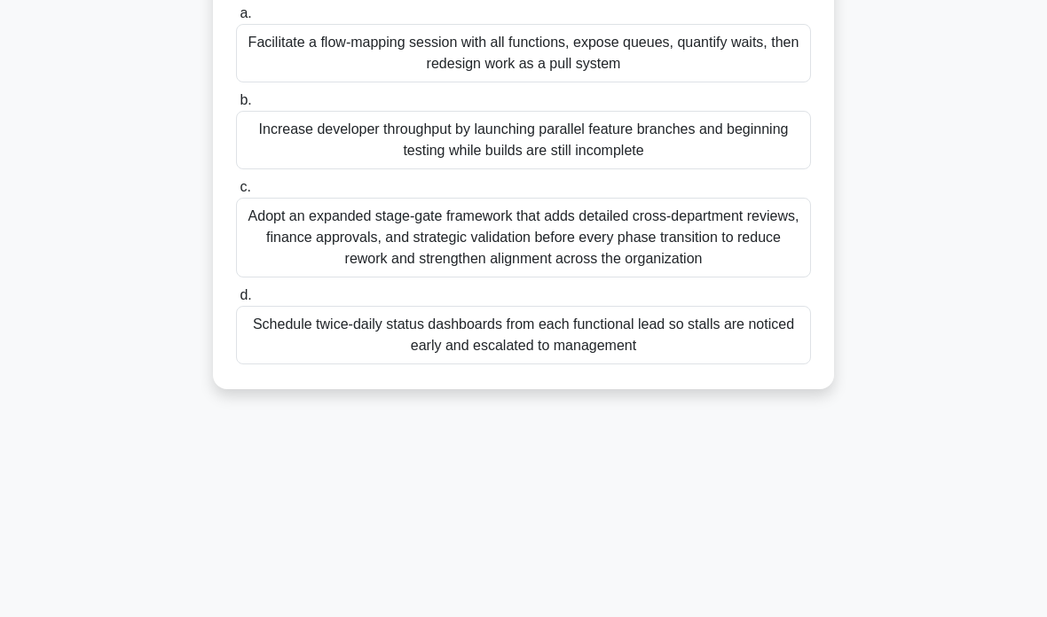
click at [295, 263] on div "Adopt an expanded stage-gate framework that adds detailed cross-department revi…" at bounding box center [523, 238] width 575 height 80
click at [236, 193] on input "c. Adopt an expanded stage-gate framework that adds detailed cross-department r…" at bounding box center [236, 188] width 0 height 12
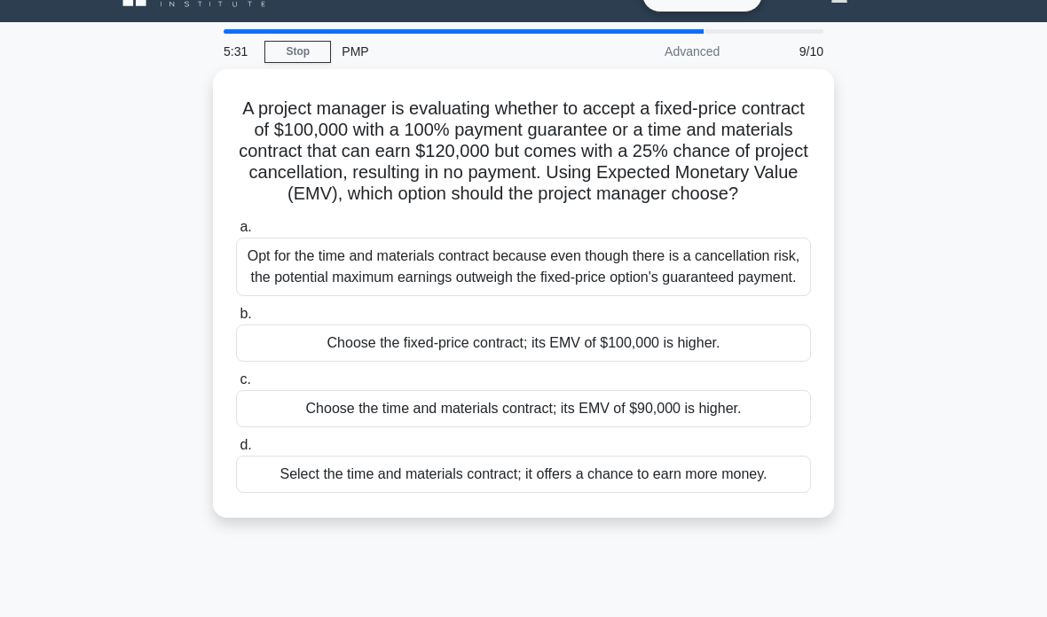
scroll to position [0, 0]
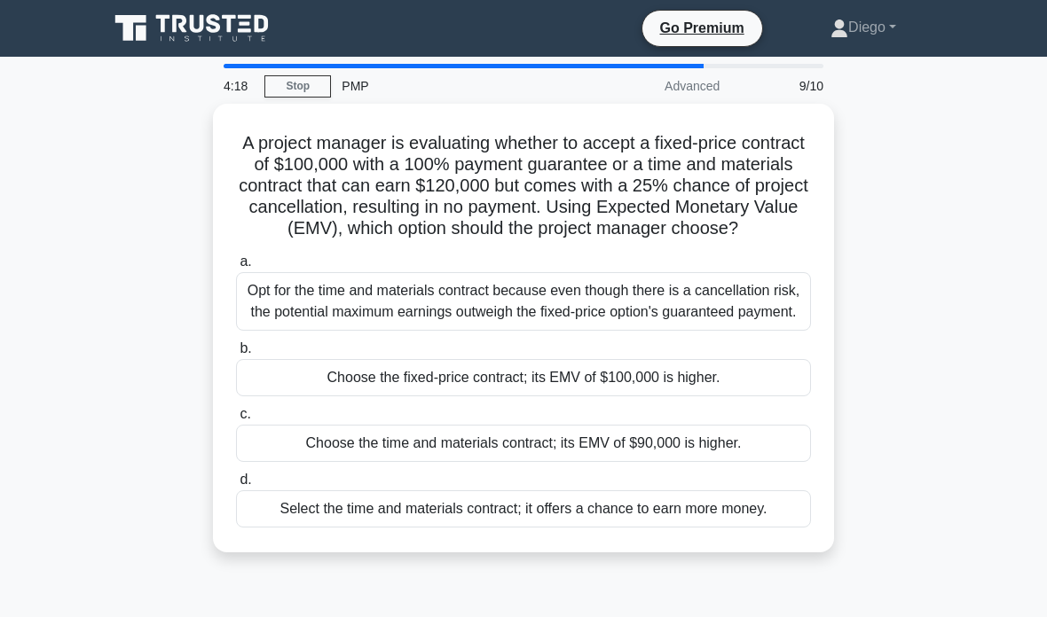
click at [317, 331] on div "Opt for the time and materials contract because even though there is a cancella…" at bounding box center [523, 301] width 575 height 59
click at [236, 268] on input "a. Opt for the time and materials contract because even though there is a cance…" at bounding box center [236, 262] width 0 height 12
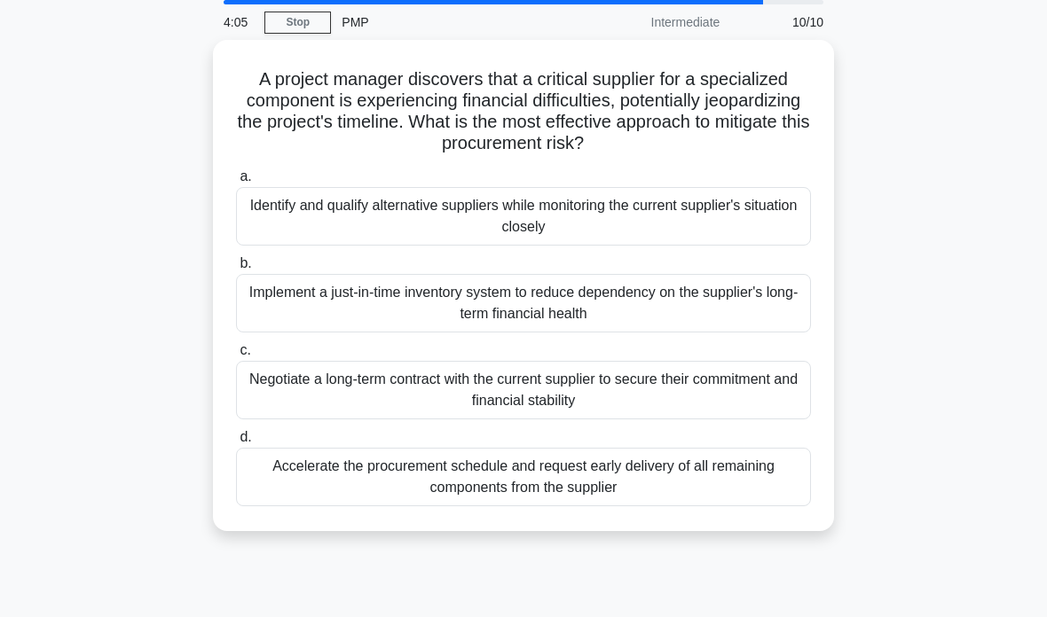
scroll to position [68, 0]
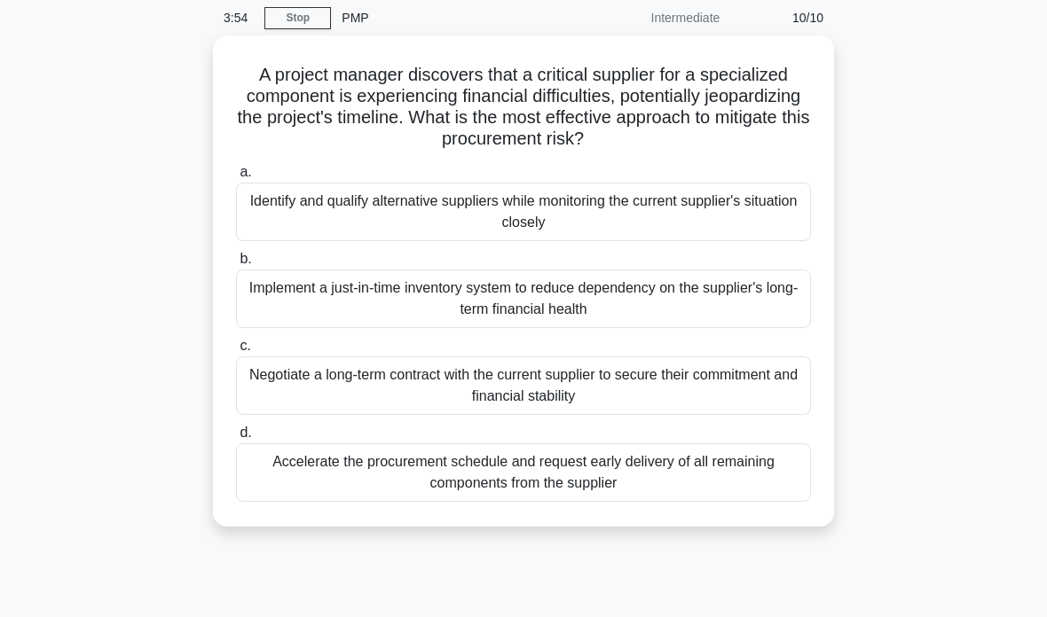
click at [291, 219] on div "Identify and qualify alternative suppliers while monitoring the current supplie…" at bounding box center [523, 212] width 575 height 59
click at [236, 178] on input "a. Identify and qualify alternative suppliers while monitoring the current supp…" at bounding box center [236, 173] width 0 height 12
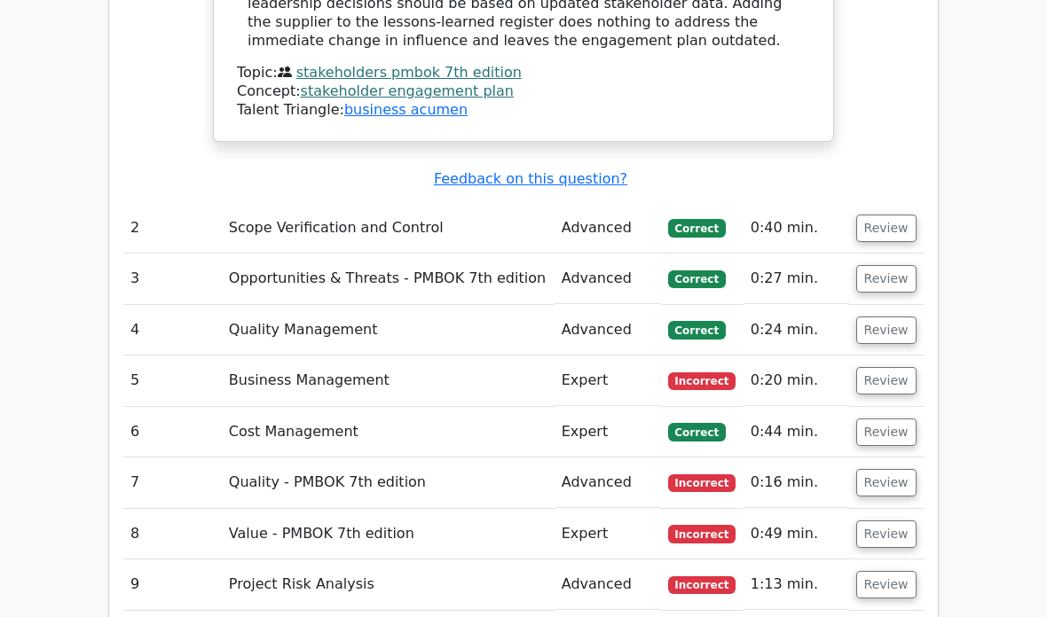
scroll to position [2543, 0]
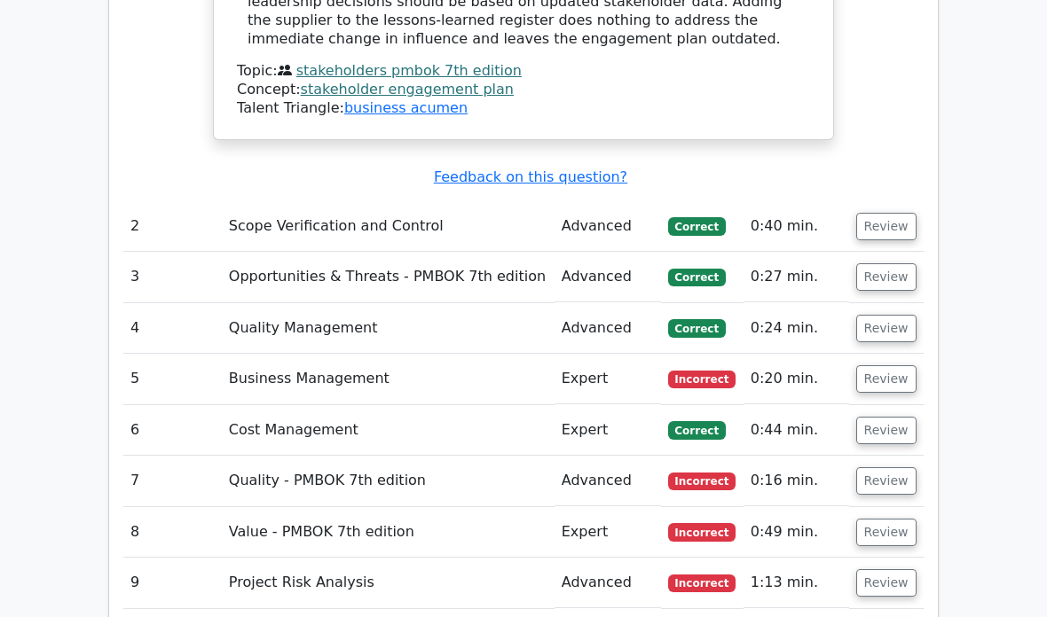
click at [882, 365] on button "Review" at bounding box center [886, 378] width 60 height 27
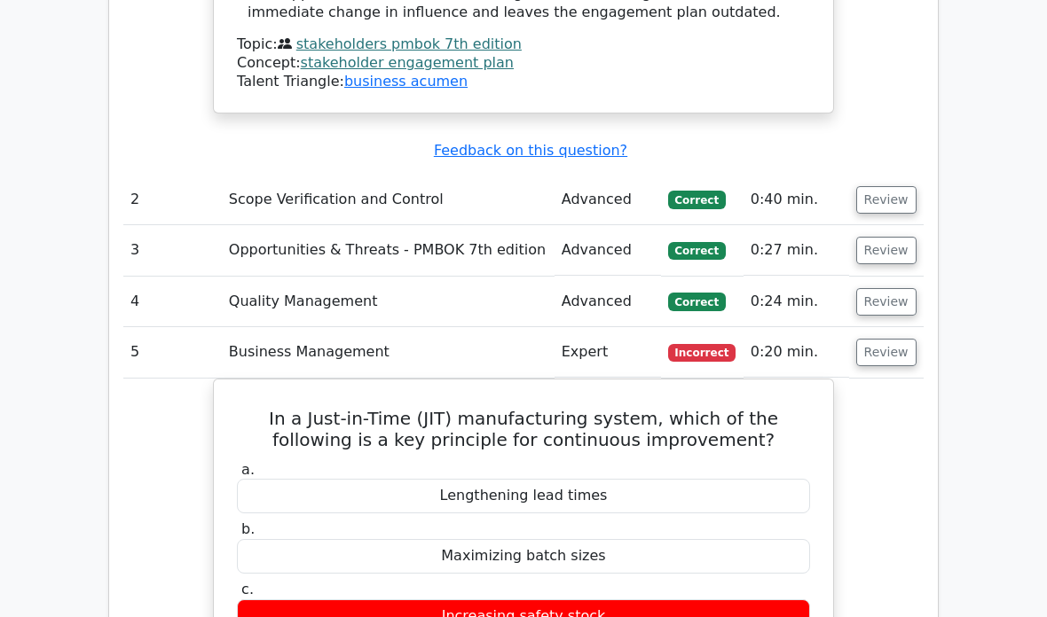
scroll to position [2539, 0]
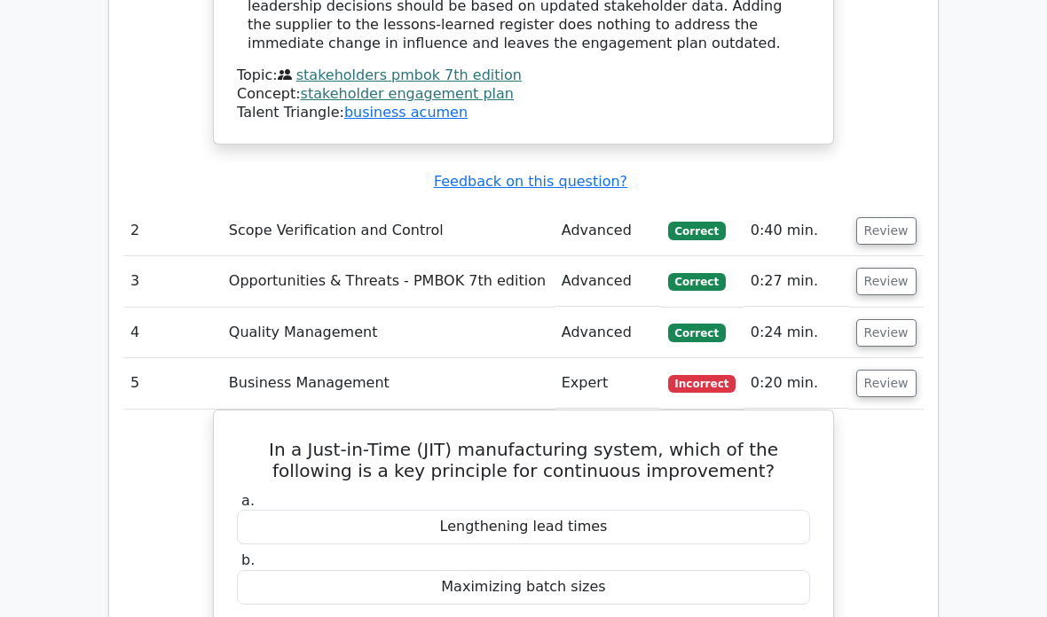
click at [878, 370] on button "Review" at bounding box center [886, 383] width 60 height 27
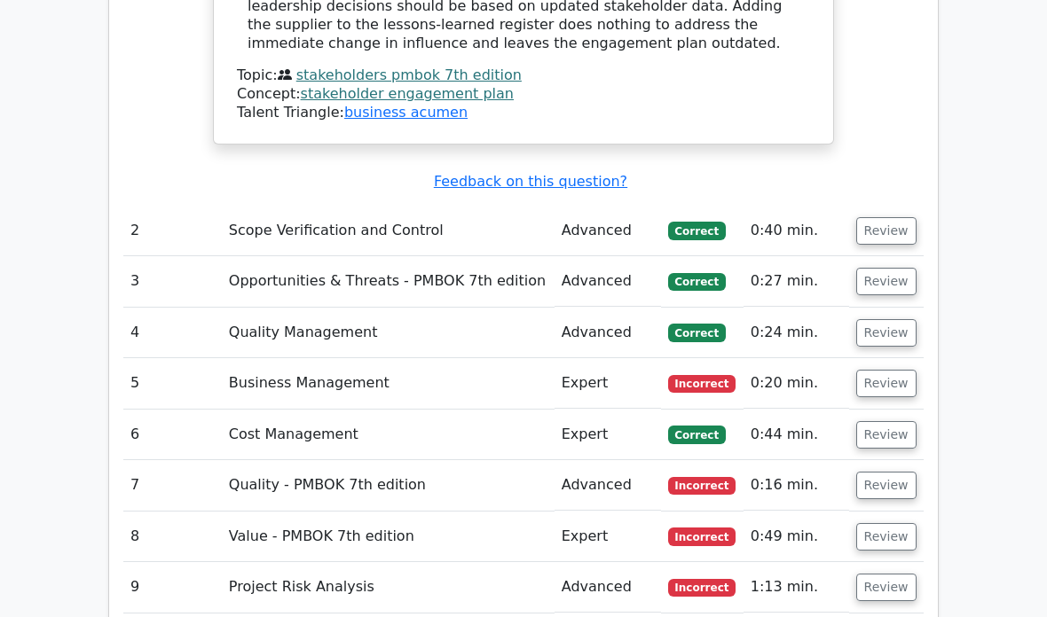
click at [864, 370] on button "Review" at bounding box center [886, 383] width 60 height 27
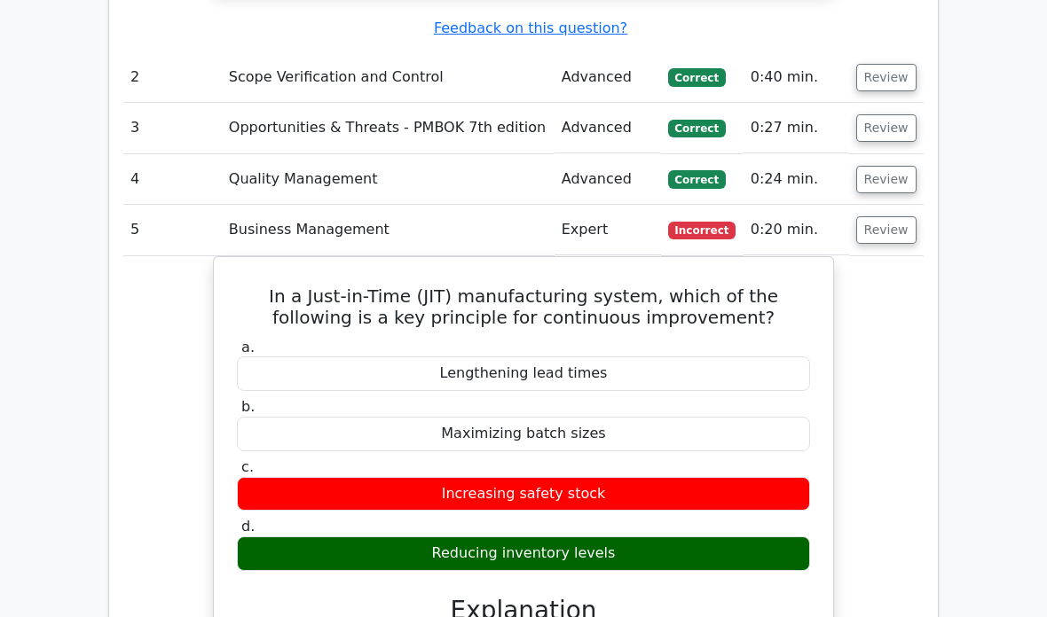
scroll to position [2692, 0]
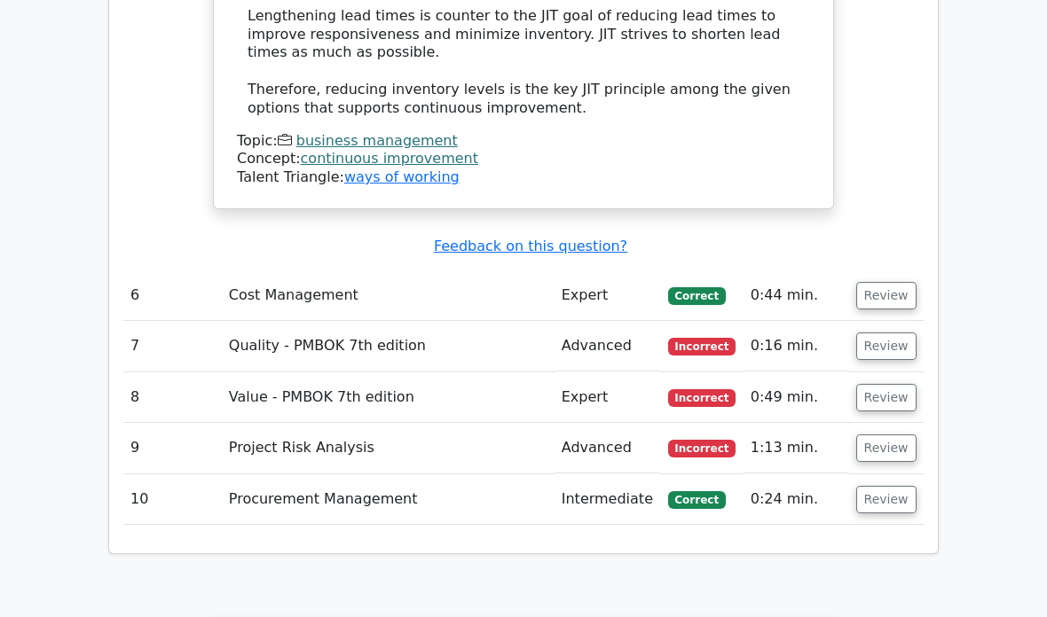
click at [885, 334] on button "Review" at bounding box center [886, 347] width 60 height 27
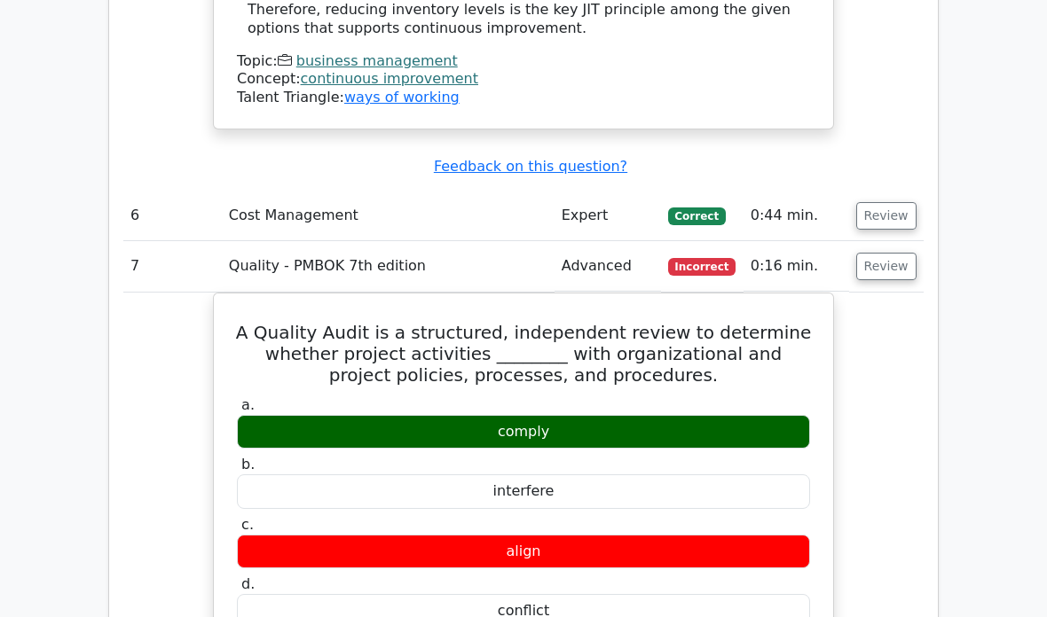
scroll to position [3645, 0]
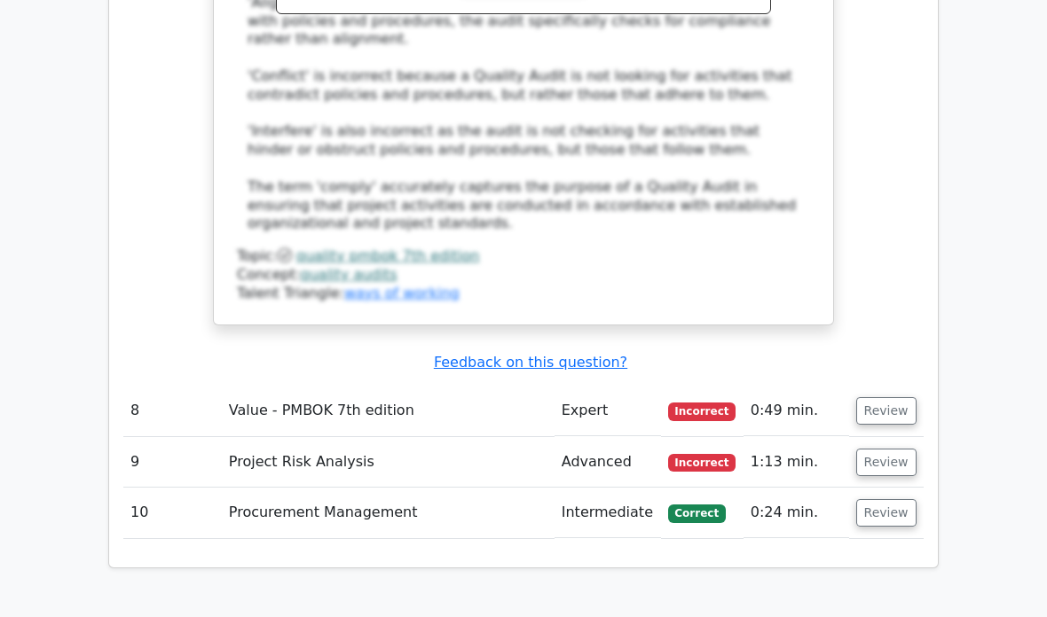
click at [885, 398] on button "Review" at bounding box center [886, 411] width 60 height 27
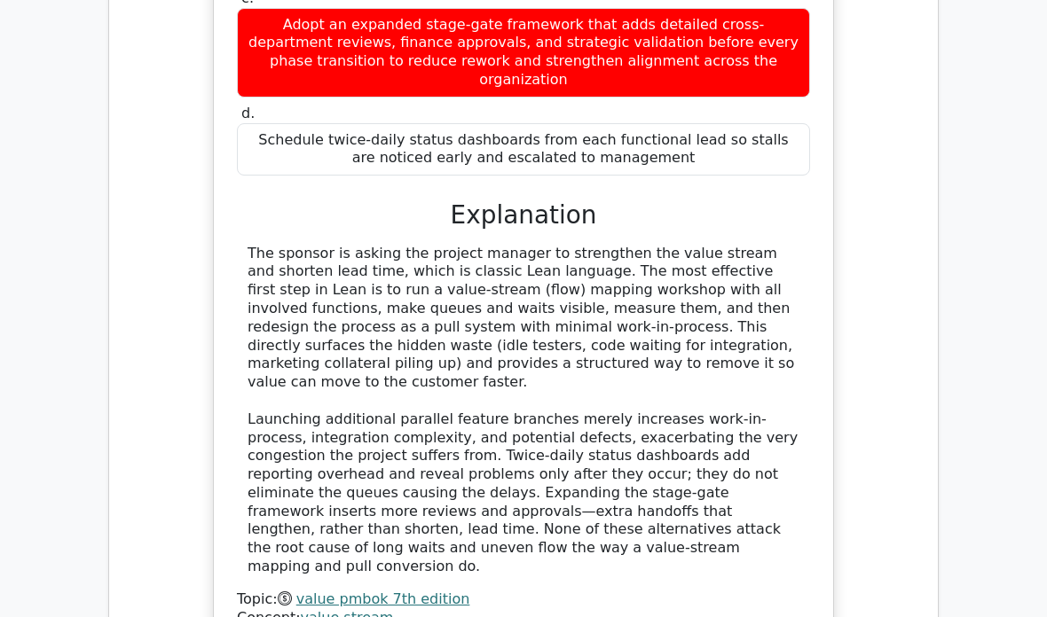
scroll to position [5375, 0]
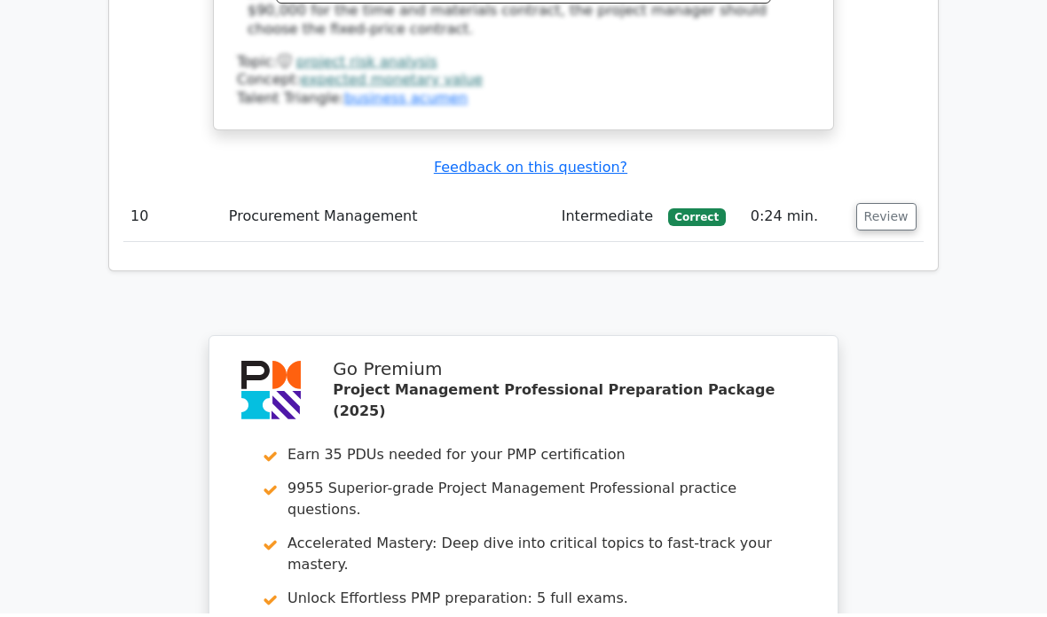
scroll to position [6826, 0]
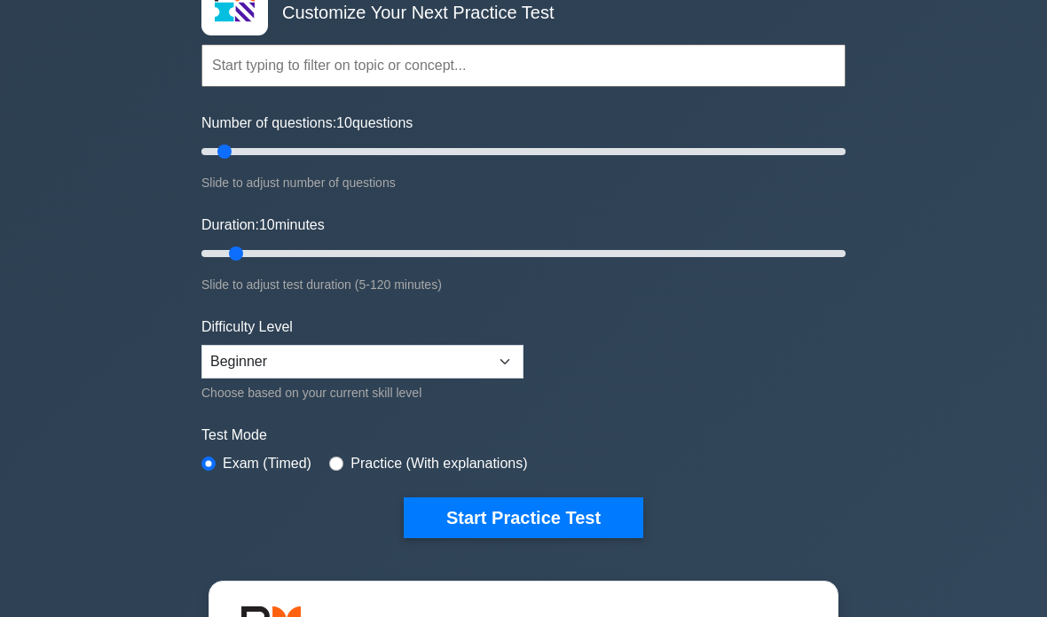
scroll to position [270, 0]
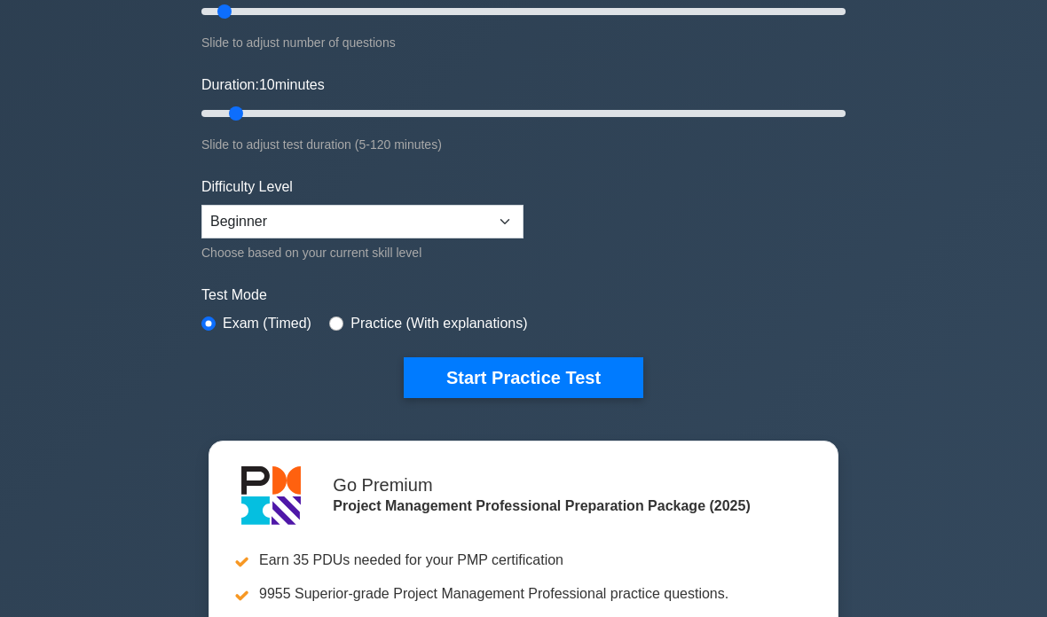
click at [577, 377] on button "Start Practice Test" at bounding box center [523, 378] width 239 height 41
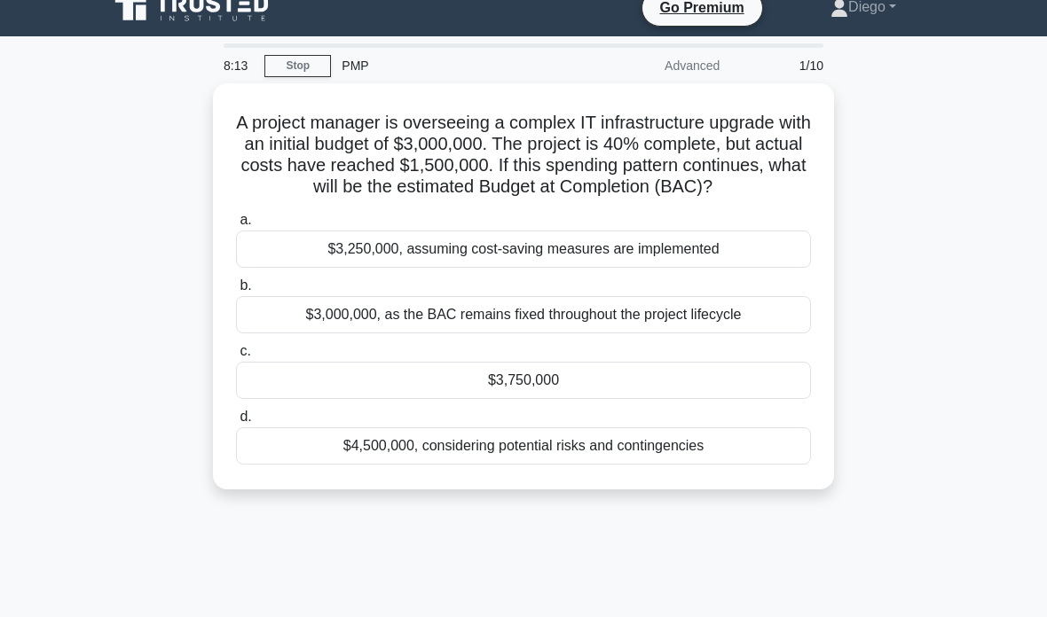
scroll to position [91, 0]
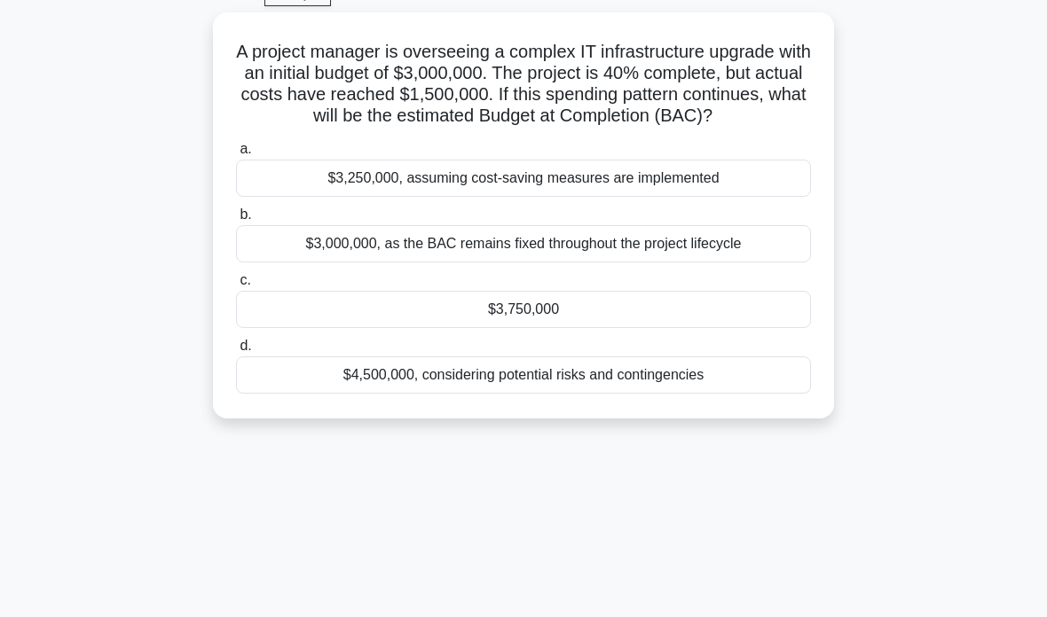
click at [668, 263] on div "$3,000,000, as the BAC remains fixed throughout the project lifecycle" at bounding box center [523, 243] width 575 height 37
click at [236, 221] on input "b. $3,000,000, as the BAC remains fixed throughout the project lifecycle" at bounding box center [236, 215] width 0 height 12
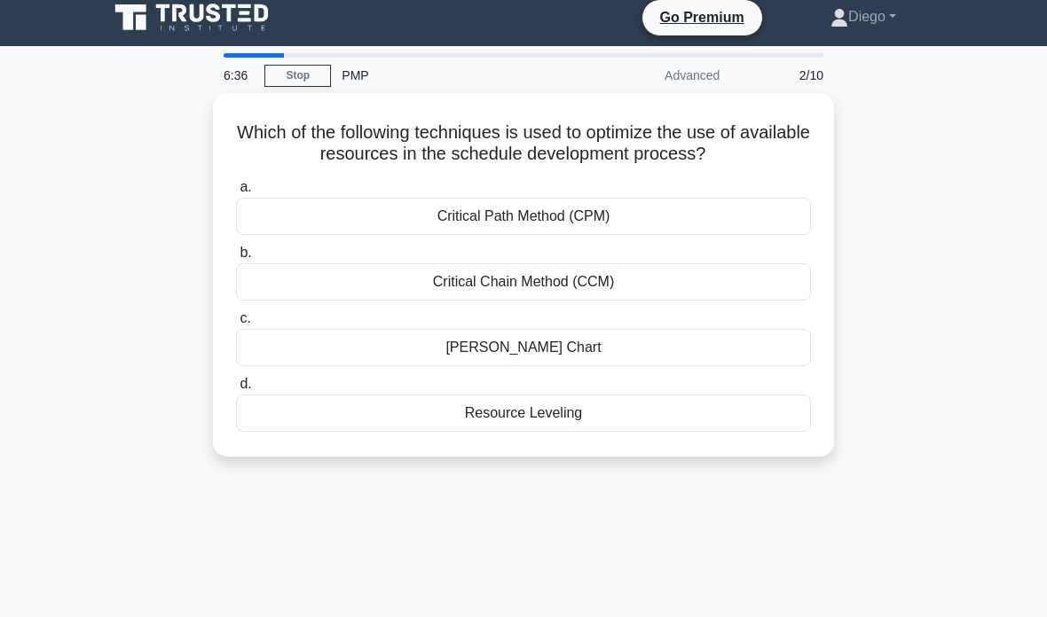
scroll to position [0, 0]
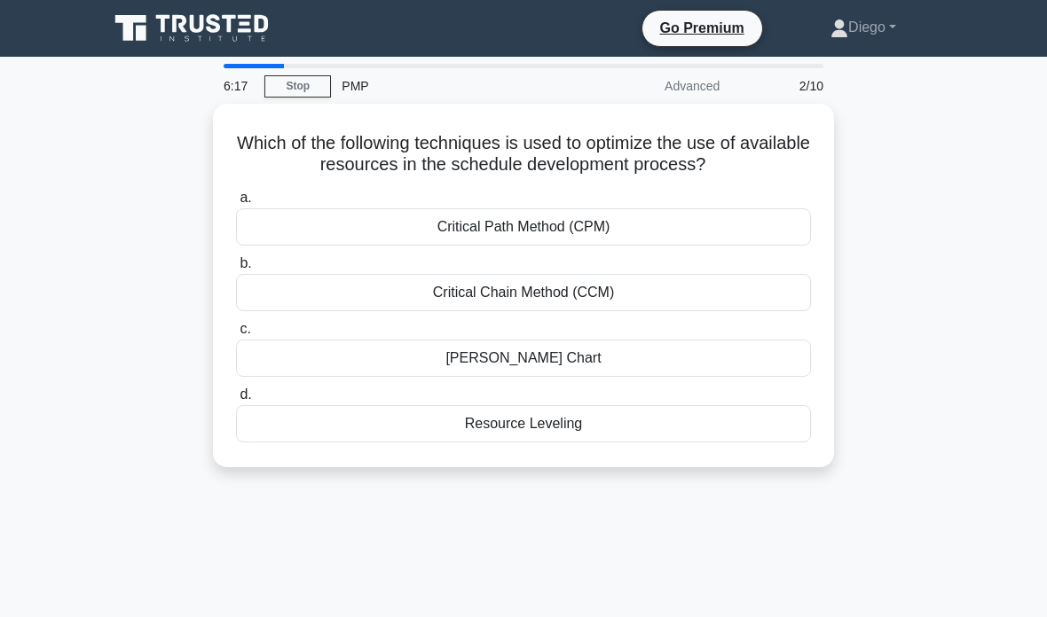
click at [734, 428] on div "Resource Leveling" at bounding box center [523, 423] width 575 height 37
click at [236, 401] on input "d. Resource Leveling" at bounding box center [236, 395] width 0 height 12
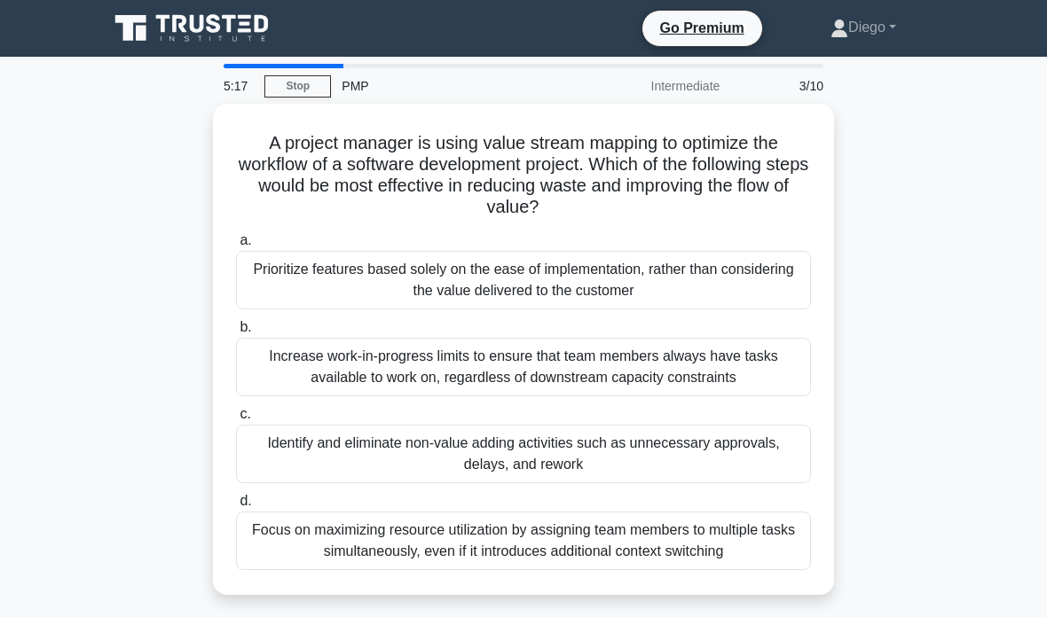
click at [608, 448] on div "Identify and eliminate non-value adding activities such as unnecessary approval…" at bounding box center [523, 454] width 575 height 59
click at [236, 420] on input "c. Identify and eliminate non-value adding activities such as unnecessary appro…" at bounding box center [236, 415] width 0 height 12
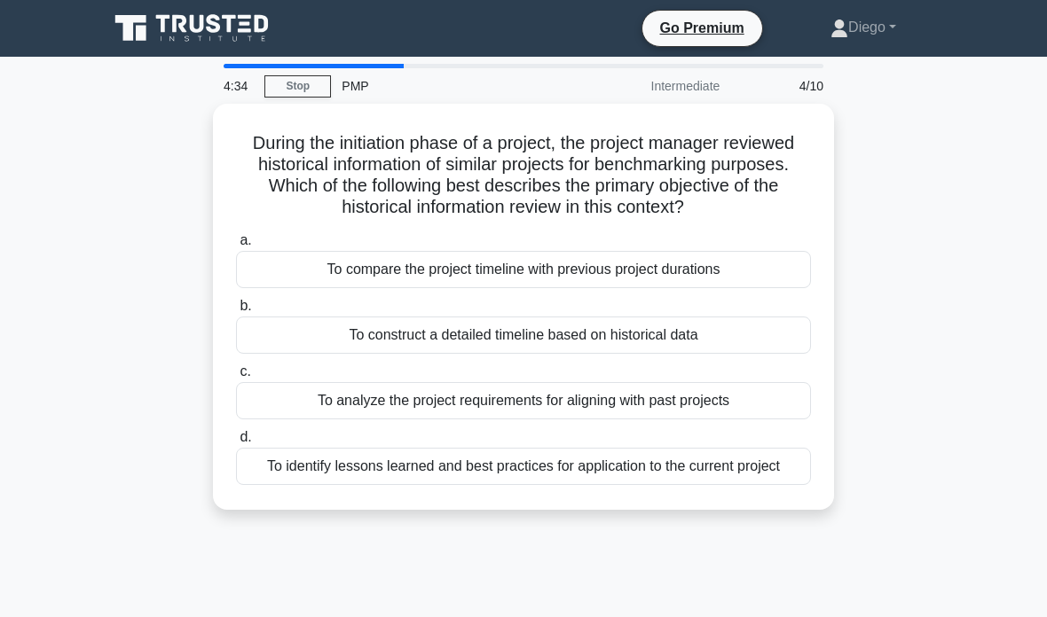
click at [602, 484] on div "To identify lessons learned and best practices for application to the current p…" at bounding box center [523, 466] width 575 height 37
click at [236, 443] on input "d. To identify lessons learned and best practices for application to the curren…" at bounding box center [236, 438] width 0 height 12
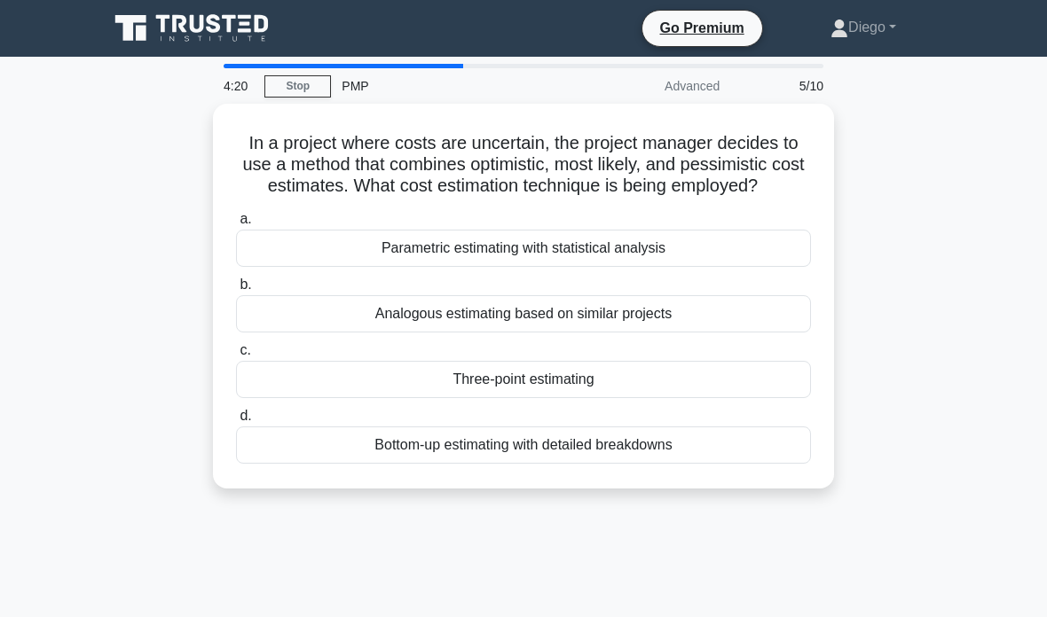
click at [721, 267] on div "Parametric estimating with statistical analysis" at bounding box center [523, 248] width 575 height 37
click at [236, 225] on input "a. Parametric estimating with statistical analysis" at bounding box center [236, 220] width 0 height 12
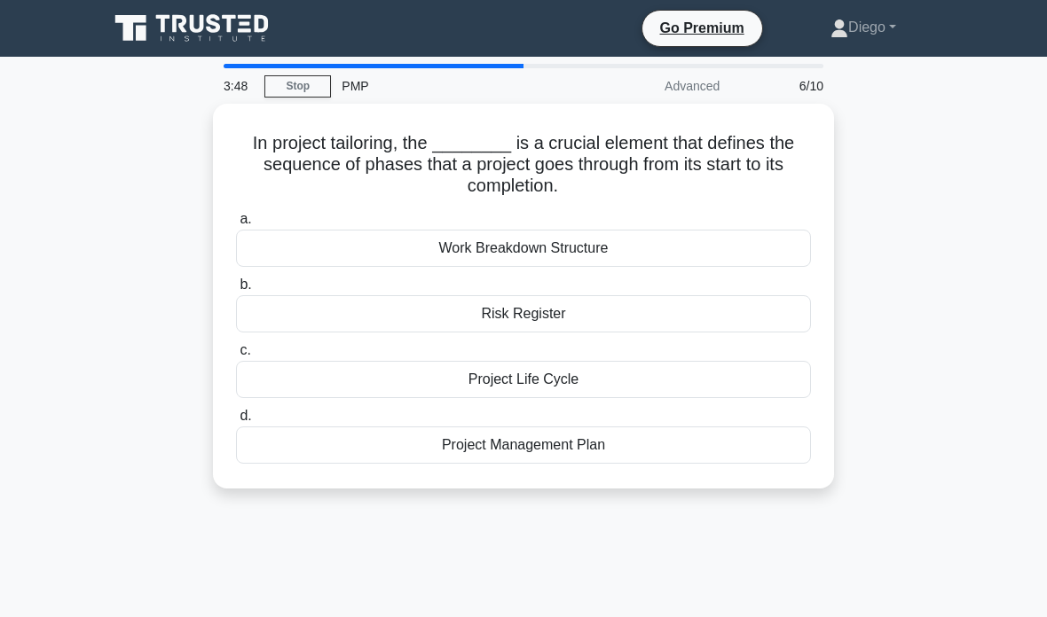
click at [719, 243] on div "Work Breakdown Structure" at bounding box center [523, 248] width 575 height 37
click at [236, 225] on input "a. Work Breakdown Structure" at bounding box center [236, 220] width 0 height 12
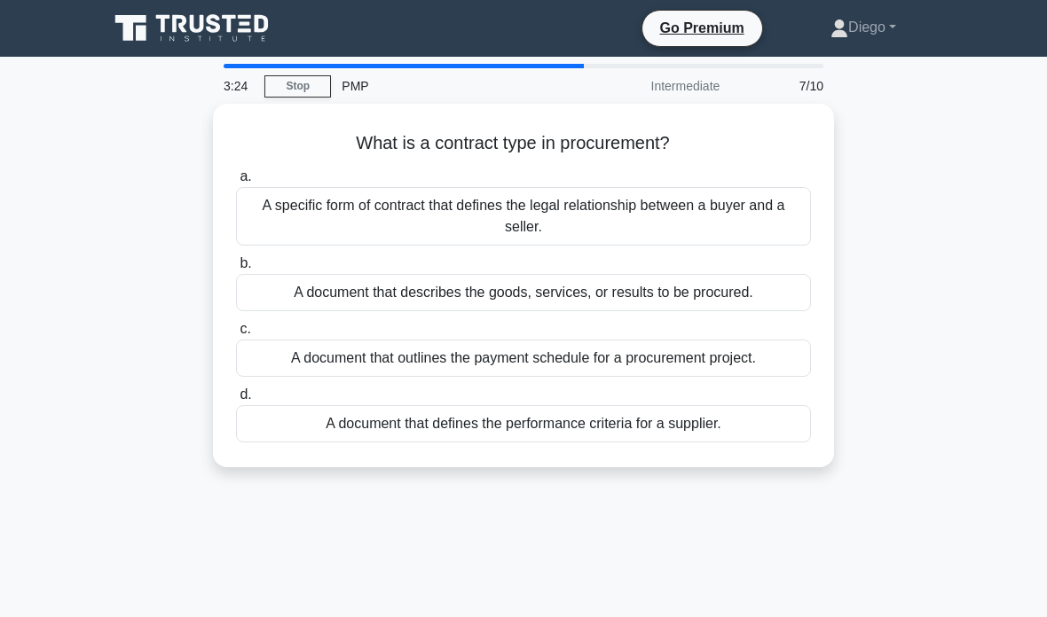
click at [663, 214] on div "A specific form of contract that defines the legal relationship between a buyer…" at bounding box center [523, 216] width 575 height 59
click at [236, 183] on input "a. A specific form of contract that defines the legal relationship between a bu…" at bounding box center [236, 177] width 0 height 12
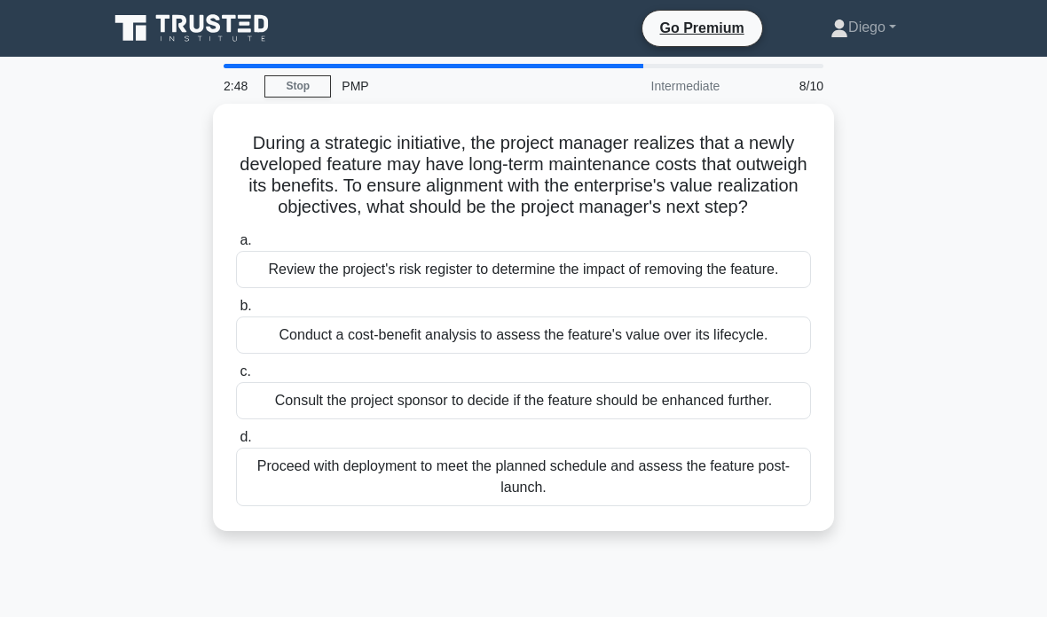
click at [758, 354] on div "Conduct a cost-benefit analysis to assess the feature's value over its lifecycl…" at bounding box center [523, 335] width 575 height 37
click at [236, 312] on input "b. Conduct a cost-benefit analysis to assess the feature's value over its lifec…" at bounding box center [236, 307] width 0 height 12
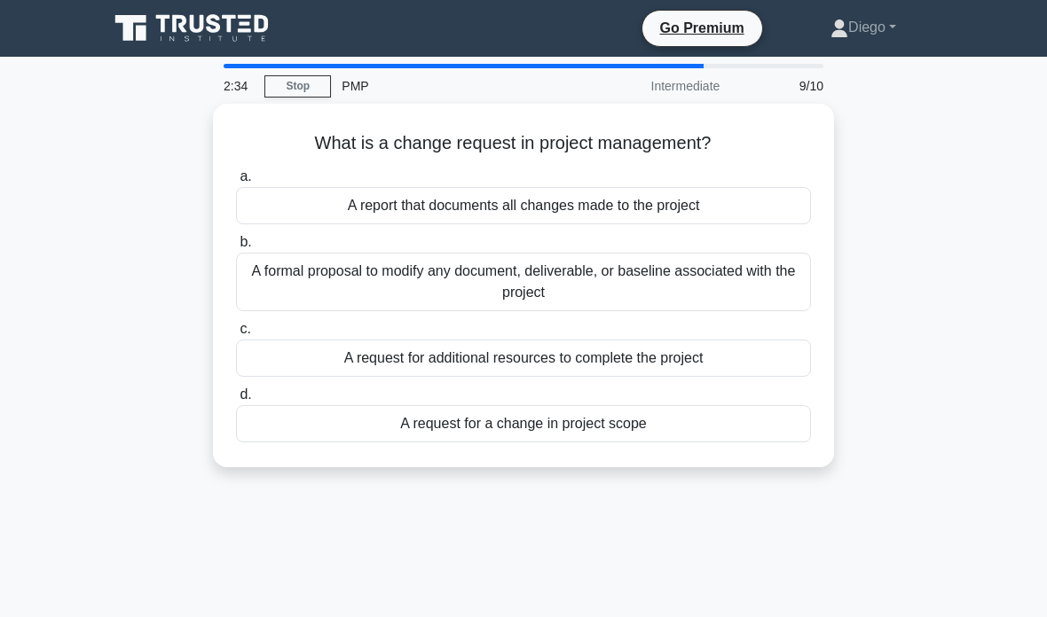
click at [402, 286] on div "A formal proposal to modify any document, deliverable, or baseline associated w…" at bounding box center [523, 282] width 575 height 59
click at [236, 248] on input "b. A formal proposal to modify any document, deliverable, or baseline associate…" at bounding box center [236, 243] width 0 height 12
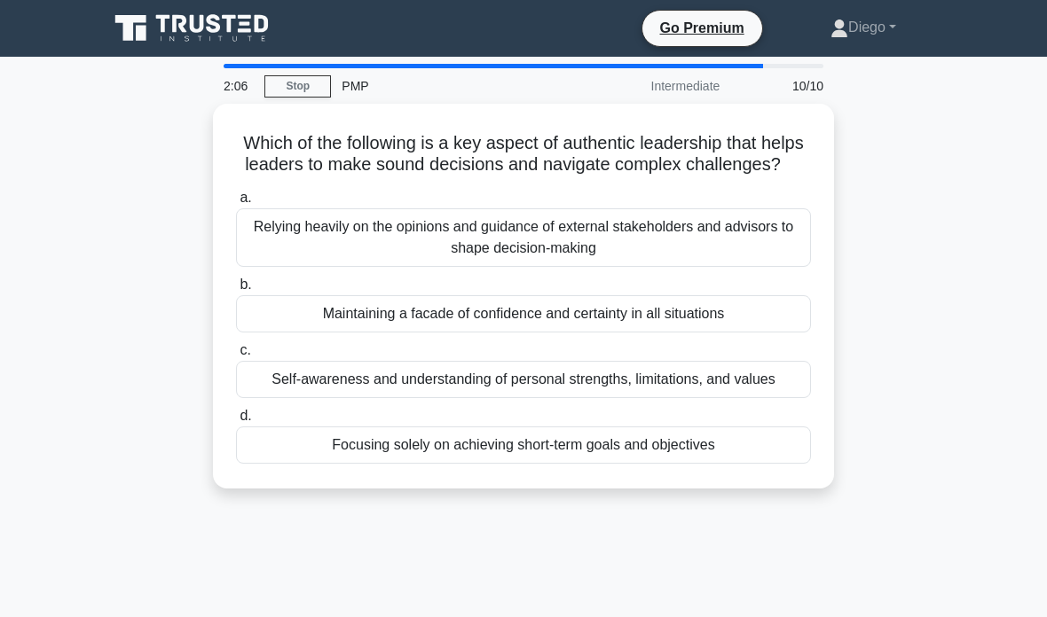
click at [752, 329] on div "Maintaining a facade of confidence and certainty in all situations" at bounding box center [523, 313] width 575 height 37
click at [236, 291] on input "b. Maintaining a facade of confidence and certainty in all situations" at bounding box center [236, 285] width 0 height 12
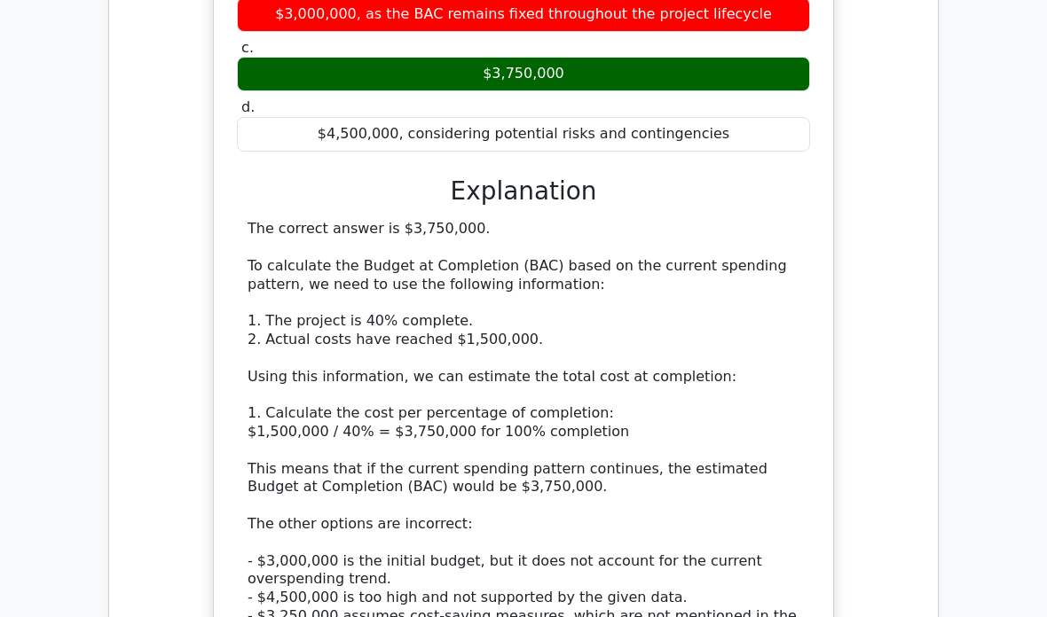
scroll to position [1865, 0]
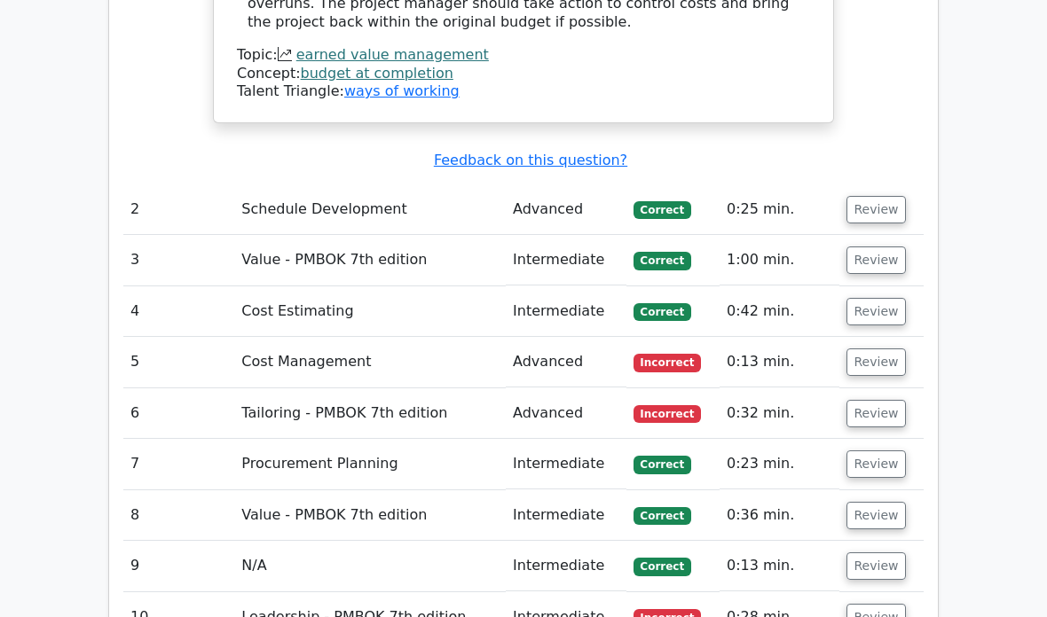
click at [867, 349] on button "Review" at bounding box center [876, 362] width 60 height 27
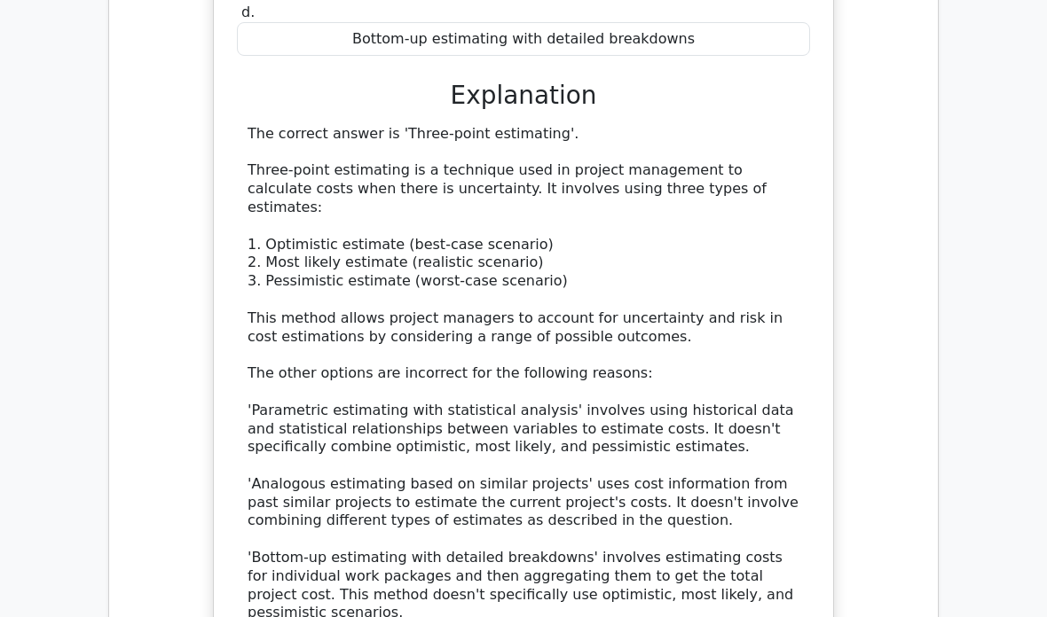
scroll to position [3458, 0]
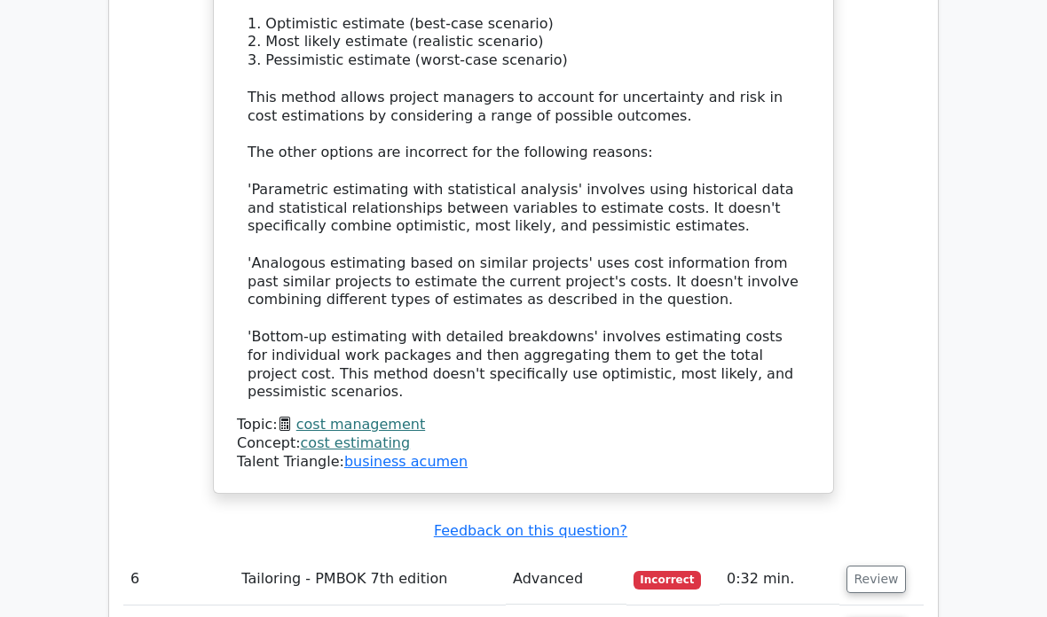
click at [878, 566] on button "Review" at bounding box center [876, 579] width 60 height 27
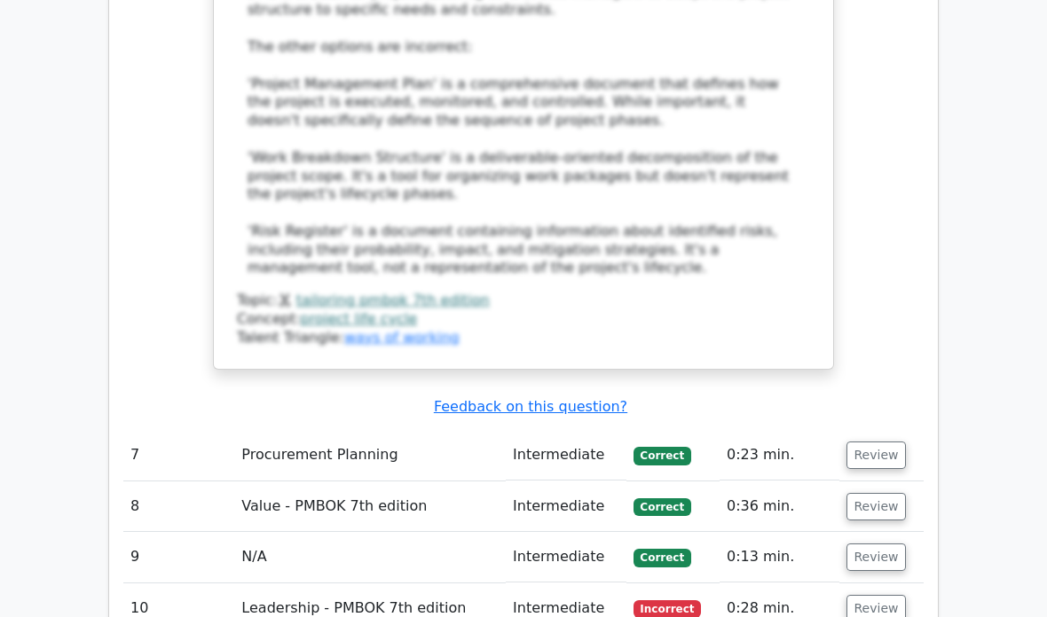
click at [867, 596] on button "Review" at bounding box center [876, 609] width 60 height 27
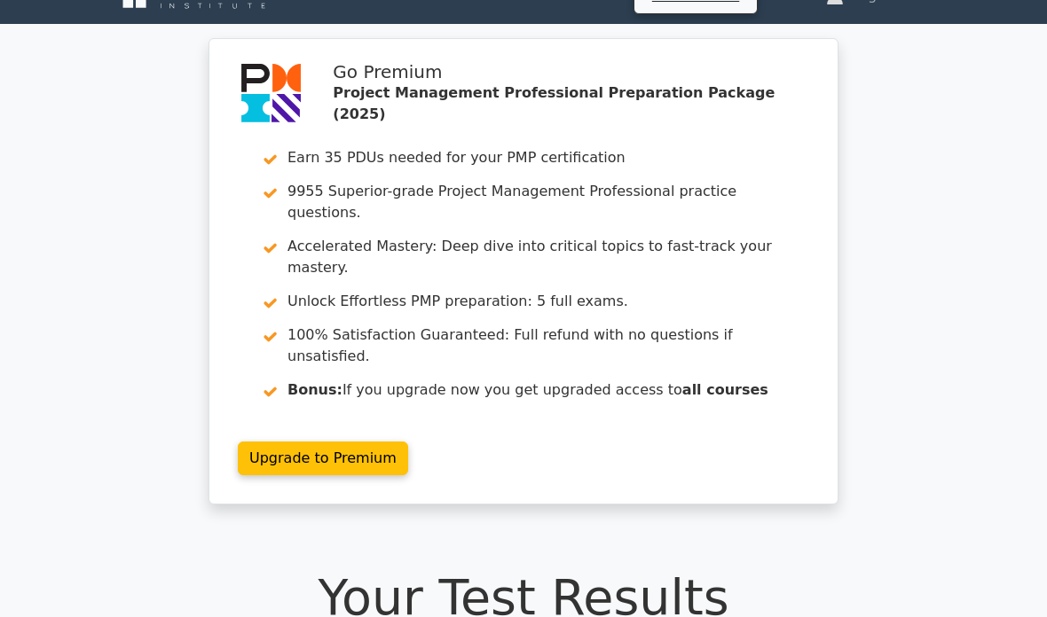
scroll to position [0, 0]
